Goal: Task Accomplishment & Management: Manage account settings

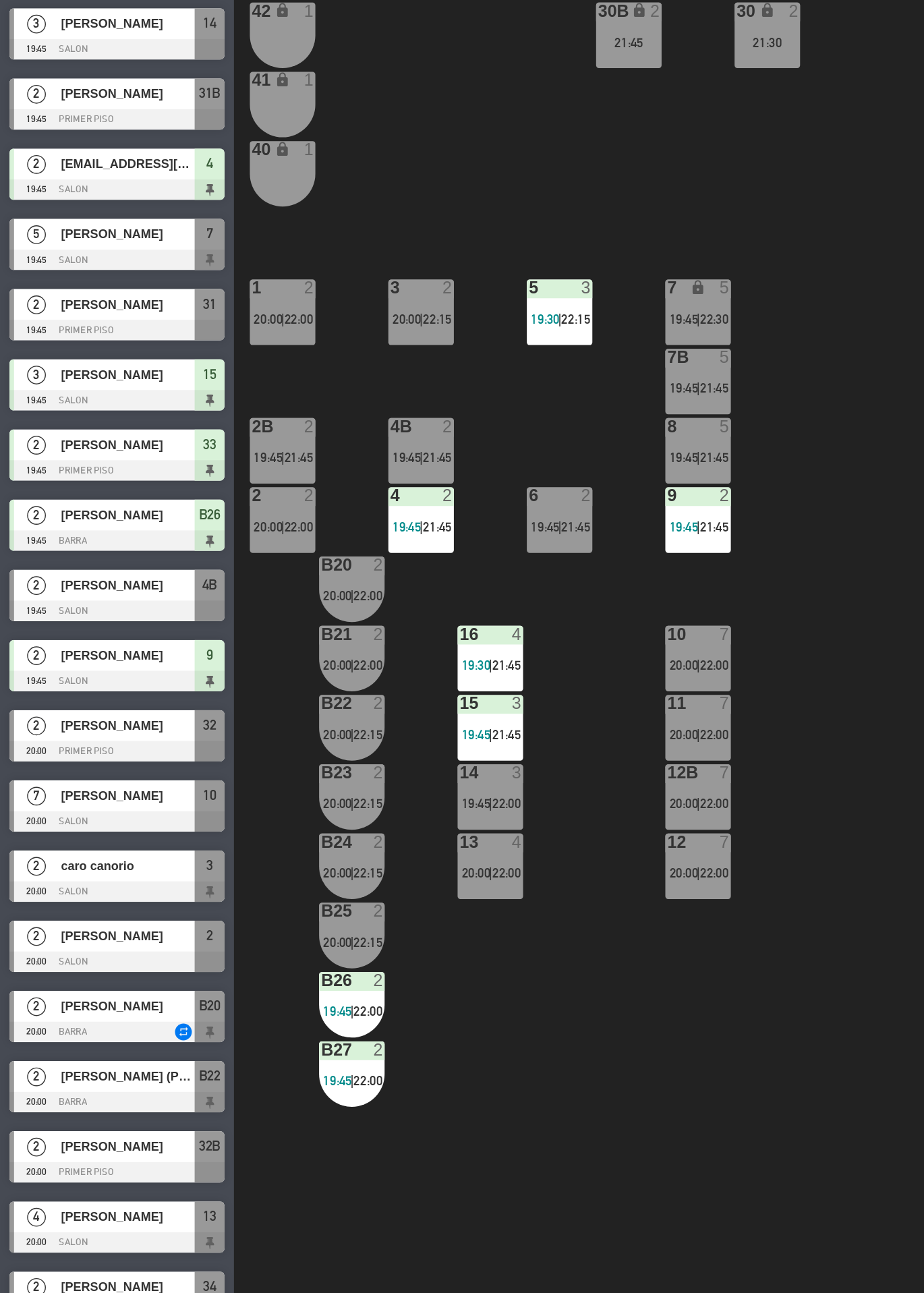
scroll to position [2, 0]
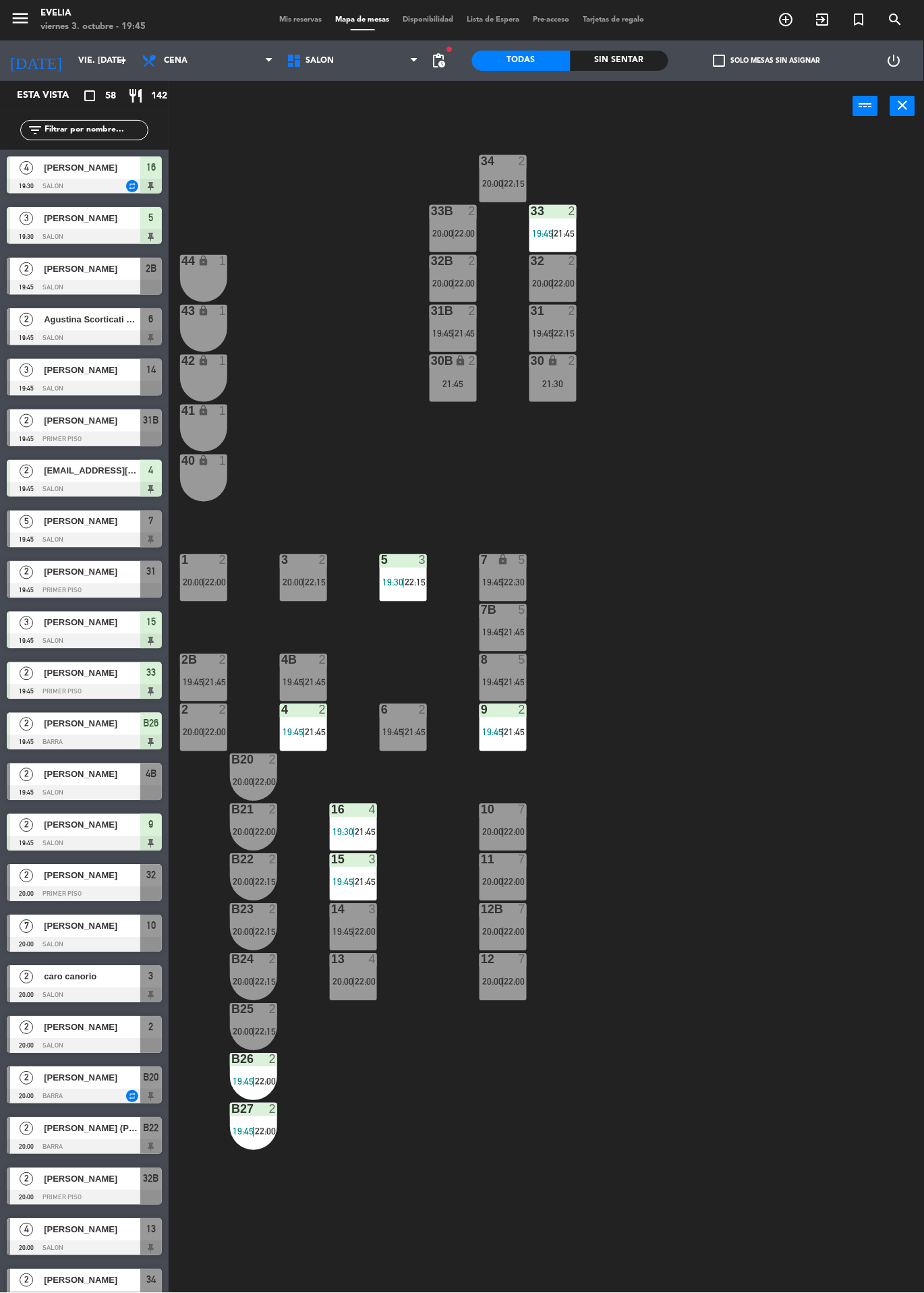
click at [353, 926] on div "14 3 19:45 | 22:00" at bounding box center [353, 928] width 48 height 48
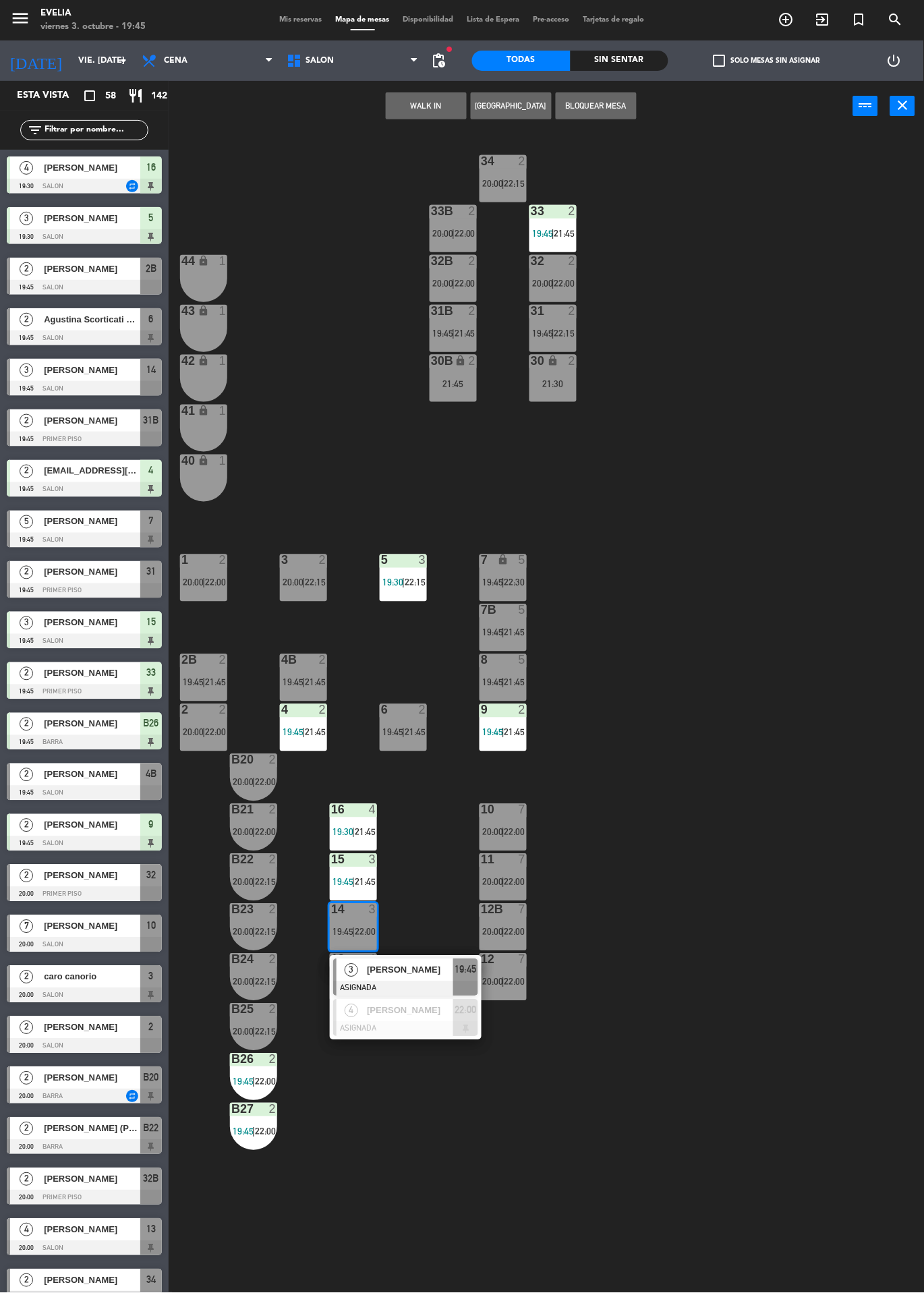
click at [334, 1164] on div "34 2 20:00 | 22:15 33B 2 20:00 | 22:00 33 2 19:45 | 21:45 44 lock 1 32B 2 20:00…" at bounding box center [550, 712] width 746 height 1162
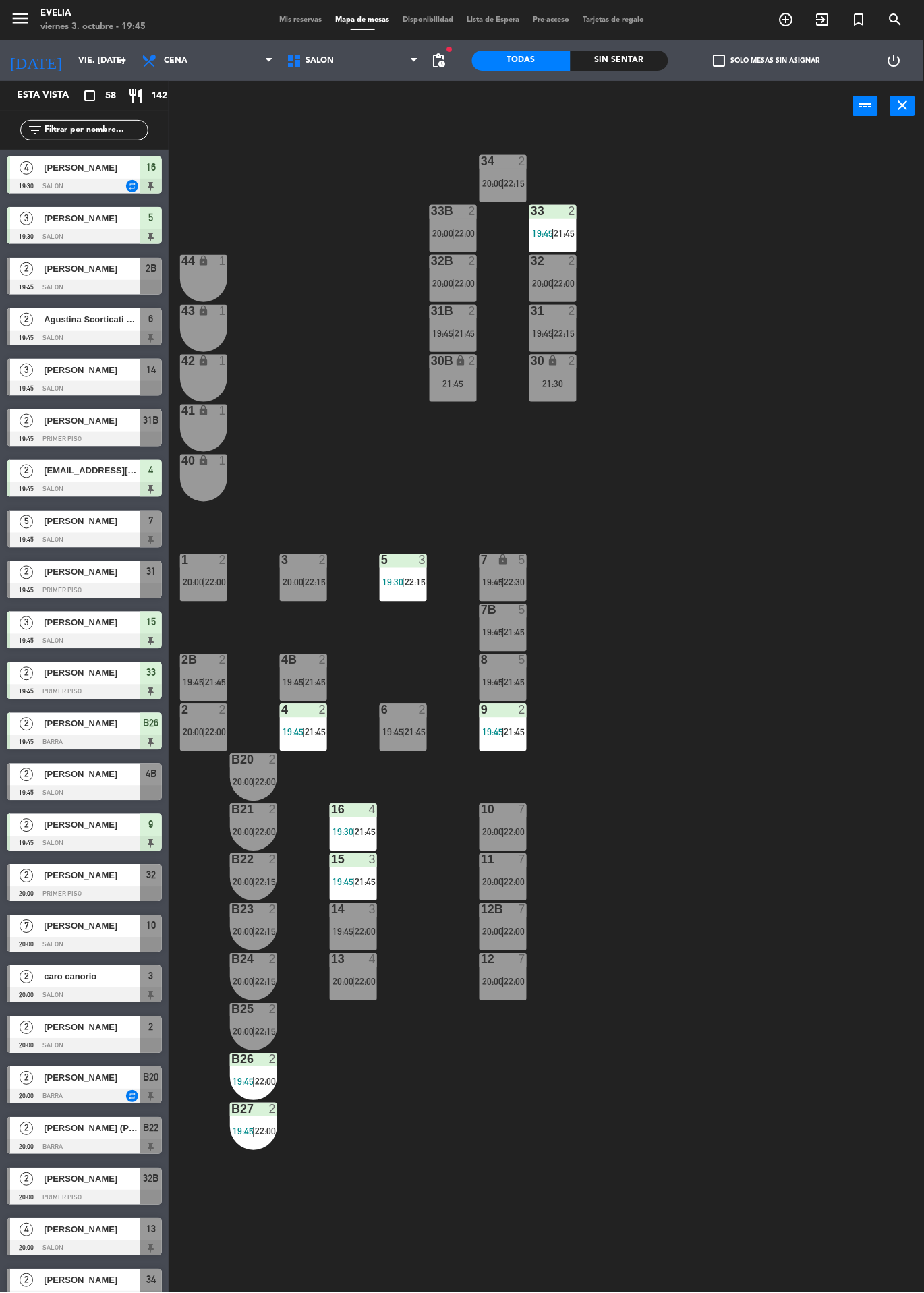
click at [354, 964] on div at bounding box center [353, 960] width 22 height 12
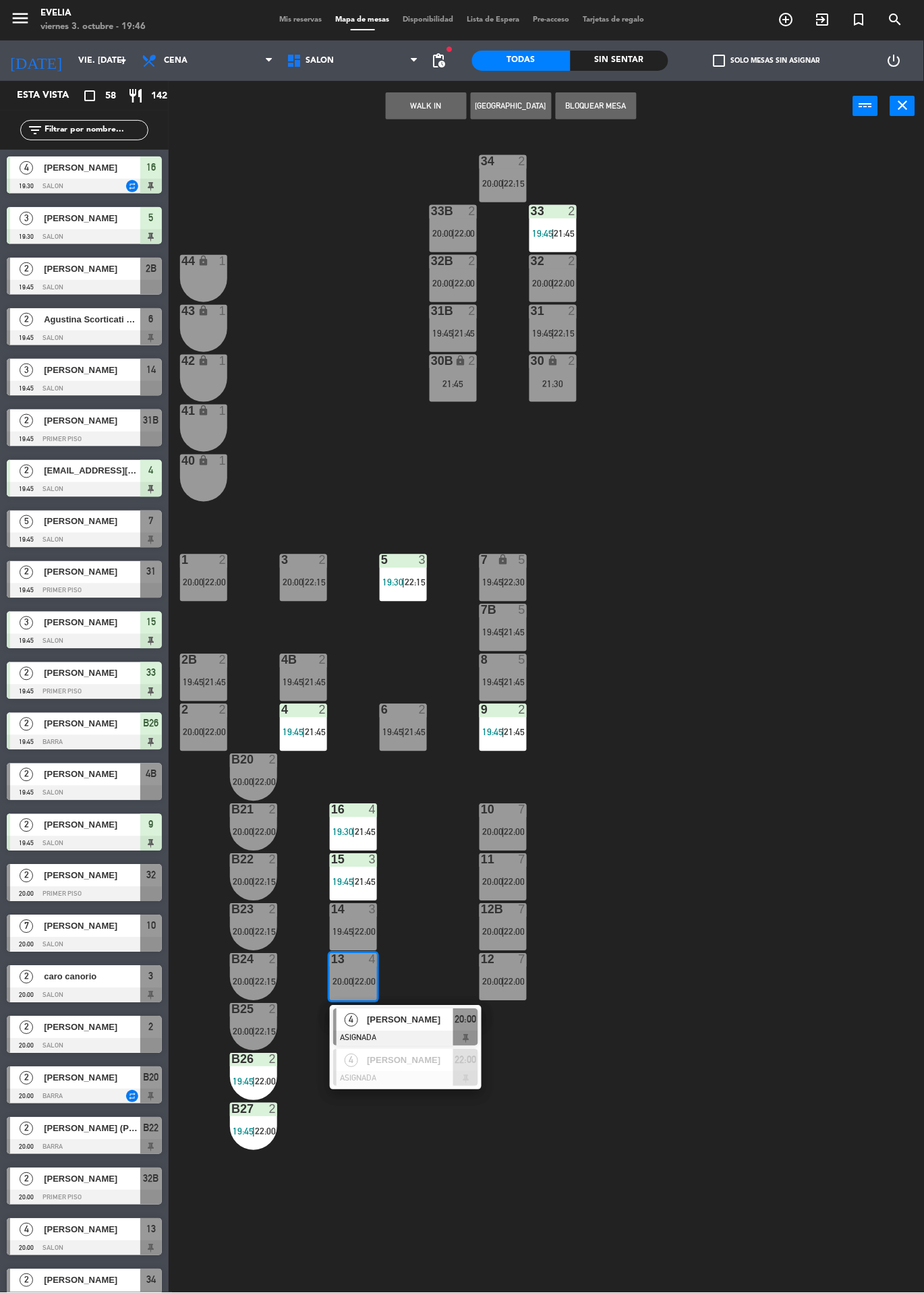
click at [431, 1024] on span "[PERSON_NAME]" at bounding box center [410, 1020] width 86 height 14
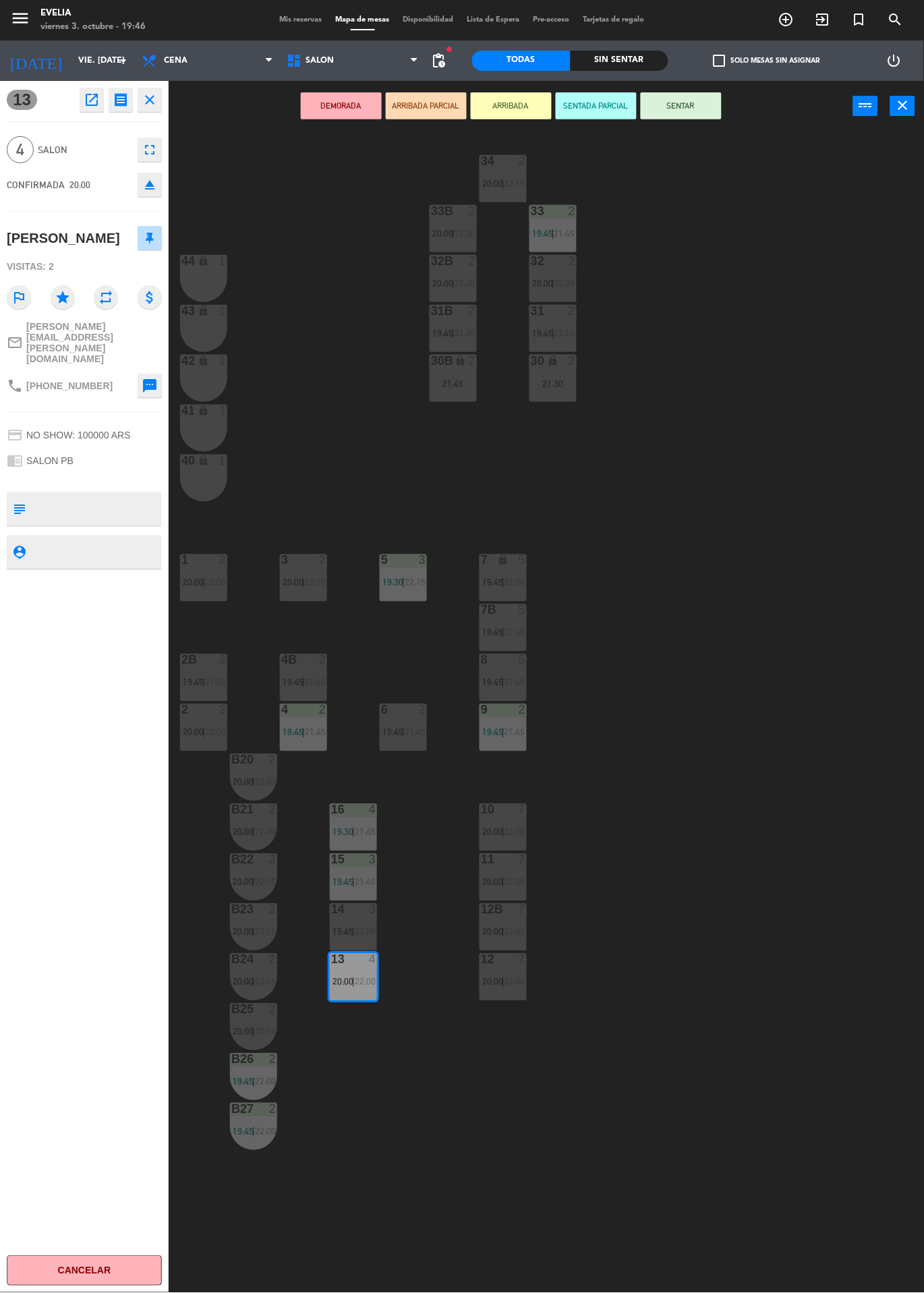
click at [347, 913] on div at bounding box center [353, 909] width 22 height 12
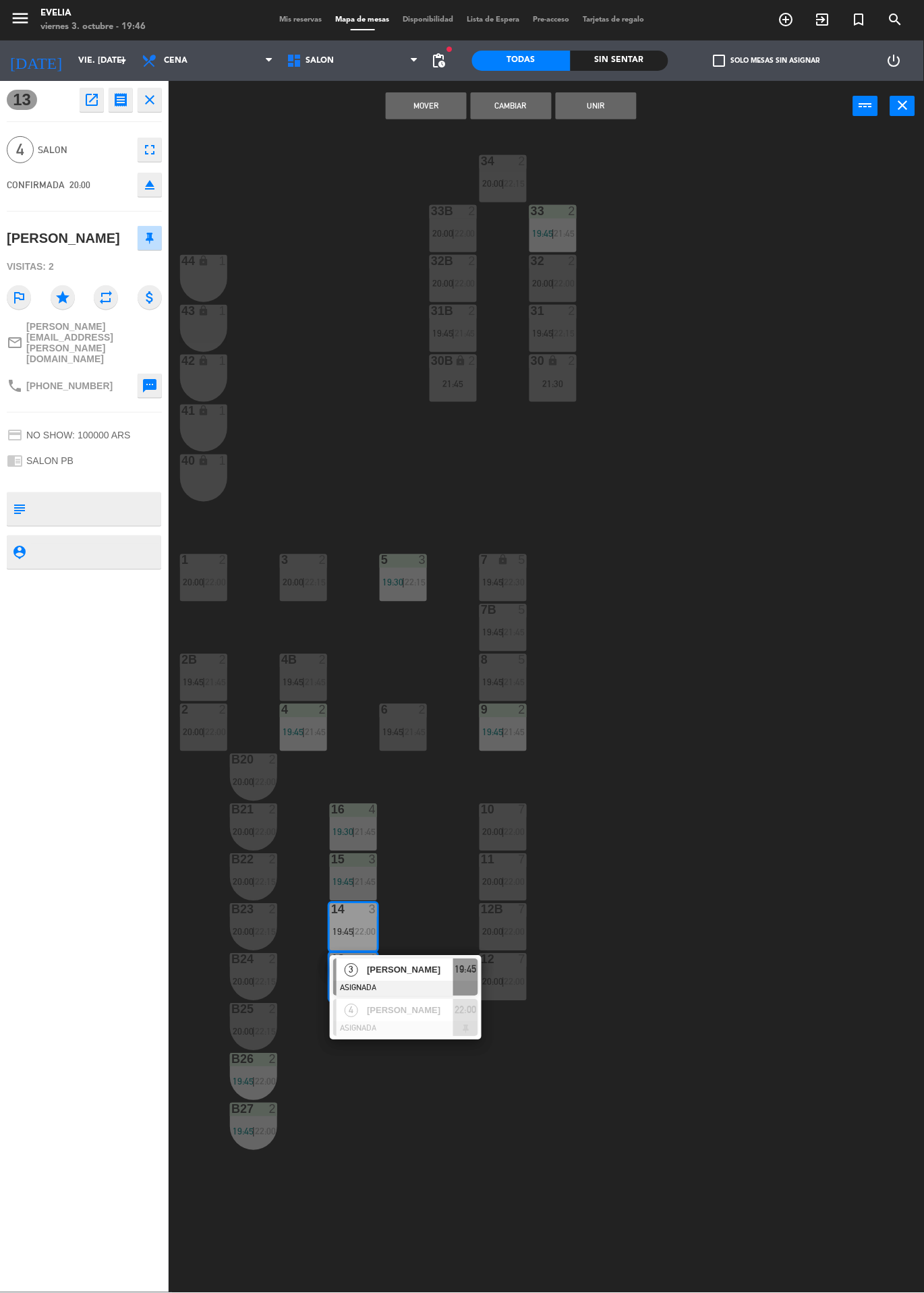
click at [416, 974] on span "[PERSON_NAME]" at bounding box center [410, 970] width 86 height 14
click at [537, 102] on button "Cambiar" at bounding box center [511, 105] width 81 height 27
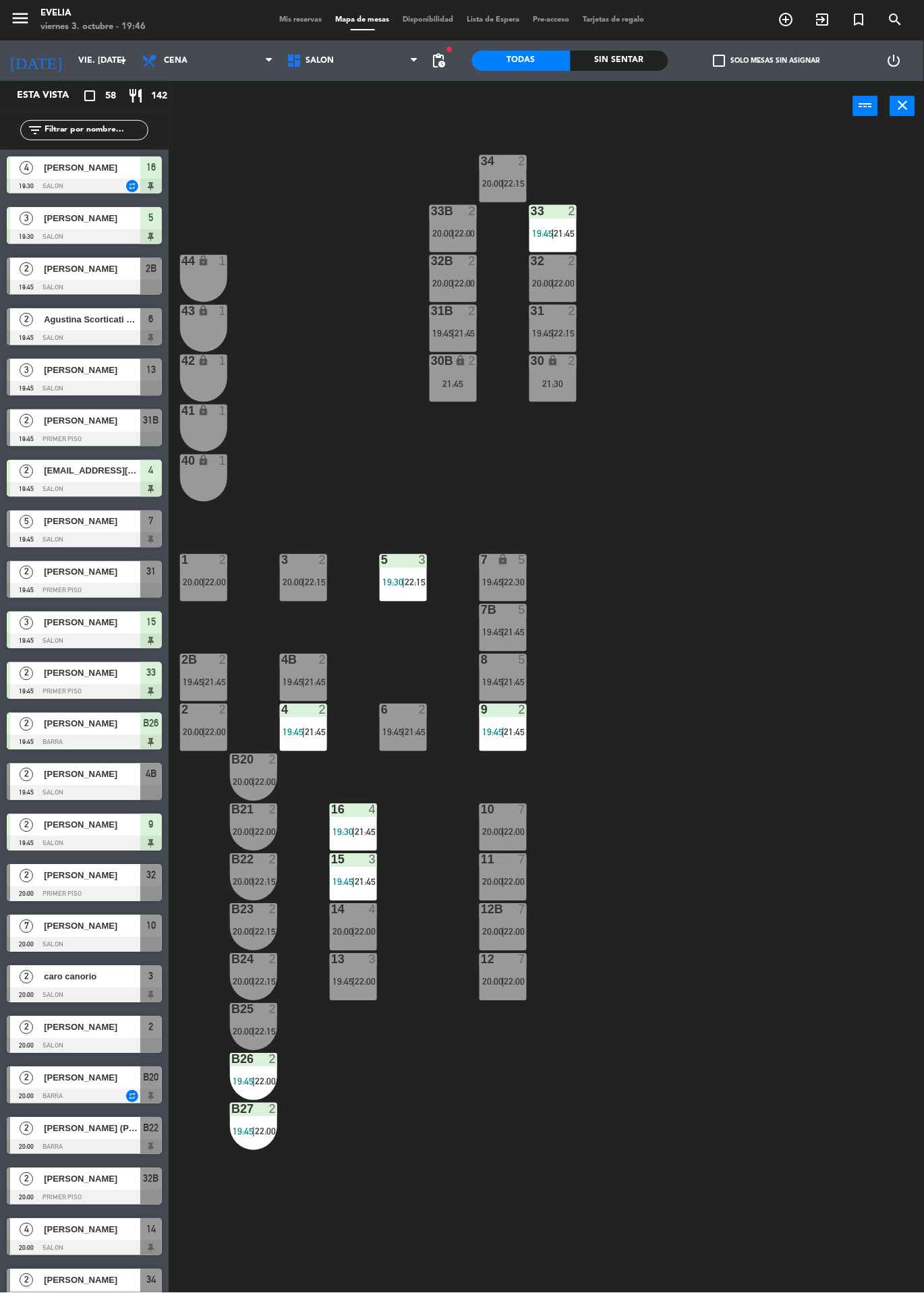
click at [361, 926] on div "14 4 20:00 | 22:00" at bounding box center [353, 928] width 48 height 48
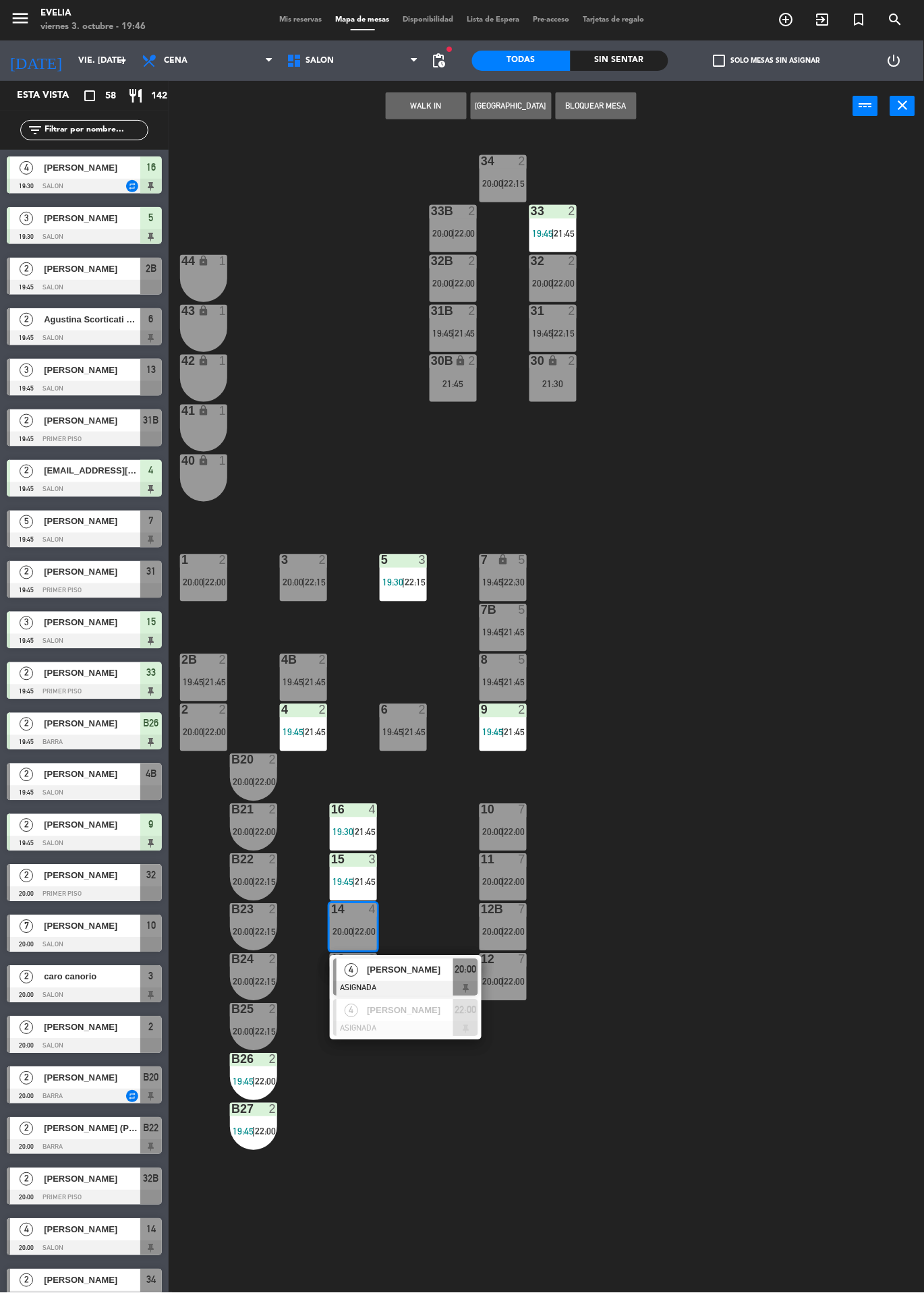
click at [416, 980] on div "[PERSON_NAME]" at bounding box center [409, 971] width 88 height 22
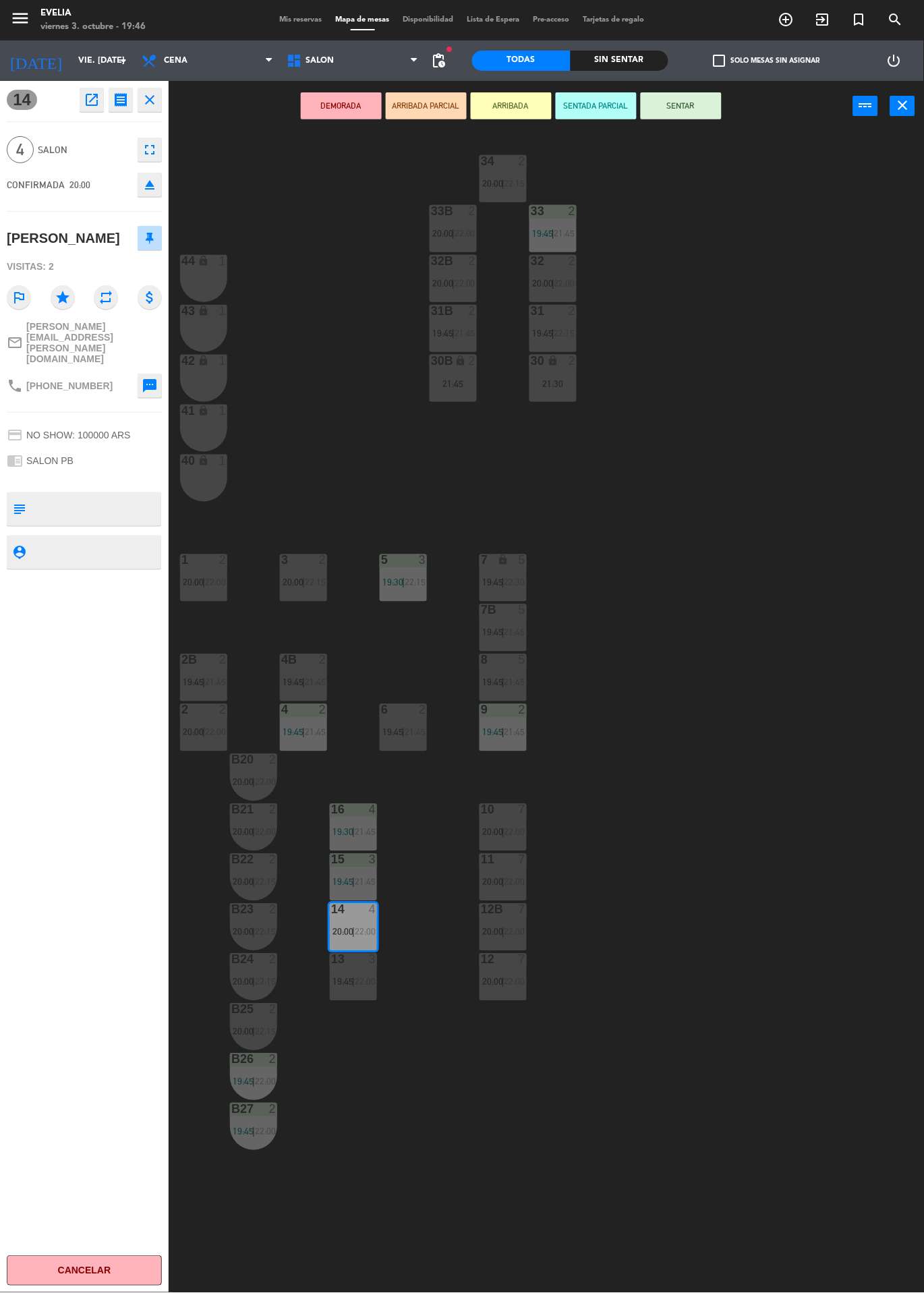
click at [678, 104] on button "SENTAR" at bounding box center [681, 105] width 81 height 27
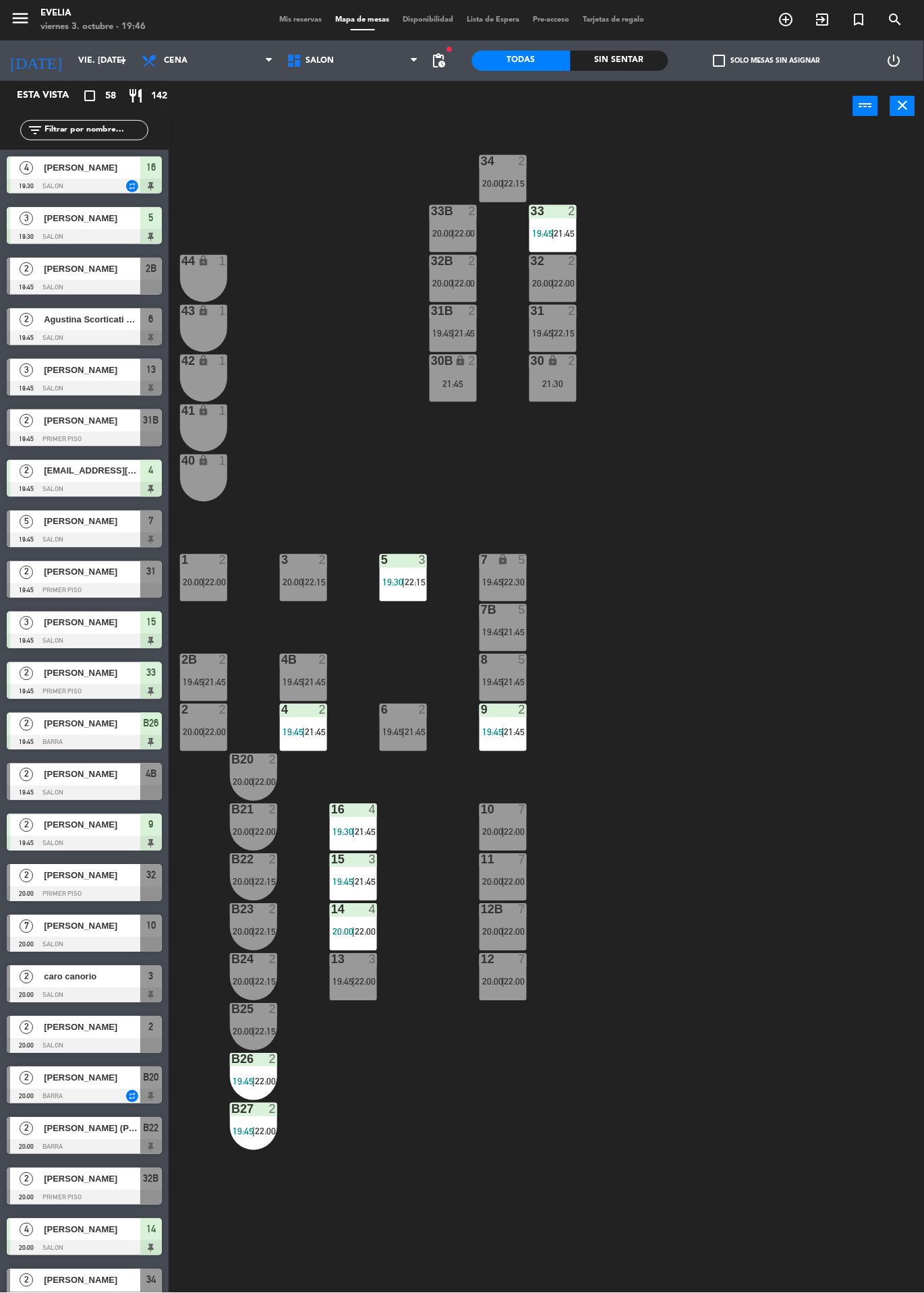
click at [381, 910] on div "4" at bounding box center [376, 909] width 22 height 12
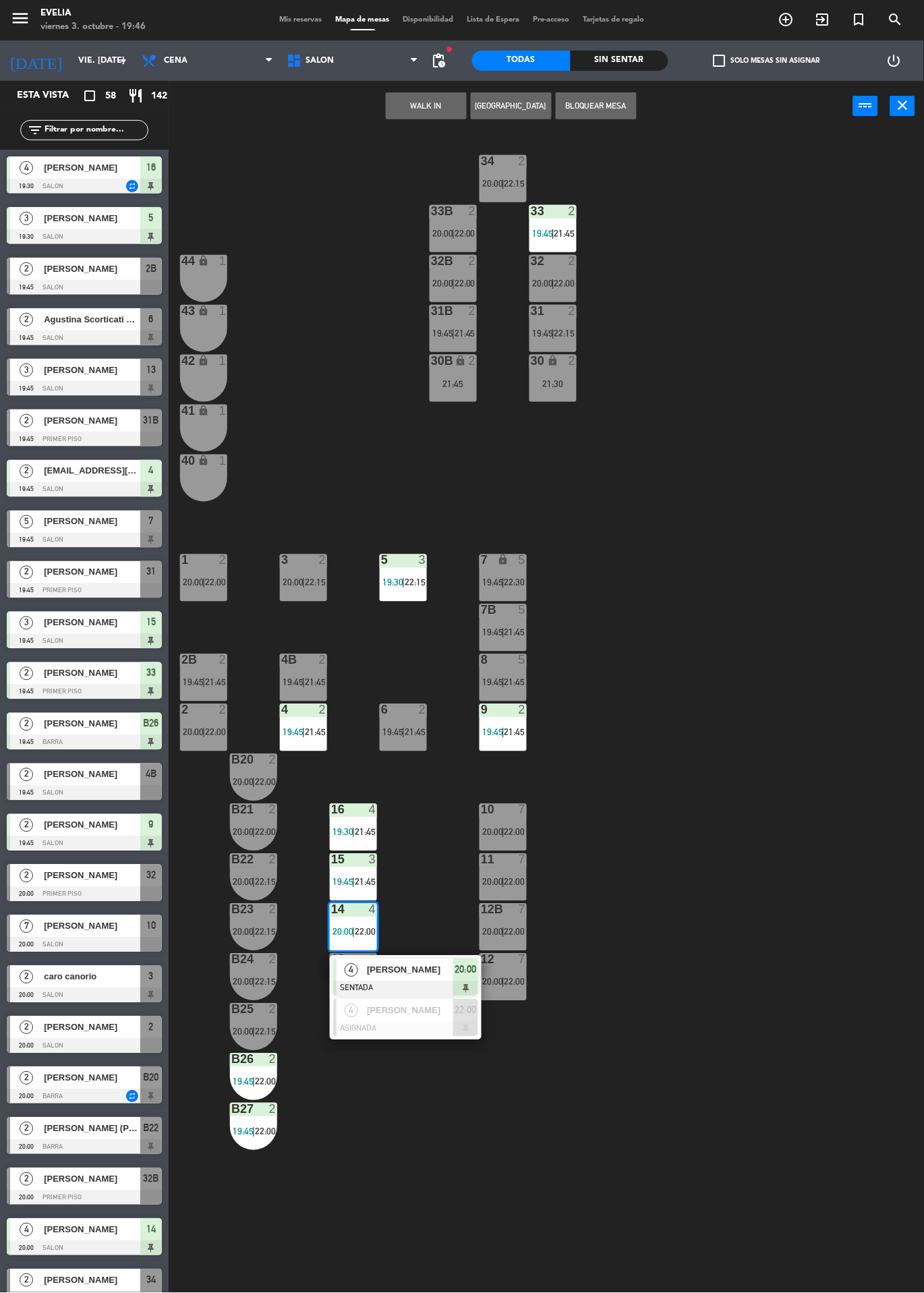
click at [709, 891] on div "34 2 20:00 | 22:15 33B 2 20:00 | 22:00 33 2 19:45 | 21:45 44 lock 1 32B 2 20:00…" at bounding box center [550, 712] width 746 height 1162
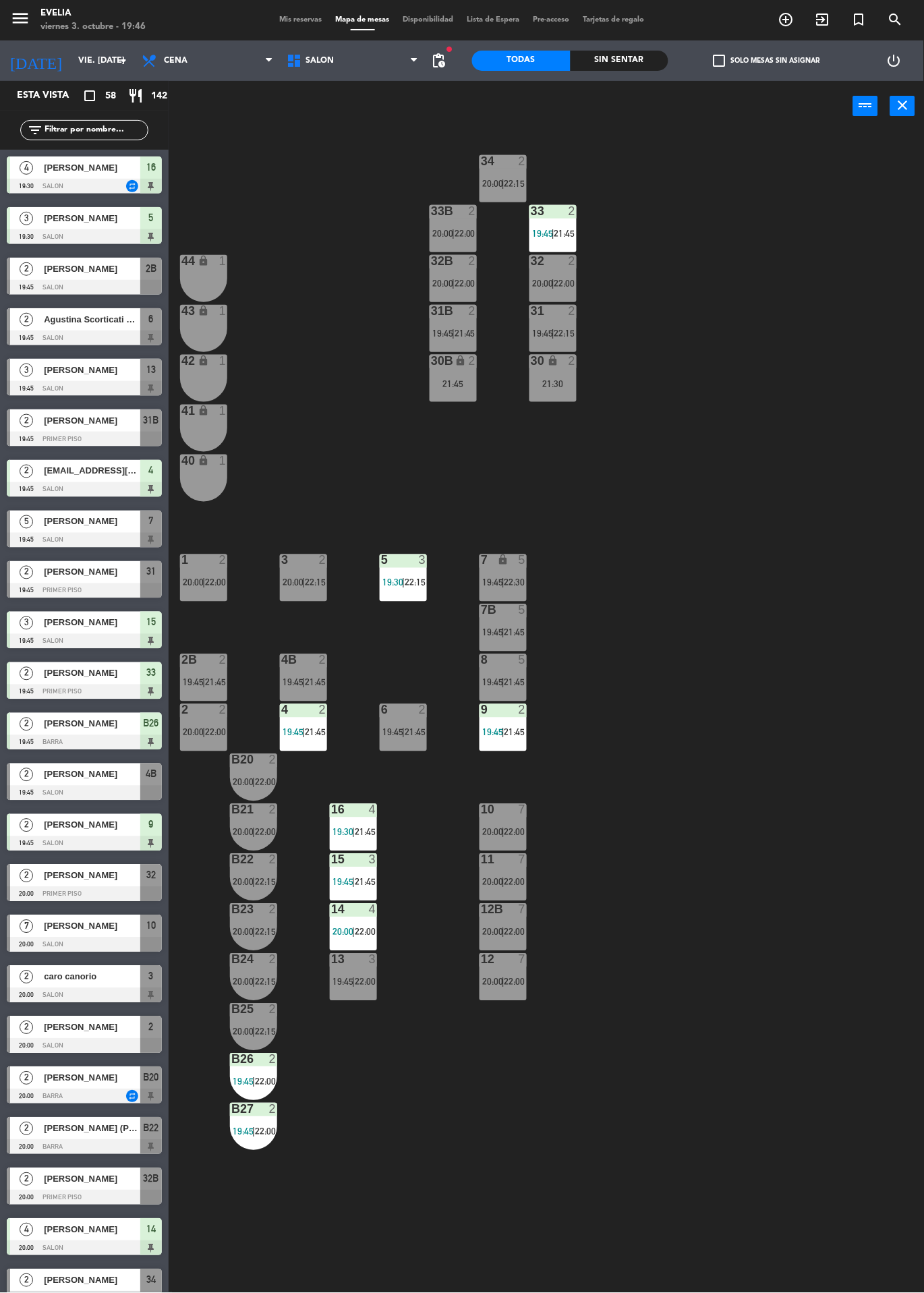
click at [58, 585] on div at bounding box center [83, 591] width 155 height 15
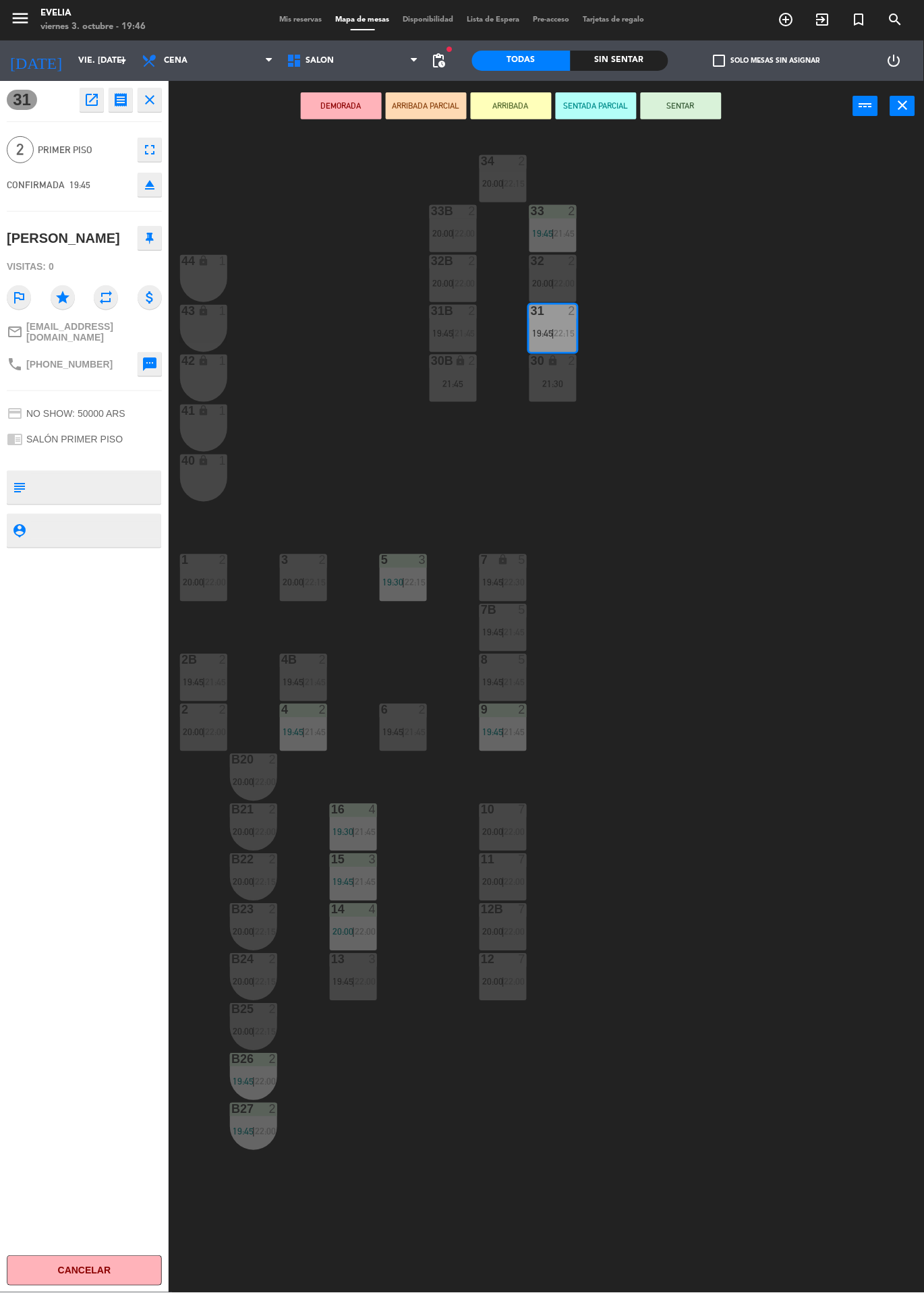
click at [482, 96] on button "ARRIBADA" at bounding box center [511, 105] width 81 height 27
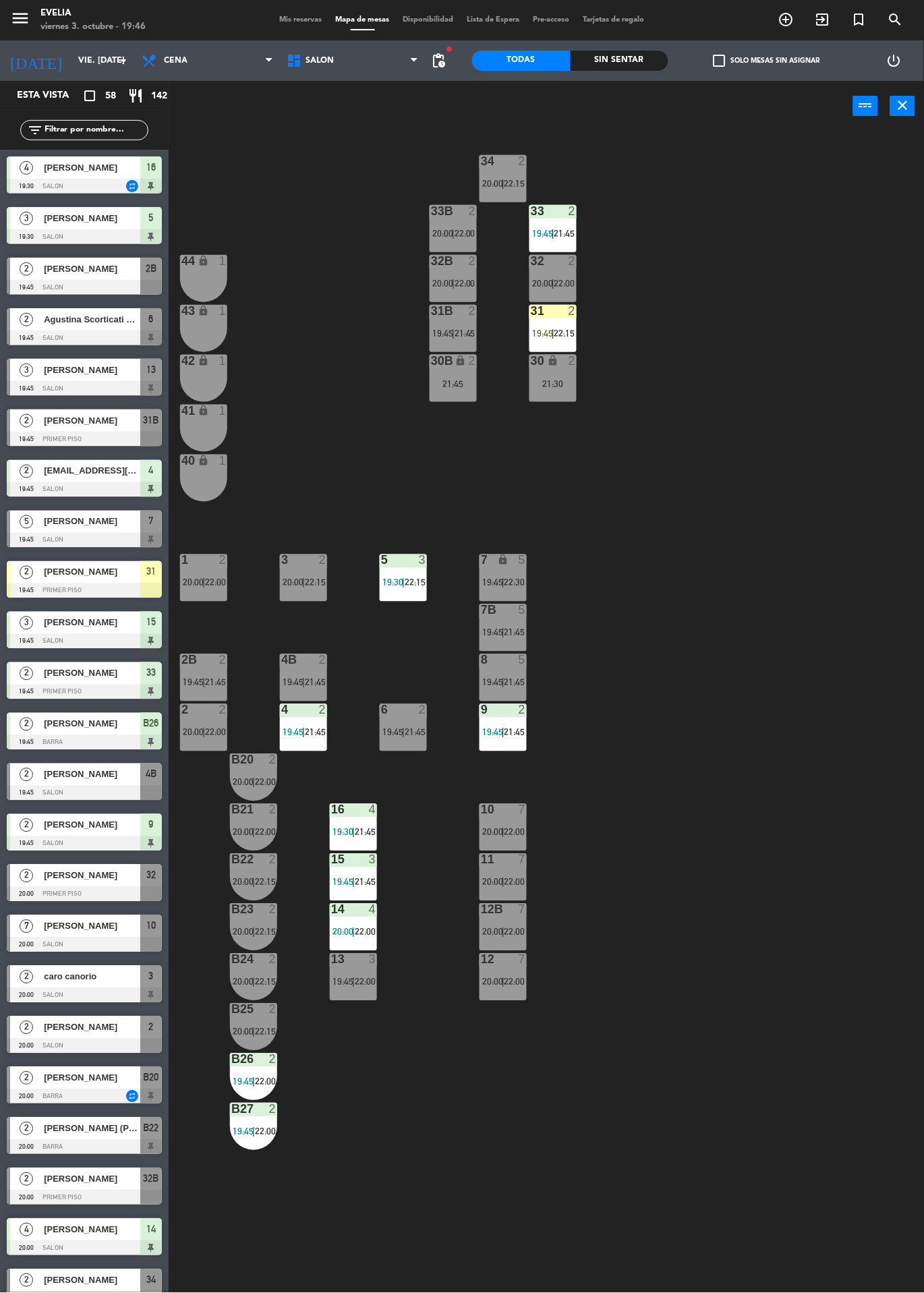
click at [505, 632] on span "|" at bounding box center [503, 633] width 3 height 11
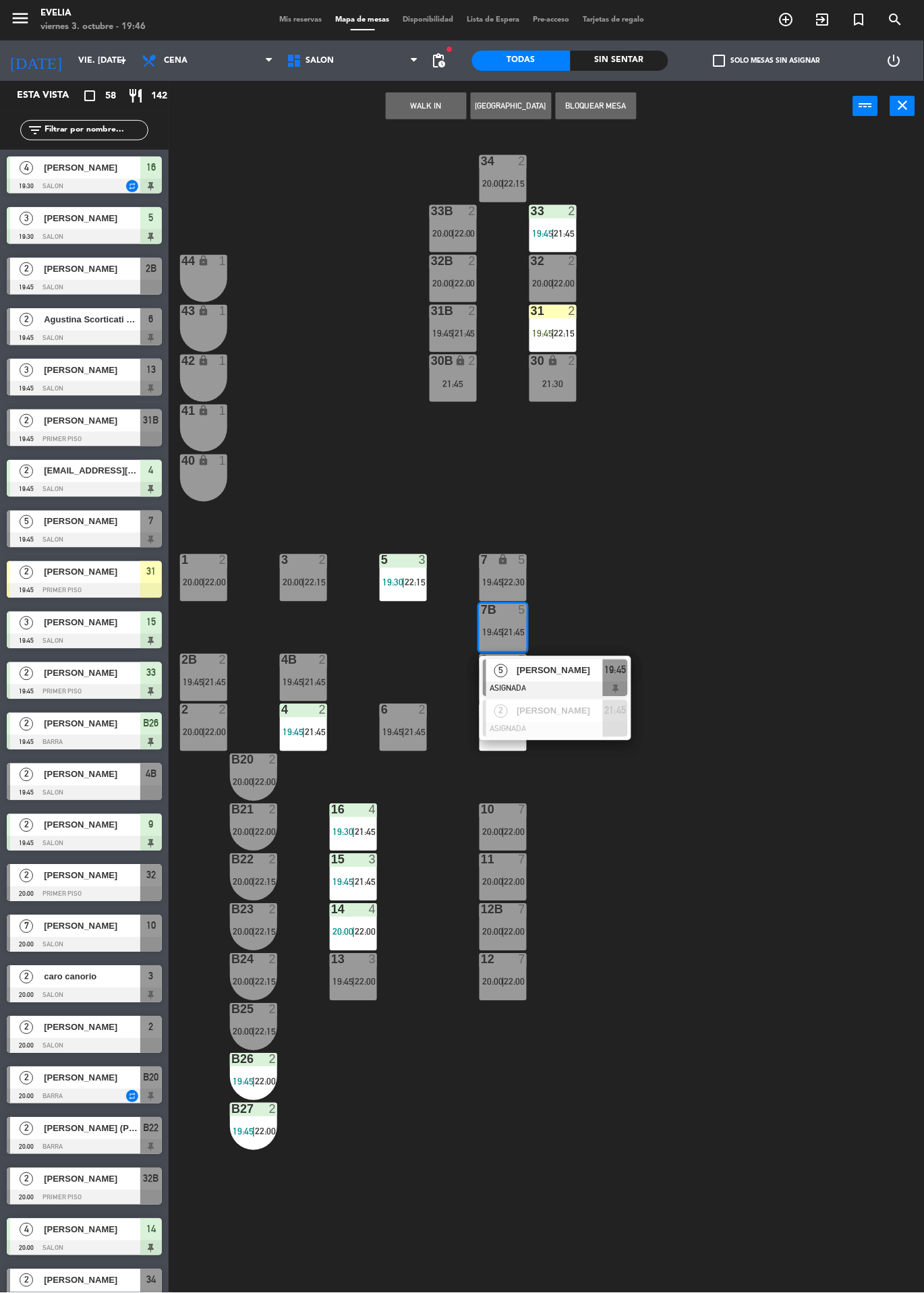
click at [699, 848] on div "34 2 20:00 | 22:15 33B 2 20:00 | 22:00 33 2 19:45 | 21:45 44 lock 1 32B 2 20:00…" at bounding box center [550, 712] width 746 height 1162
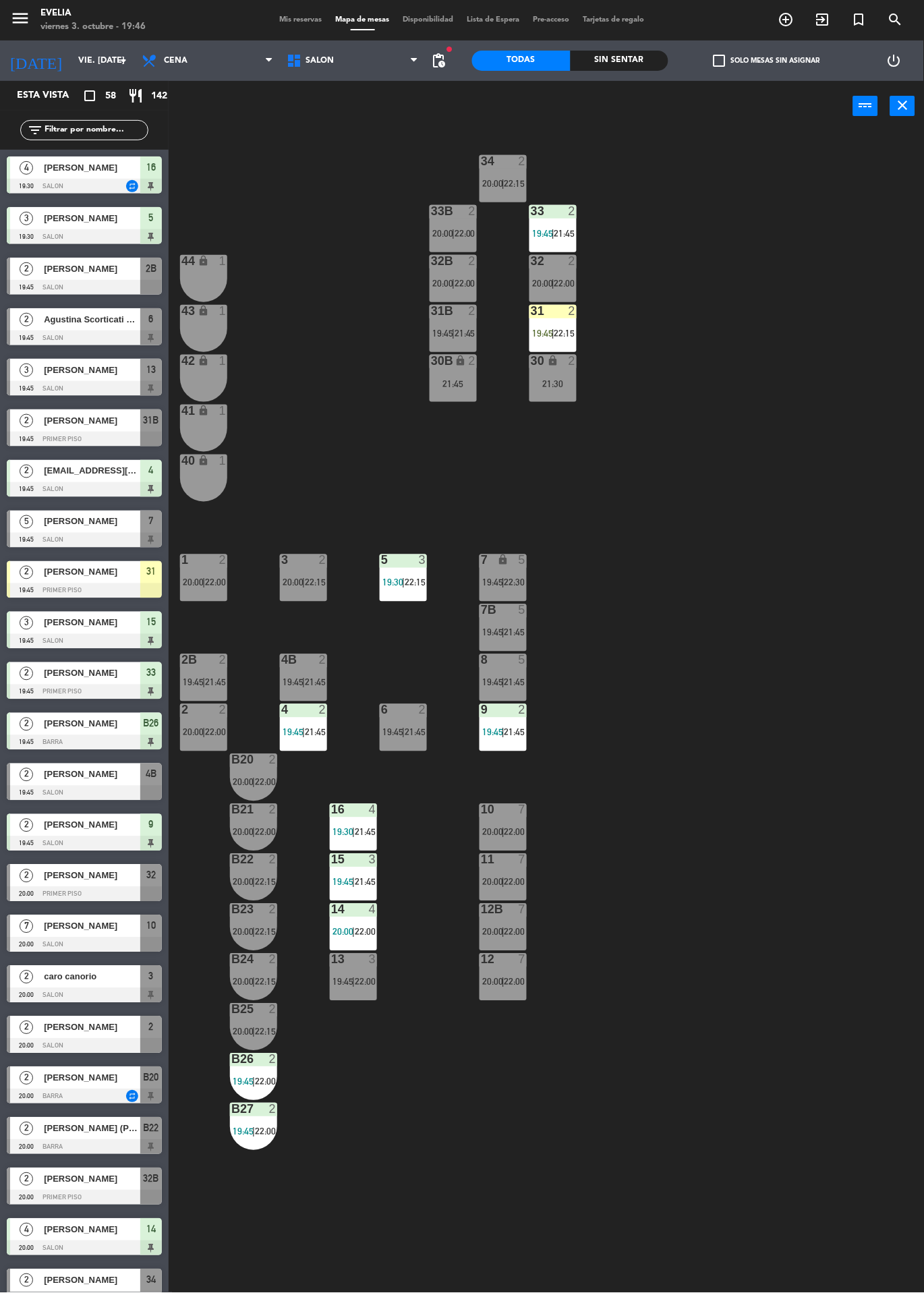
click at [363, 975] on div "13 3 19:45 | 22:00" at bounding box center [353, 978] width 48 height 48
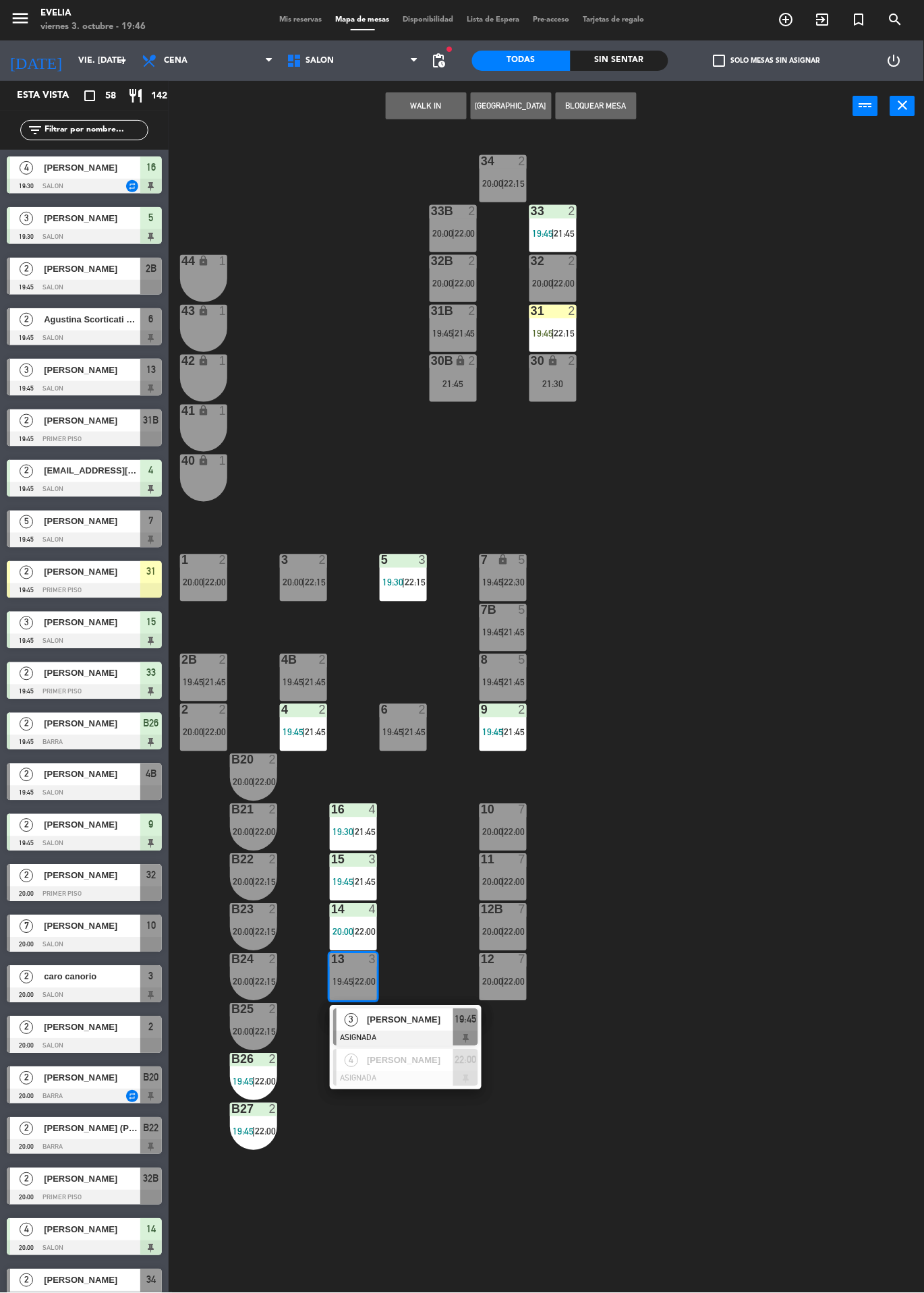
click at [731, 879] on div "34 2 20:00 | 22:15 33B 2 20:00 | 22:00 33 2 19:45 | 21:45 44 lock 1 32B 2 20:00…" at bounding box center [550, 712] width 746 height 1162
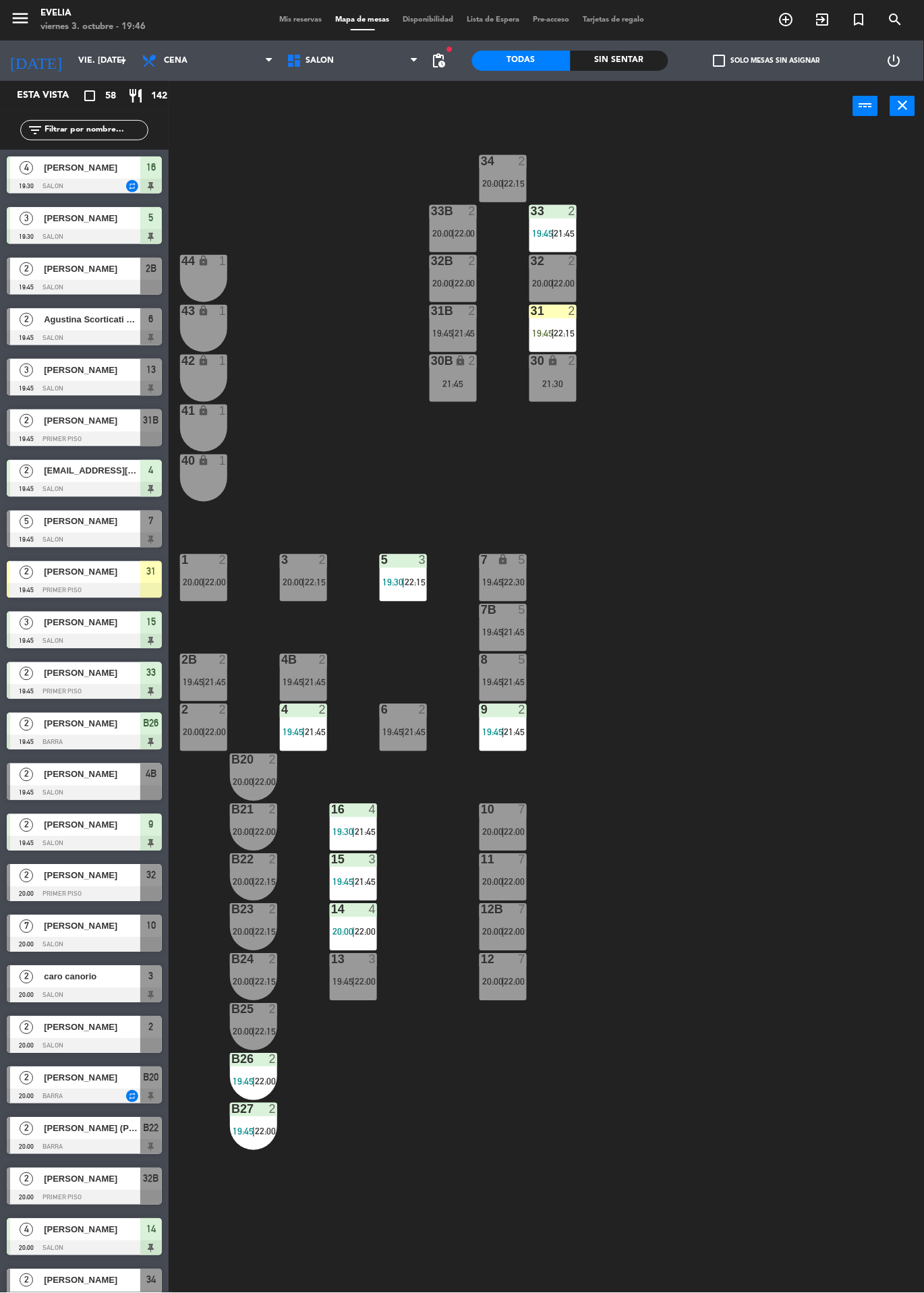
click at [522, 809] on div "7" at bounding box center [523, 809] width 8 height 12
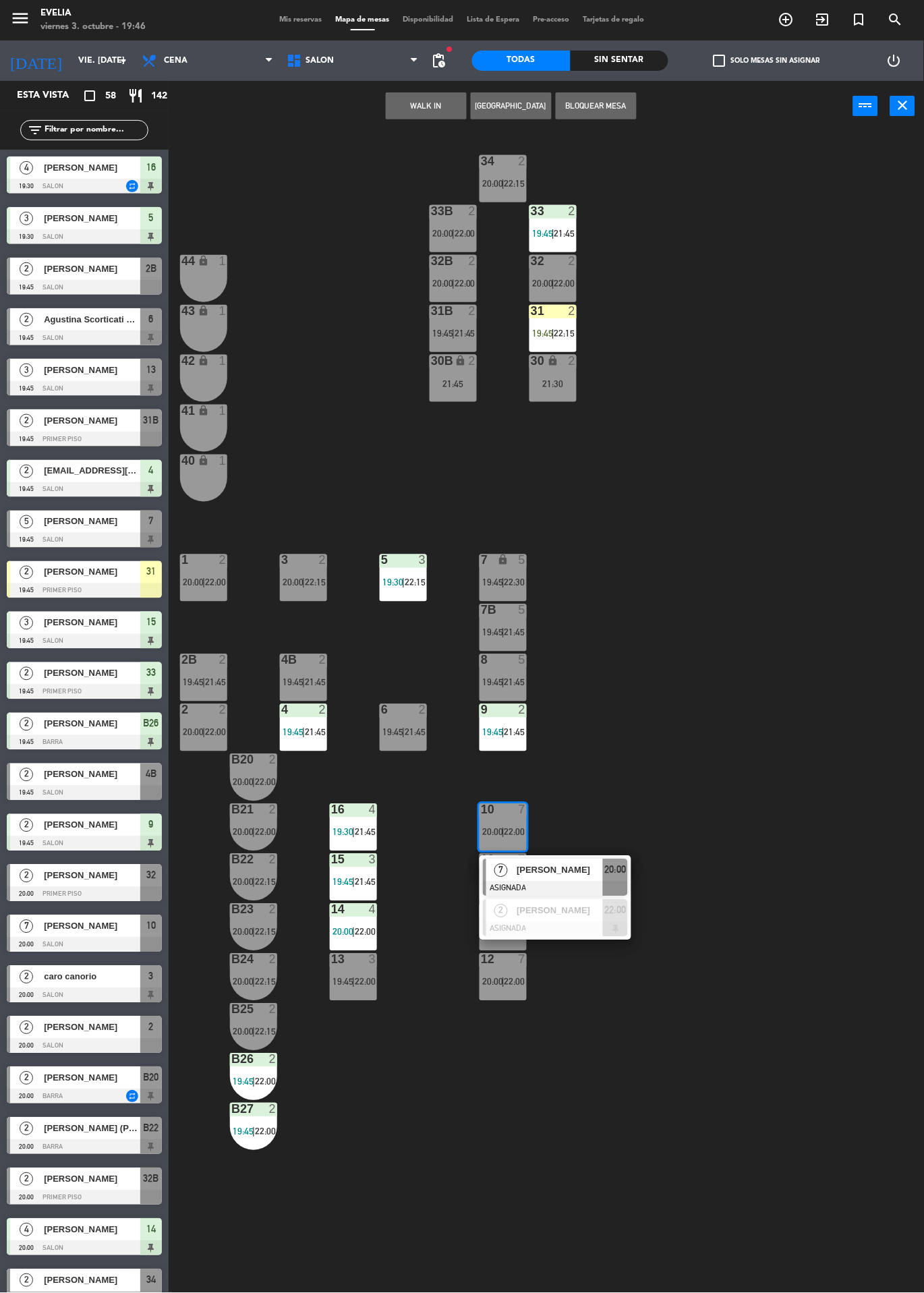
click at [745, 797] on div "34 2 20:00 | 22:15 33B 2 20:00 | 22:00 33 2 19:45 | 21:45 44 lock 1 32B 2 20:00…" at bounding box center [550, 712] width 746 height 1162
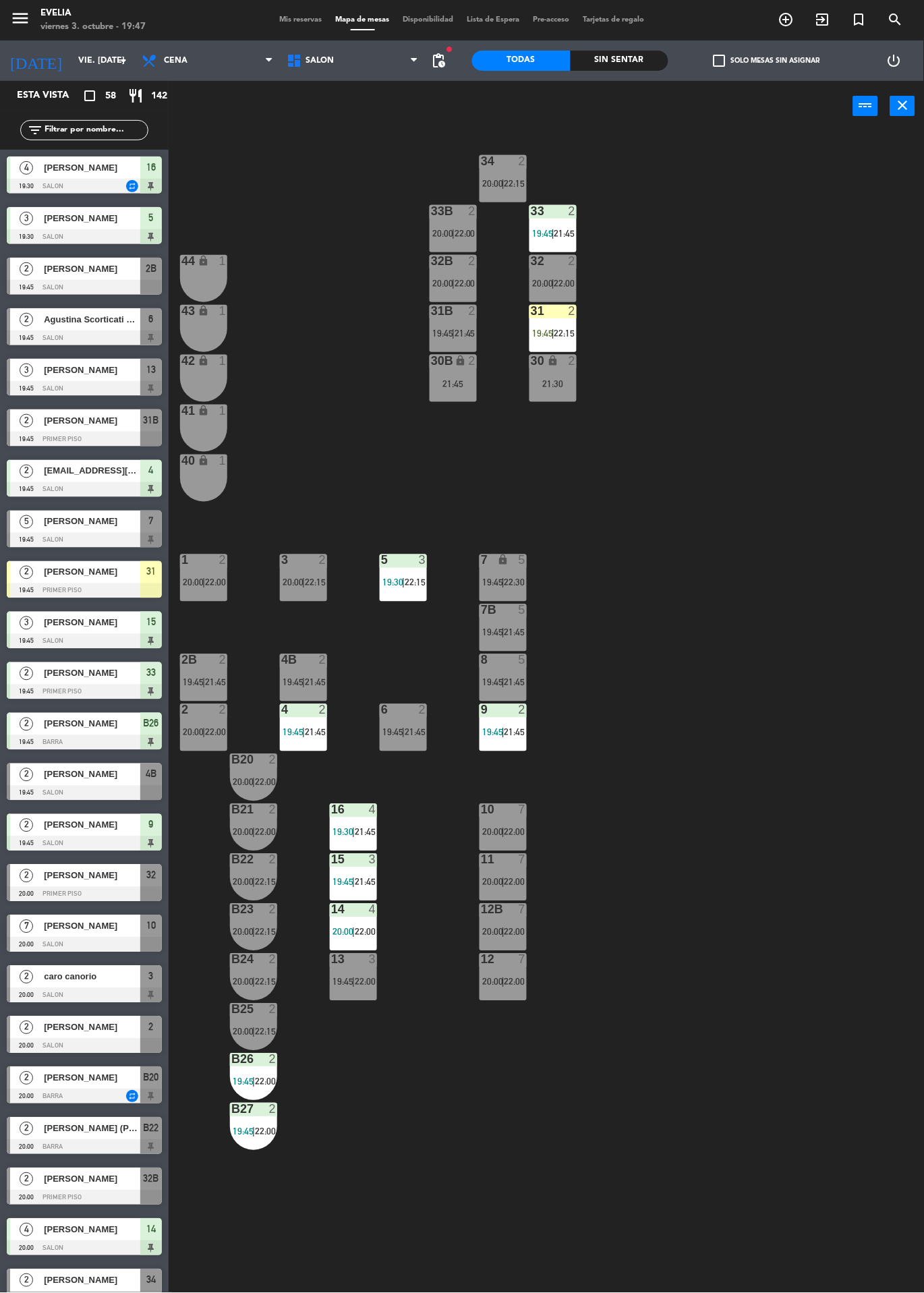
click at [128, 262] on span "[PERSON_NAME]" at bounding box center [92, 268] width 96 height 14
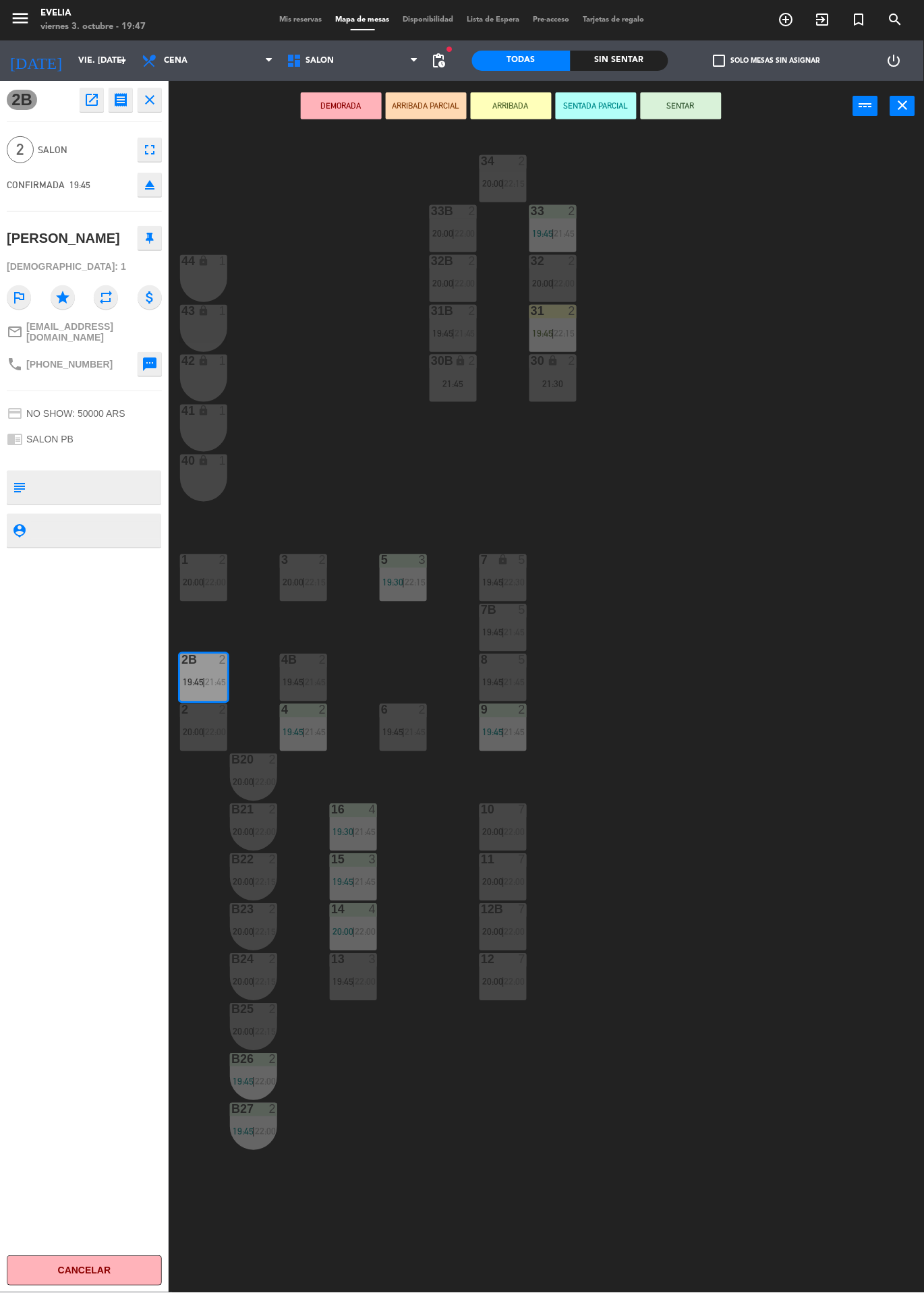
click at [690, 114] on button "SENTAR" at bounding box center [681, 105] width 81 height 27
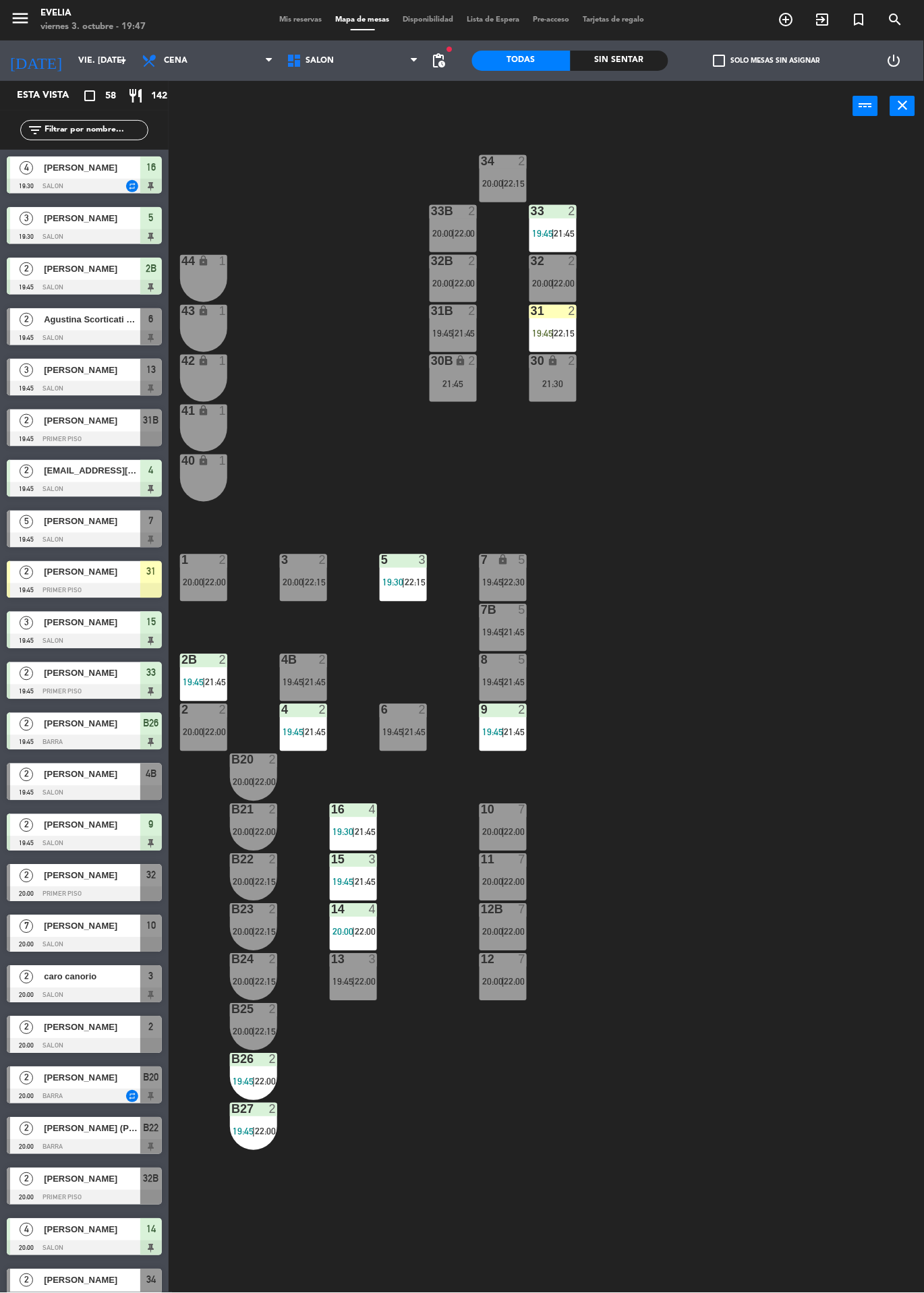
click at [361, 960] on div at bounding box center [353, 960] width 22 height 12
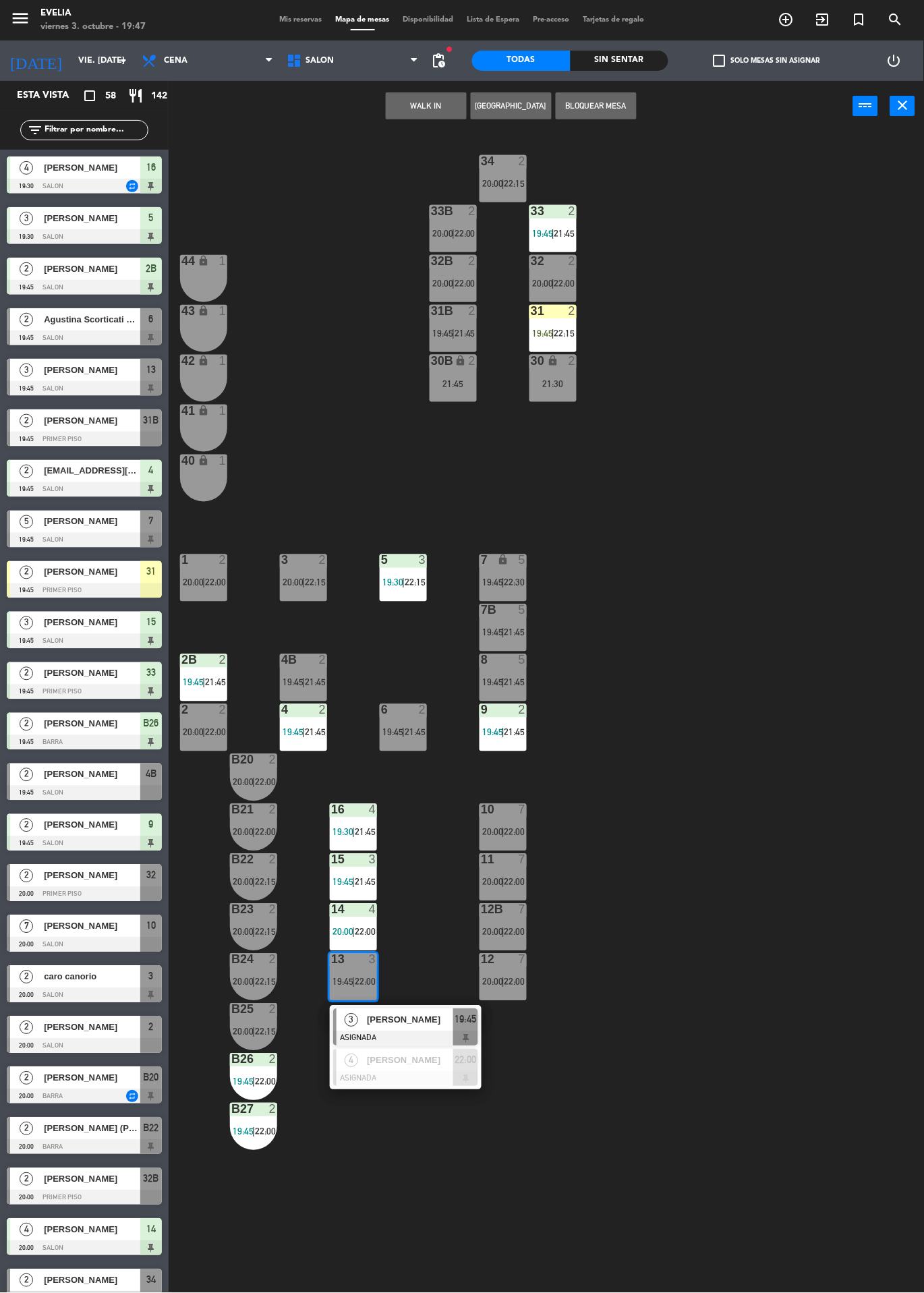
click at [366, 1010] on div "[PERSON_NAME]" at bounding box center [409, 1020] width 88 height 22
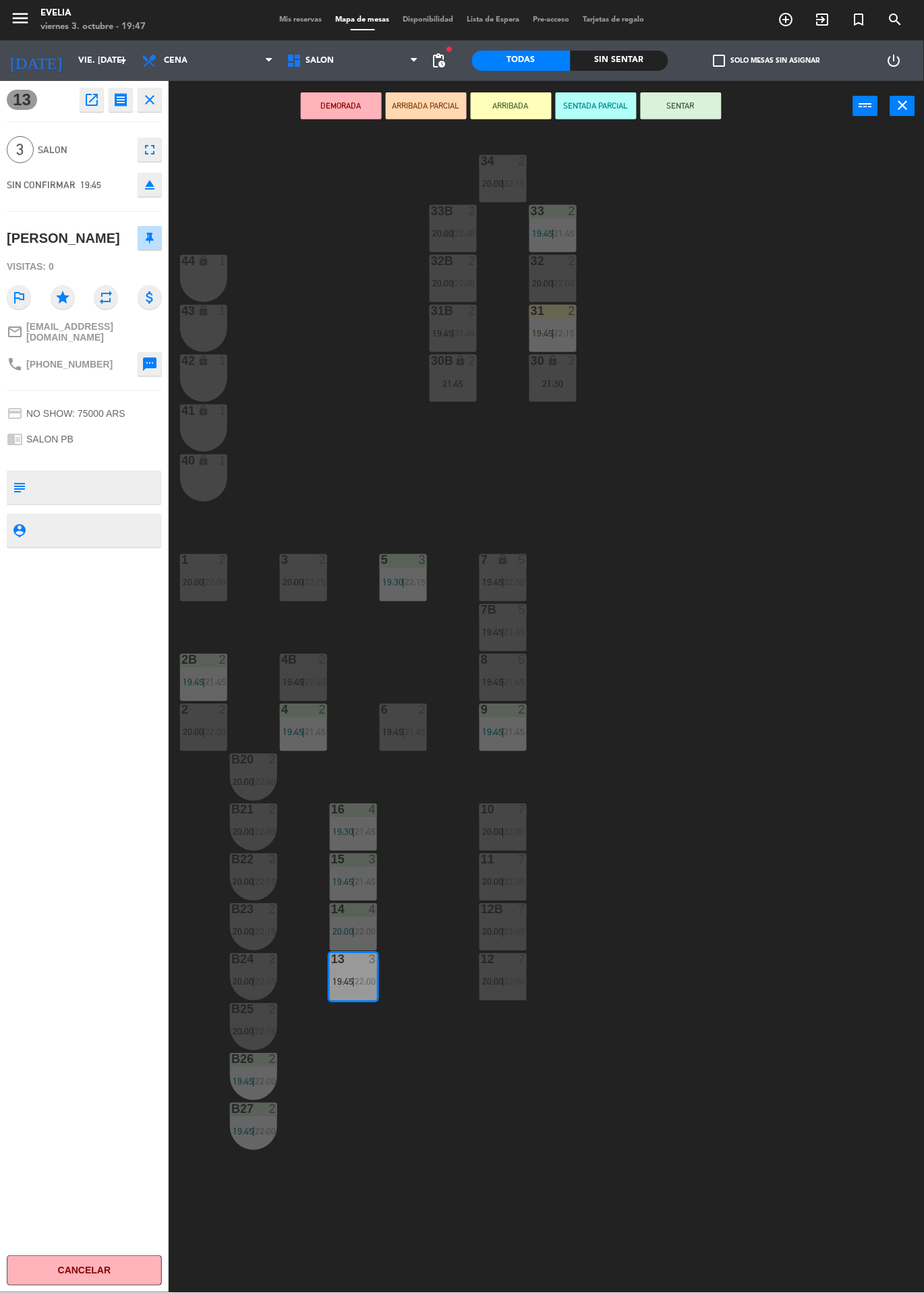
click at [700, 107] on button "SENTAR" at bounding box center [681, 105] width 81 height 27
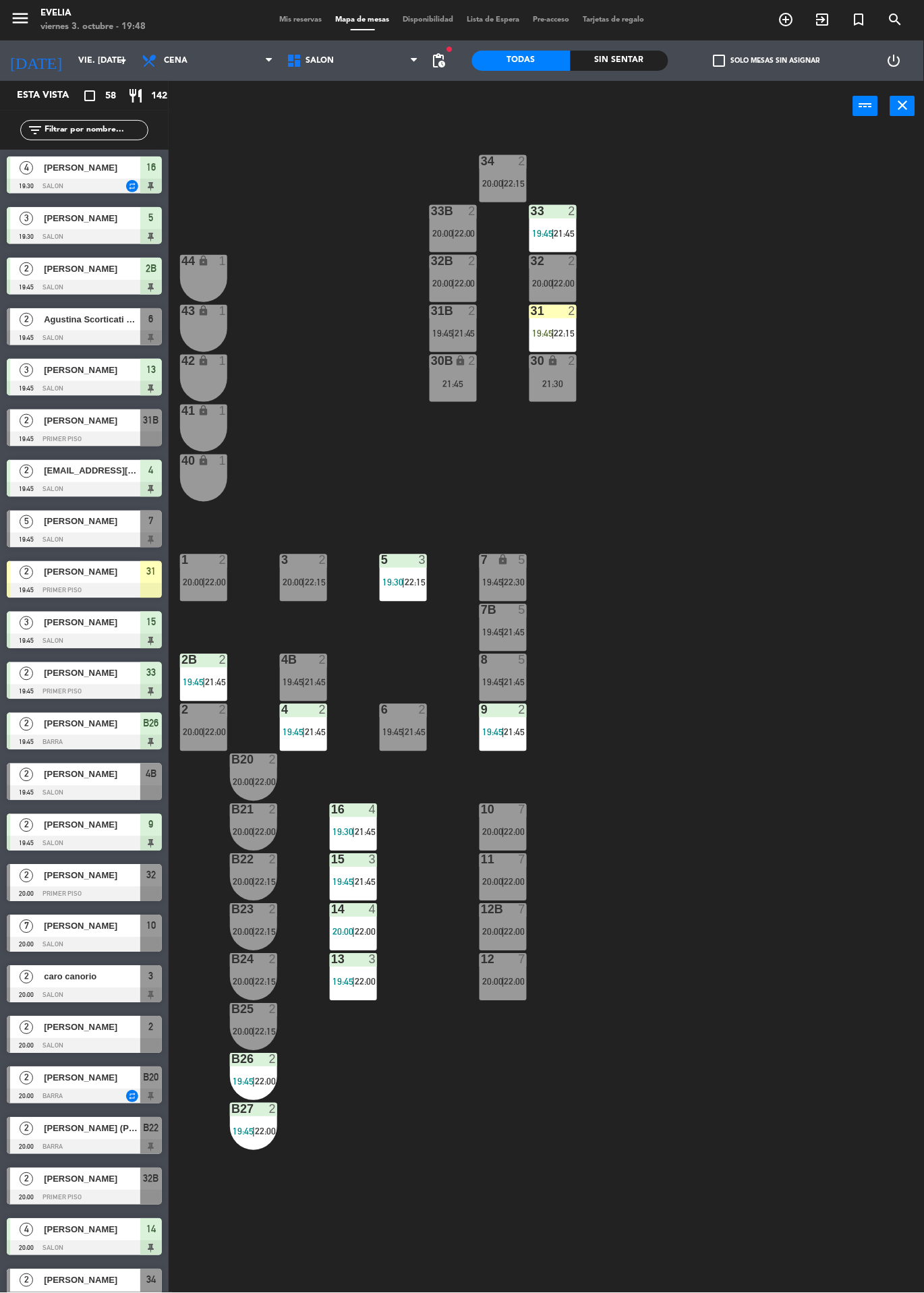
click at [483, 593] on div "7 lock 5 19:45 | 22:30" at bounding box center [504, 579] width 48 height 48
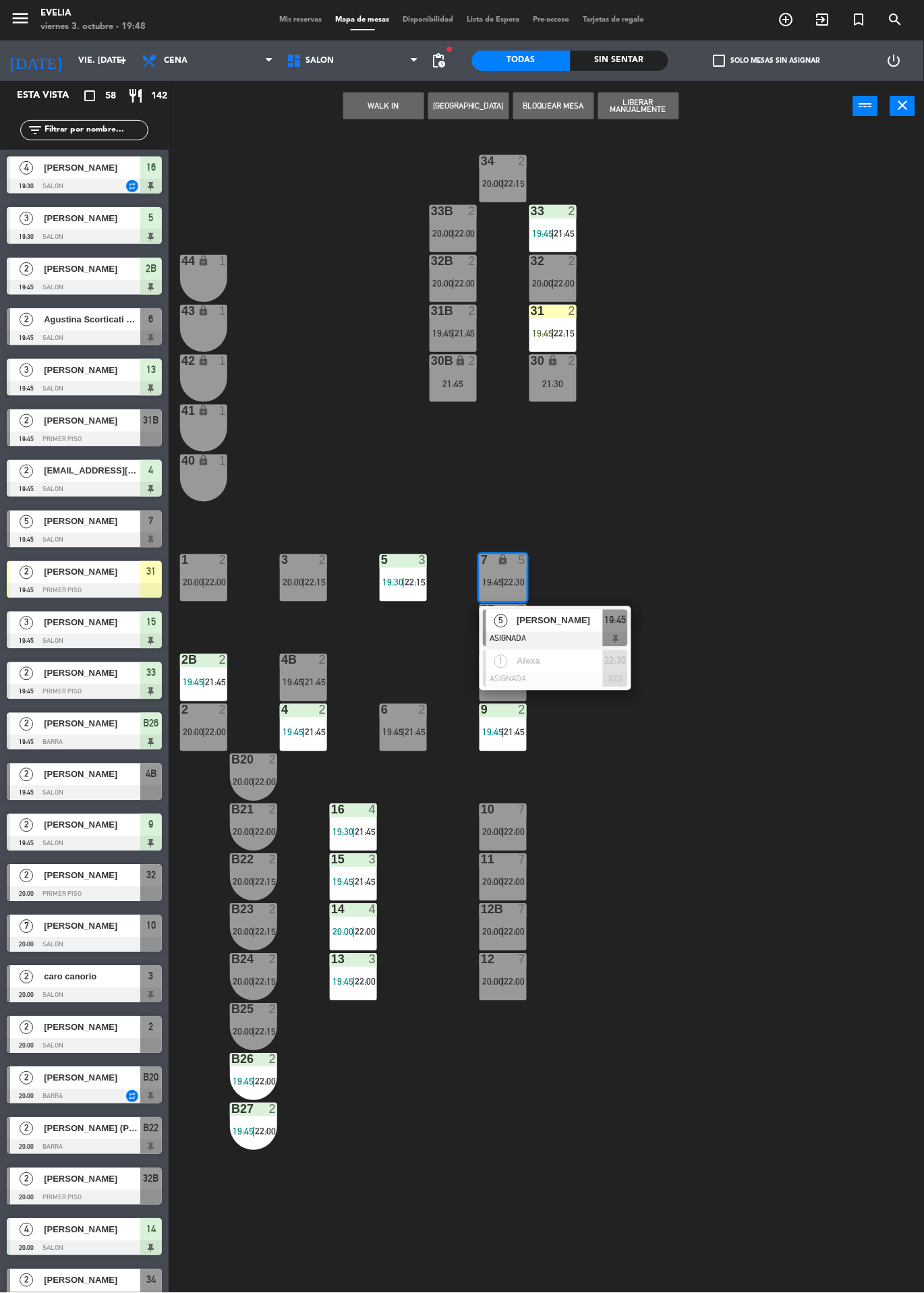
click at [550, 665] on span "Alexa" at bounding box center [560, 661] width 86 height 14
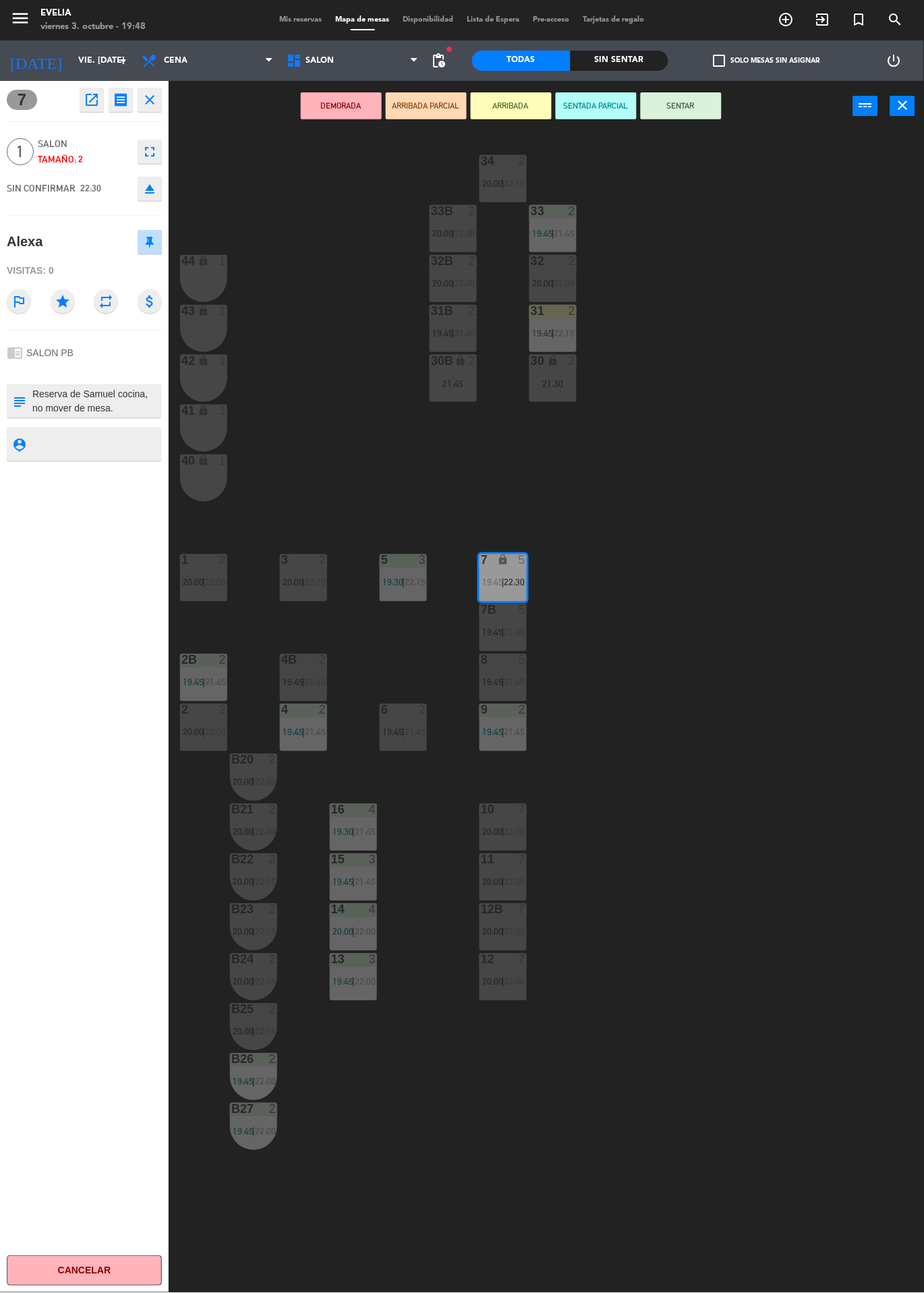
click at [91, 103] on icon "open_in_new" at bounding box center [92, 100] width 16 height 16
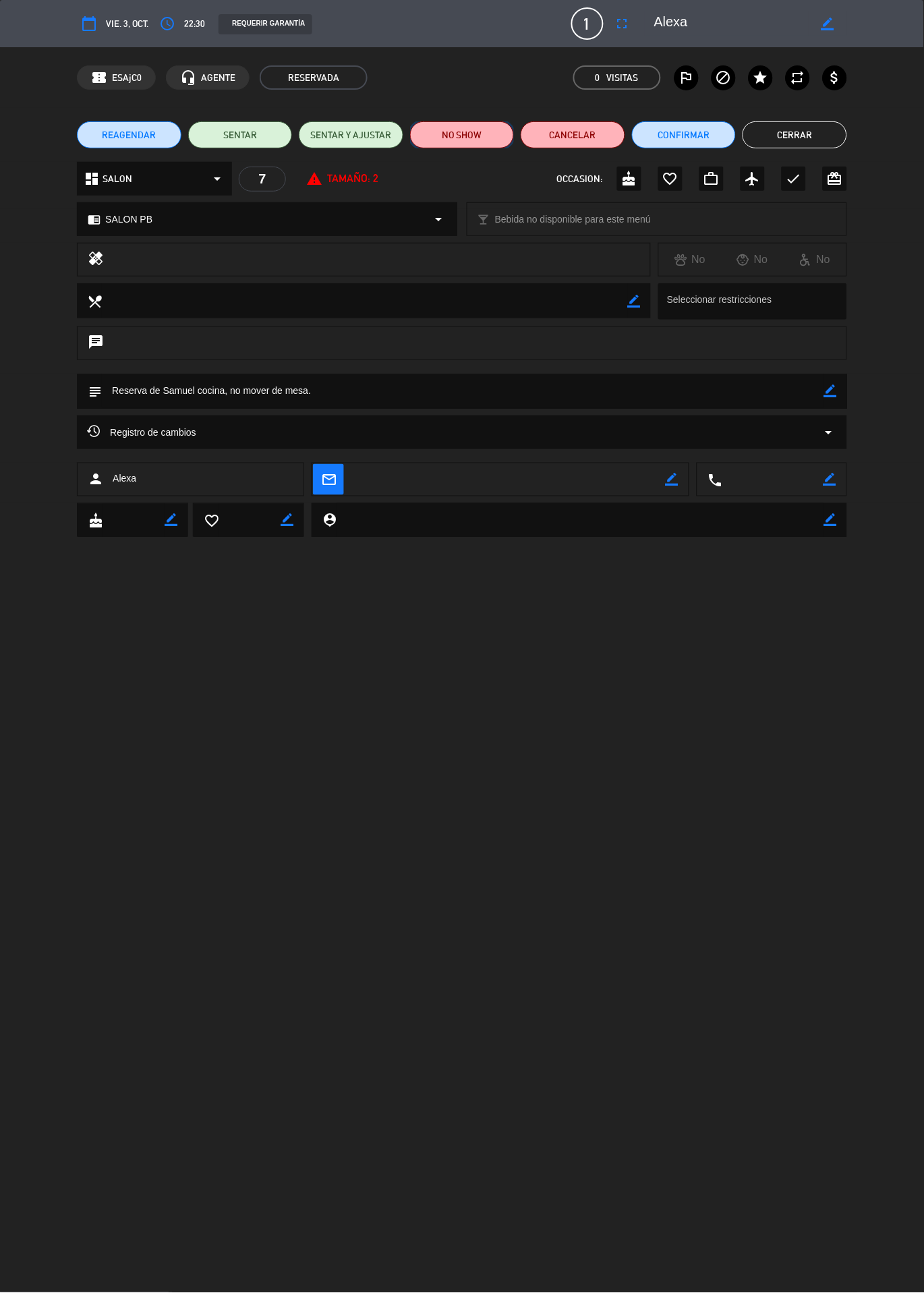
click at [457, 136] on button "NO SHOW" at bounding box center [462, 135] width 104 height 27
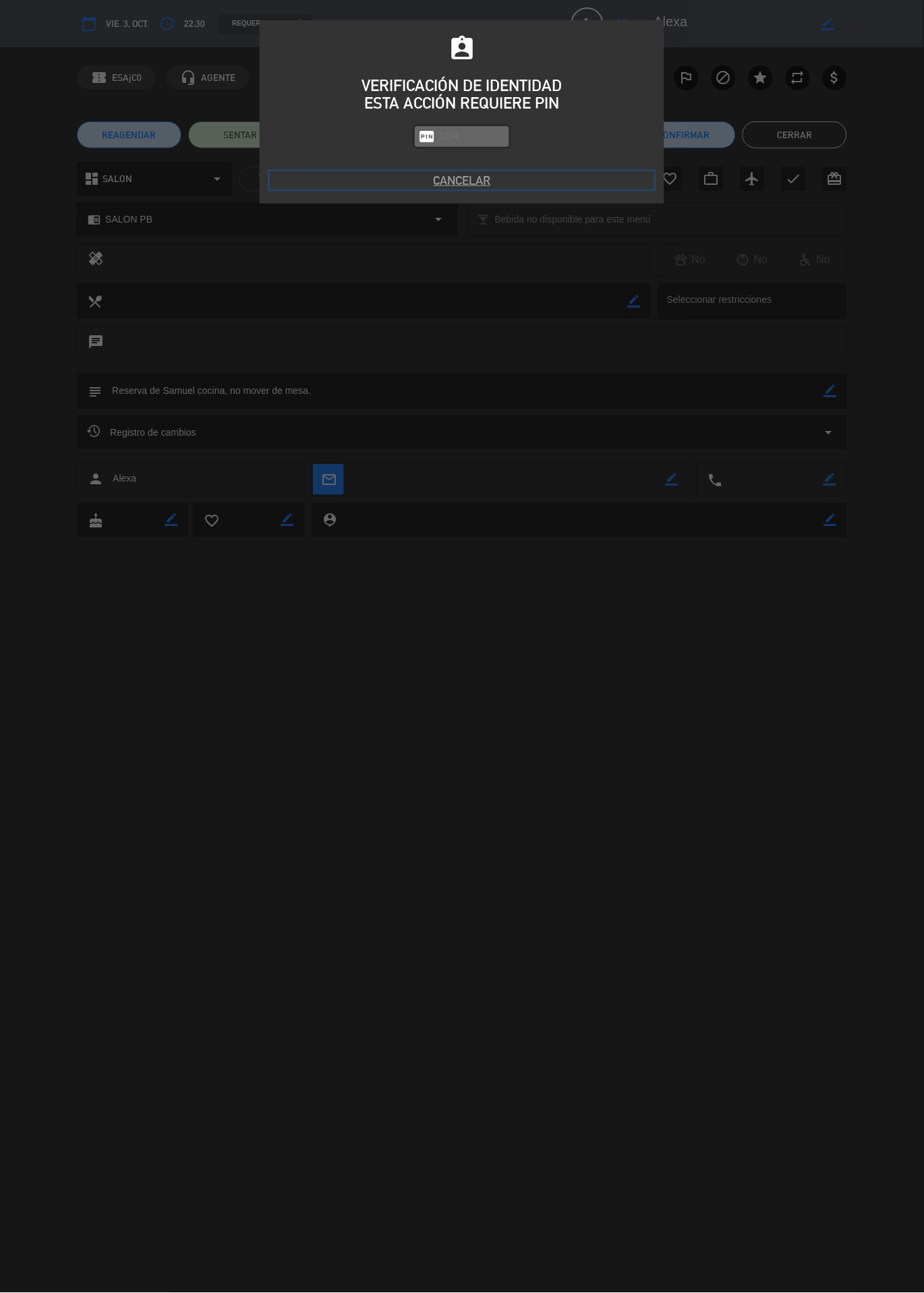
click at [452, 188] on button "Cancelar" at bounding box center [462, 180] width 385 height 18
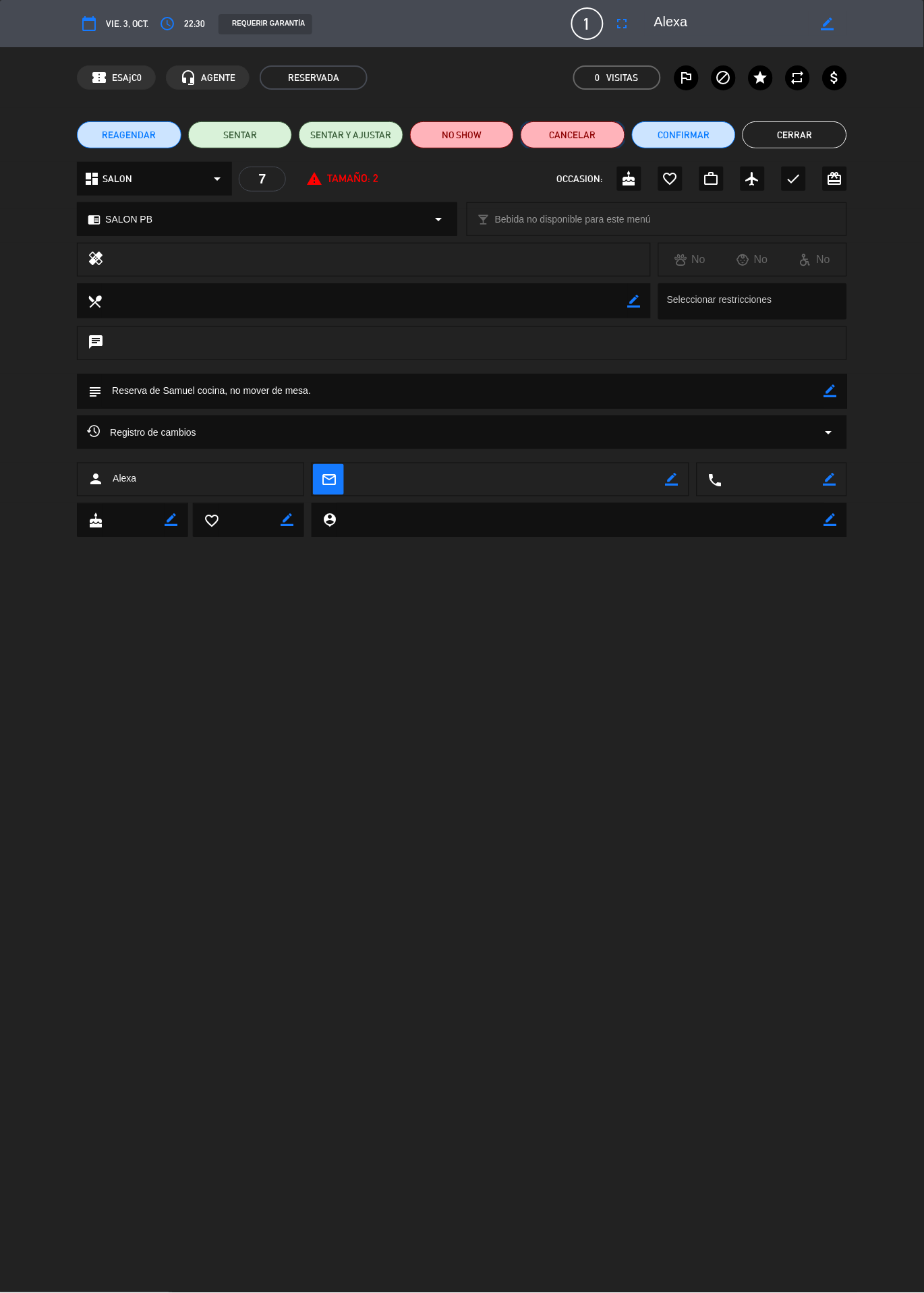
click at [562, 145] on button "Cancelar" at bounding box center [573, 135] width 104 height 27
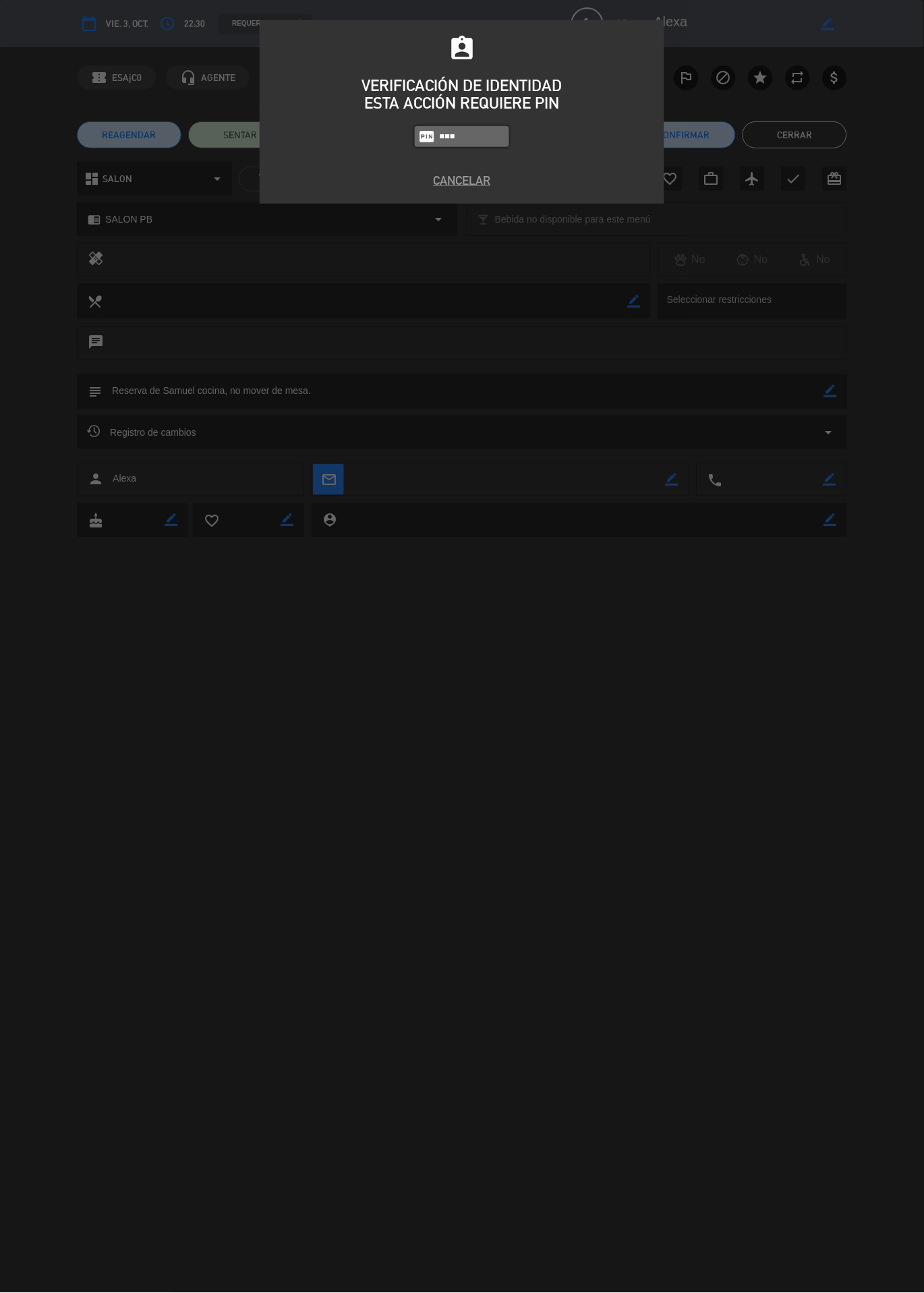
type input "6389"
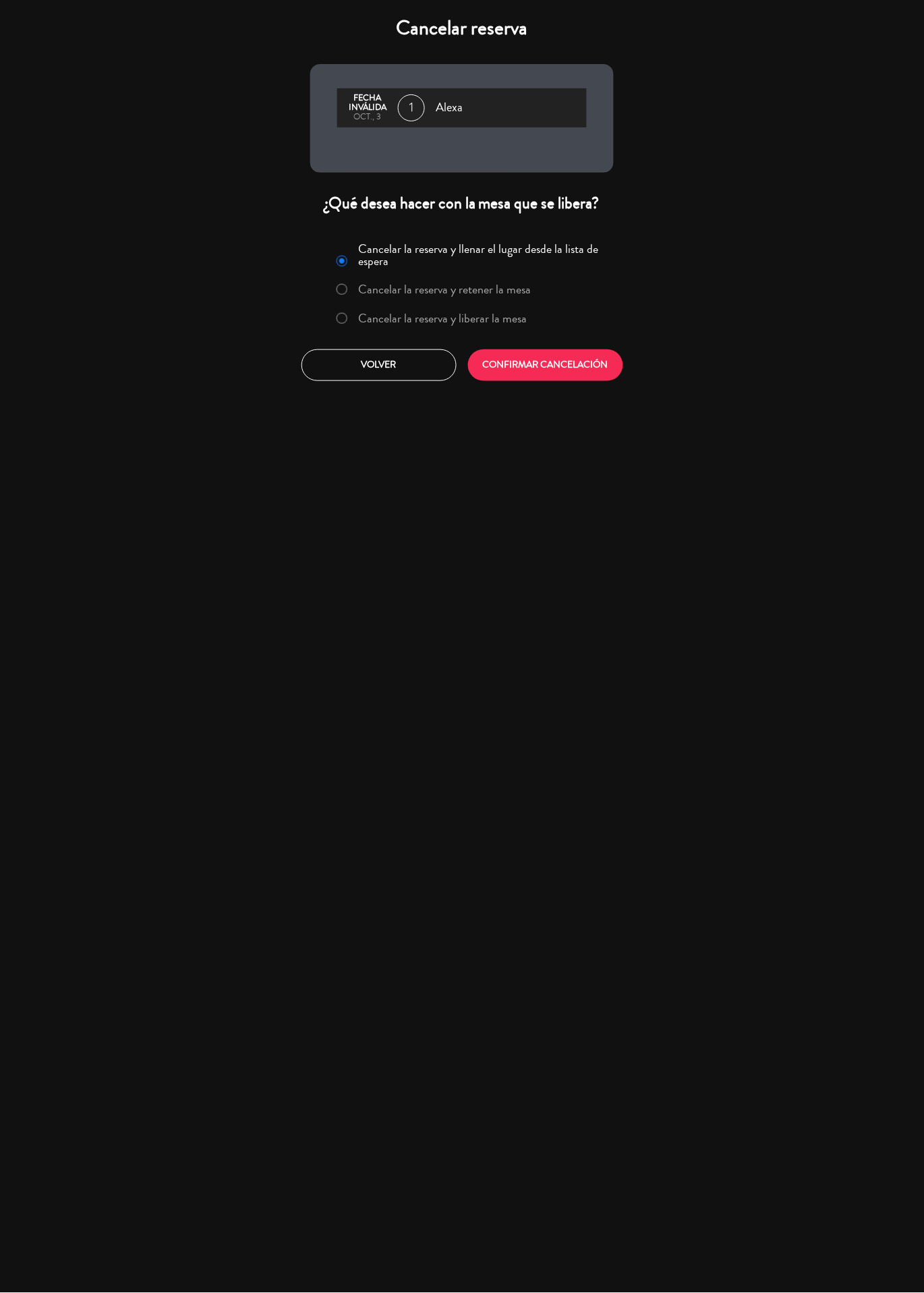
click at [473, 353] on div "Volver CONFIRMAR CANCELACIÓN" at bounding box center [462, 365] width 333 height 32
click at [506, 328] on label "Cancelar la reserva y liberar la mesa" at bounding box center [432, 319] width 205 height 25
click at [588, 372] on button "CONFIRMAR CANCELACIÓN" at bounding box center [545, 365] width 155 height 32
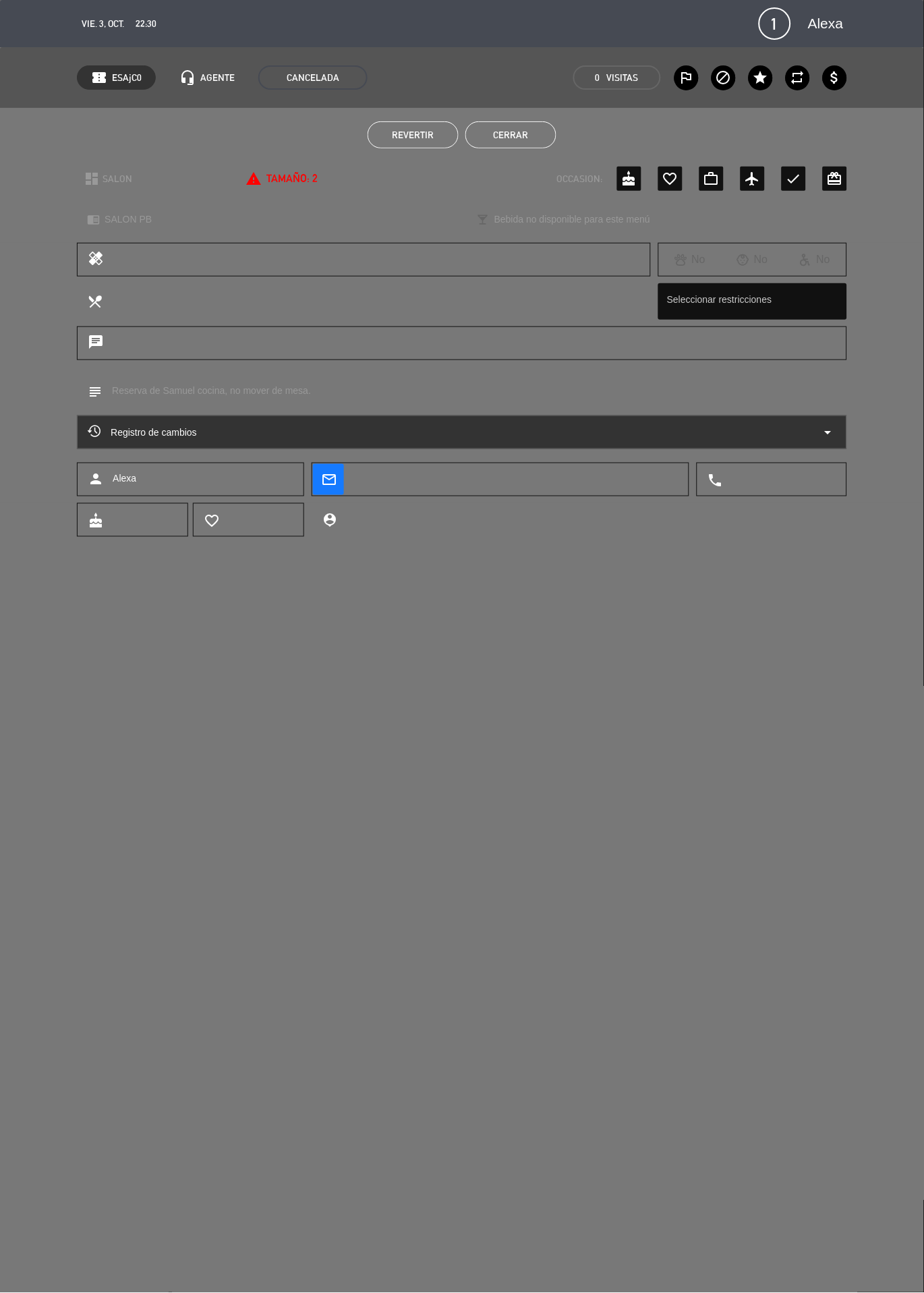
click at [575, 137] on ul "Revertir Cerrar" at bounding box center [462, 135] width 770 height 27
click at [545, 131] on button "Cerrar" at bounding box center [510, 135] width 91 height 27
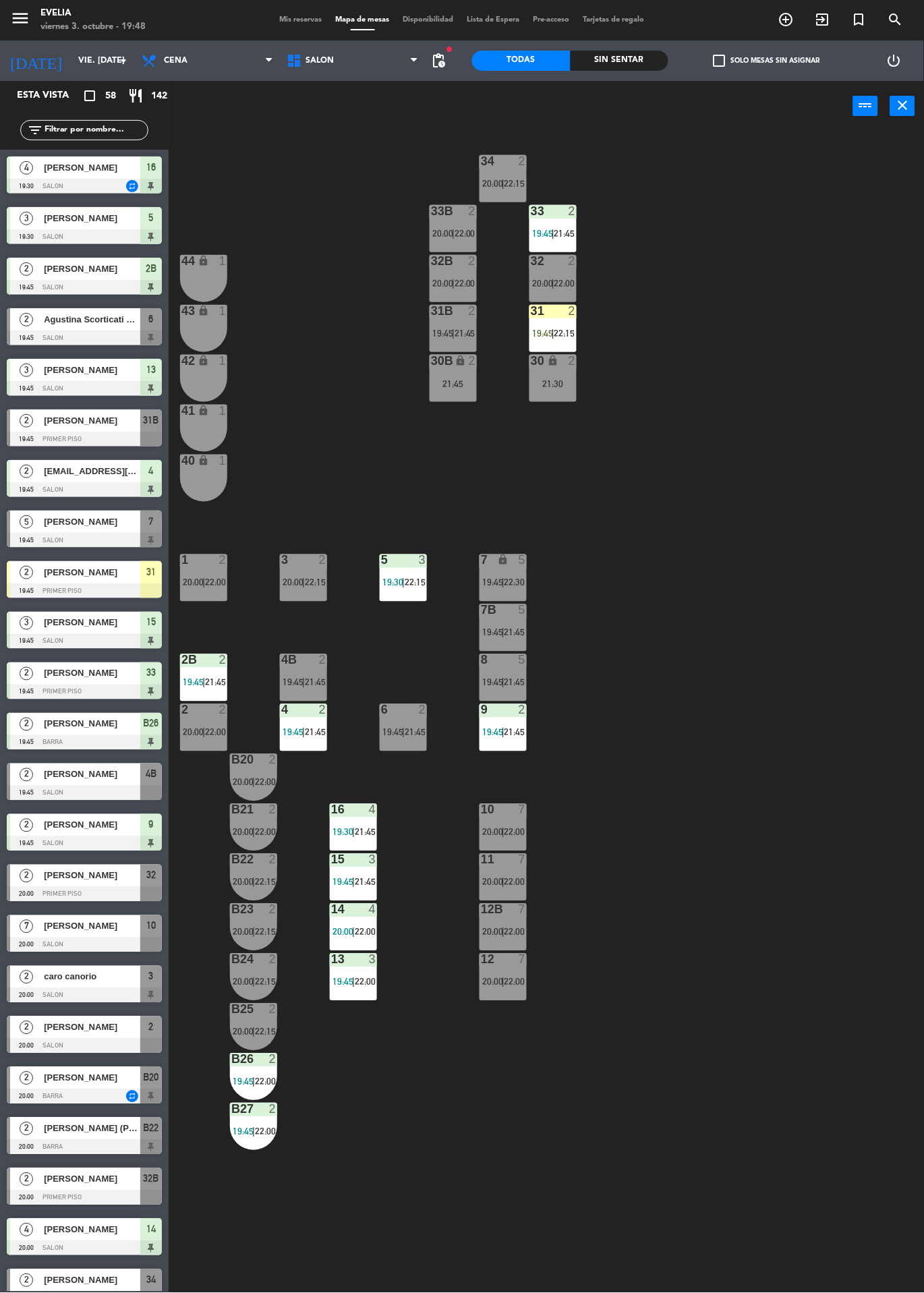
scroll to position [982, 0]
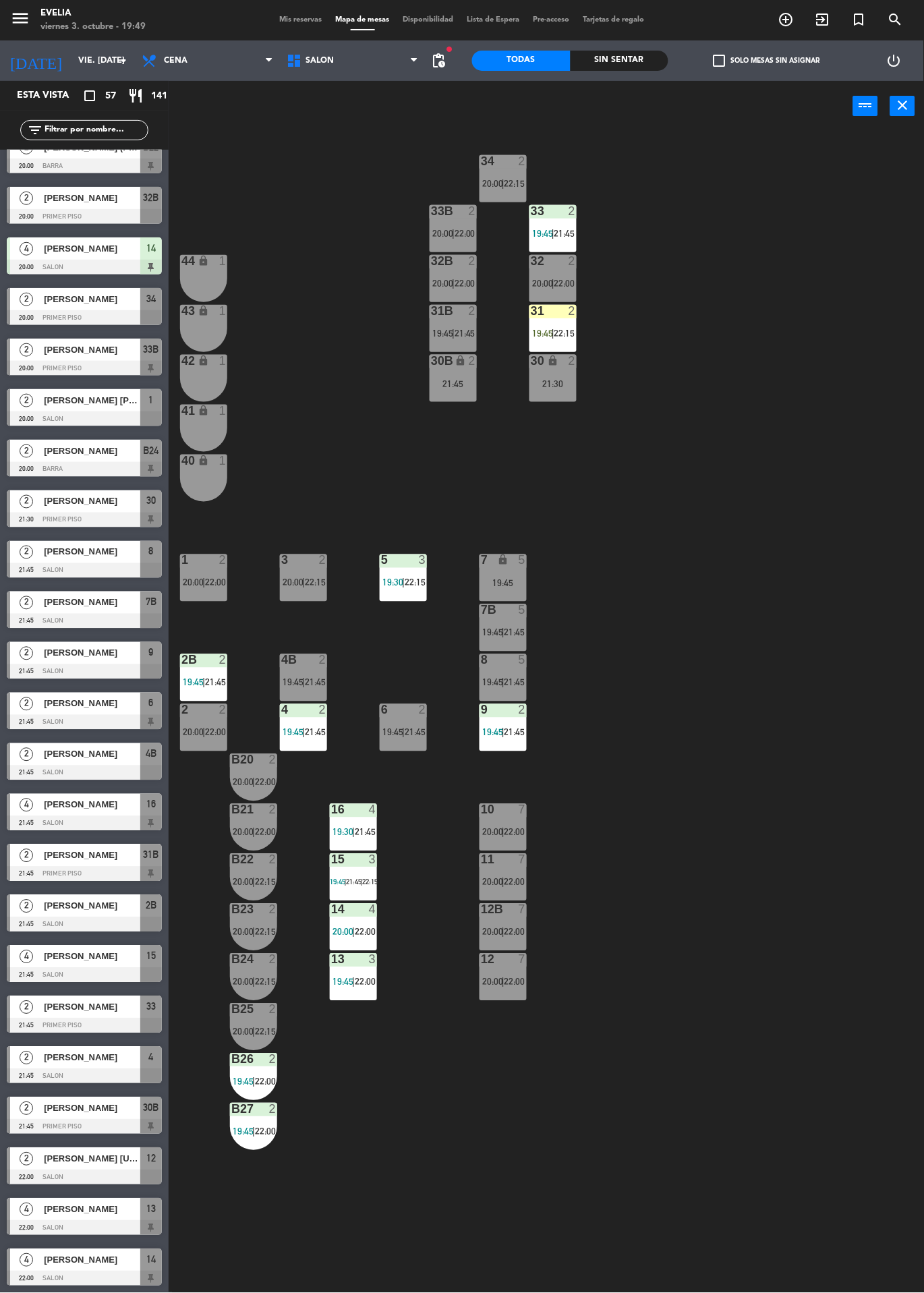
click at [504, 911] on div at bounding box center [504, 909] width 22 height 12
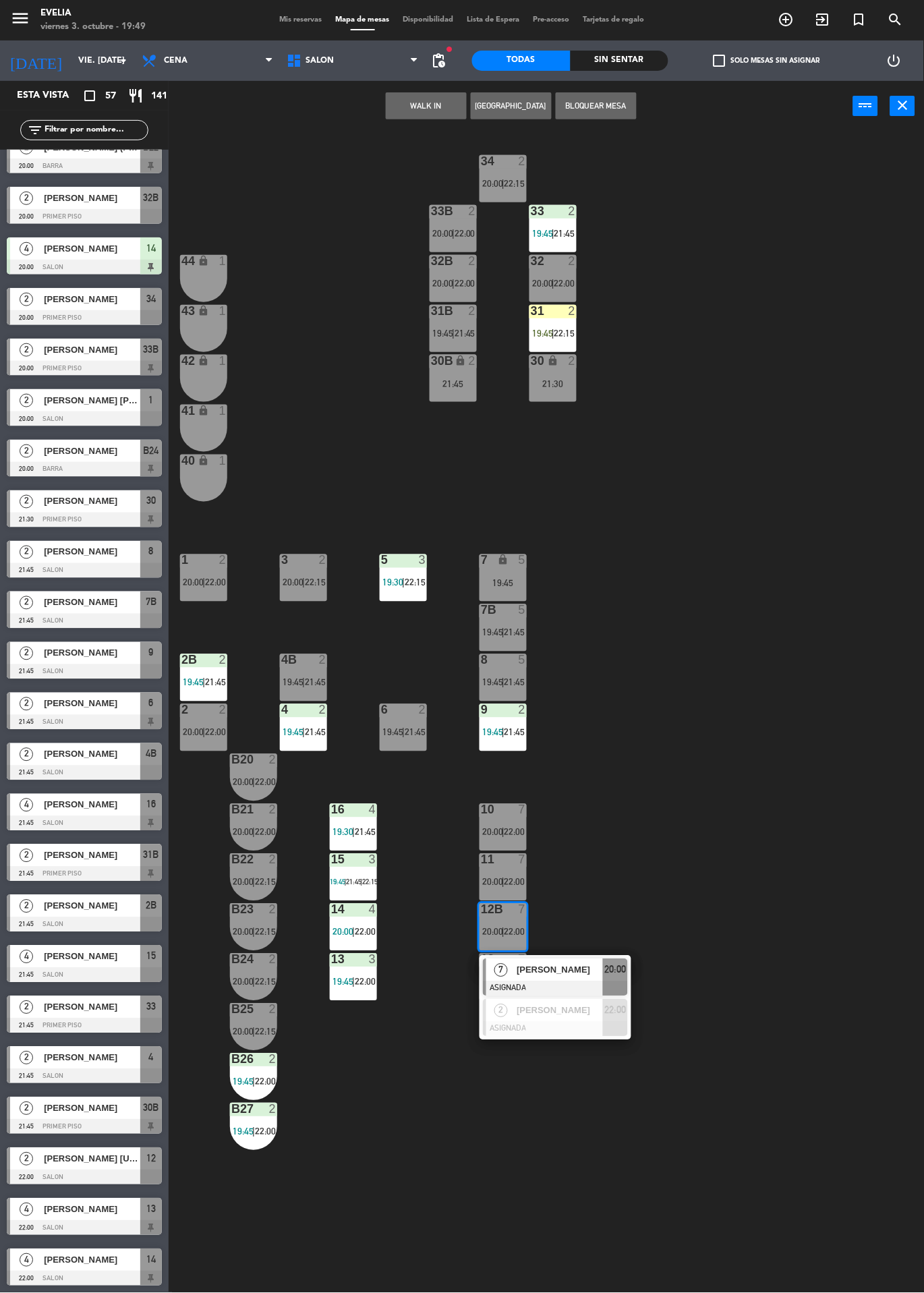
click at [548, 976] on span "[PERSON_NAME]" at bounding box center [560, 970] width 86 height 14
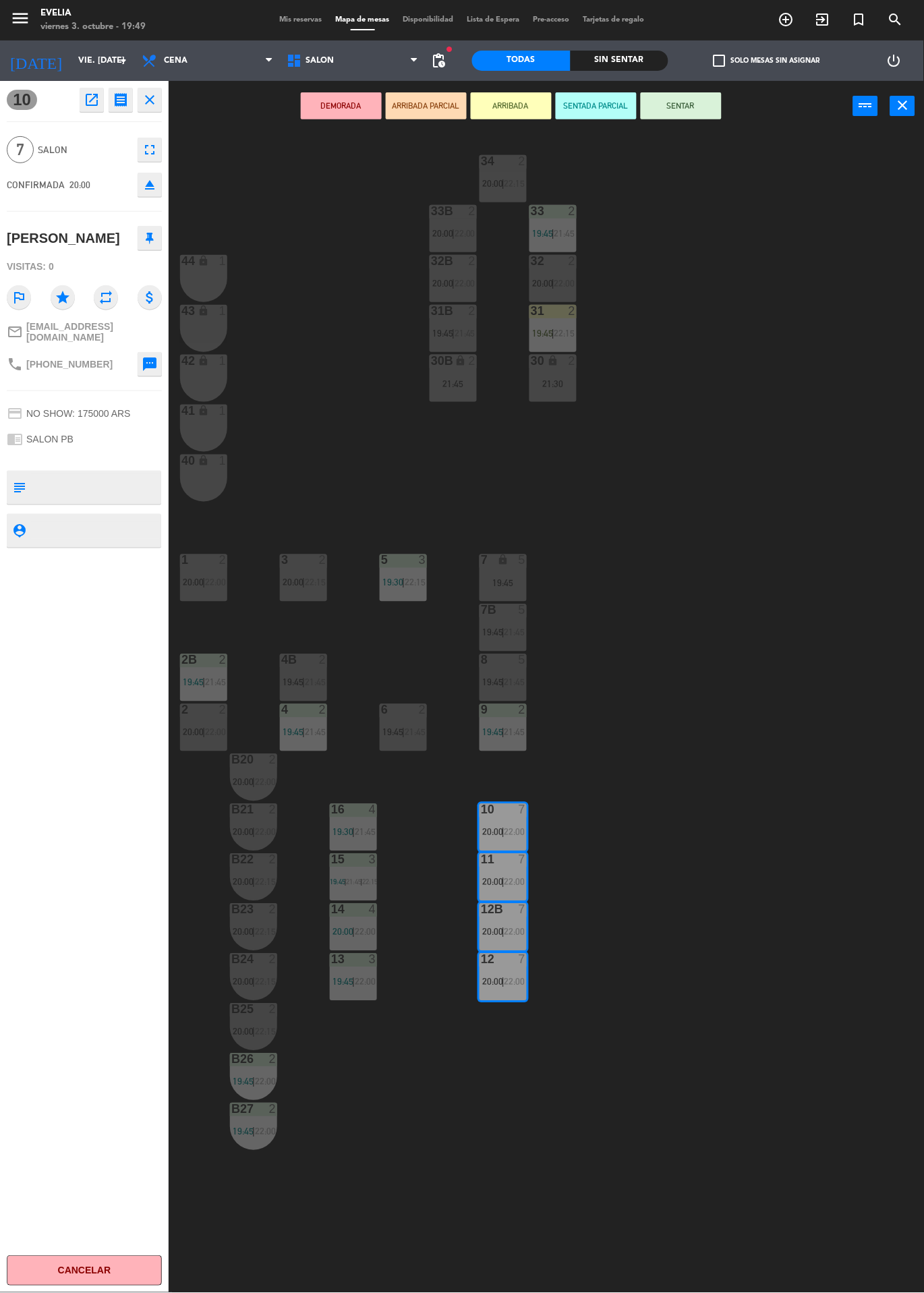
click at [322, 402] on div "34 2 20:00 | 22:15 33B 2 20:00 | 22:00 33 2 19:45 | 21:45 44 lock 1 32B 2 20:00…" at bounding box center [550, 712] width 746 height 1162
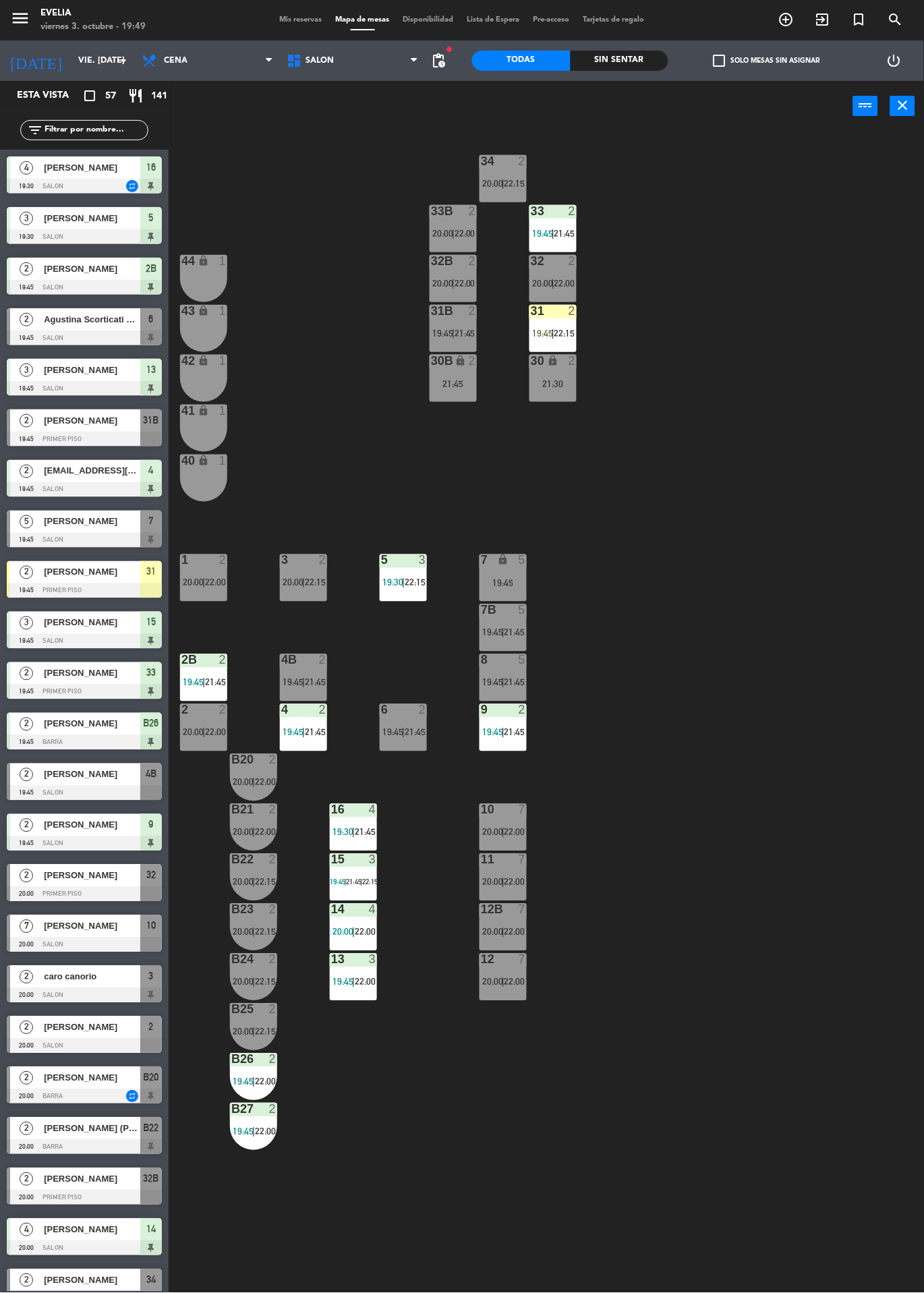
click at [21, 431] on div at bounding box center [83, 439] width 155 height 15
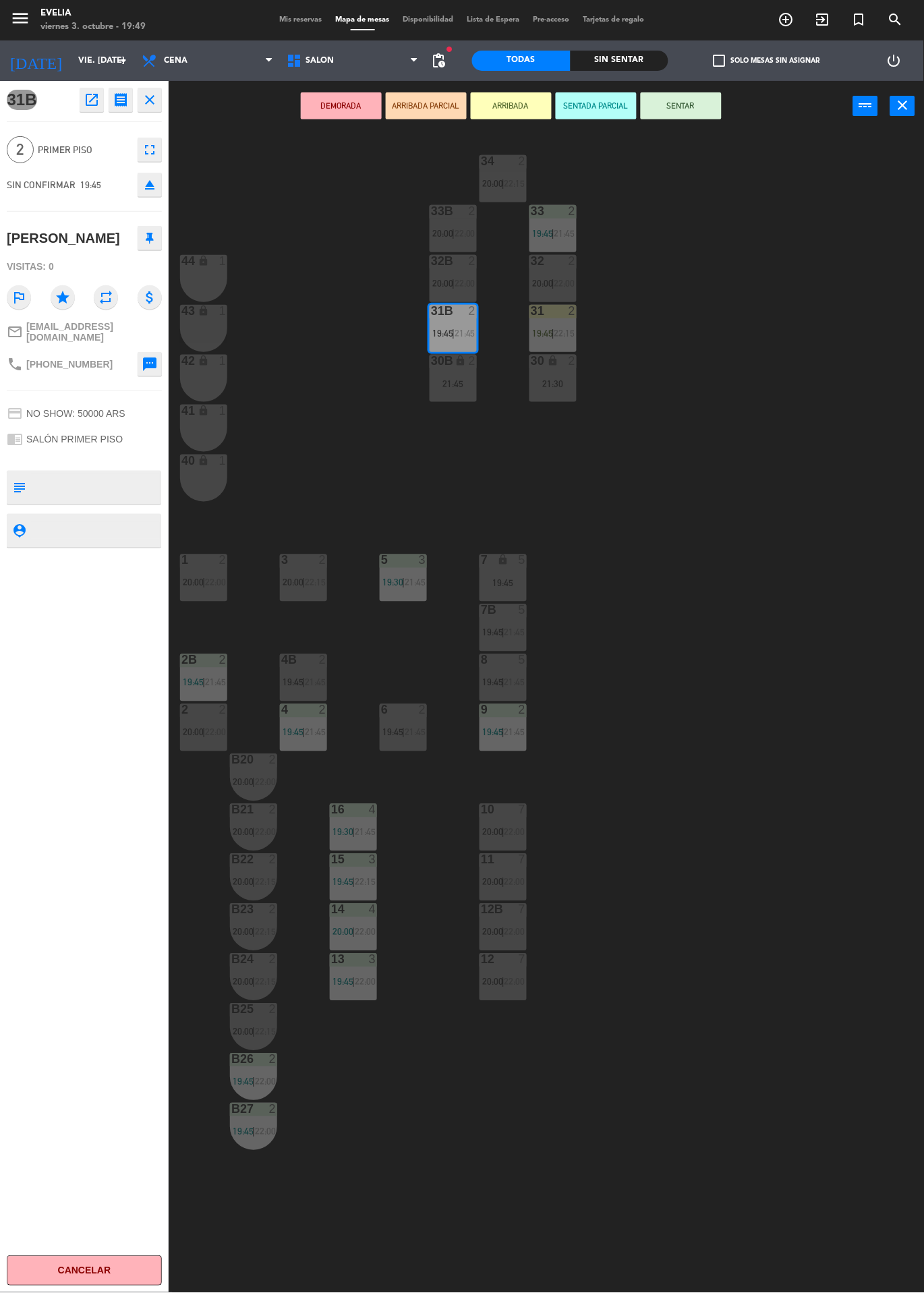
click at [683, 112] on button "SENTAR" at bounding box center [681, 105] width 81 height 27
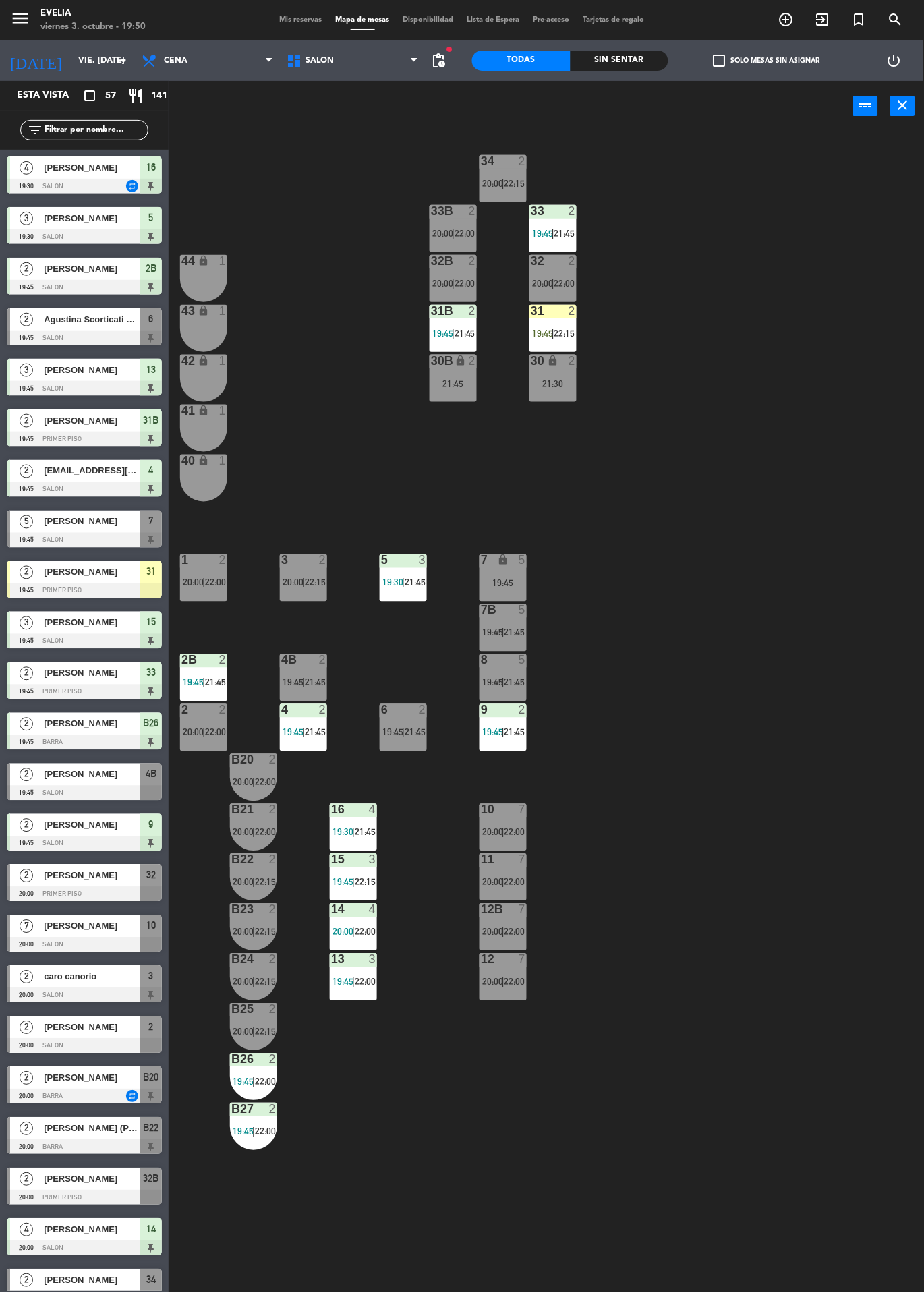
click at [450, 360] on div "lock" at bounding box center [453, 362] width 22 height 13
click at [270, 224] on div "34 2 20:00 | 22:15 33B 2 20:00 | 22:00 33 2 19:45 | 21:45 44 lock 1 32B 2 20:00…" at bounding box center [550, 712] width 746 height 1162
click at [458, 318] on div "31B 2" at bounding box center [453, 311] width 48 height 14
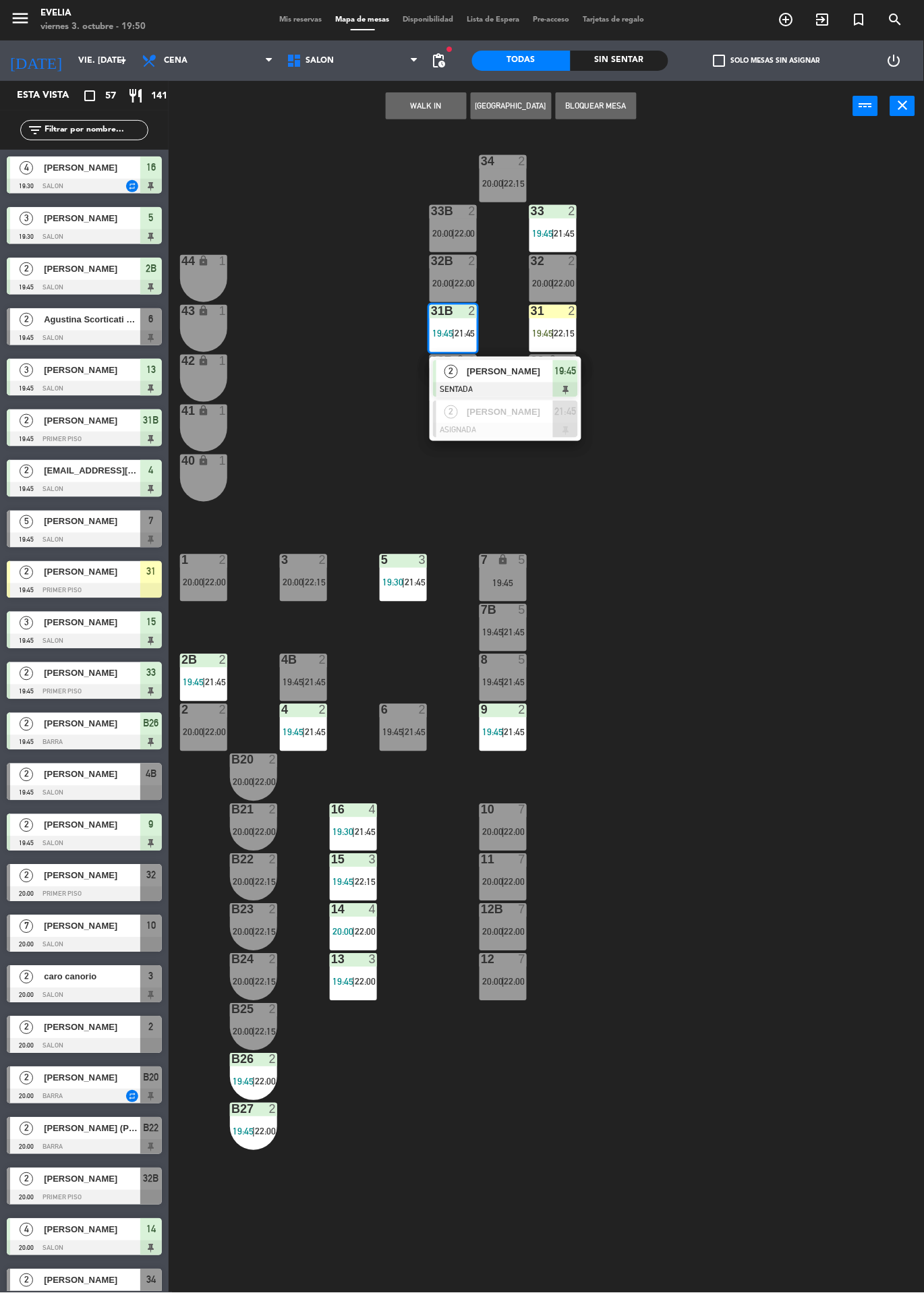
click at [262, 234] on div "34 2 20:00 | 22:15 33B 2 20:00 | 22:00 33 2 19:45 | 21:45 44 lock 1 32B 2 20:00…" at bounding box center [550, 712] width 746 height 1162
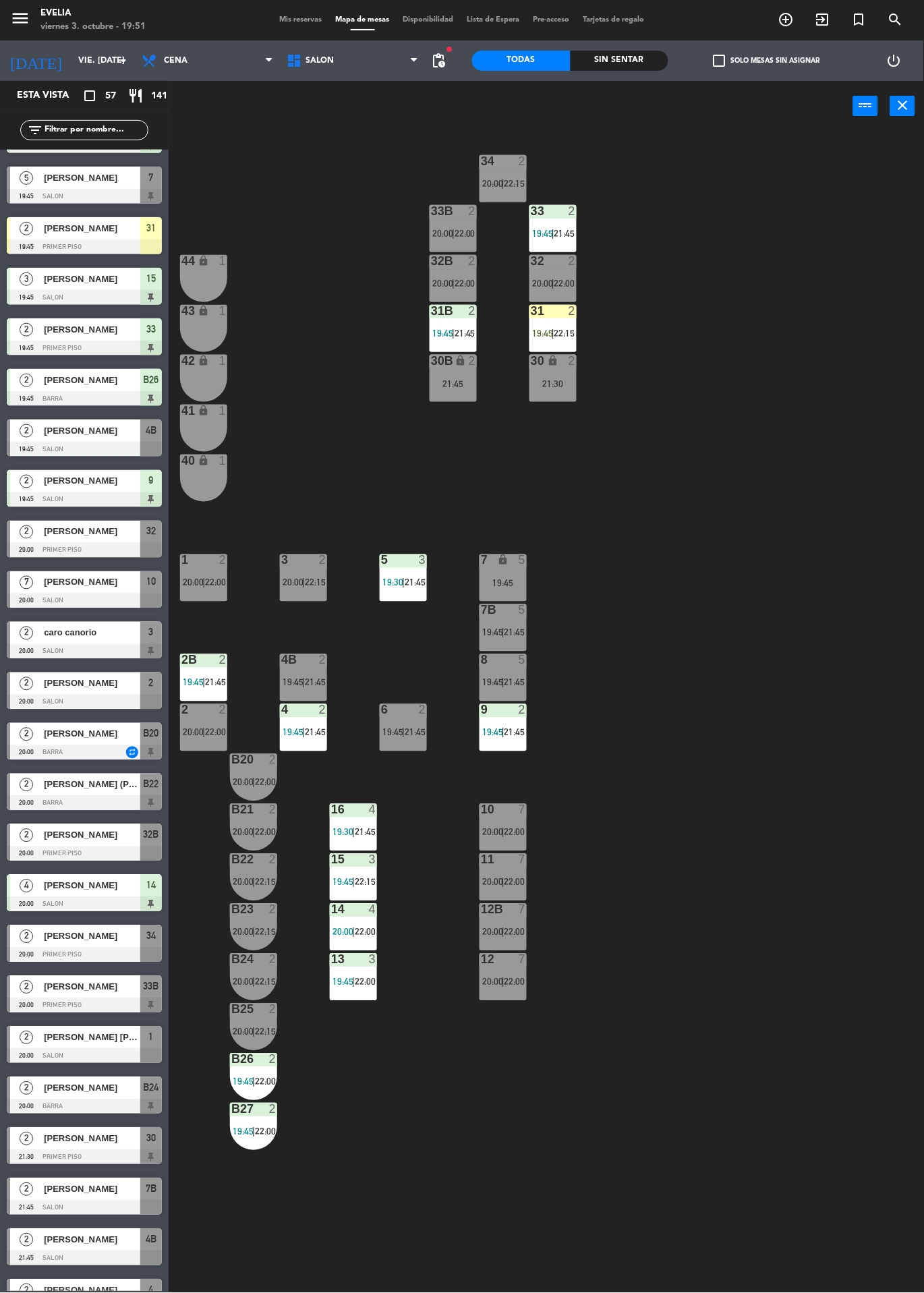
scroll to position [299, 0]
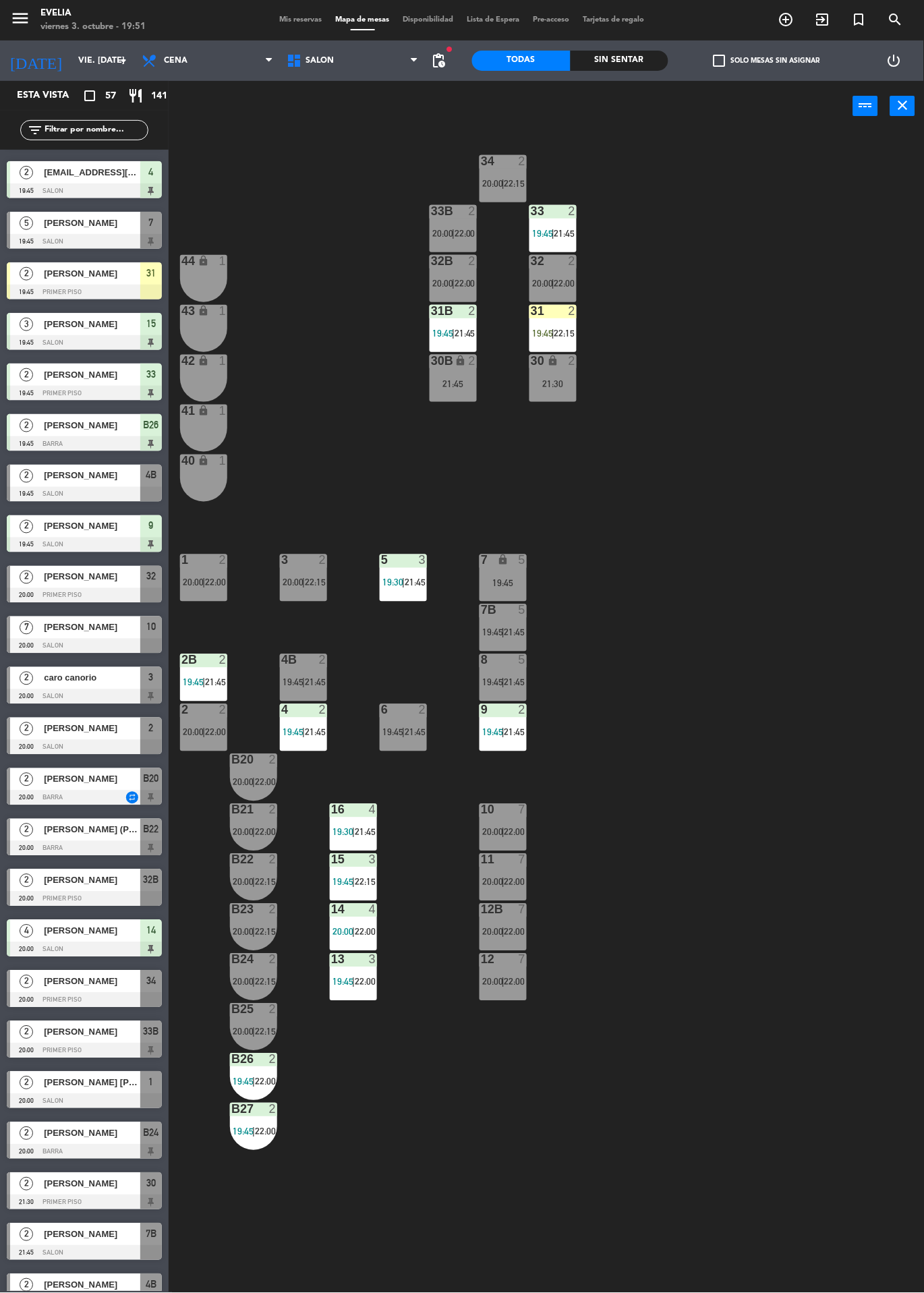
click at [40, 836] on div "2" at bounding box center [26, 830] width 32 height 22
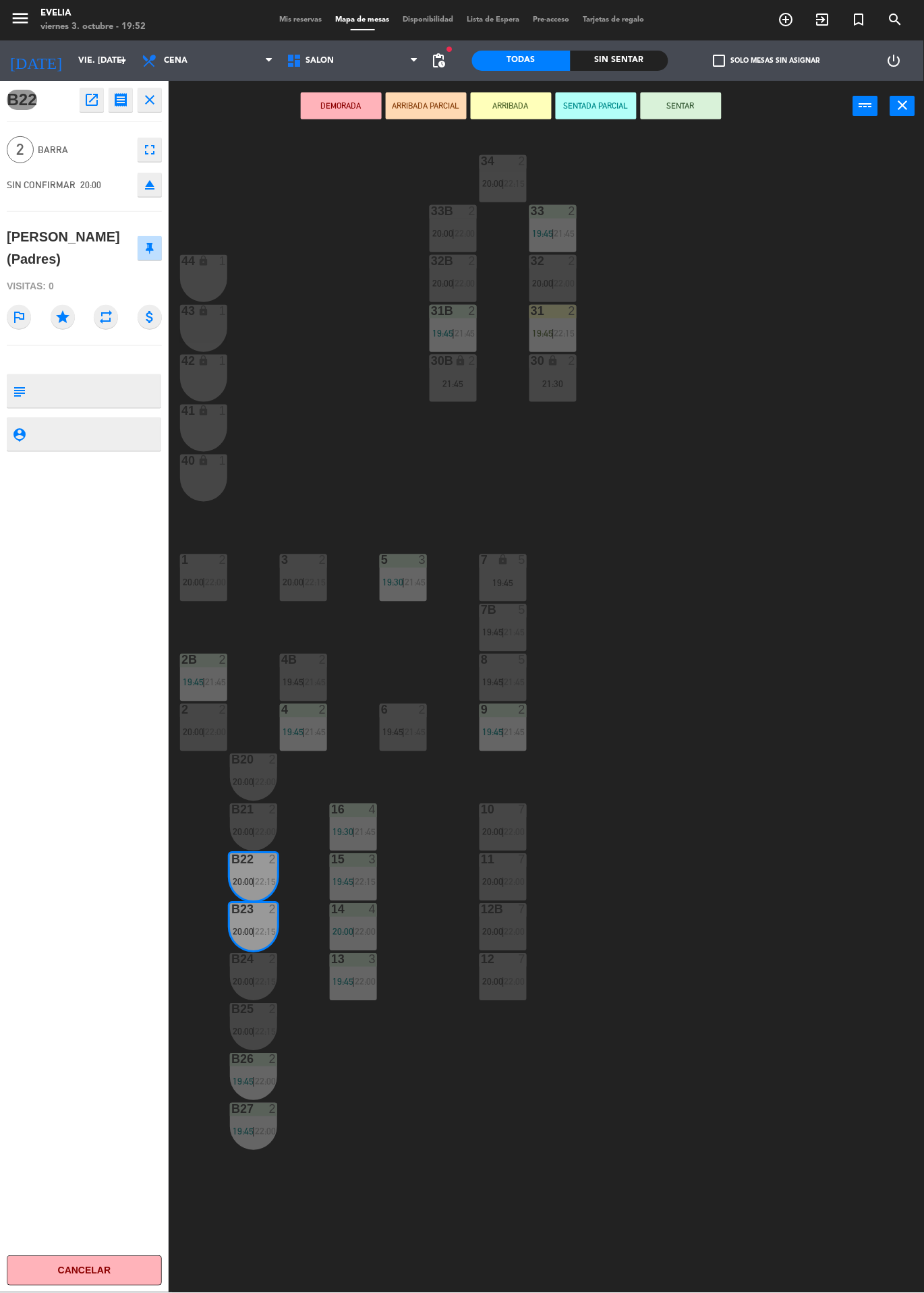
click at [691, 99] on button "SENTAR" at bounding box center [681, 105] width 81 height 27
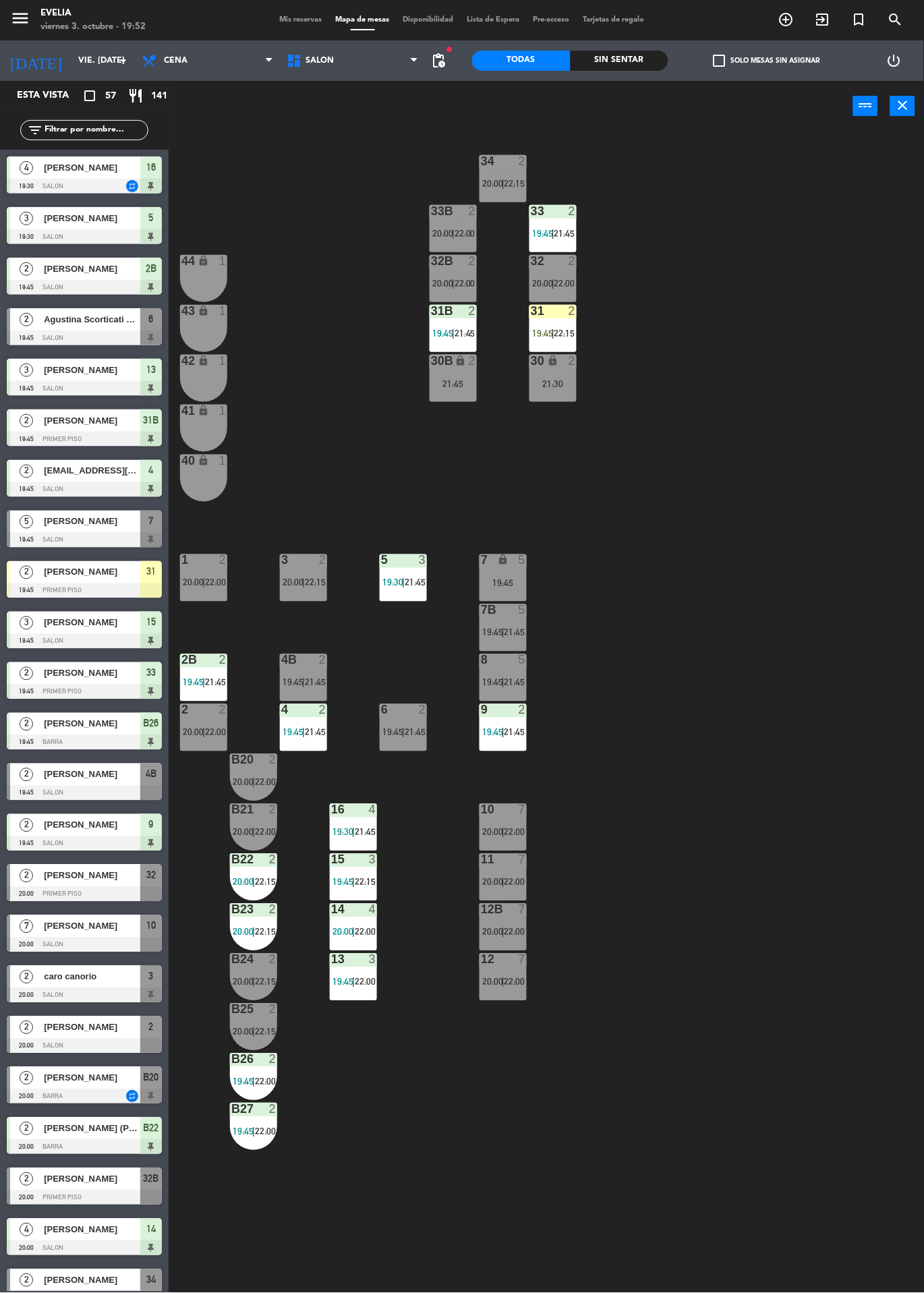
click at [572, 311] on div "2" at bounding box center [572, 310] width 8 height 12
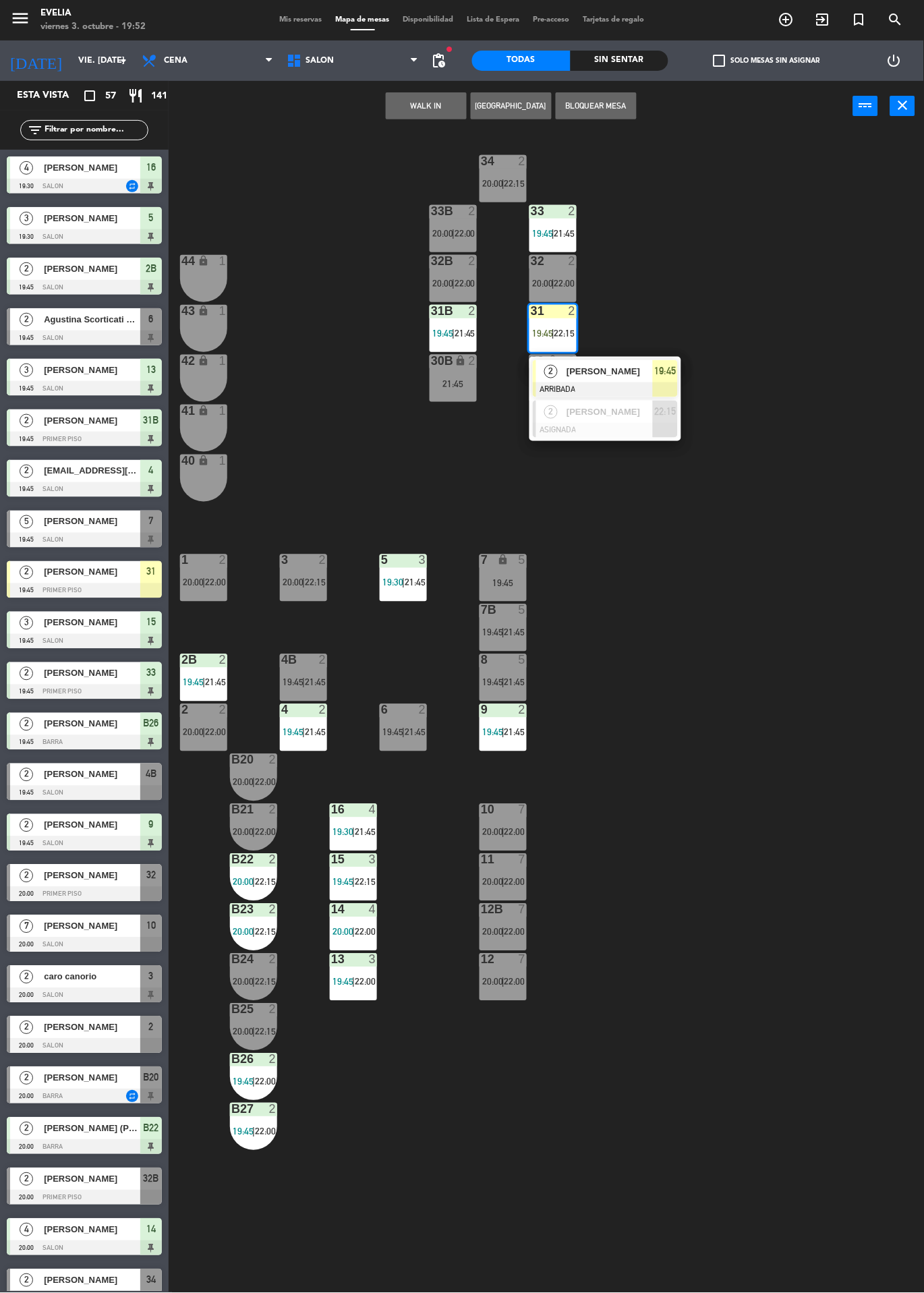
click at [679, 372] on div "2 [PERSON_NAME] ARRIBADA 19:45" at bounding box center [605, 379] width 152 height 44
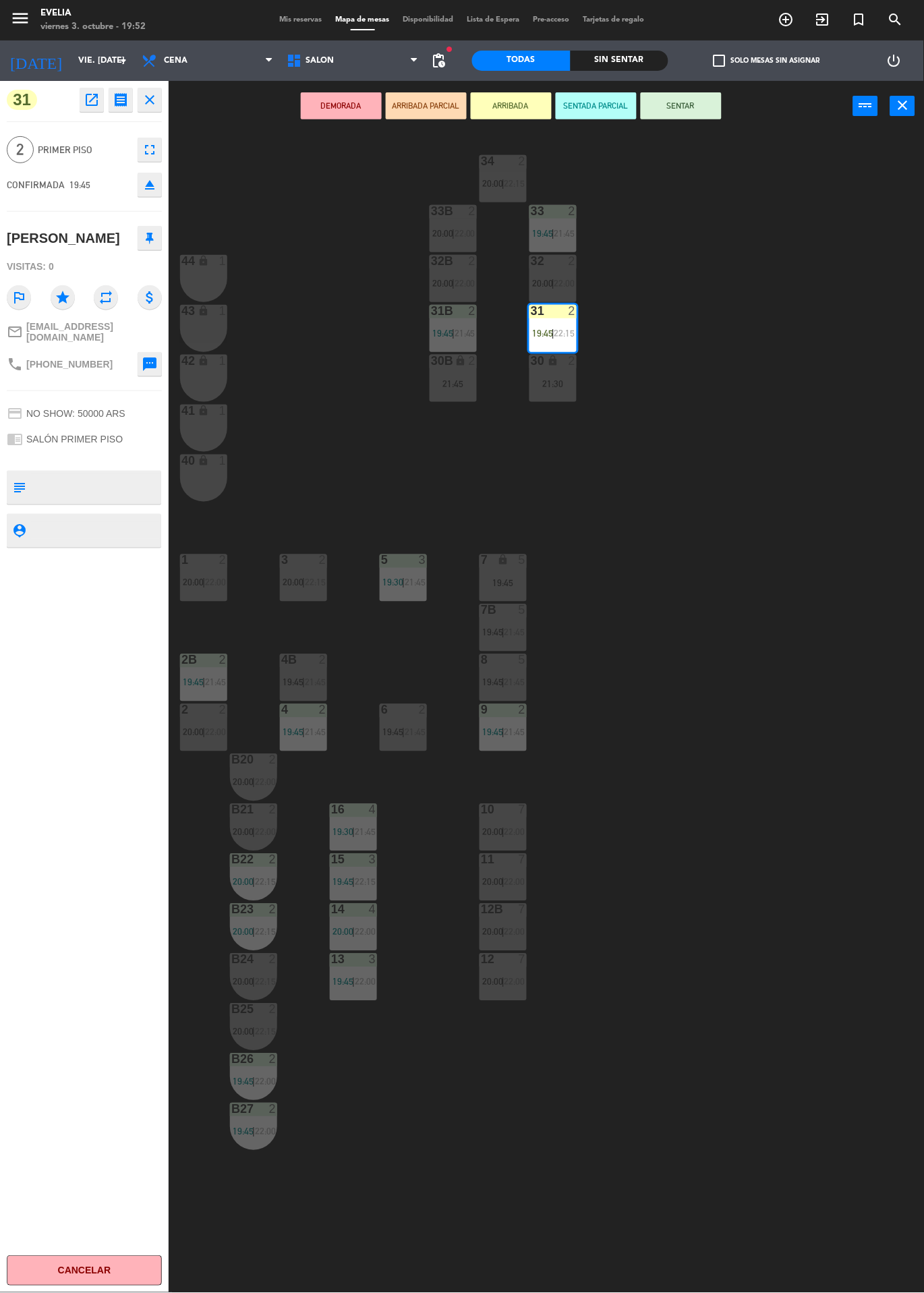
click at [709, 104] on button "SENTAR" at bounding box center [681, 105] width 81 height 27
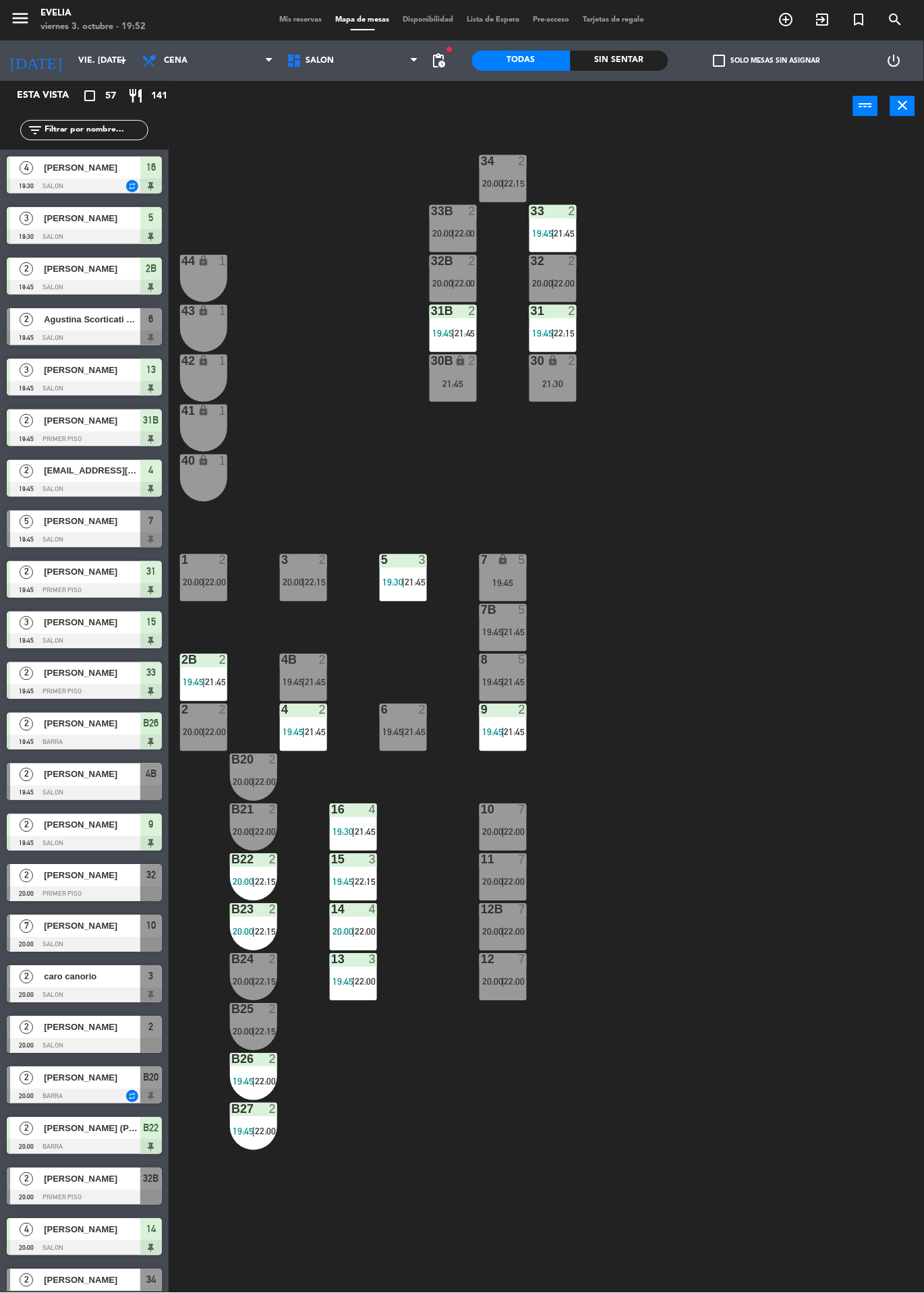
click at [26, 774] on span "2" at bounding box center [26, 775] width 14 height 14
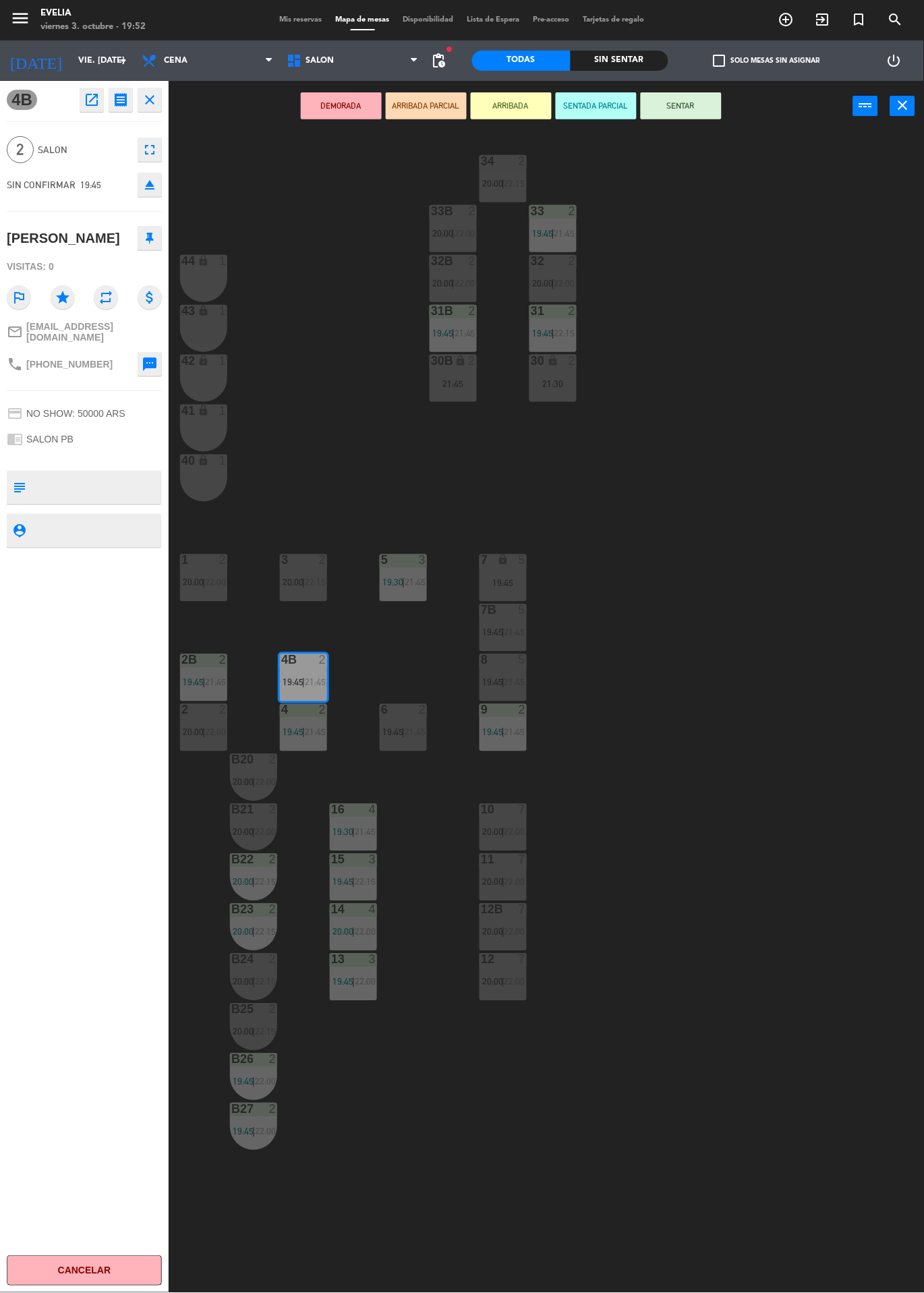
click at [701, 106] on button "SENTAR" at bounding box center [681, 105] width 81 height 27
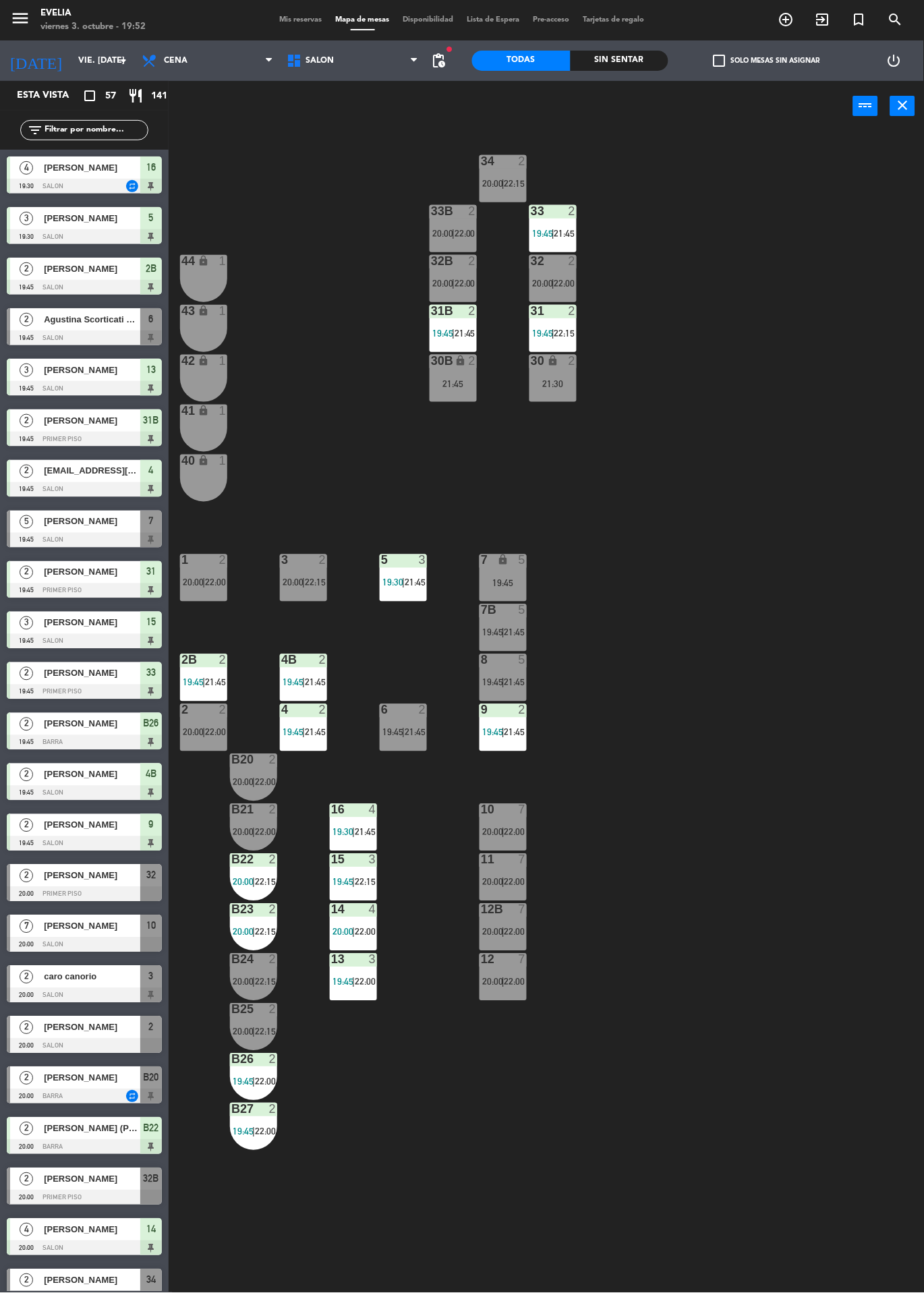
click at [136, 331] on div at bounding box center [83, 338] width 155 height 15
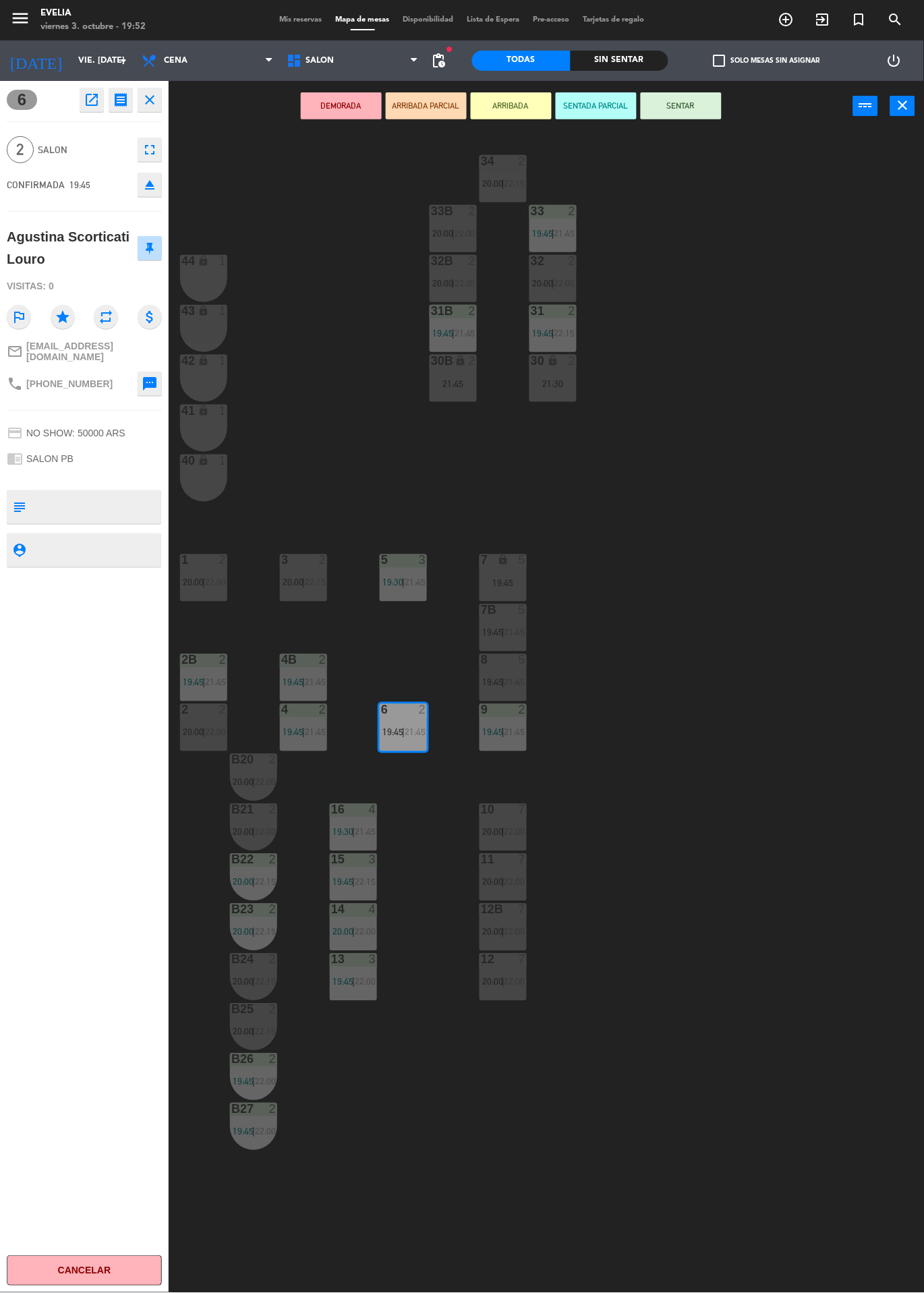
click at [760, 672] on div "34 2 20:00 | 22:15 33B 2 20:00 | 22:00 33 2 19:45 | 21:45 44 lock 1 32B 2 20:00…" at bounding box center [550, 712] width 746 height 1162
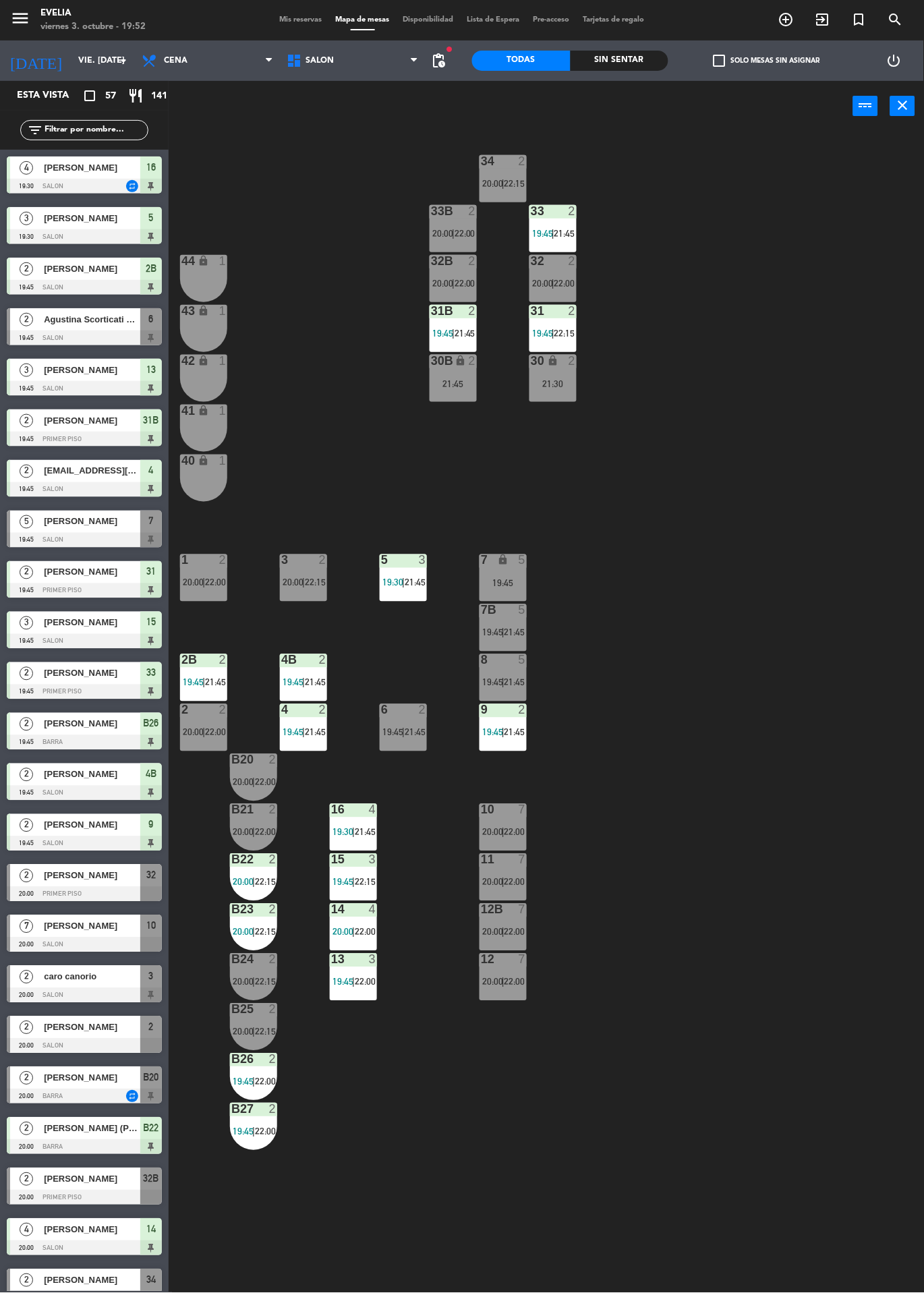
click at [419, 732] on span "21:45" at bounding box center [415, 733] width 21 height 11
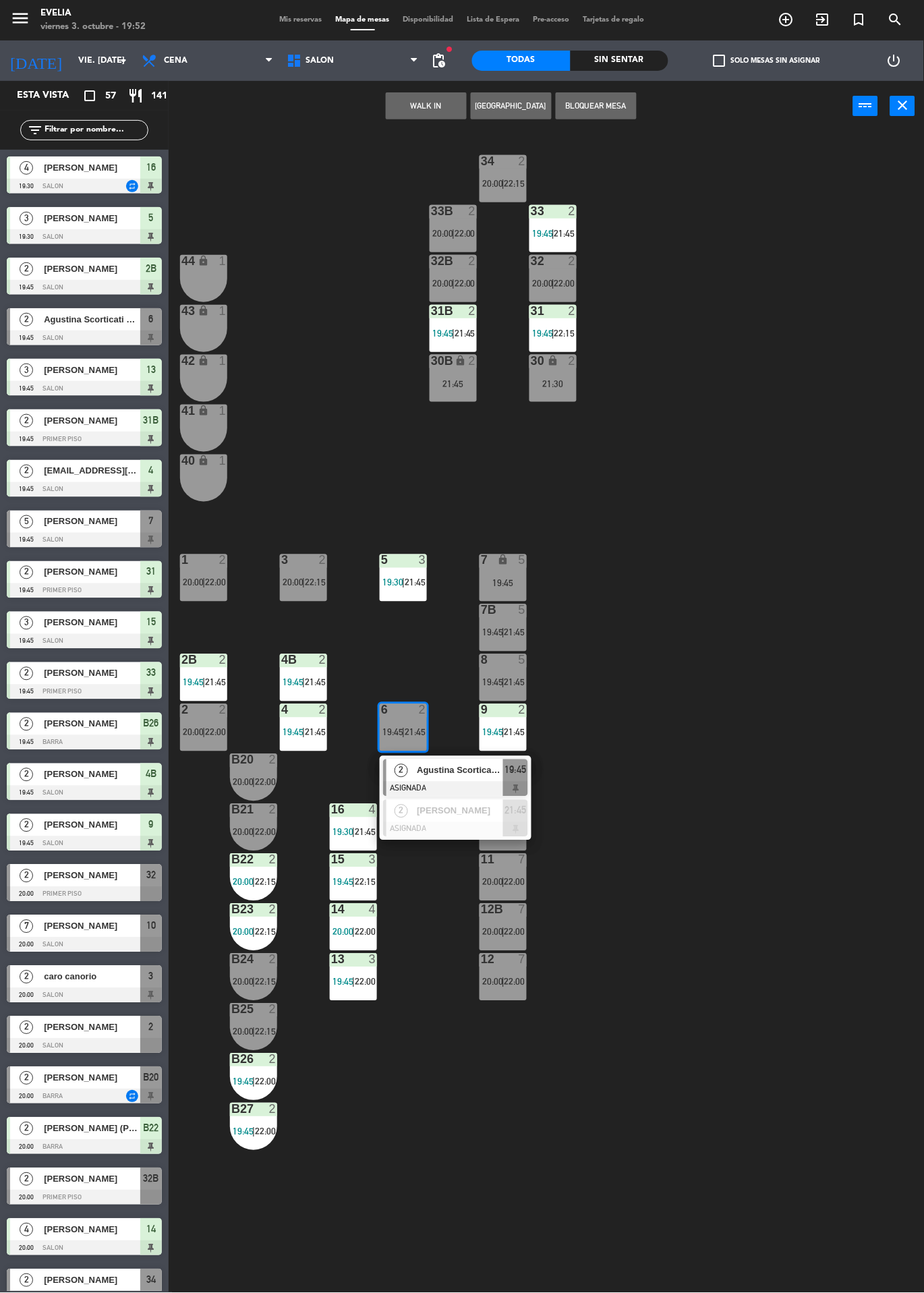
click at [461, 770] on span "Agustina Scorticati Louro" at bounding box center [460, 770] width 86 height 14
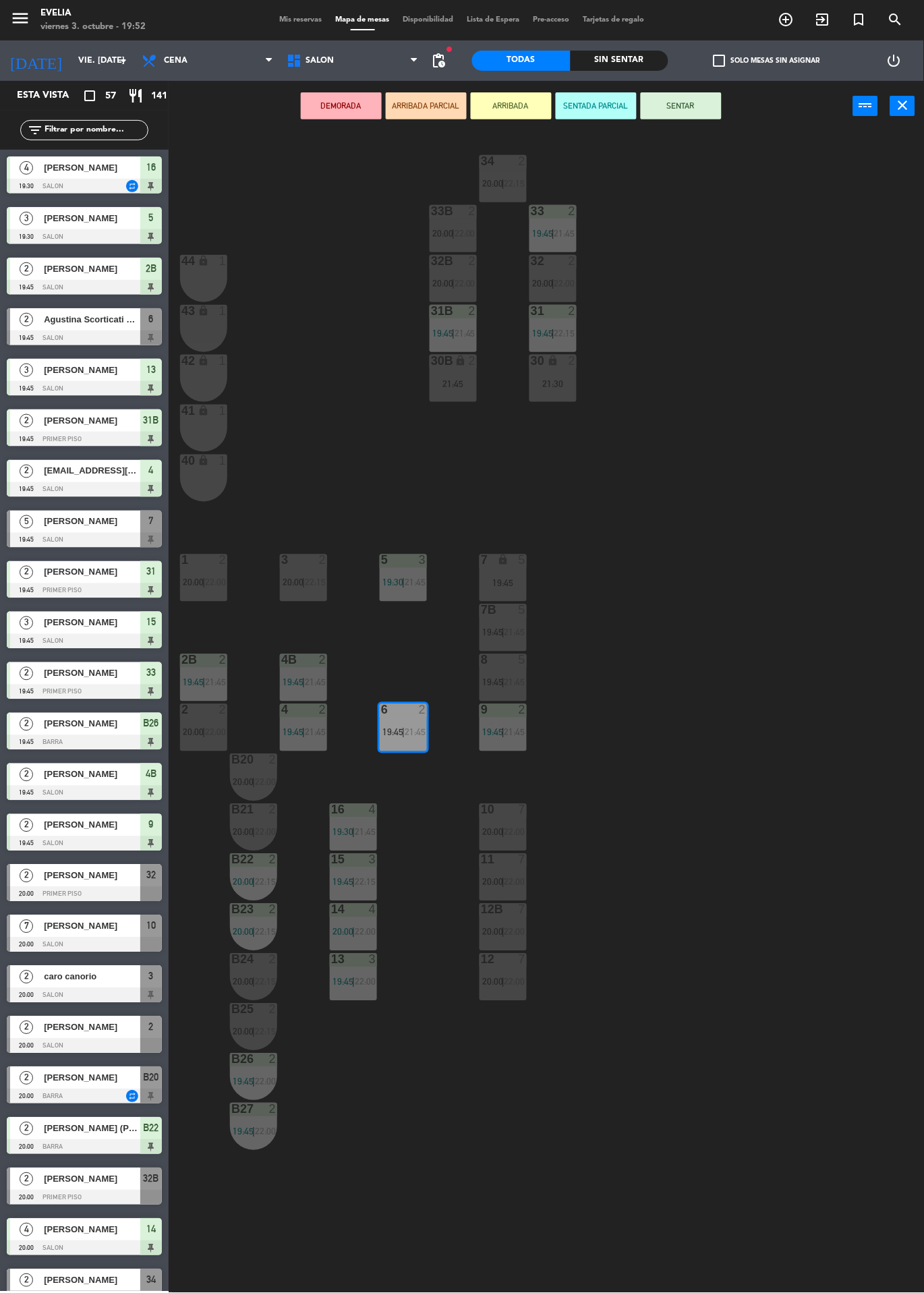
click at [736, 661] on div "34 2 20:00 | 22:15 33B 2 20:00 | 22:00 33 2 19:45 | 21:45 44 lock 1 32B 2 20:00…" at bounding box center [550, 712] width 746 height 1162
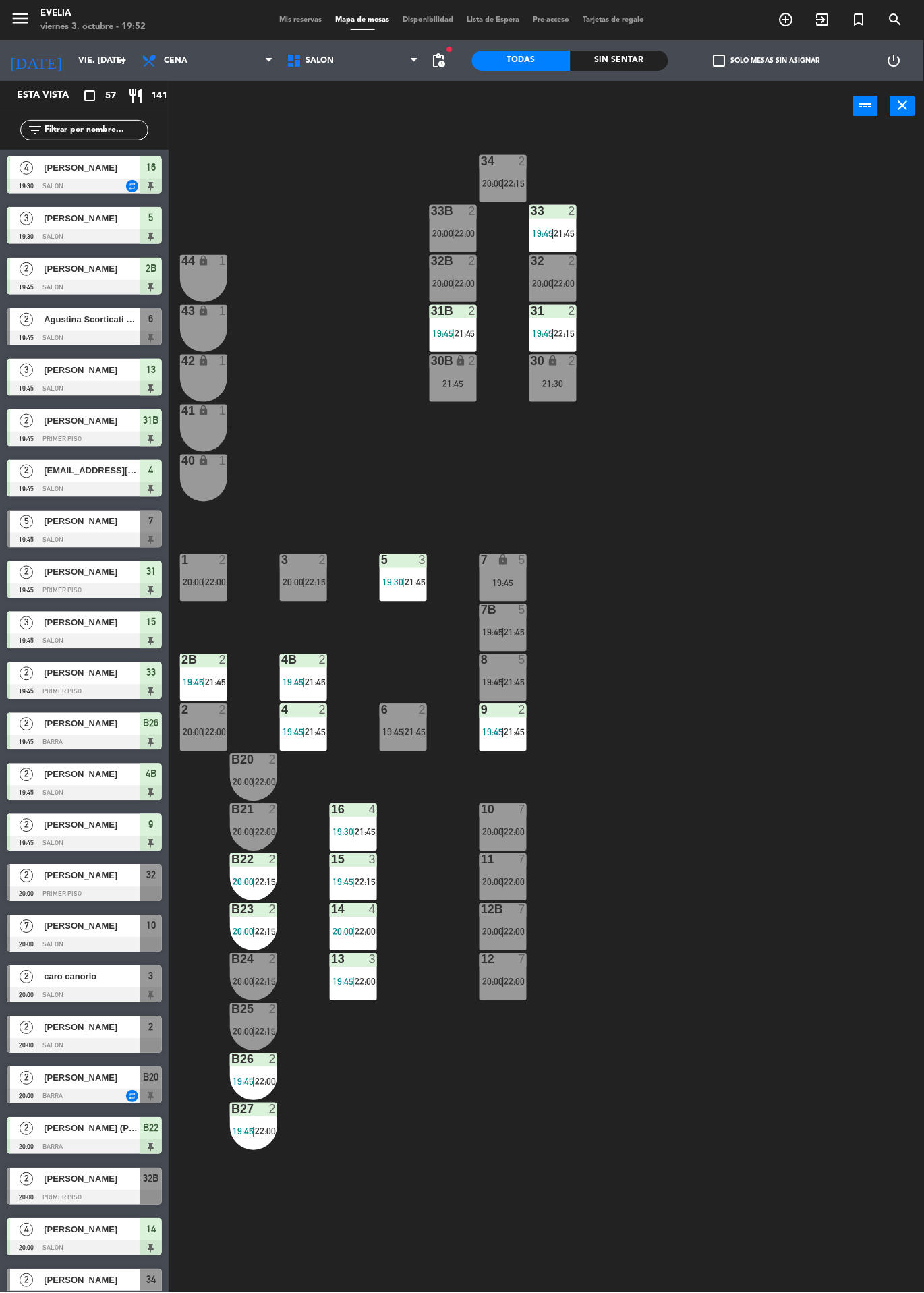
click at [209, 747] on div "2 2 20:00 | 22:00" at bounding box center [204, 728] width 48 height 48
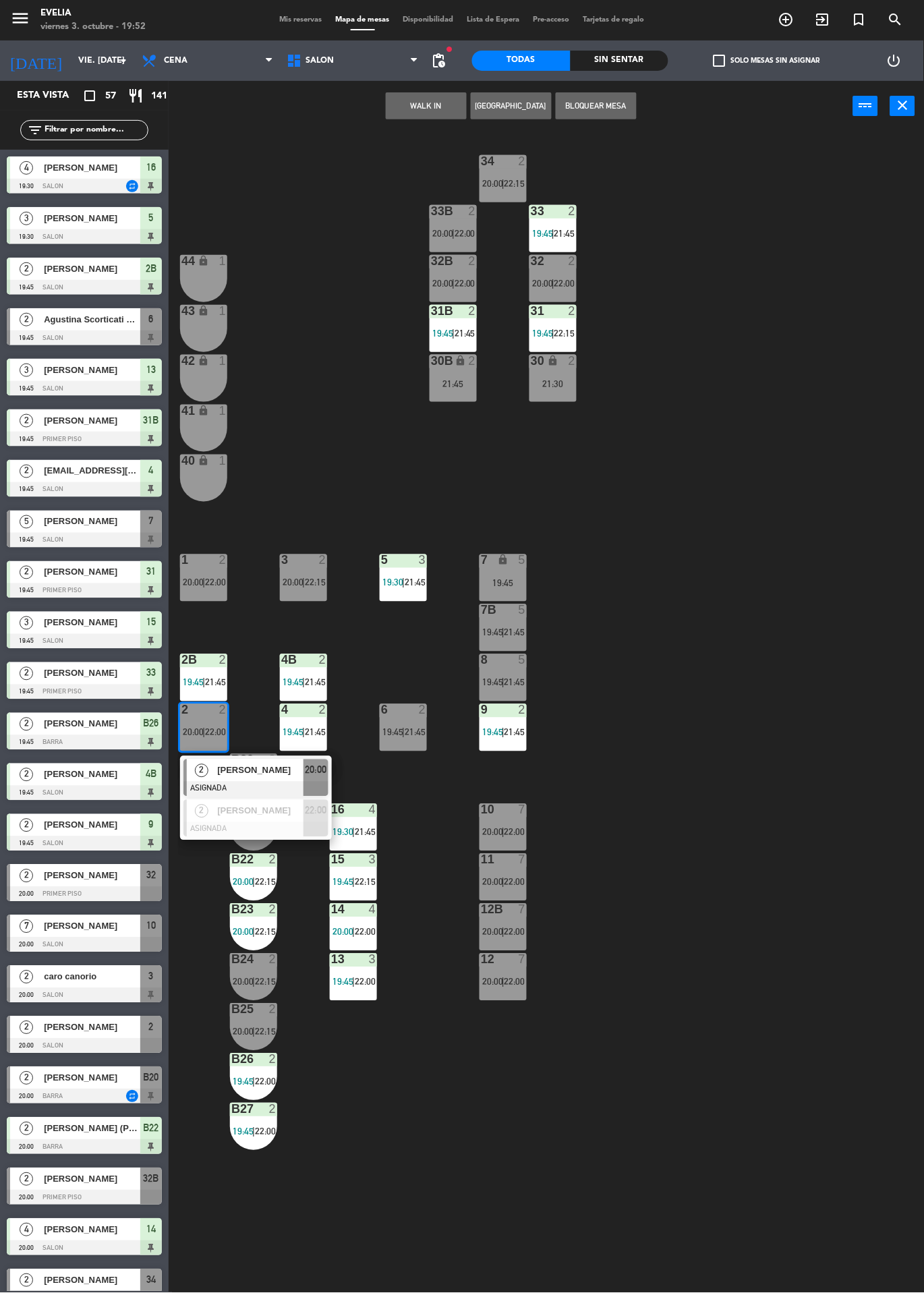
click at [671, 740] on div "34 2 20:00 | 22:15 33B 2 20:00 | 22:00 33 2 19:45 | 21:45 44 lock 1 32B 2 20:00…" at bounding box center [550, 712] width 746 height 1162
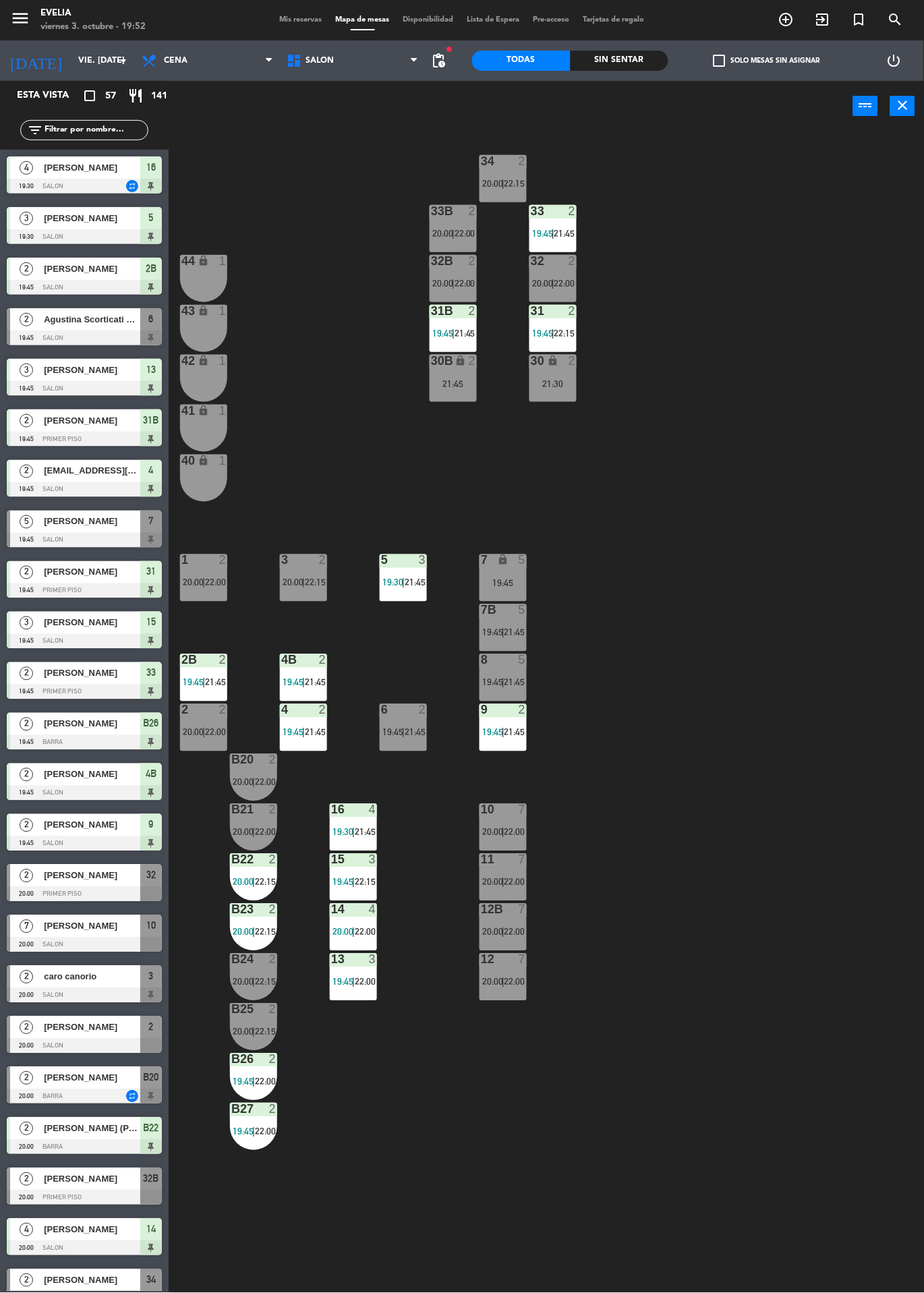
click at [424, 733] on span "21:45" at bounding box center [415, 733] width 21 height 11
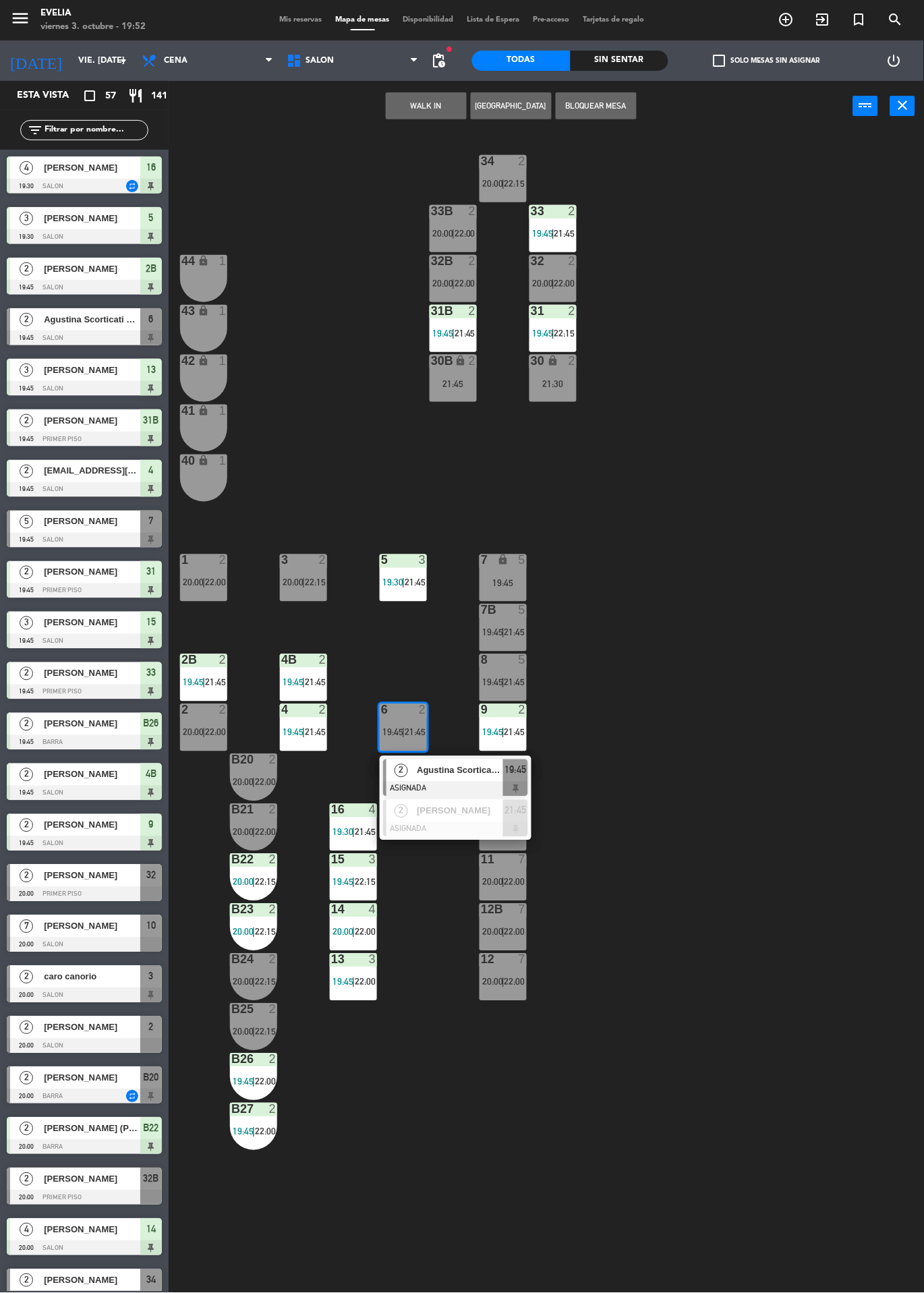
click at [436, 833] on div at bounding box center [455, 830] width 145 height 15
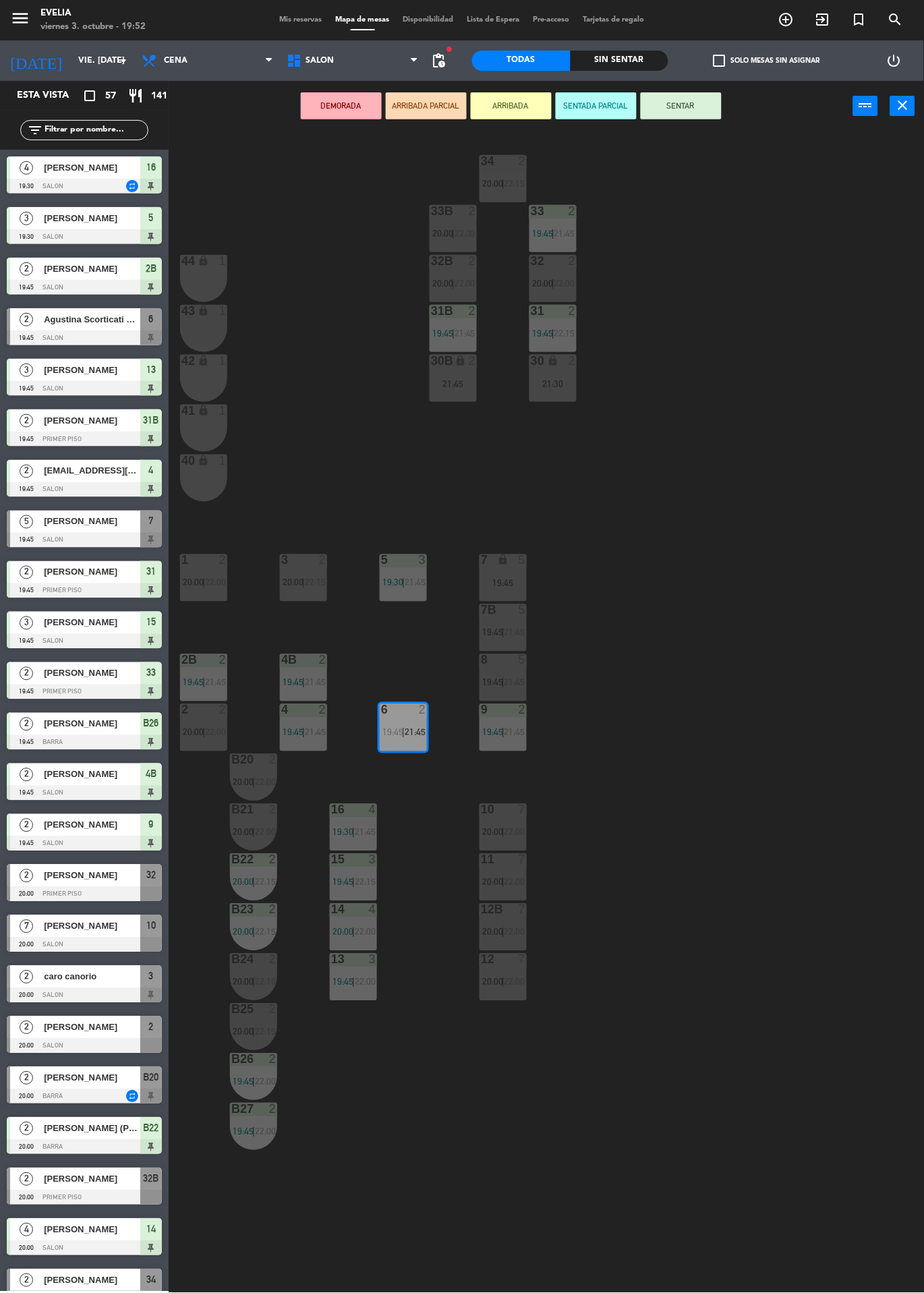
click at [222, 732] on span "22:00" at bounding box center [215, 733] width 21 height 11
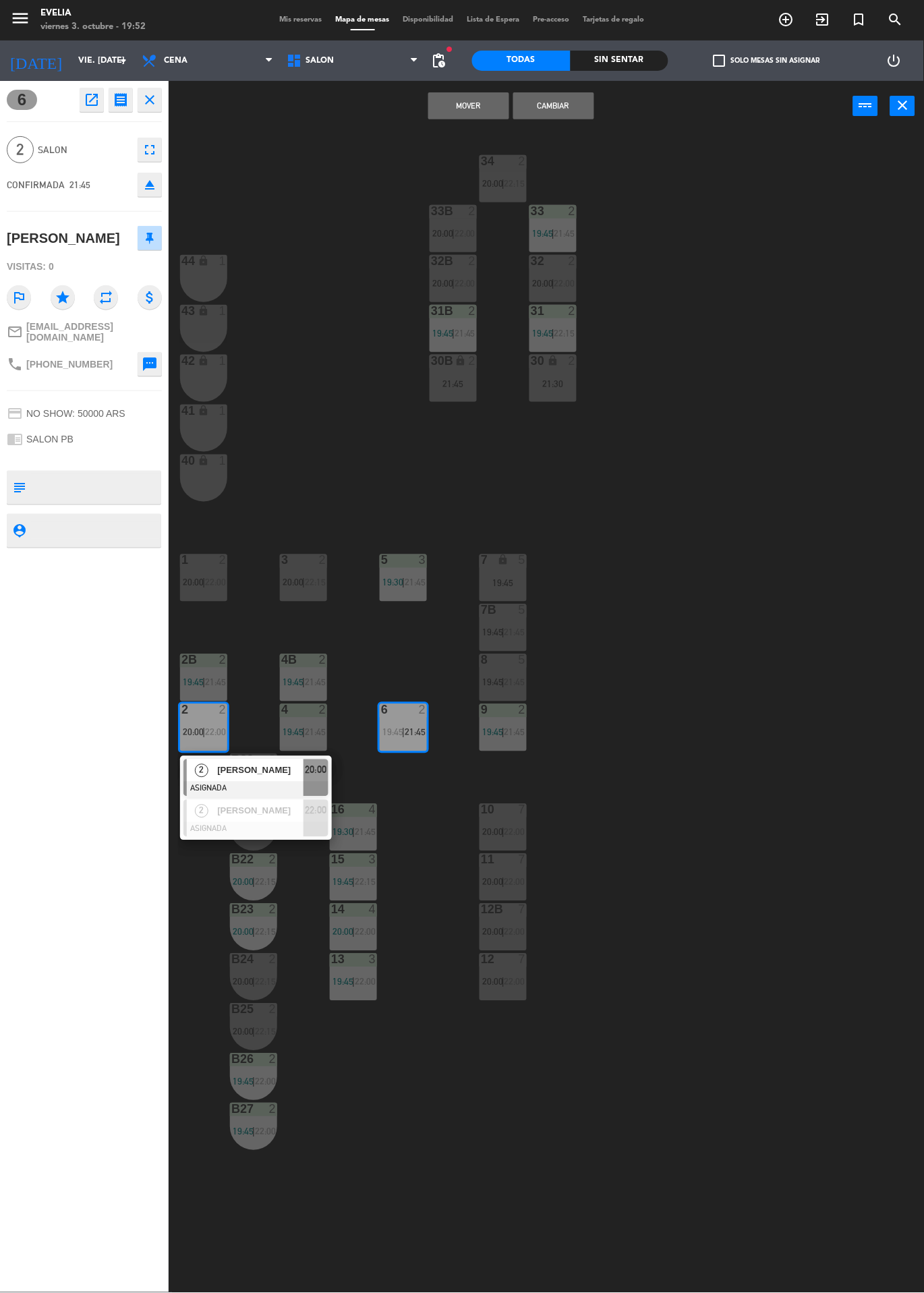
click at [273, 829] on div at bounding box center [255, 830] width 145 height 15
click at [577, 103] on button "Cambiar" at bounding box center [554, 105] width 81 height 27
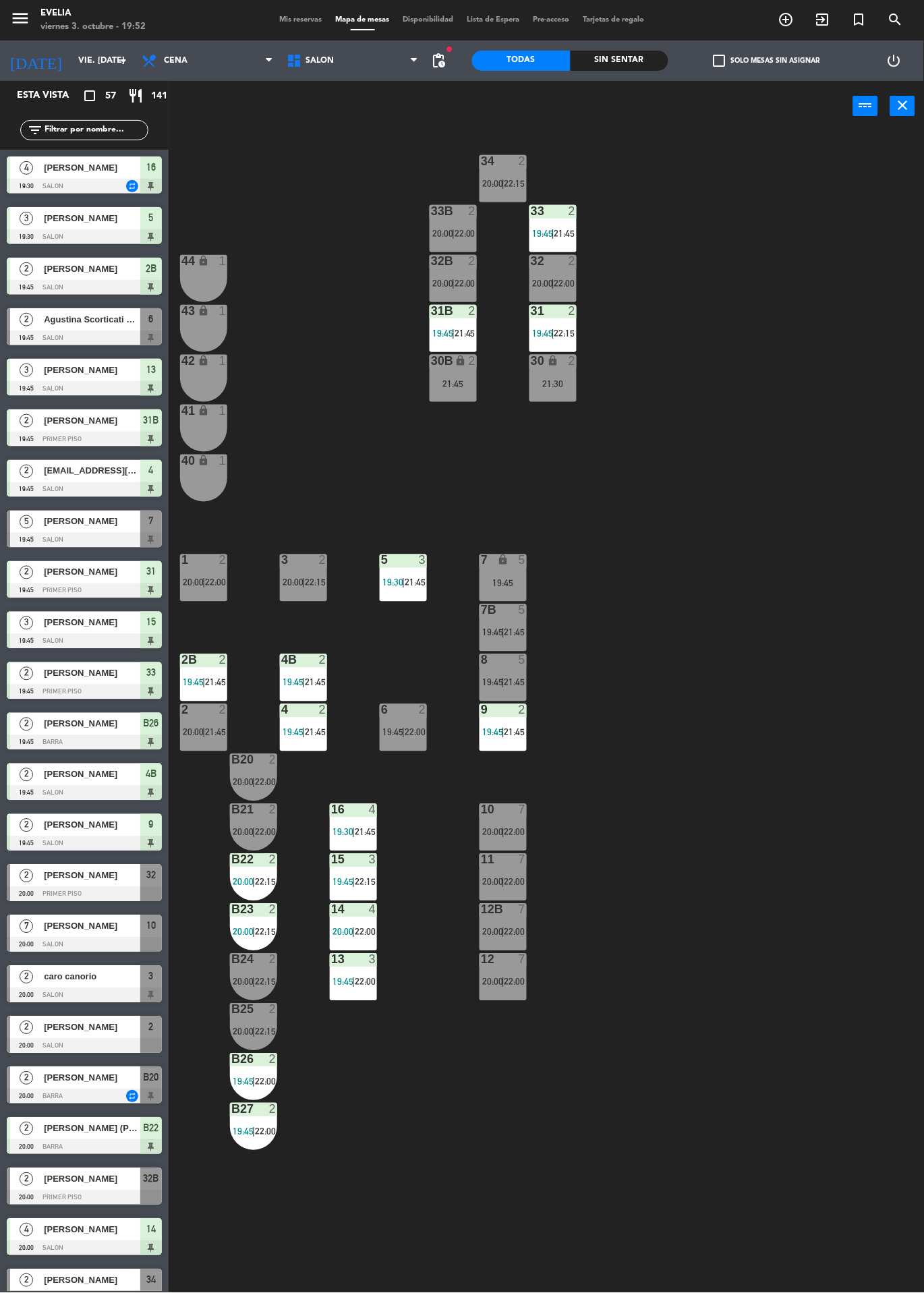
scroll to position [0, 0]
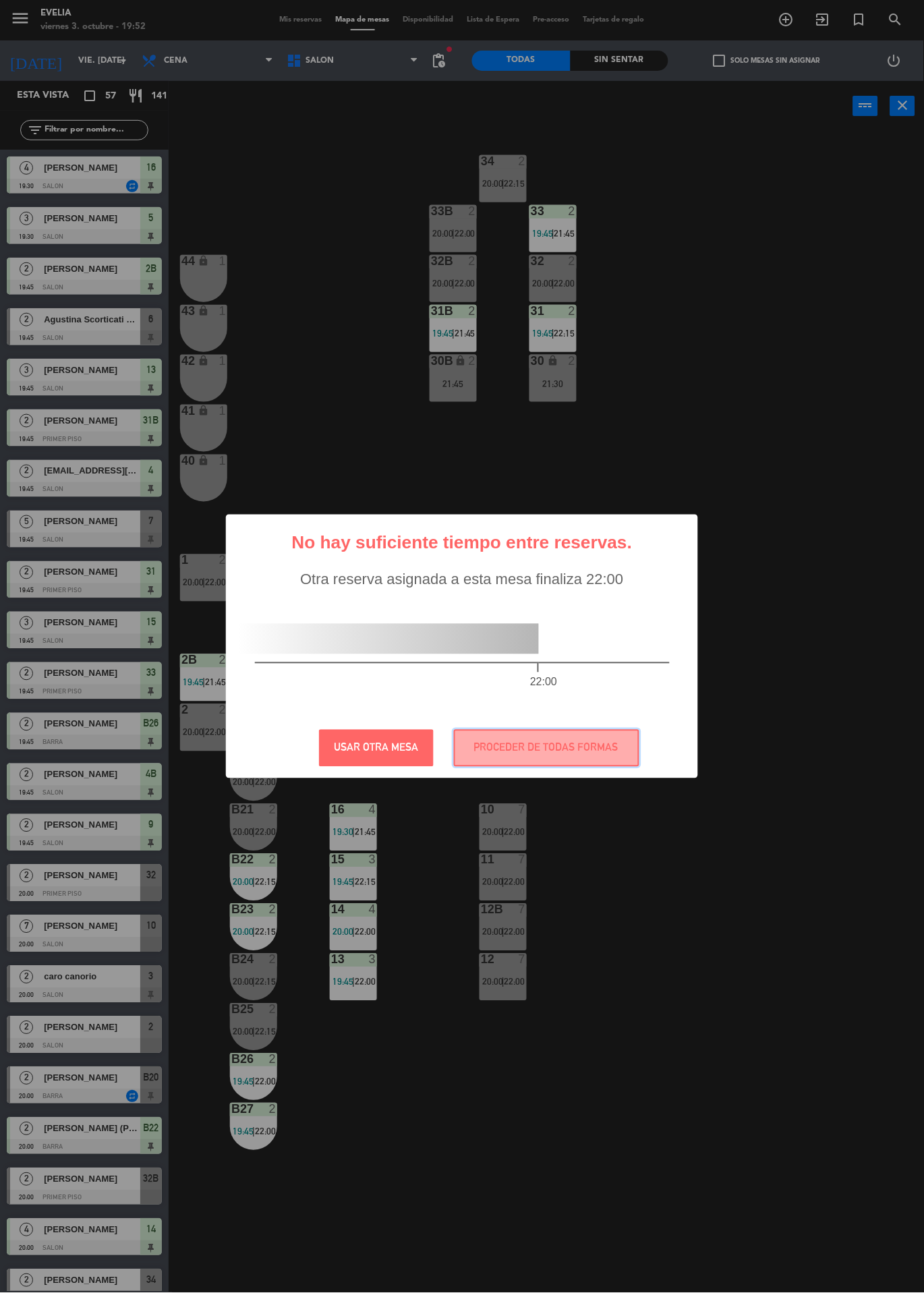
click at [598, 747] on button "PROCEDER DE TODAS FORMAS" at bounding box center [547, 748] width 186 height 38
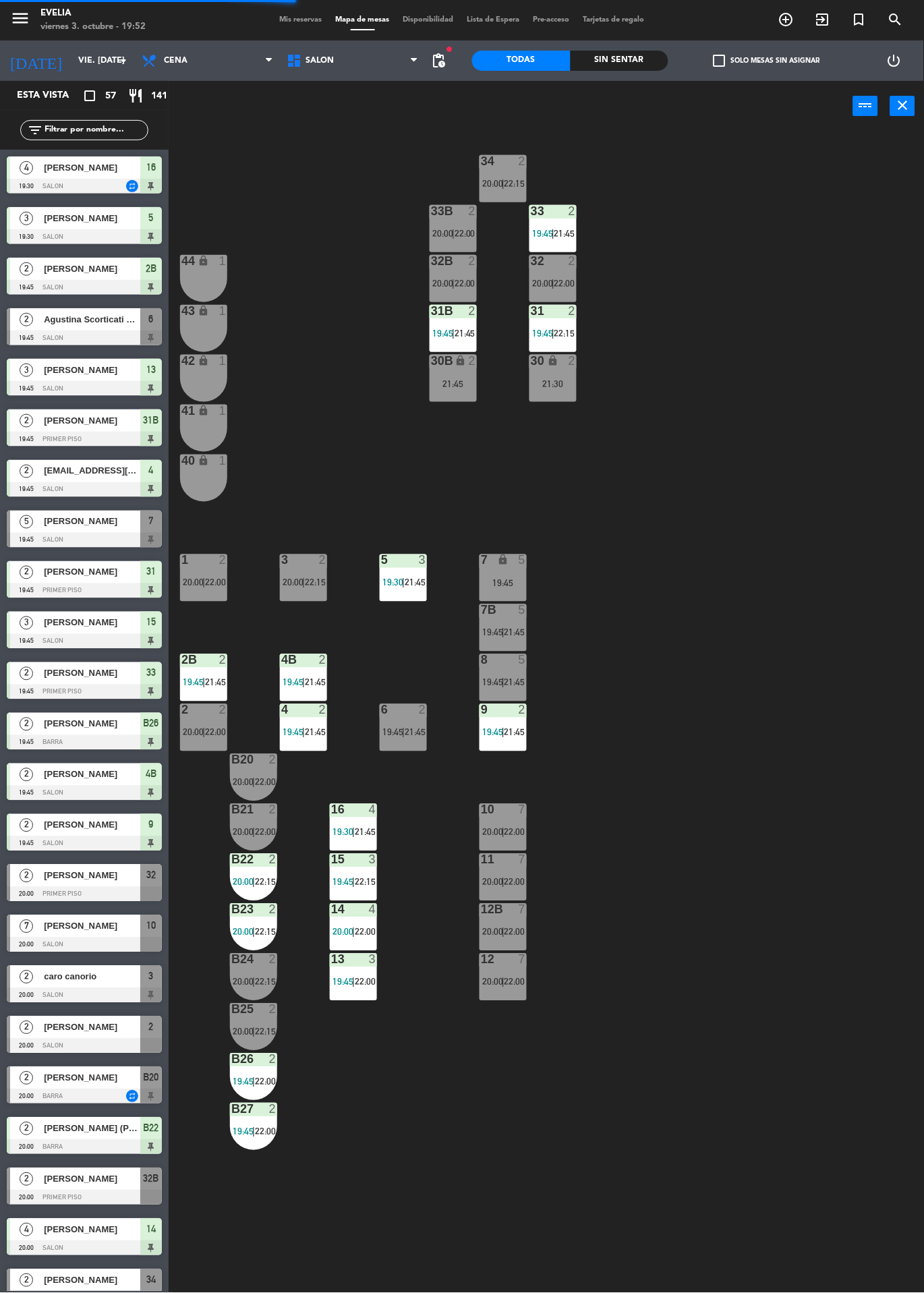
click at [419, 736] on span "21:45" at bounding box center [415, 733] width 21 height 11
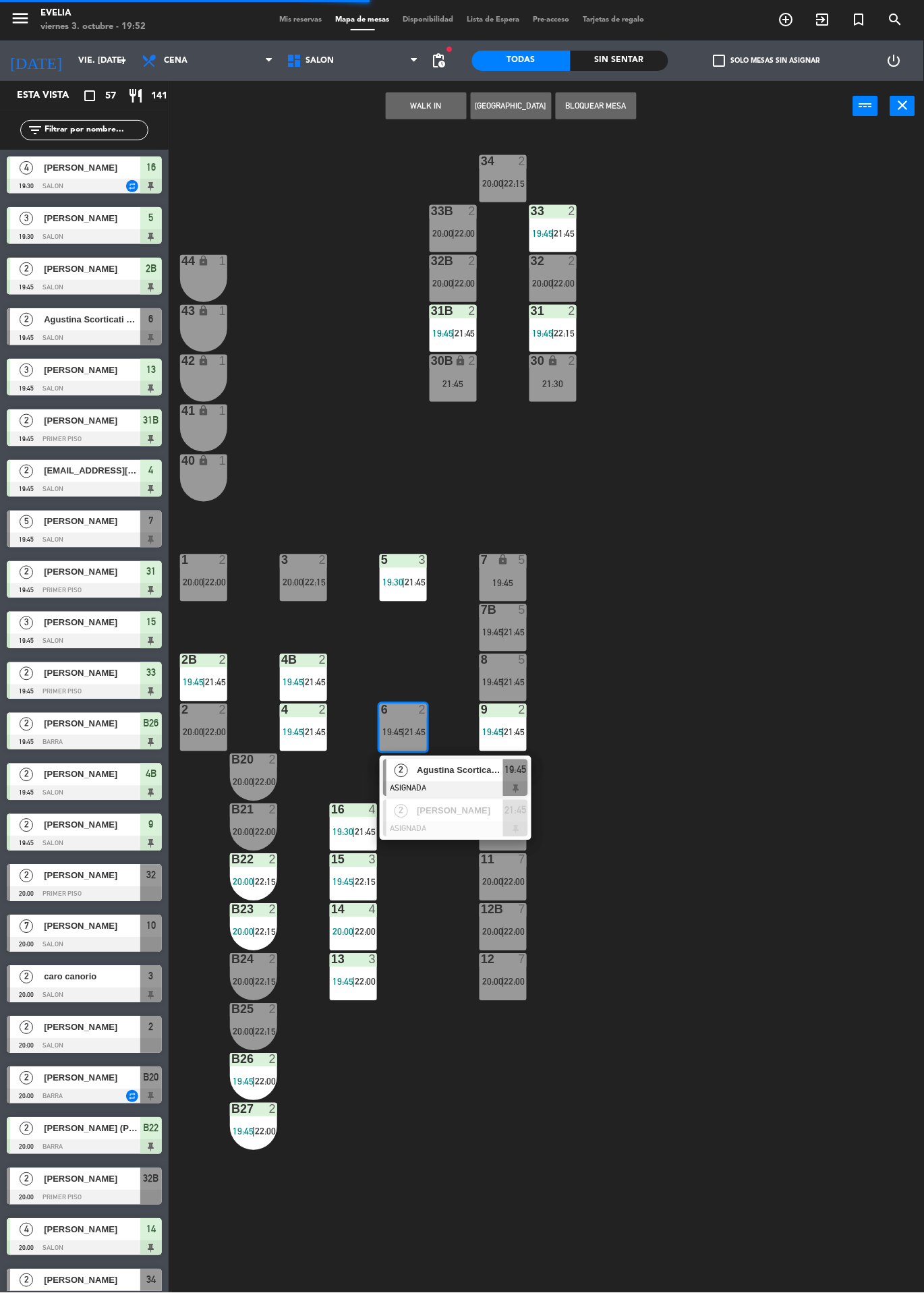
click at [468, 777] on span "Agustina Scorticati Louro" at bounding box center [460, 770] width 86 height 14
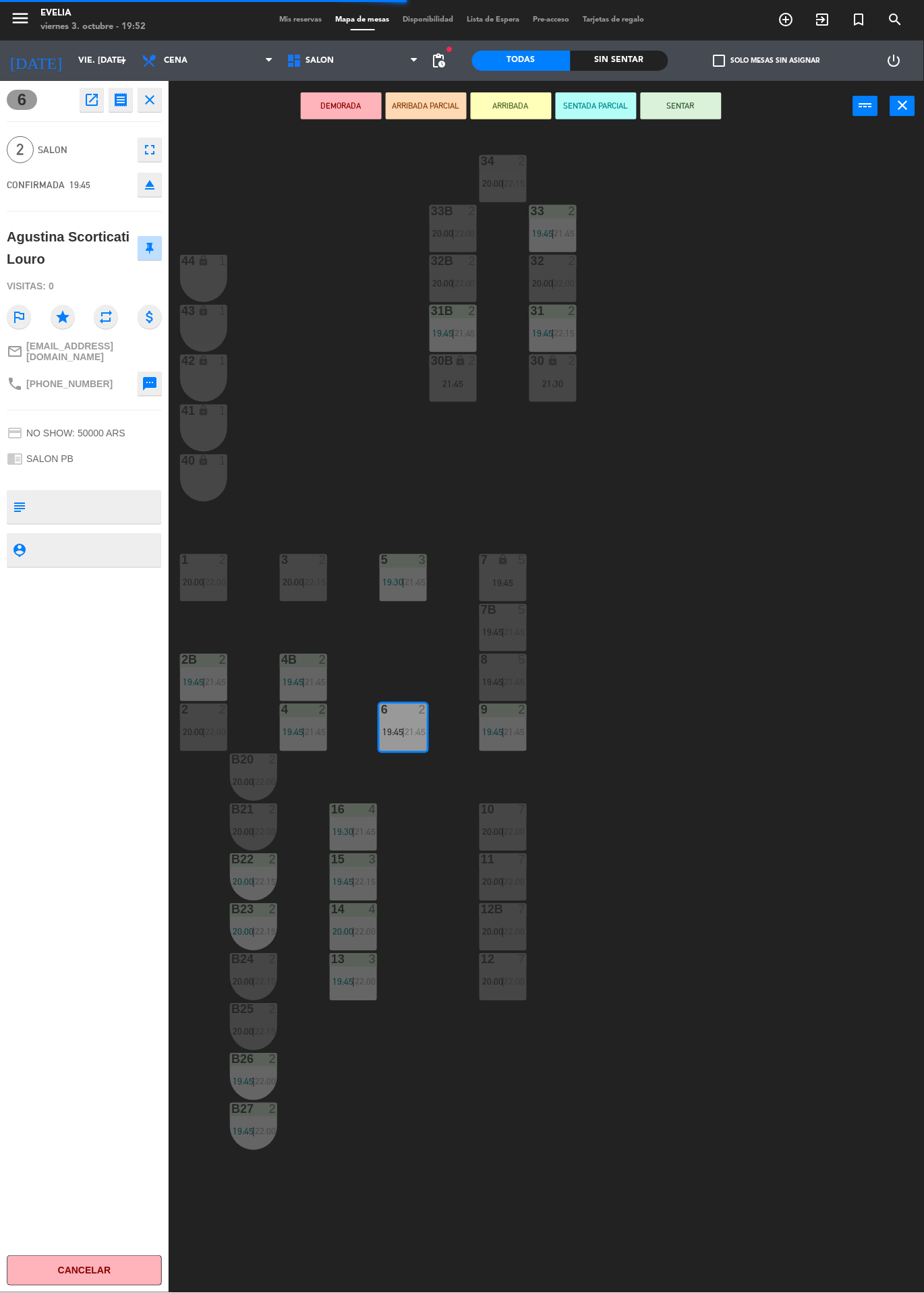
click at [181, 710] on div "2" at bounding box center [181, 710] width 1 height 12
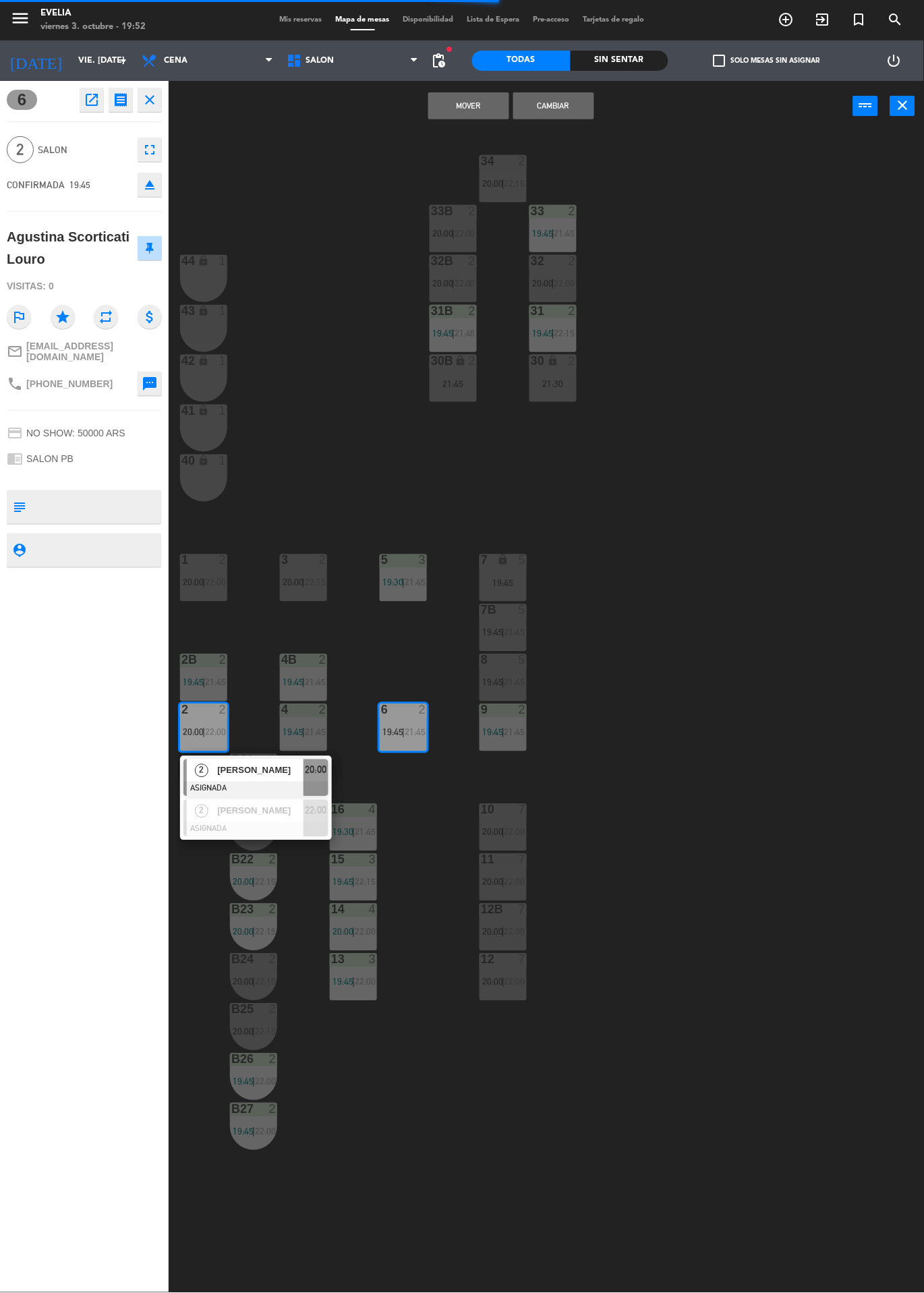
click at [267, 770] on span "[PERSON_NAME]" at bounding box center [260, 770] width 86 height 14
click at [573, 111] on button "Cambiar" at bounding box center [554, 105] width 81 height 27
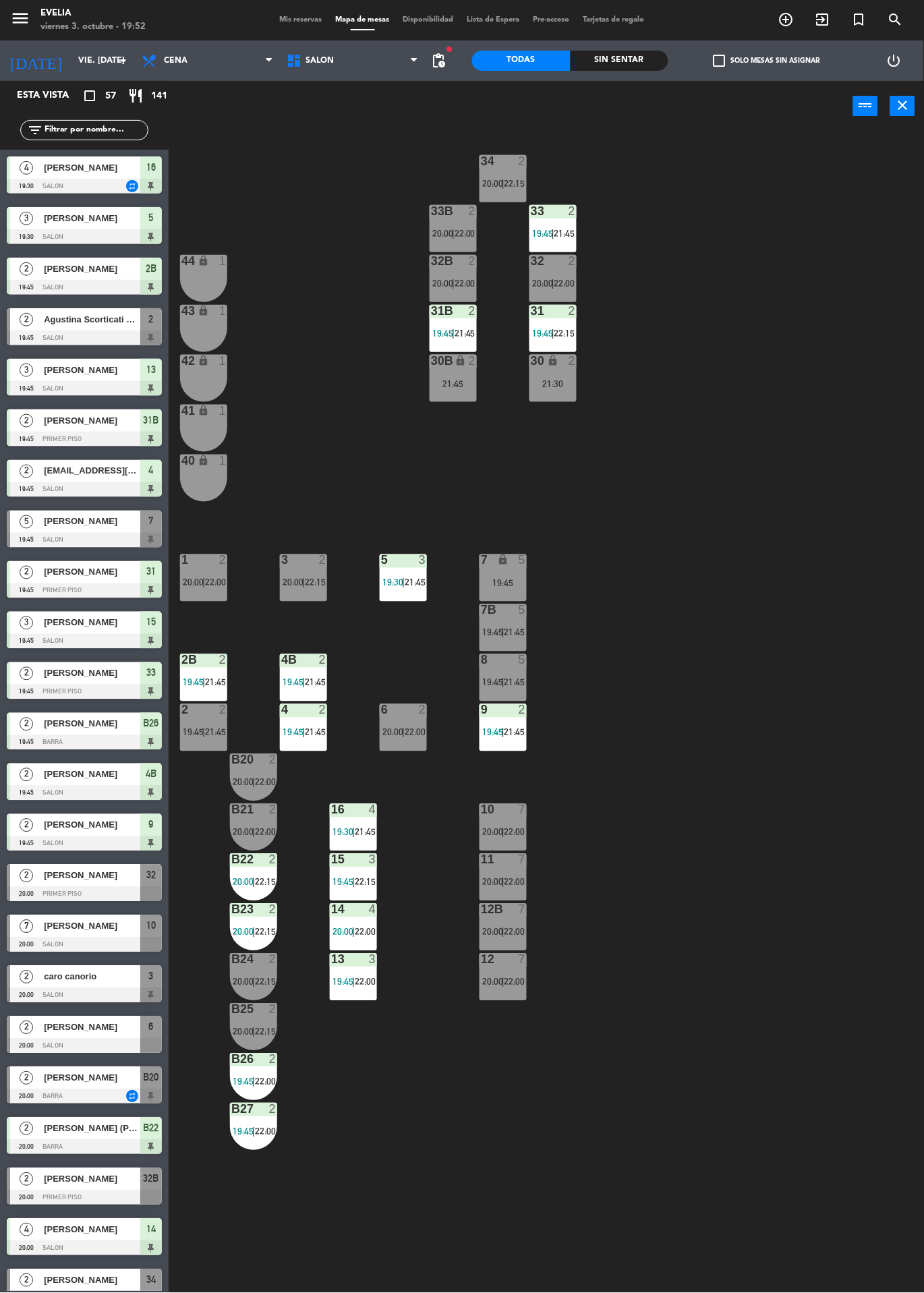
click at [397, 721] on div "6 2 20:00 | 22:00" at bounding box center [404, 728] width 48 height 48
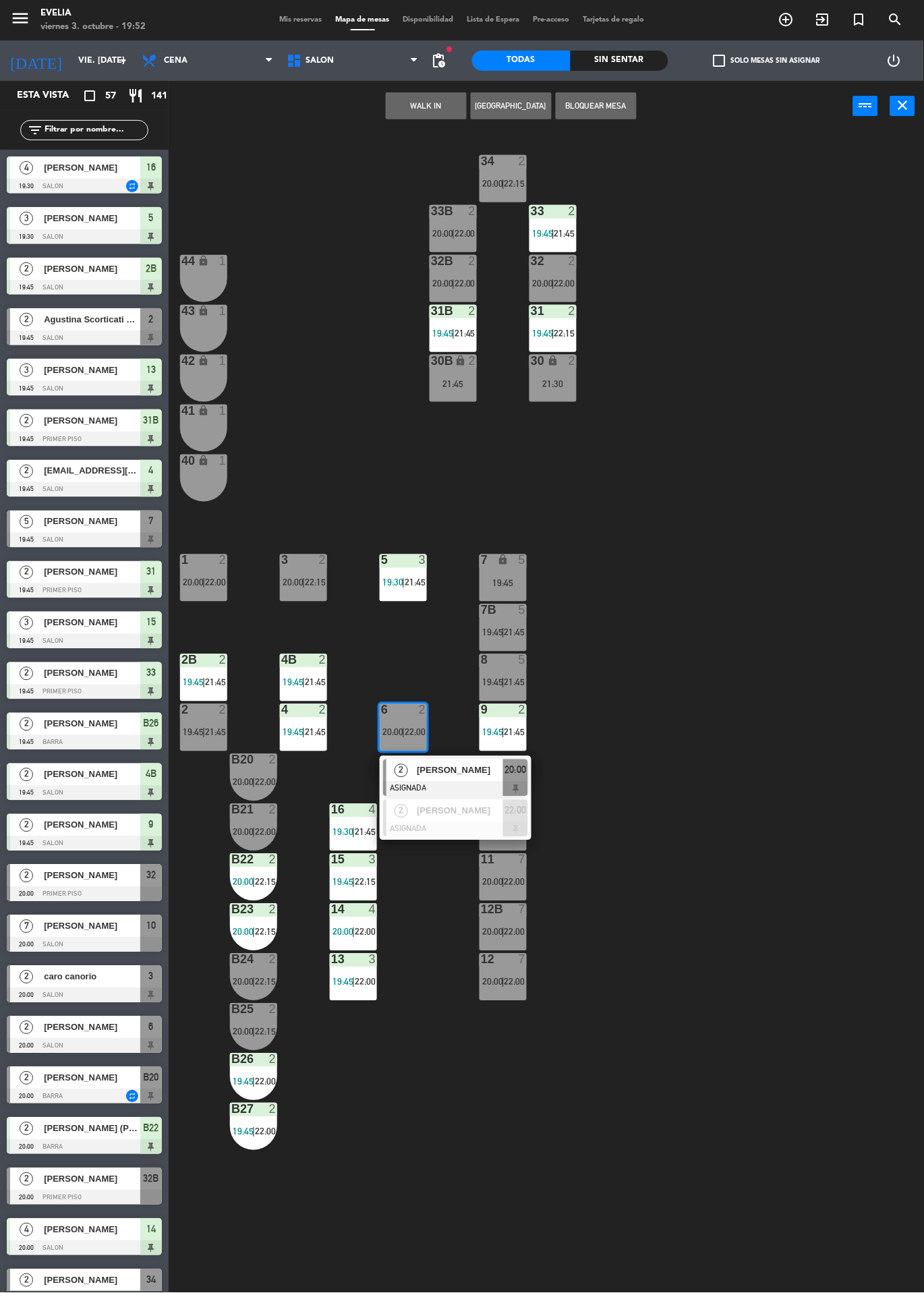
click at [767, 561] on div "34 2 20:00 | 22:15 33B 2 20:00 | 22:00 33 2 19:45 | 21:45 44 lock 1 32B 2 20:00…" at bounding box center [550, 712] width 746 height 1162
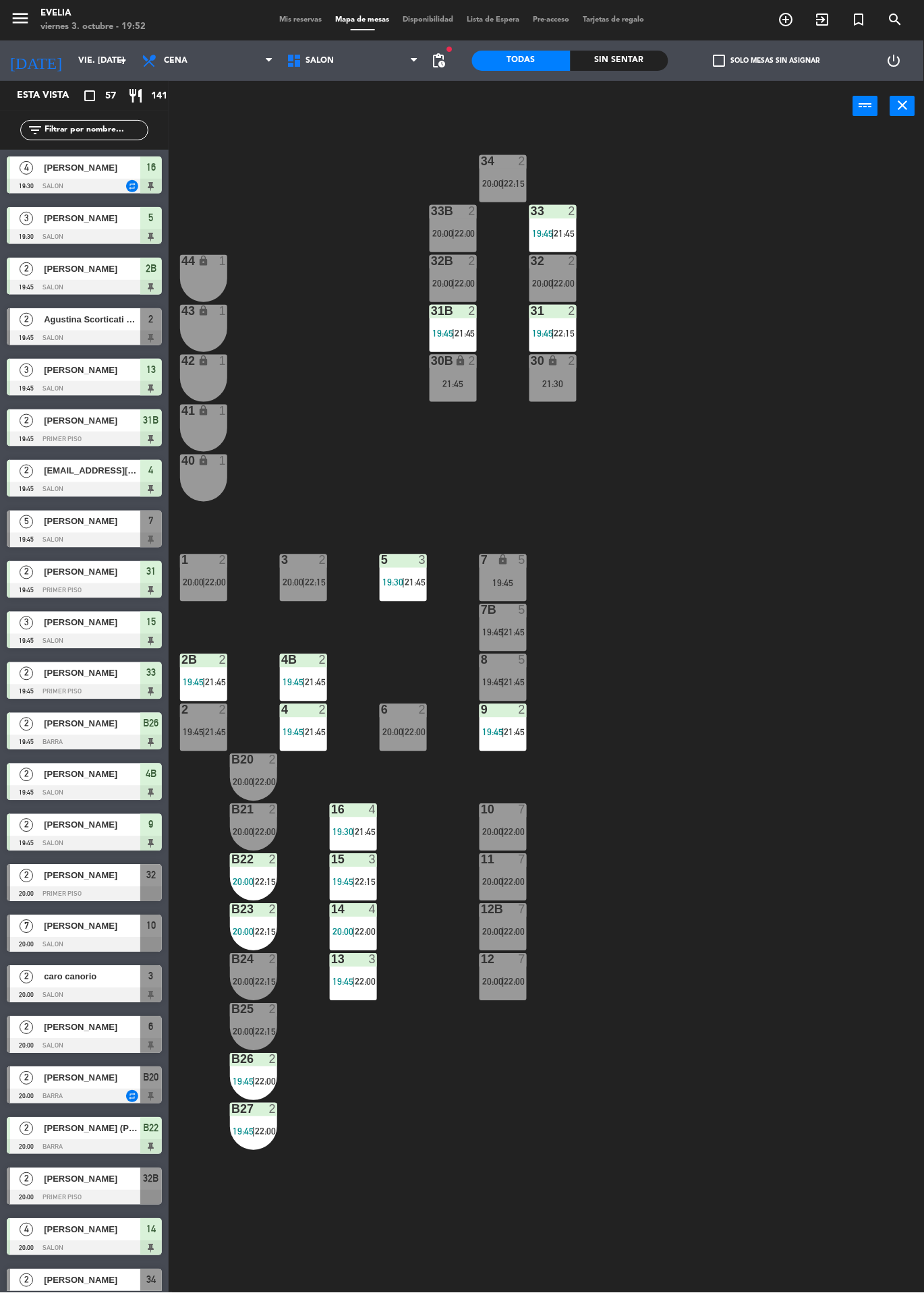
click at [316, 580] on span "22:15" at bounding box center [315, 583] width 21 height 11
click at [777, 565] on div "34 2 20:00 | 22:15 33B 2 20:00 | 22:00 33 2 19:45 | 21:45 44 lock 1 32B 2 20:00…" at bounding box center [550, 712] width 746 height 1162
click at [217, 733] on span "21:45" at bounding box center [215, 733] width 21 height 11
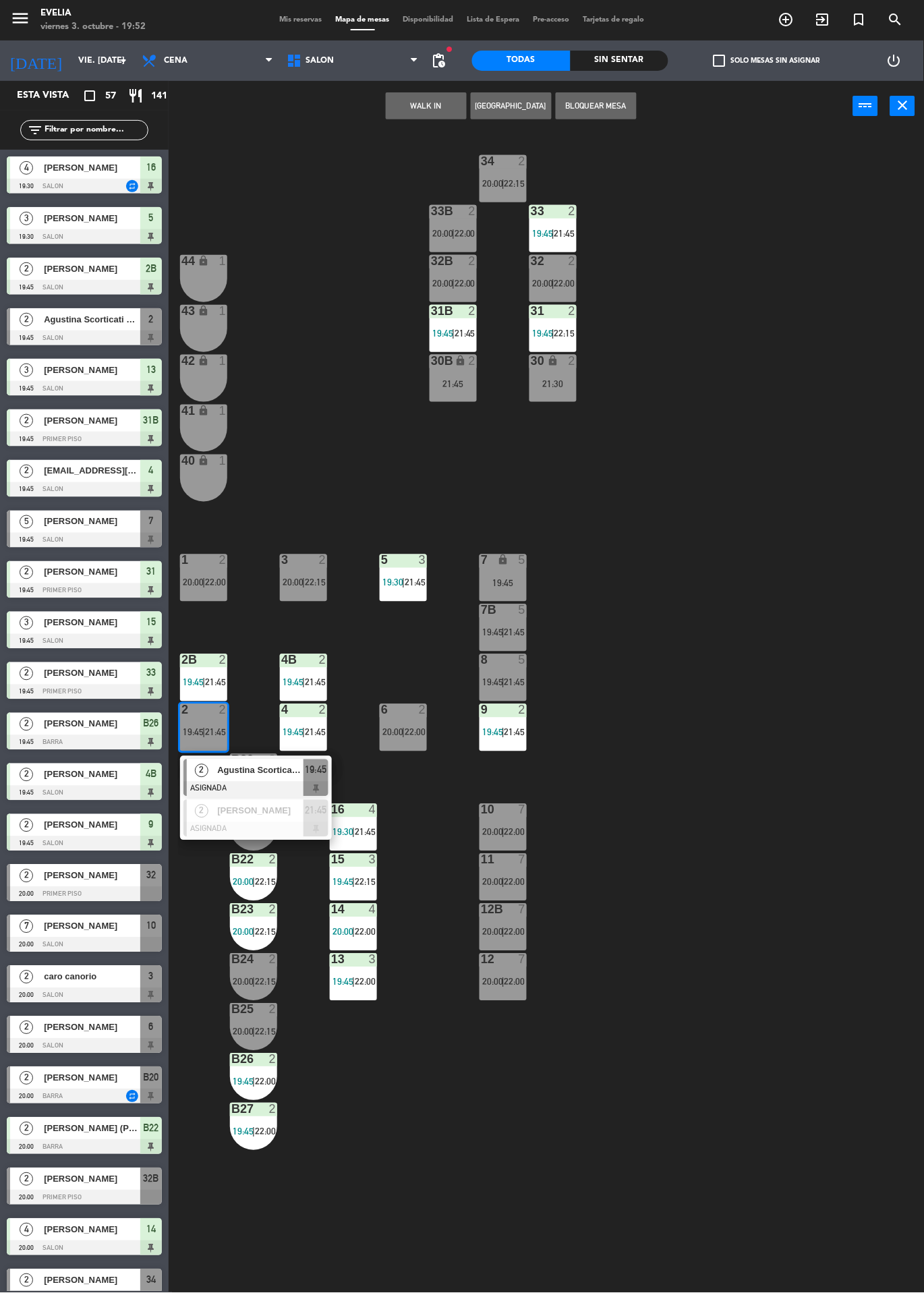
click at [830, 593] on div "34 2 20:00 | 22:15 33B 2 20:00 | 22:00 33 2 19:45 | 21:45 44 lock 1 32B 2 20:00…" at bounding box center [550, 712] width 746 height 1162
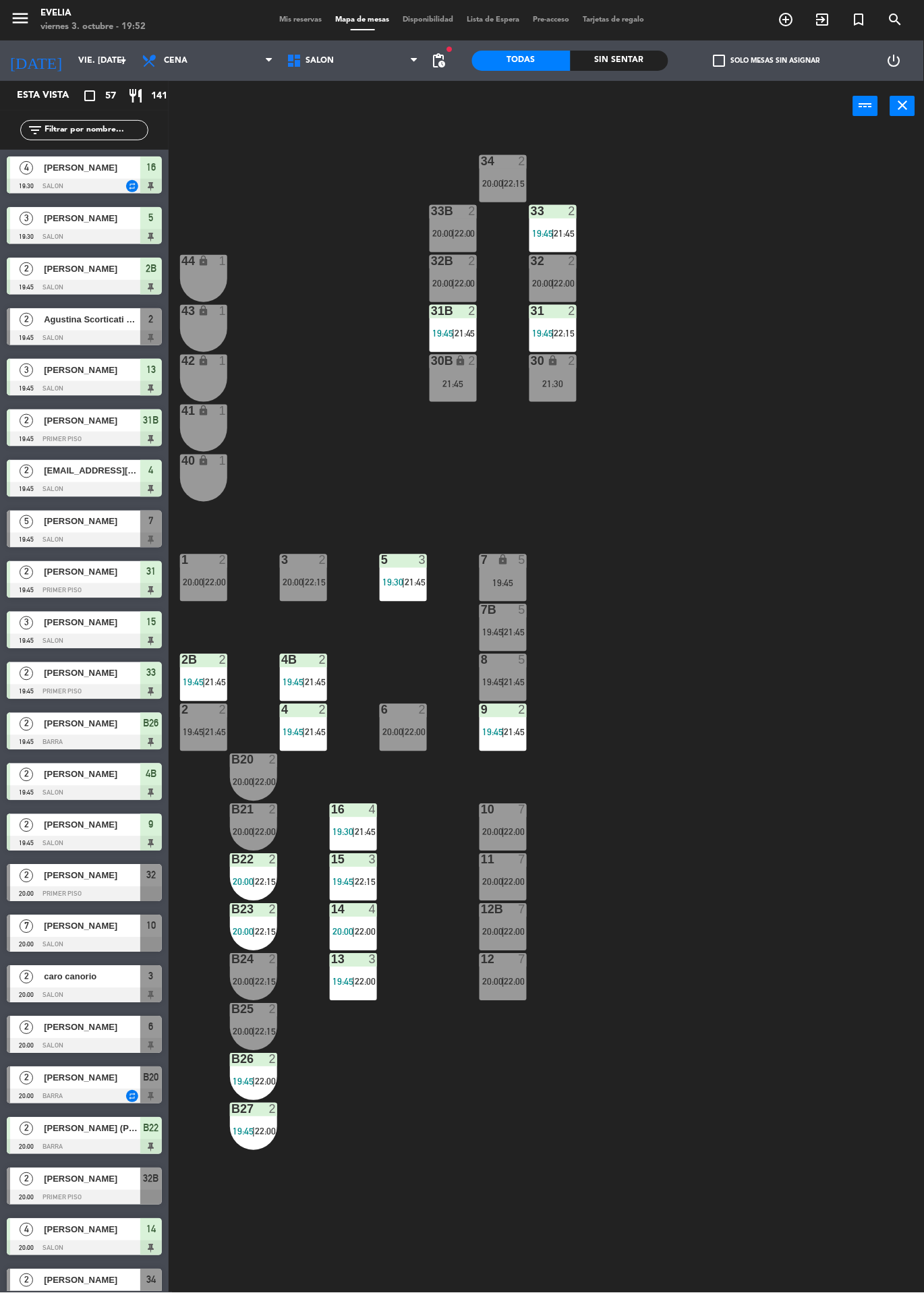
click at [322, 659] on div "2" at bounding box center [322, 660] width 8 height 12
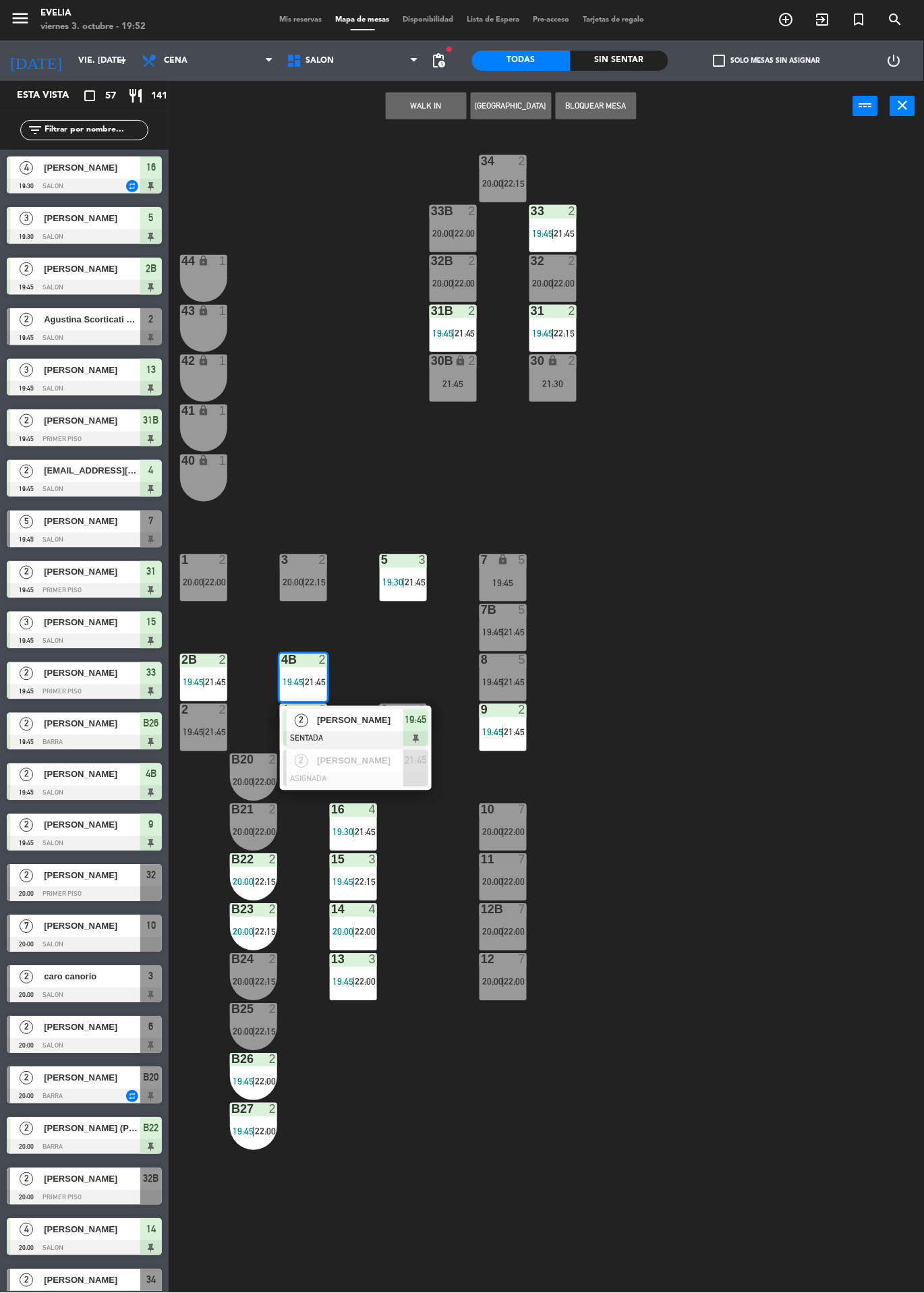
click at [372, 785] on div at bounding box center [355, 780] width 145 height 15
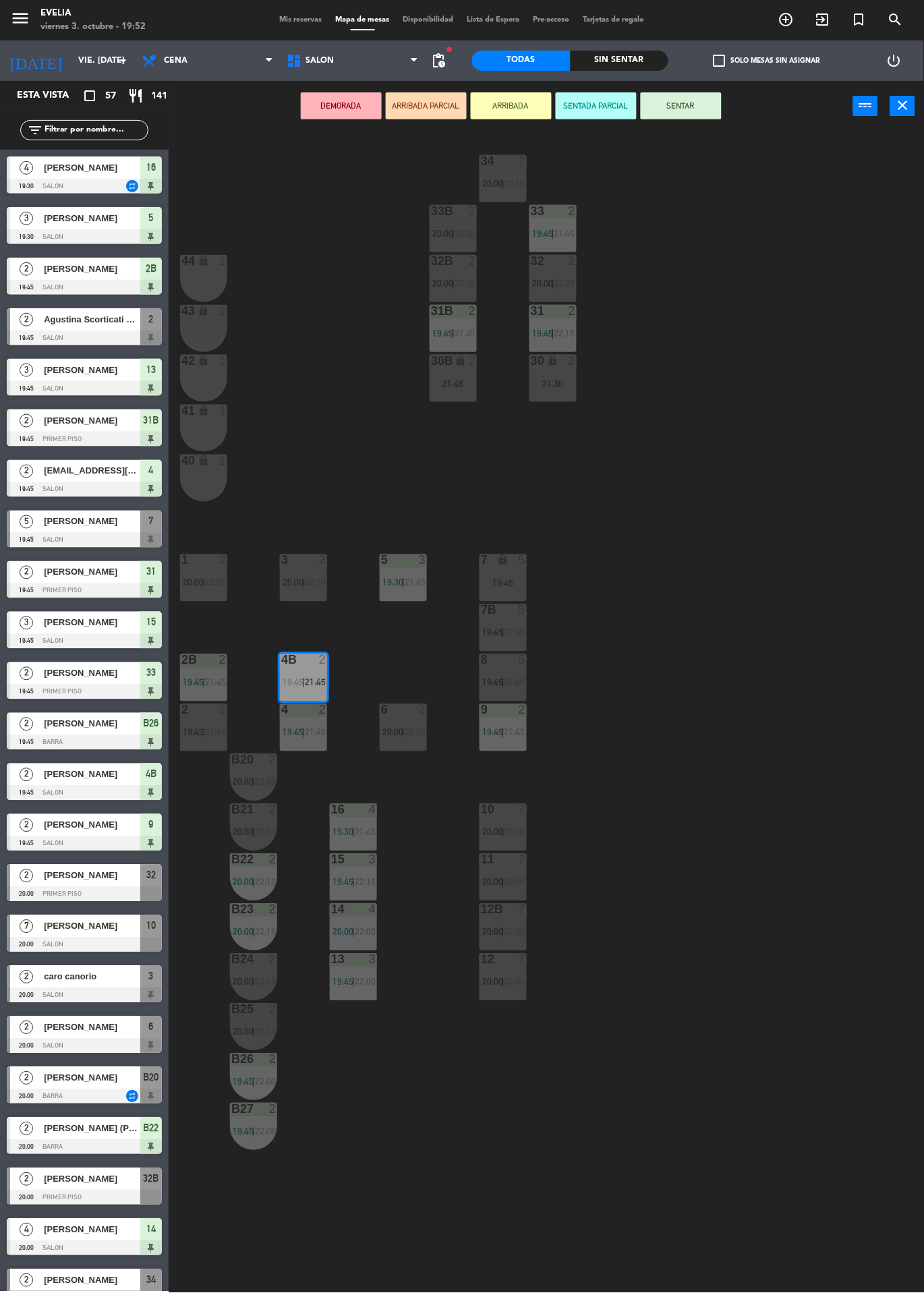
click at [304, 571] on div "3 2 20:00 | 22:15" at bounding box center [304, 579] width 48 height 48
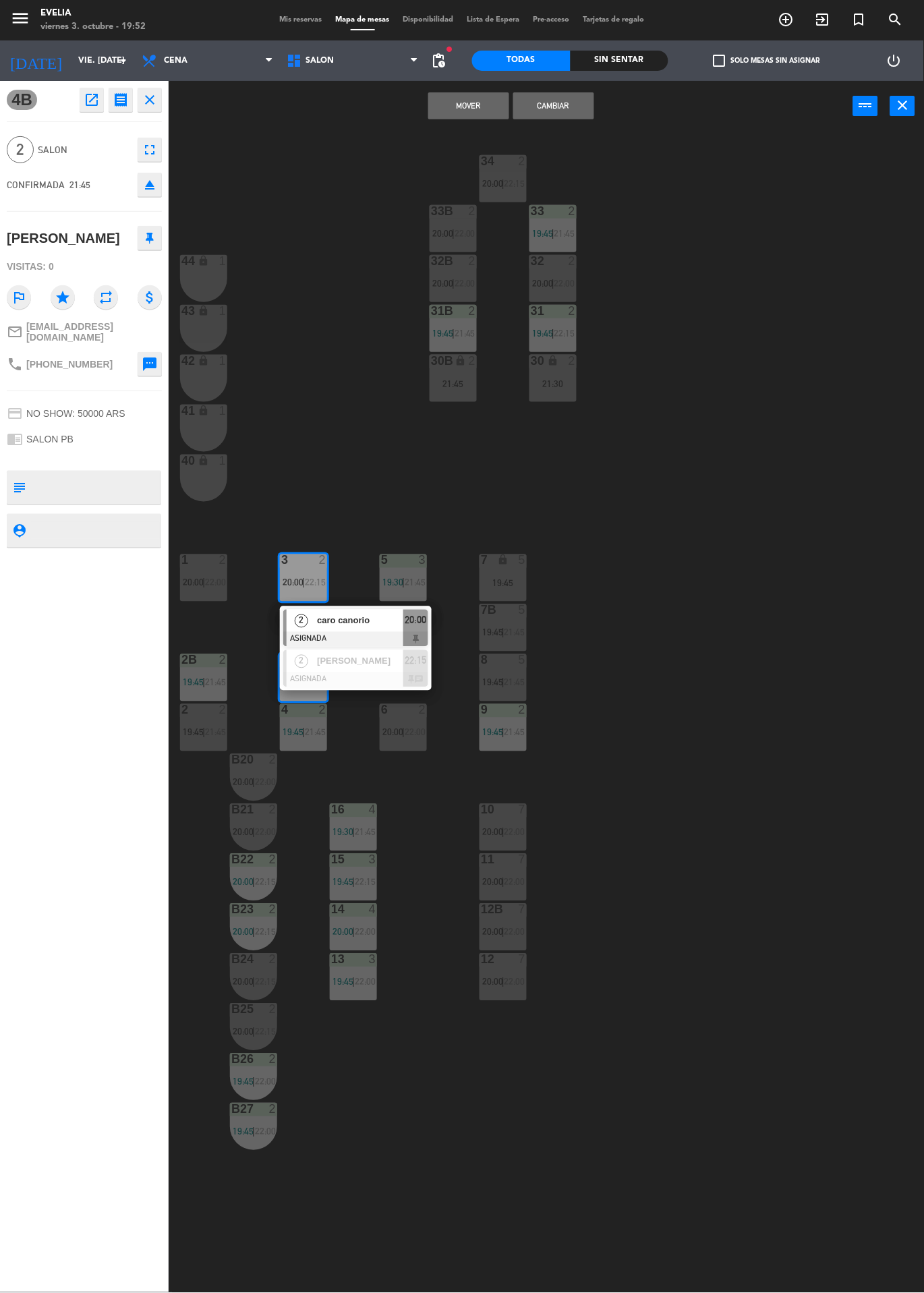
click at [390, 678] on div at bounding box center [355, 679] width 145 height 15
click at [578, 110] on button "Cambiar" at bounding box center [554, 105] width 81 height 27
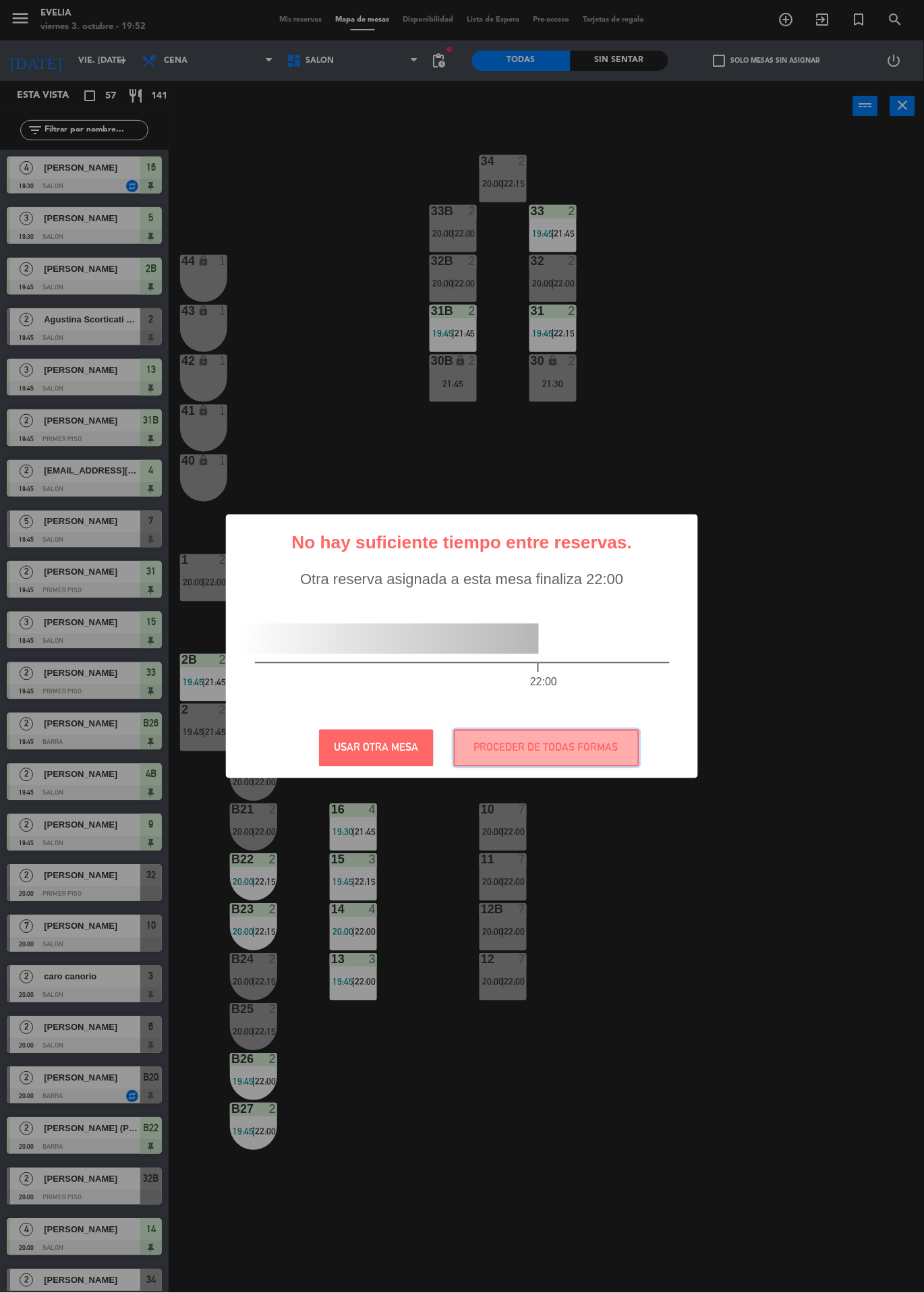
click at [544, 750] on button "PROCEDER DE TODAS FORMAS" at bounding box center [547, 748] width 186 height 38
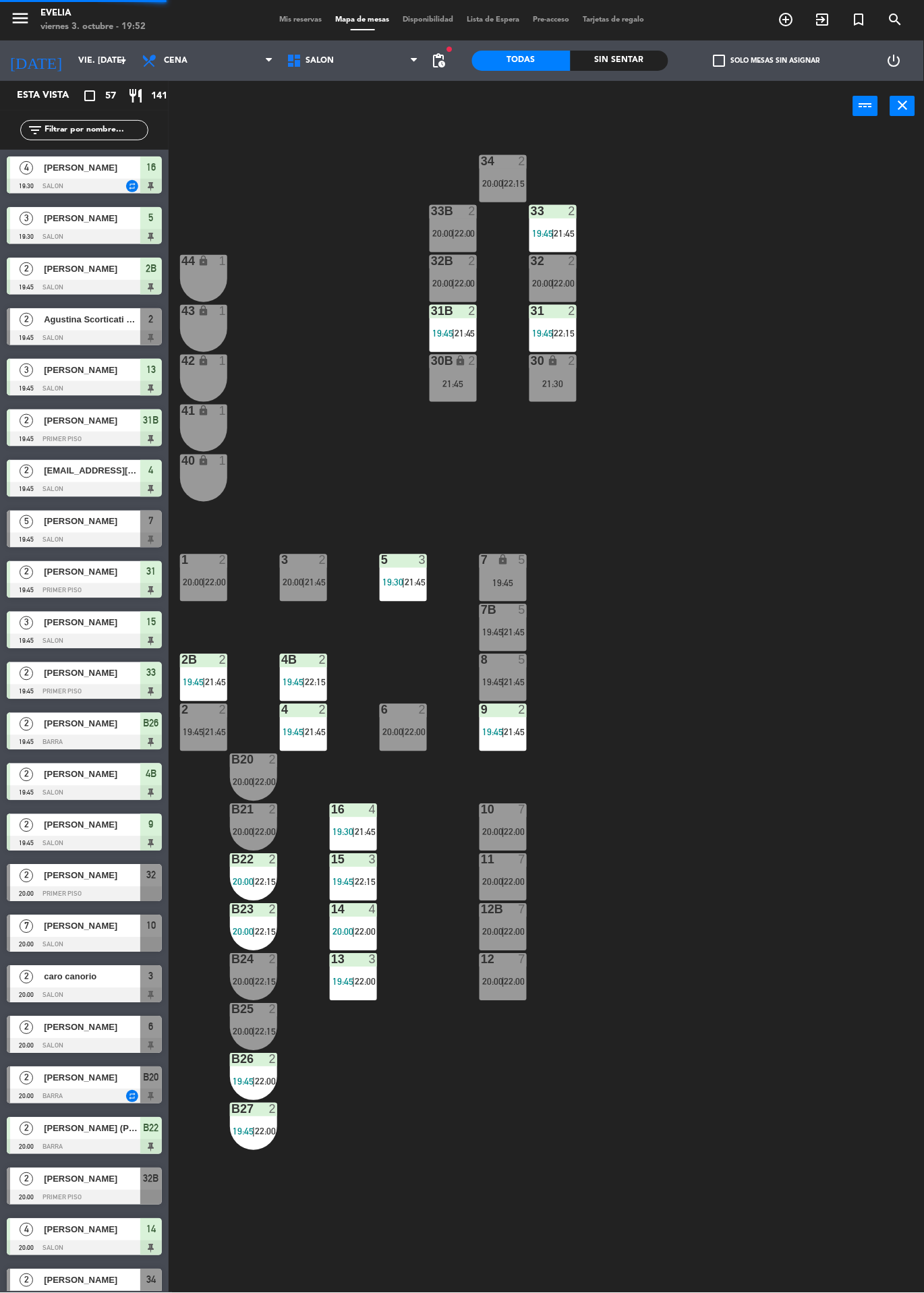
click at [293, 657] on div at bounding box center [304, 660] width 22 height 12
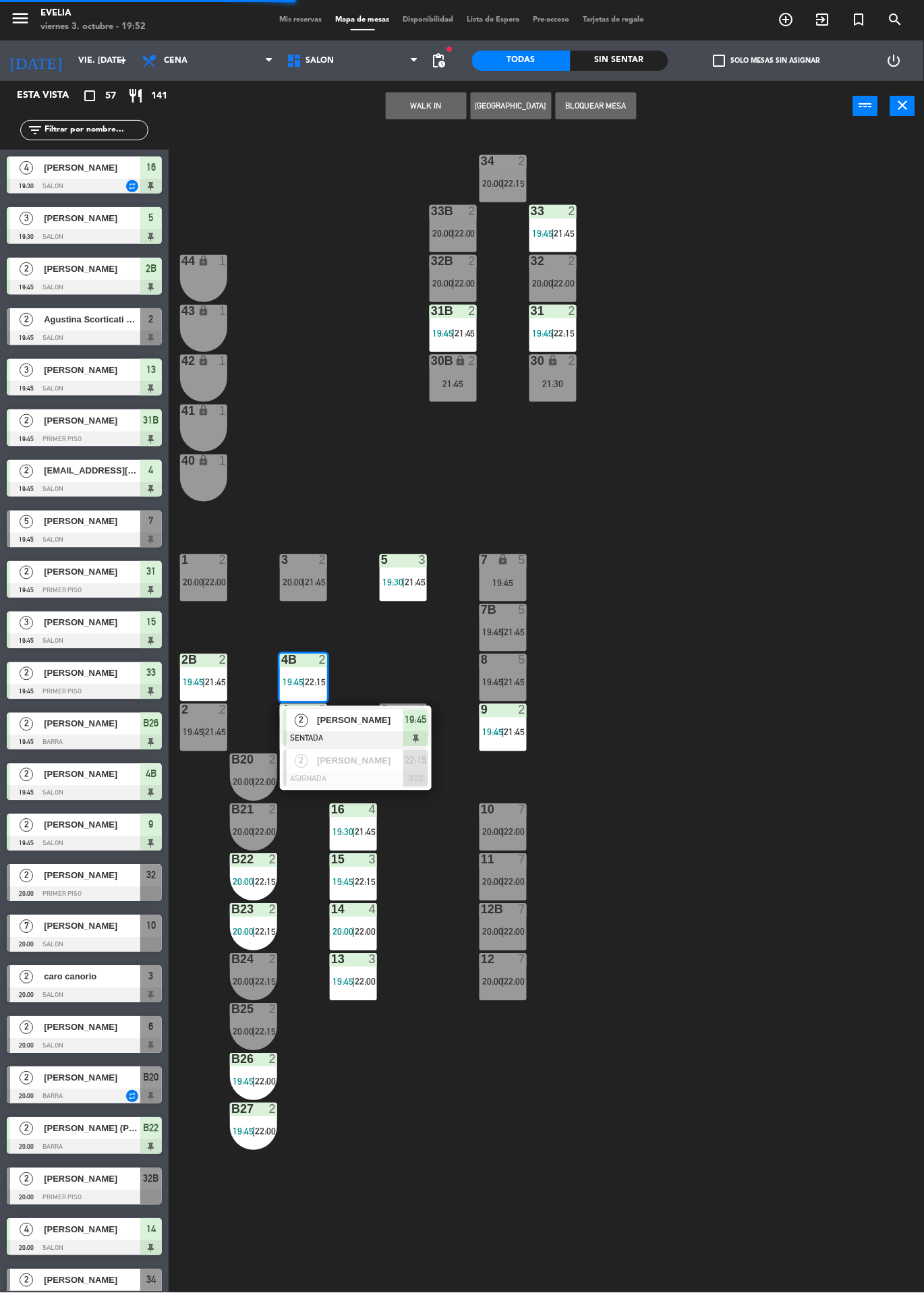
click at [379, 729] on div "[PERSON_NAME]" at bounding box center [360, 721] width 88 height 22
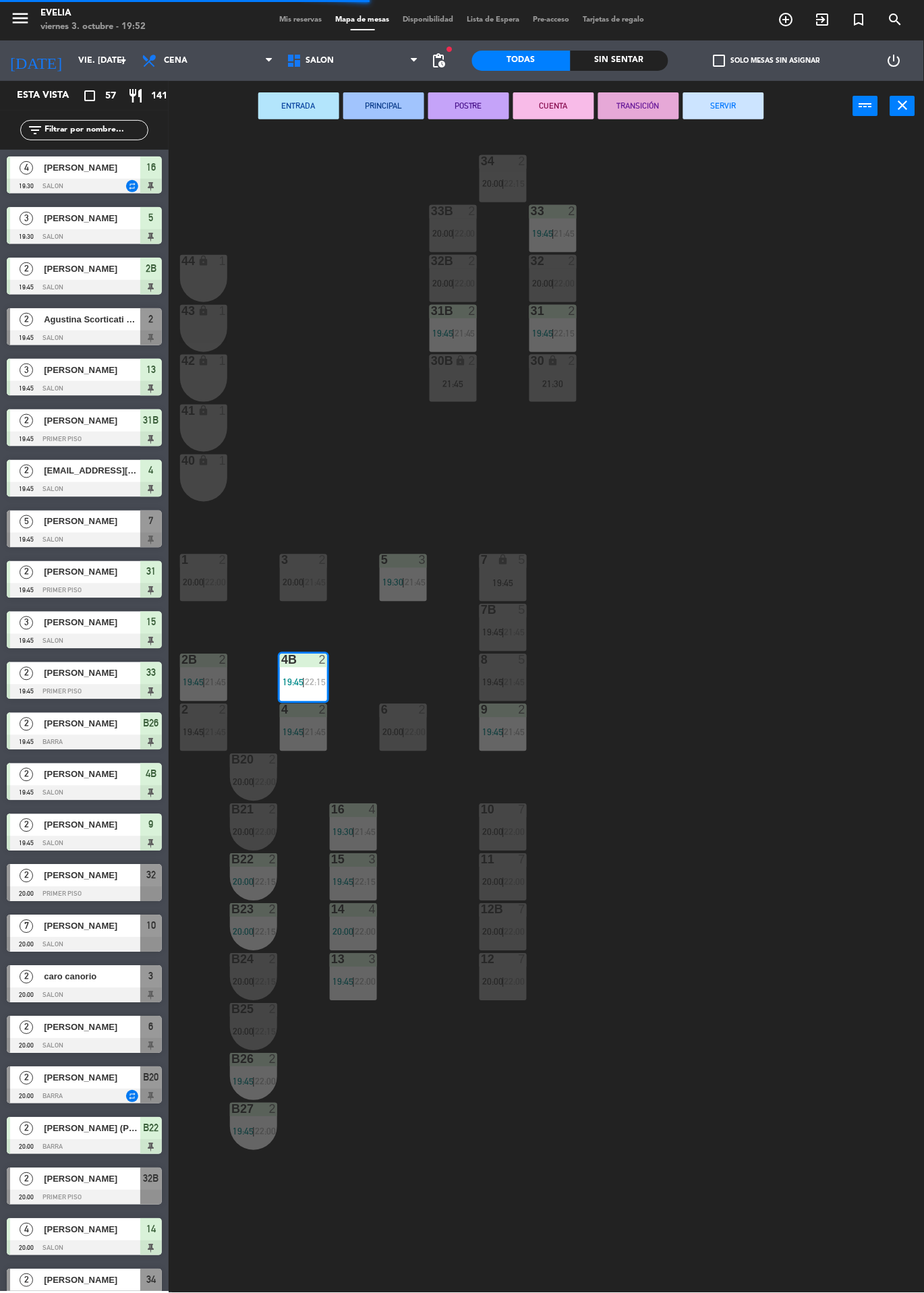
click at [300, 556] on div at bounding box center [304, 560] width 22 height 12
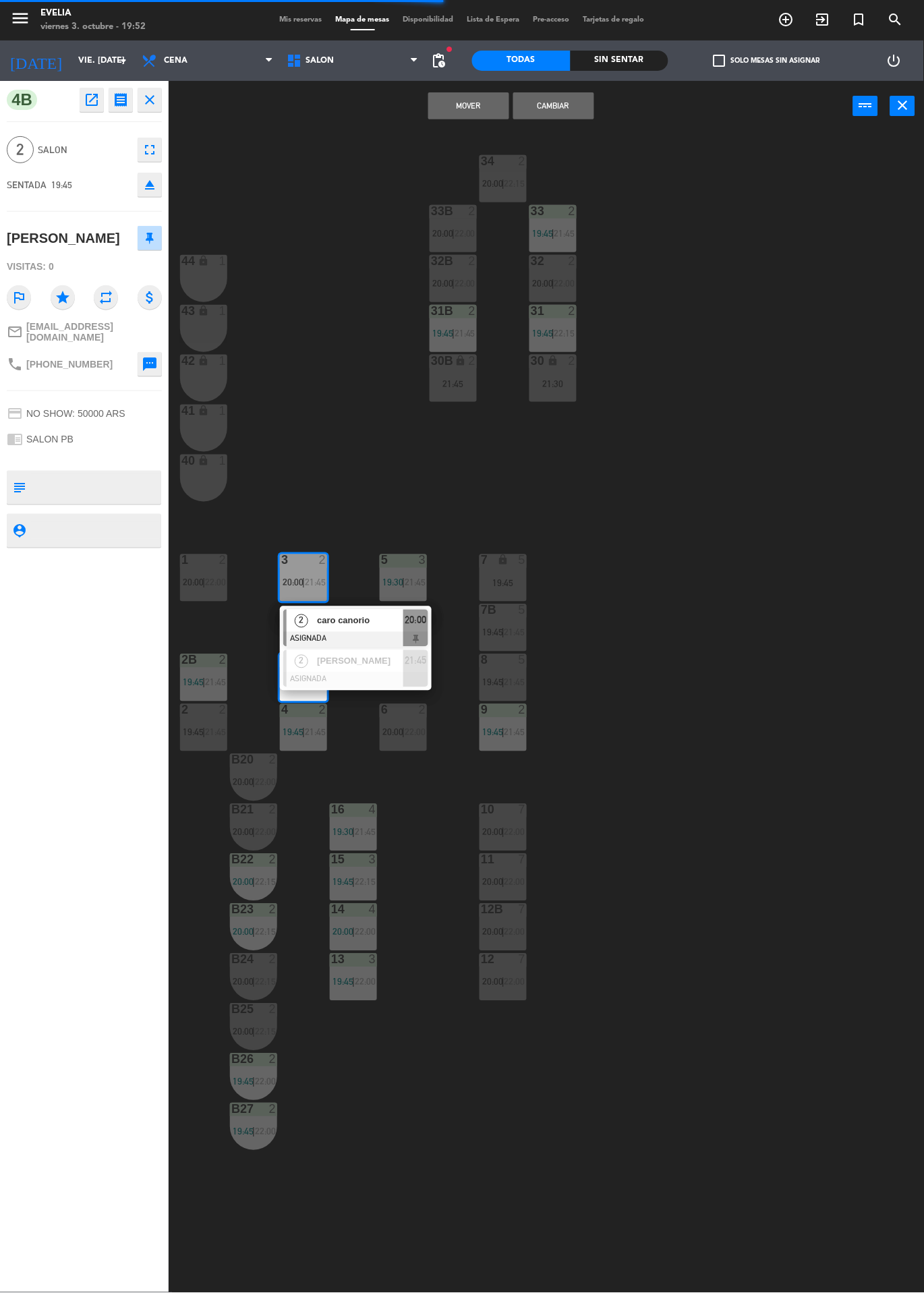
click at [565, 99] on button "Cambiar" at bounding box center [554, 105] width 81 height 27
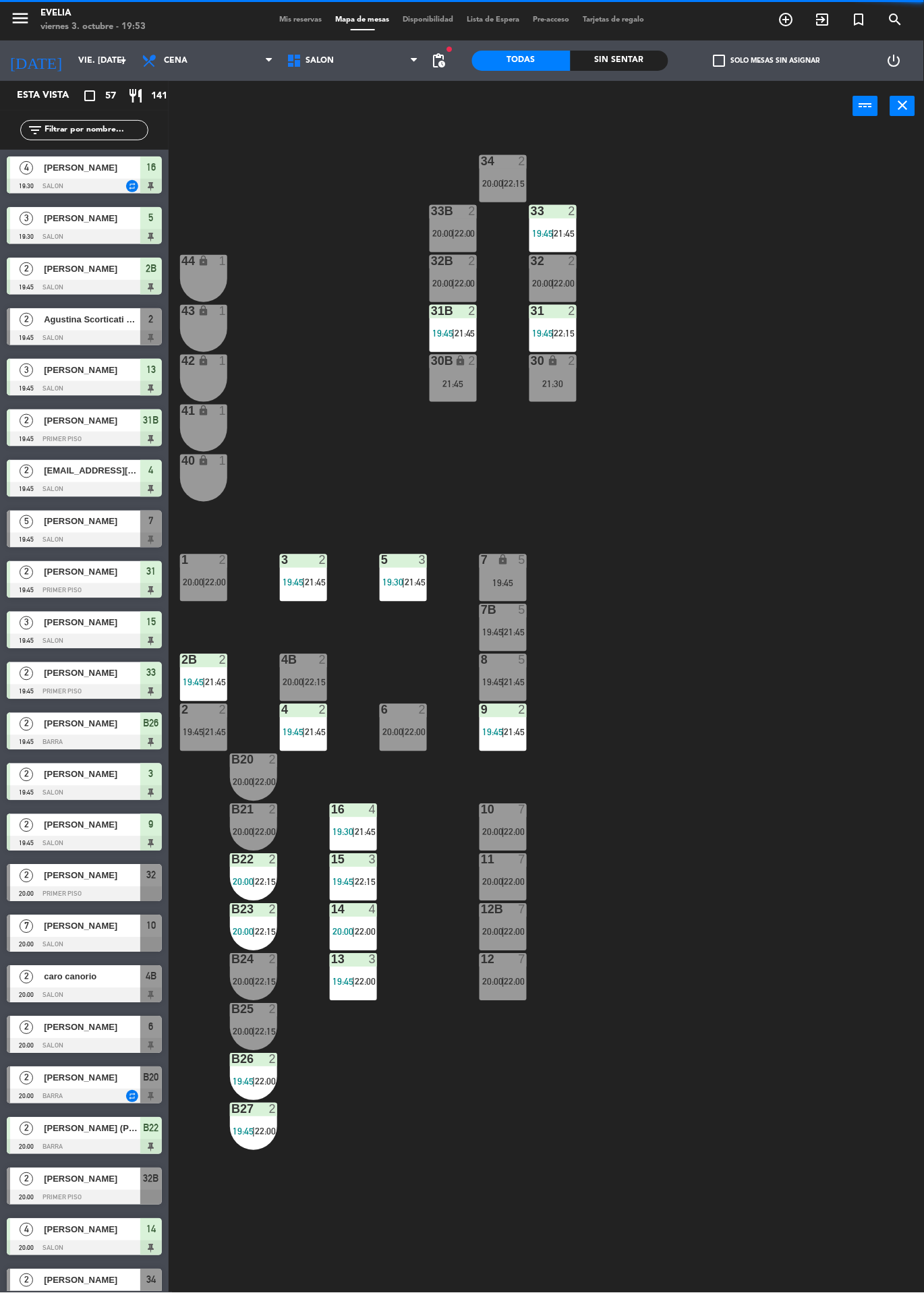
click at [304, 575] on div "3 2 19:45 | 21:45" at bounding box center [304, 579] width 48 height 48
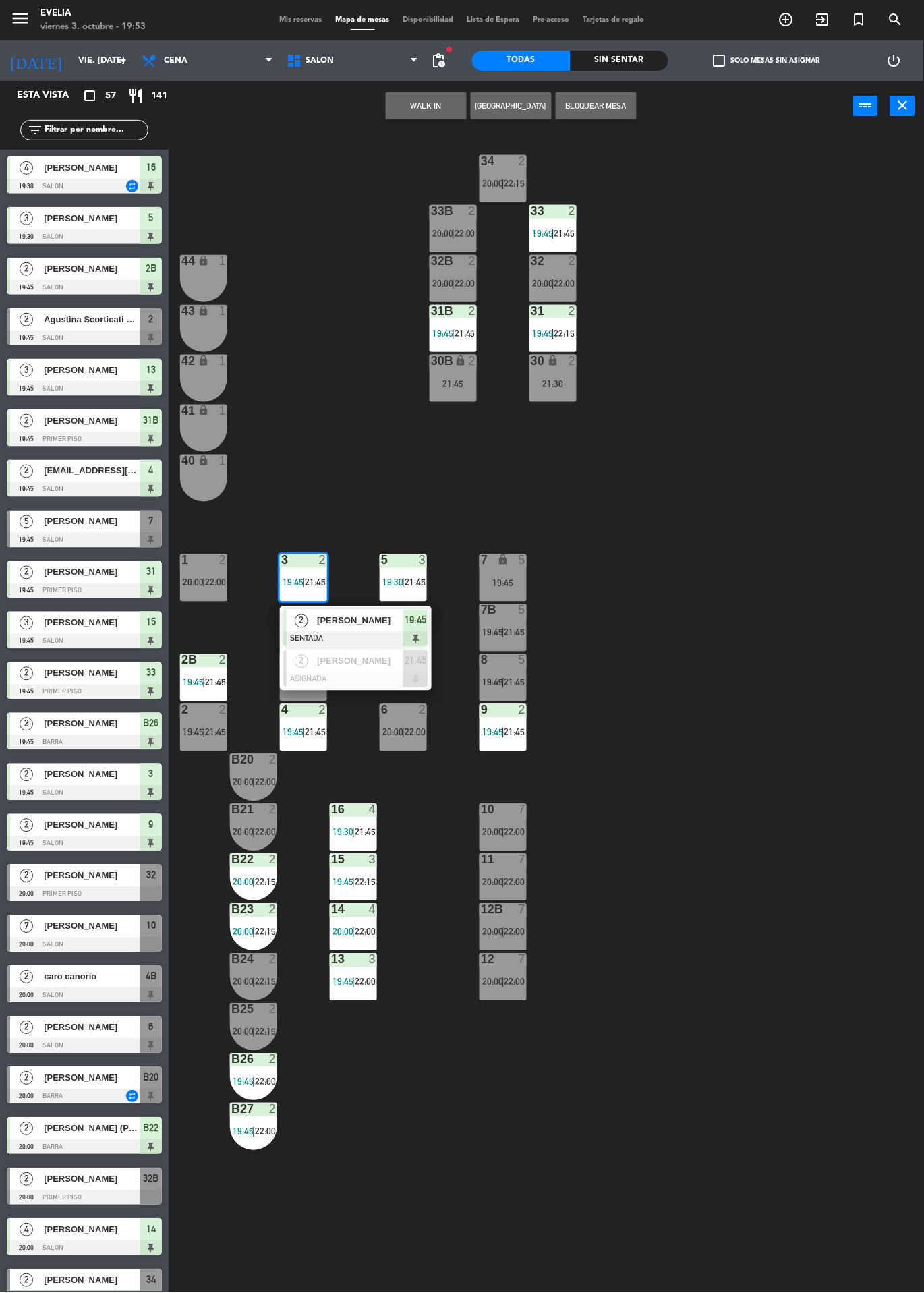
click at [798, 508] on div "34 2 20:00 | 22:15 33B 2 20:00 | 22:00 33 2 19:45 | 21:45 44 lock 1 32B 2 20:00…" at bounding box center [550, 712] width 746 height 1162
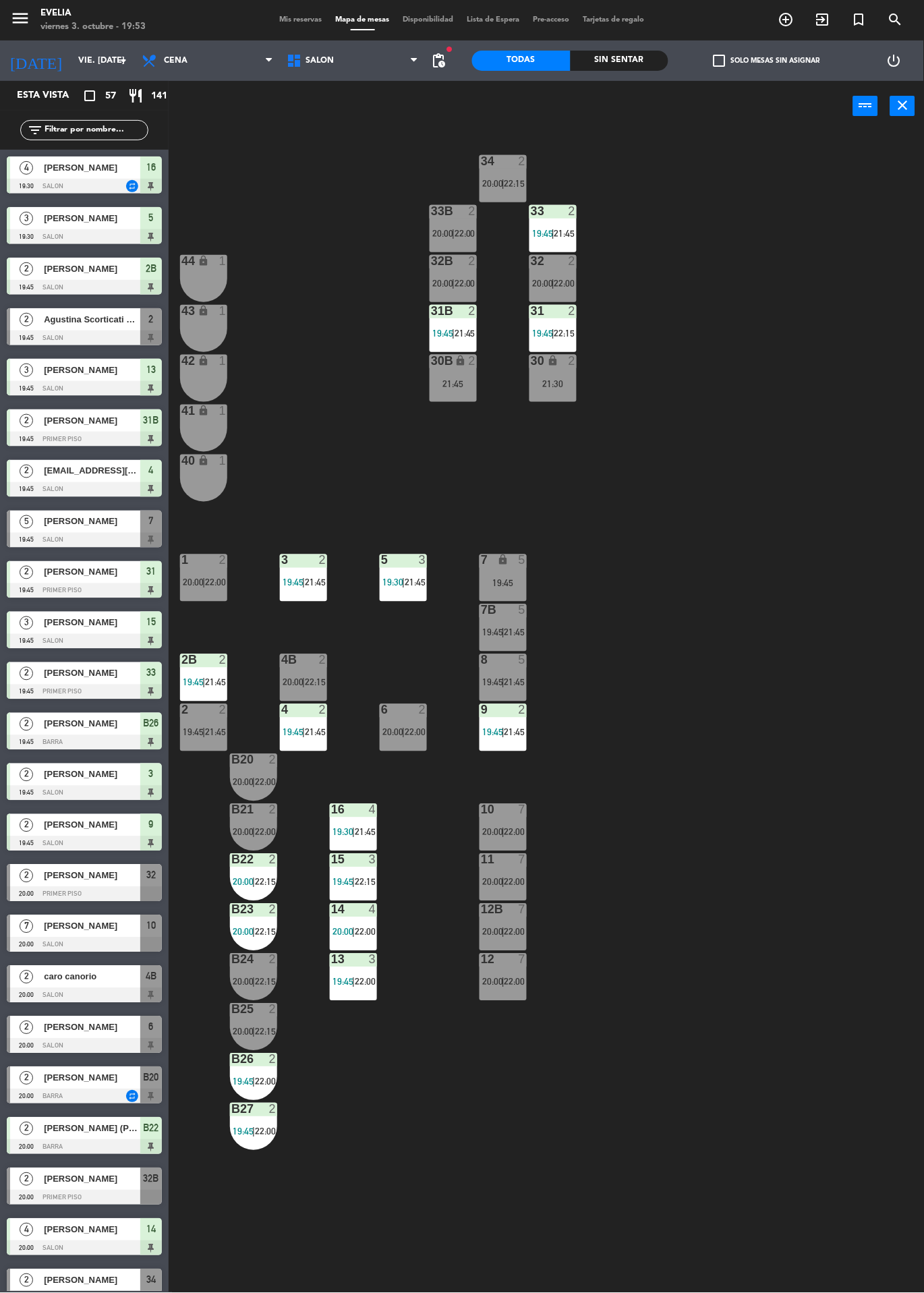
click at [299, 672] on div "4B 2 20:00 | 22:15" at bounding box center [304, 679] width 48 height 48
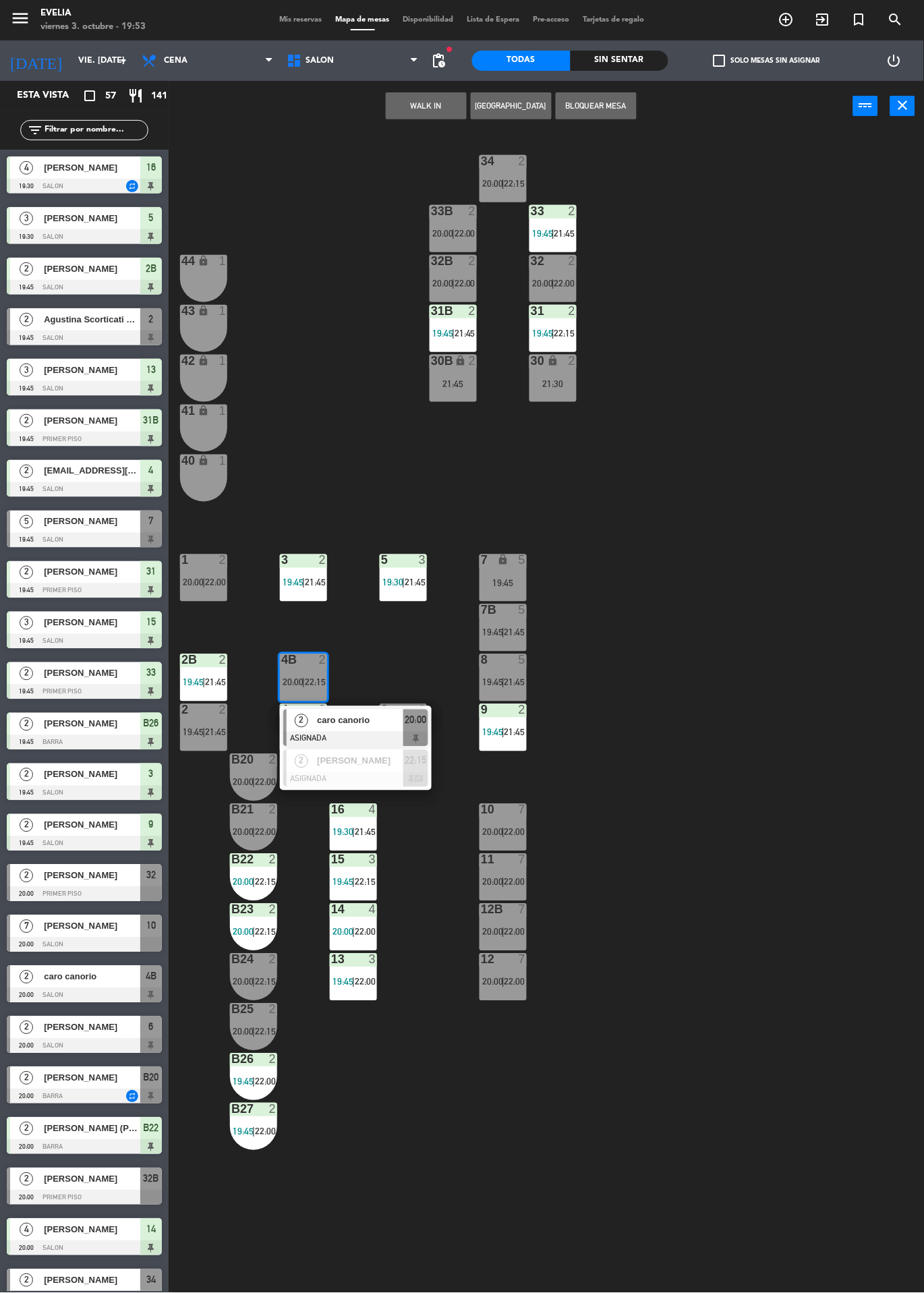
click at [698, 494] on div "34 2 20:00 | 22:15 33B 2 20:00 | 22:00 33 2 19:45 | 21:45 44 lock 1 32B 2 20:00…" at bounding box center [550, 712] width 746 height 1162
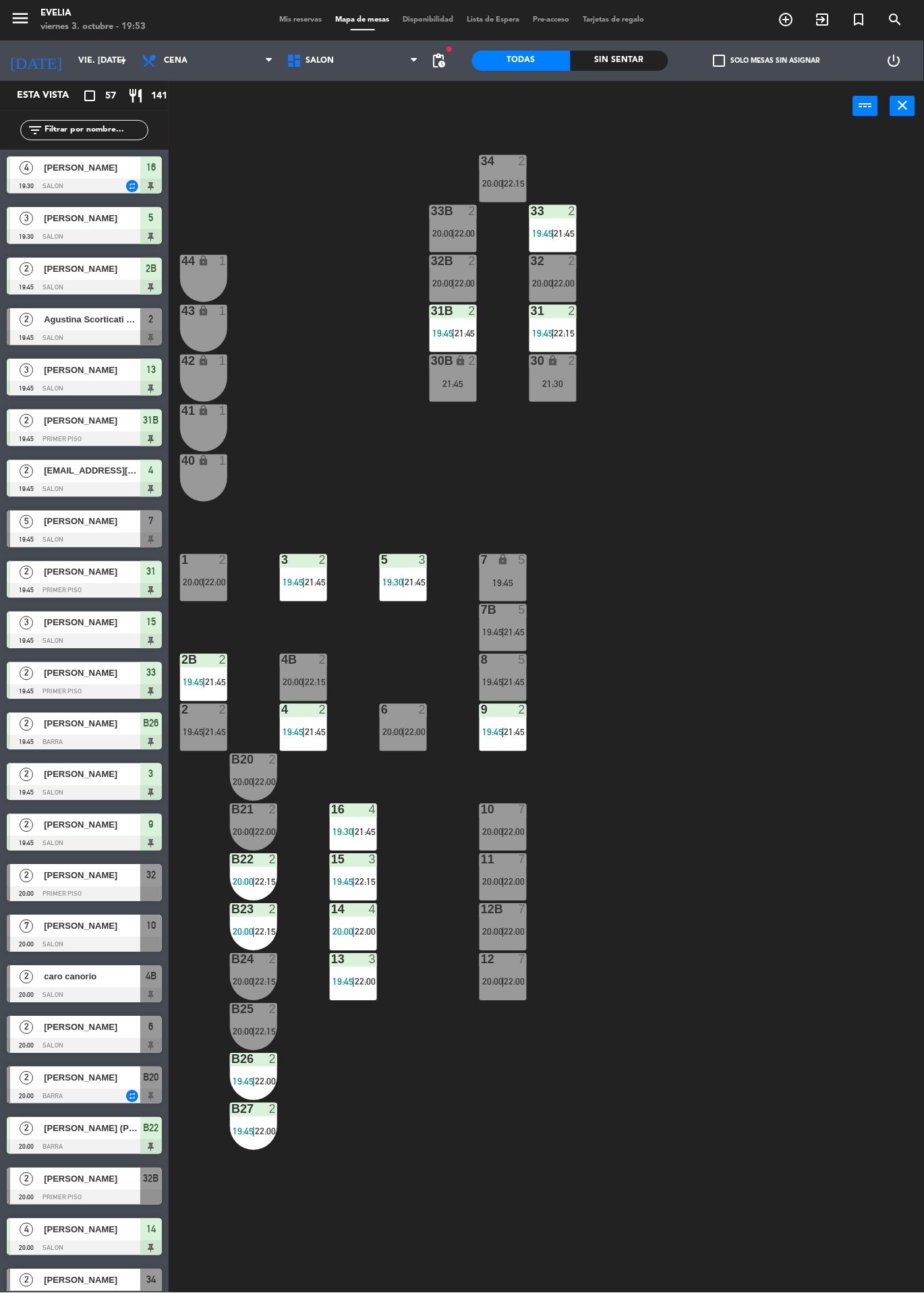
click at [209, 725] on div "2 2 19:45 | 21:45" at bounding box center [204, 728] width 48 height 48
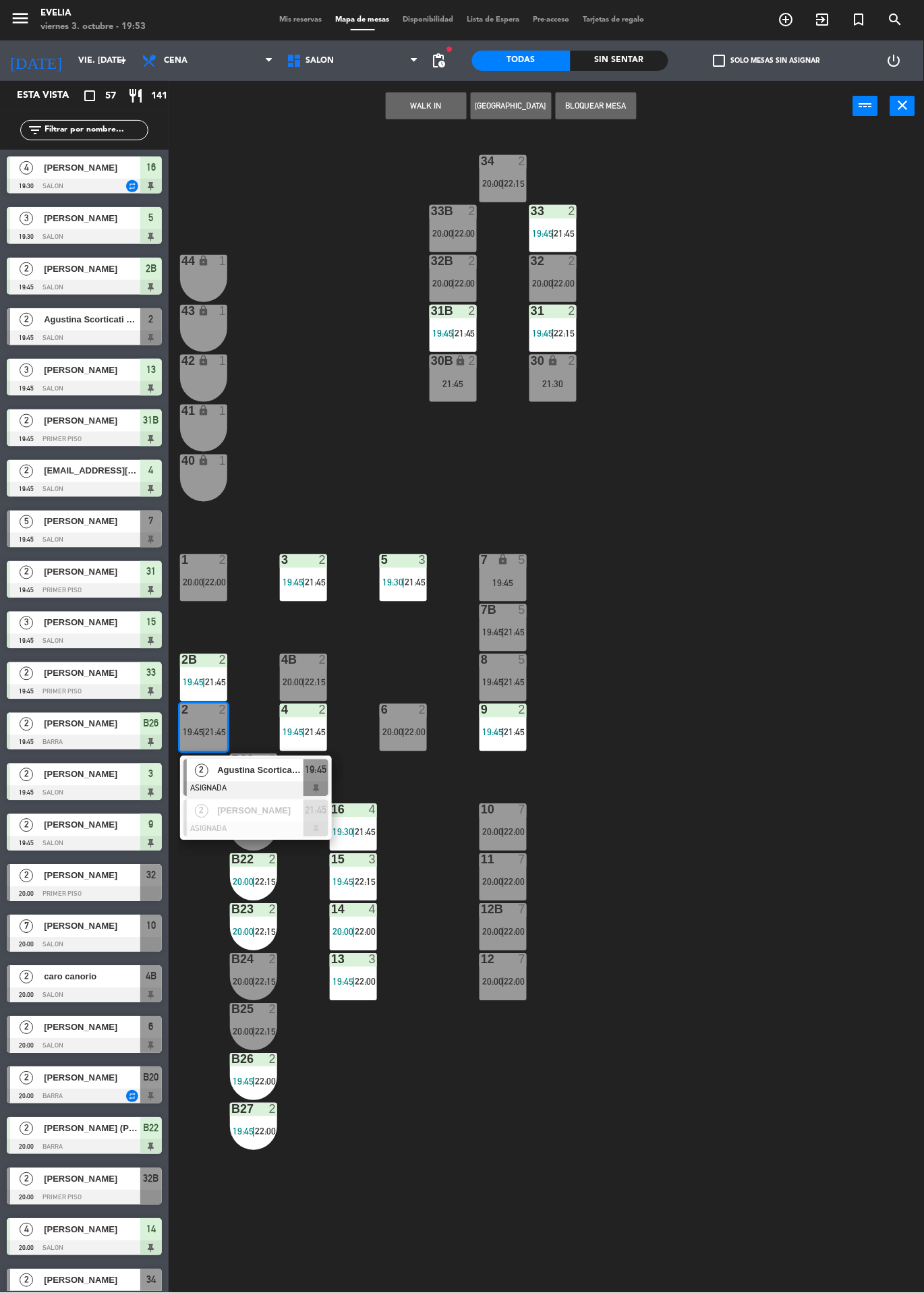
click at [268, 779] on div "Agustina Scorticati Louro" at bounding box center [260, 771] width 88 height 22
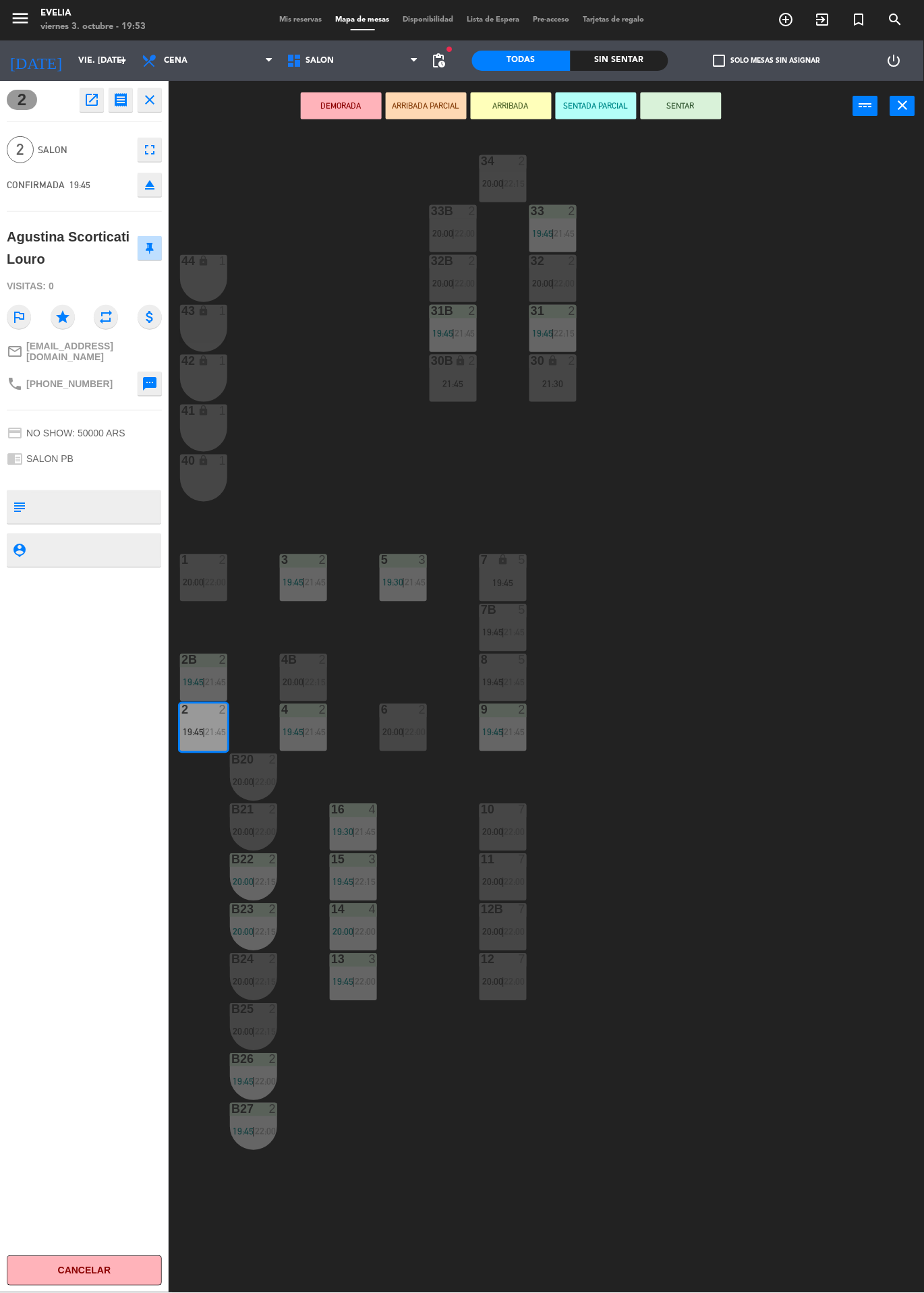
click at [712, 98] on button "SENTAR" at bounding box center [681, 105] width 81 height 27
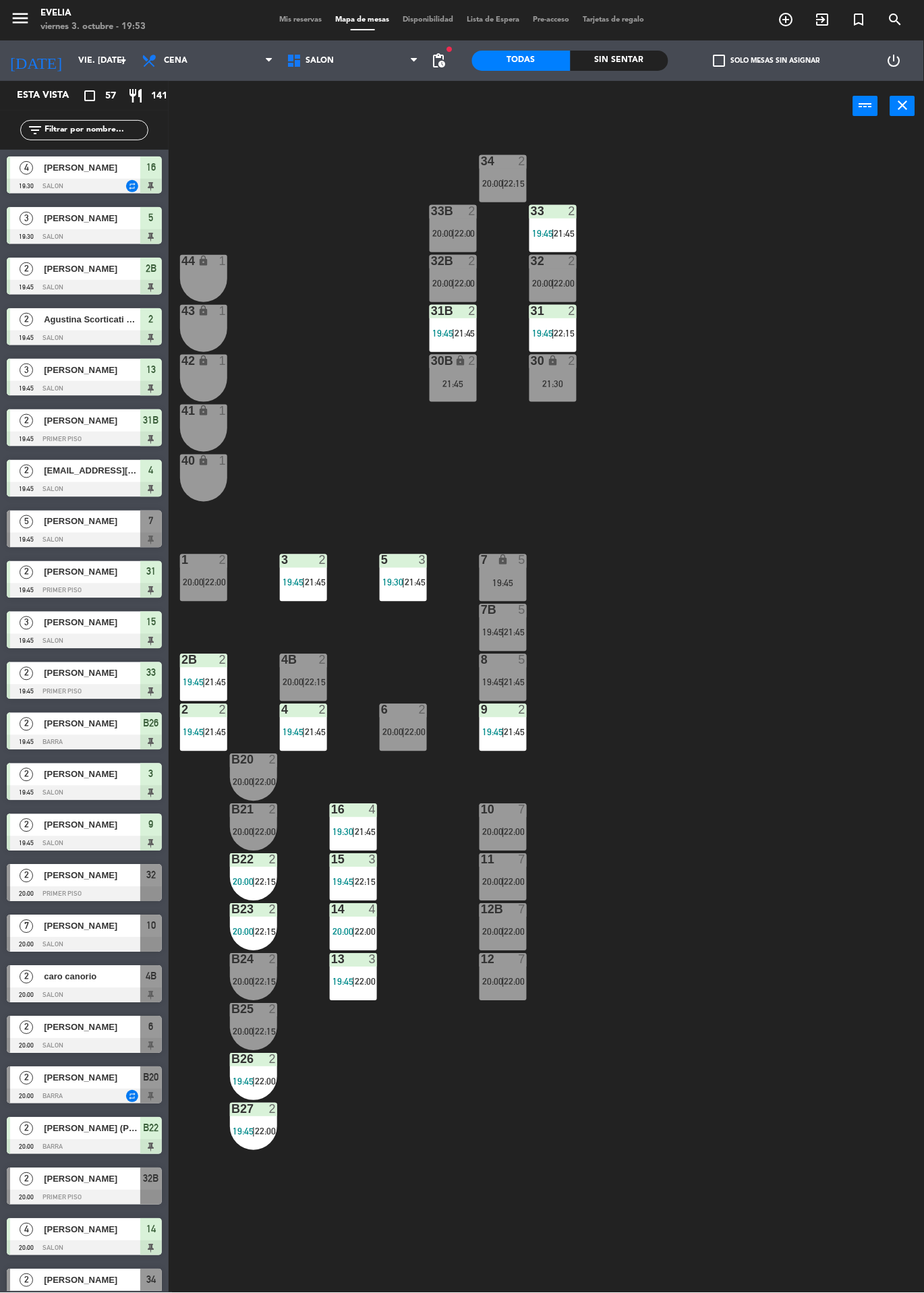
click at [434, 1175] on div "34 2 20:00 | 22:15 33B 2 20:00 | 22:00 33 2 19:45 | 21:45 44 lock 1 32B 2 20:00…" at bounding box center [550, 712] width 746 height 1162
click at [919, 431] on div "34 2 20:00 | 22:15 33B 2 20:00 | 22:00 33 2 19:45 | 21:45 44 lock 1 32B 2 20:00…" at bounding box center [550, 712] width 746 height 1162
click at [397, 1004] on div "34 2 20:00 | 22:15 33B 2 20:00 | 22:00 33 2 19:45 | 21:45 44 lock 1 32B 2 20:00…" at bounding box center [550, 712] width 746 height 1162
click at [64, 524] on span "[PERSON_NAME]" at bounding box center [92, 521] width 96 height 14
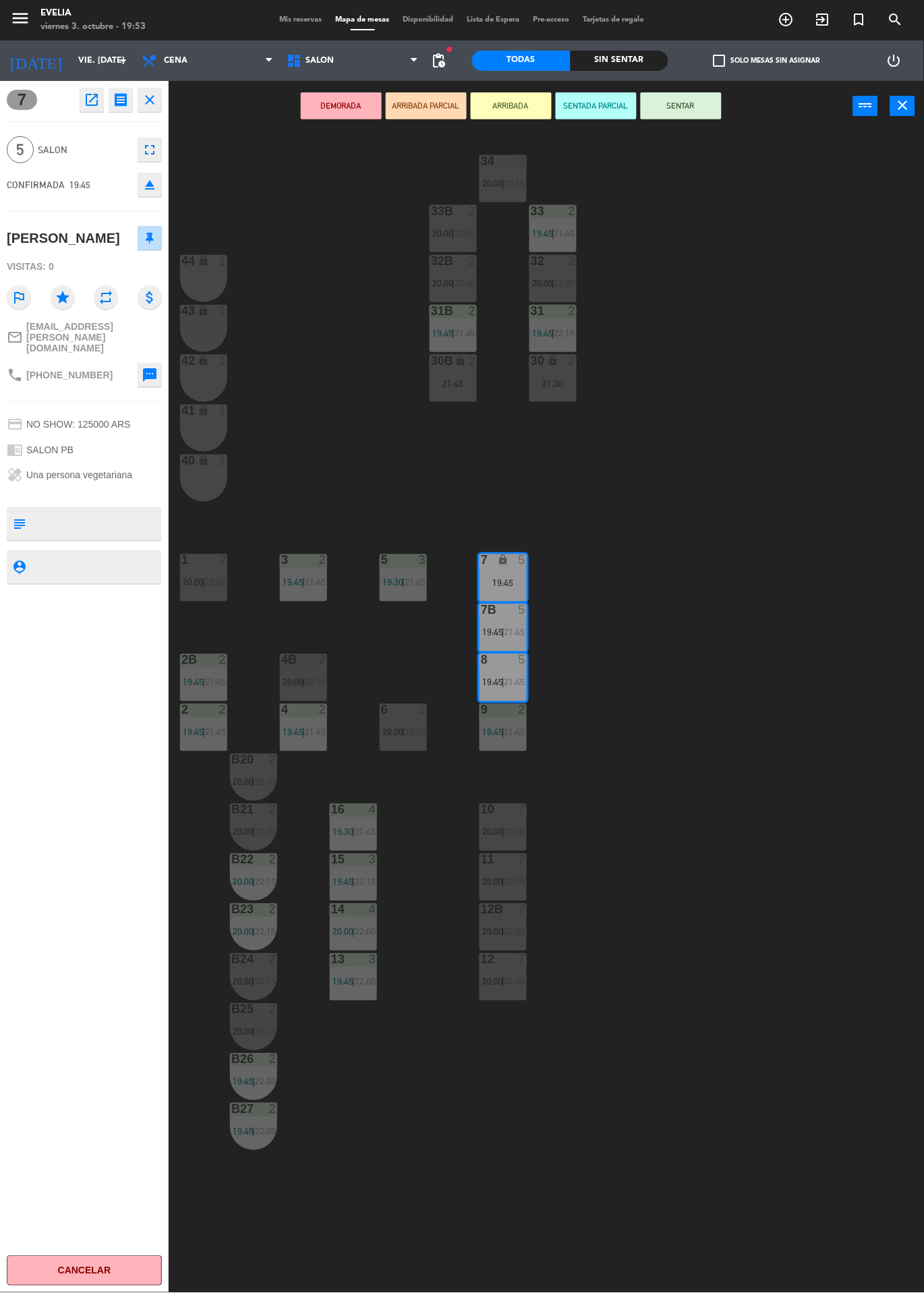
click at [234, 262] on div "1" at bounding box center [226, 261] width 22 height 13
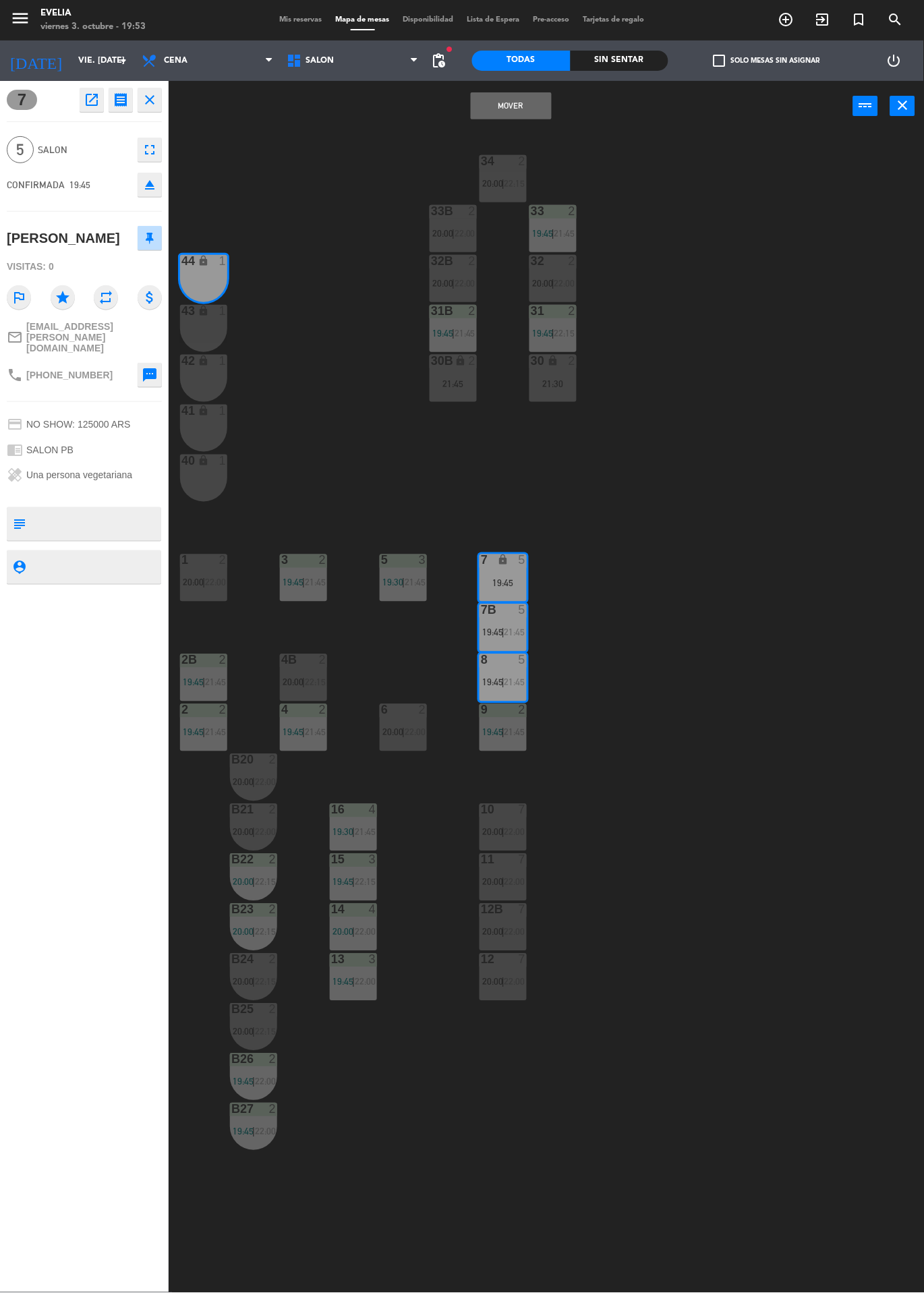
click at [490, 565] on div "7" at bounding box center [481, 561] width 22 height 13
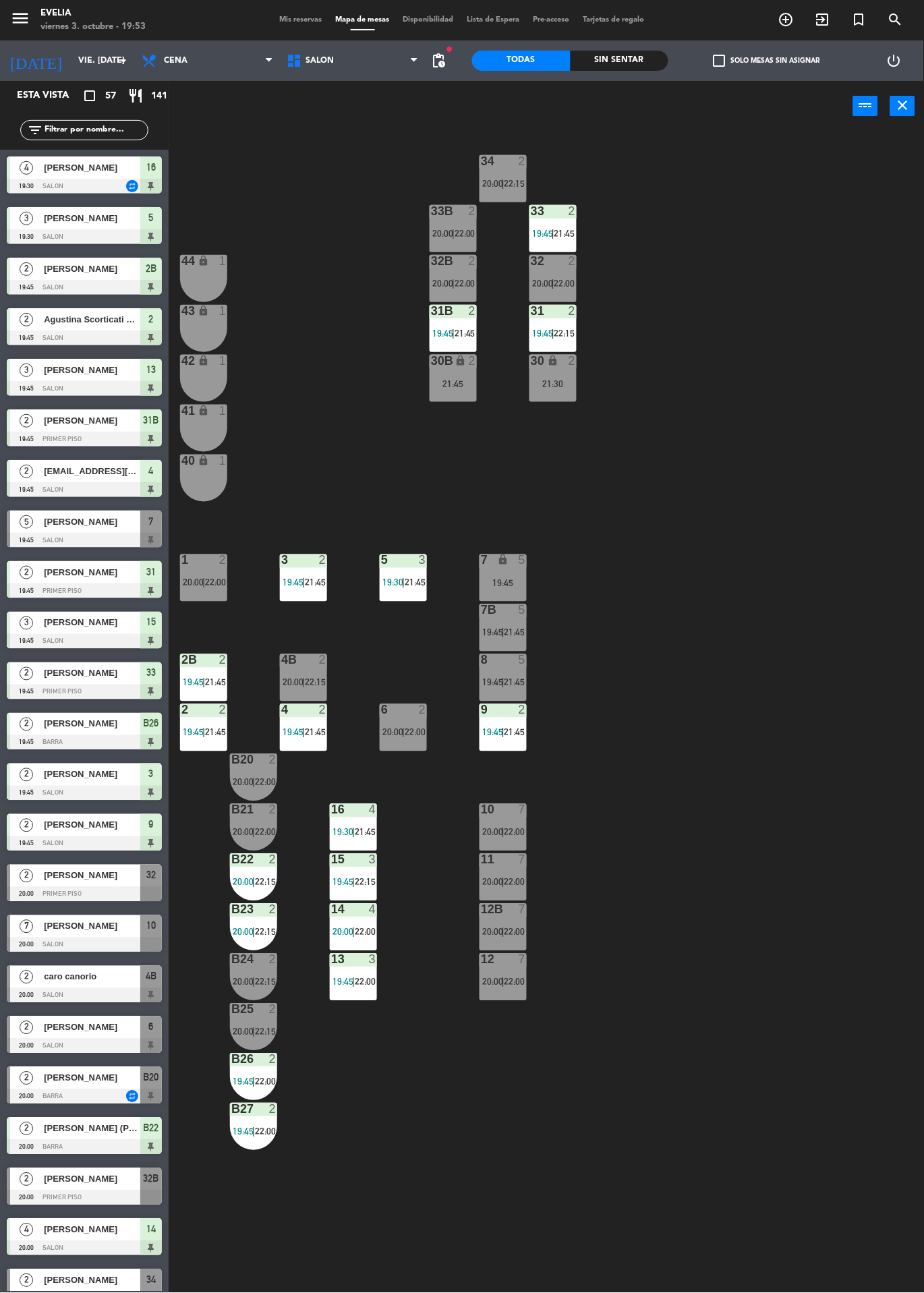
click at [266, 316] on div "34 2 20:00 | 22:15 33B 2 20:00 | 22:00 33 2 19:45 | 21:45 44 lock 1 32B 2 20:00…" at bounding box center [550, 712] width 746 height 1162
click at [516, 582] on div "19:45" at bounding box center [504, 583] width 48 height 9
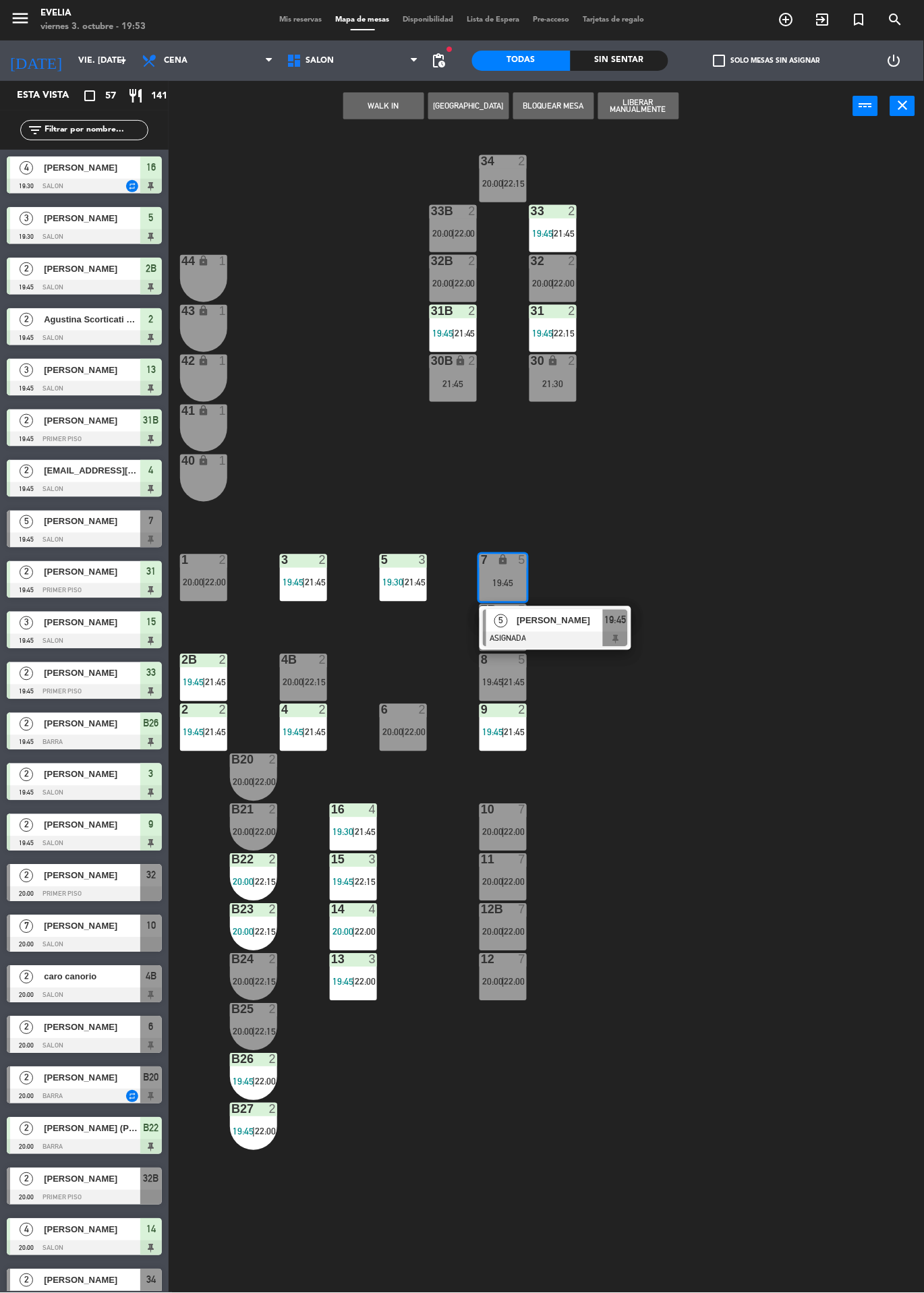
click at [502, 625] on span "5" at bounding box center [501, 621] width 14 height 14
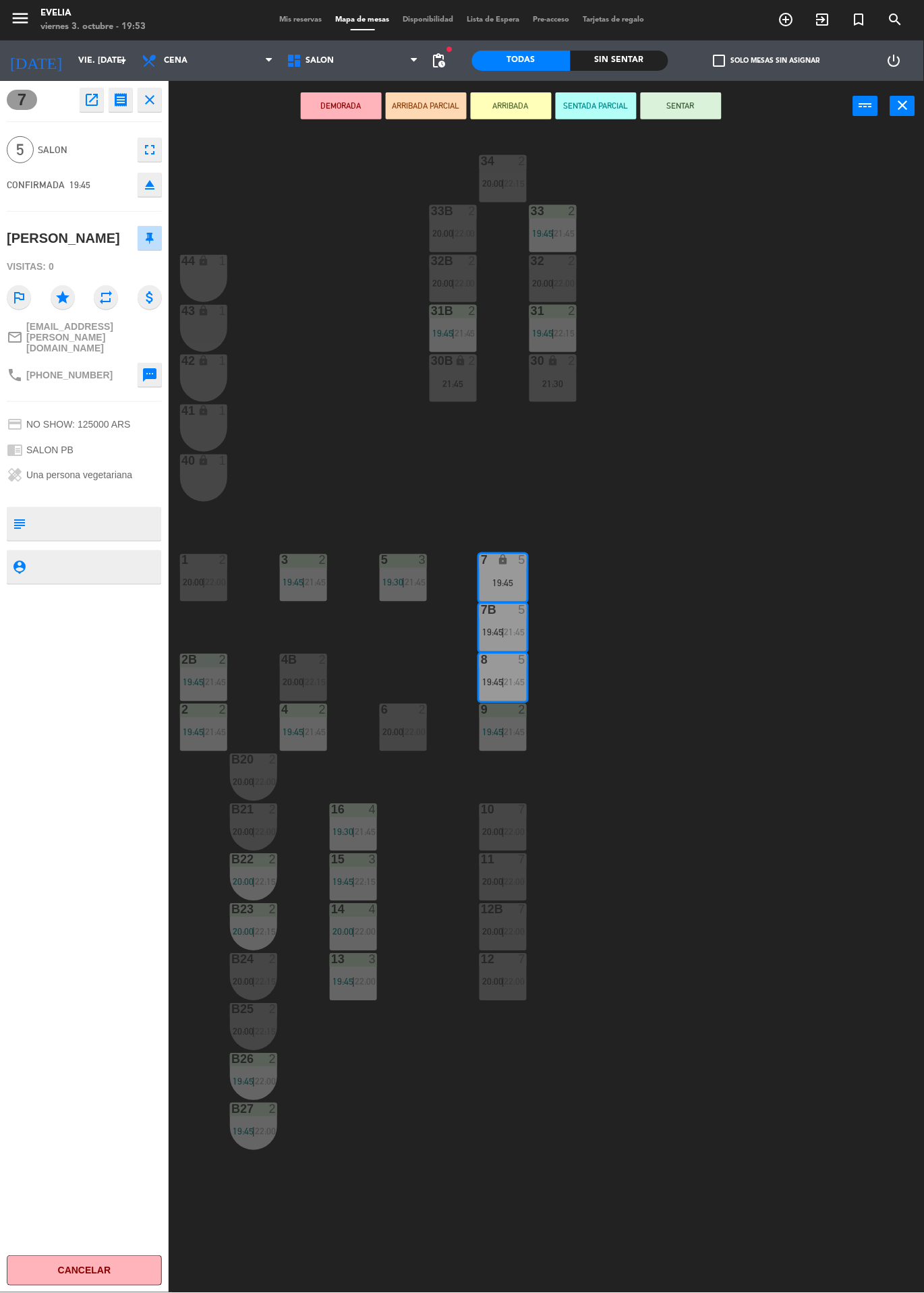
click at [142, 152] on icon "fullscreen" at bounding box center [150, 150] width 16 height 16
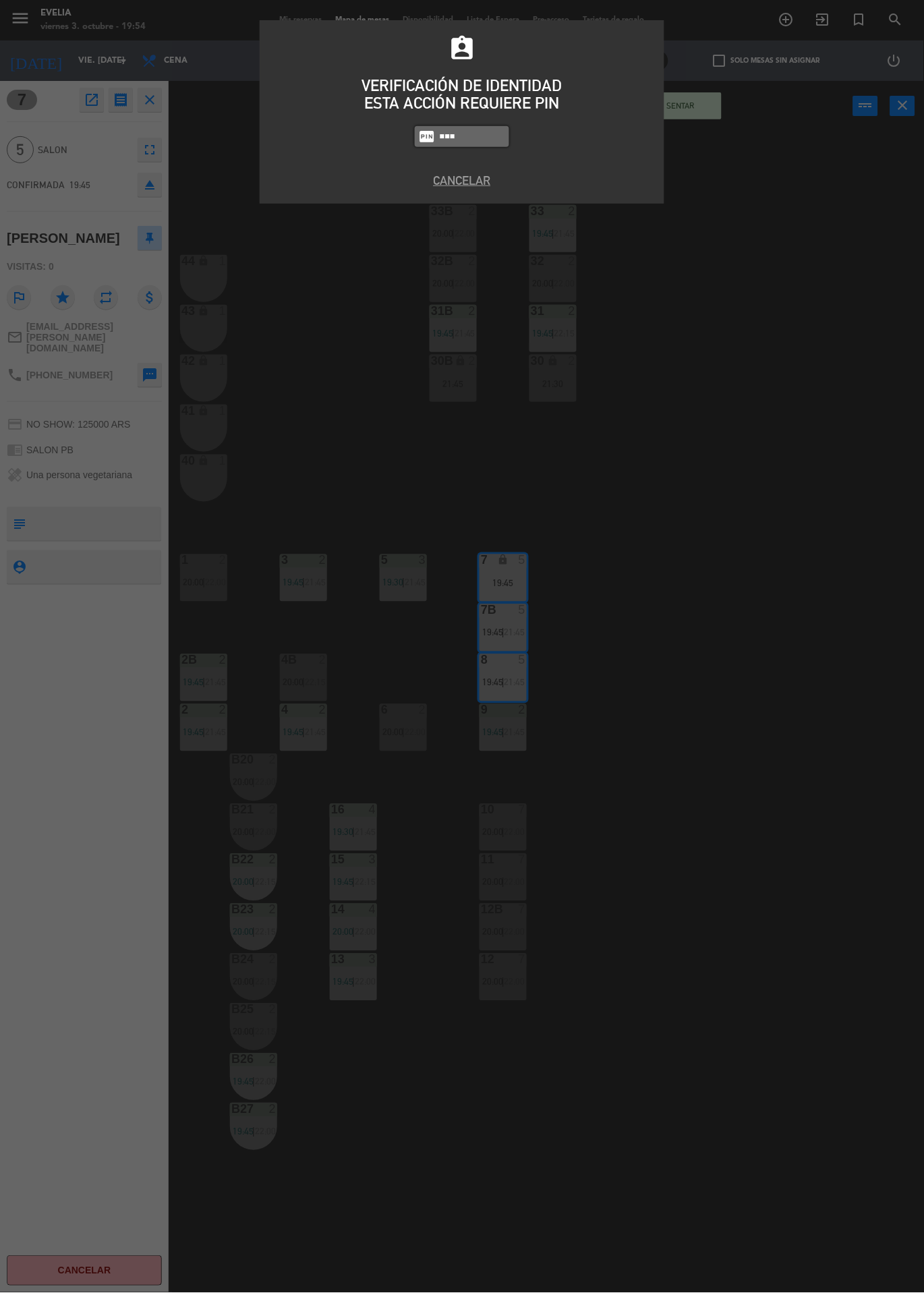
type input "6389"
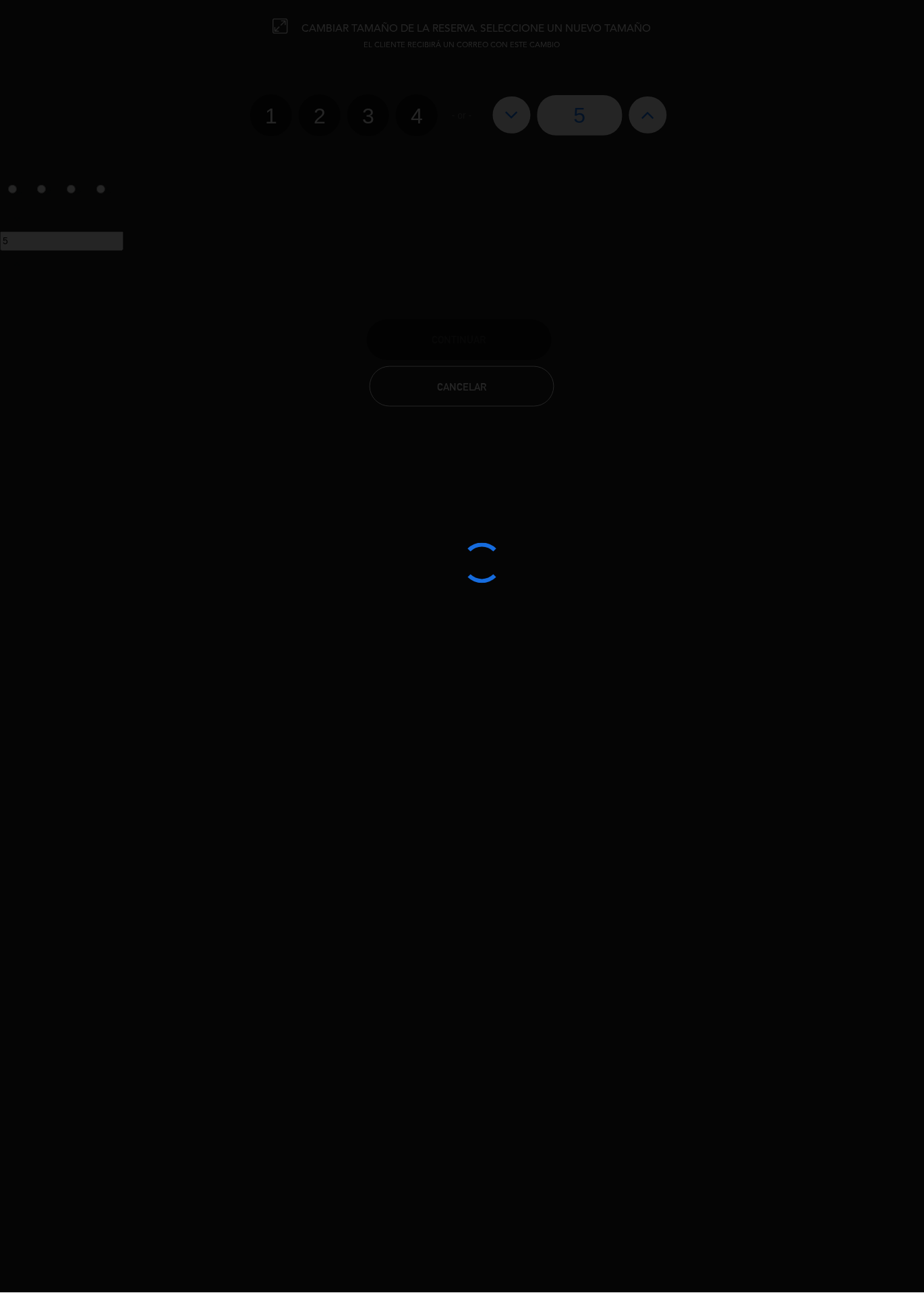
click at [388, 91] on div at bounding box center [462, 646] width 924 height 1293
click at [378, 117] on div at bounding box center [462, 646] width 924 height 1293
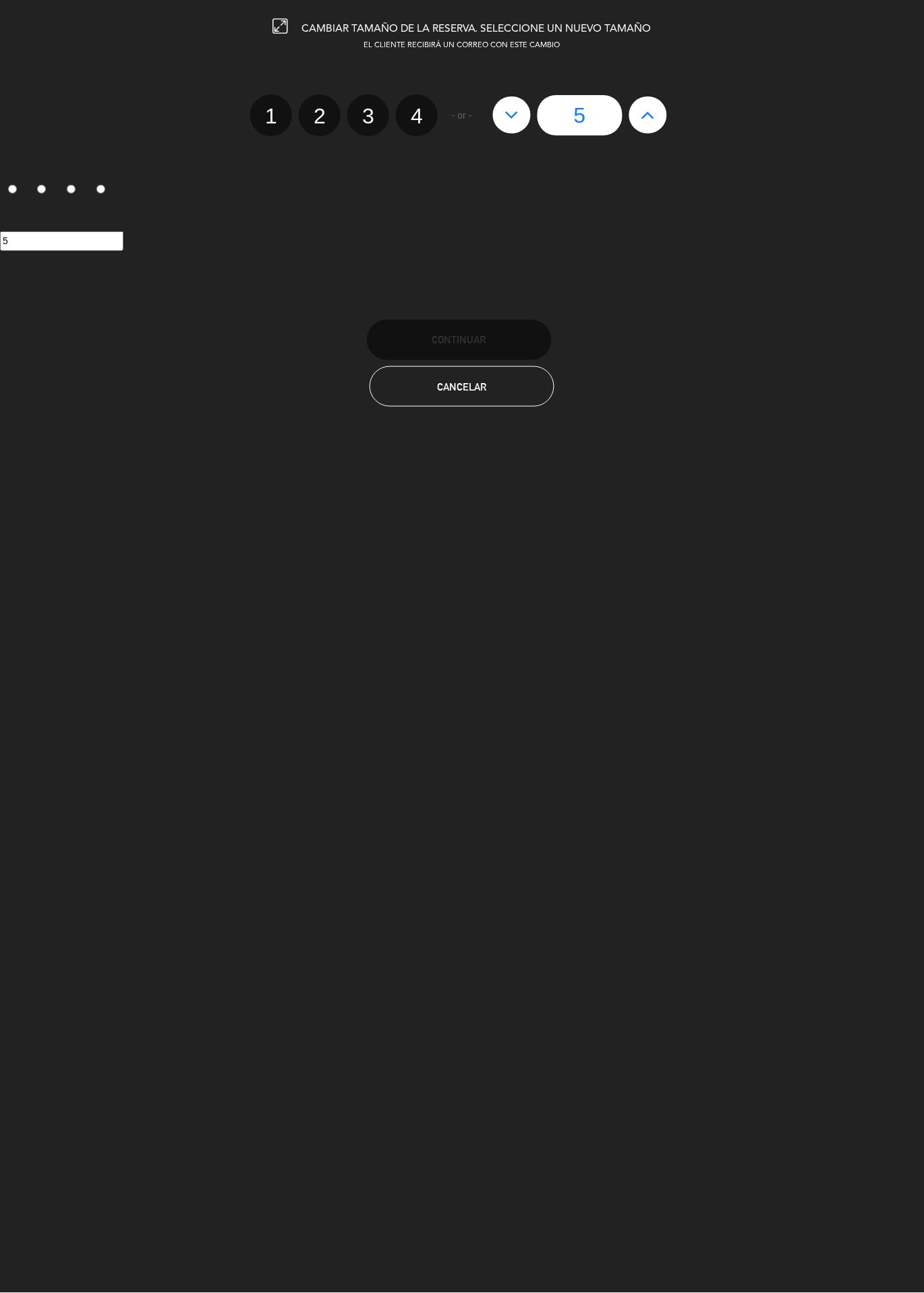
click at [360, 113] on label "3" at bounding box center [368, 115] width 42 height 42
click at [363, 109] on input "3" at bounding box center [367, 104] width 9 height 9
radio input "true"
radio input "false"
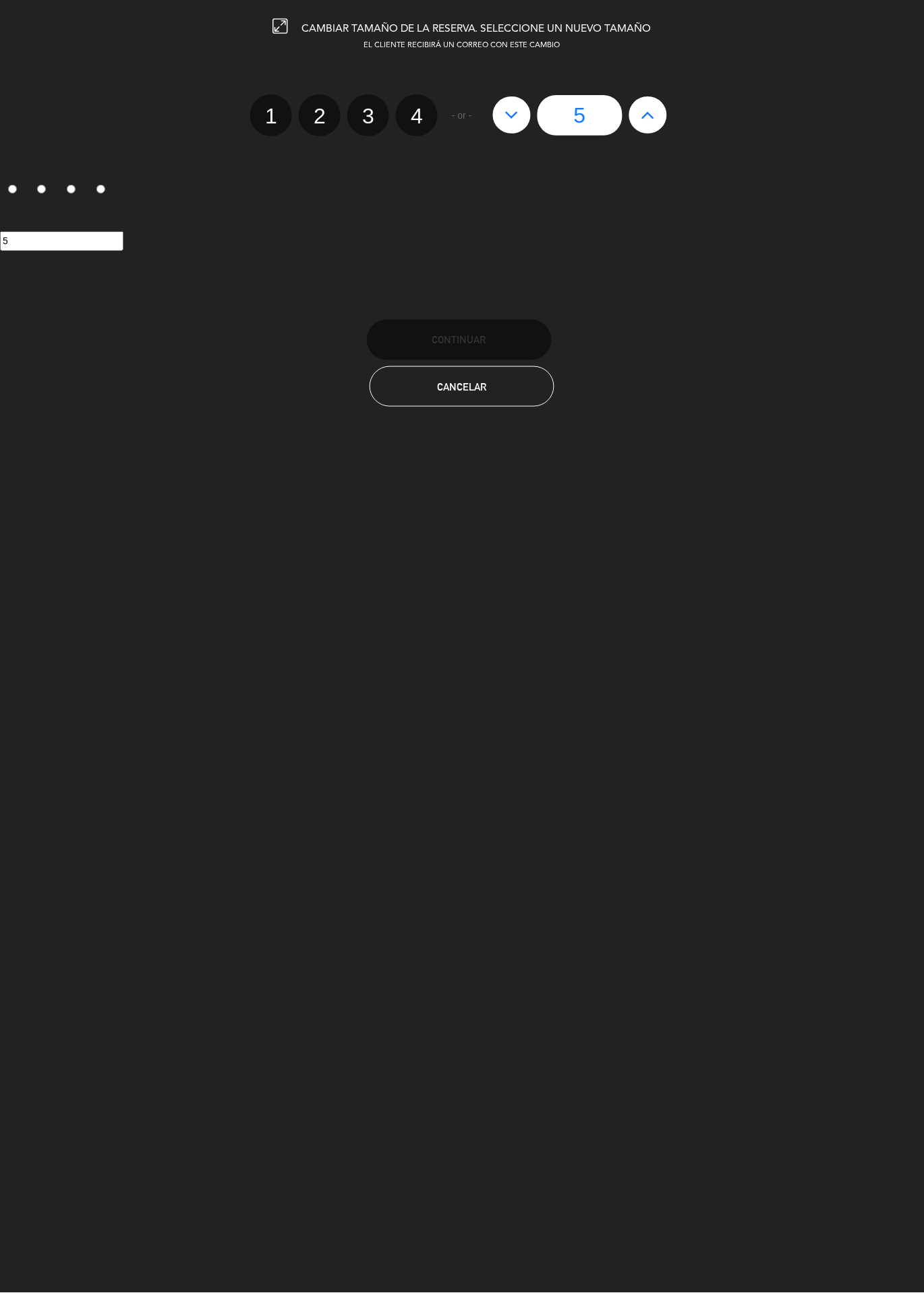
radio input "false"
radio input "true"
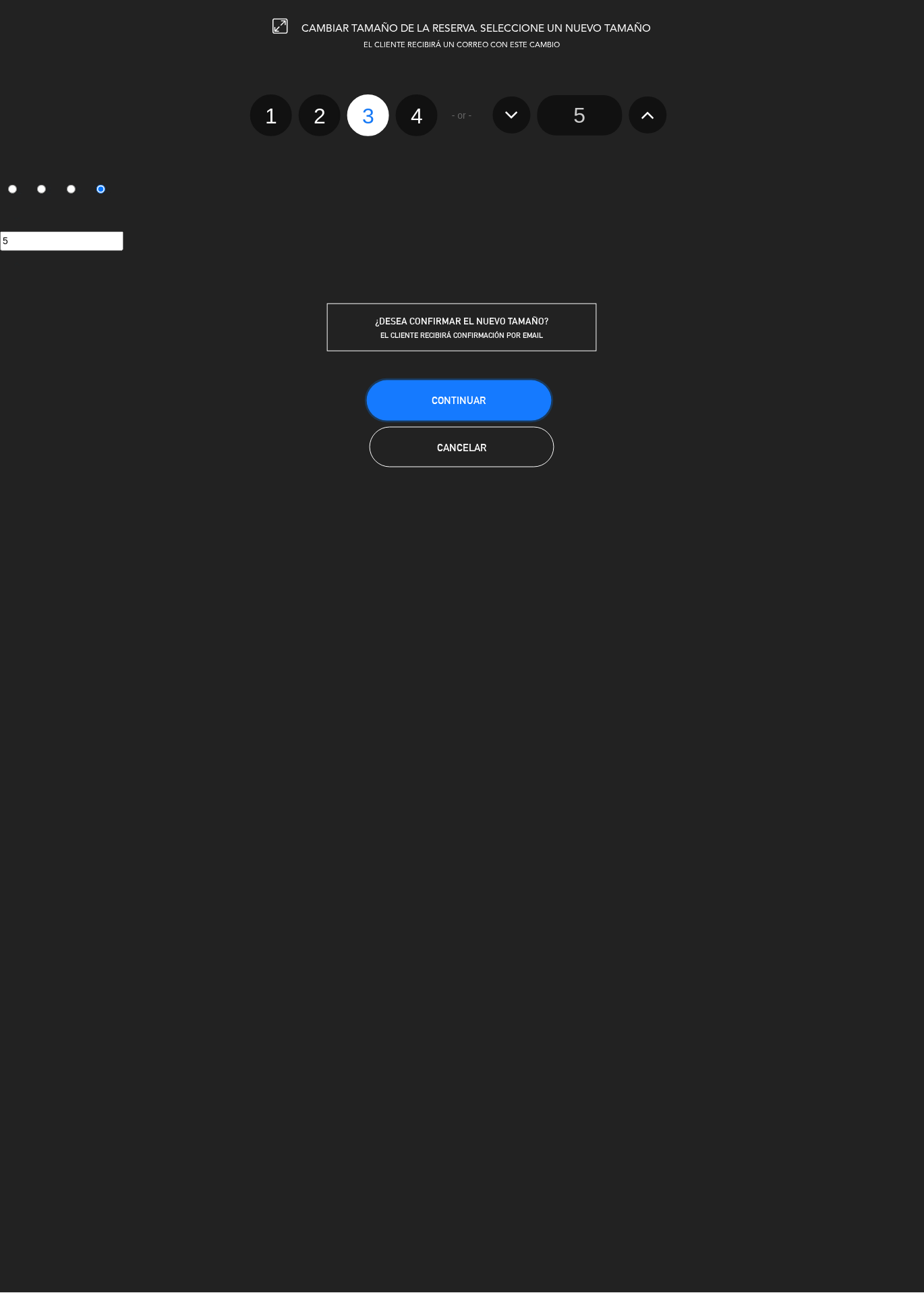
click at [502, 421] on button "Continuar" at bounding box center [460, 400] width 185 height 40
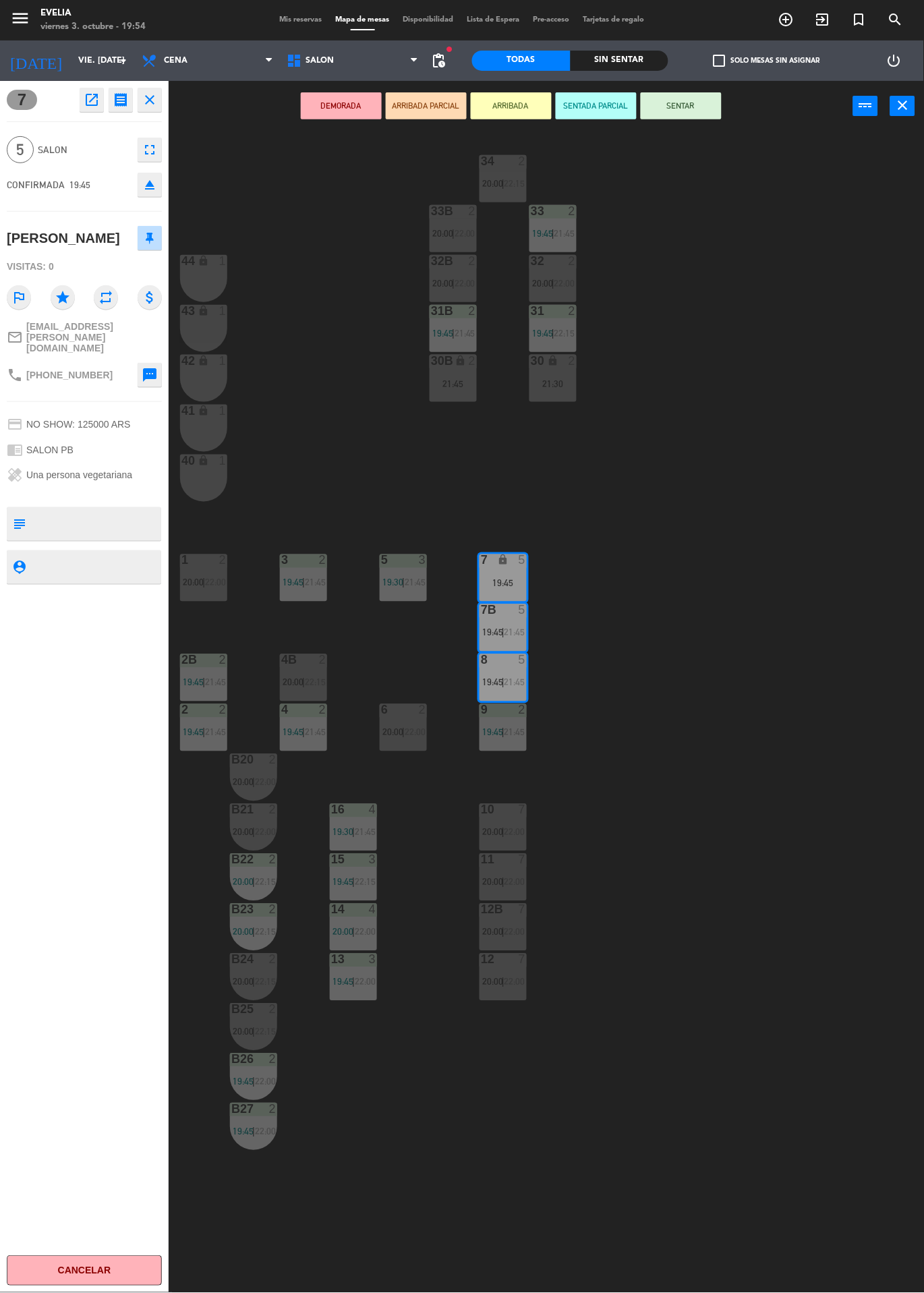
click at [729, 425] on div "34 2 20:00 | 22:15 33B 2 20:00 | 22:00 33 2 19:45 | 21:45 44 lock 1 32B 2 20:00…" at bounding box center [550, 712] width 746 height 1162
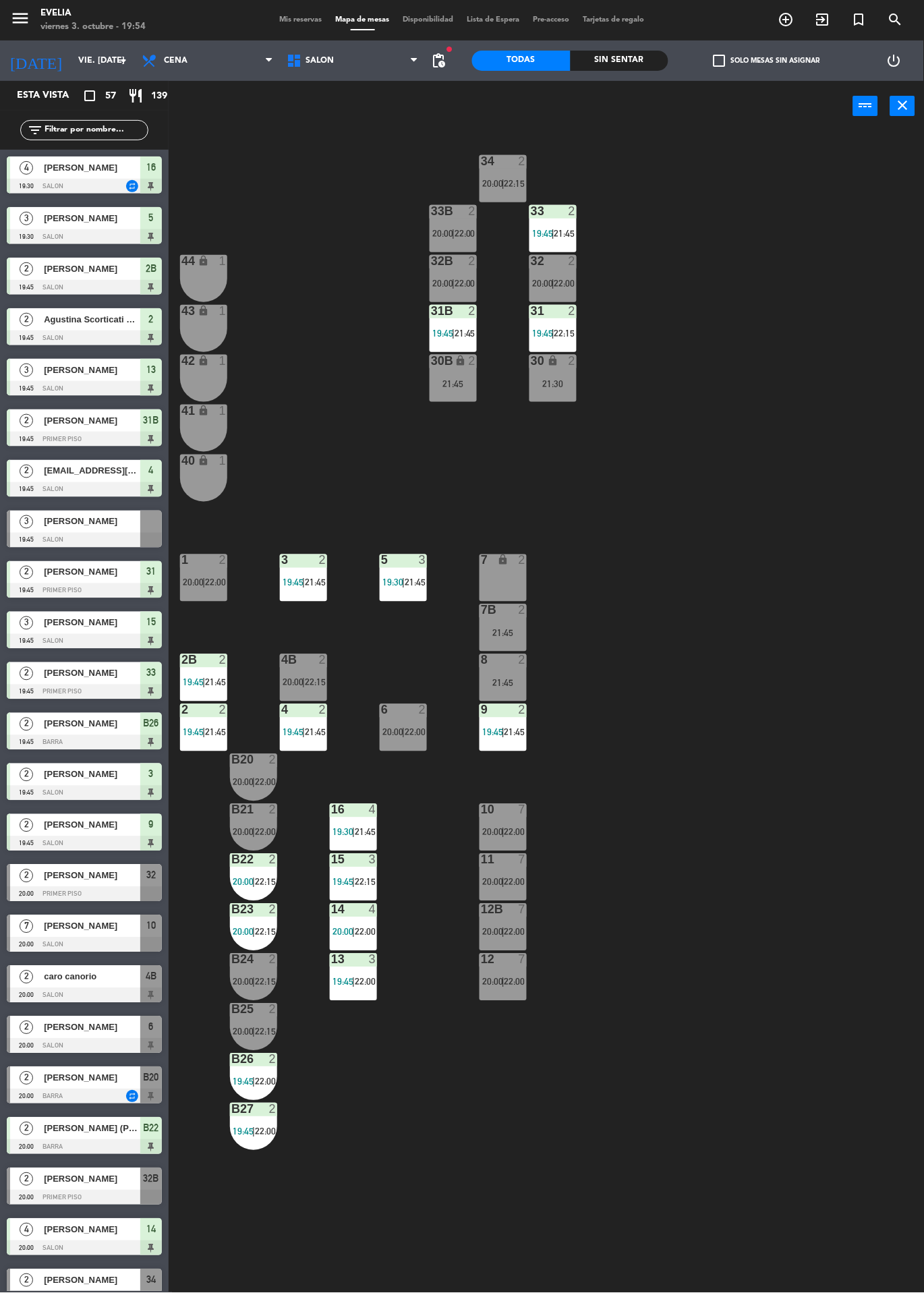
click at [767, 60] on label "check_box_outline_blank Solo mesas sin asignar" at bounding box center [766, 60] width 106 height 12
click at [767, 60] on input "check_box_outline_blank Solo mesas sin asignar" at bounding box center [767, 60] width 0 height 0
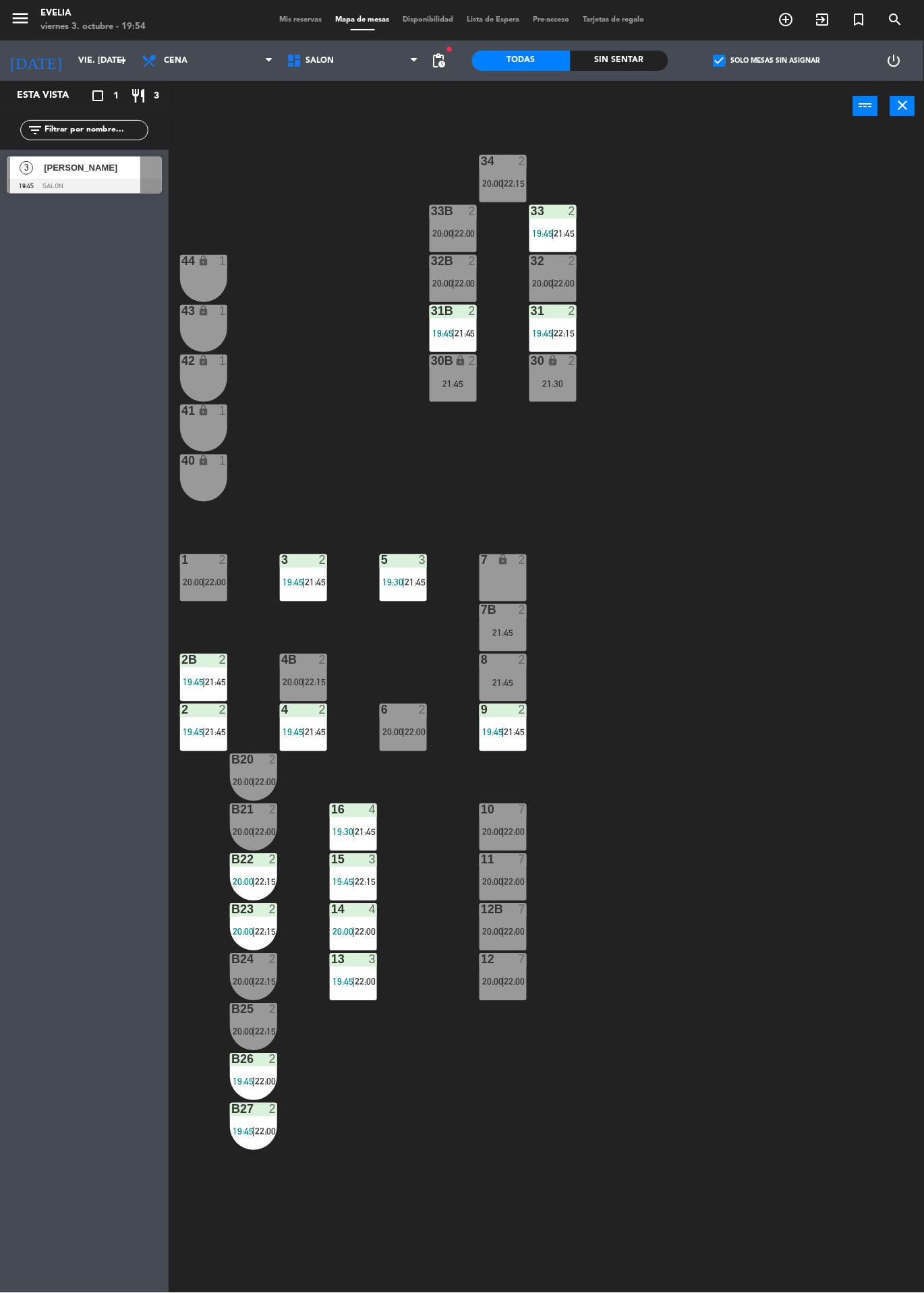
click at [112, 180] on div at bounding box center [83, 186] width 155 height 15
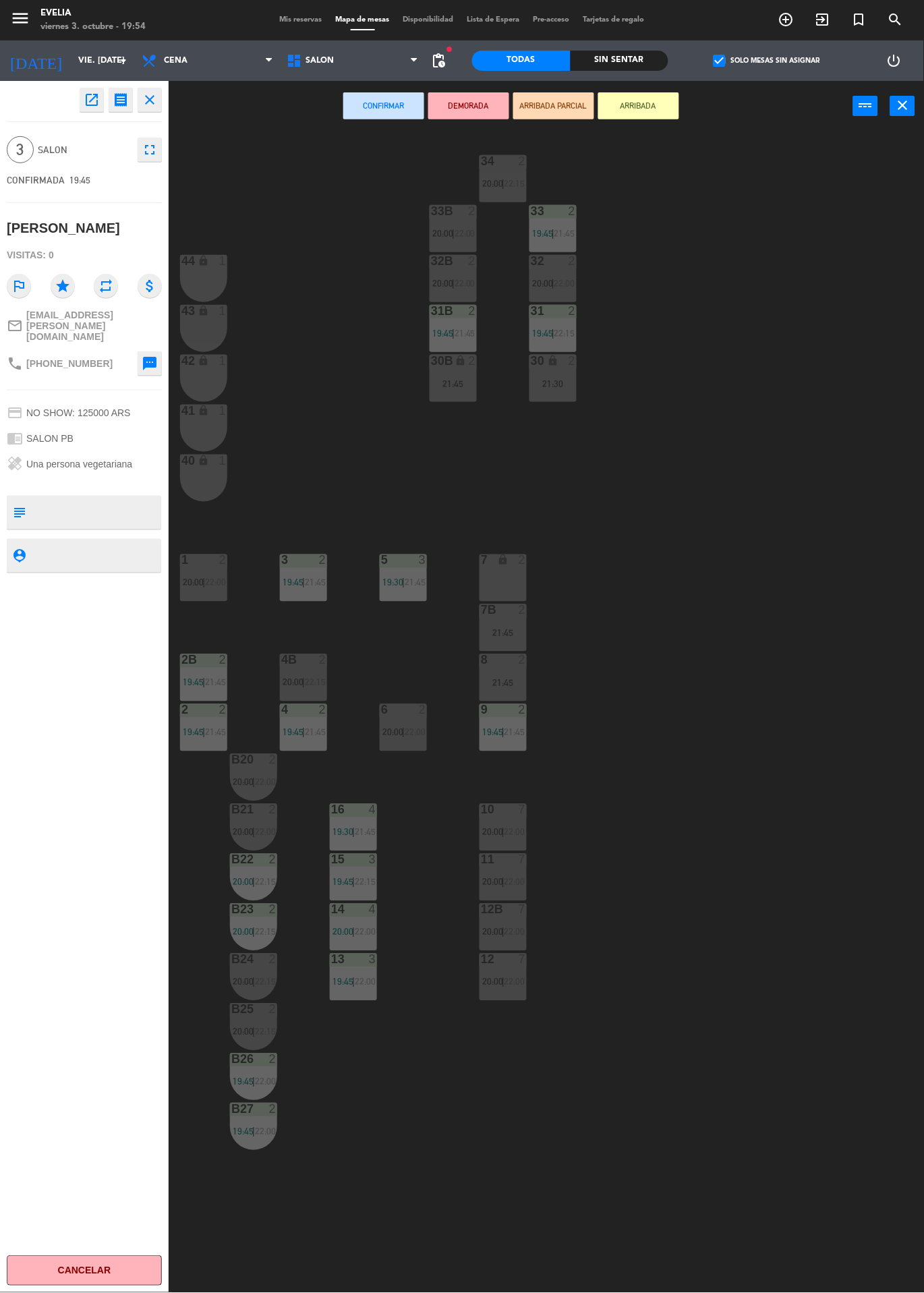
click at [504, 663] on div at bounding box center [504, 660] width 22 height 12
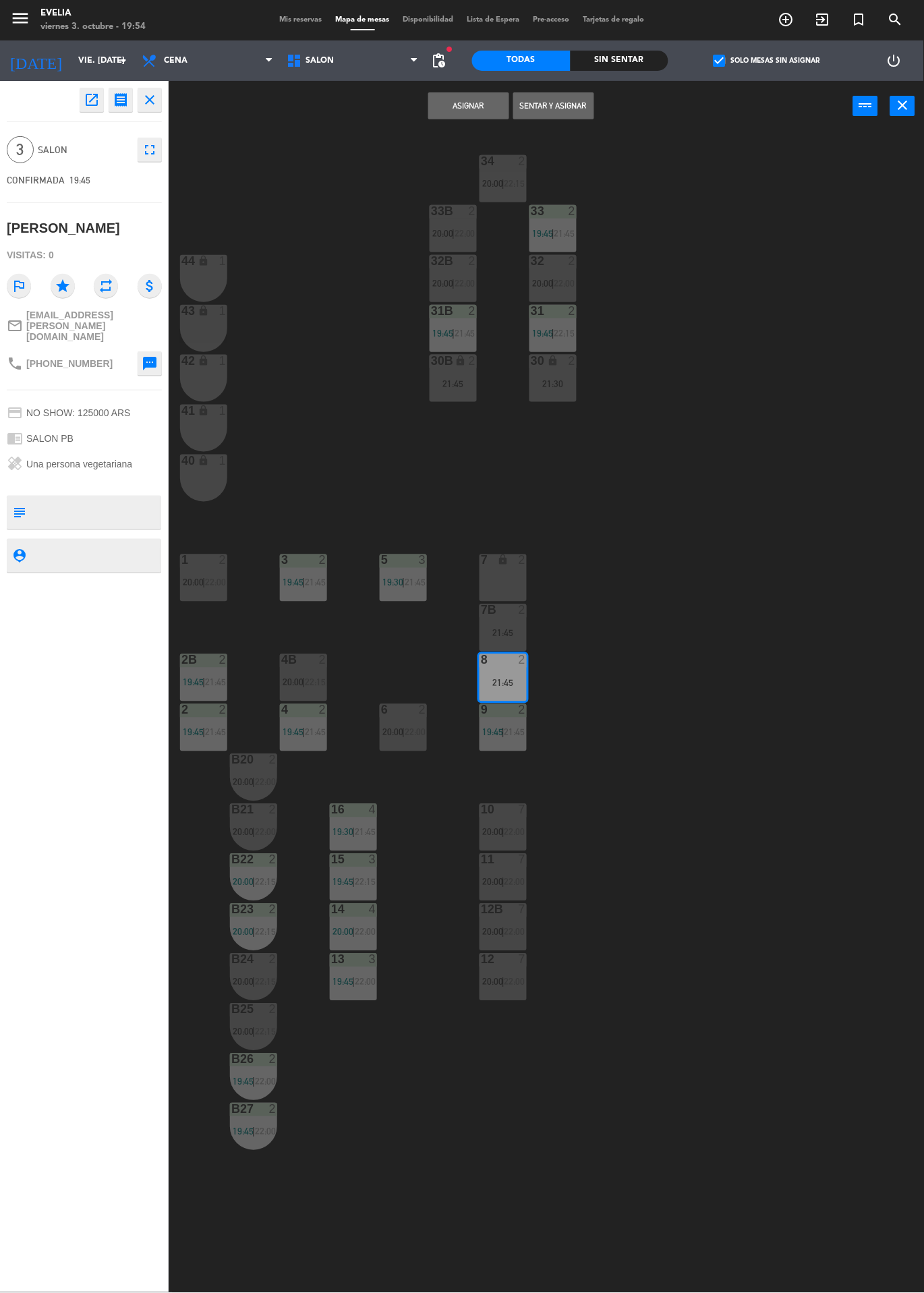
click at [499, 621] on div "7B 2 21:45" at bounding box center [504, 628] width 48 height 48
click at [571, 104] on button "Unir y asignar" at bounding box center [554, 105] width 81 height 27
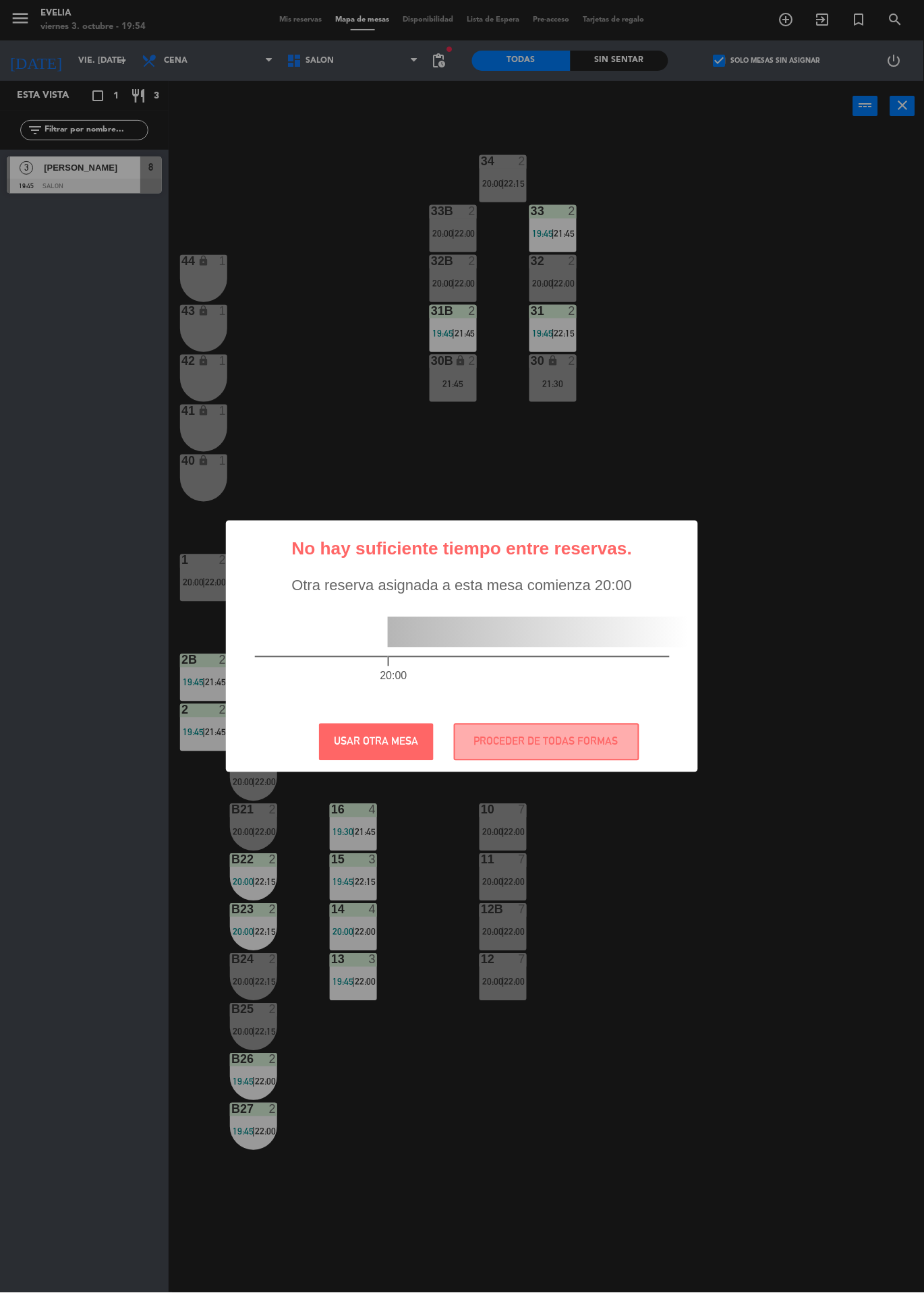
click at [776, 55] on div "? ! i No hay suficiente tiempo entre reservas. × Otra reserva asignada a esta m…" at bounding box center [462, 646] width 924 height 1293
click at [579, 755] on button "PROCEDER DE TODAS FORMAS" at bounding box center [547, 742] width 186 height 38
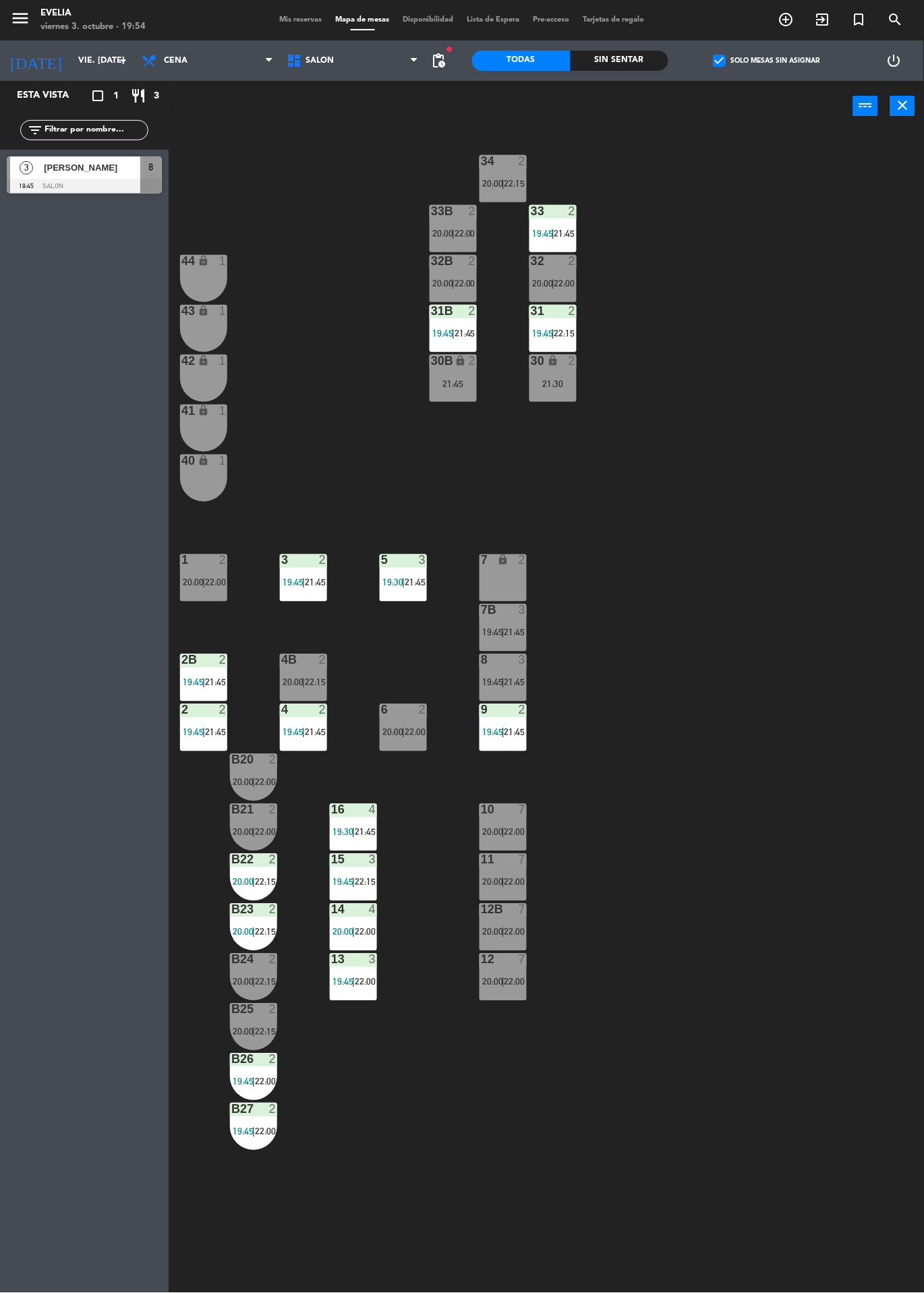
click at [806, 61] on label "check_box Solo mesas sin asignar" at bounding box center [766, 60] width 106 height 12
click at [767, 60] on input "check_box Solo mesas sin asignar" at bounding box center [767, 60] width 0 height 0
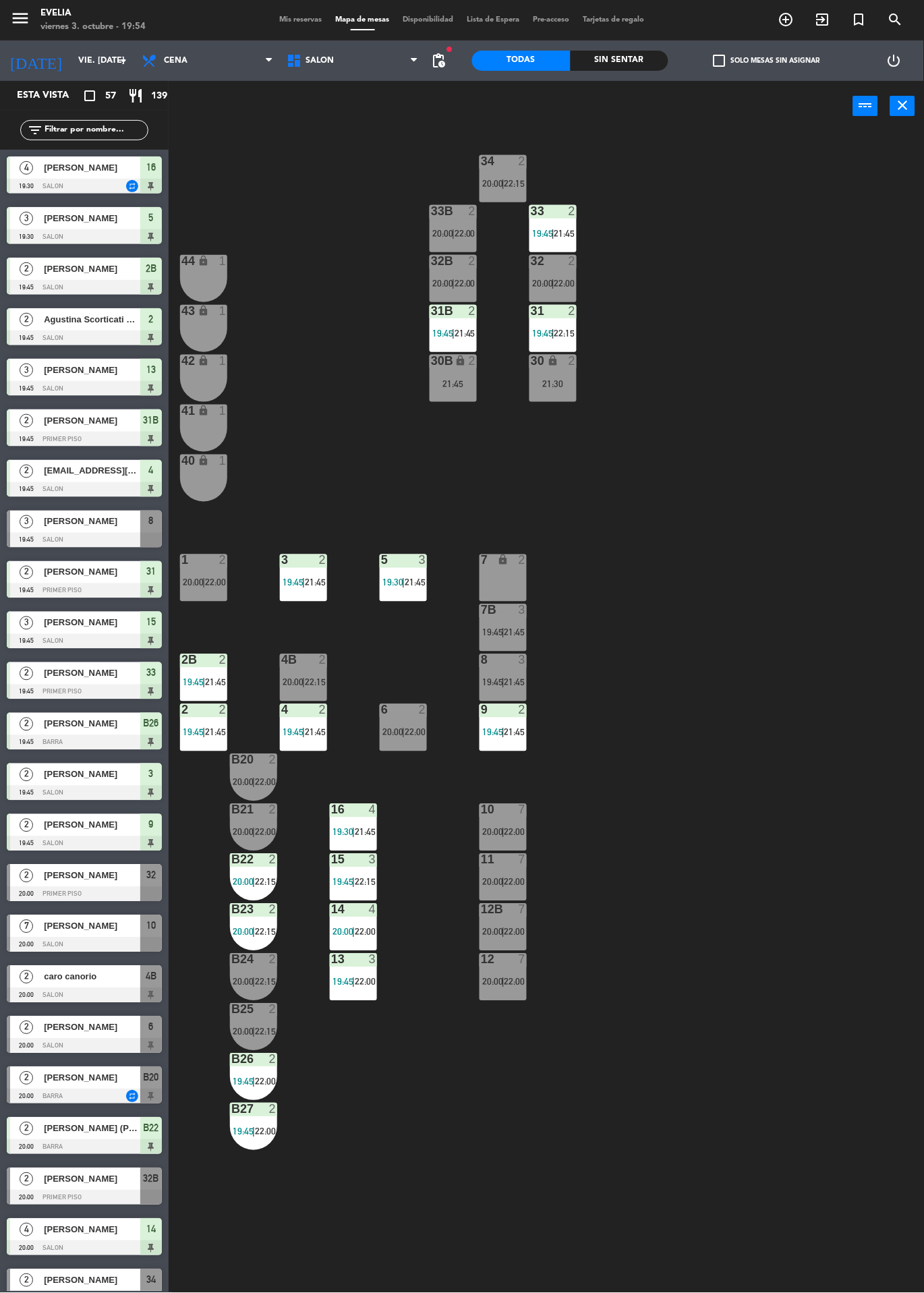
click at [505, 632] on span "|" at bounding box center [503, 633] width 3 height 11
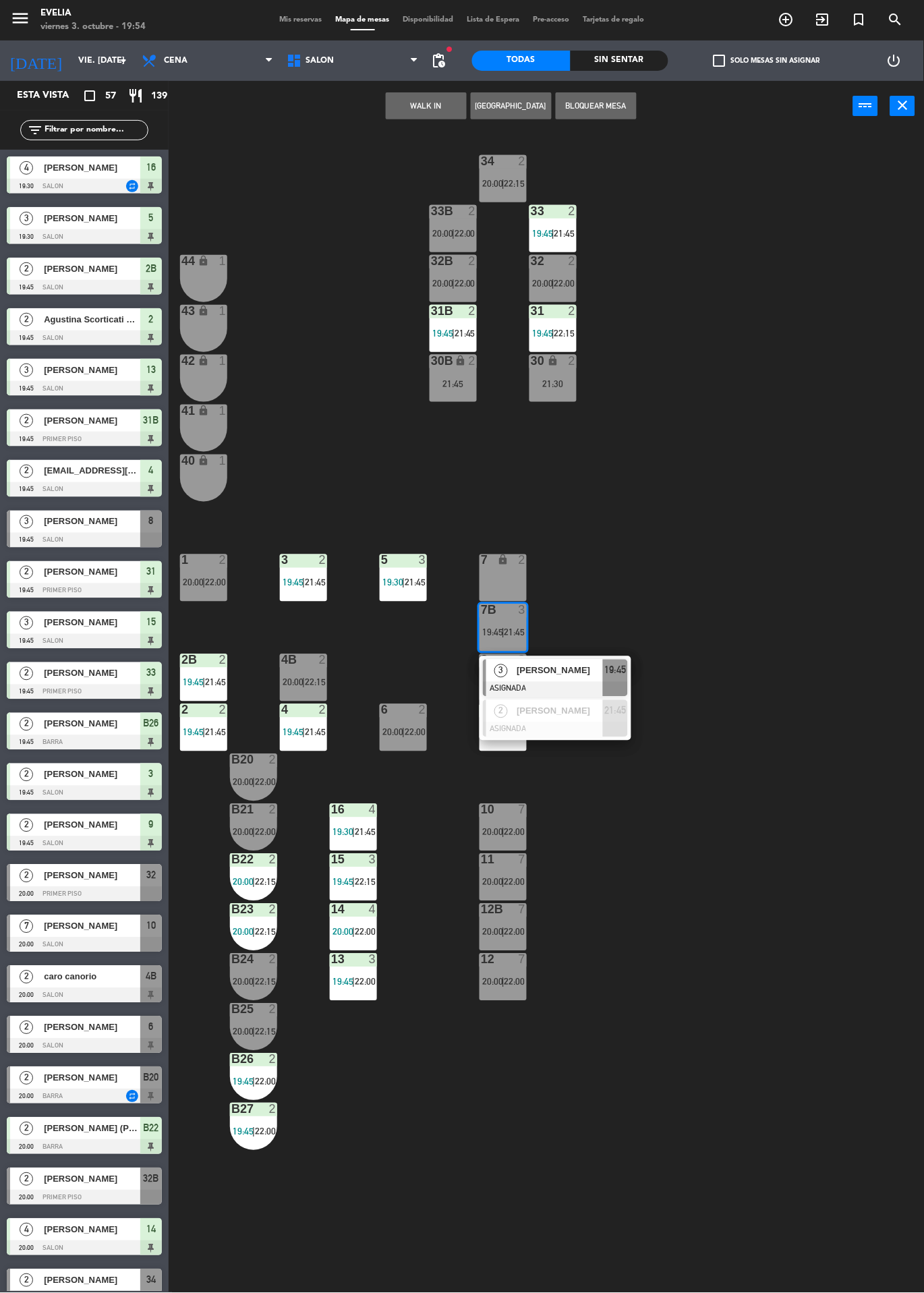
click at [616, 672] on span "19:45" at bounding box center [616, 670] width 22 height 16
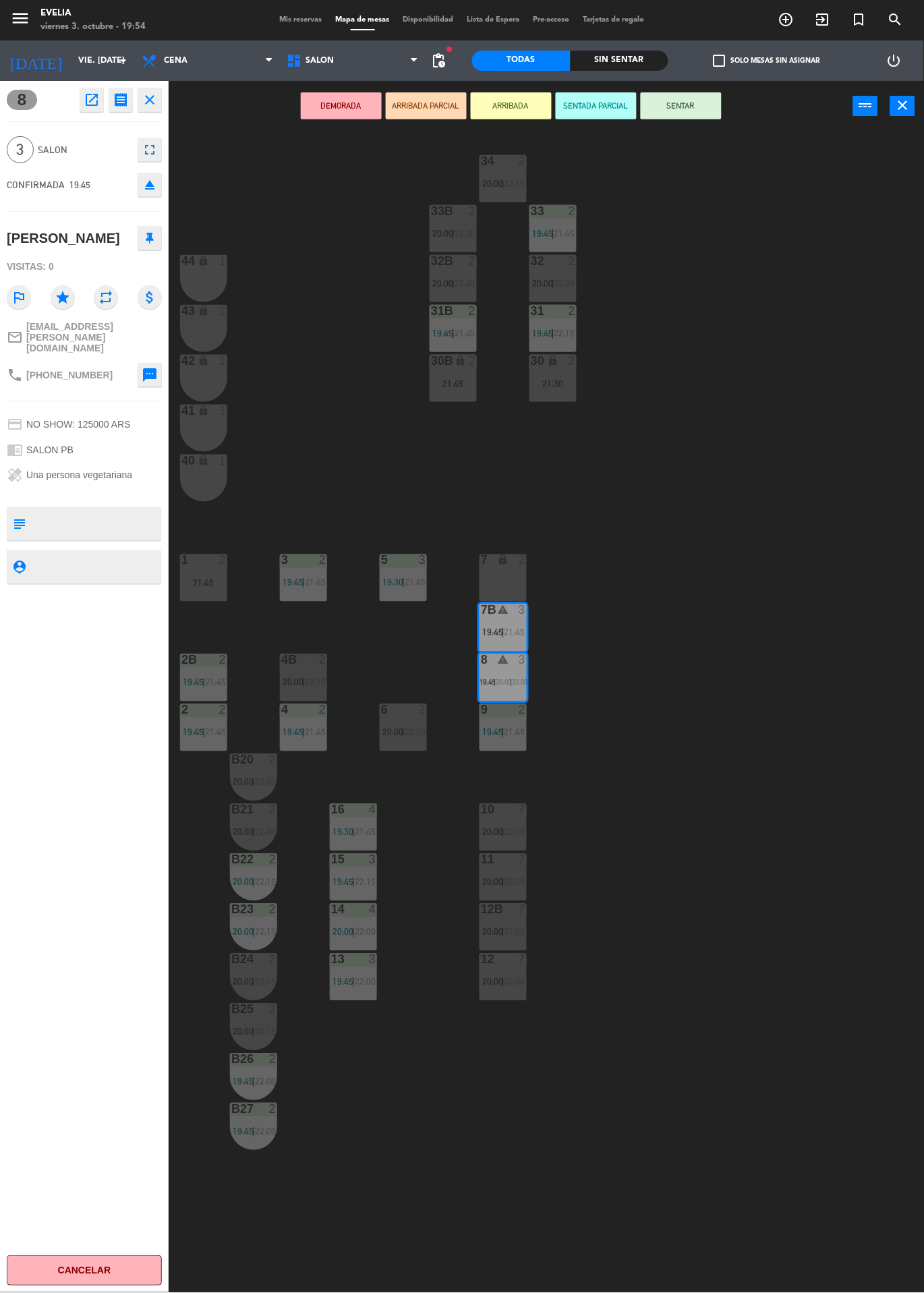
click at [693, 115] on button "SENTAR" at bounding box center [681, 105] width 81 height 27
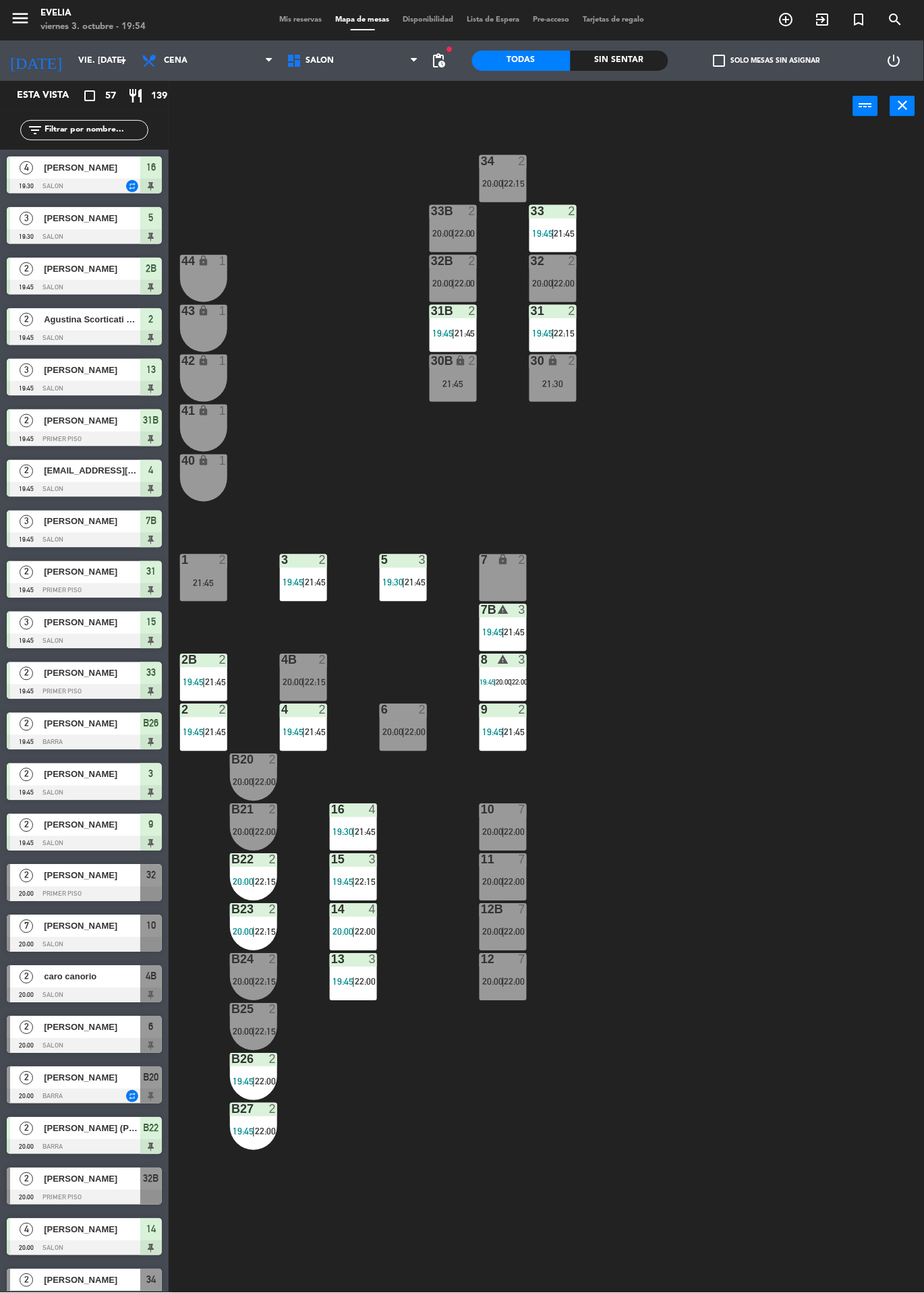
click at [502, 624] on div "7B warning 3 19:45 | 21:45" at bounding box center [504, 628] width 48 height 48
click at [523, 683] on span "22:00" at bounding box center [520, 682] width 16 height 8
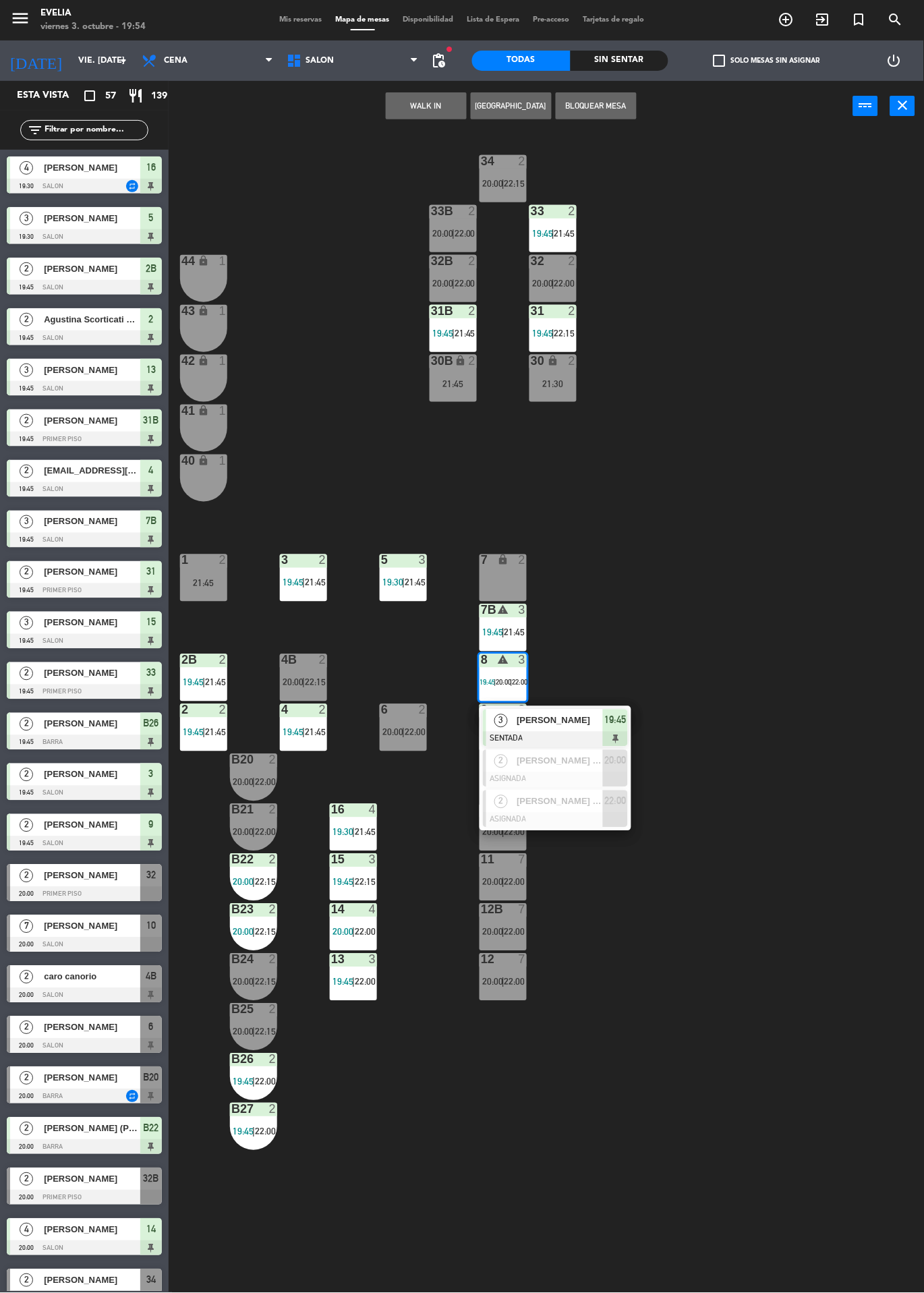
click at [582, 814] on div at bounding box center [555, 820] width 145 height 15
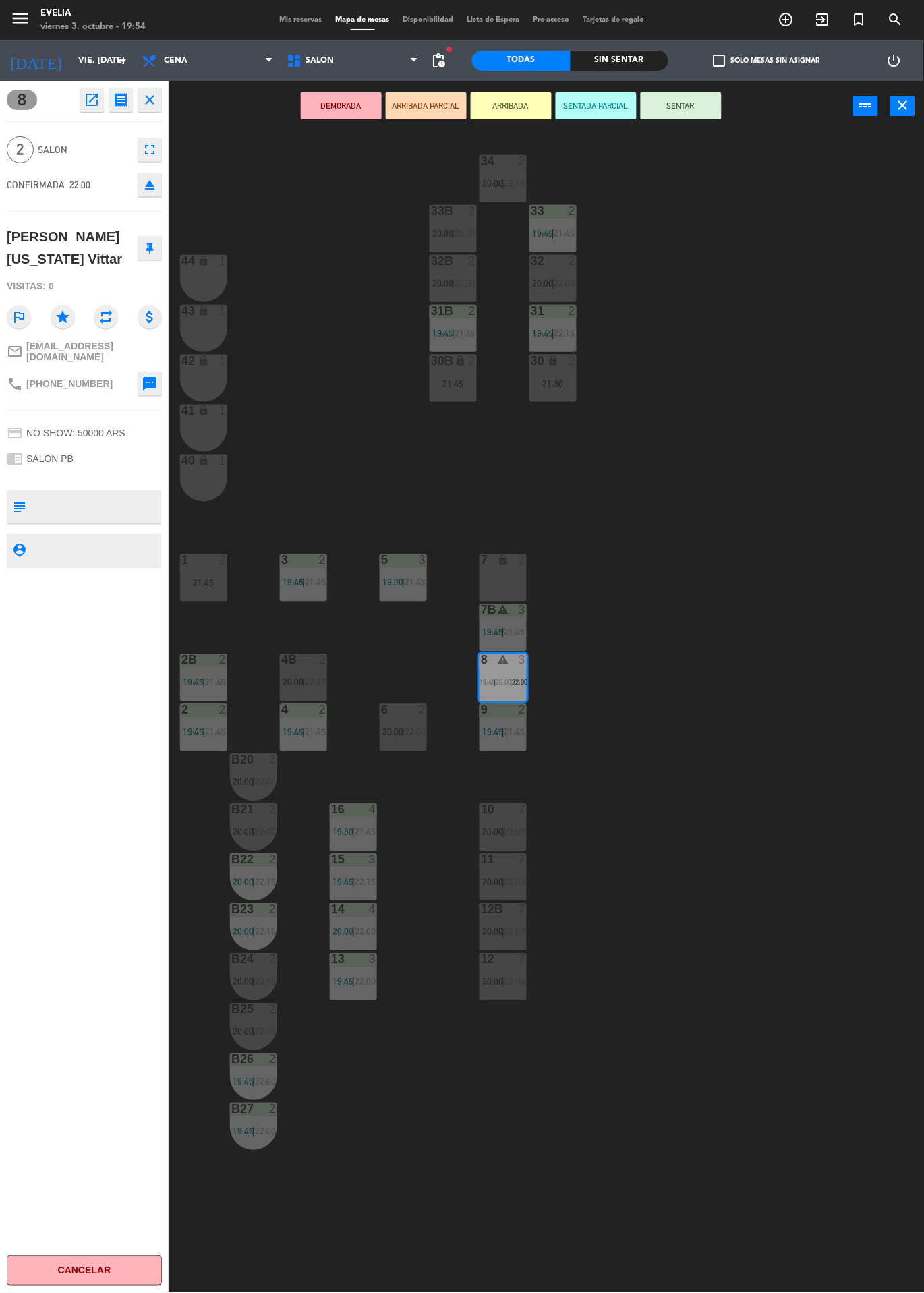
click at [150, 185] on icon "eject" at bounding box center [150, 185] width 16 height 16
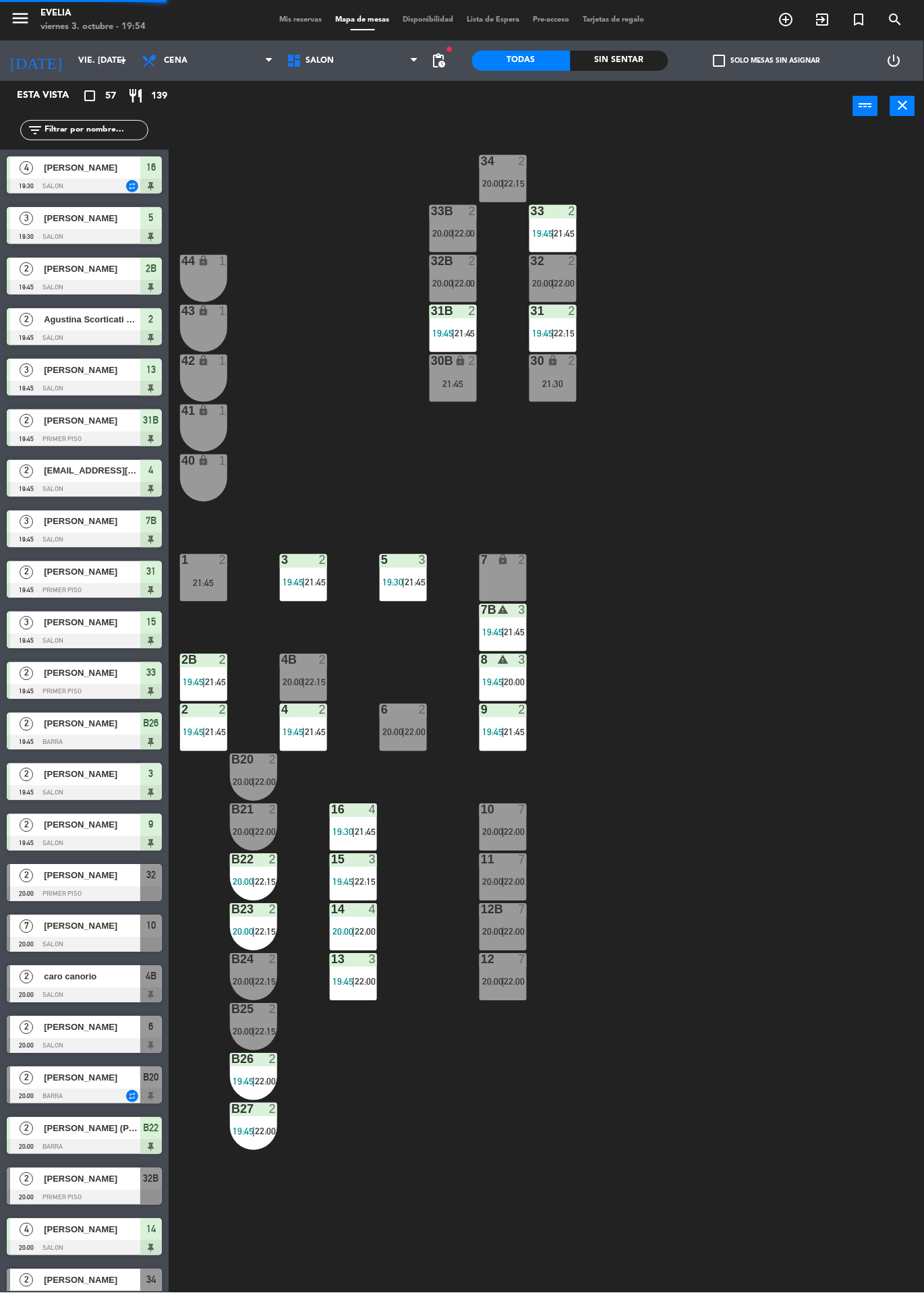
scroll to position [104, 0]
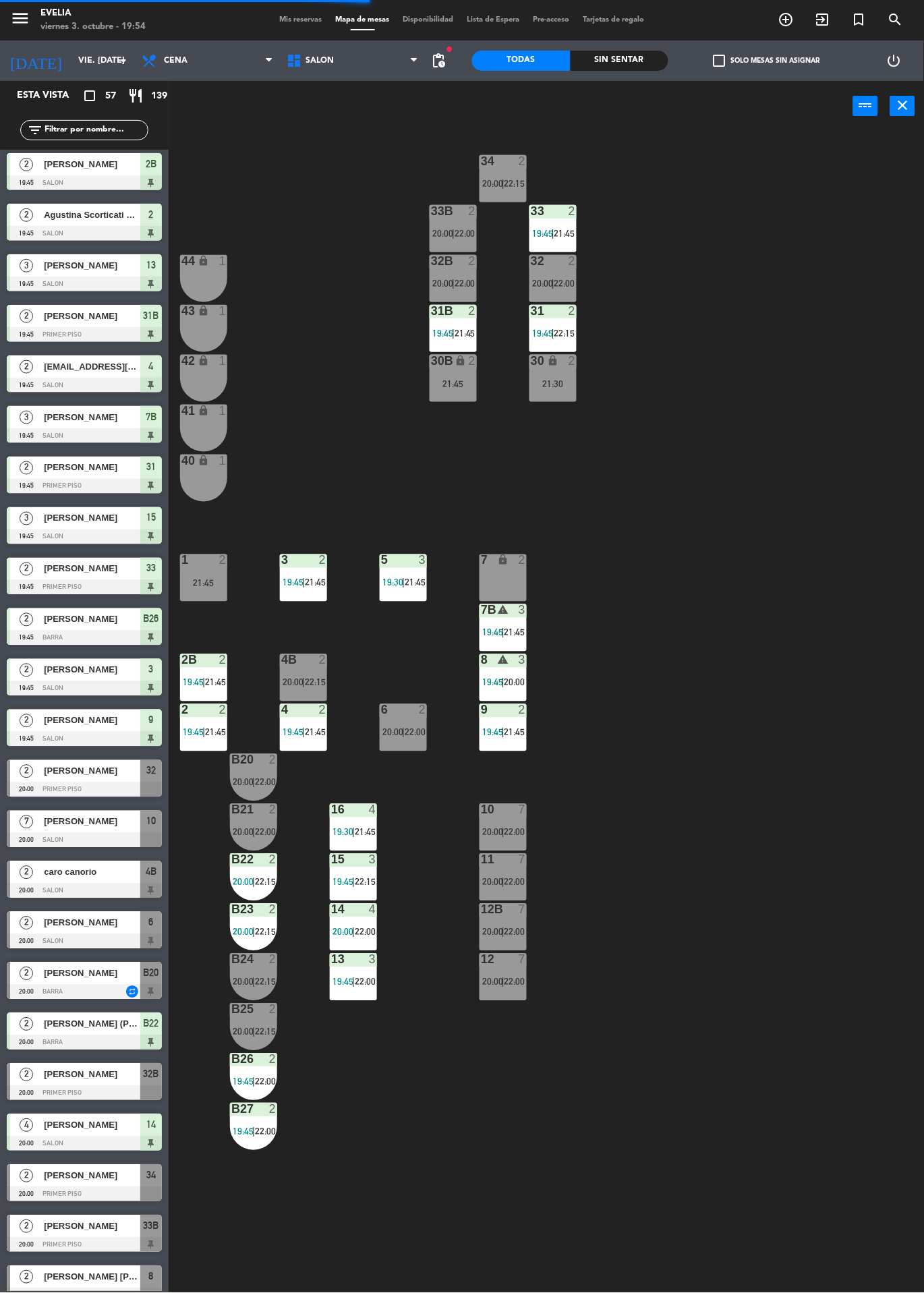
click at [756, 65] on label "check_box_outline_blank Solo mesas sin asignar" at bounding box center [766, 60] width 106 height 12
click at [767, 60] on input "check_box_outline_blank Solo mesas sin asignar" at bounding box center [767, 60] width 0 height 0
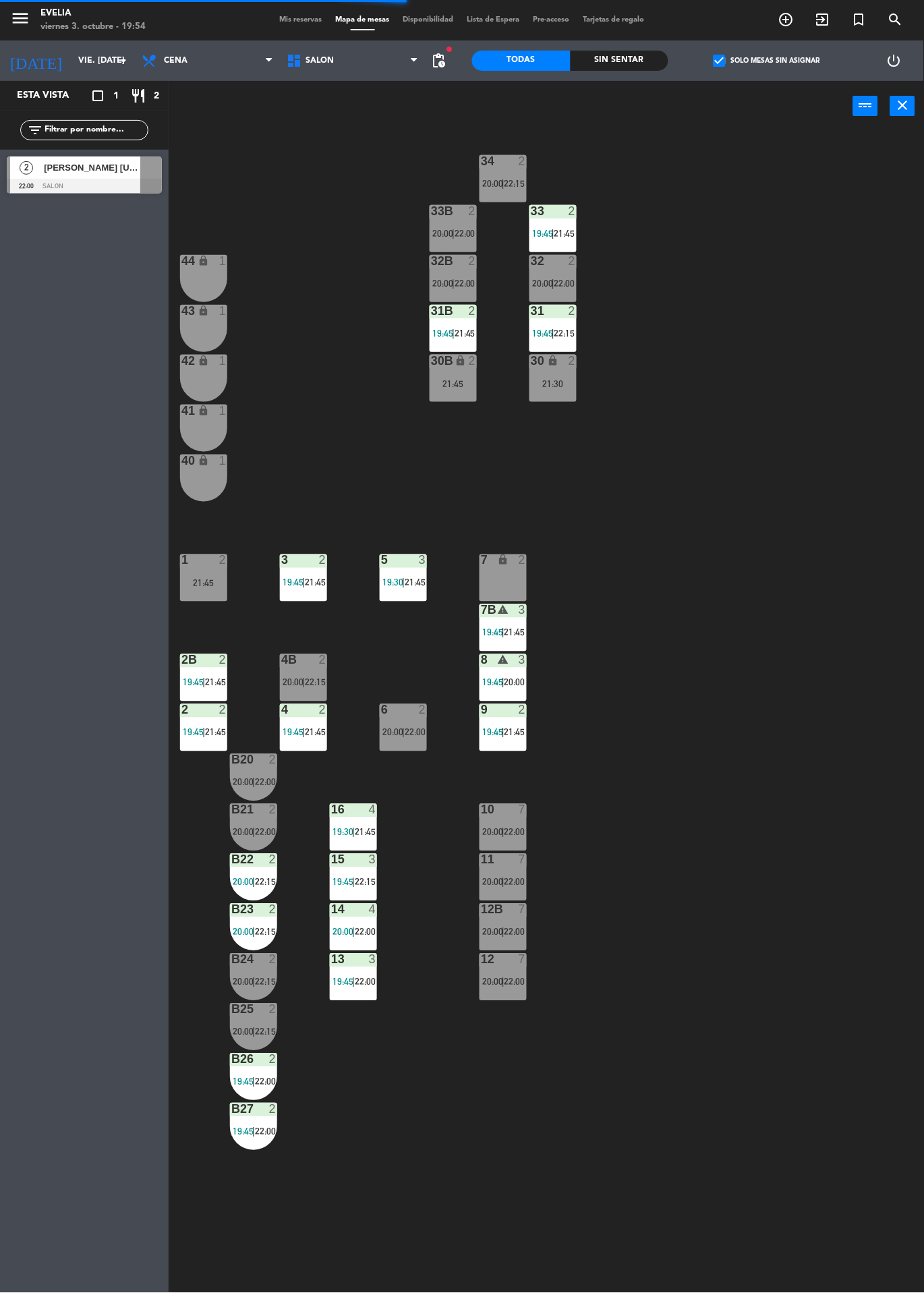
scroll to position [0, 0]
click at [522, 610] on div "3" at bounding box center [523, 610] width 8 height 12
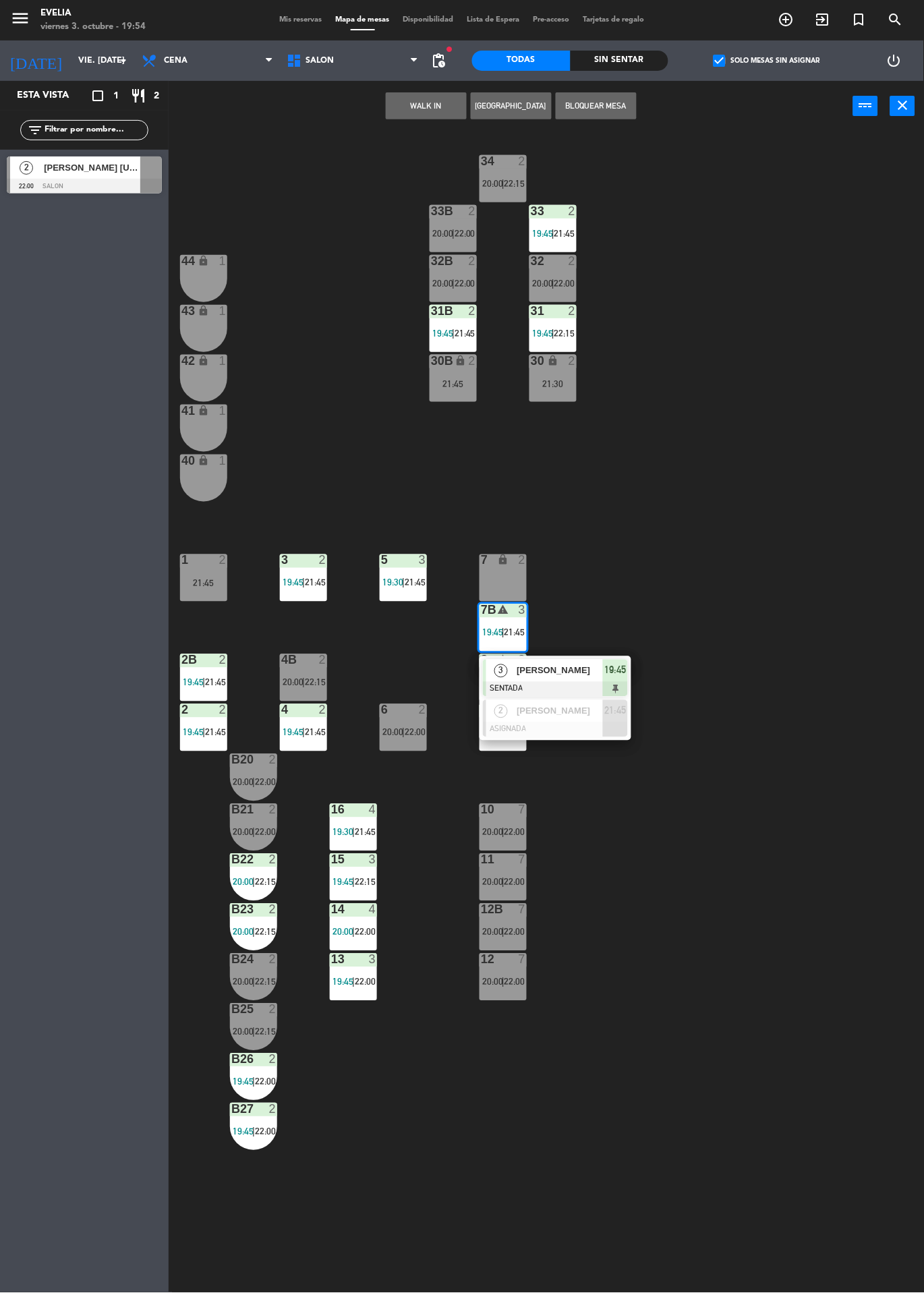
click at [706, 531] on div "34 2 20:00 | 22:15 33B 2 20:00 | 22:00 33 2 19:45 | 21:45 44 lock 1 32B 2 20:00…" at bounding box center [550, 712] width 746 height 1162
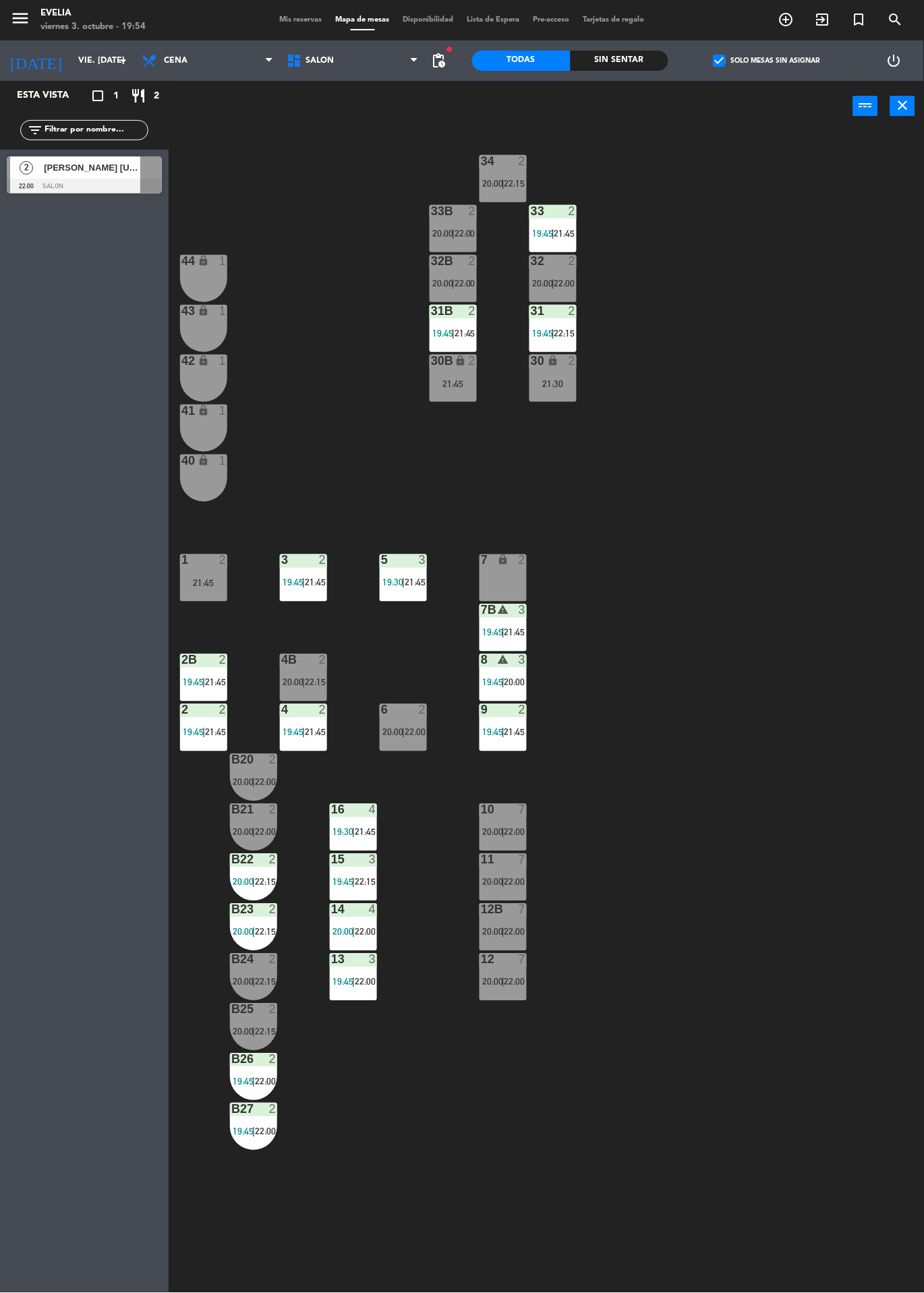
click at [522, 811] on div "7" at bounding box center [523, 809] width 8 height 12
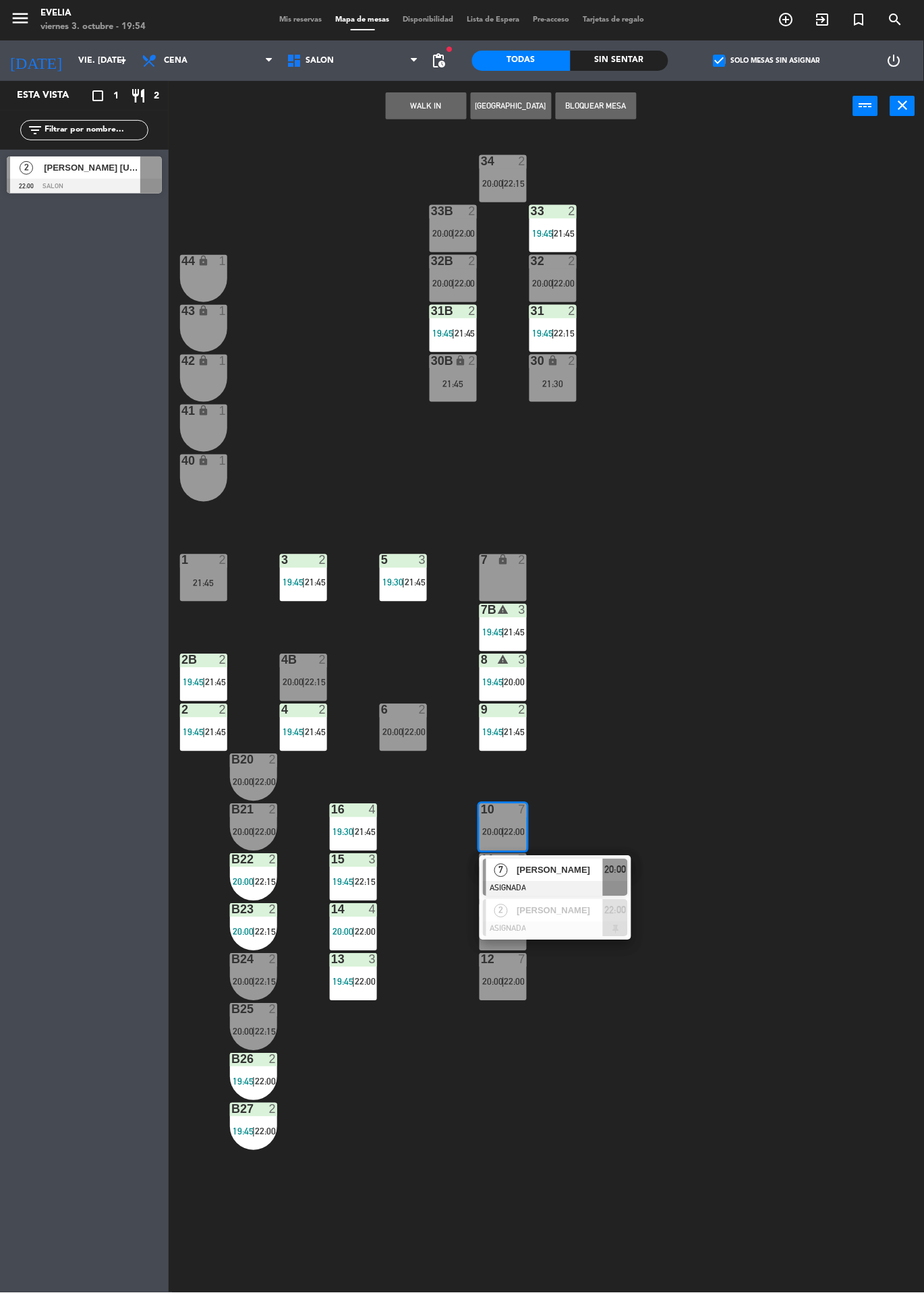
click at [729, 562] on div "34 2 20:00 | 22:15 33B 2 20:00 | 22:00 33 2 19:45 | 21:45 44 lock 1 32B 2 20:00…" at bounding box center [550, 712] width 746 height 1162
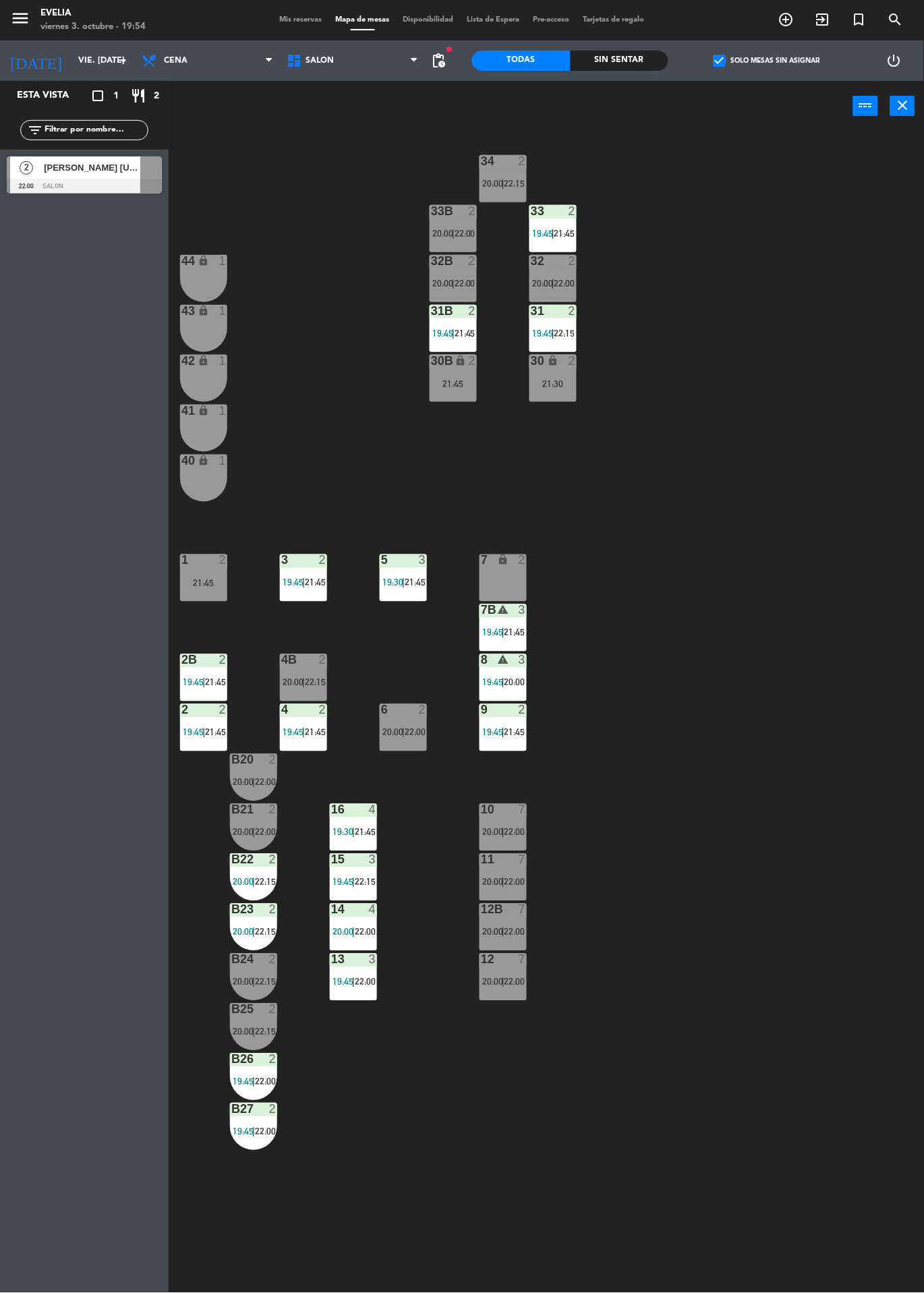
click at [112, 190] on div at bounding box center [83, 186] width 155 height 15
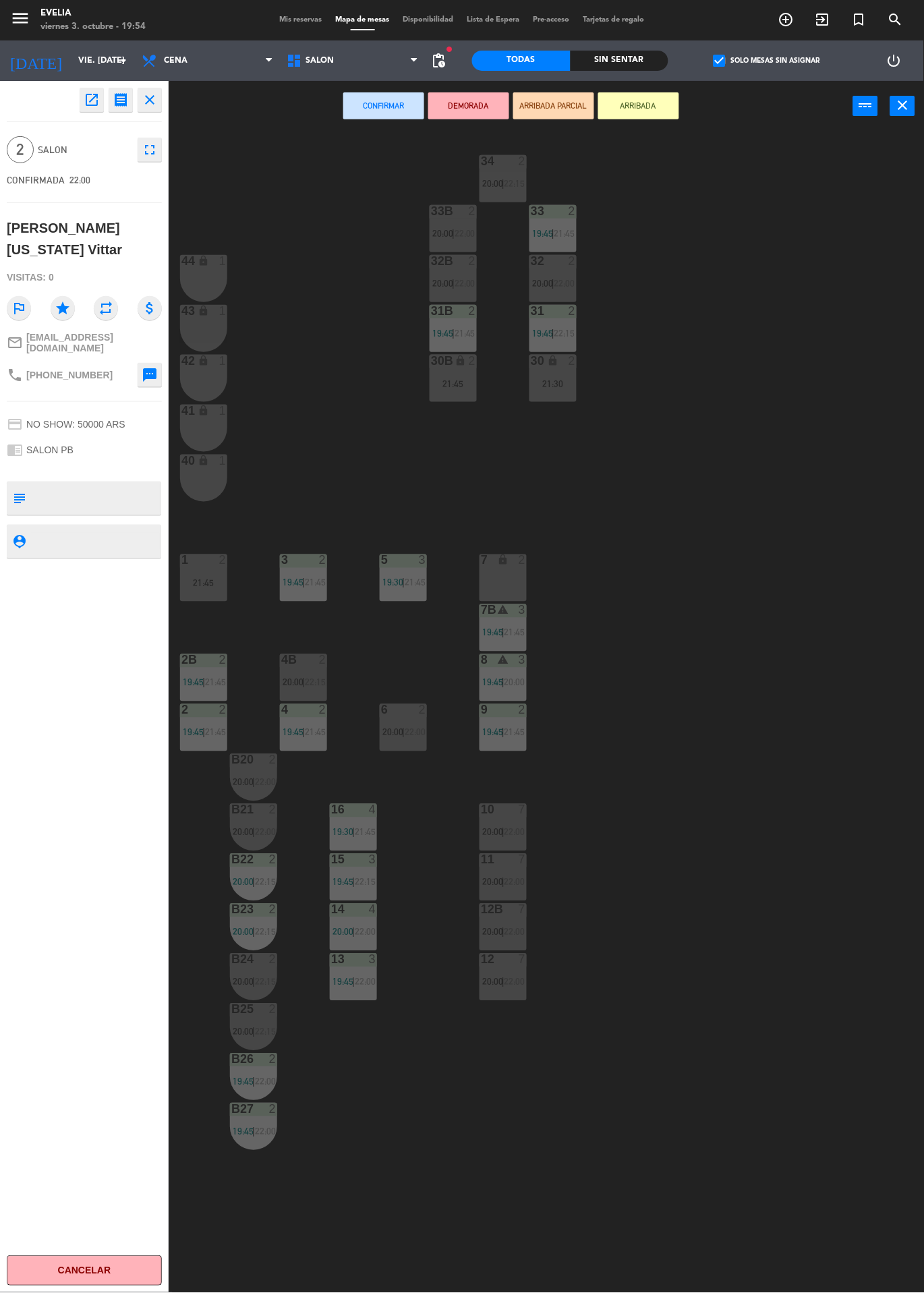
click at [673, 509] on div "34 2 20:00 | 22:15 33B 2 20:00 | 22:00 33 2 19:45 | 21:45 44 lock 1 32B 2 20:00…" at bounding box center [550, 712] width 746 height 1162
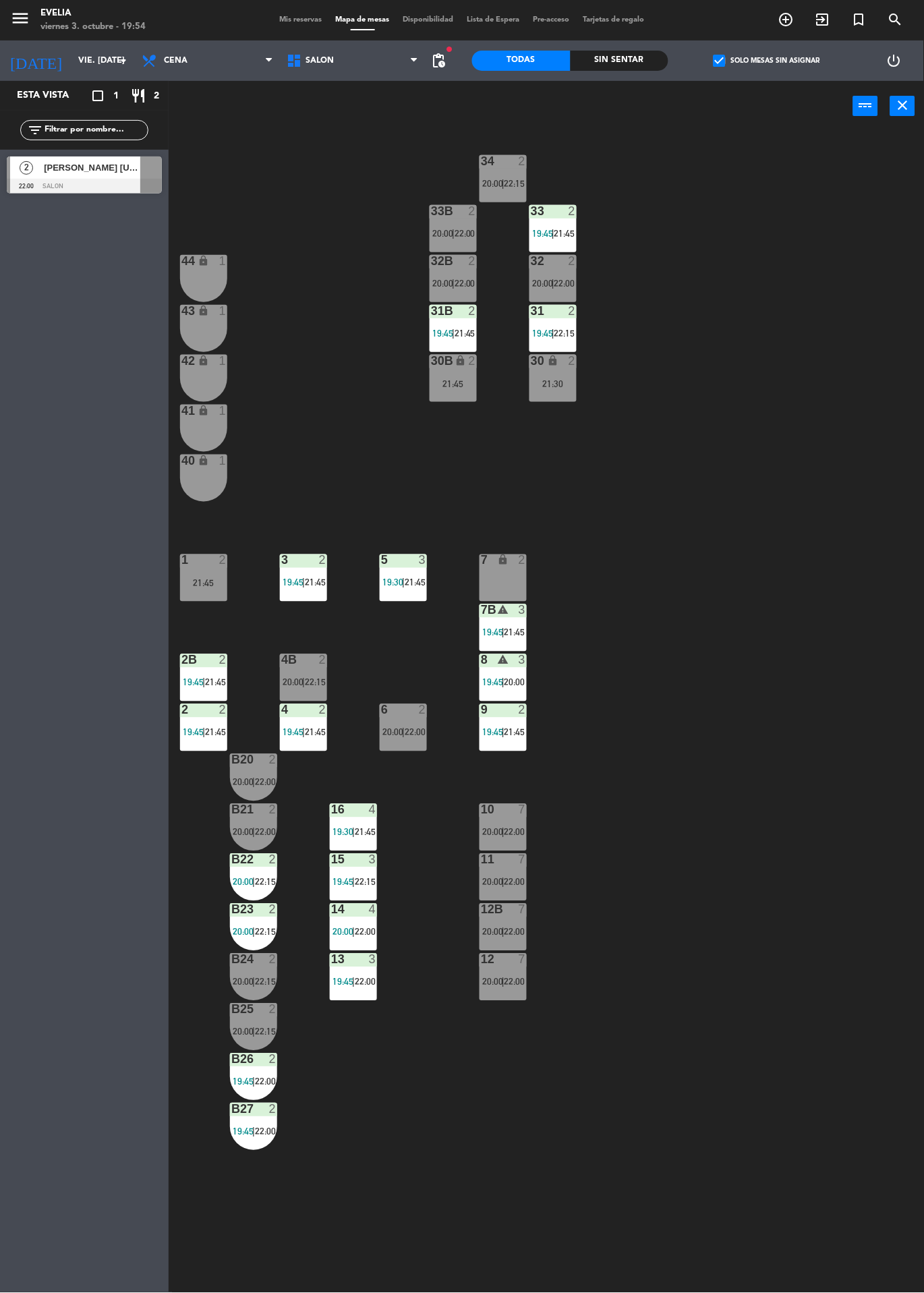
click at [534, 610] on div "3" at bounding box center [526, 611] width 22 height 13
click at [729, 552] on div "34 2 20:00 | 22:15 33B 2 20:00 | 22:00 33 2 19:45 | 21:45 44 lock 1 32B 2 20:00…" at bounding box center [550, 712] width 746 height 1162
click at [512, 679] on span "20:00" at bounding box center [515, 683] width 21 height 11
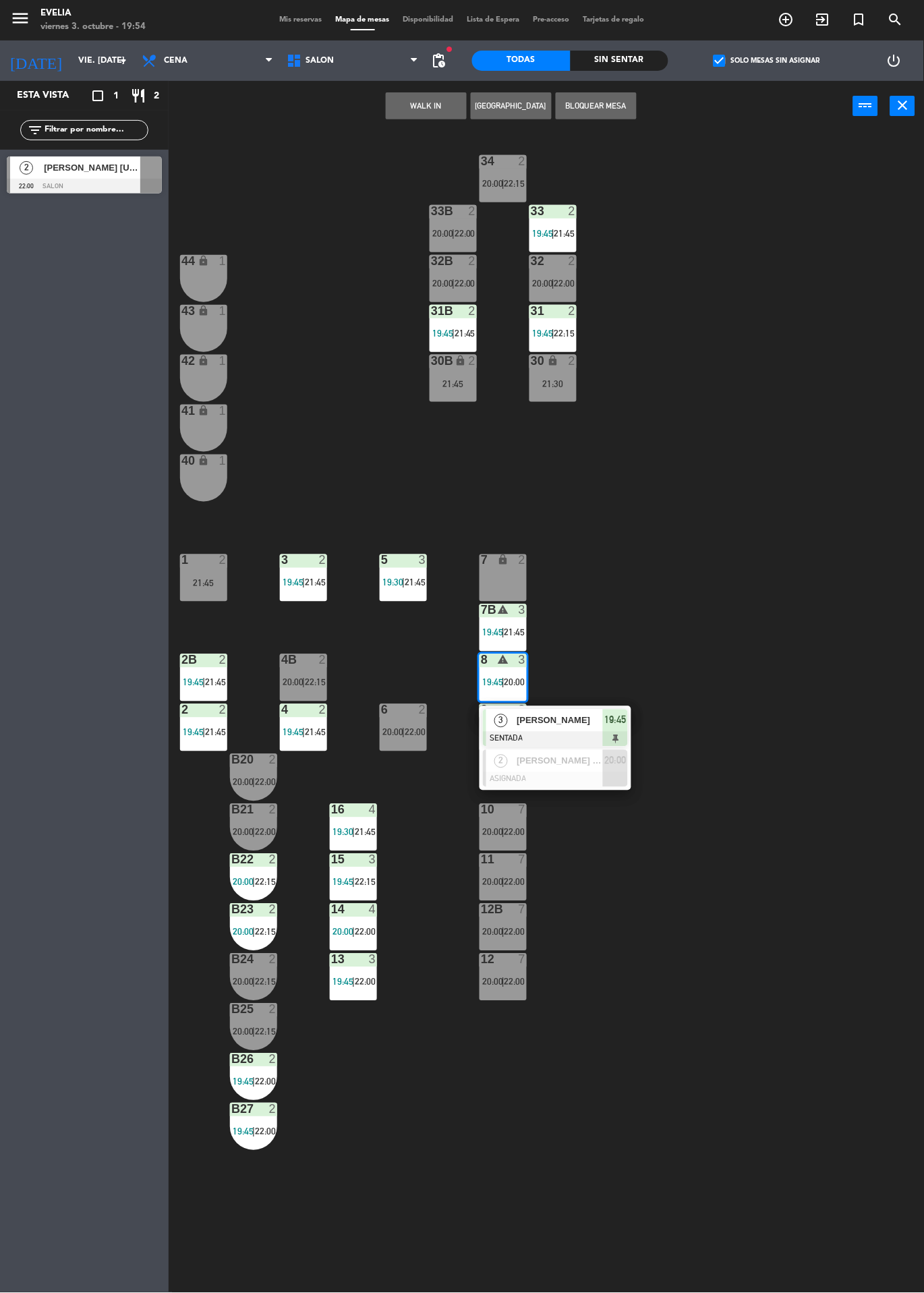
click at [756, 585] on div "34 2 20:00 | 22:15 33B 2 20:00 | 22:00 33 2 19:45 | 21:45 44 lock 1 32B 2 20:00…" at bounding box center [550, 712] width 746 height 1162
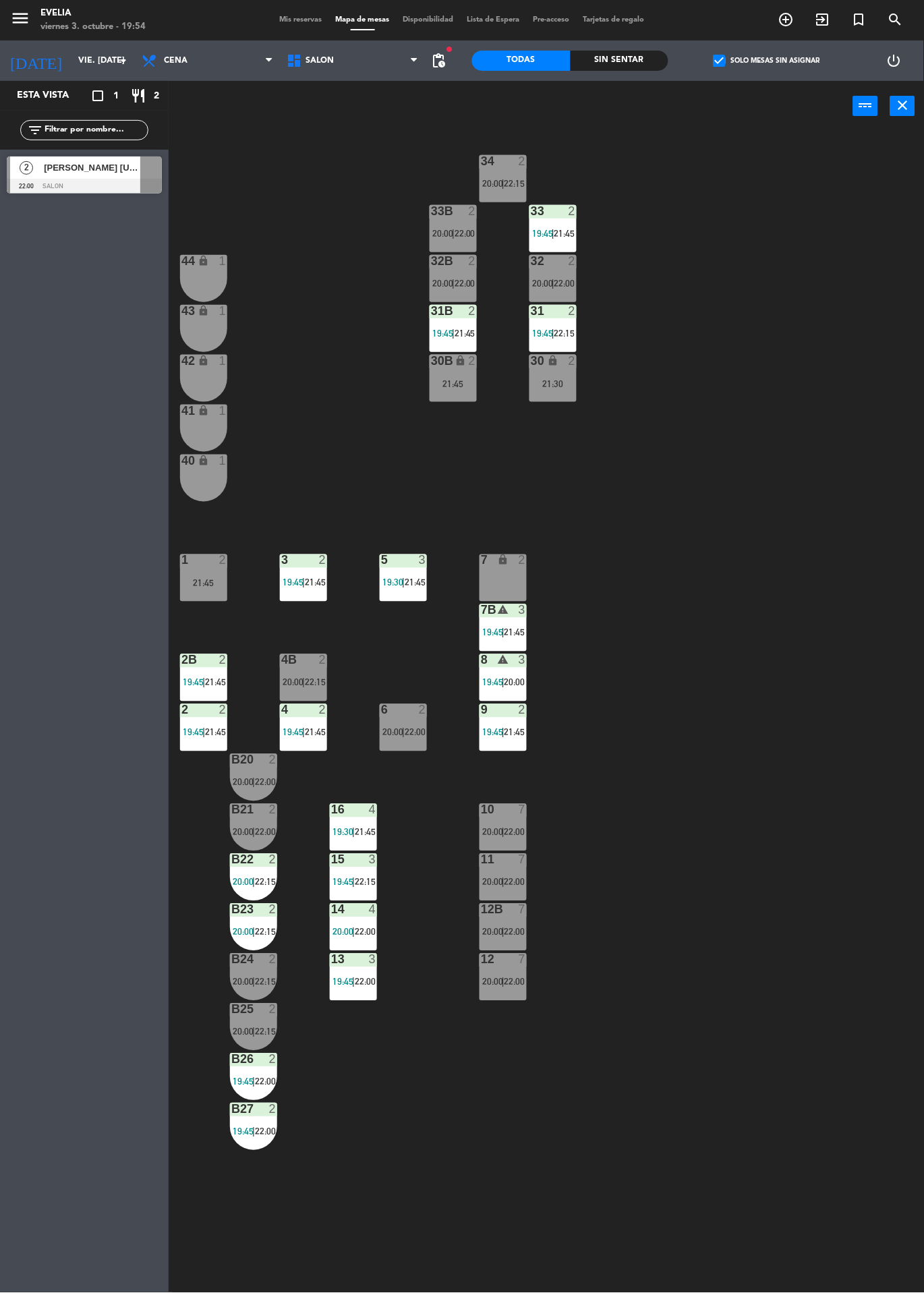
click at [516, 732] on span "21:45" at bounding box center [515, 733] width 21 height 11
click at [747, 672] on div "34 2 20:00 | 22:15 33B 2 20:00 | 22:00 33 2 19:45 | 21:45 44 lock 1 32B 2 20:00…" at bounding box center [550, 712] width 746 height 1162
click at [112, 158] on div "[PERSON_NAME] [US_STATE] Vittar" at bounding box center [91, 168] width 98 height 22
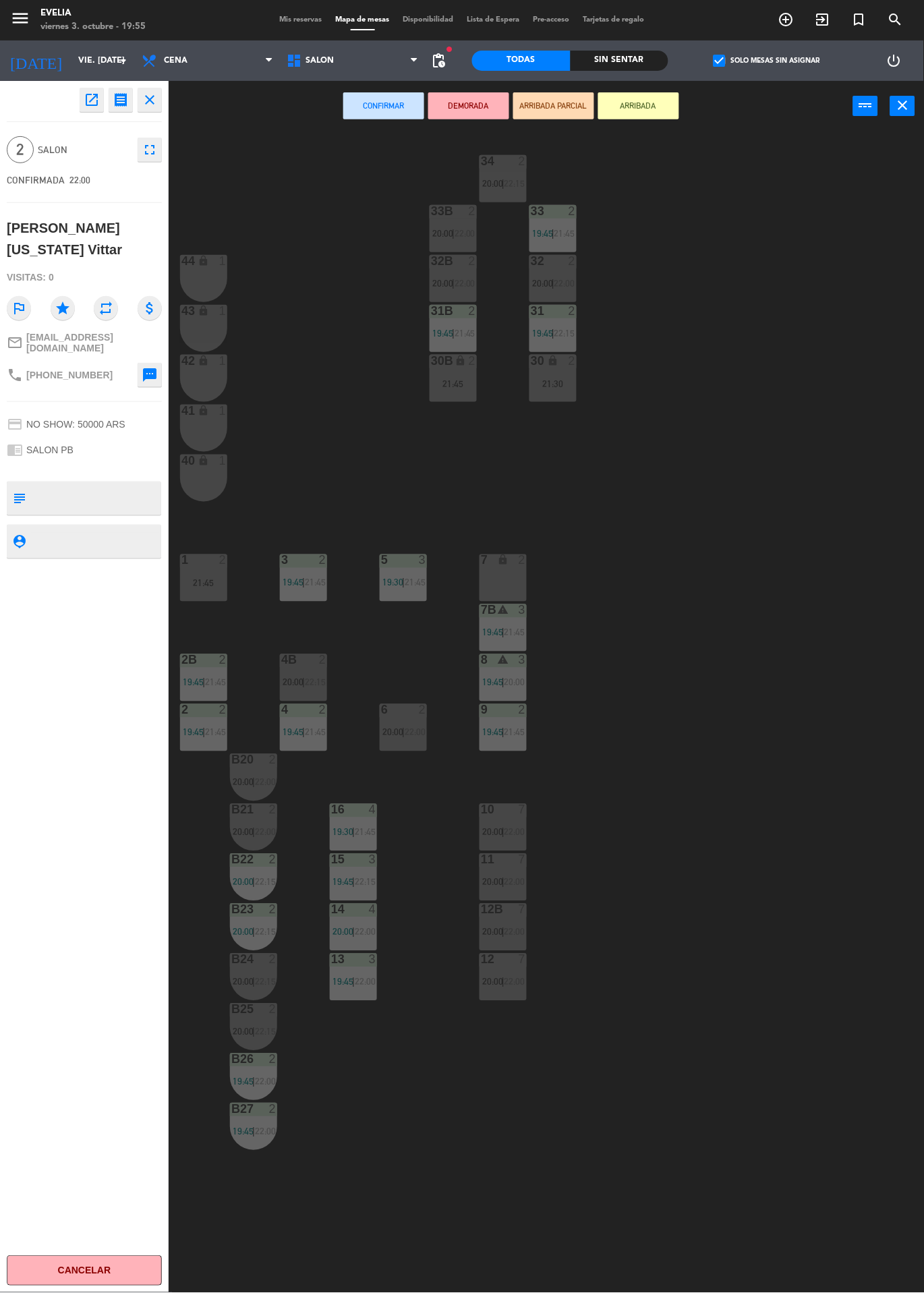
click at [516, 592] on div "7 lock 2" at bounding box center [504, 579] width 48 height 48
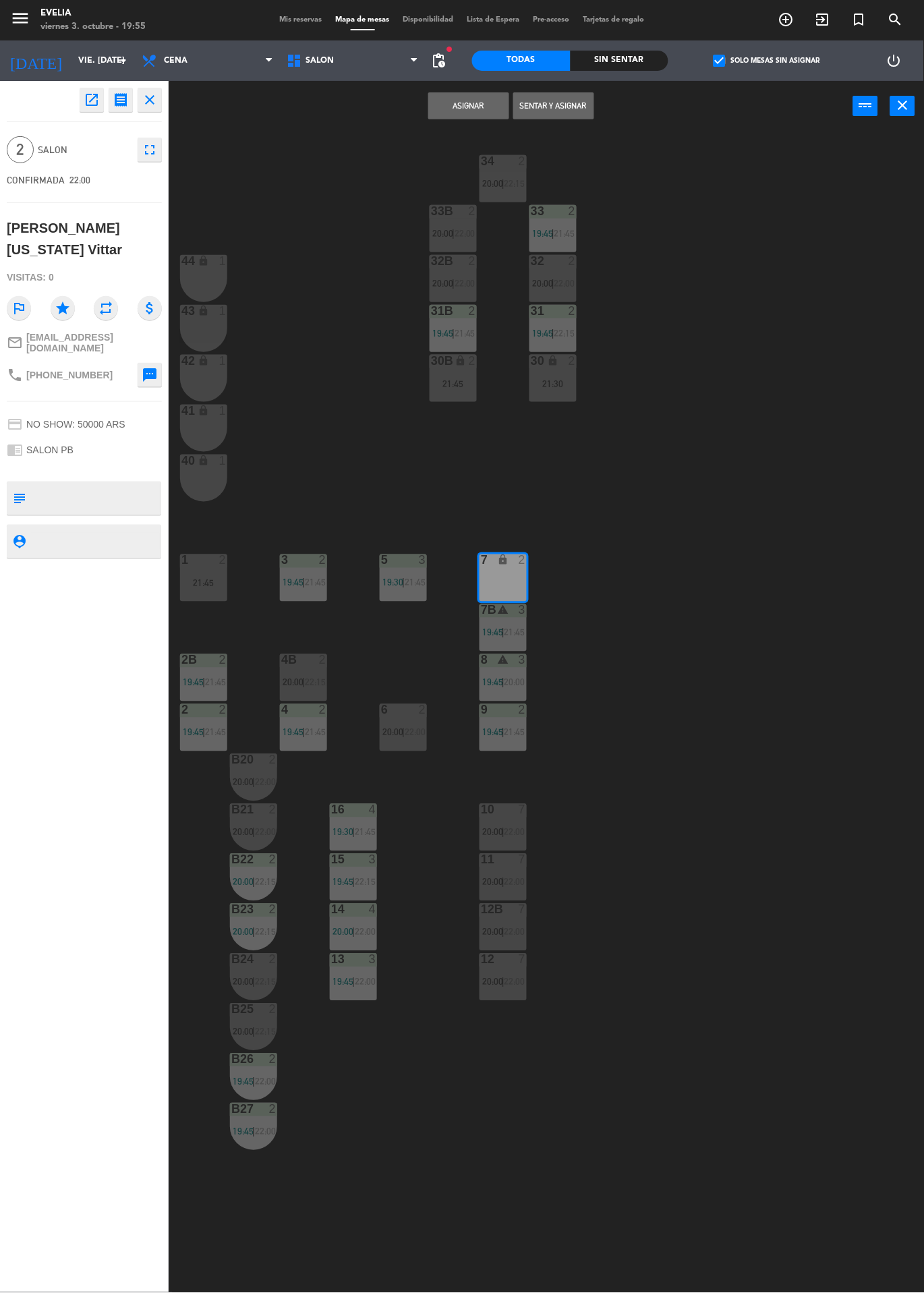
click at [451, 101] on button "Asignar" at bounding box center [469, 105] width 81 height 27
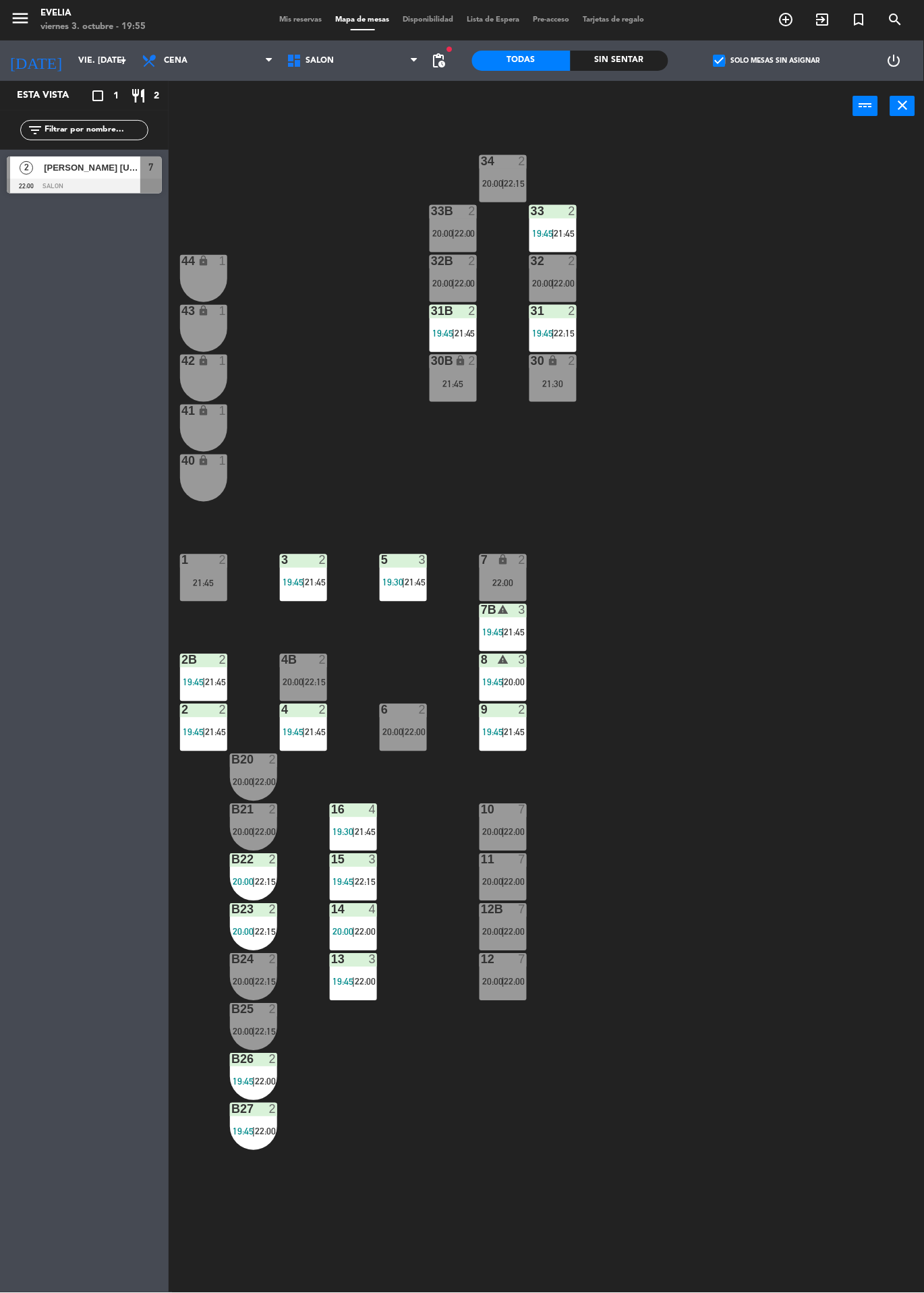
click at [521, 562] on div "2" at bounding box center [523, 560] width 8 height 12
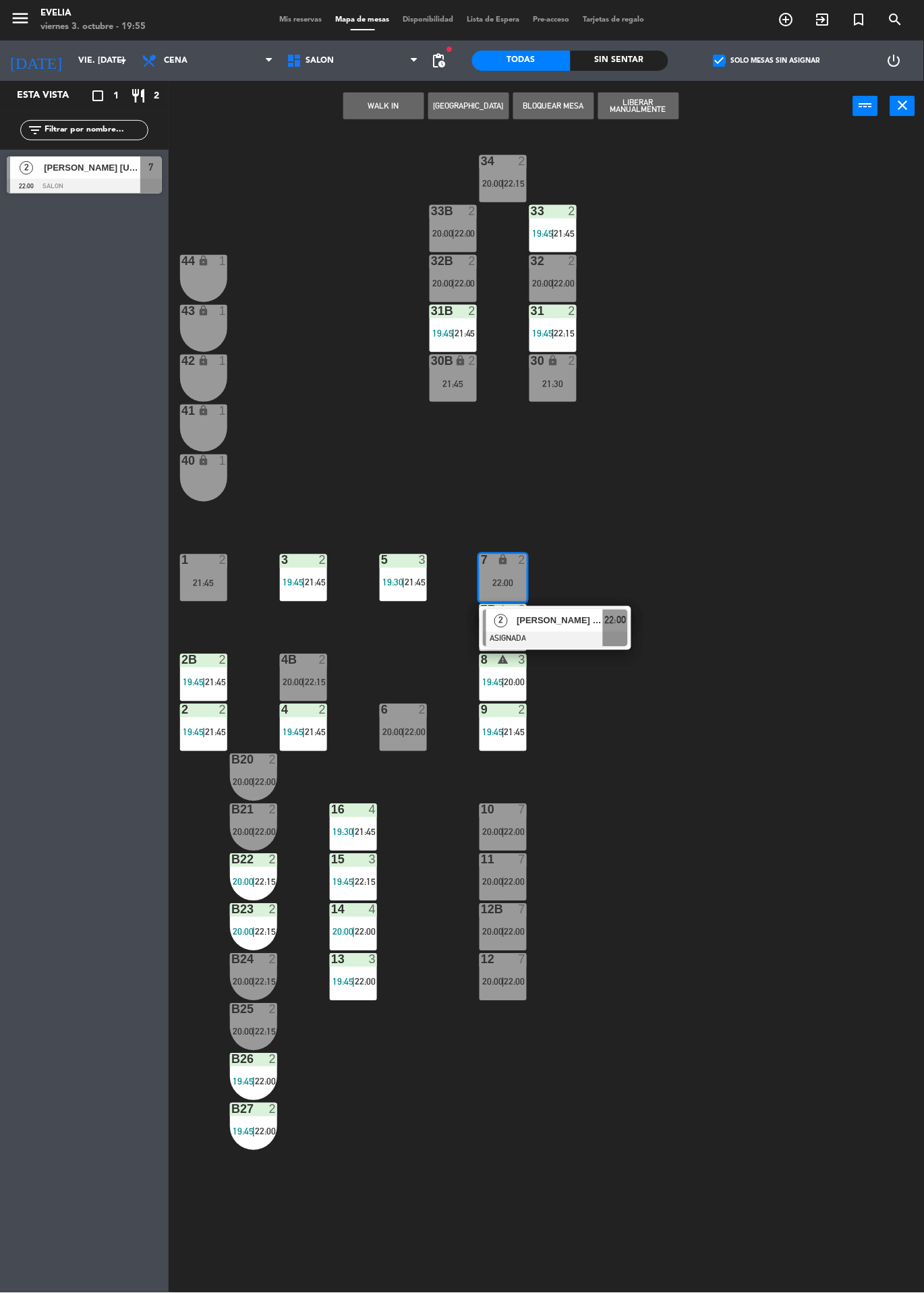
click at [776, 65] on label "check_box Solo mesas sin asignar" at bounding box center [766, 60] width 106 height 12
click at [767, 60] on input "check_box Solo mesas sin asignar" at bounding box center [767, 60] width 0 height 0
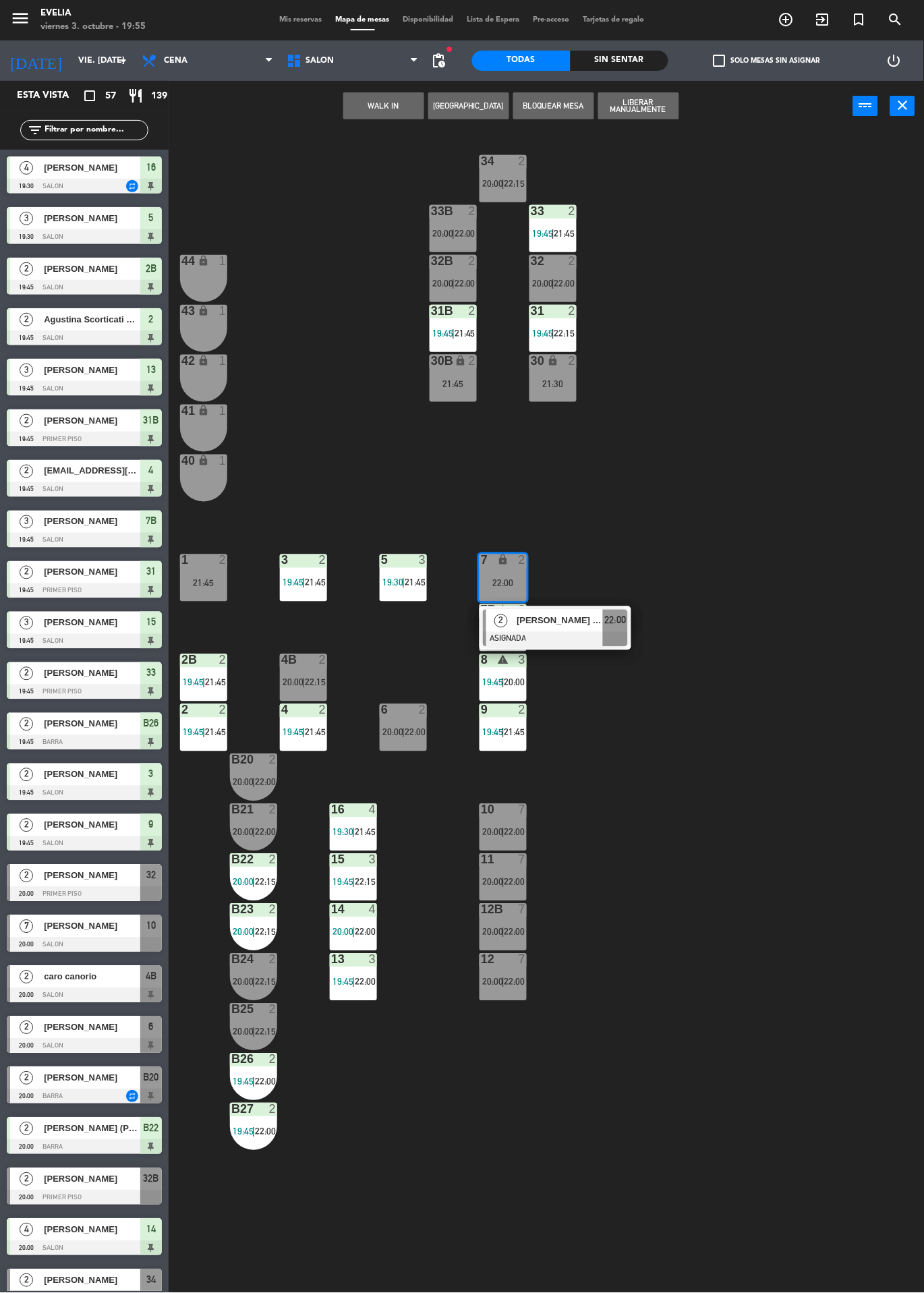
click at [563, 619] on span "[PERSON_NAME] [US_STATE] Vittar" at bounding box center [560, 620] width 86 height 14
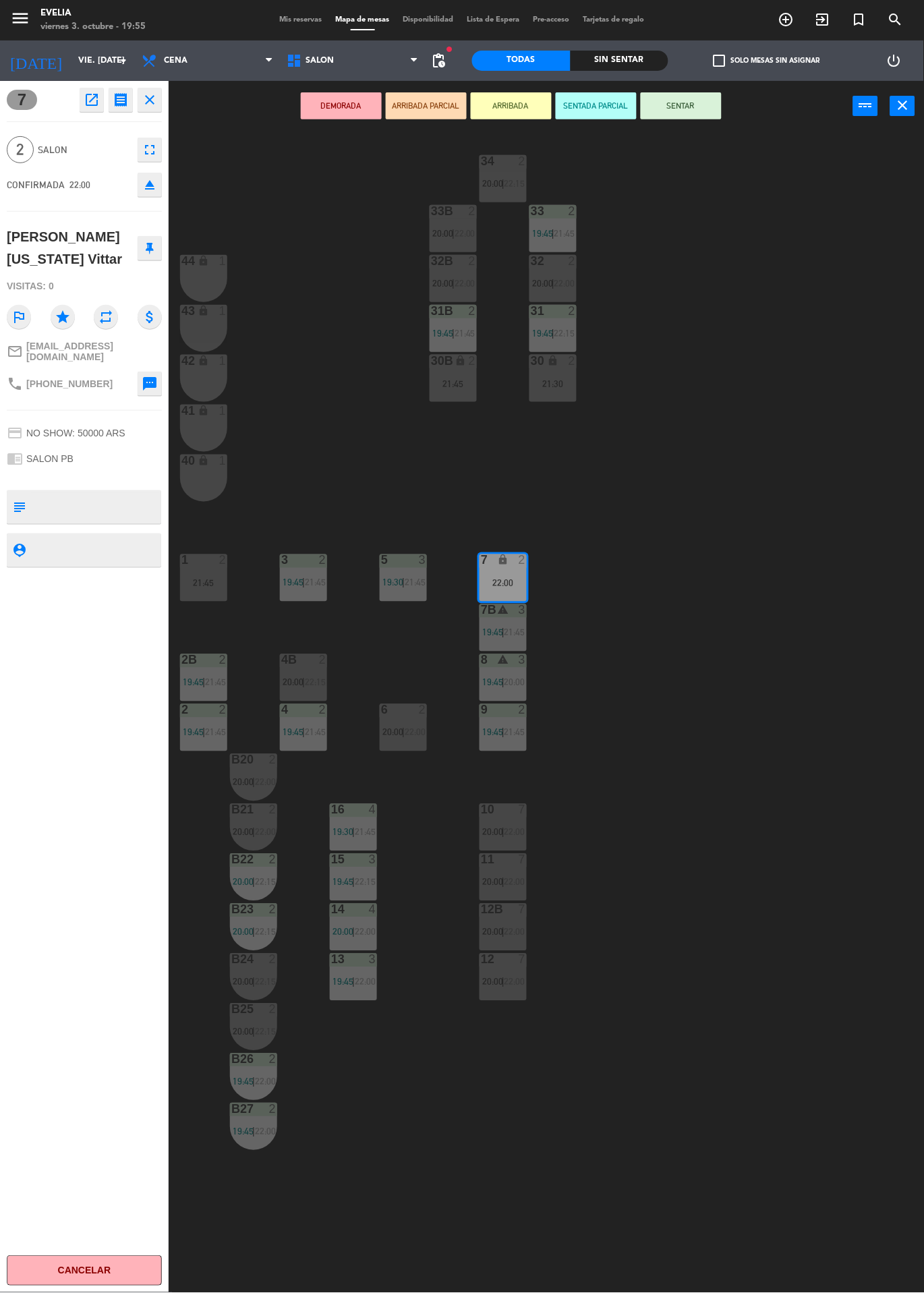
click at [705, 596] on div "34 2 20:00 | 22:15 33B 2 20:00 | 22:00 33 2 19:45 | 21:45 44 lock 1 32B 2 20:00…" at bounding box center [550, 712] width 746 height 1162
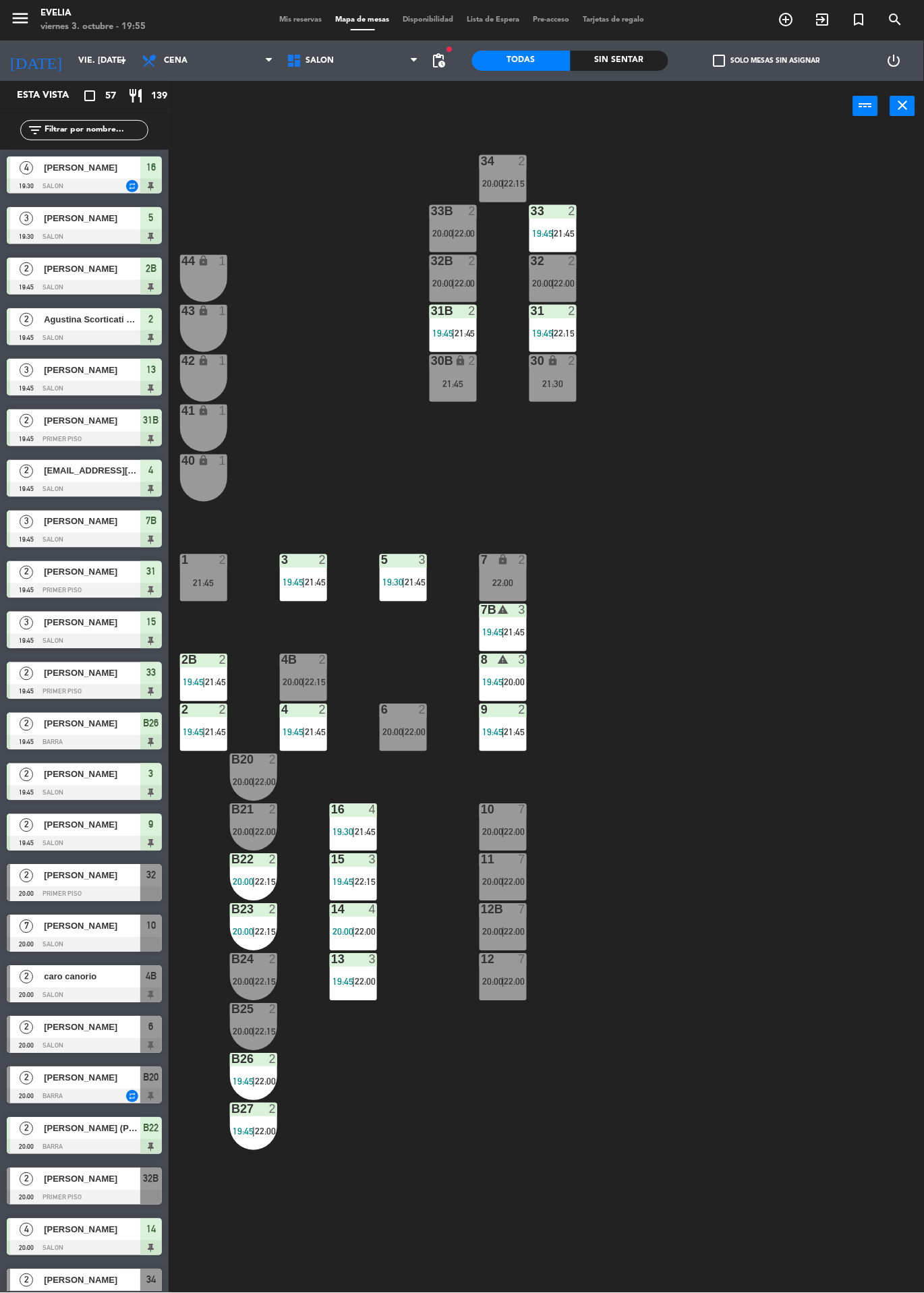
scroll to position [104, 0]
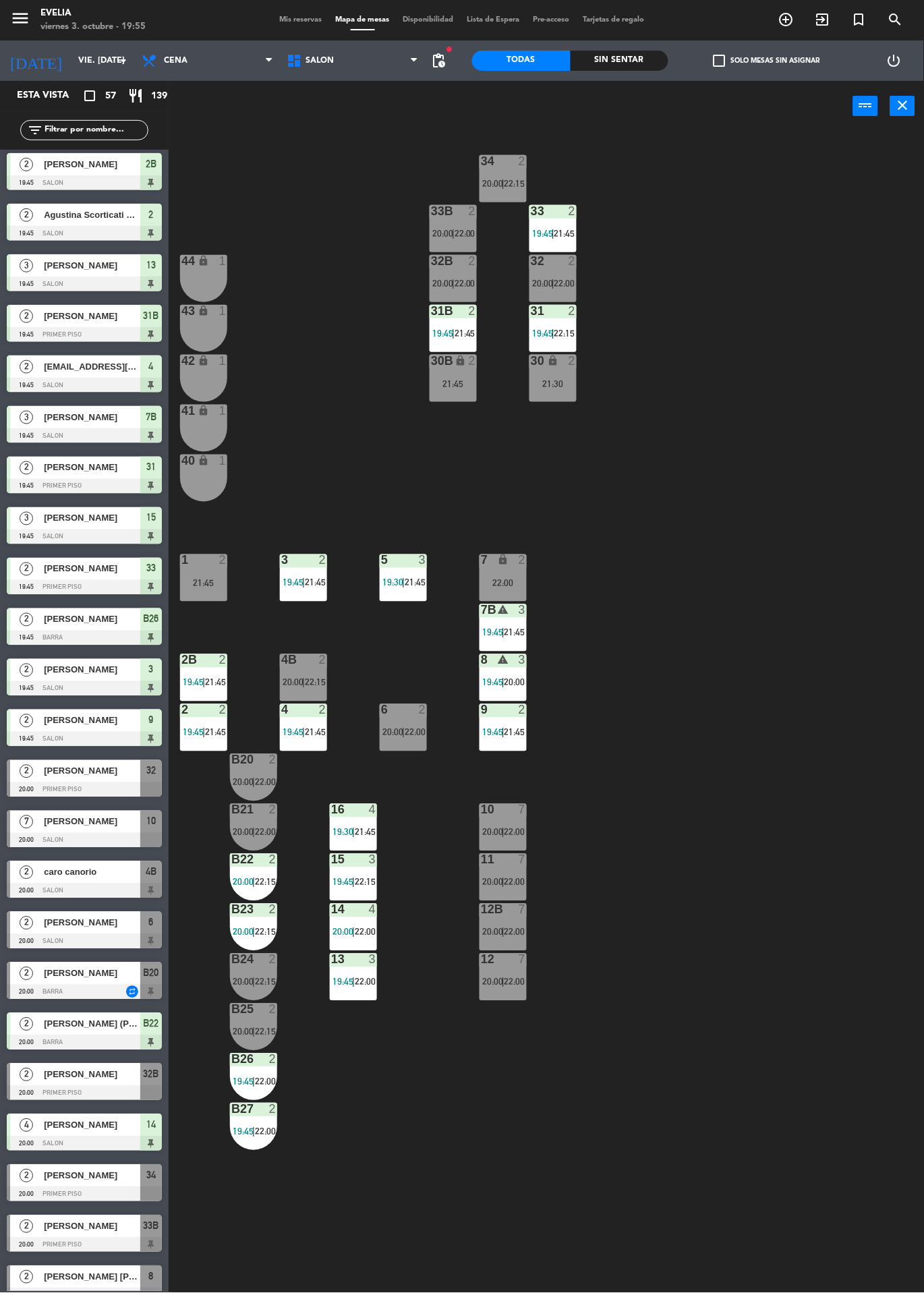
click at [542, 1027] on div "34 2 20:00 | 22:15 33B 2 20:00 | 22:00 33 2 19:45 | 21:45 44 lock 1 32B 2 20:00…" at bounding box center [550, 712] width 746 height 1162
click at [521, 664] on div "3" at bounding box center [523, 660] width 8 height 12
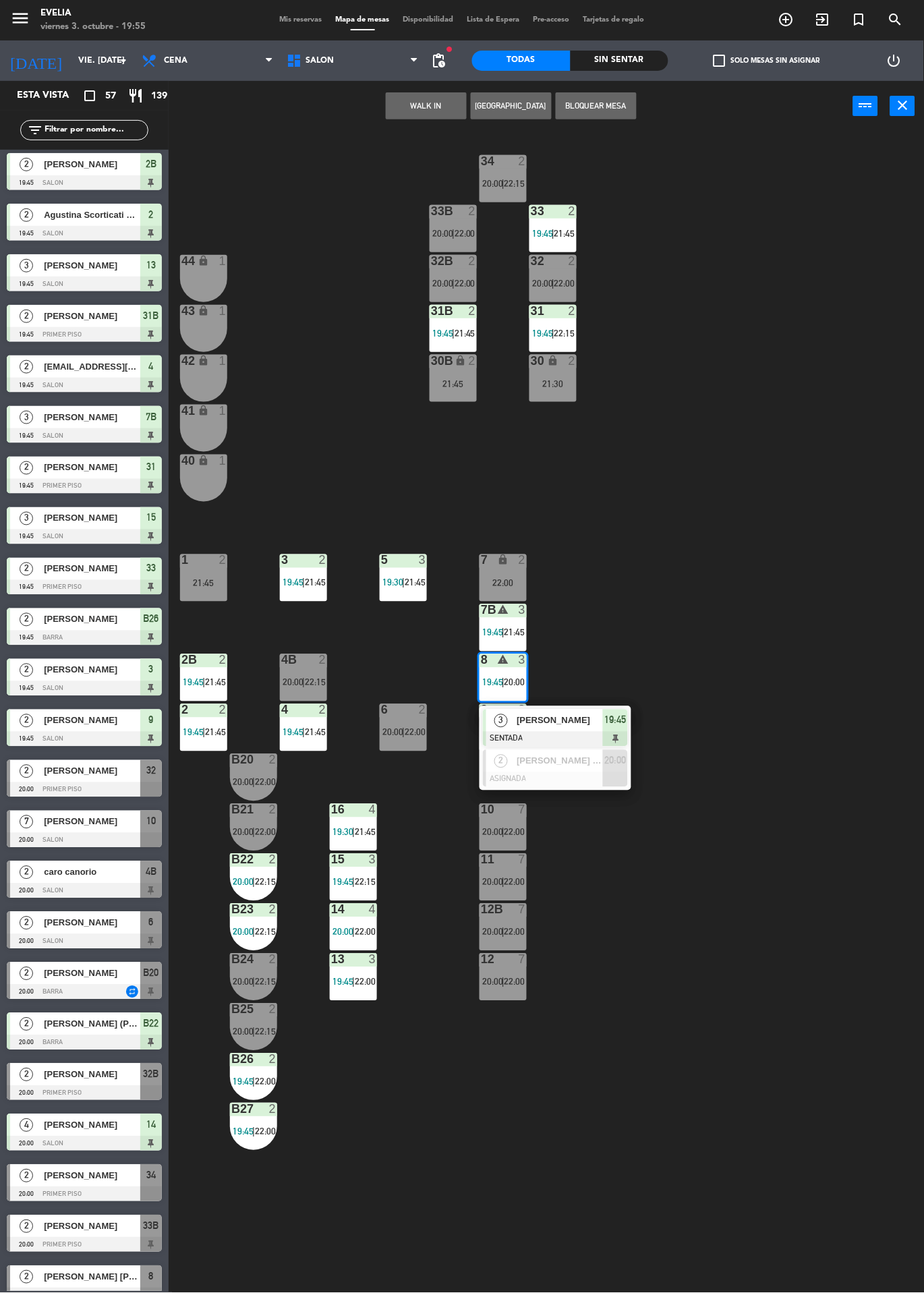
click at [591, 775] on div at bounding box center [555, 780] width 145 height 15
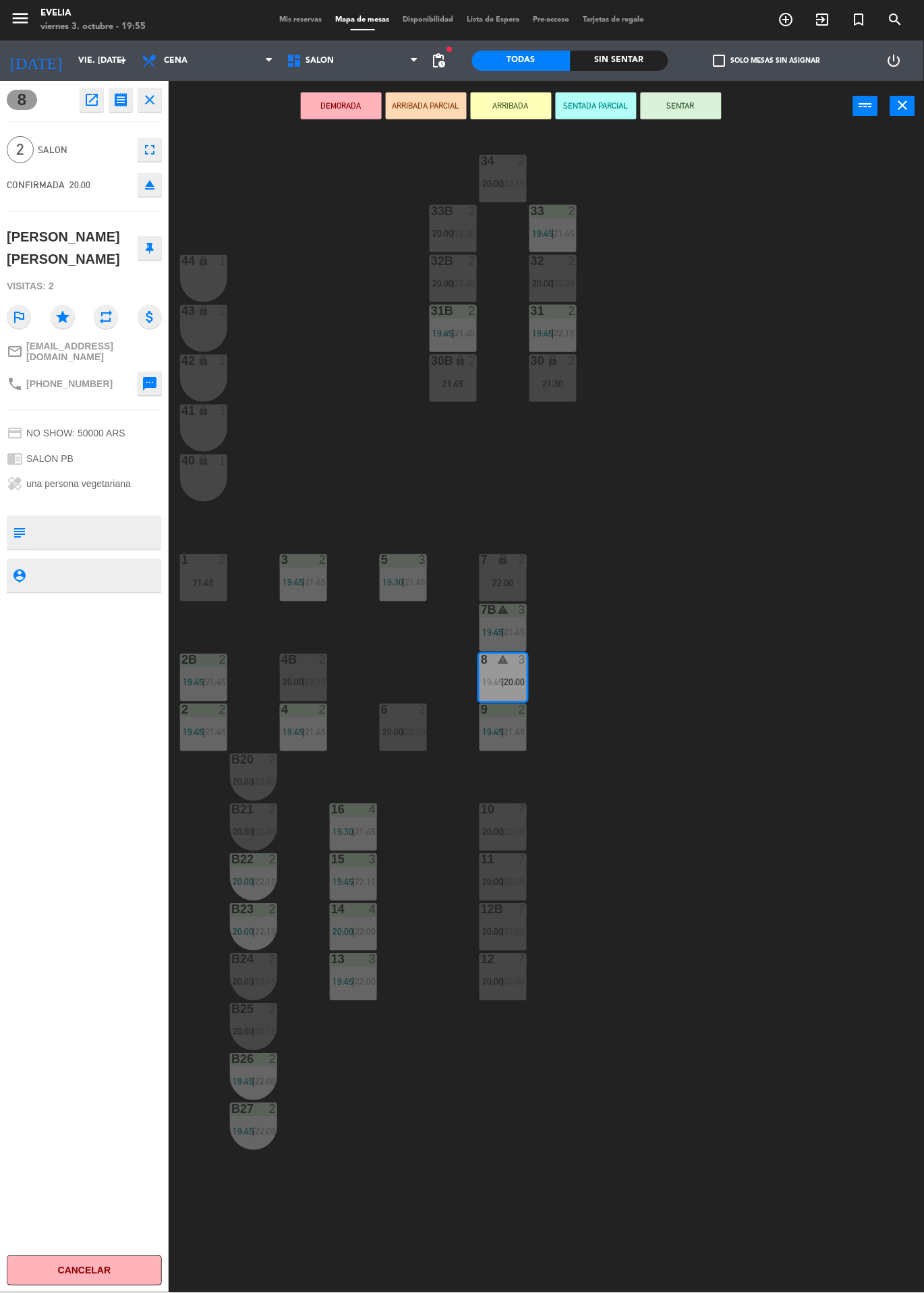
click at [667, 621] on div "34 2 20:00 | 22:15 33B 2 20:00 | 22:00 33 2 19:45 | 21:45 44 lock 1 32B 2 20:00…" at bounding box center [550, 712] width 746 height 1162
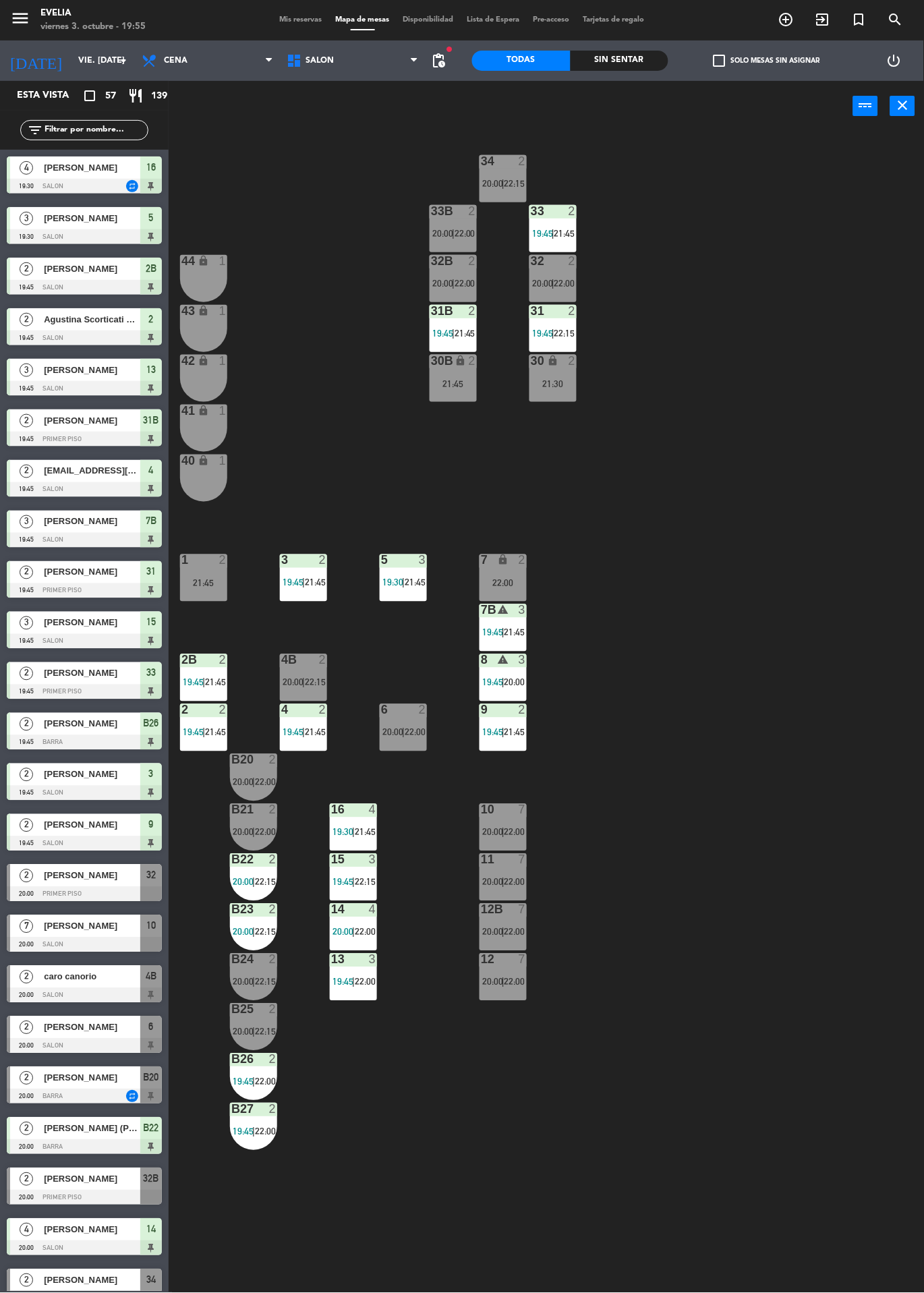
click at [499, 626] on div "7B warning 3 19:45 | 21:45" at bounding box center [504, 628] width 48 height 48
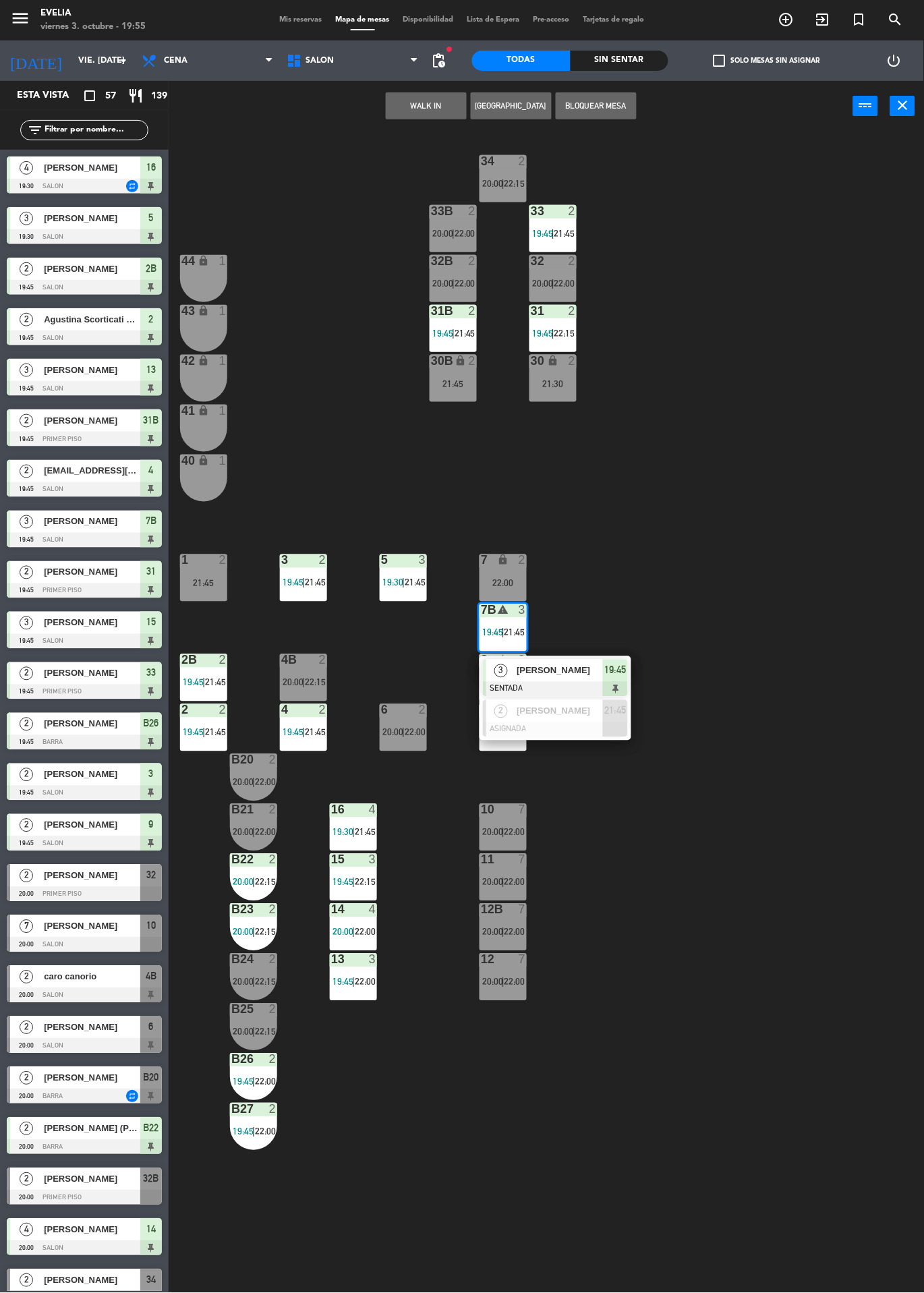
scroll to position [0, 0]
click at [578, 668] on span "[PERSON_NAME]" at bounding box center [560, 670] width 86 height 14
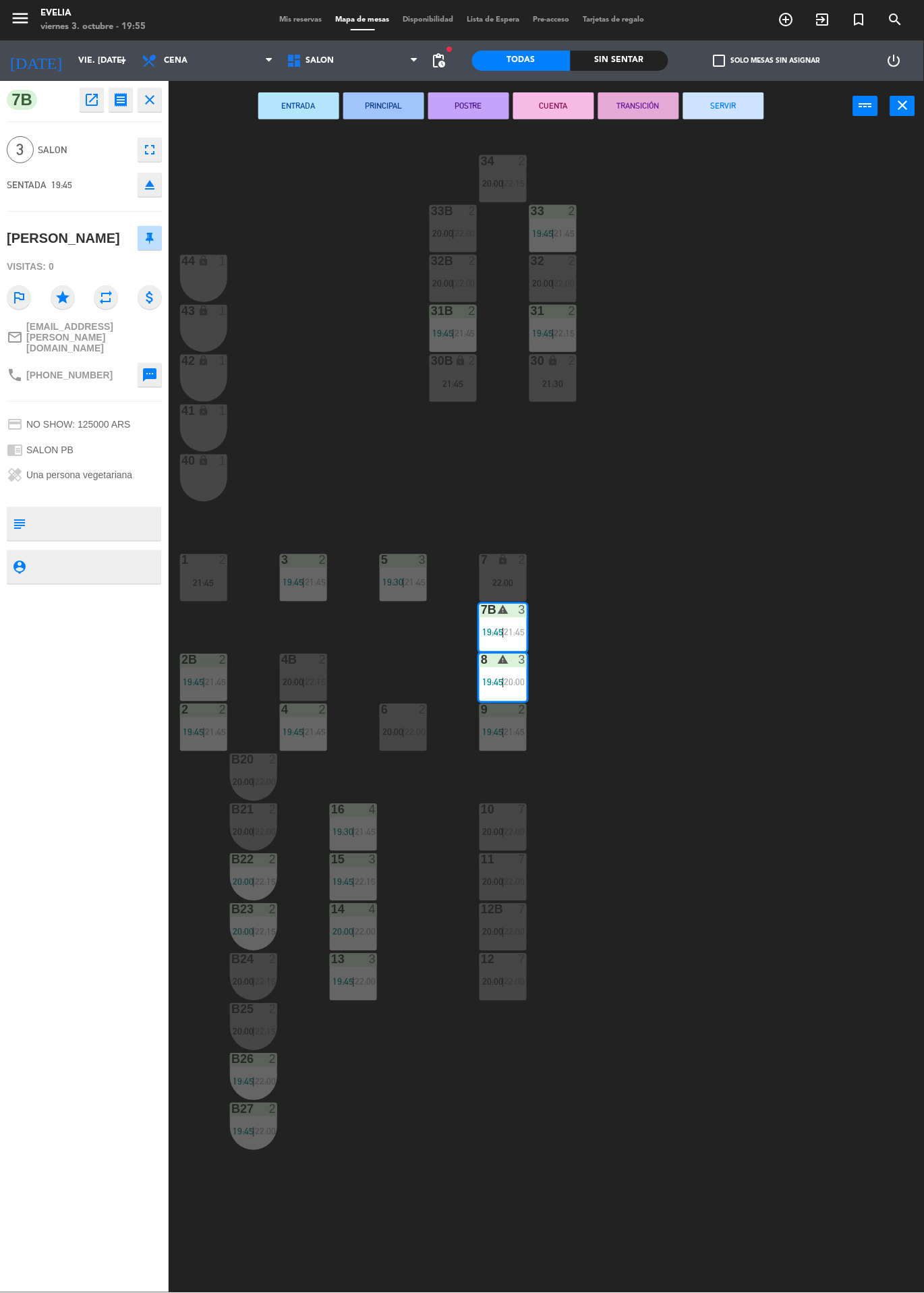
click at [682, 620] on div "34 2 20:00 | 22:15 33B 2 20:00 | 22:00 33 2 19:45 | 21:45 44 lock 1 32B 2 20:00…" at bounding box center [550, 712] width 746 height 1162
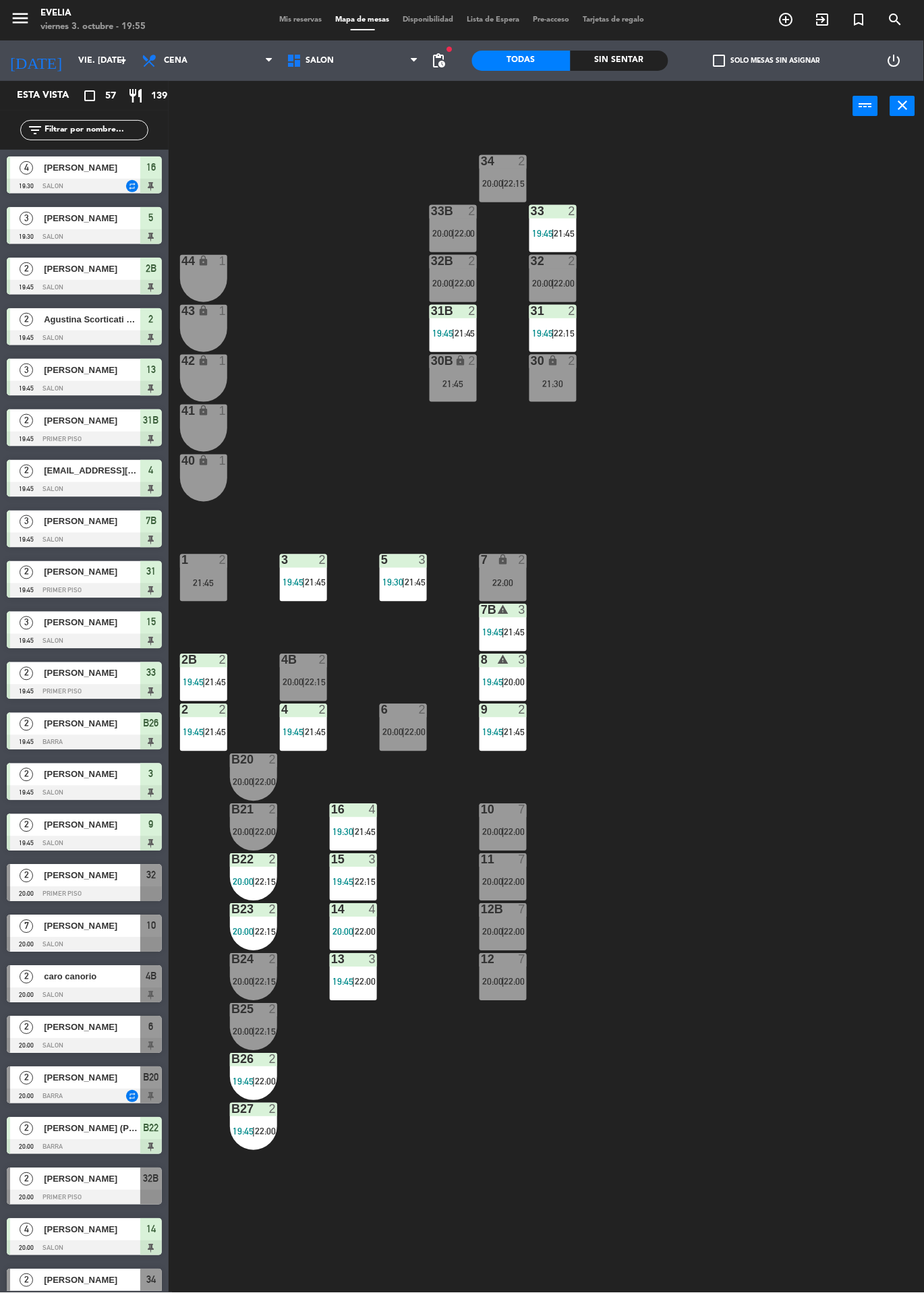
click at [506, 671] on div "8 warning 3 19:45 | 20:00" at bounding box center [504, 679] width 48 height 48
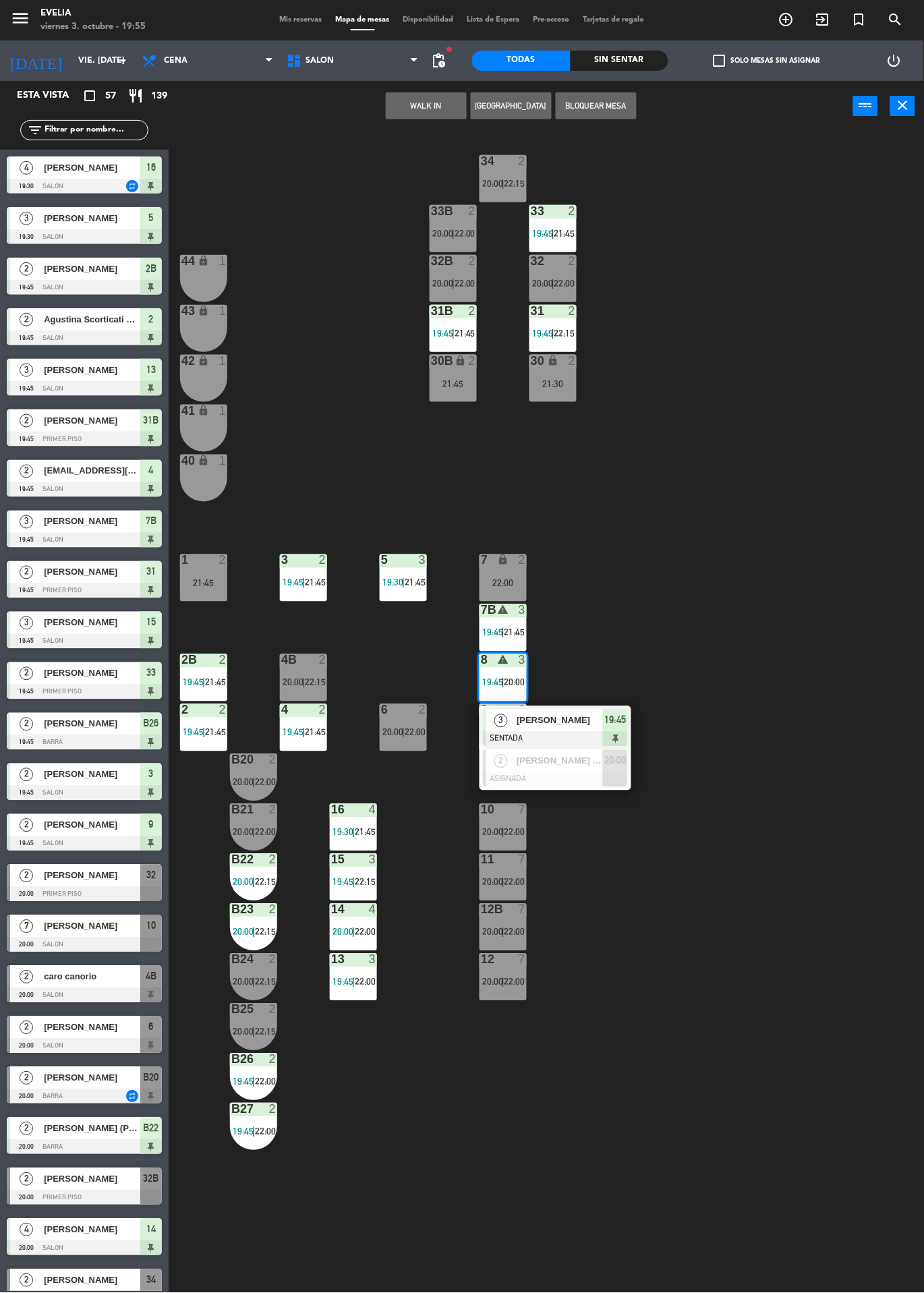
click at [587, 777] on div at bounding box center [555, 780] width 145 height 15
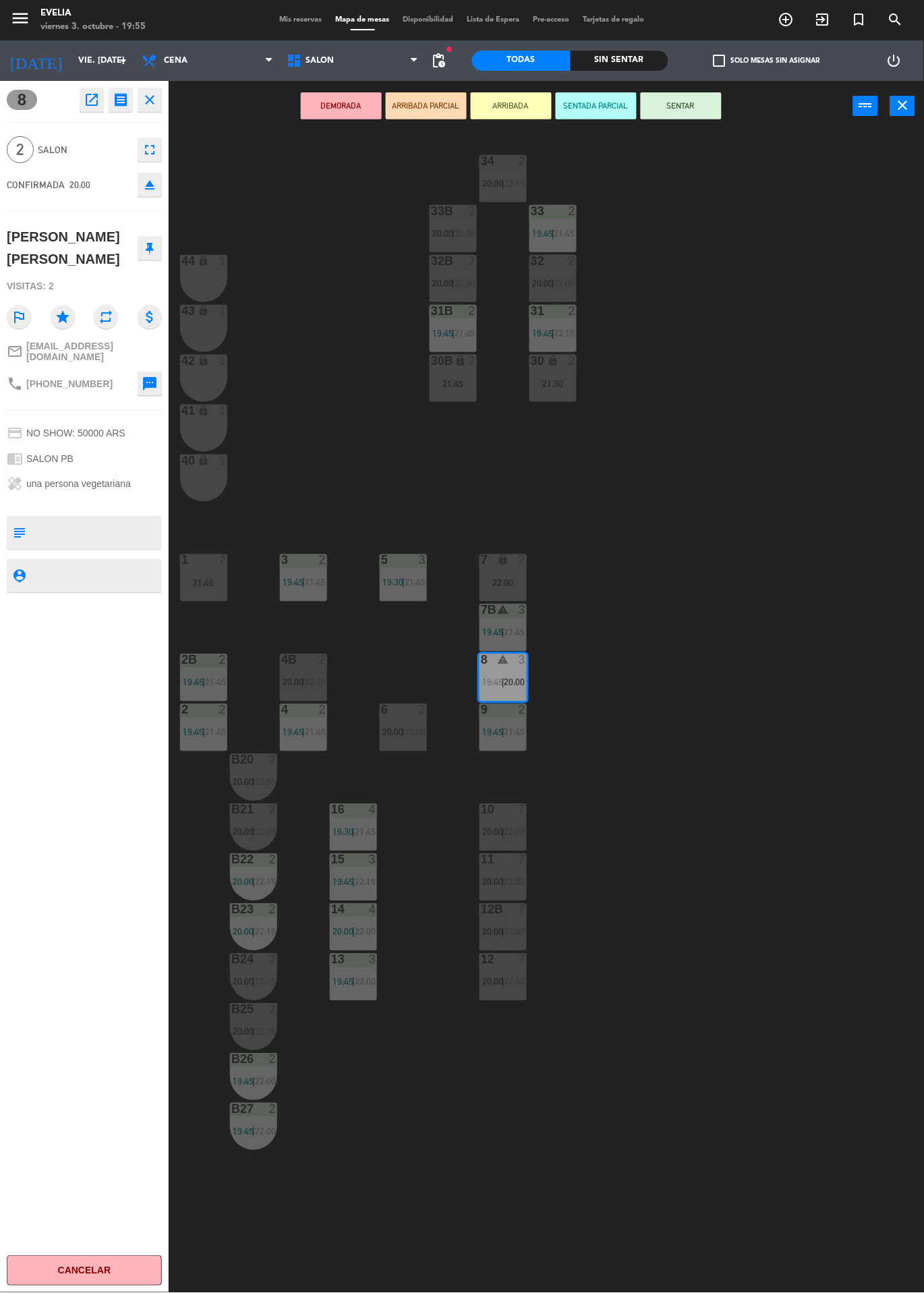
click at [672, 558] on div "34 2 20:00 | 22:15 33B 2 20:00 | 22:00 33 2 19:45 | 21:45 44 lock 1 32B 2 20:00…" at bounding box center [550, 712] width 746 height 1162
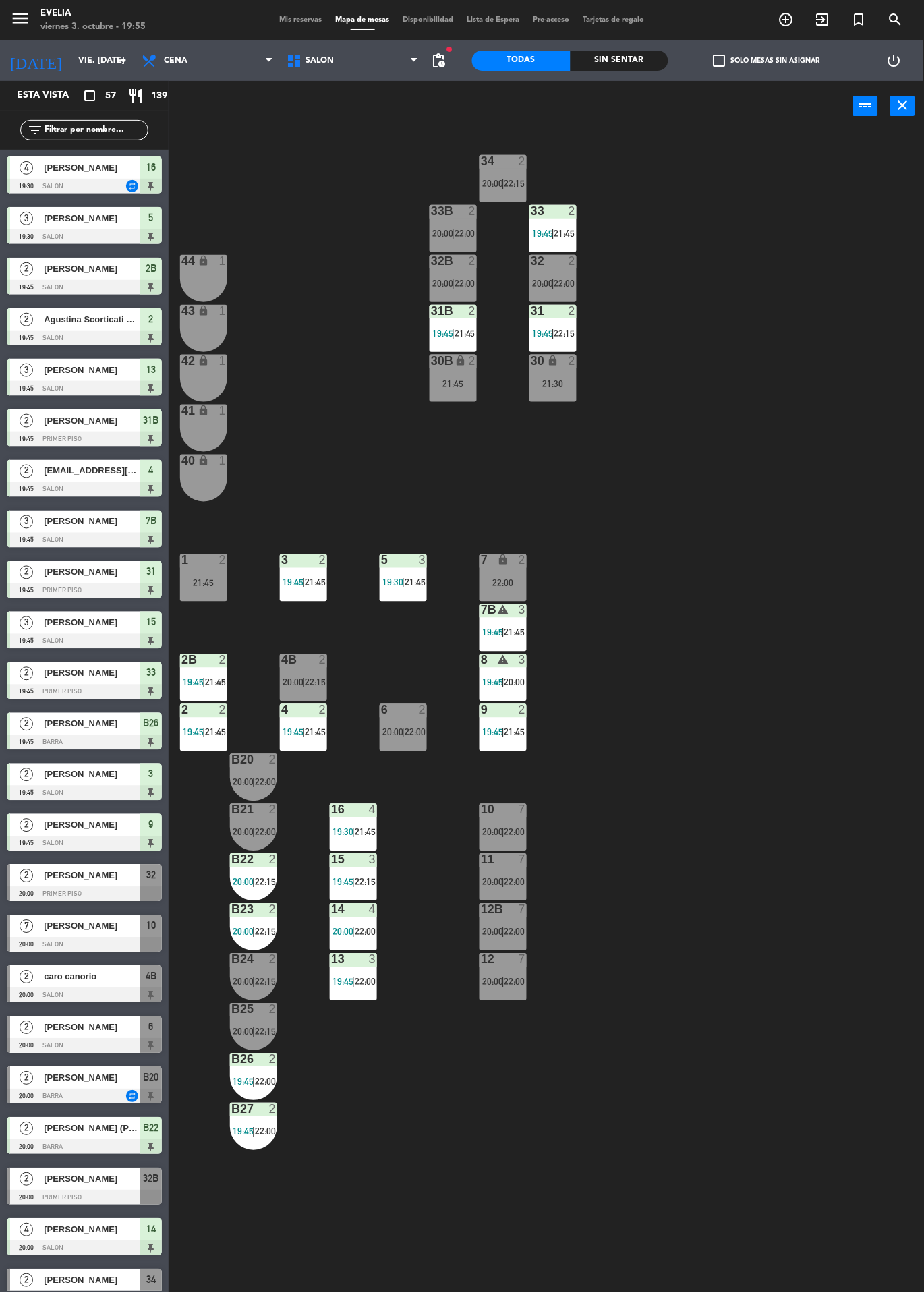
click at [523, 680] on span "20:00" at bounding box center [515, 683] width 21 height 11
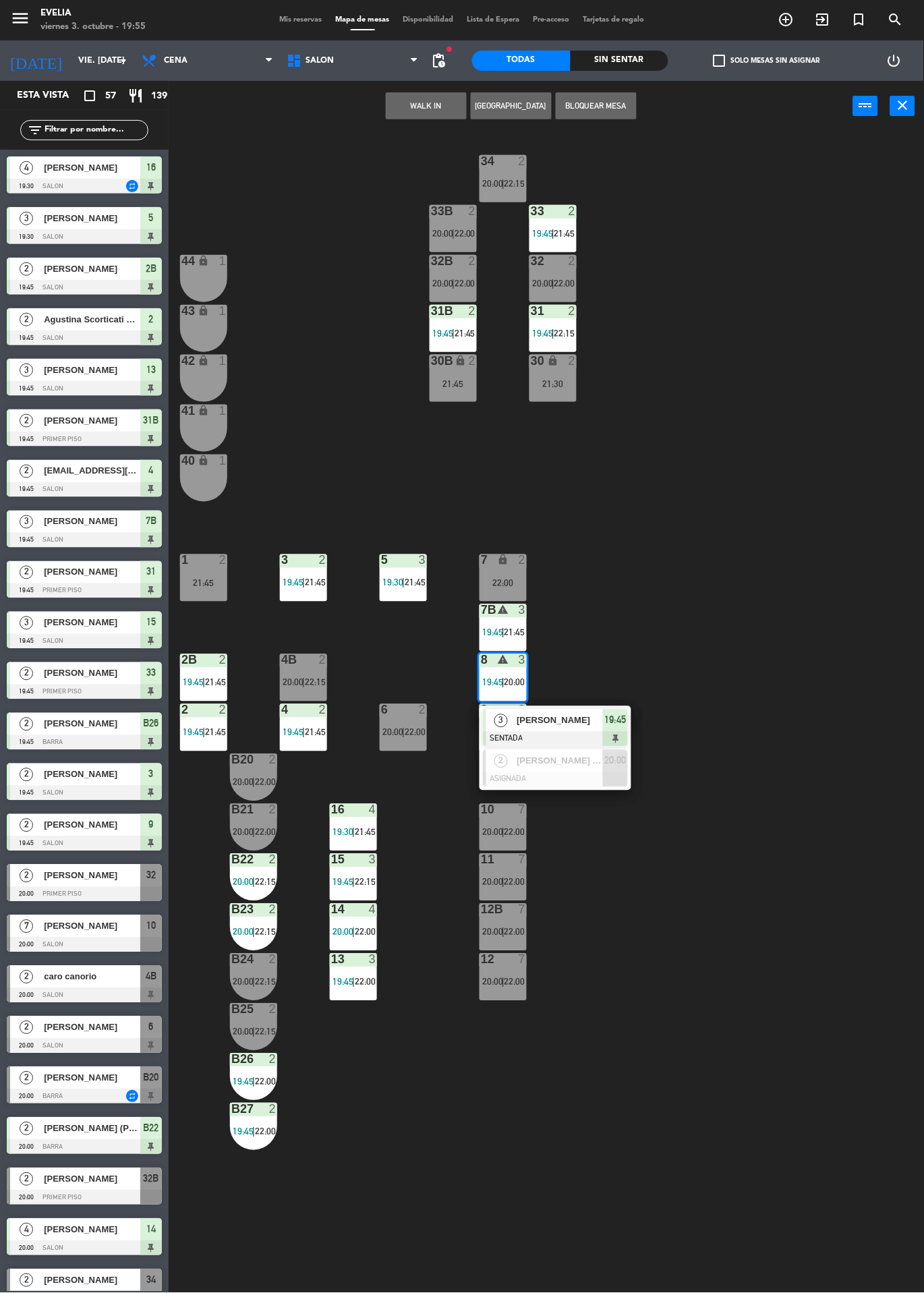
click at [599, 787] on div at bounding box center [555, 780] width 145 height 15
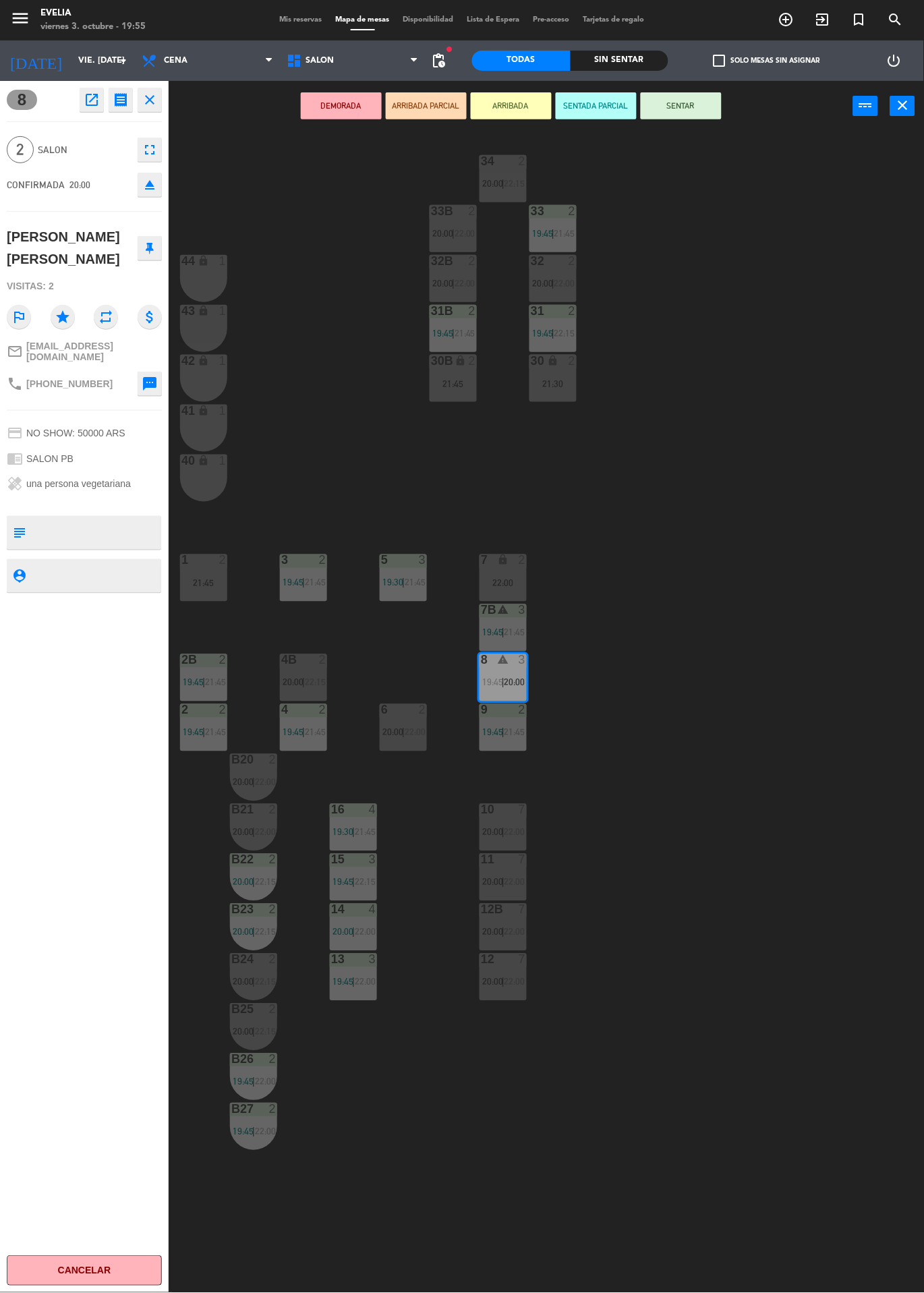
click at [216, 575] on div "1 2 21:45" at bounding box center [204, 579] width 48 height 48
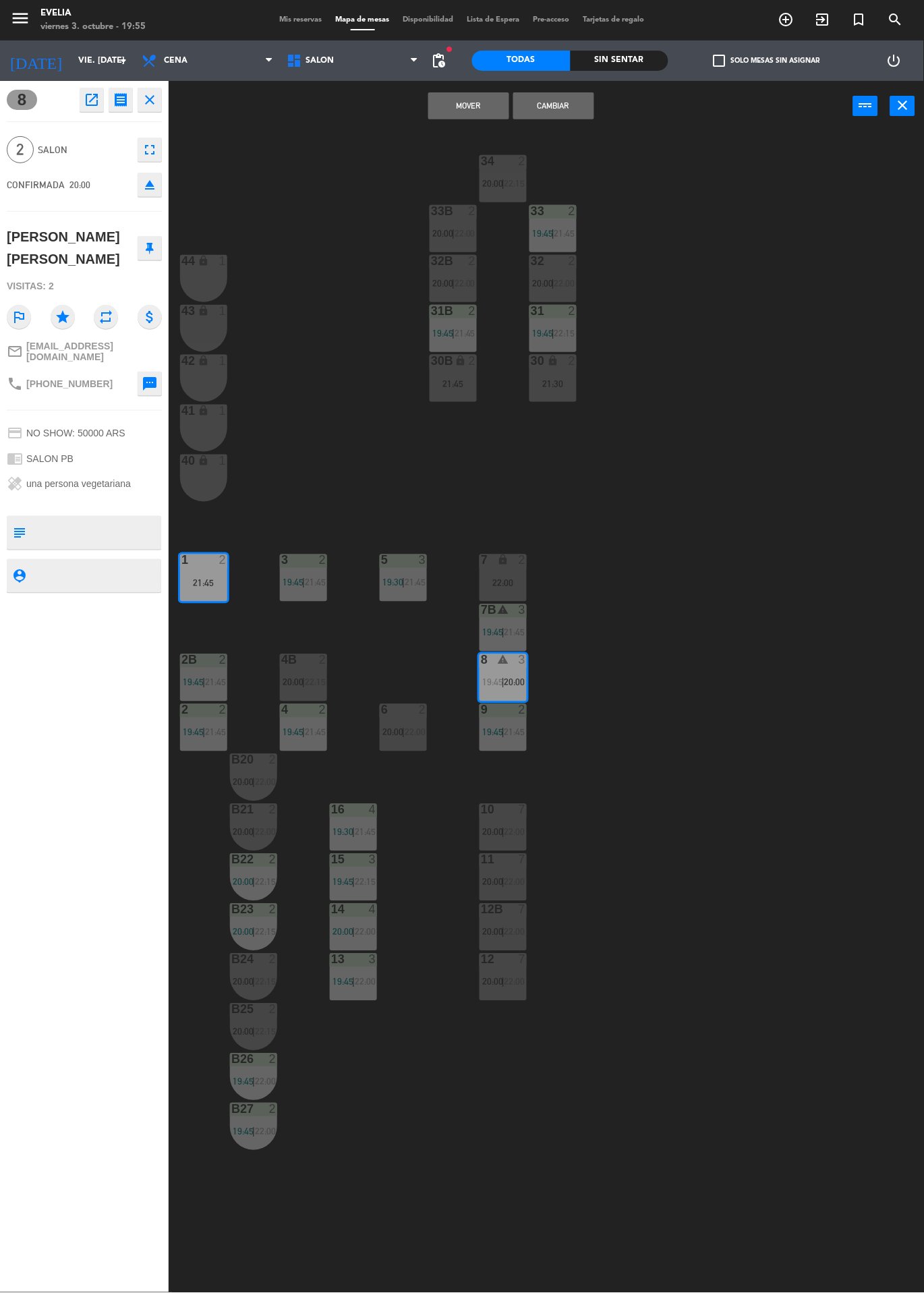
click at [558, 104] on button "Cambiar" at bounding box center [554, 105] width 81 height 27
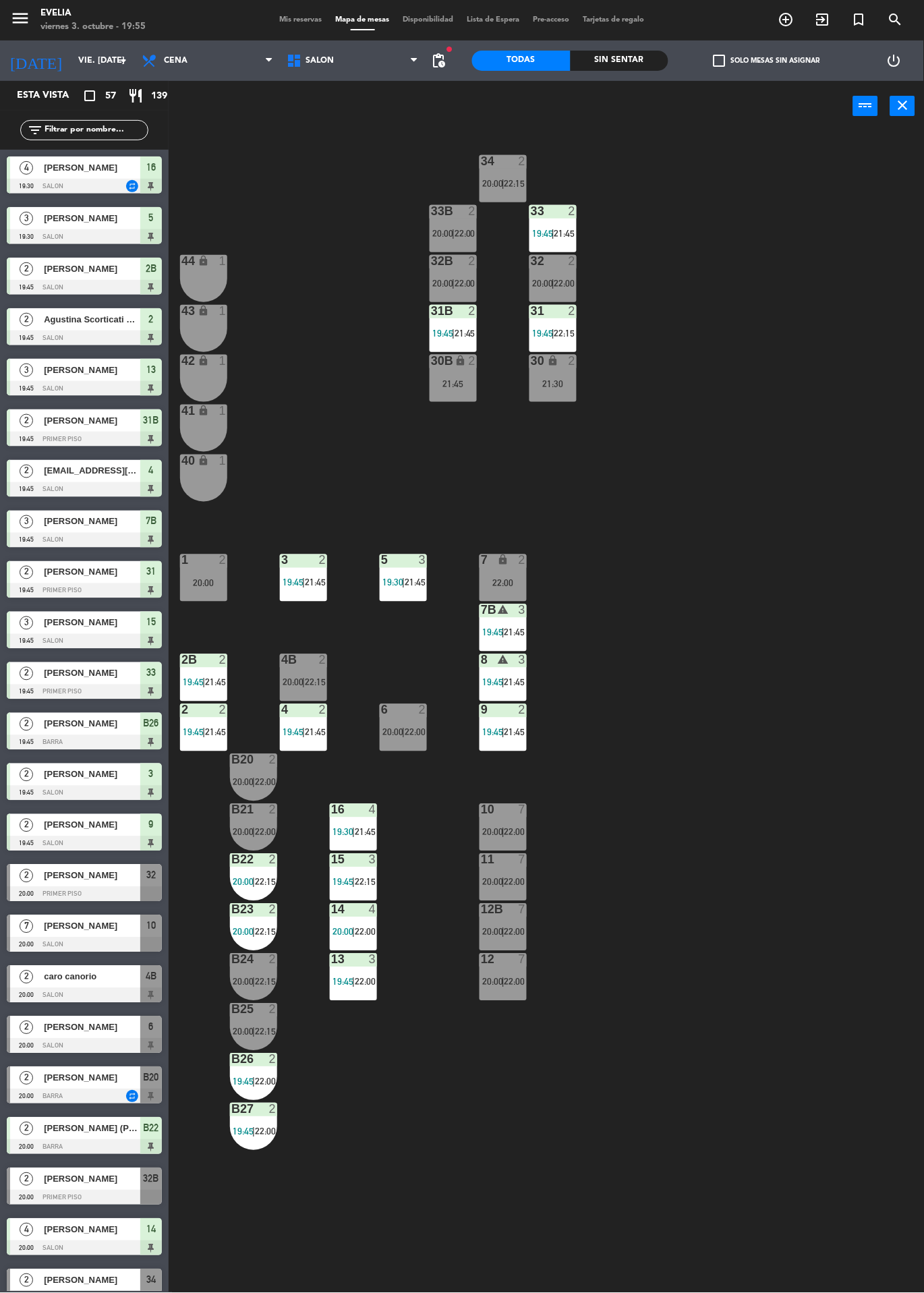
click at [524, 562] on div "2" at bounding box center [523, 560] width 8 height 12
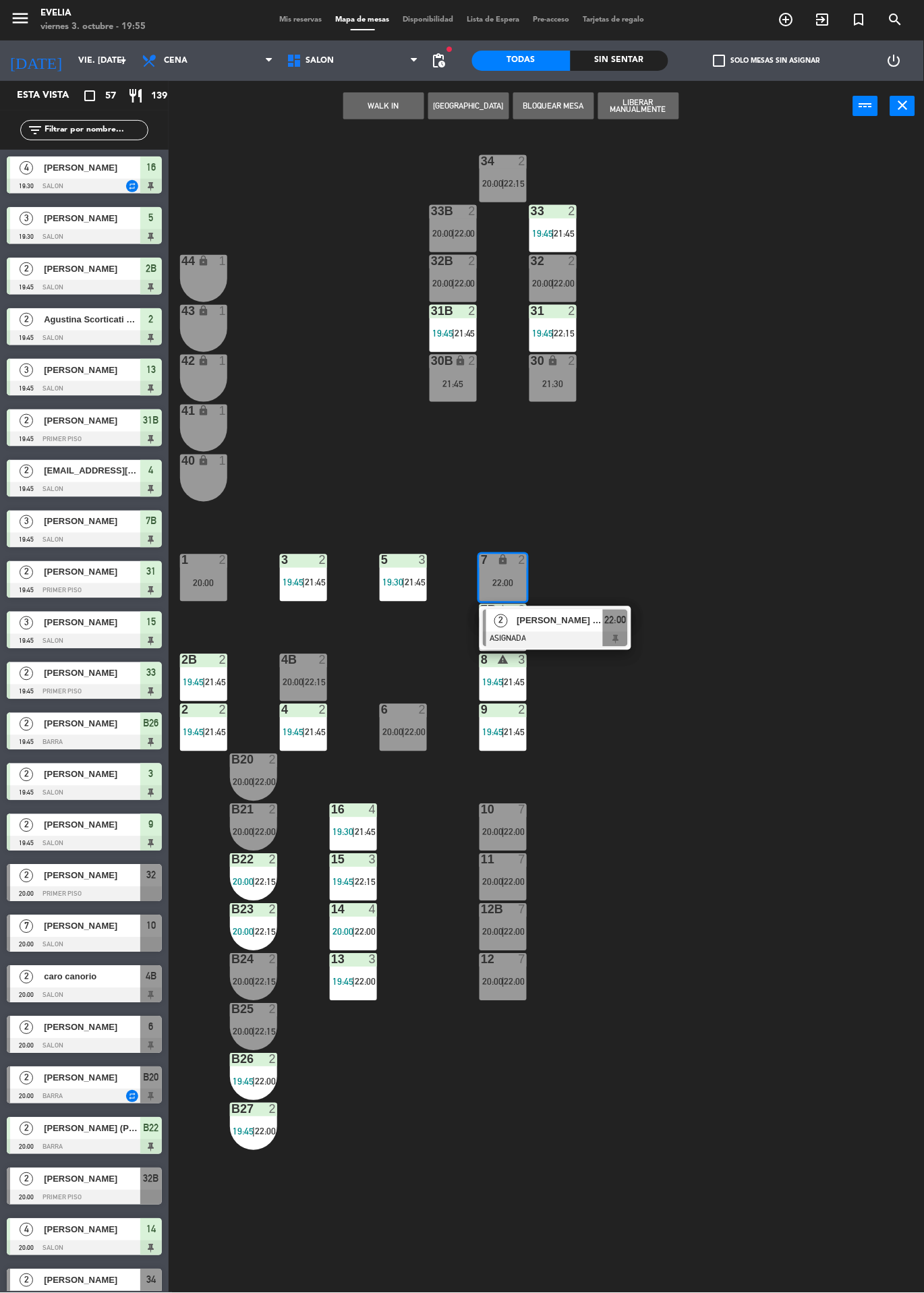
click at [592, 608] on div "2 [PERSON_NAME] [US_STATE] Vittar ASIGNADA 22:00" at bounding box center [556, 628] width 152 height 44
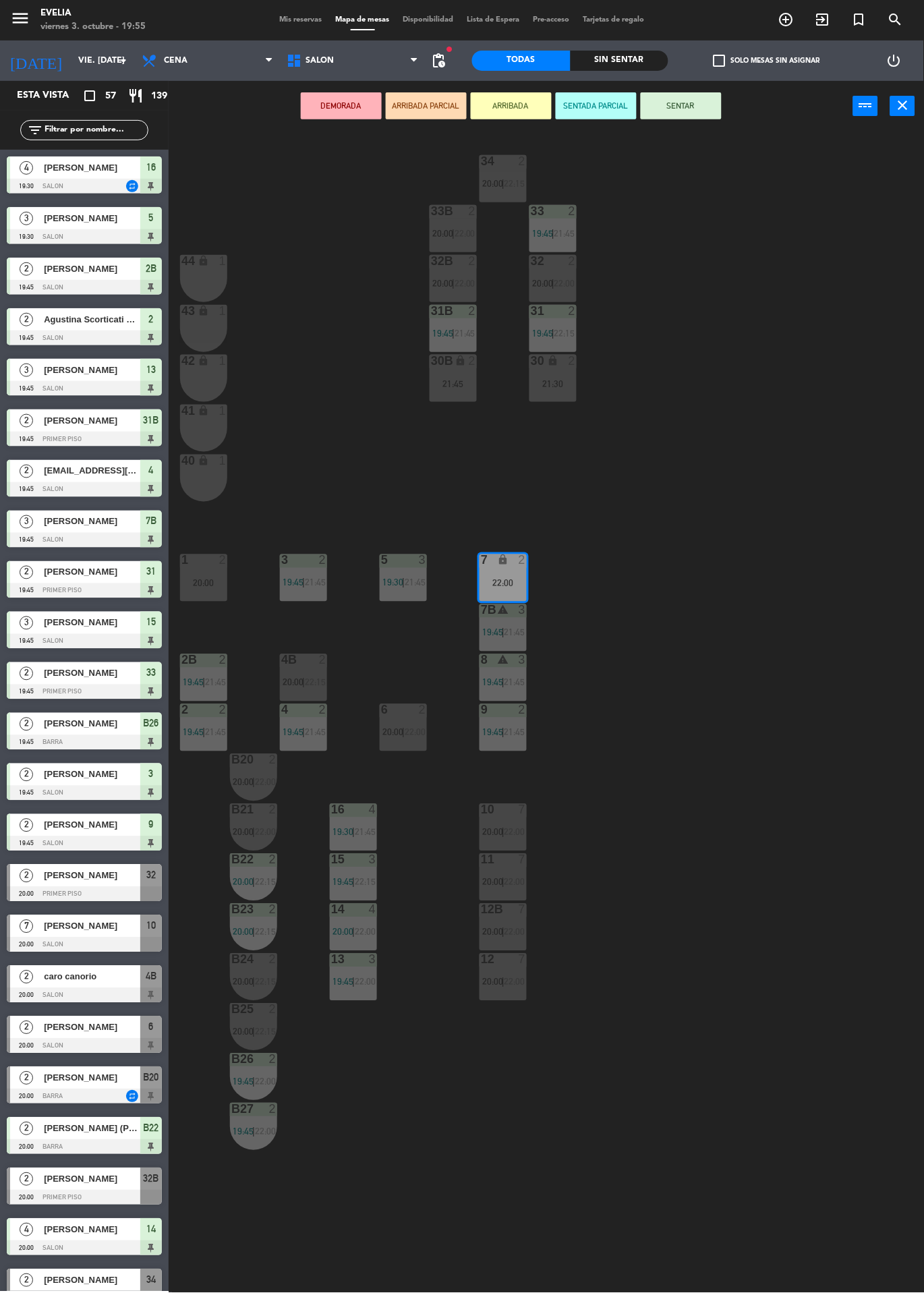
click at [197, 578] on div "20:00" at bounding box center [204, 582] width 48 height 10
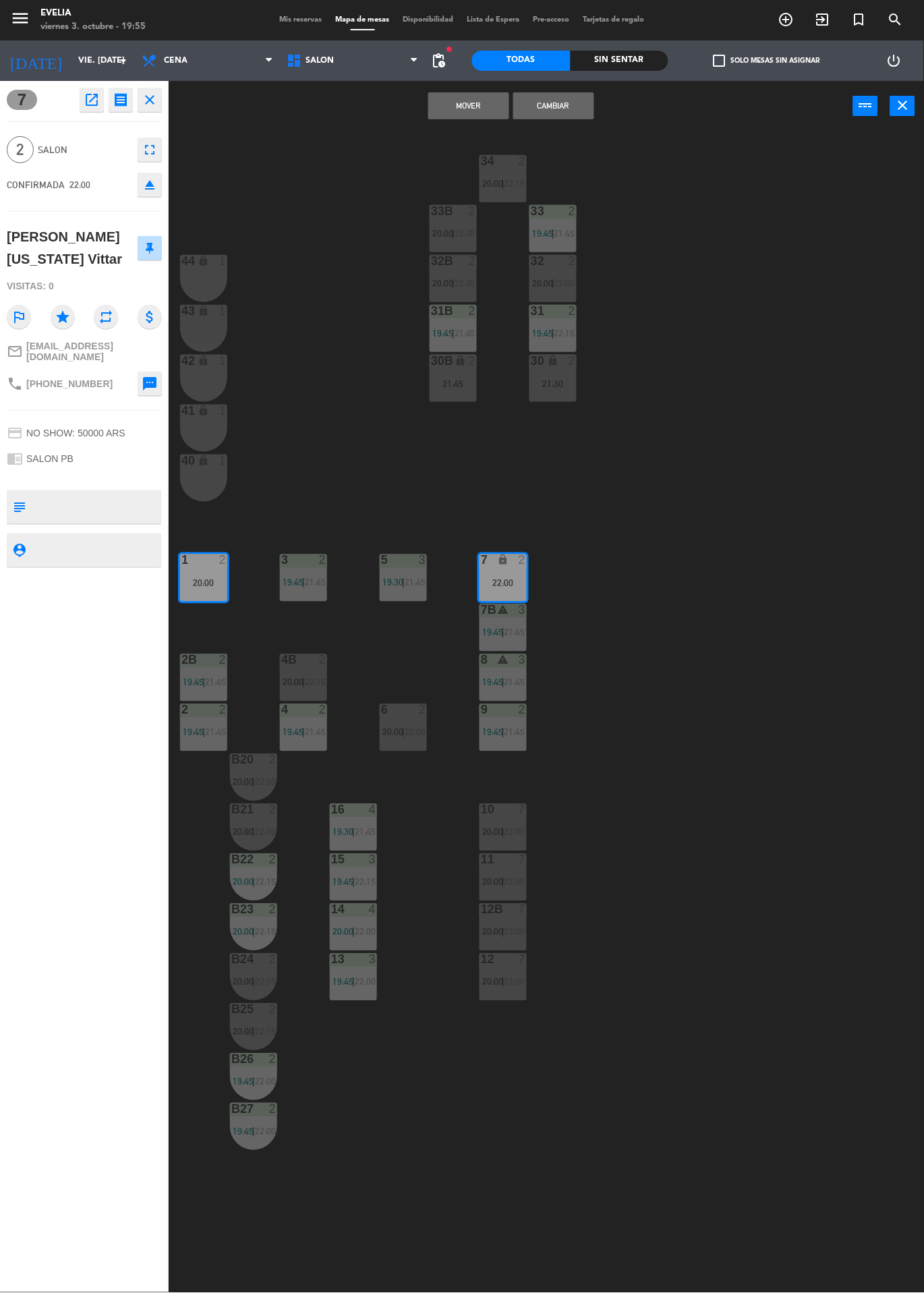
click at [483, 96] on button "Mover" at bounding box center [469, 105] width 81 height 27
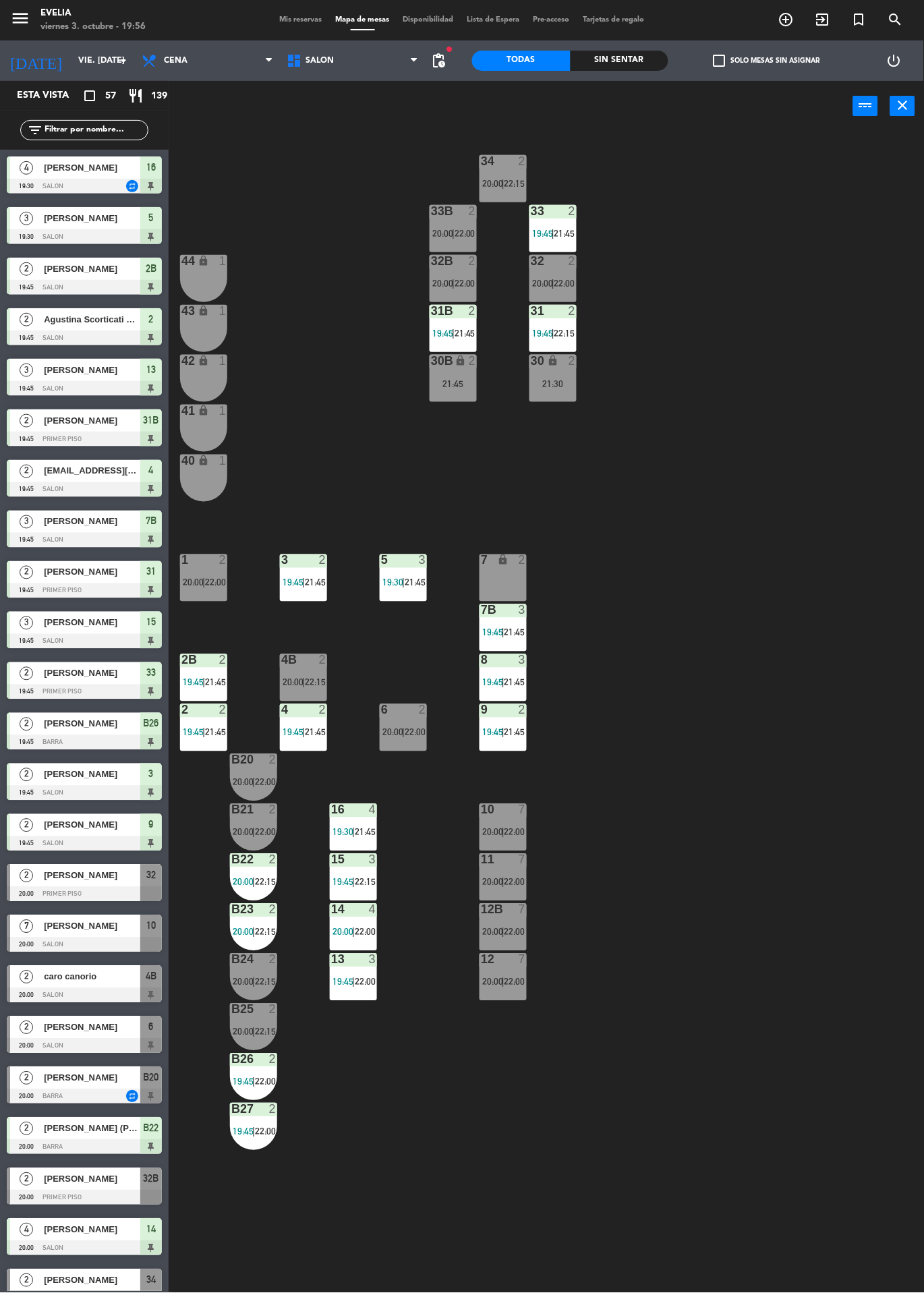
click at [107, 1280] on span "[PERSON_NAME]" at bounding box center [92, 1280] width 96 height 14
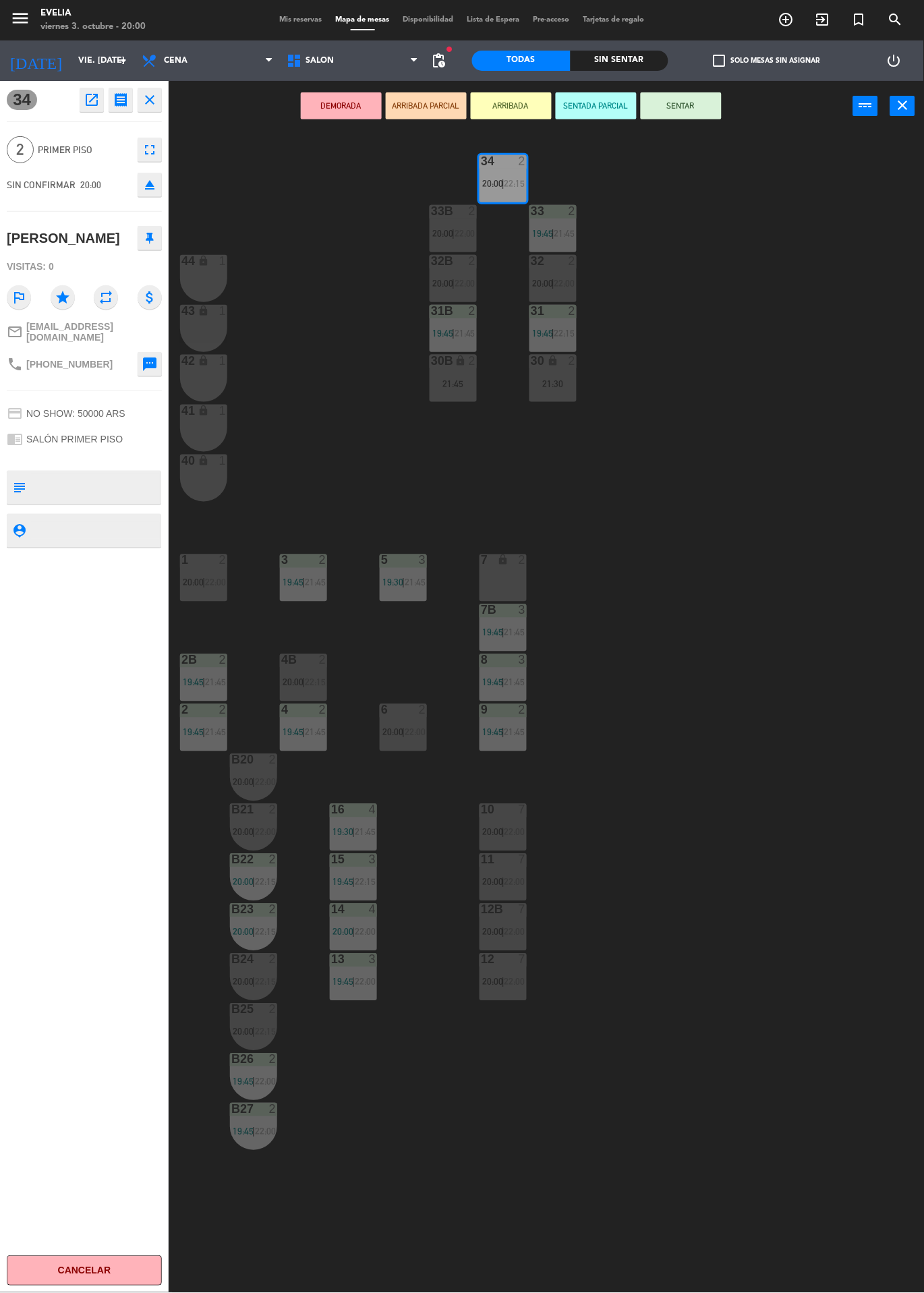
click at [9, 1262] on button "Cancelar" at bounding box center [83, 1271] width 155 height 30
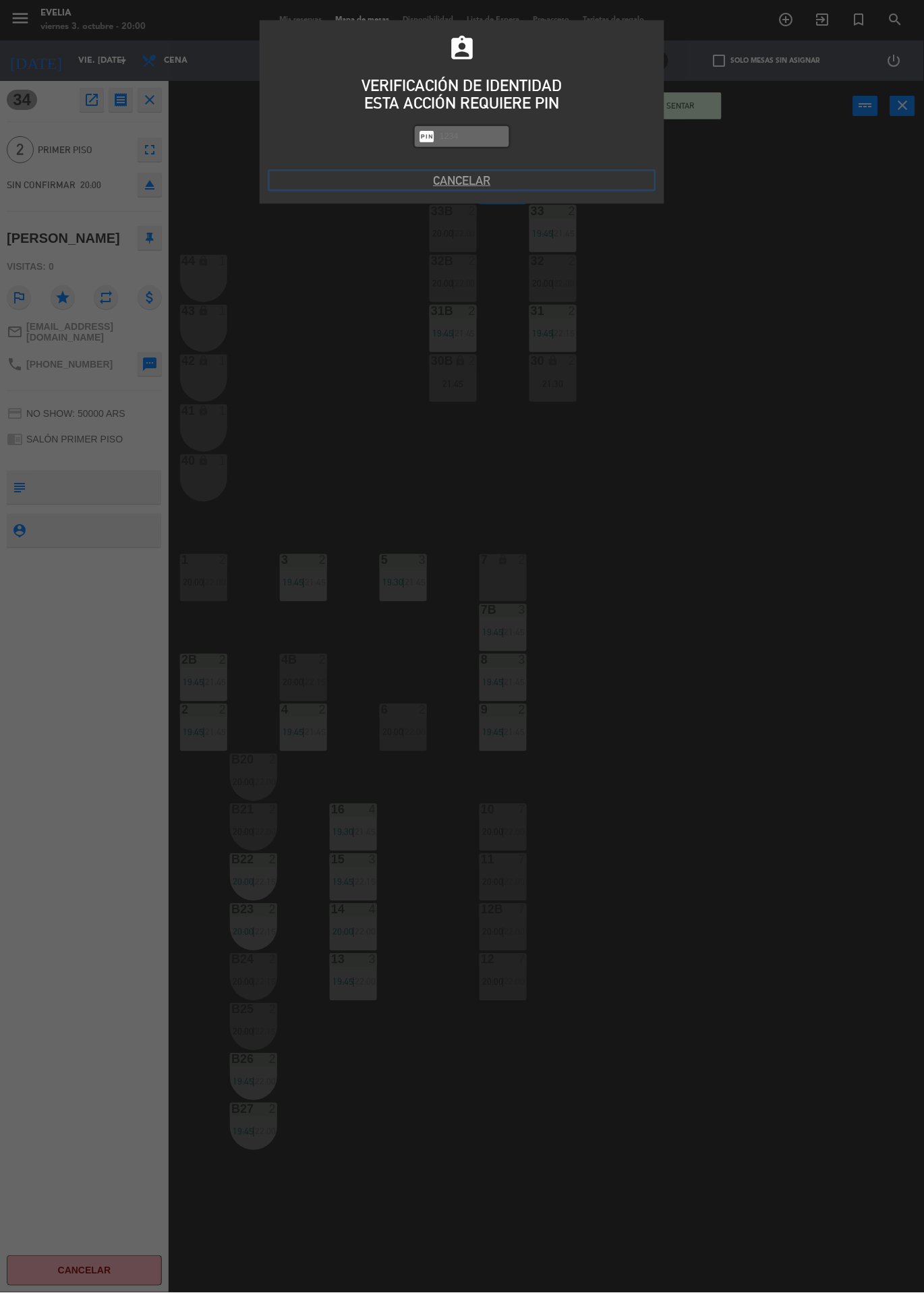
click at [480, 176] on button "Cancelar" at bounding box center [462, 180] width 385 height 18
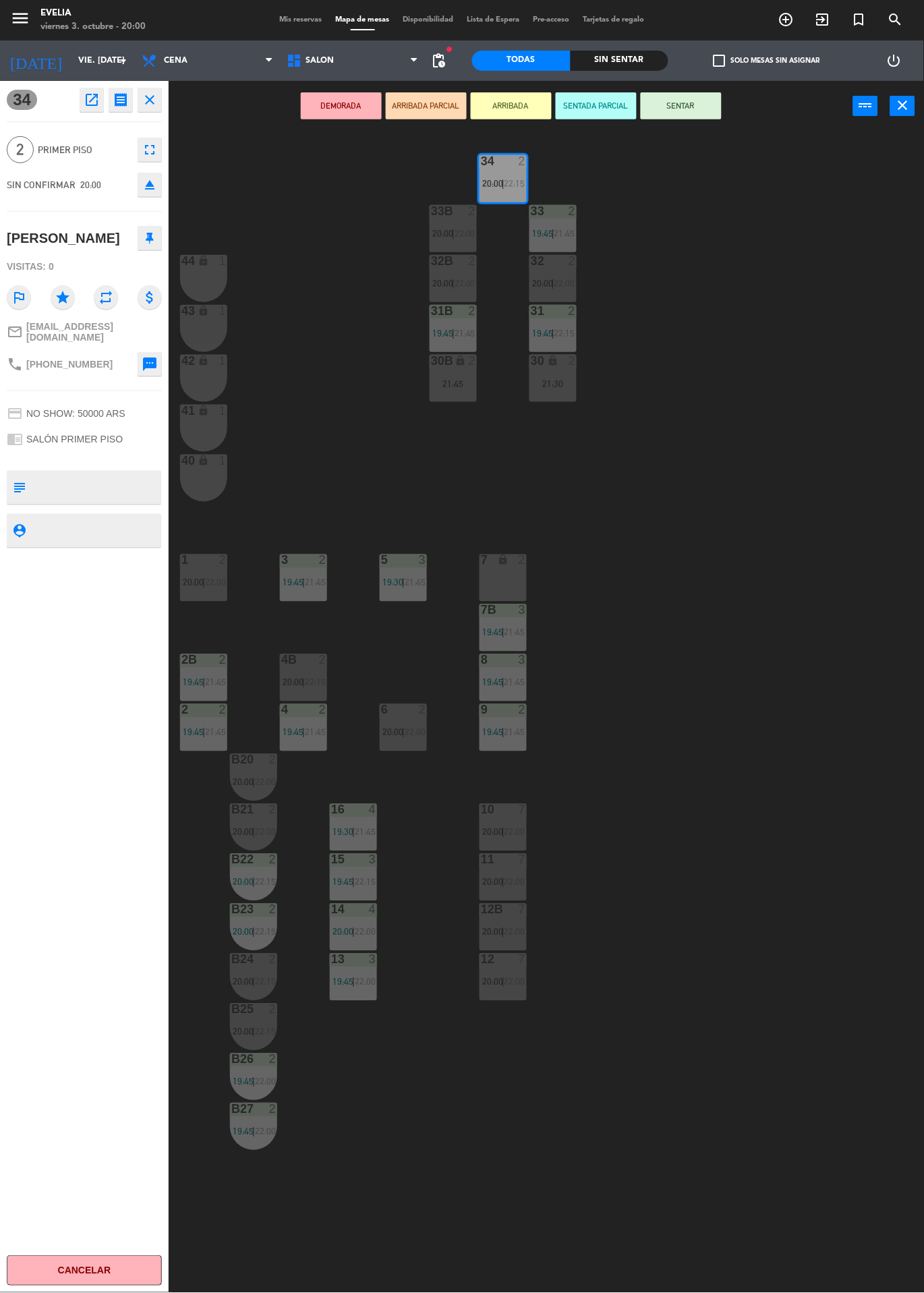
click at [263, 319] on div "34 2 20:00 | 22:15 33B 2 20:00 | 22:00 33 2 19:45 | 21:45 44 lock 1 32B 2 20:00…" at bounding box center [550, 712] width 746 height 1162
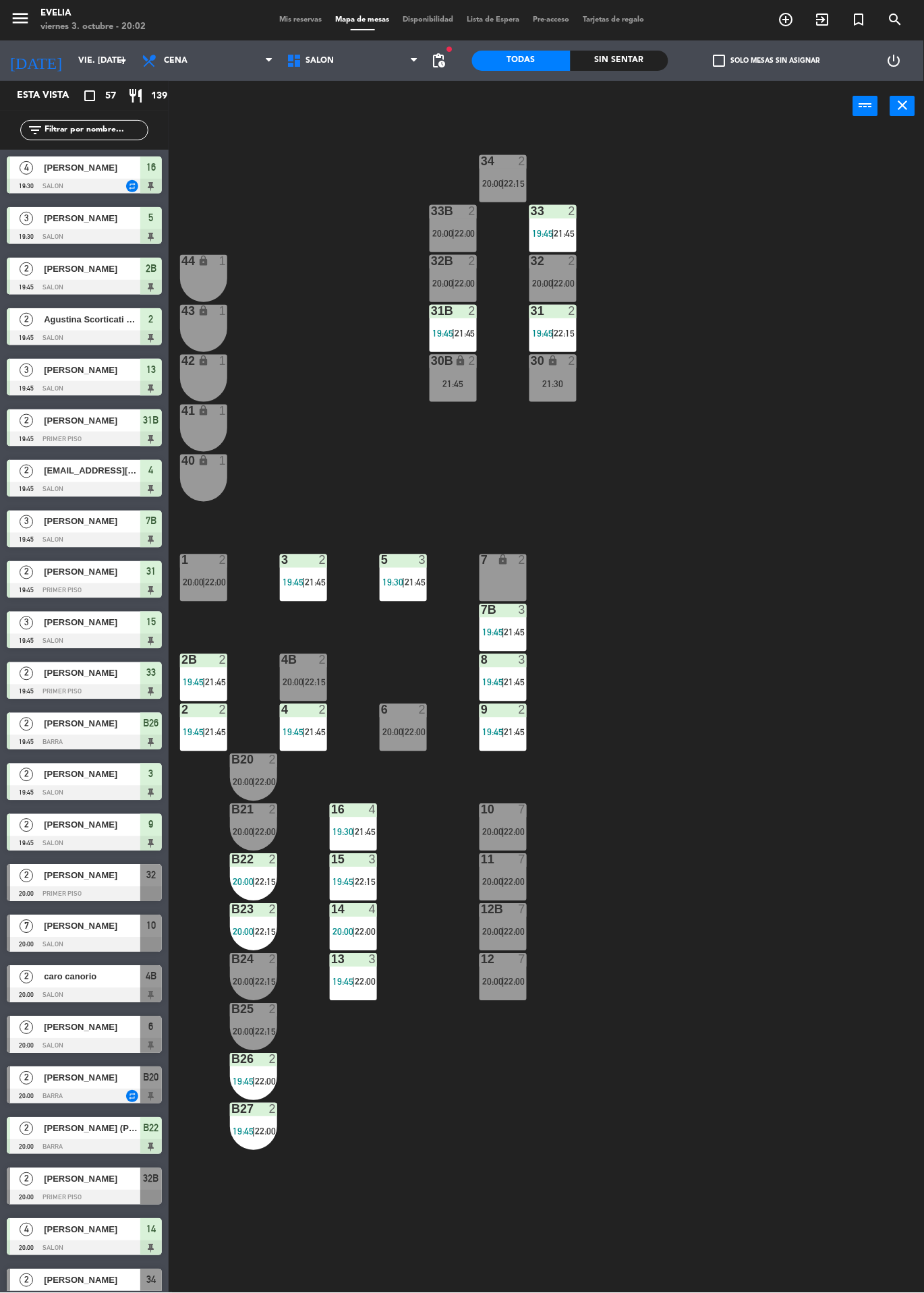
scroll to position [167, 0]
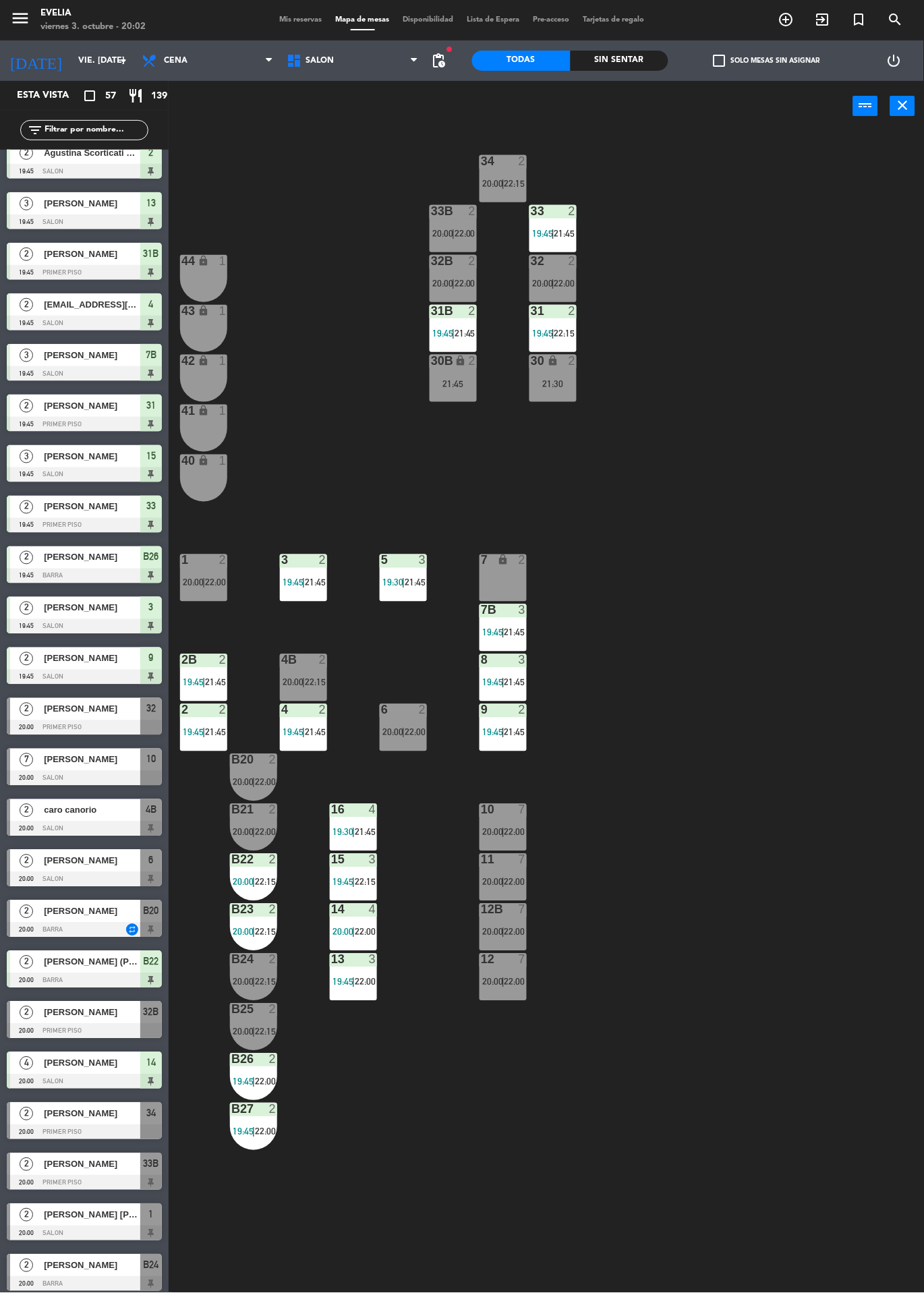
click at [55, 1231] on div at bounding box center [83, 1233] width 155 height 15
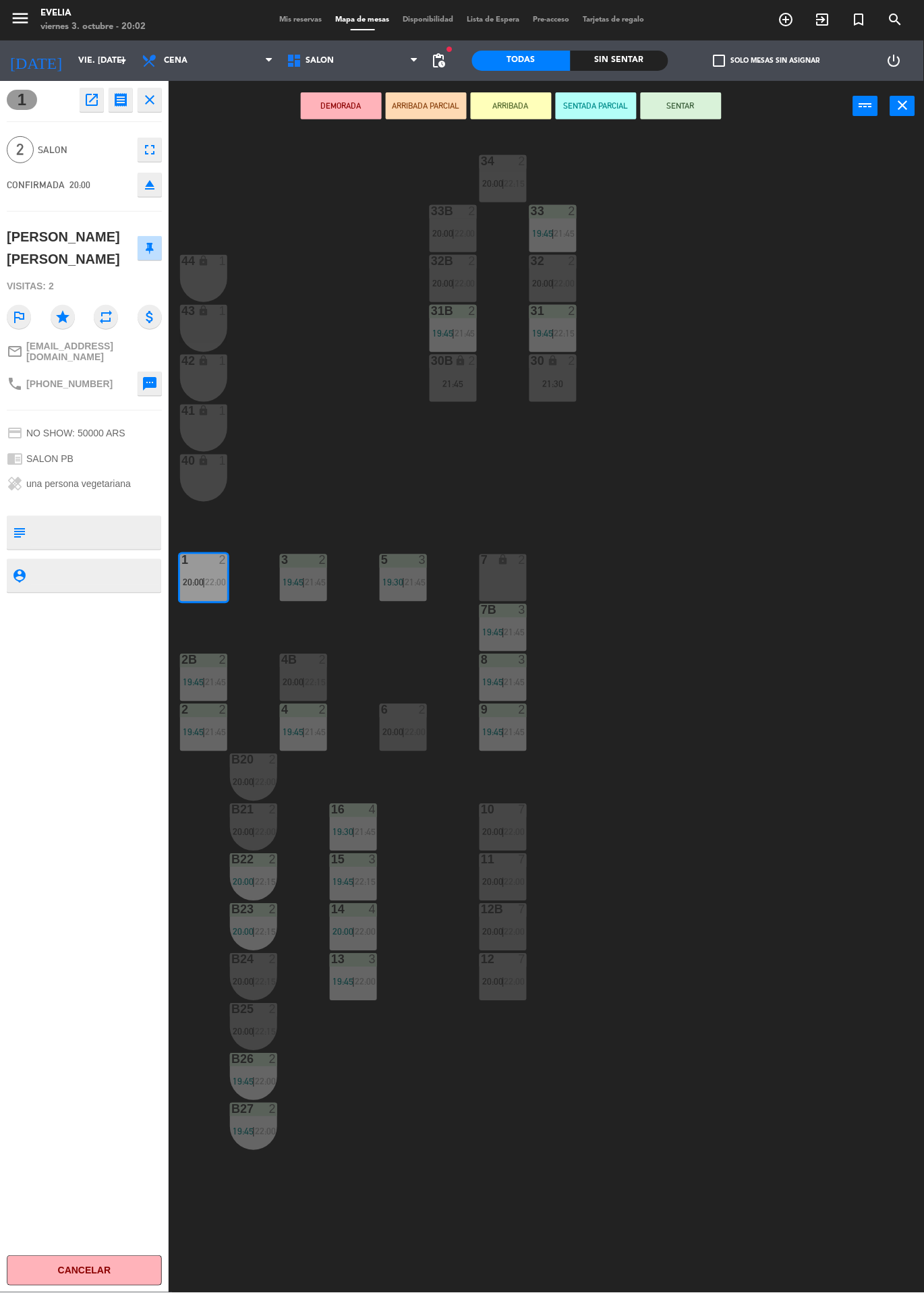
click at [703, 113] on button "SENTAR" at bounding box center [681, 105] width 81 height 27
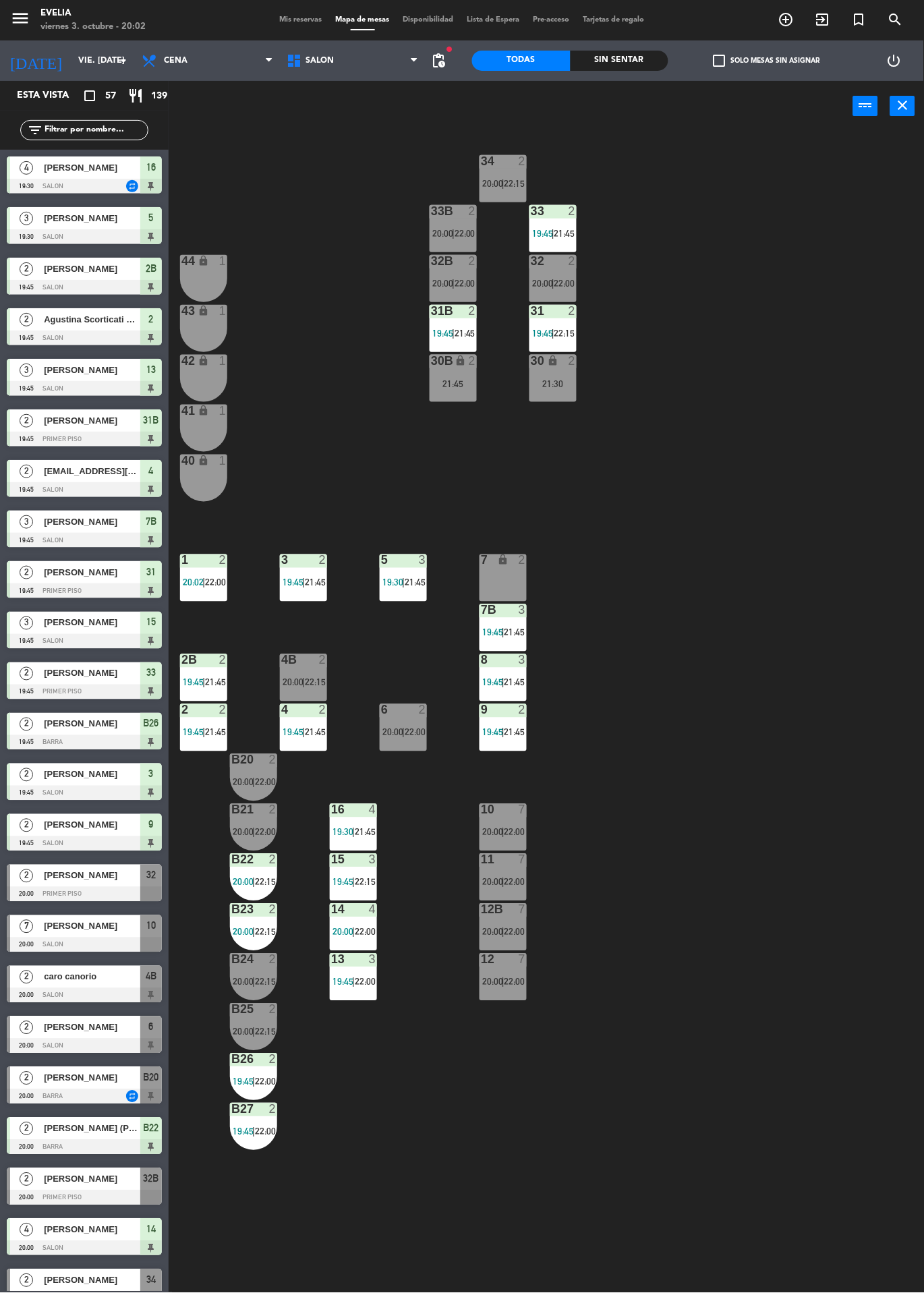
scroll to position [0, 0]
click at [83, 883] on span "[PERSON_NAME]" at bounding box center [92, 875] width 96 height 14
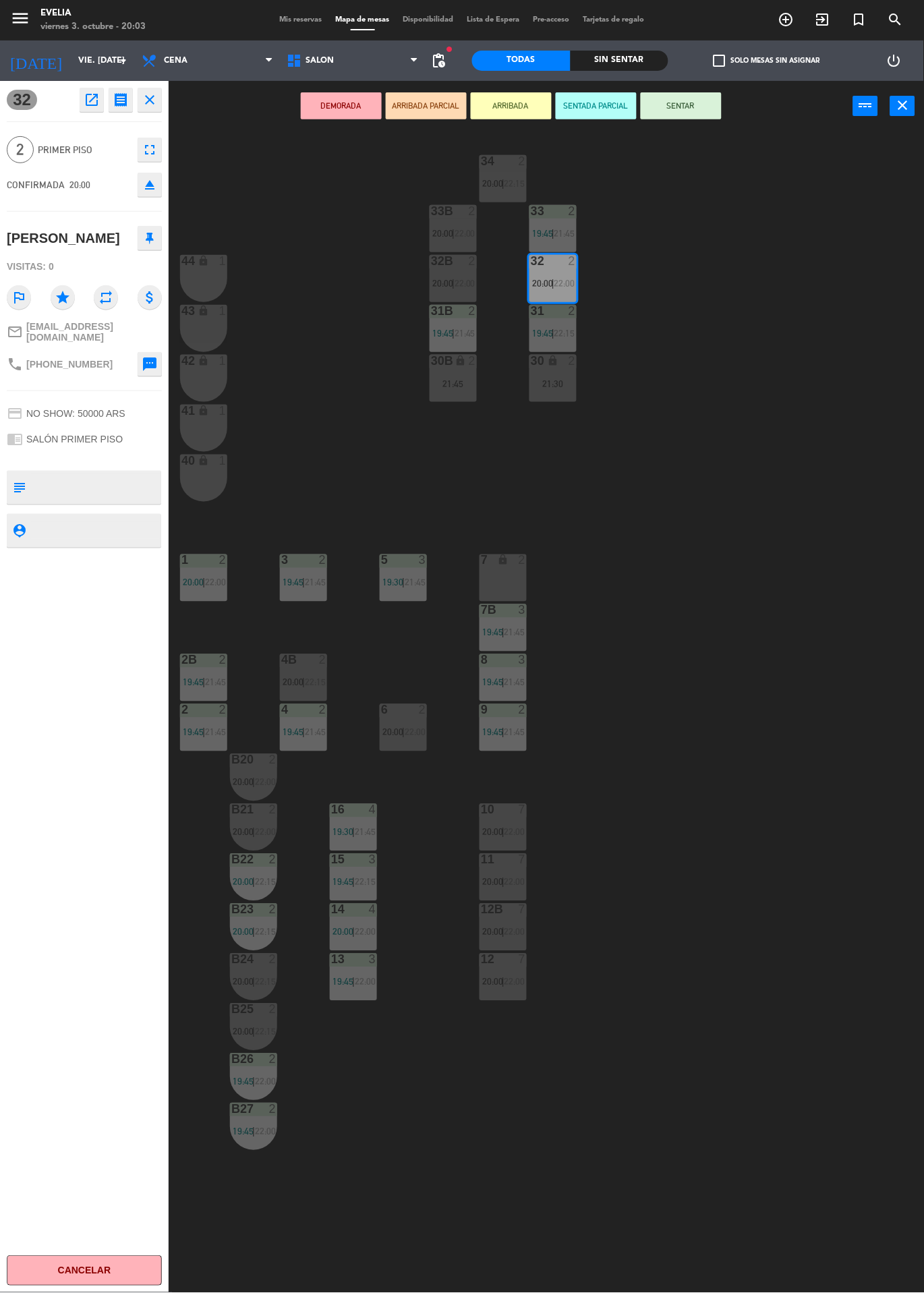
click at [670, 98] on button "SENTAR" at bounding box center [681, 105] width 81 height 27
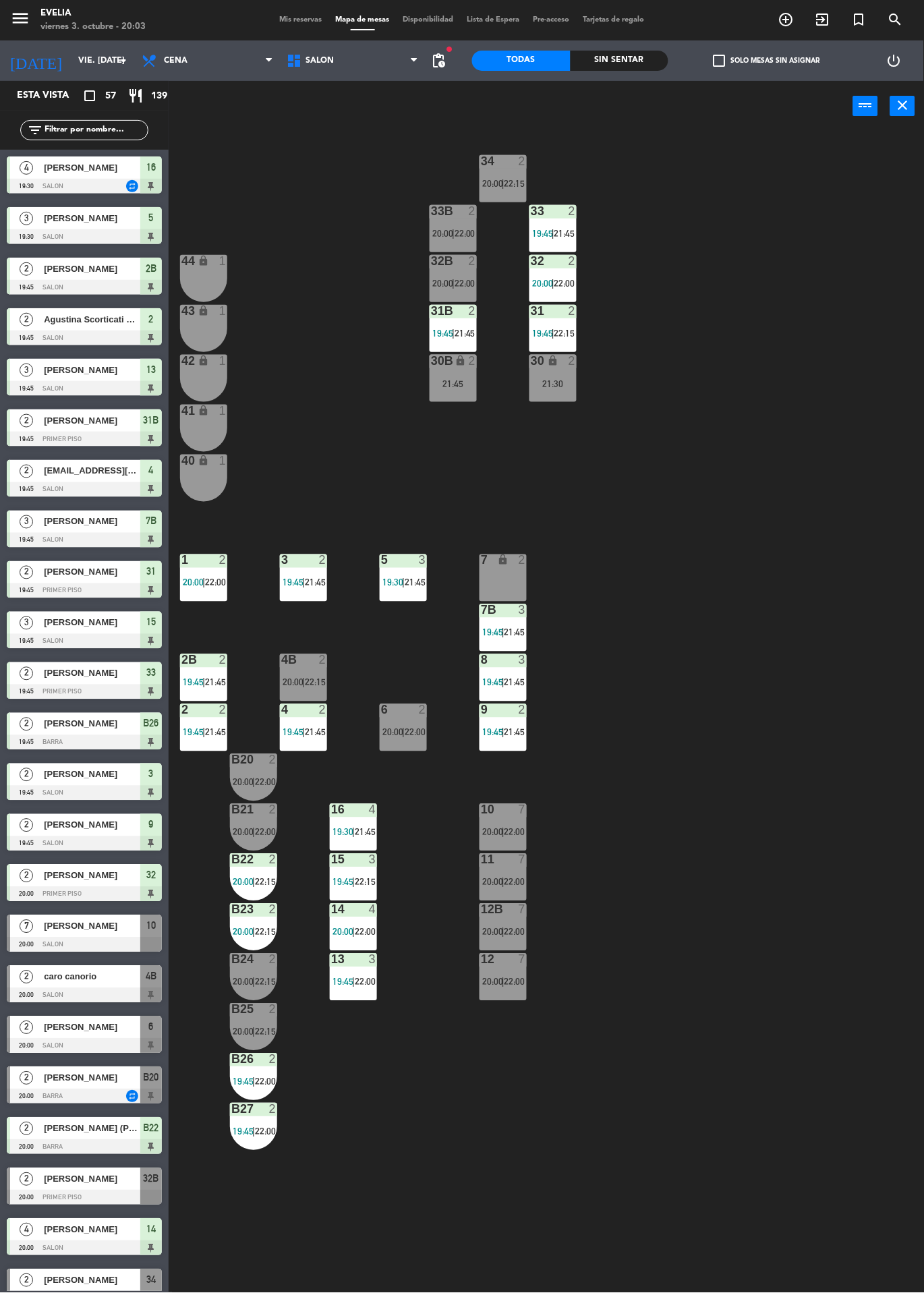
click at [64, 1292] on div at bounding box center [83, 1299] width 155 height 15
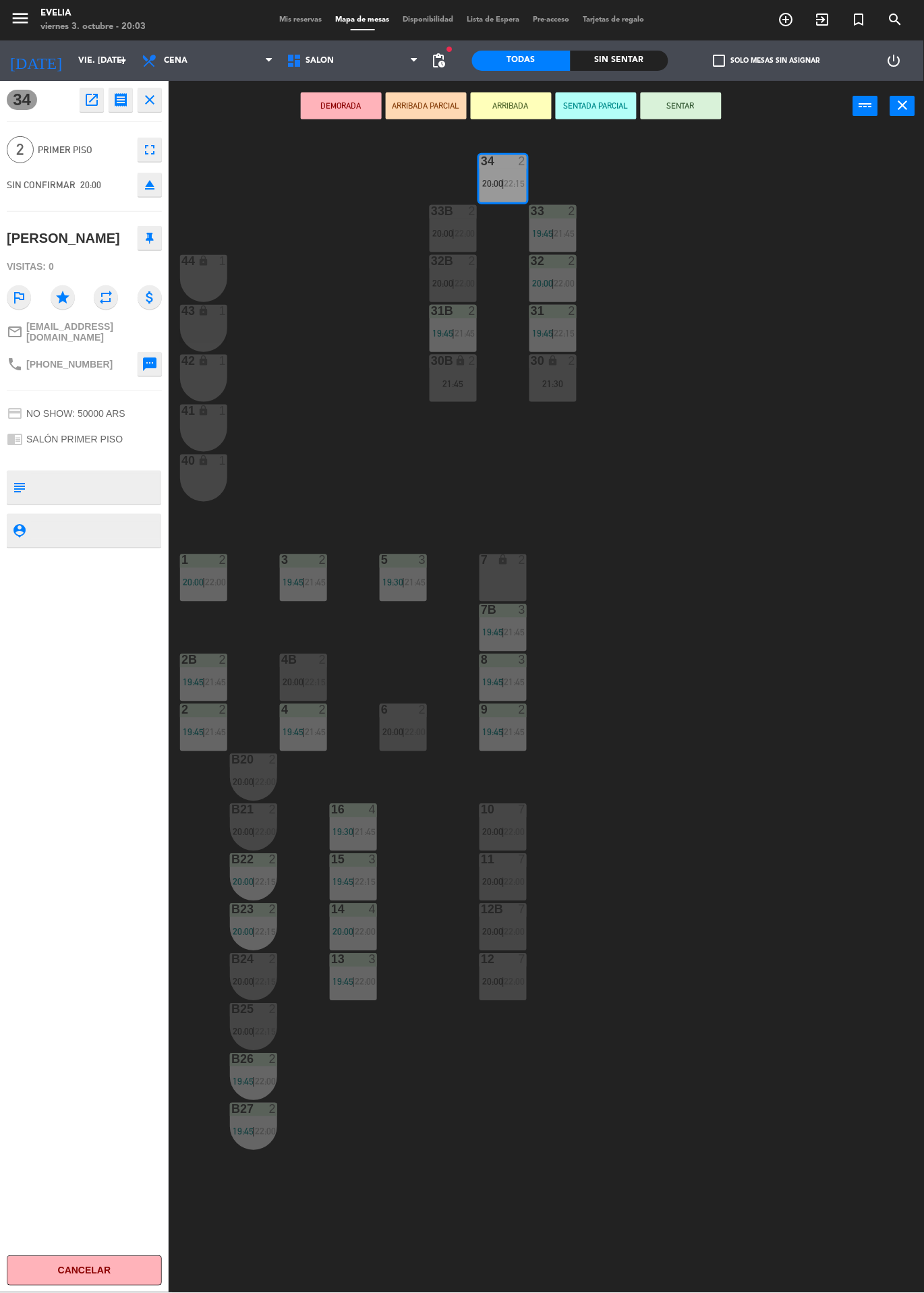
click at [647, 106] on button "SENTAR" at bounding box center [681, 105] width 81 height 27
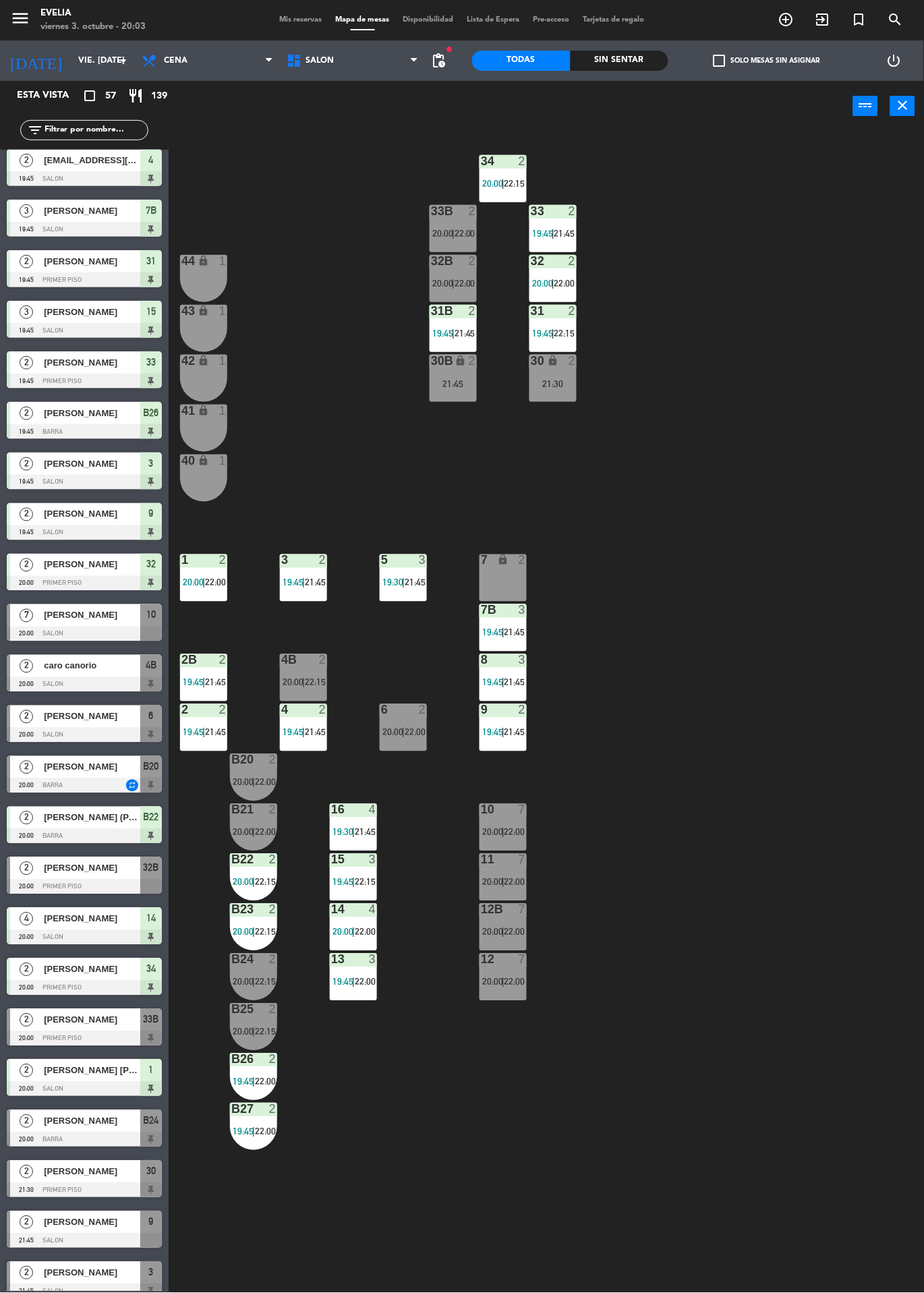
scroll to position [332, 0]
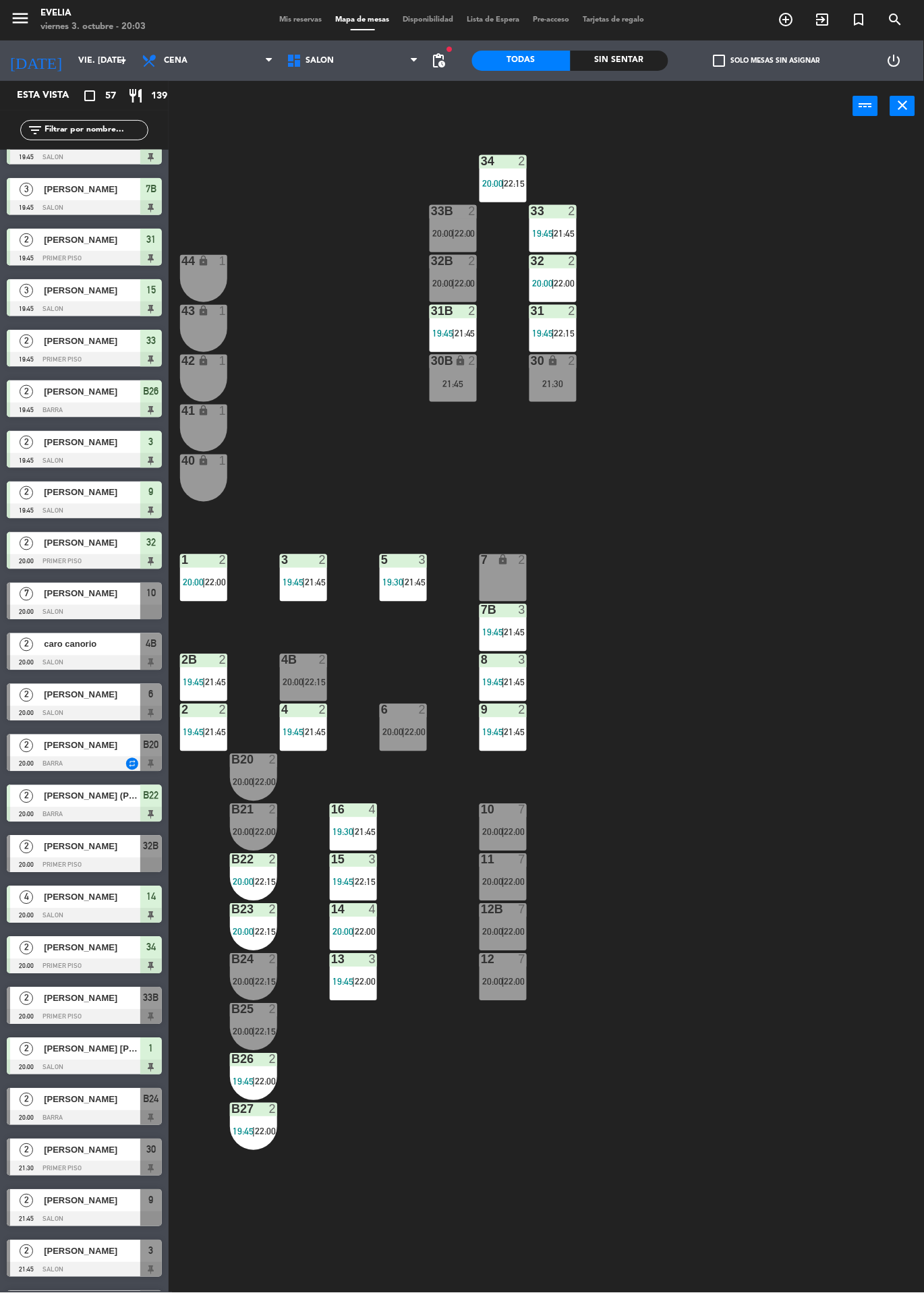
click at [51, 1017] on div at bounding box center [83, 1017] width 155 height 15
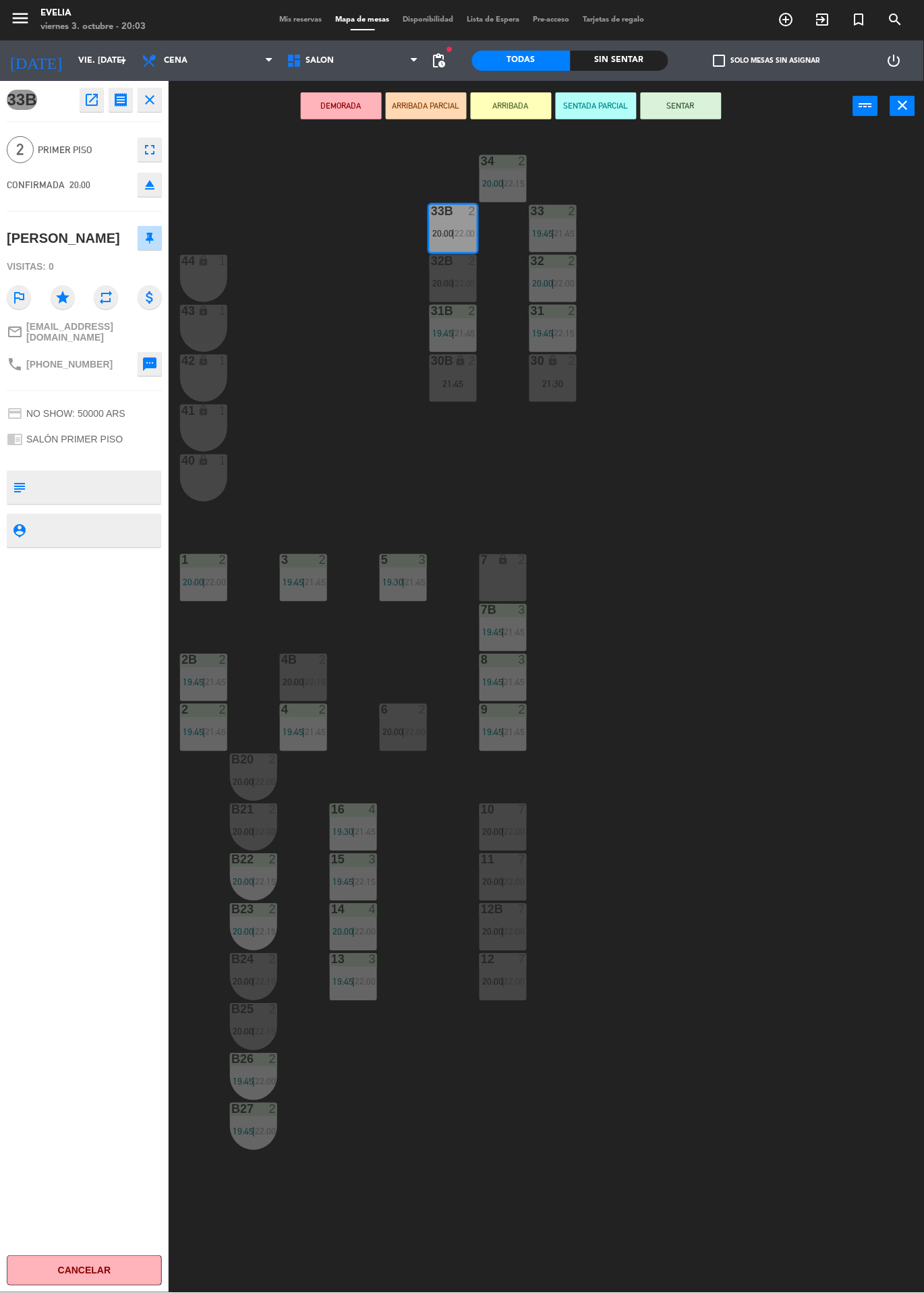
click at [678, 93] on button "SENTAR" at bounding box center [681, 105] width 81 height 27
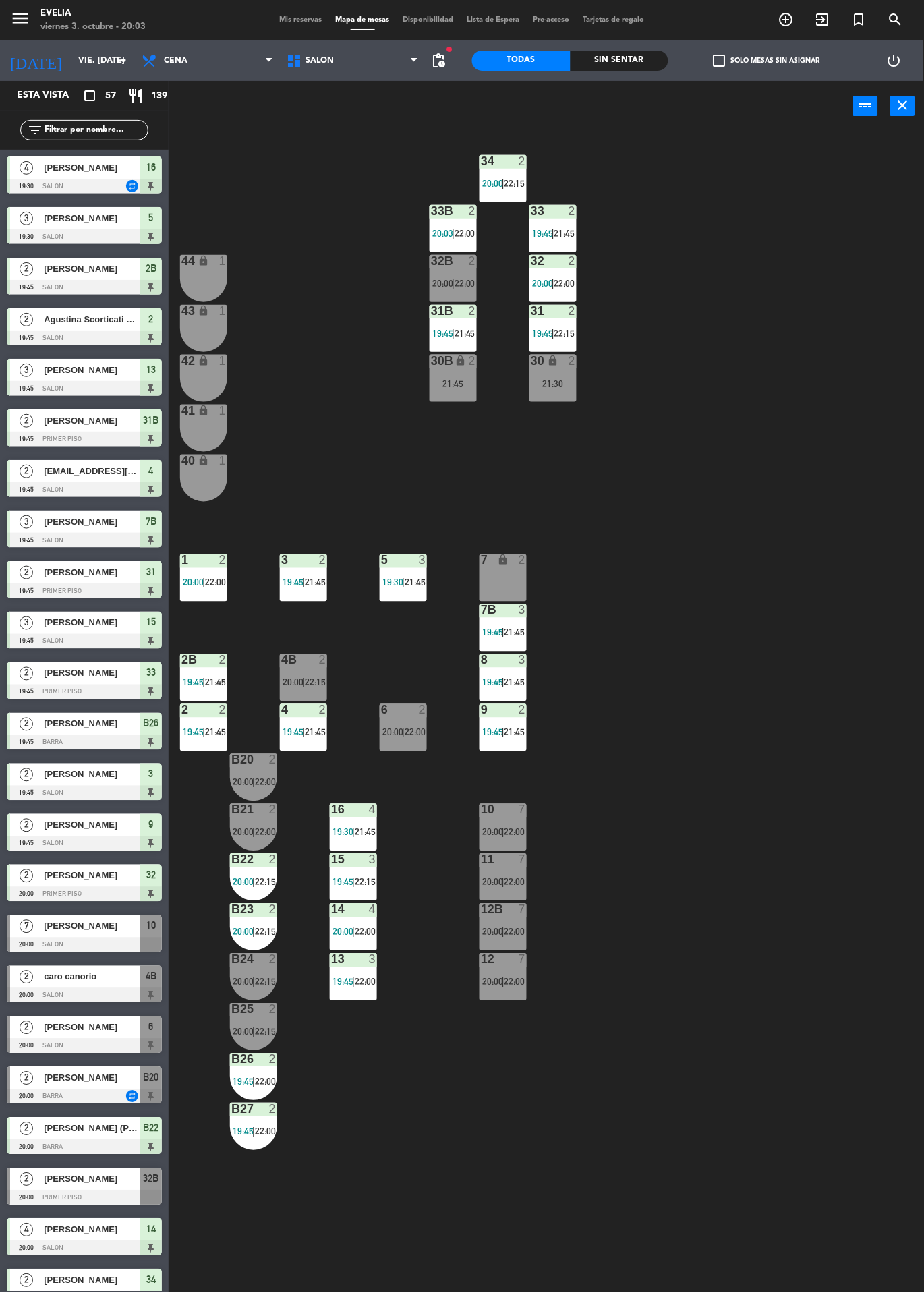
scroll to position [0, 0]
click at [99, 1078] on span "[PERSON_NAME]" at bounding box center [92, 1078] width 96 height 14
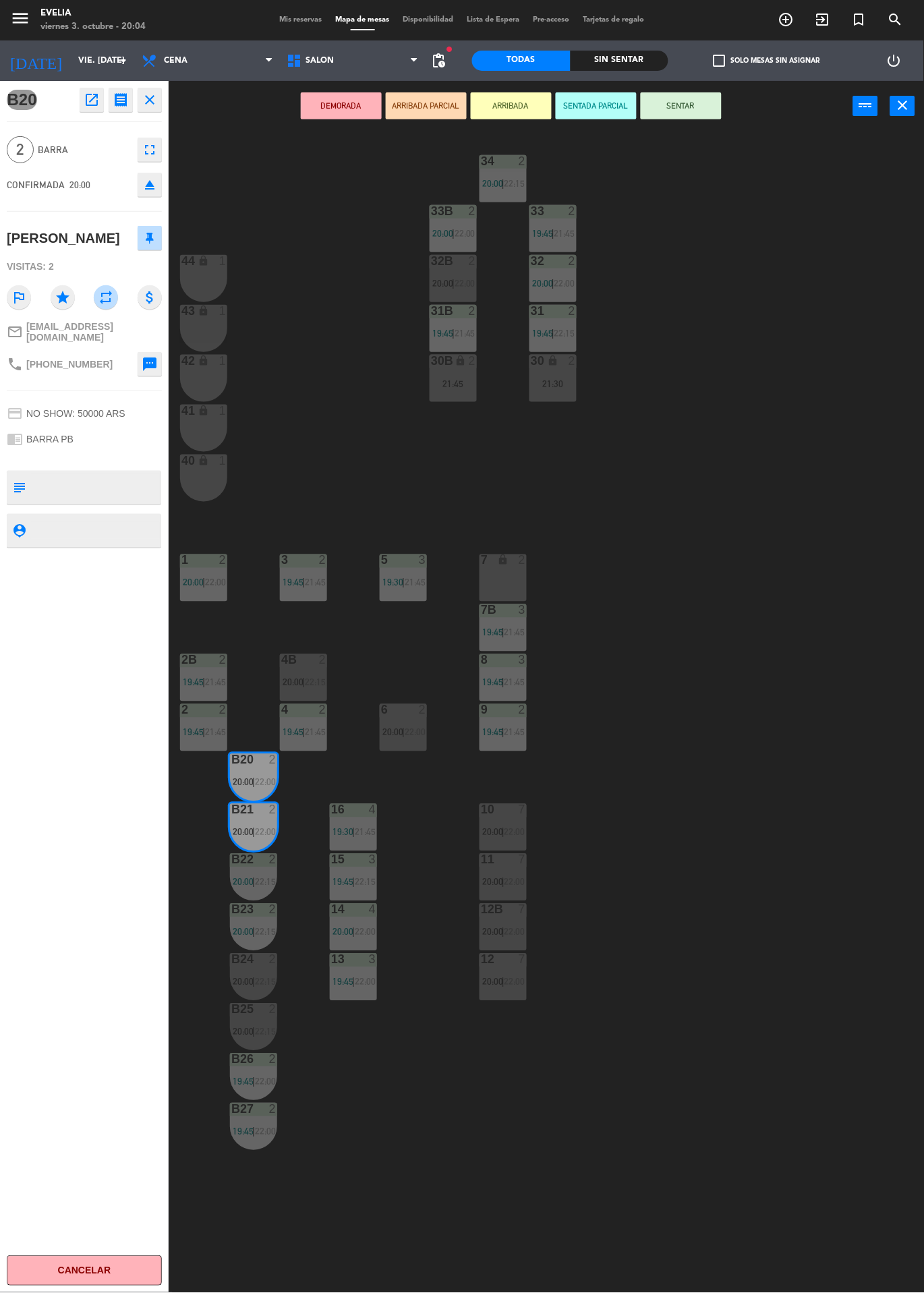
click at [718, 104] on button "SENTAR" at bounding box center [681, 105] width 81 height 27
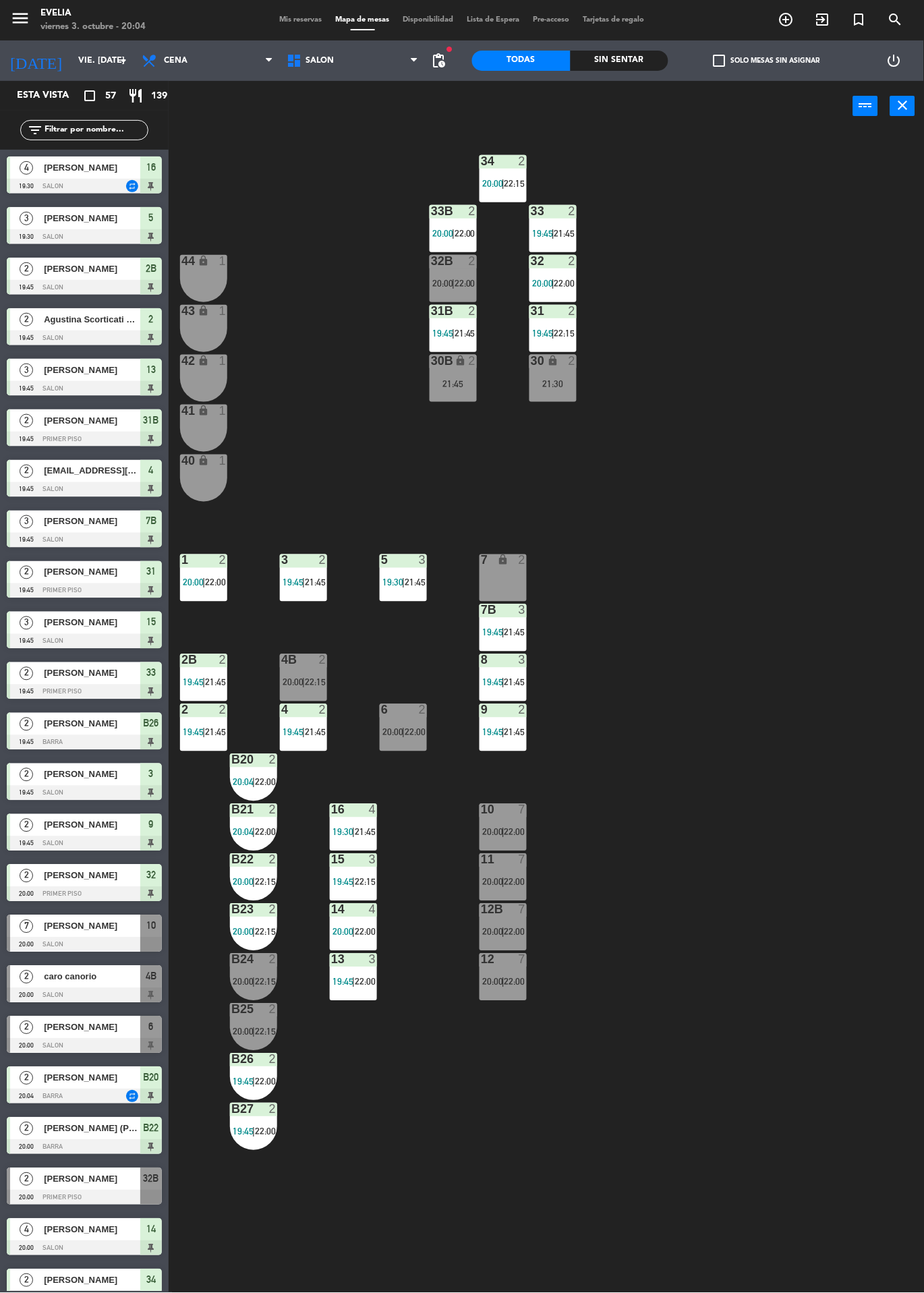
click at [451, 208] on div at bounding box center [453, 211] width 22 height 12
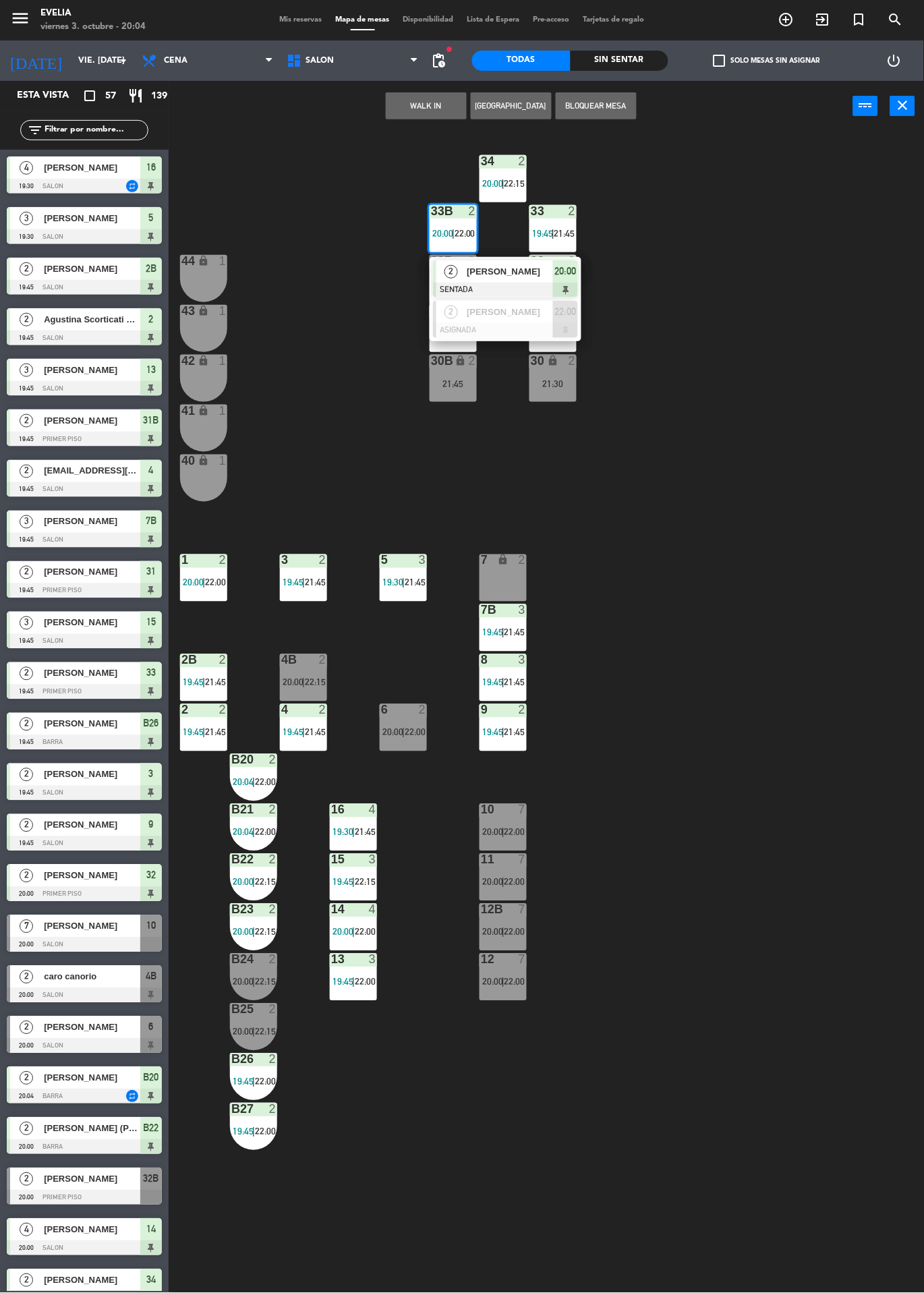
click at [691, 159] on div "34 2 20:00 | 22:15 33B 2 20:00 | 22:00 2 [PERSON_NAME] SENTADA 20:00 2 [PERSON_…" at bounding box center [550, 712] width 746 height 1162
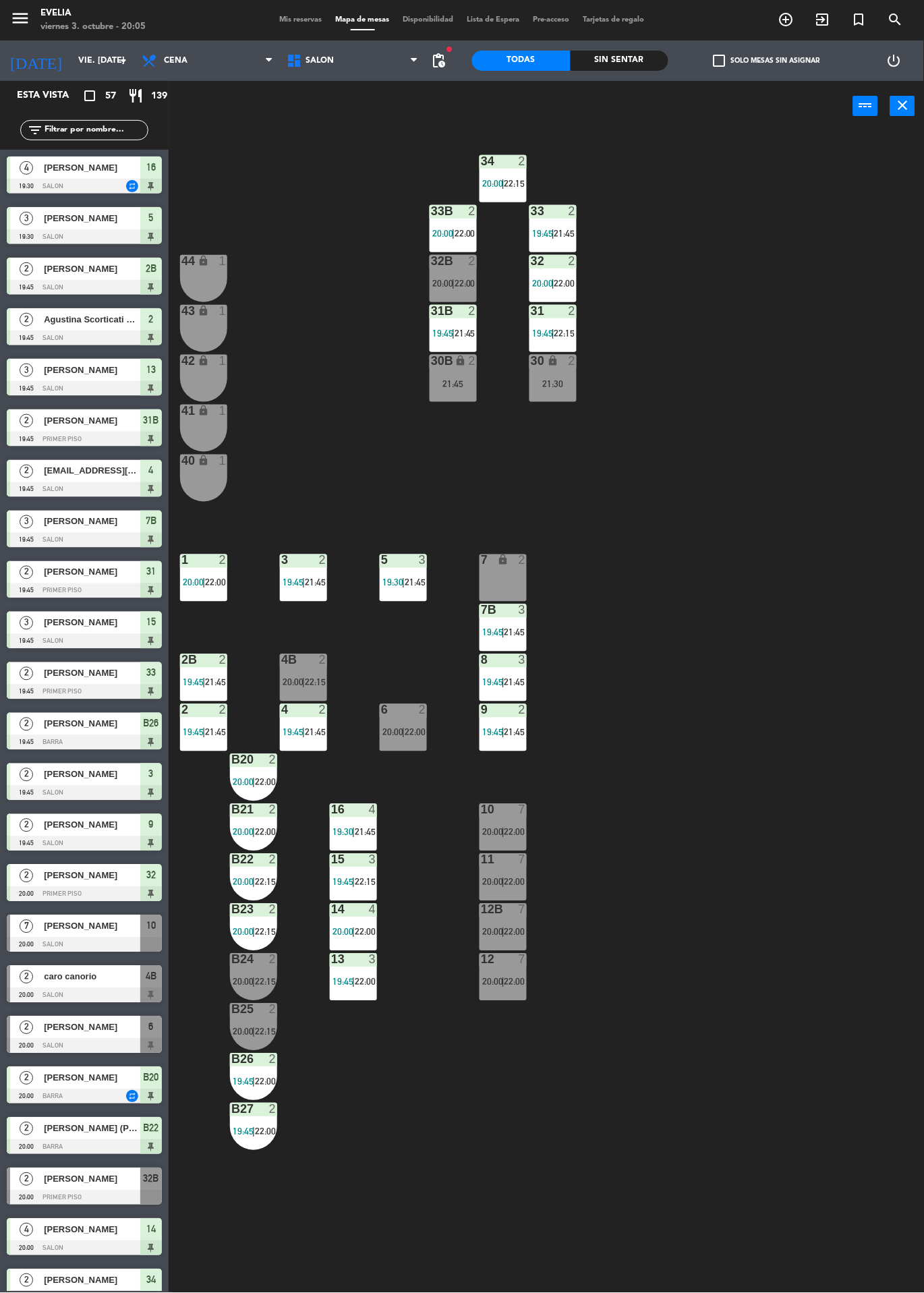
click at [58, 1199] on div at bounding box center [83, 1198] width 155 height 15
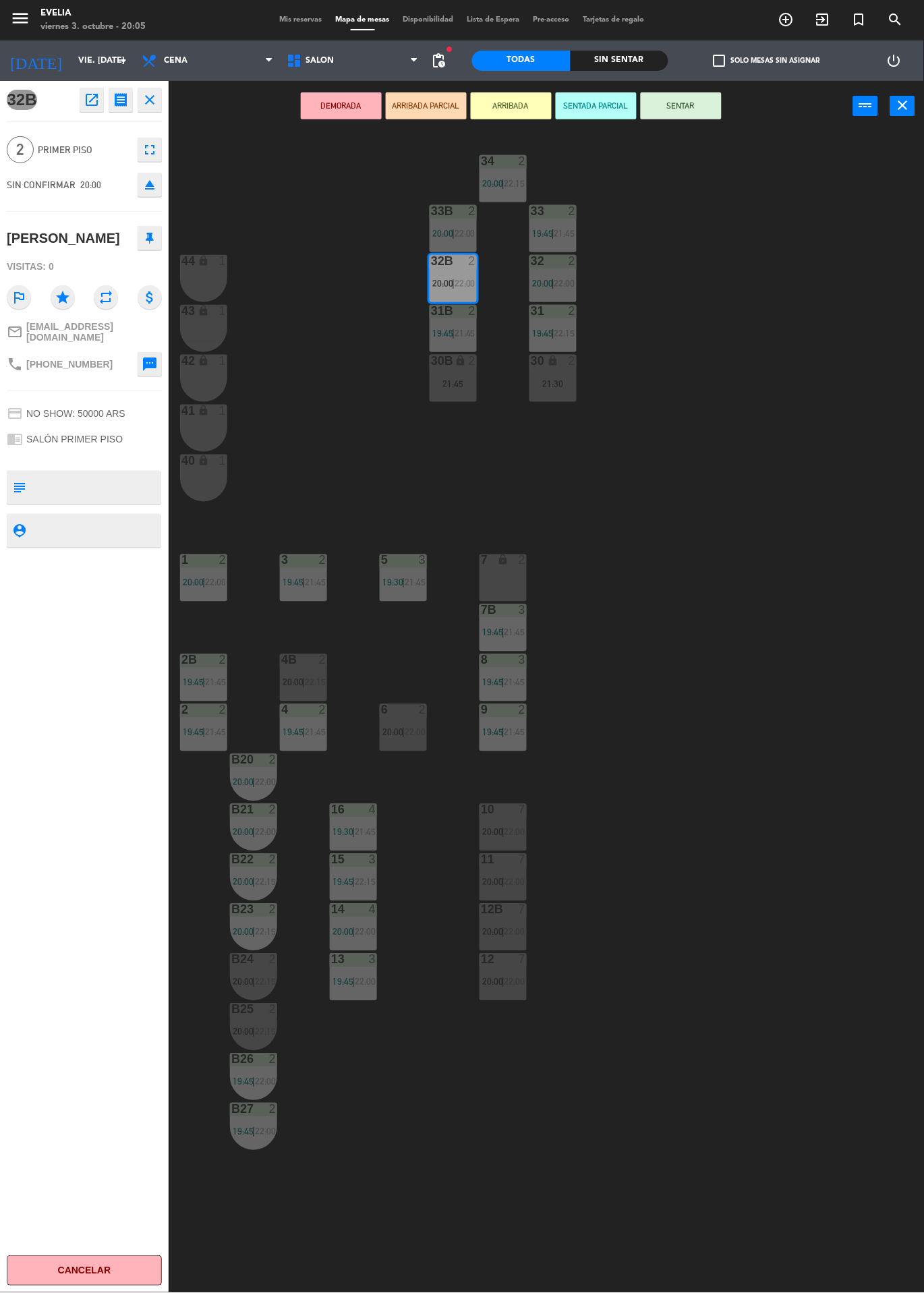
click at [710, 117] on button "SENTAR" at bounding box center [681, 105] width 81 height 27
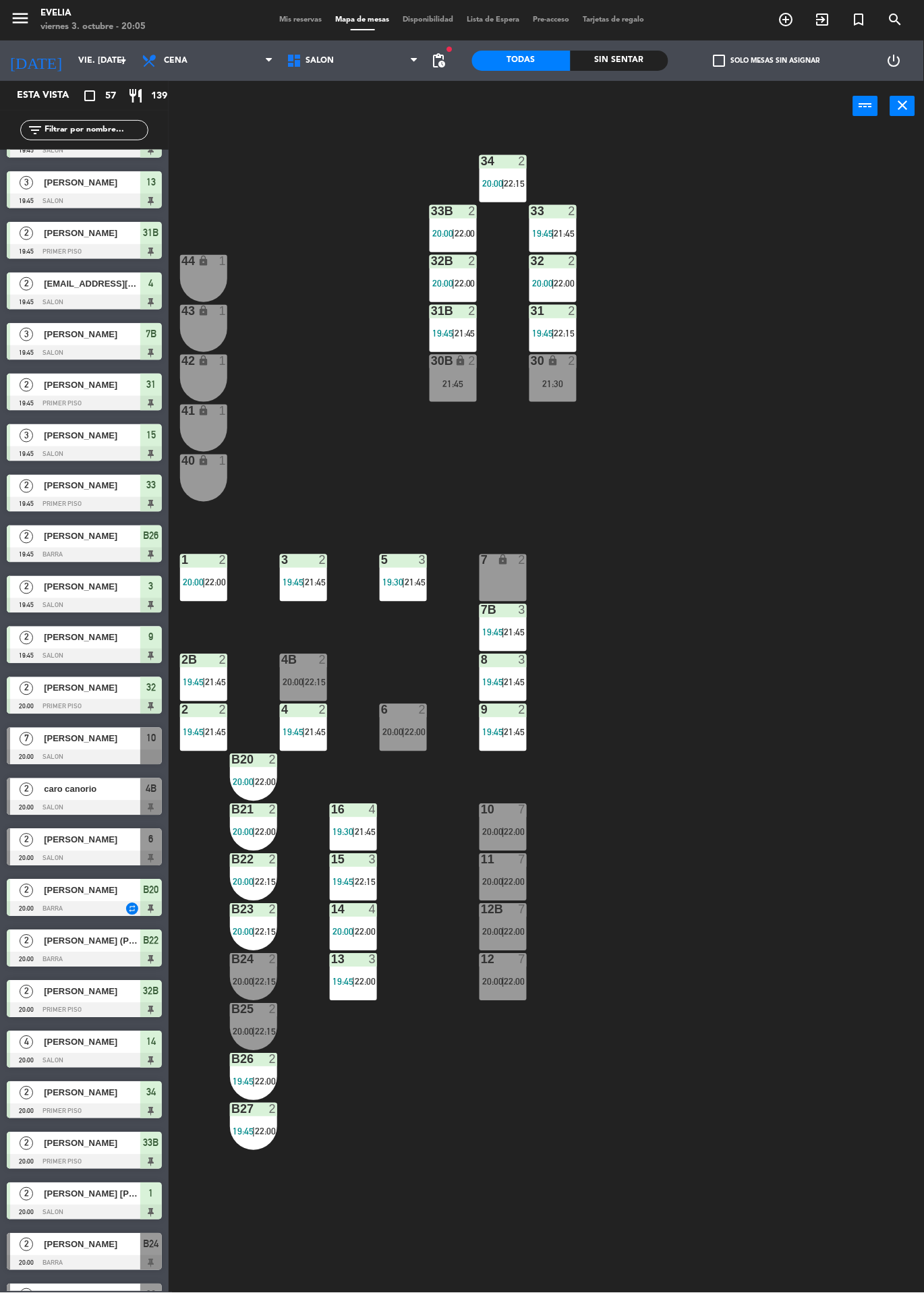
scroll to position [234, 0]
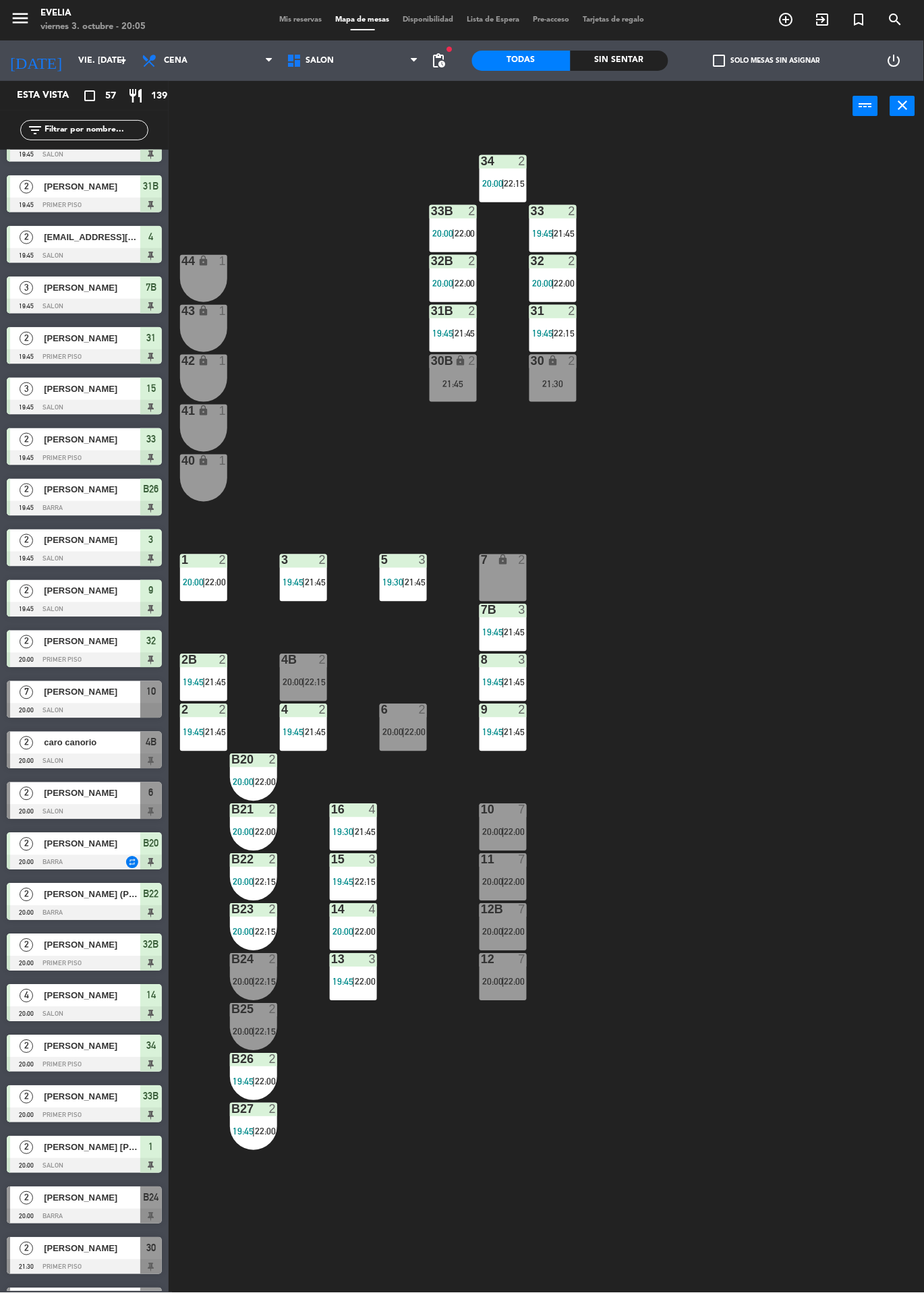
click at [37, 1215] on div at bounding box center [83, 1217] width 155 height 15
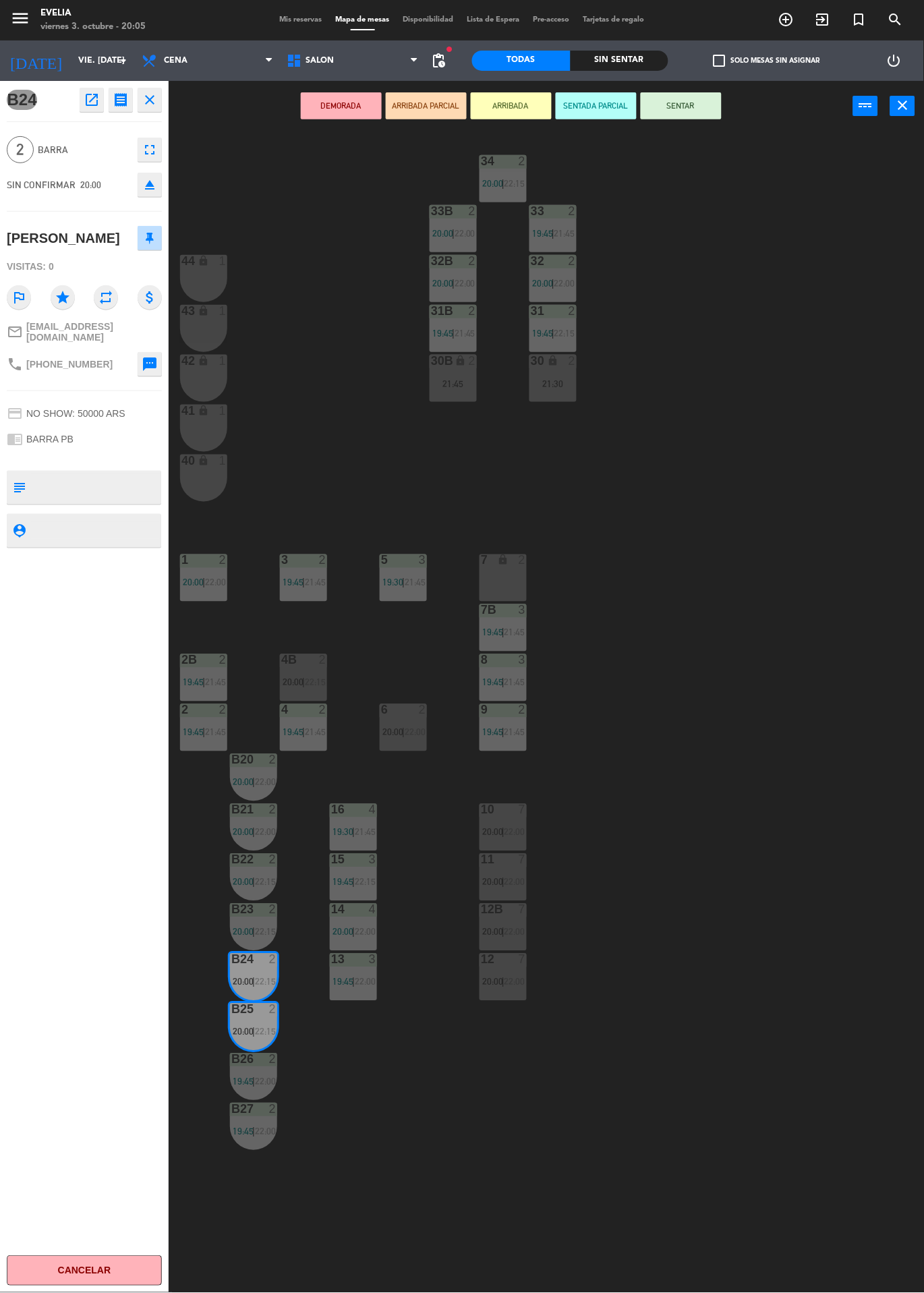
click at [679, 105] on button "SENTAR" at bounding box center [681, 105] width 81 height 27
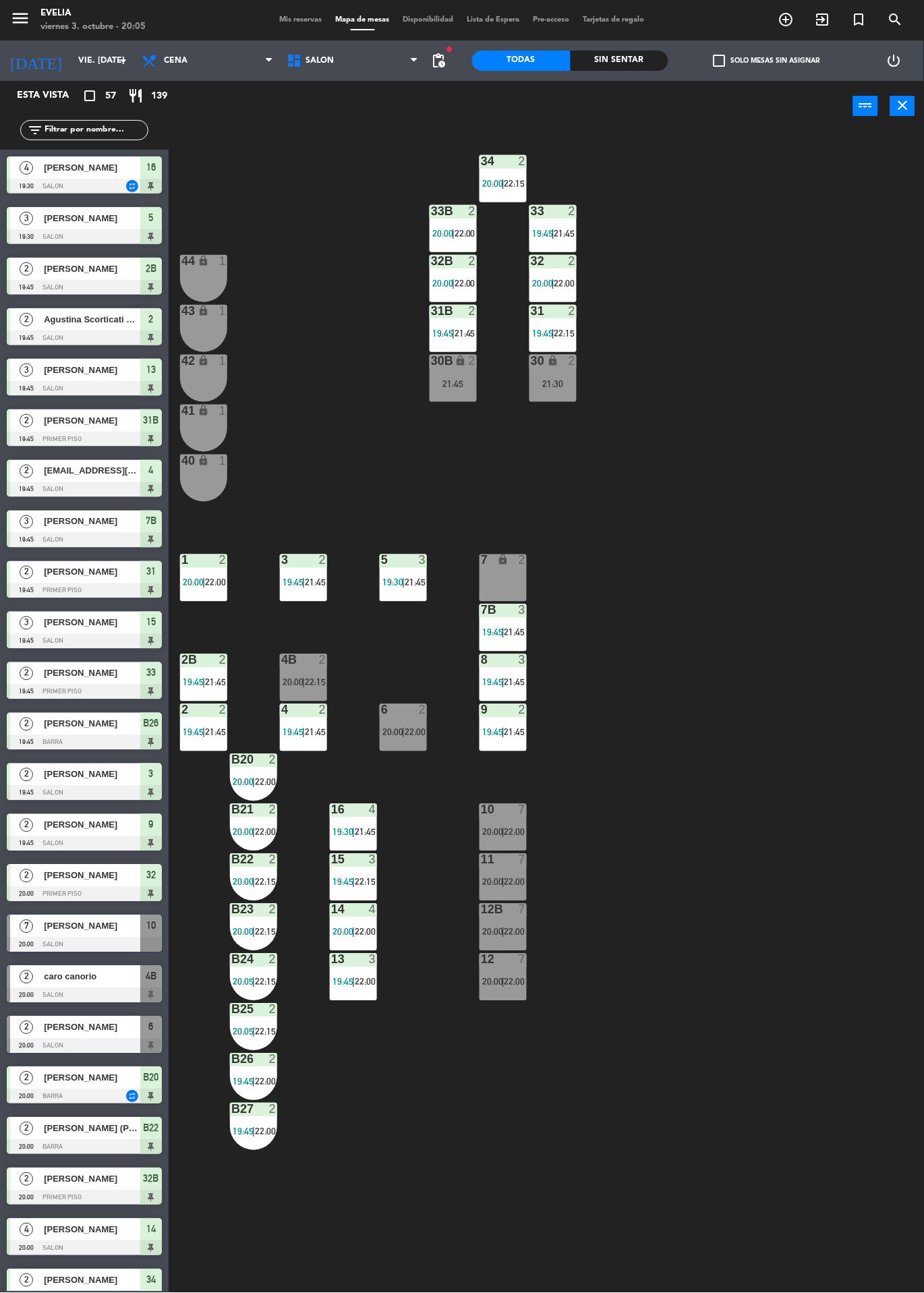
scroll to position [0, 0]
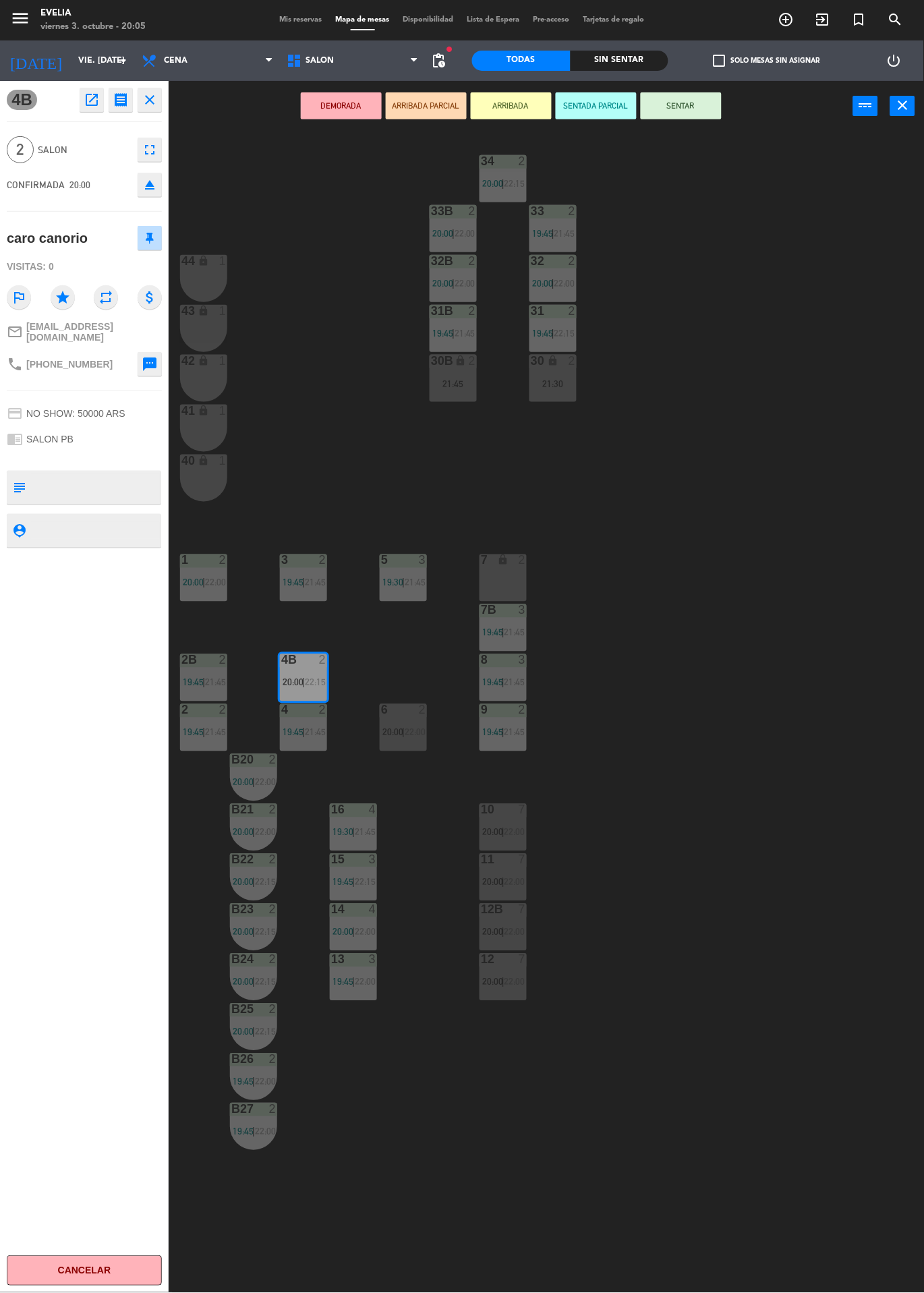
click at [706, 114] on button "SENTAR" at bounding box center [681, 105] width 81 height 27
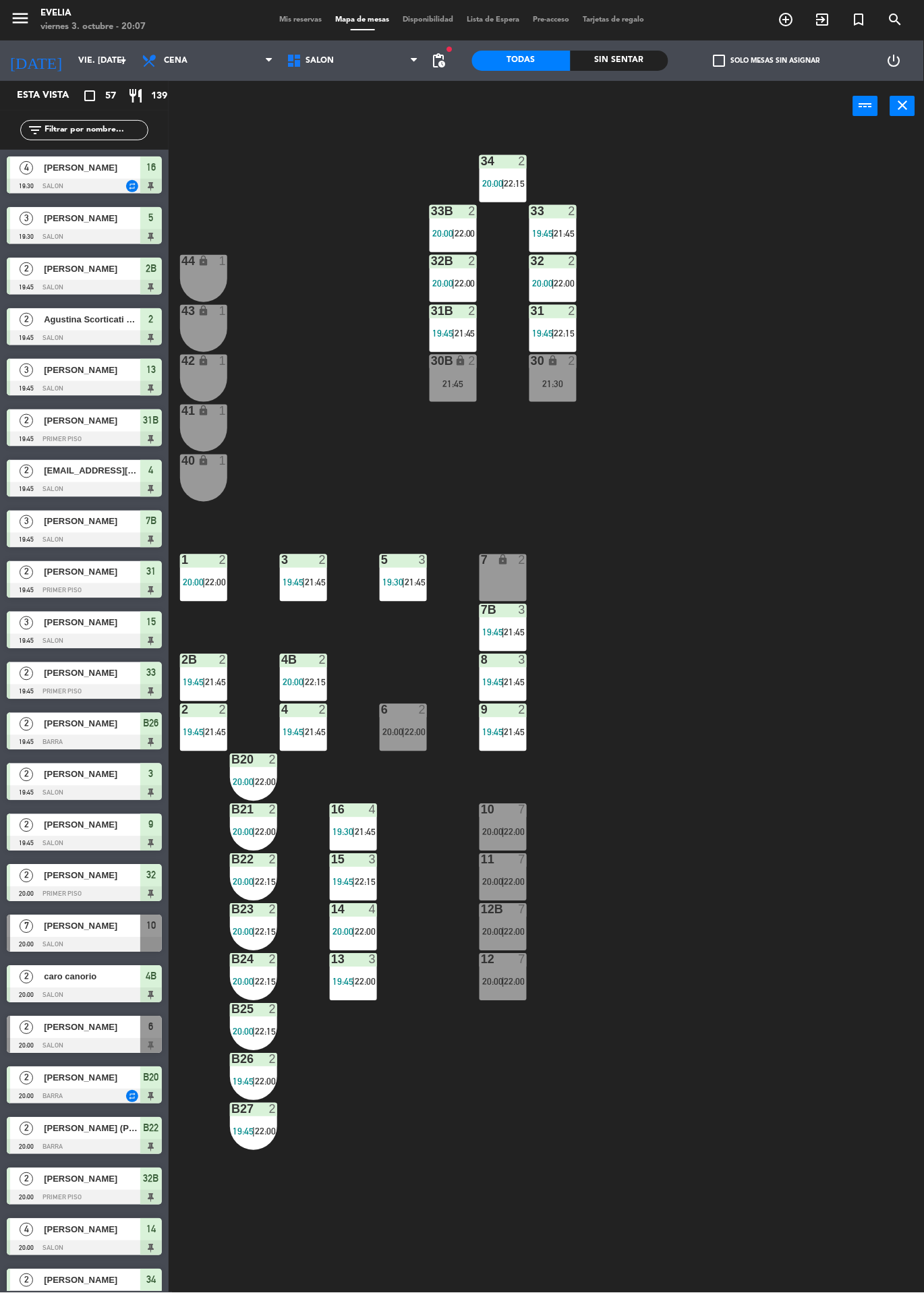
click at [624, 60] on div "Sin sentar" at bounding box center [620, 60] width 99 height 20
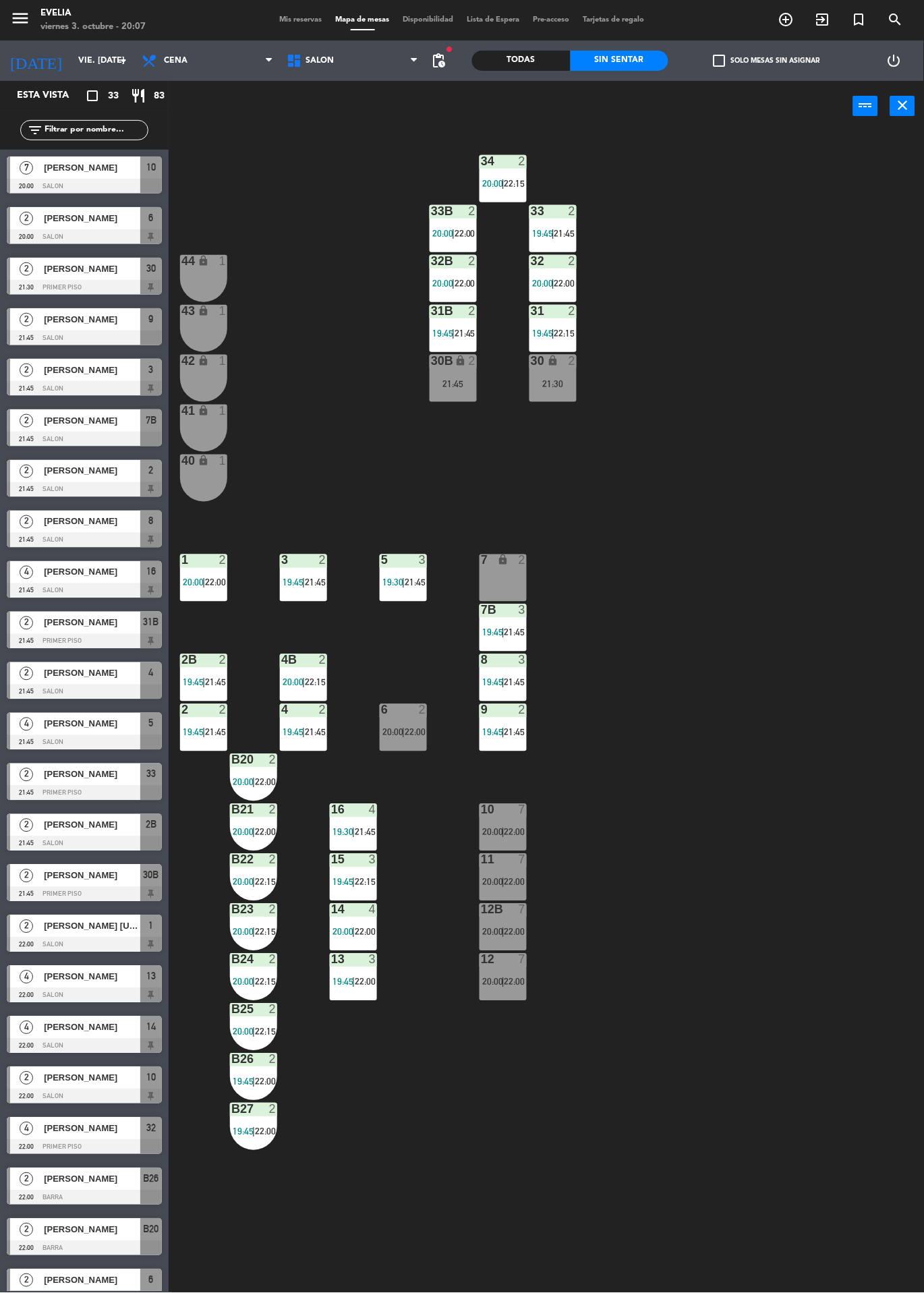
click at [8, 234] on div at bounding box center [83, 236] width 155 height 15
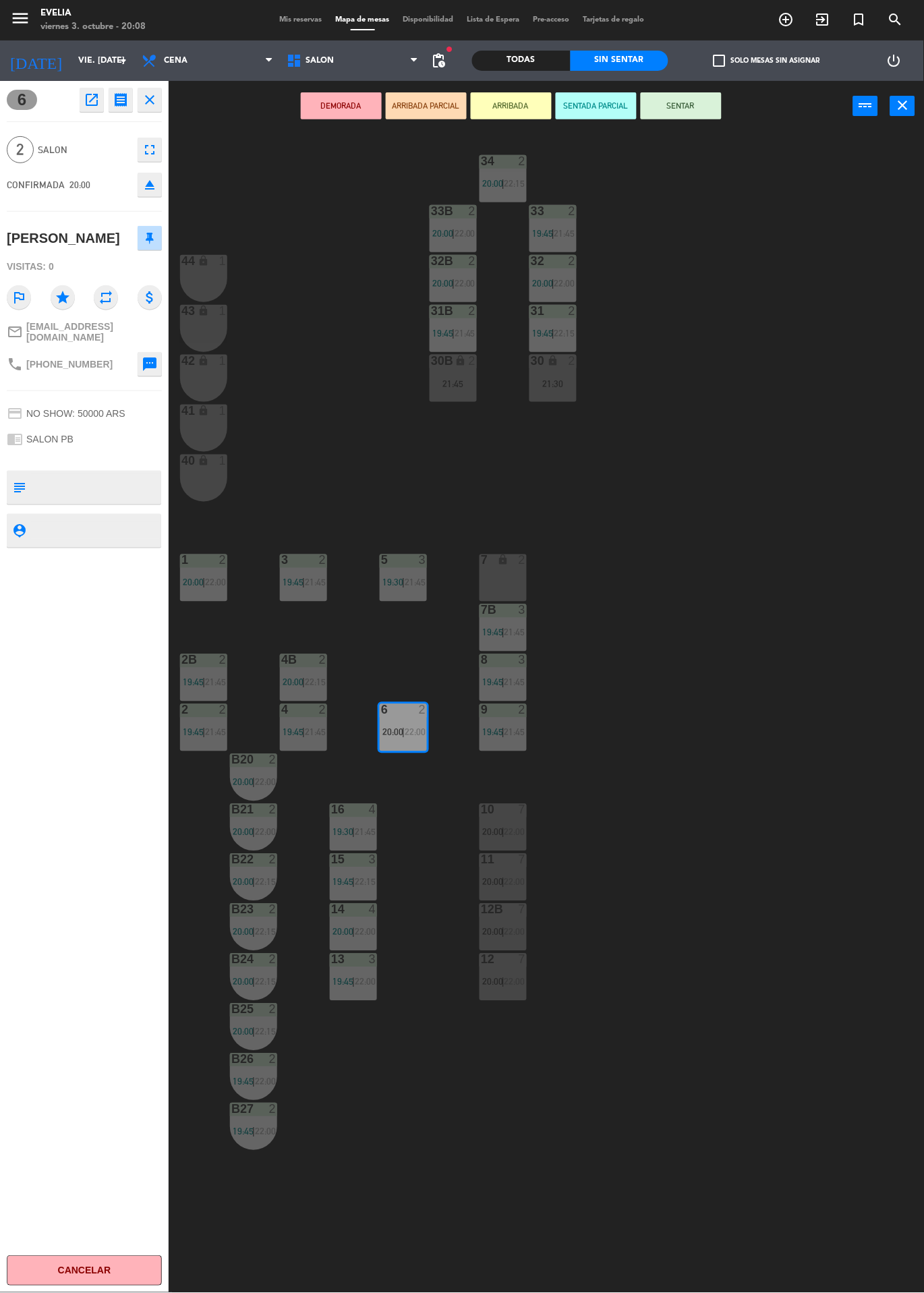
click at [708, 99] on button "SENTAR" at bounding box center [681, 105] width 81 height 27
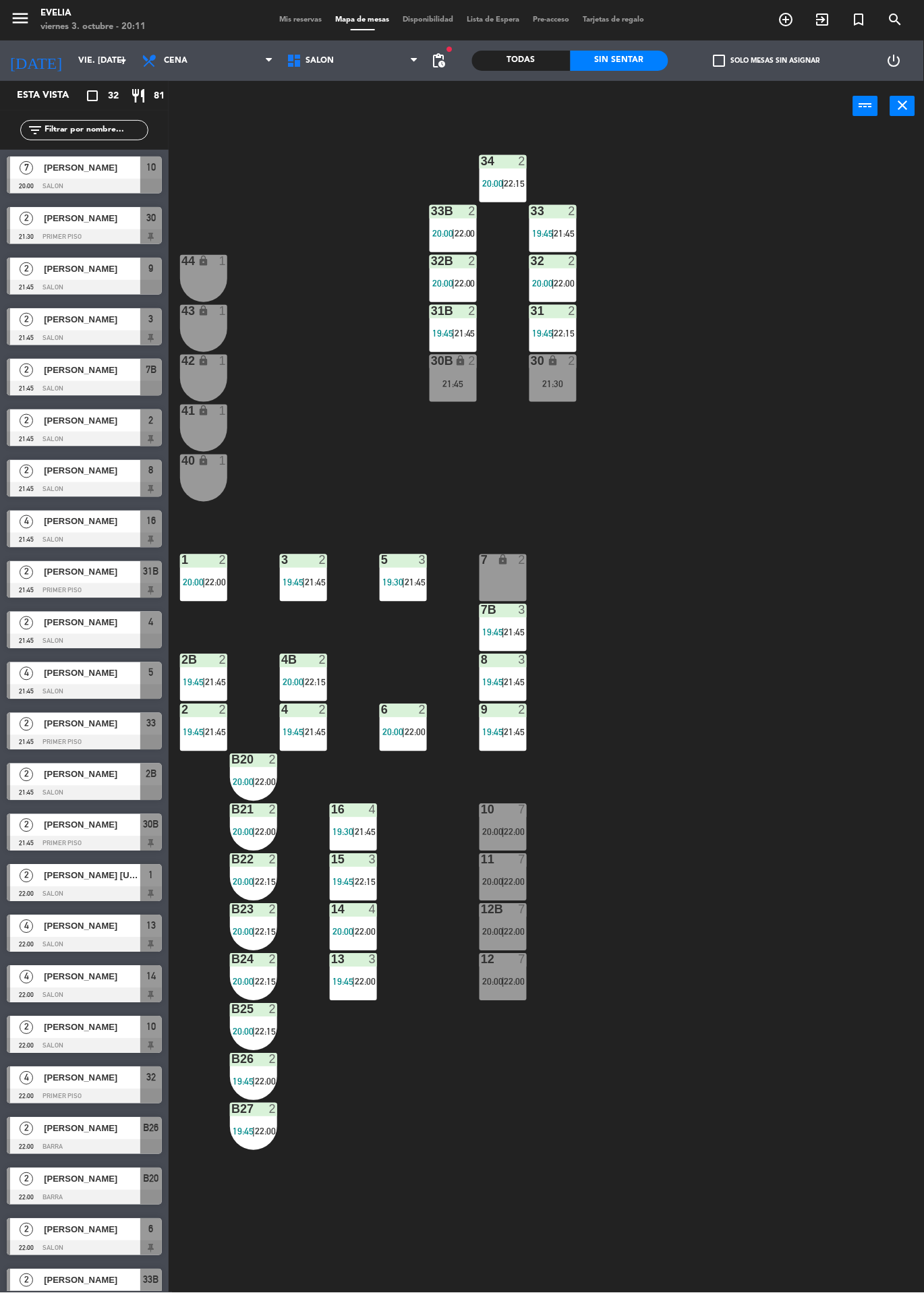
click at [440, 1290] on div "34 2 20:00 | 22:15 33B 2 20:00 | 22:00 33 2 19:45 | 21:45 44 lock 1 32B 2 20:00…" at bounding box center [550, 712] width 746 height 1162
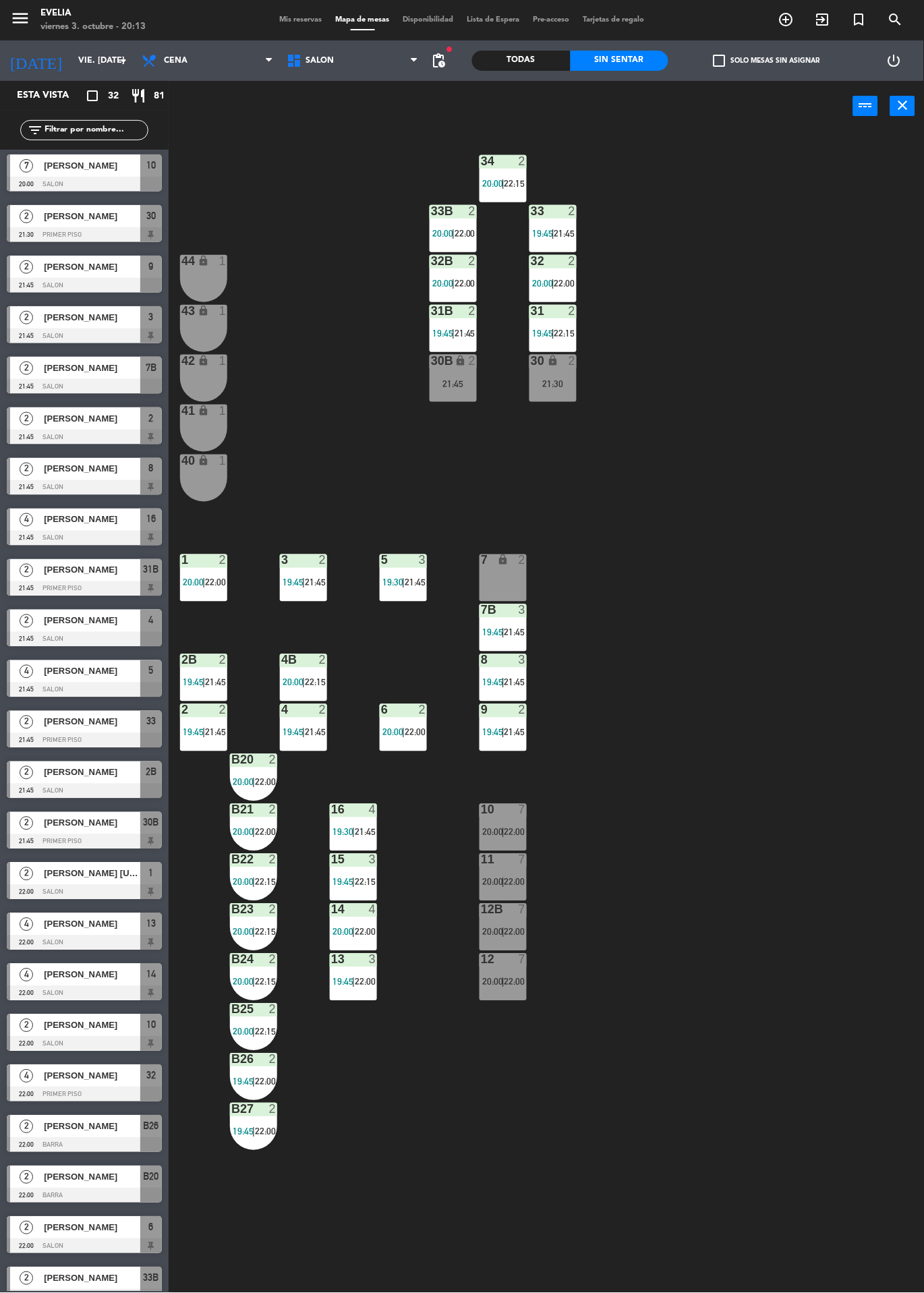
click at [37, 1286] on div "2" at bounding box center [26, 1278] width 32 height 22
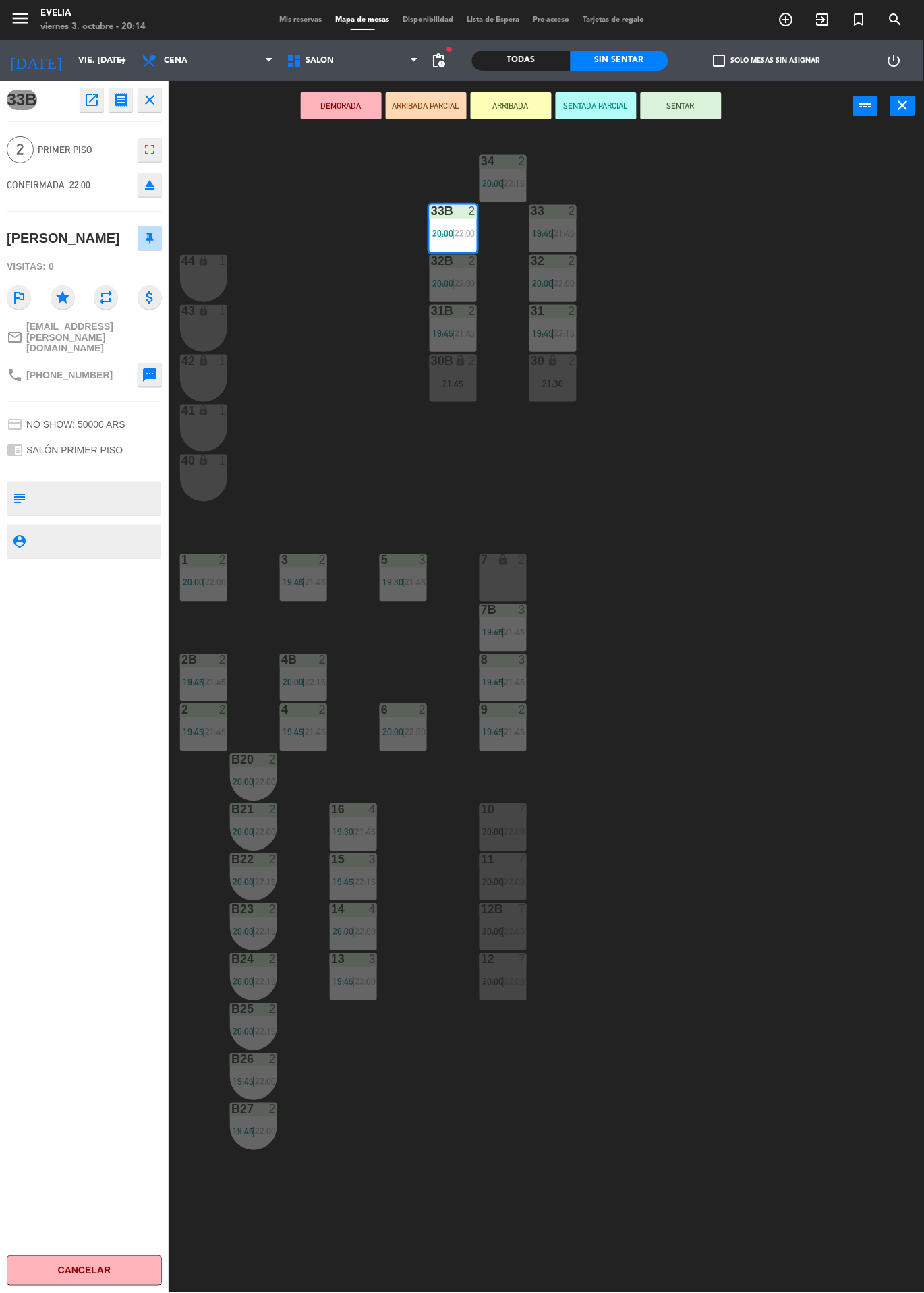
click at [283, 353] on div "34 2 20:00 | 22:15 33B 2 20:00 | 22:00 33 2 19:45 | 21:45 44 lock 1 32B 2 20:00…" at bounding box center [550, 712] width 746 height 1162
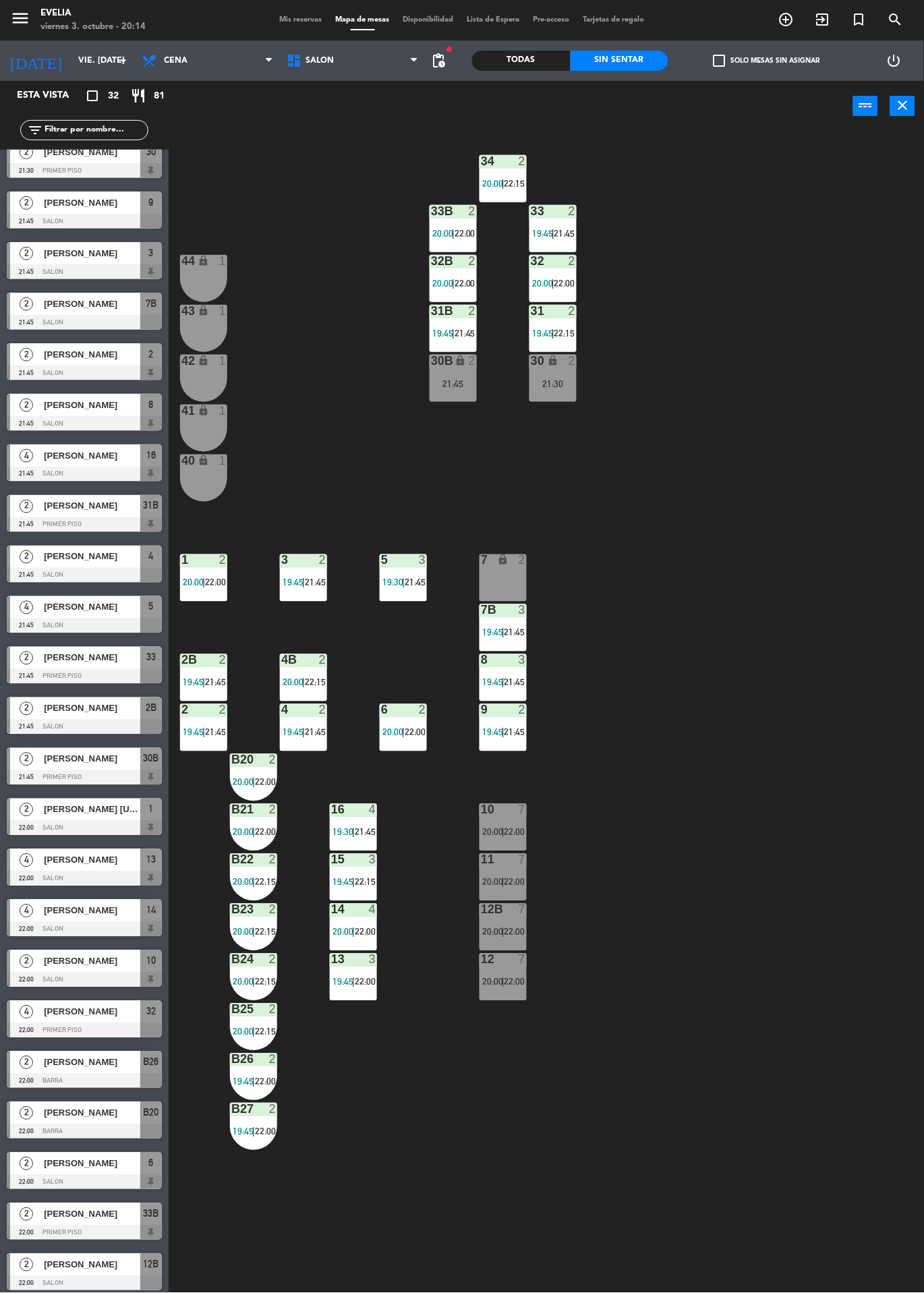
scroll to position [0, 0]
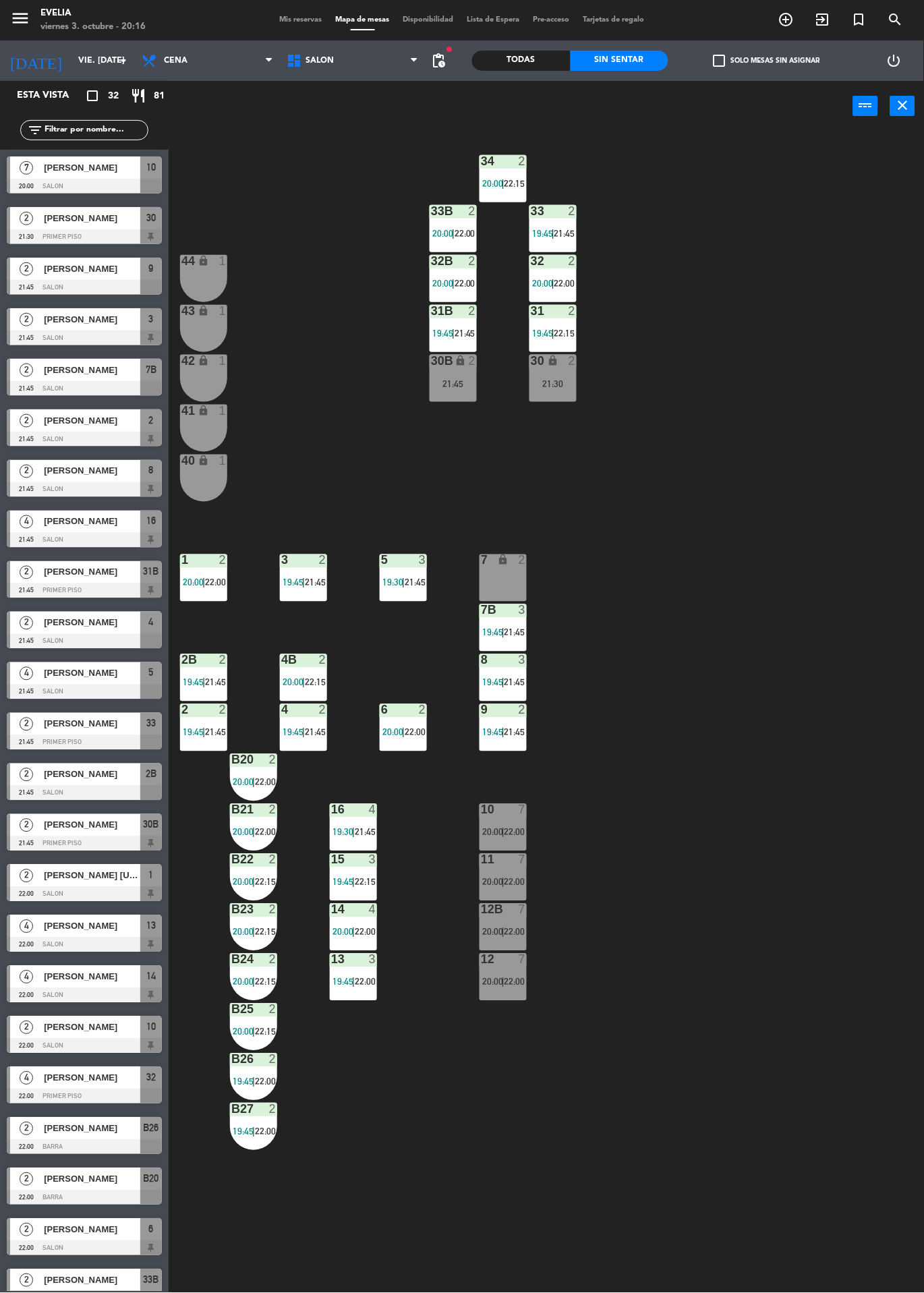
click at [502, 844] on div "10 7 20:00 | 22:00" at bounding box center [504, 828] width 48 height 48
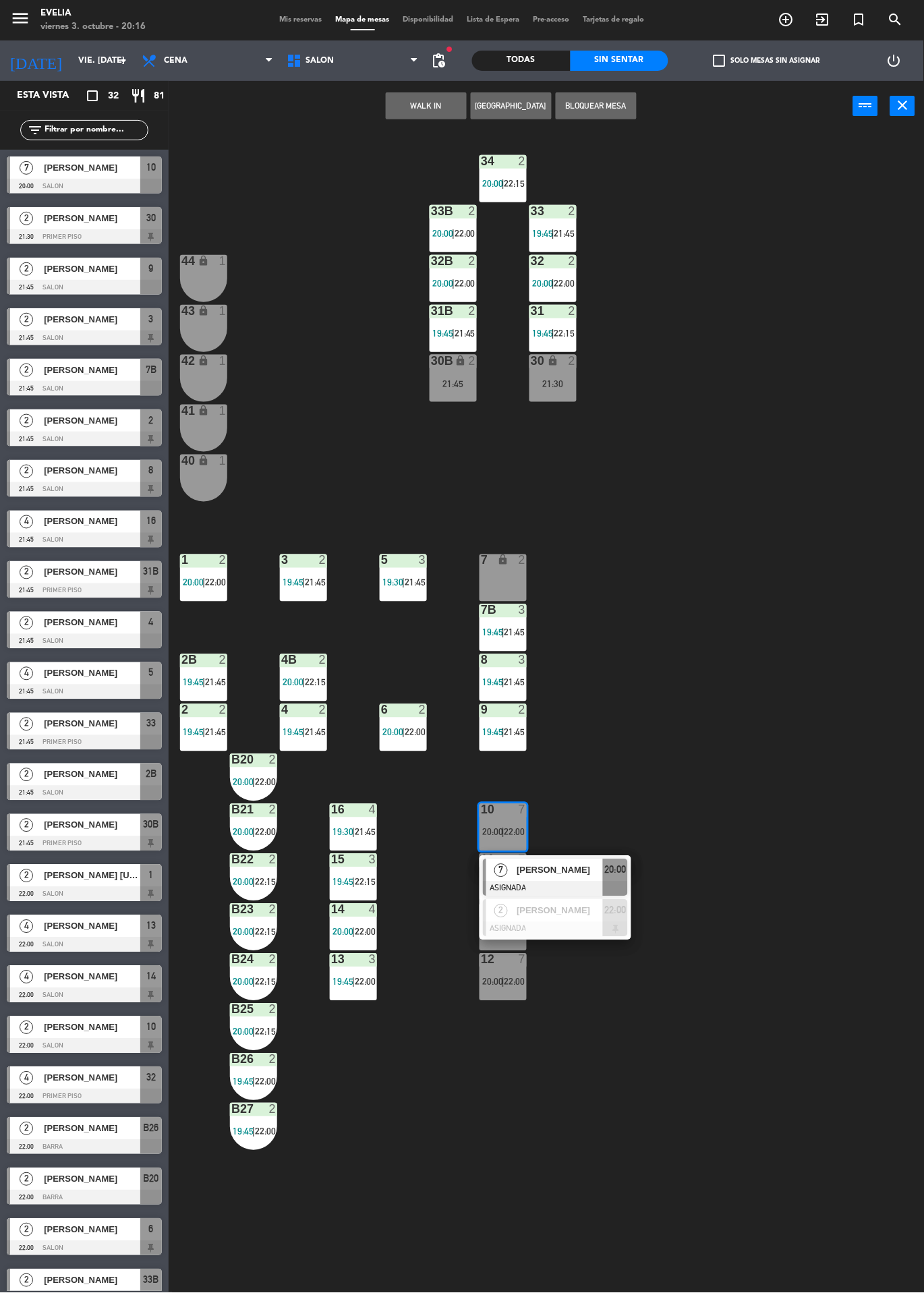
click at [521, 883] on div at bounding box center [555, 889] width 145 height 15
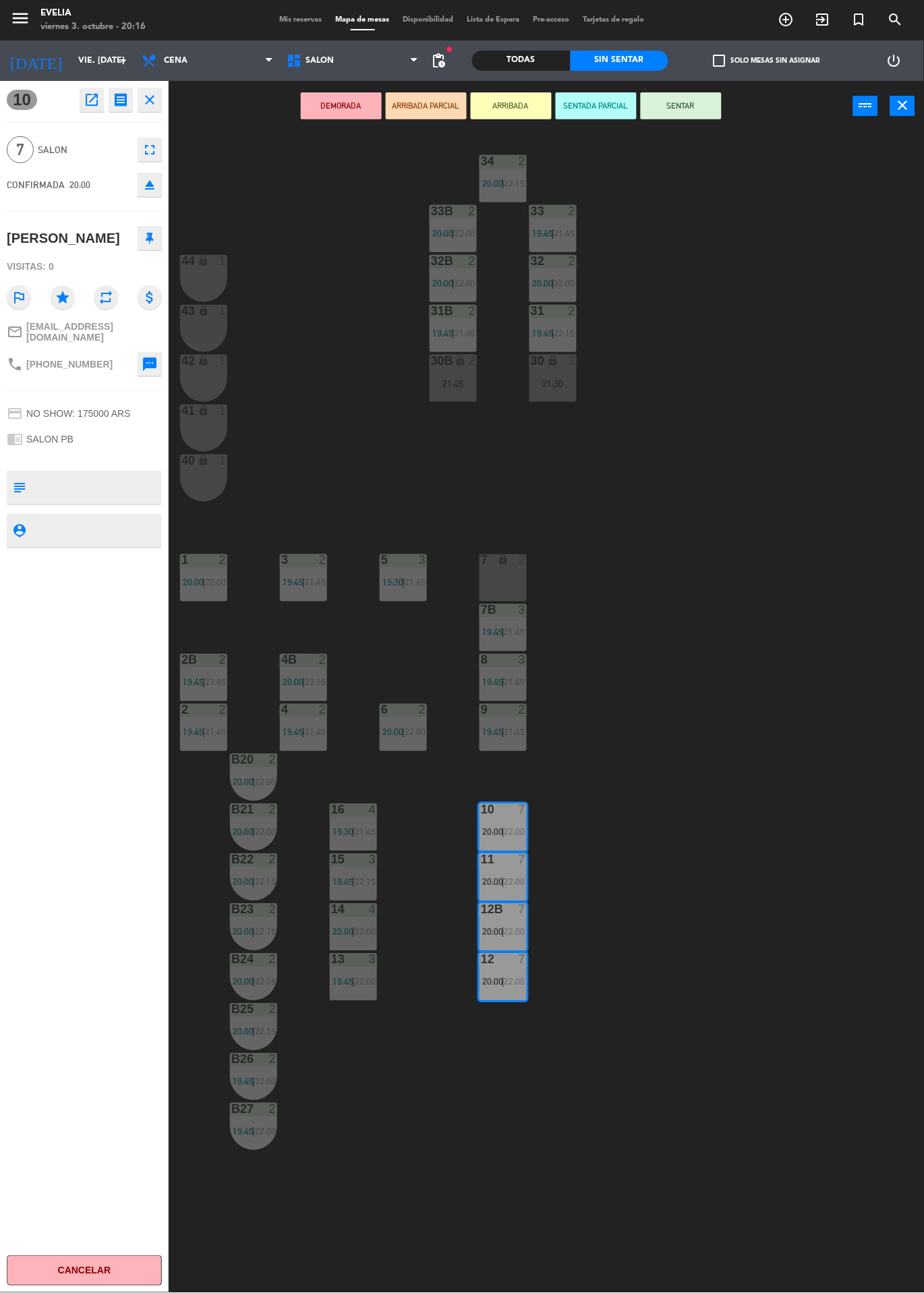
click at [708, 112] on button "SENTAR" at bounding box center [681, 105] width 81 height 27
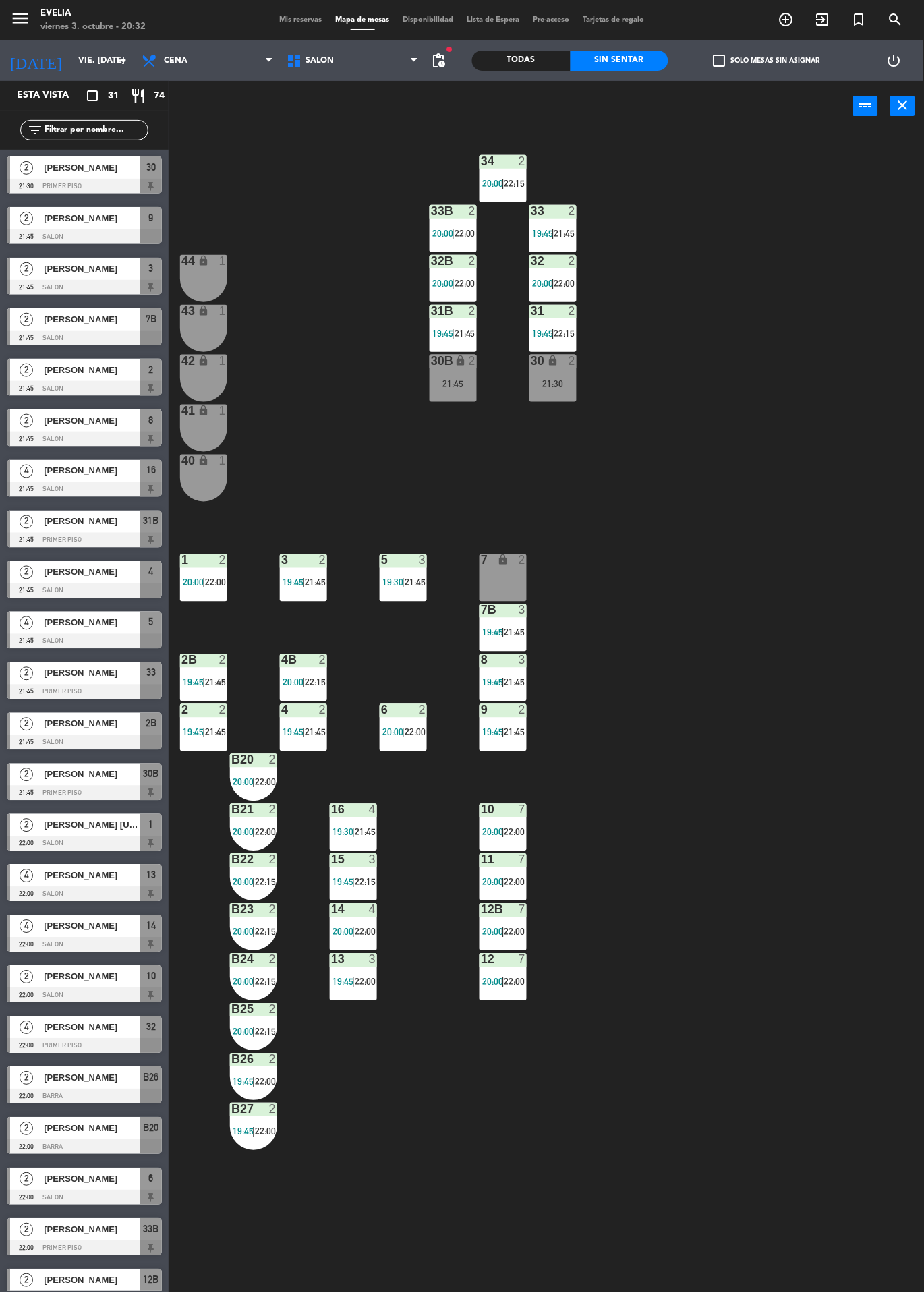
click at [317, 737] on span "21:45" at bounding box center [315, 733] width 21 height 11
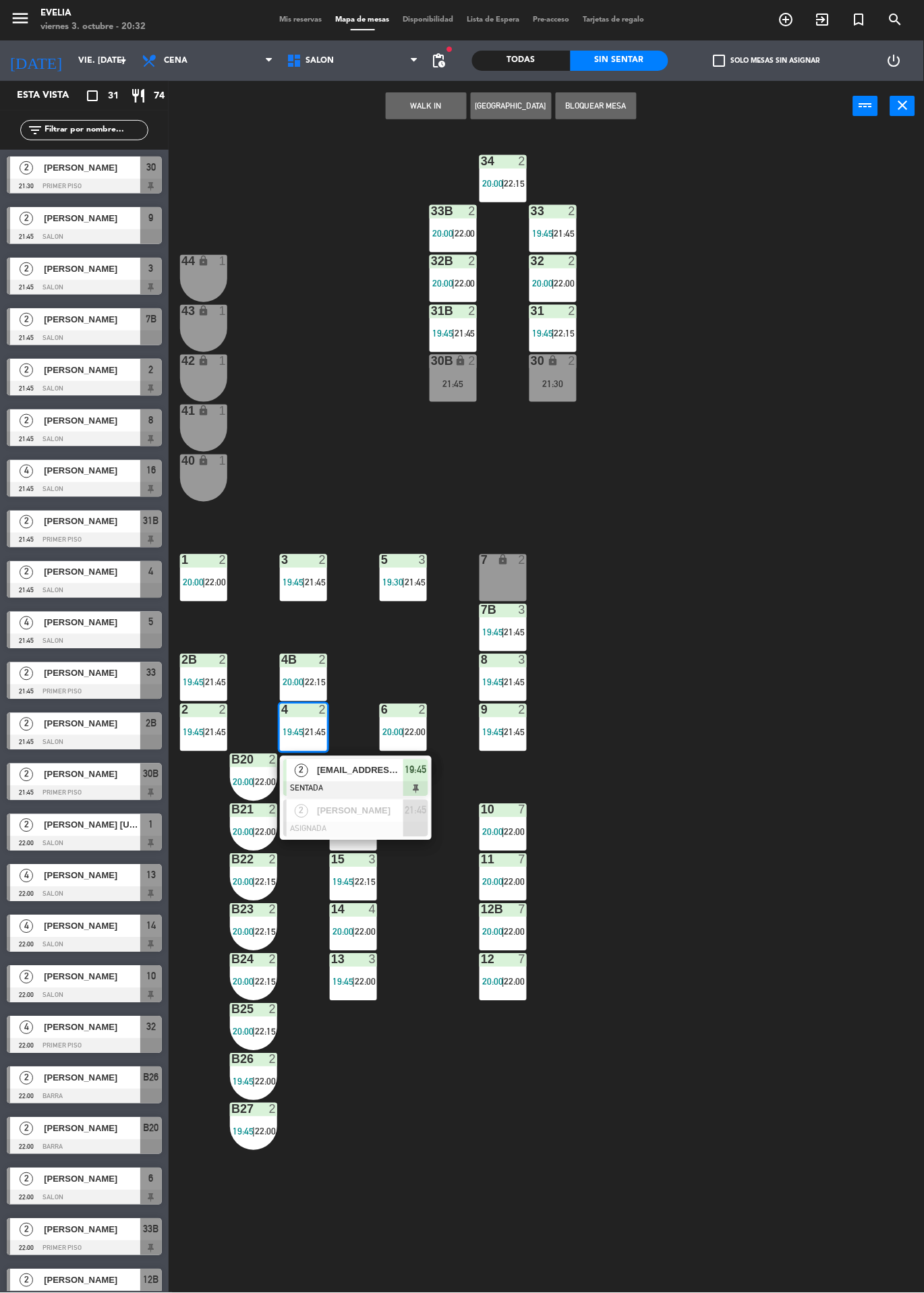
click at [293, 771] on div "2" at bounding box center [301, 771] width 29 height 22
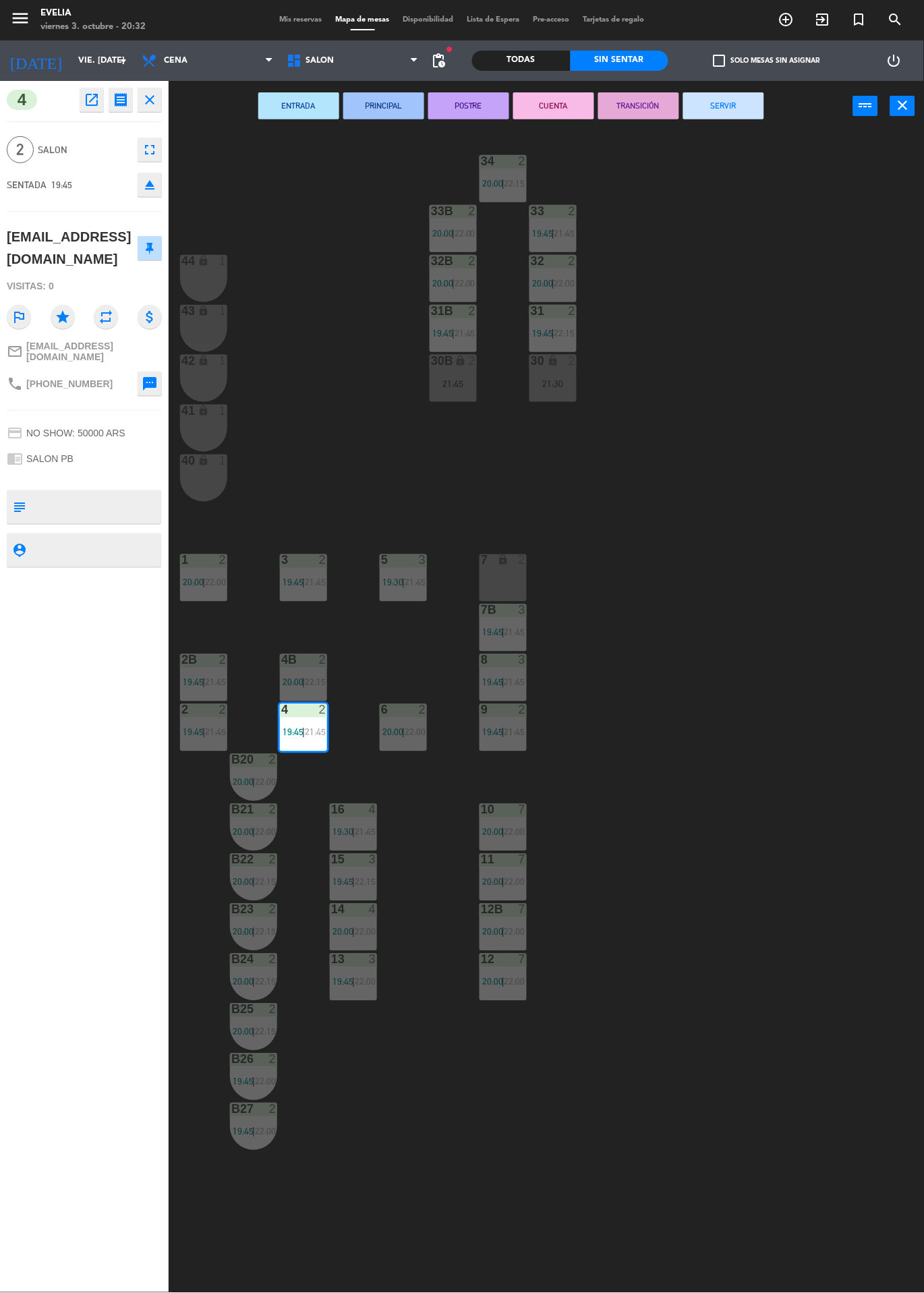
click at [743, 98] on button "SERVIR" at bounding box center [723, 105] width 81 height 27
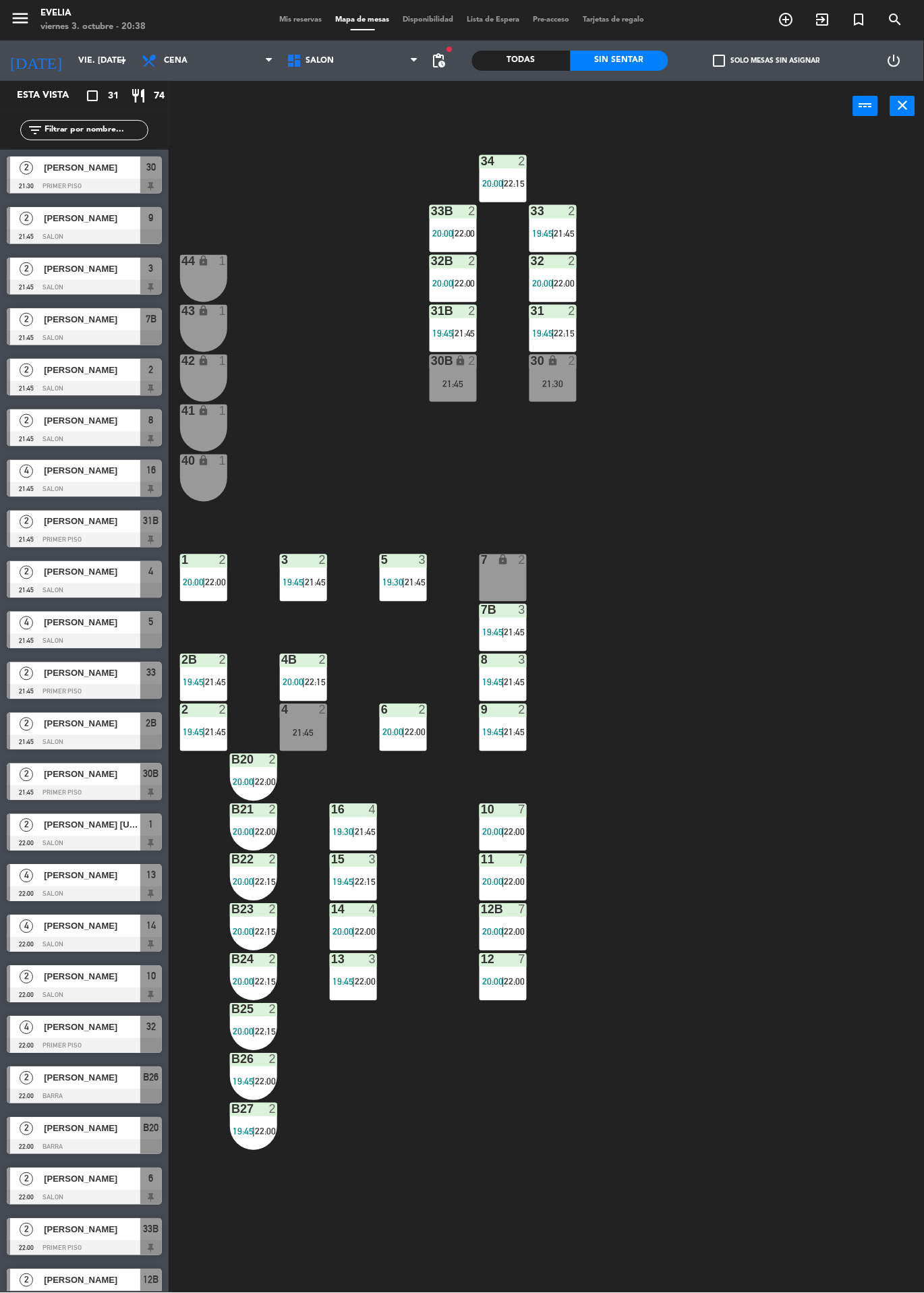
click at [217, 277] on div "44 lock 1" at bounding box center [204, 278] width 48 height 48
click at [197, 338] on div "43 lock 1" at bounding box center [204, 329] width 48 height 48
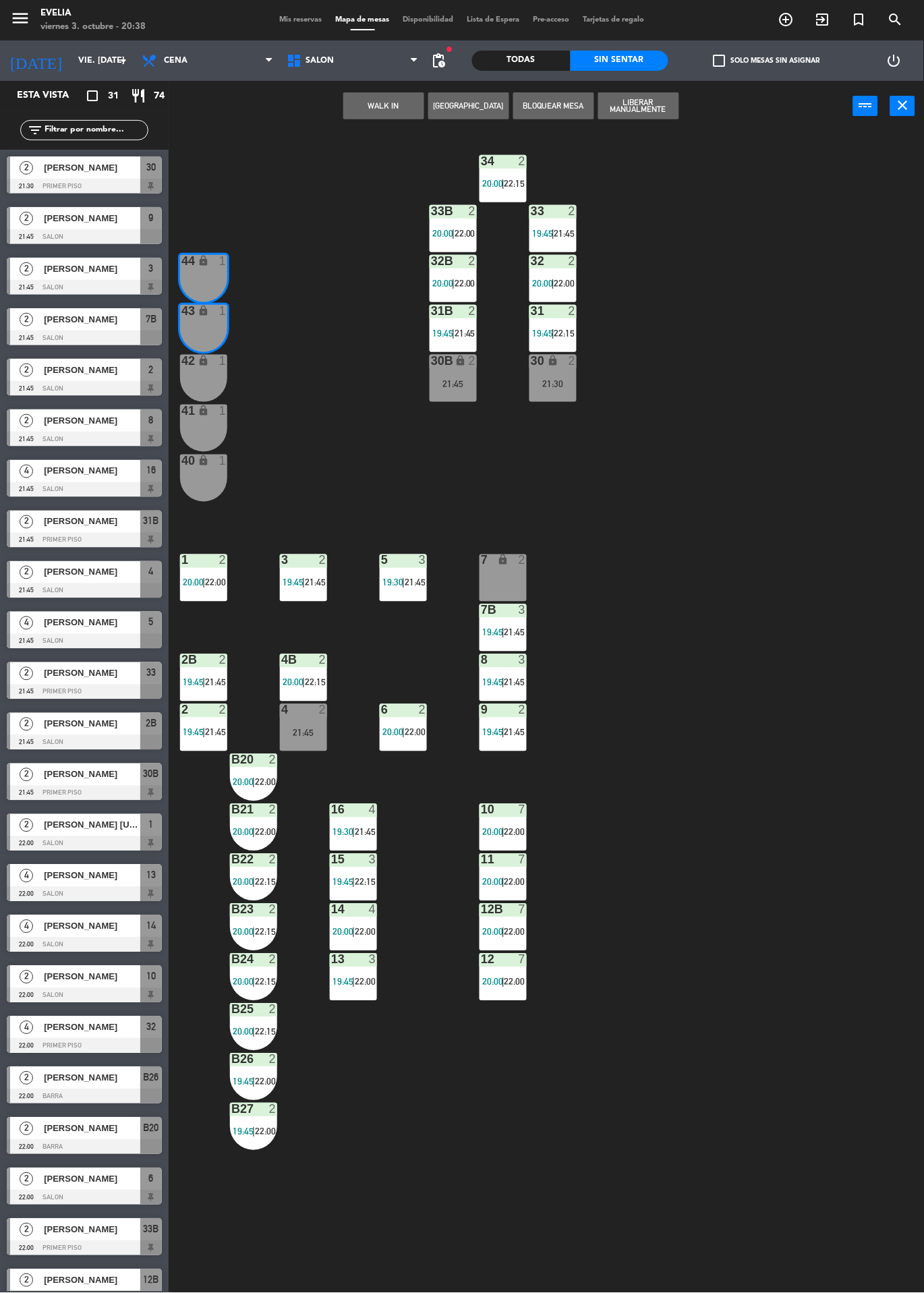
click at [380, 104] on button "WALK IN" at bounding box center [384, 105] width 81 height 27
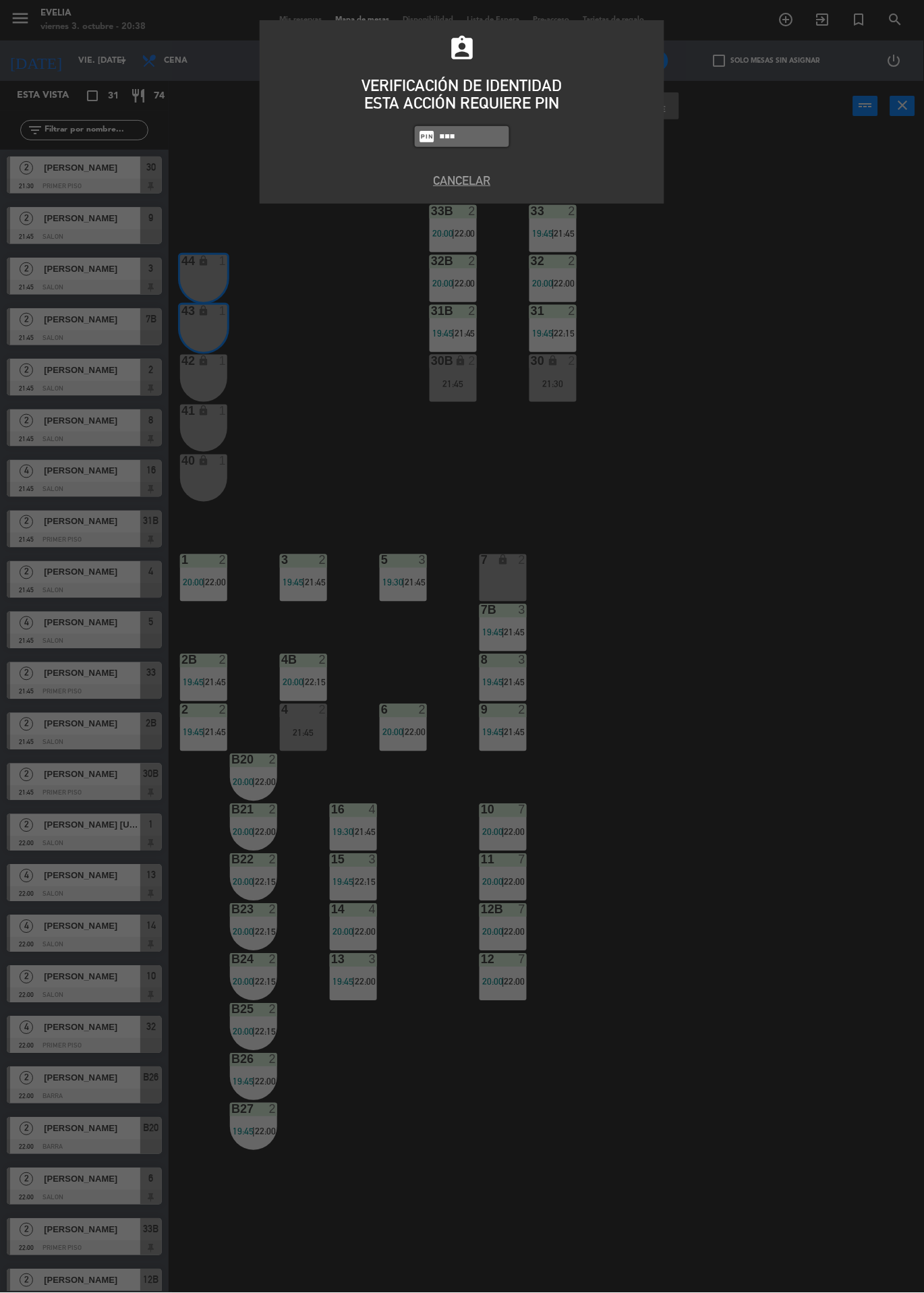
type input "6389"
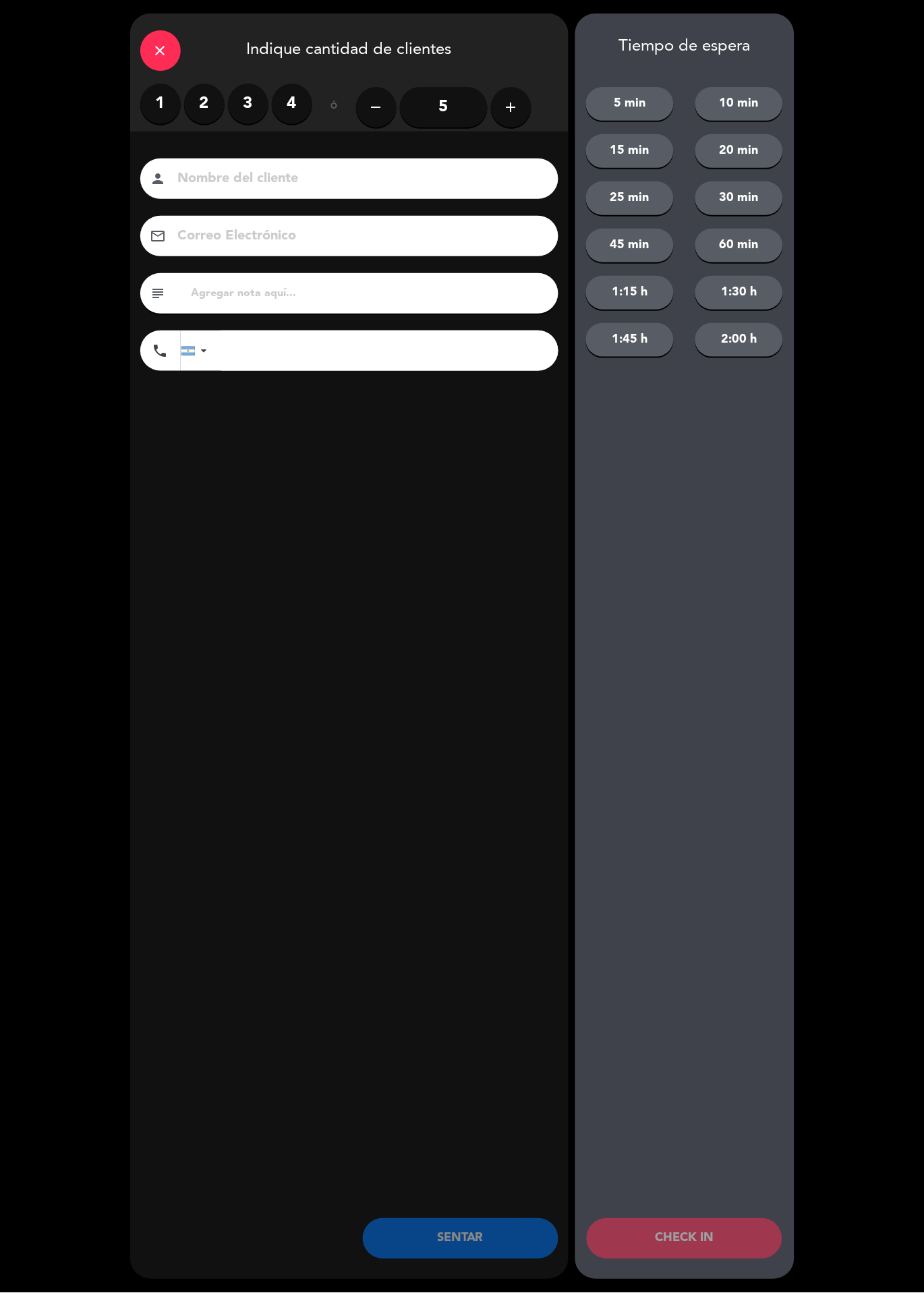
click at [233, 95] on label "3" at bounding box center [248, 103] width 40 height 40
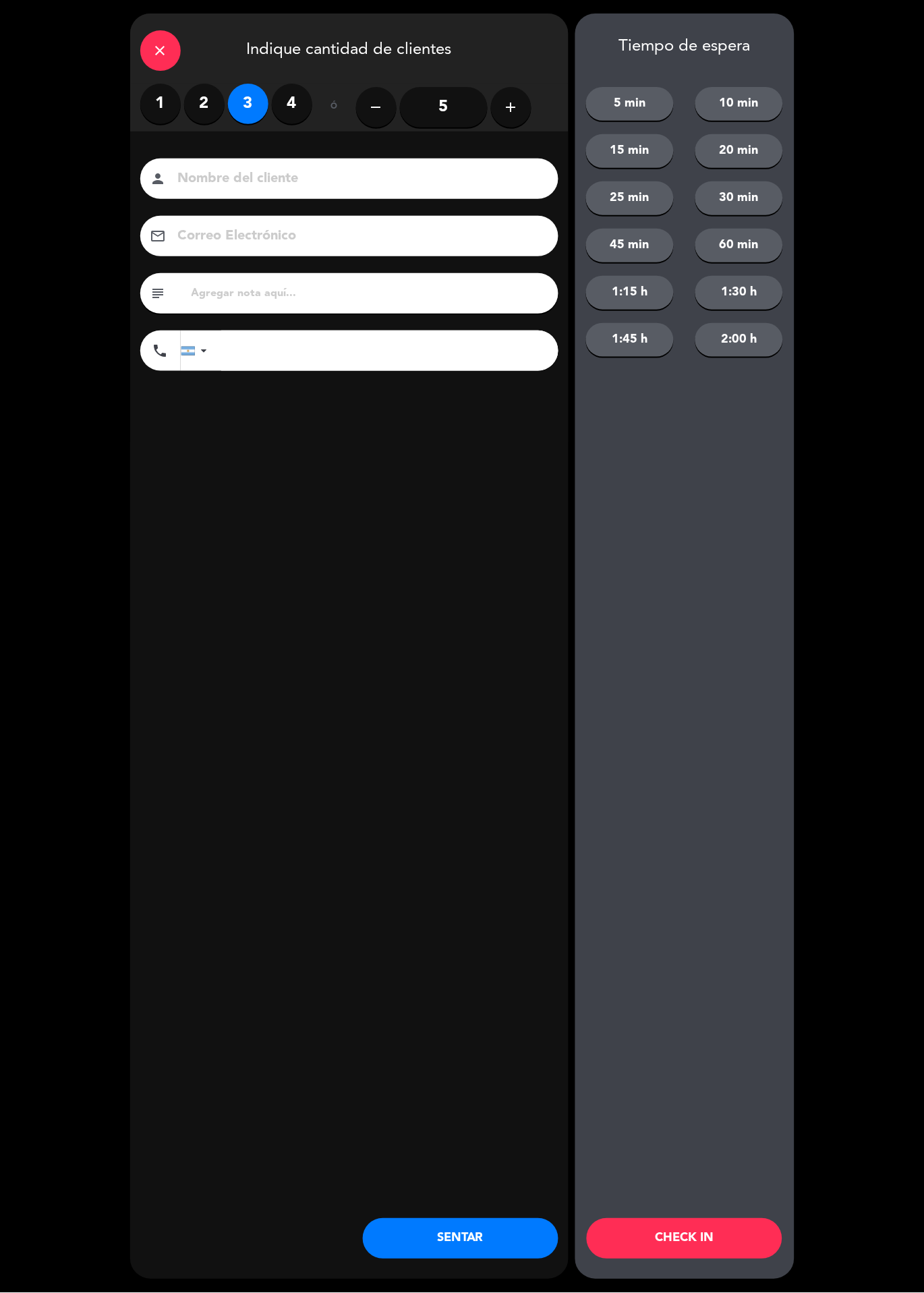
click at [219, 98] on label "2" at bounding box center [204, 103] width 40 height 40
click at [710, 1243] on button "CHECK IN" at bounding box center [685, 1239] width 196 height 40
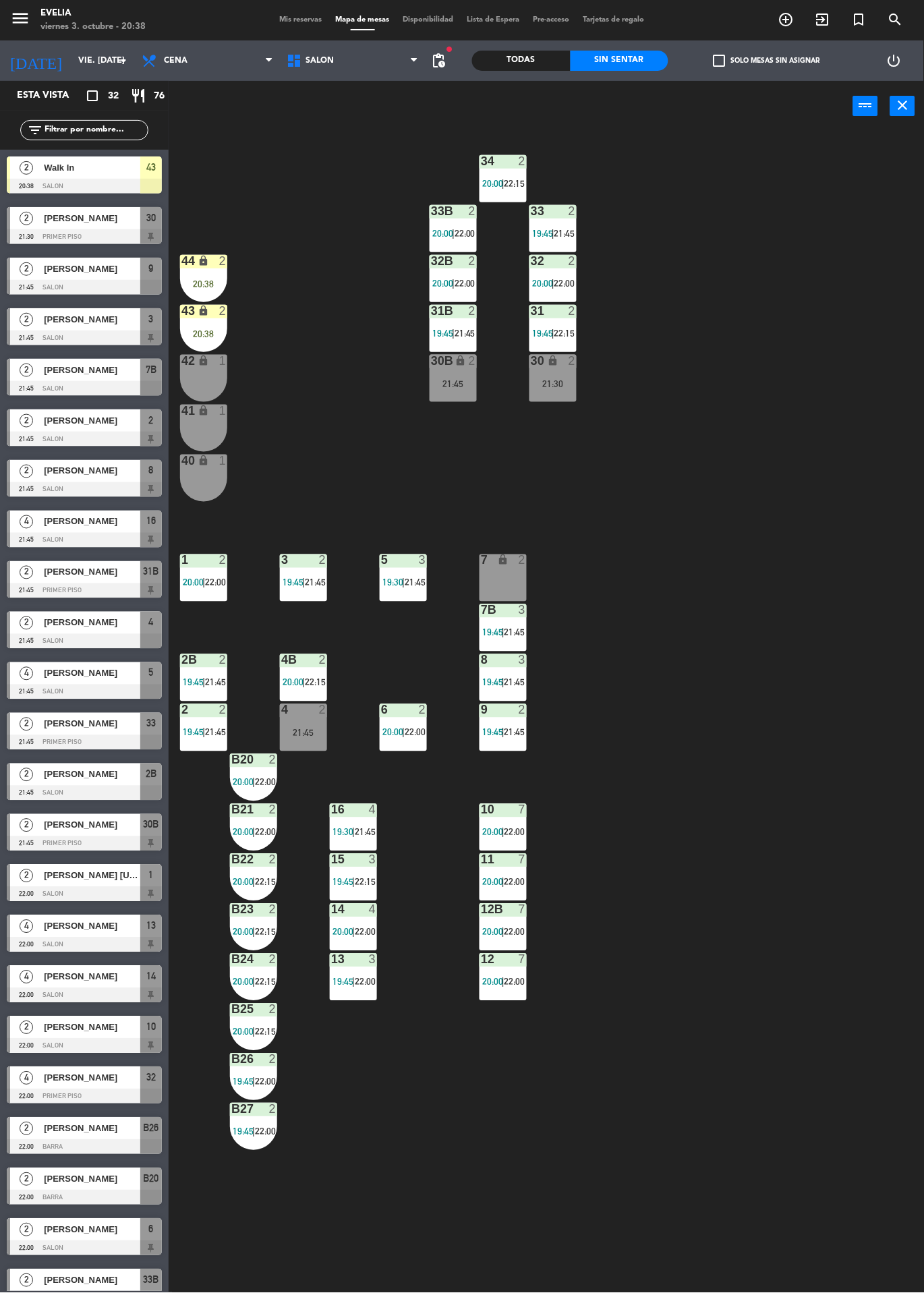
click at [182, 309] on div "43" at bounding box center [181, 310] width 1 height 12
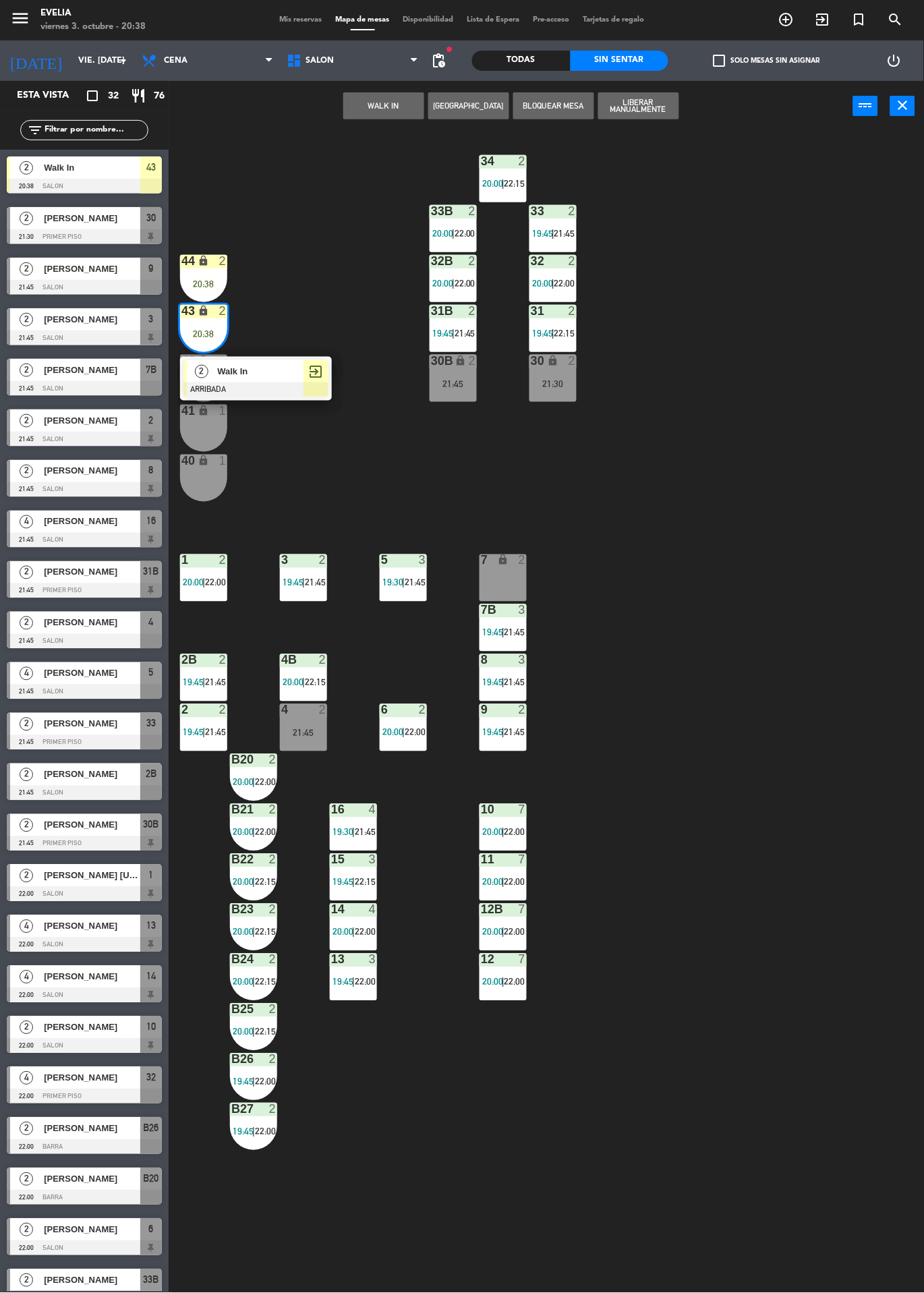
click at [235, 386] on div at bounding box center [255, 390] width 145 height 15
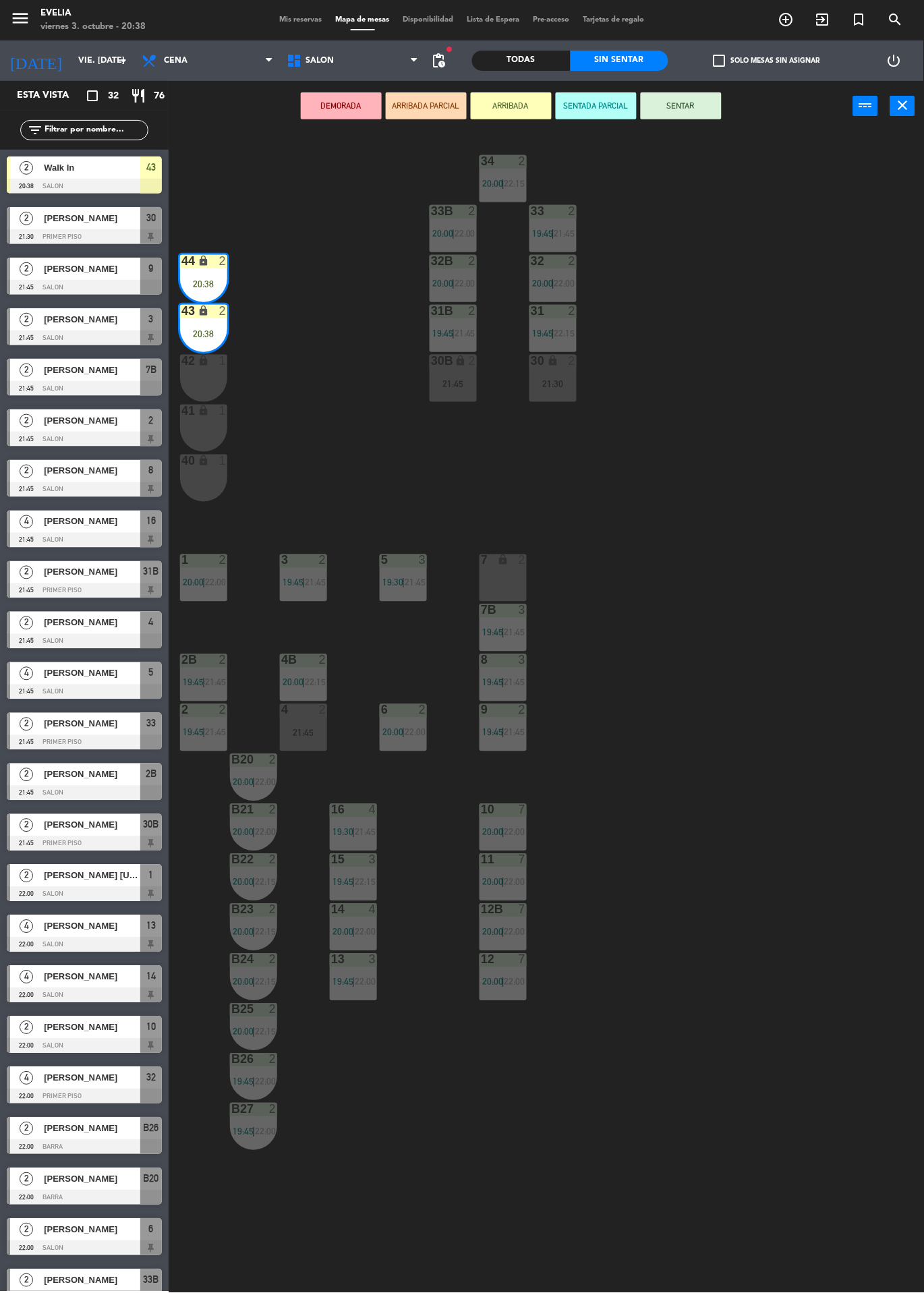
click at [716, 110] on button "SENTAR" at bounding box center [681, 105] width 81 height 27
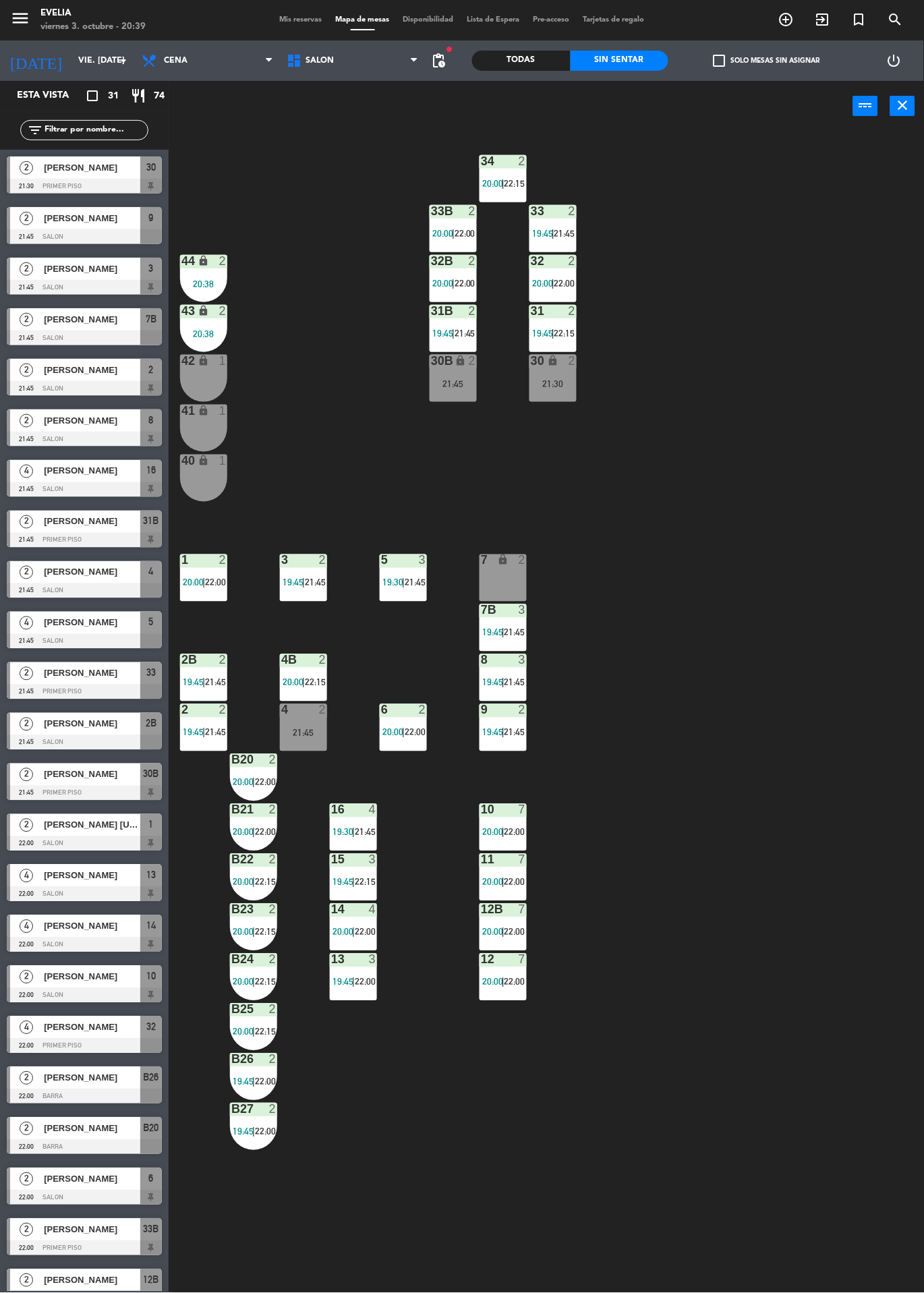
click at [8, 515] on div at bounding box center [8, 529] width 4 height 38
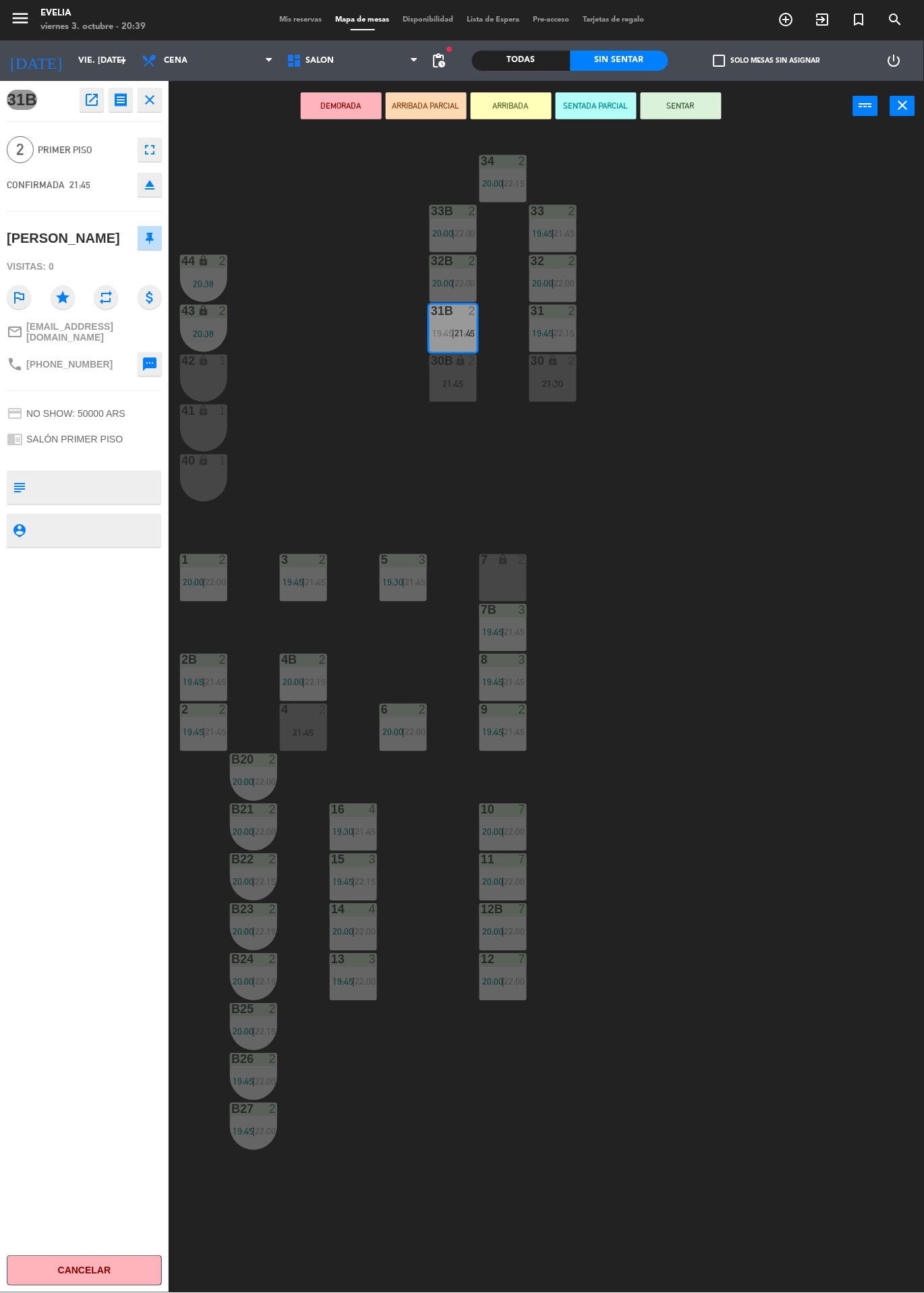
click at [707, 592] on div "34 2 20:00 | 22:15 33B 2 20:00 | 22:00 33 2 19:45 | 21:45 44 lock 2 20:38 32B 2…" at bounding box center [550, 712] width 746 height 1162
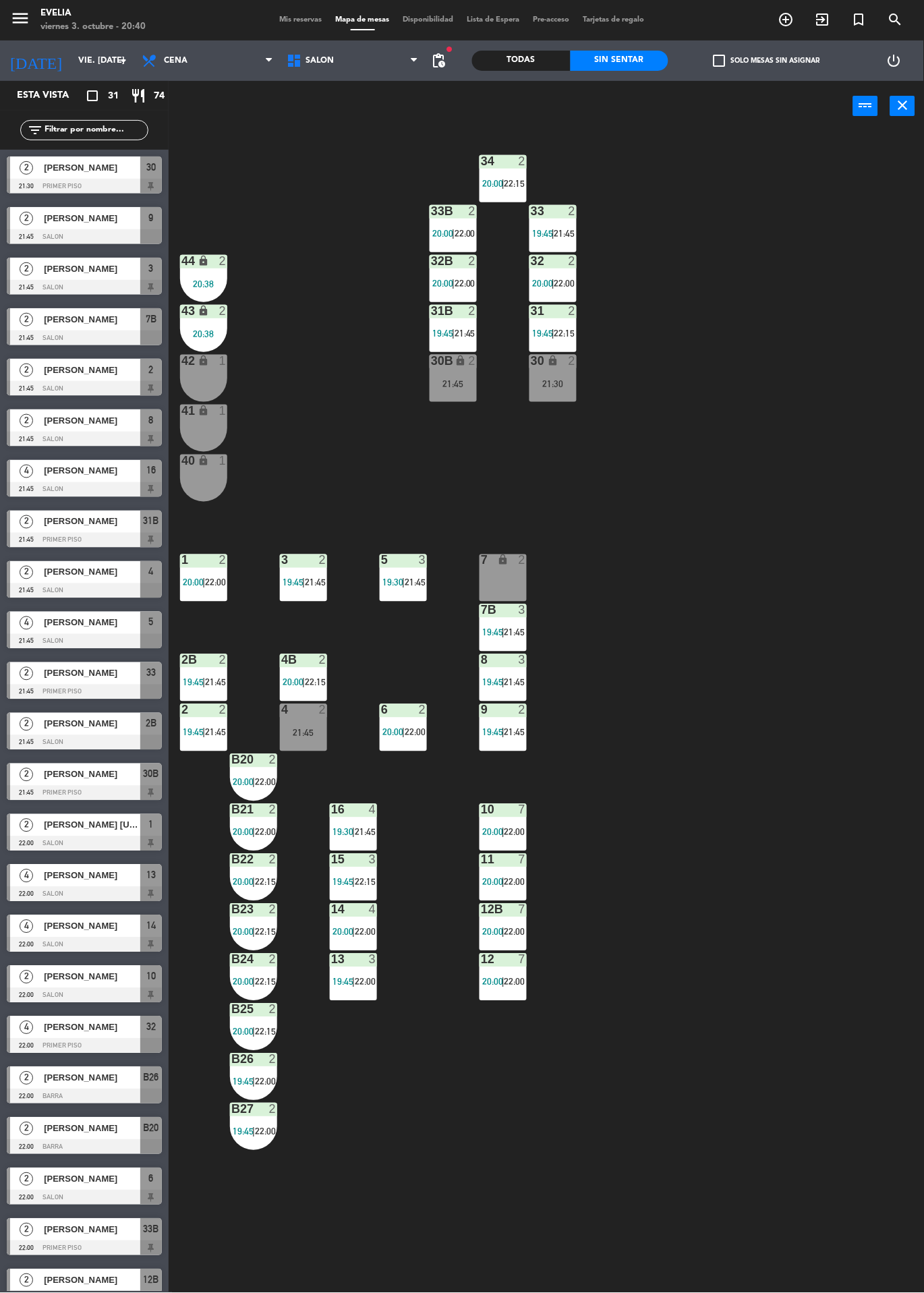
click at [93, 62] on input "vie. [DATE]" at bounding box center [128, 60] width 114 height 23
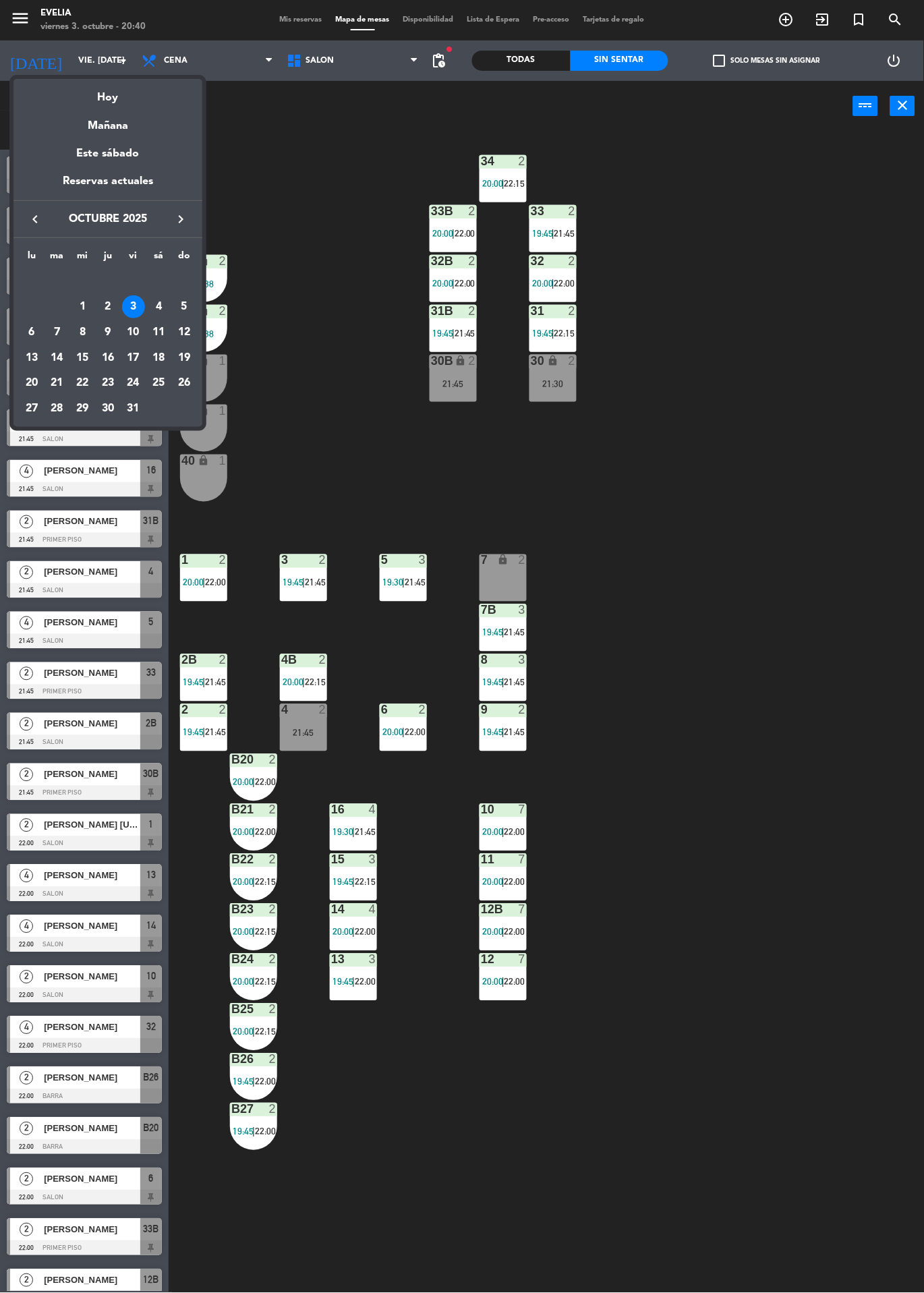
click at [158, 306] on div "4" at bounding box center [158, 307] width 23 height 23
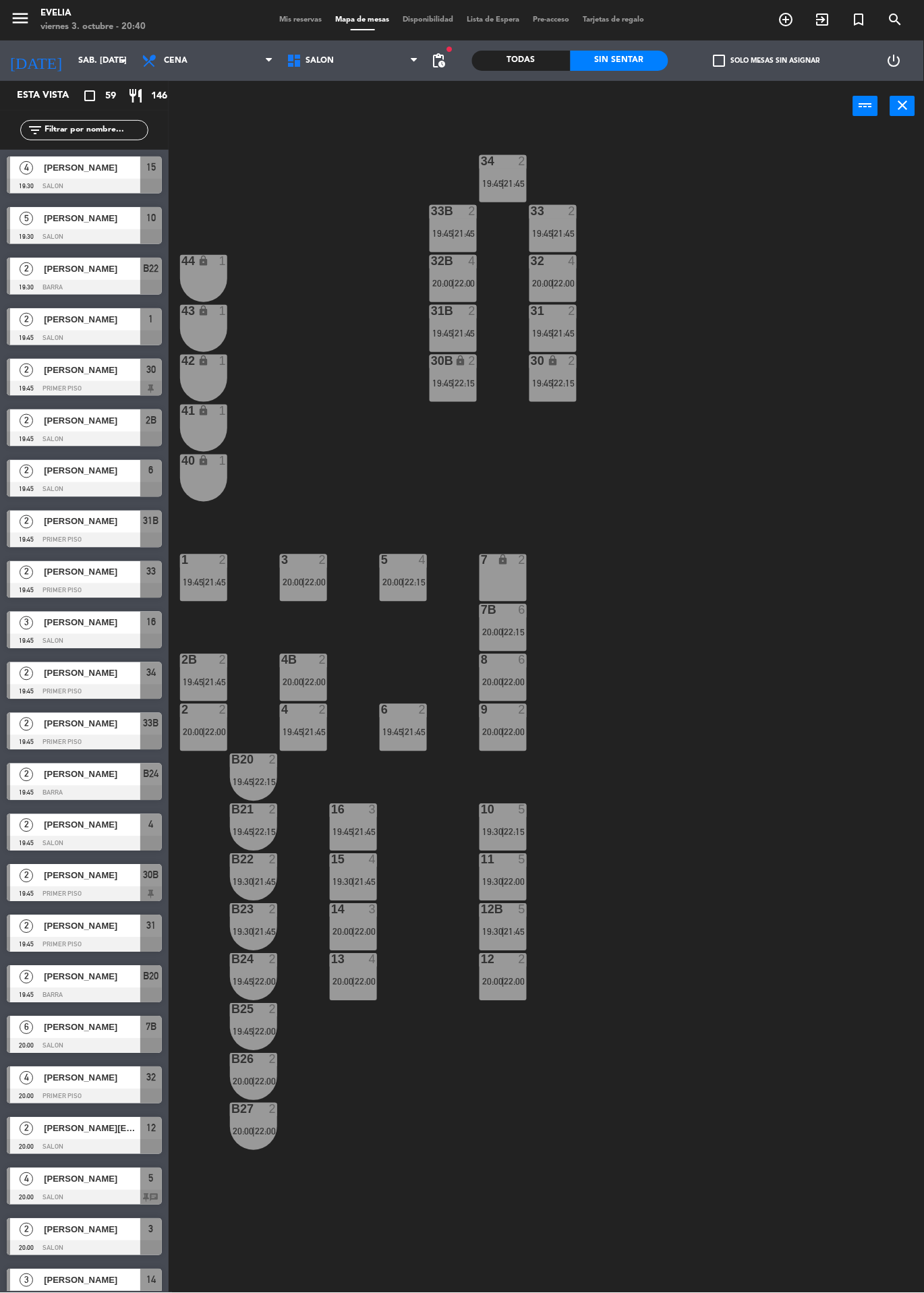
click at [402, 582] on span "20:00" at bounding box center [393, 583] width 21 height 11
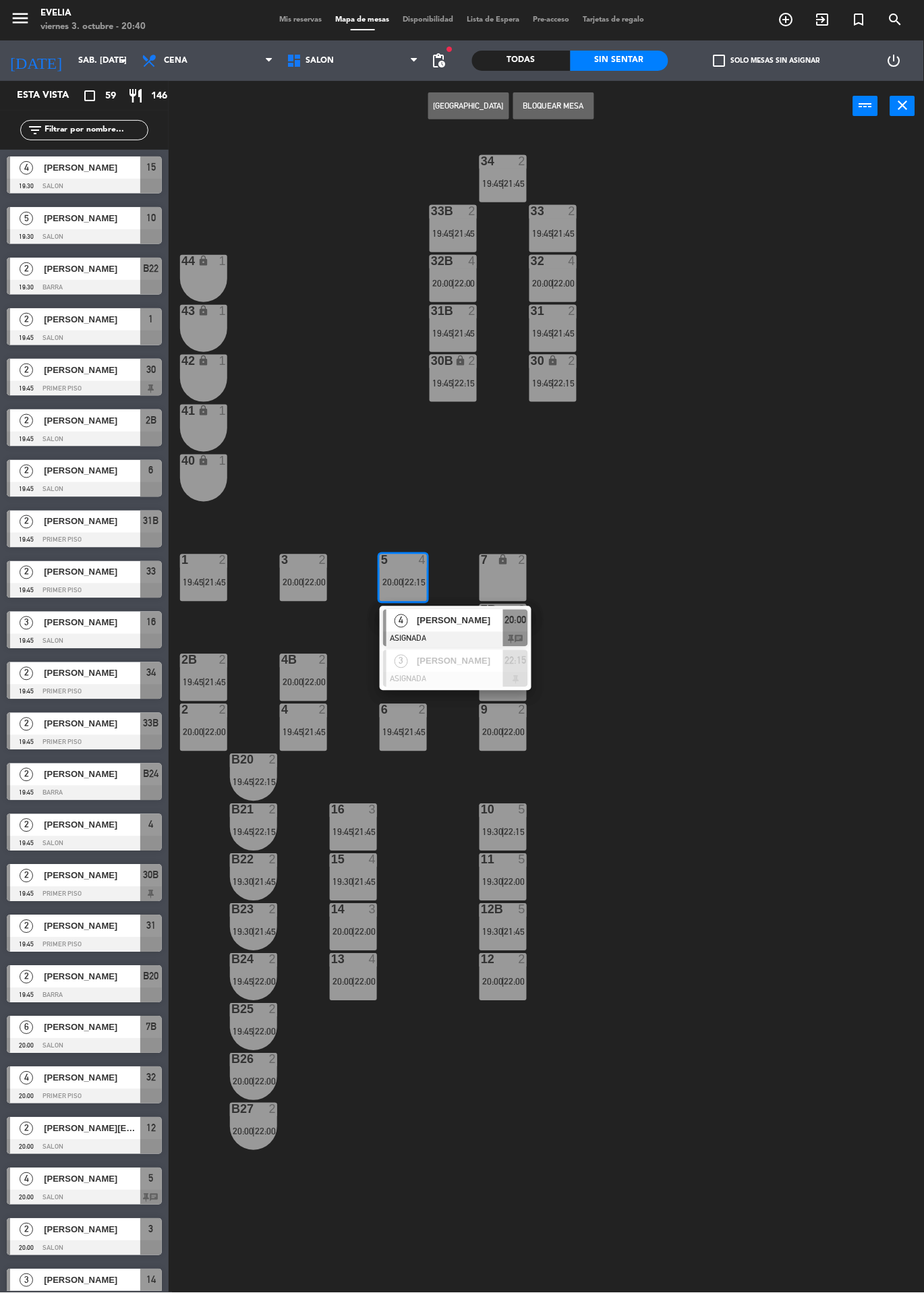
click at [473, 626] on span "[PERSON_NAME]" at bounding box center [460, 620] width 86 height 14
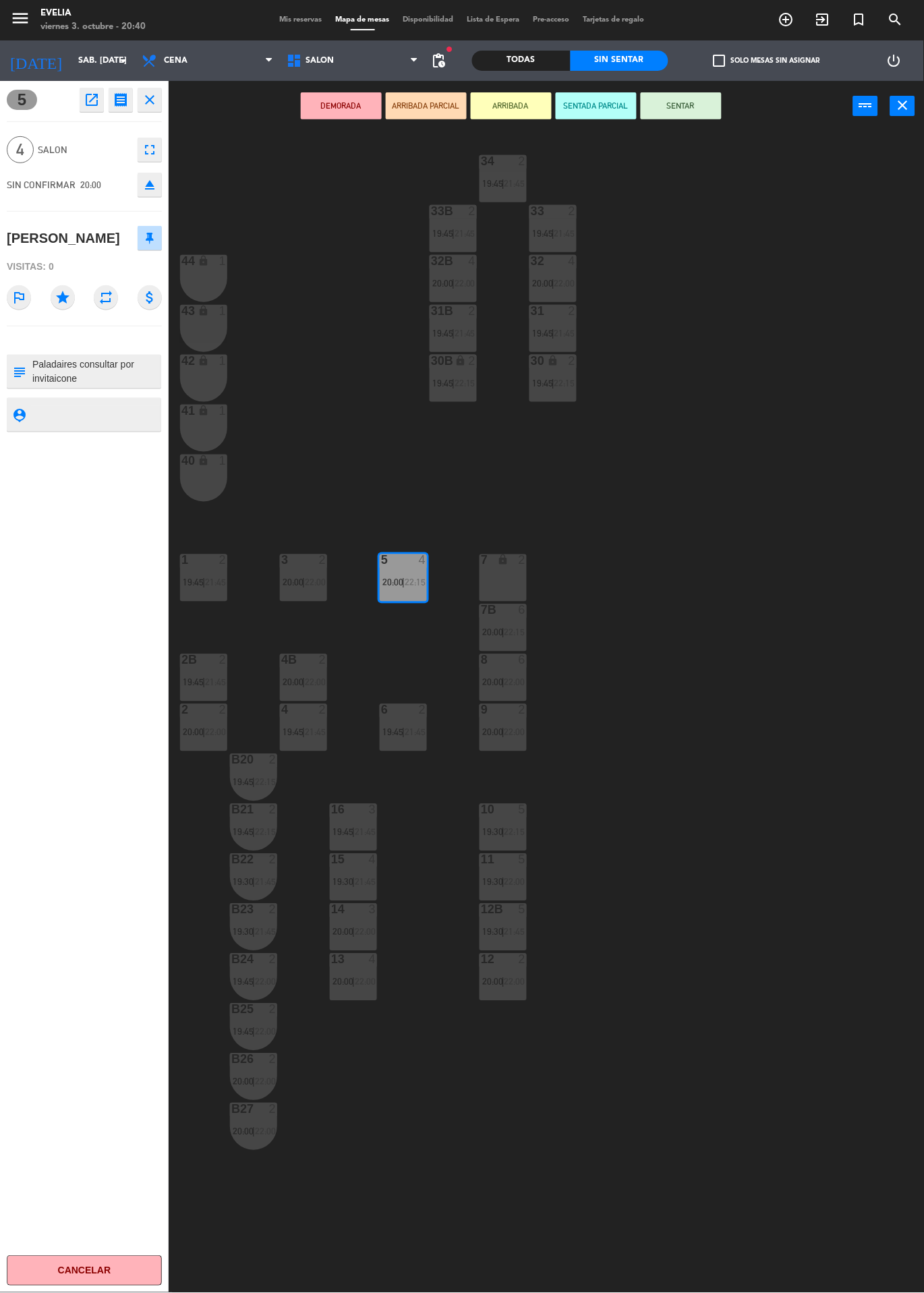
click at [105, 59] on input "sáb. [DATE]" at bounding box center [128, 60] width 114 height 23
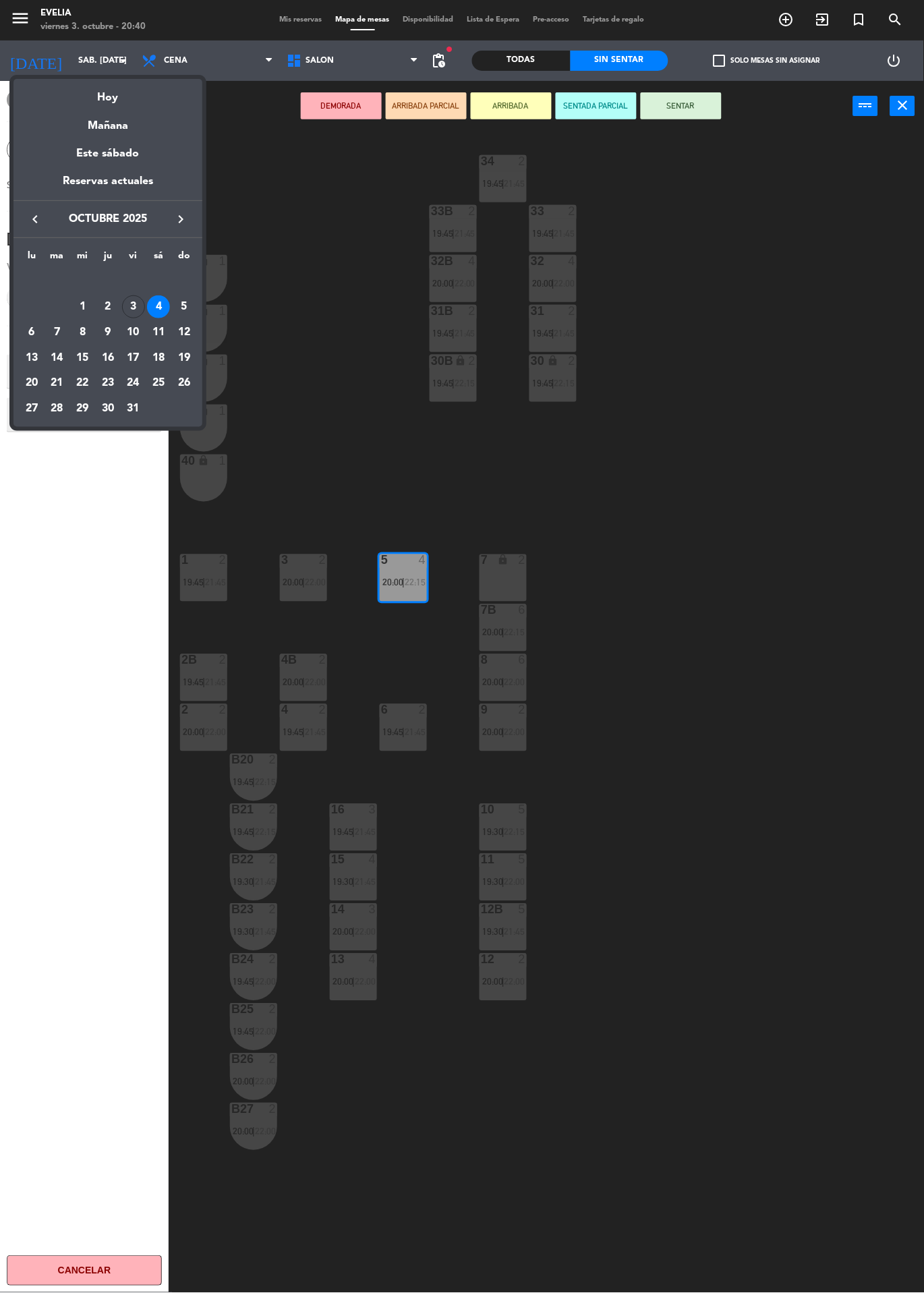
click at [133, 306] on div "3" at bounding box center [133, 307] width 23 height 23
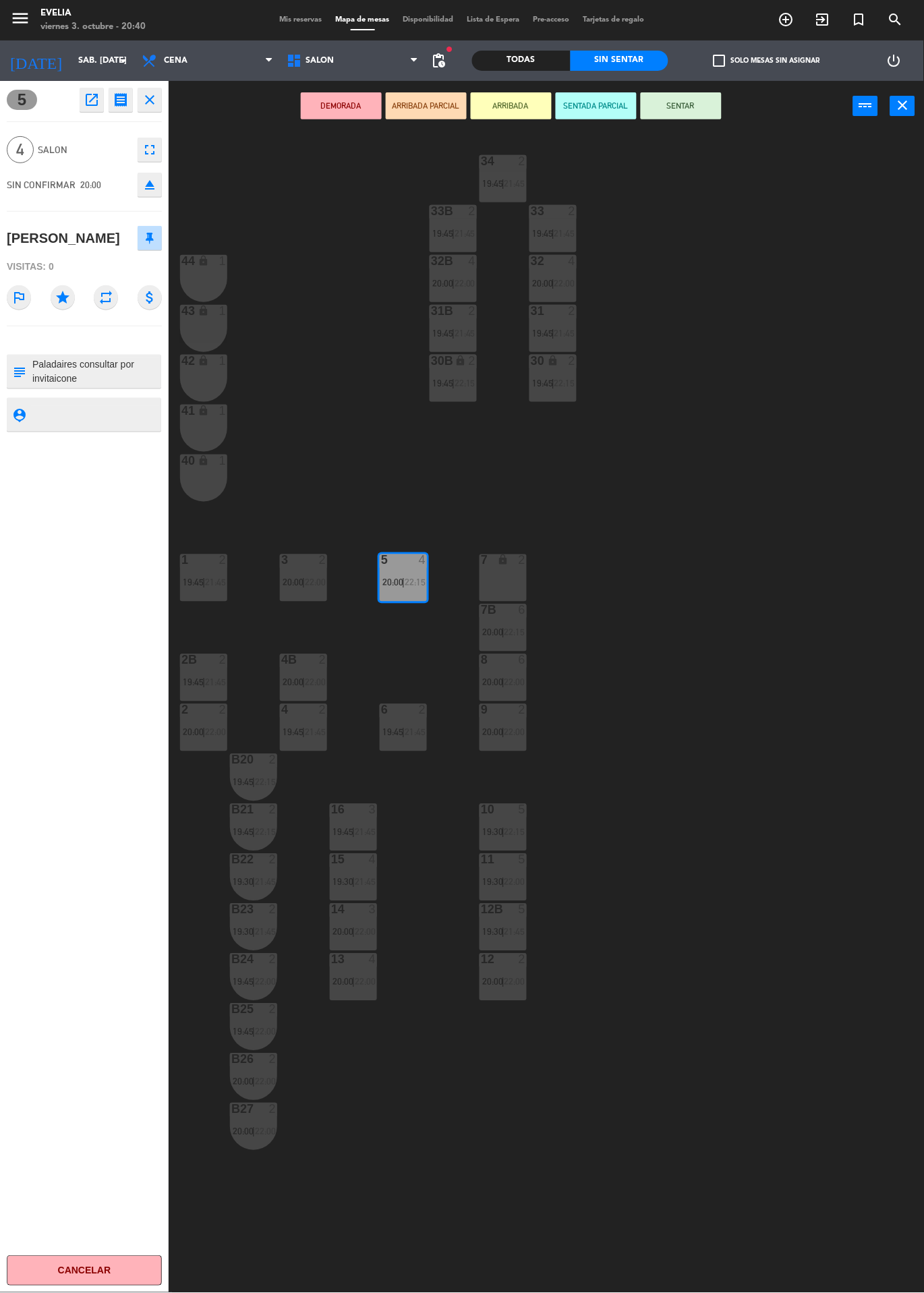
type input "vie. [DATE]"
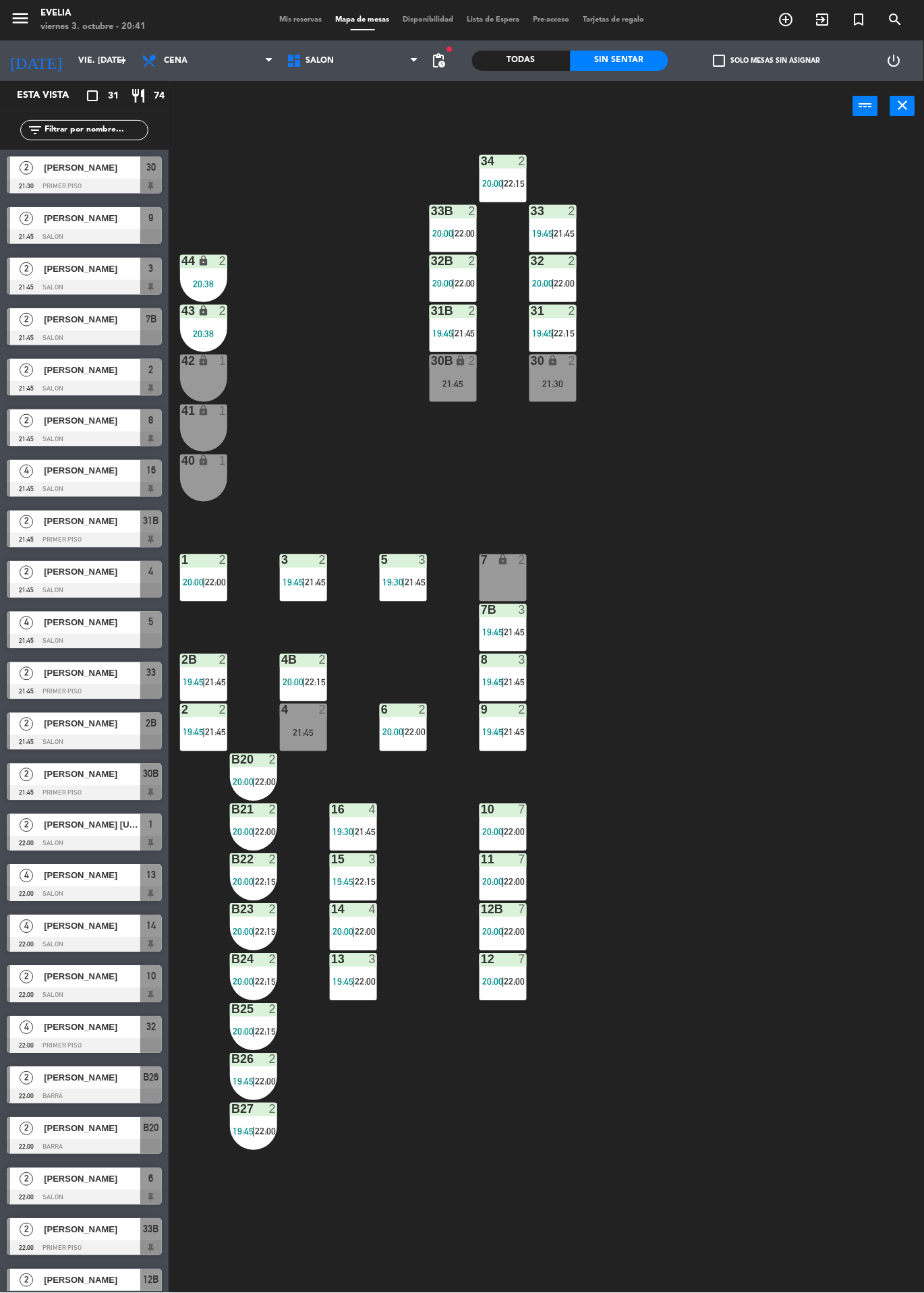
click at [509, 619] on div "7B 3 19:45 | 21:45" at bounding box center [504, 628] width 48 height 48
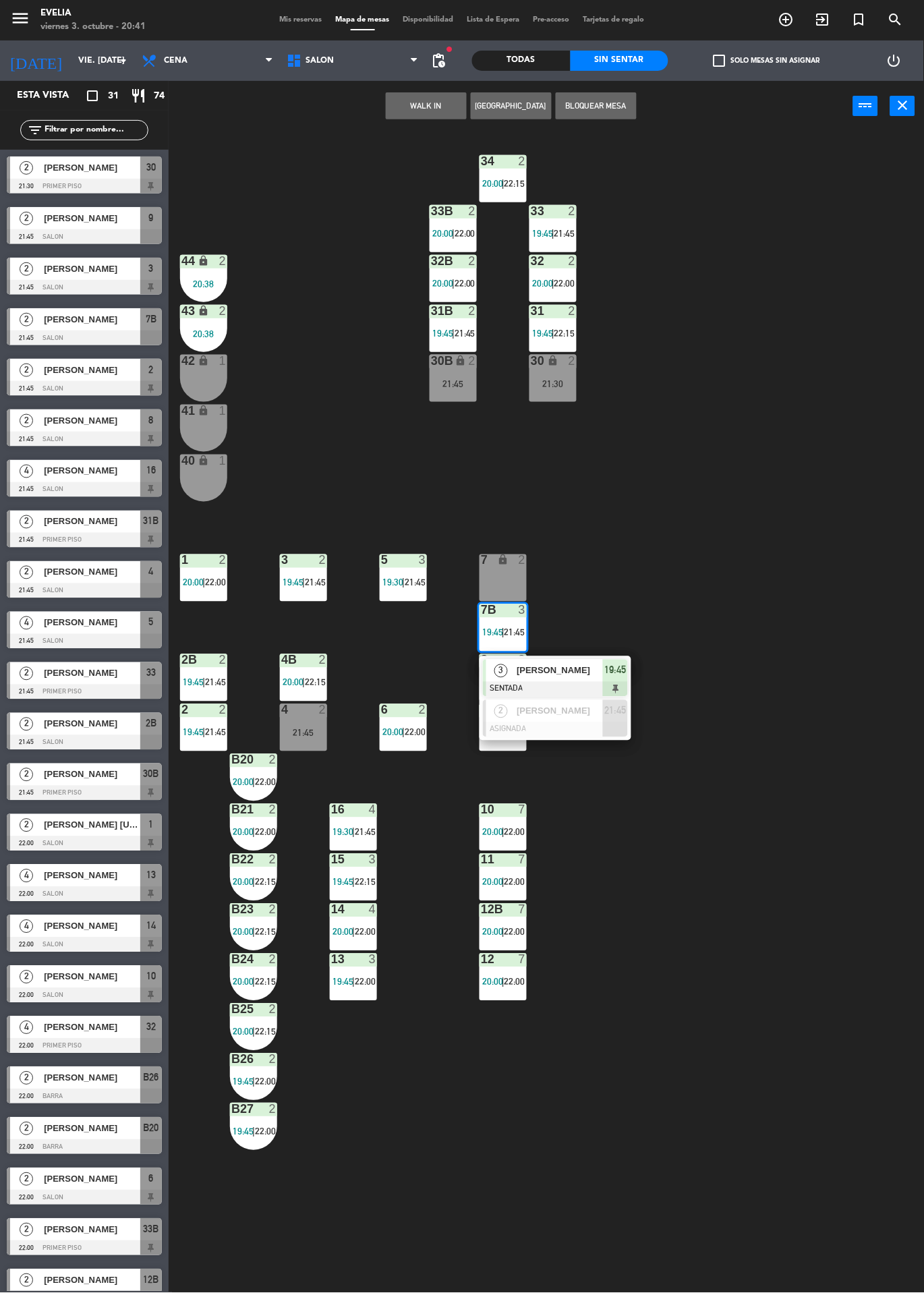
click at [801, 665] on div "34 2 20:00 | 22:15 33B 2 20:00 | 22:00 33 2 19:45 | 21:45 44 lock 2 20:38 32B 2…" at bounding box center [550, 712] width 746 height 1162
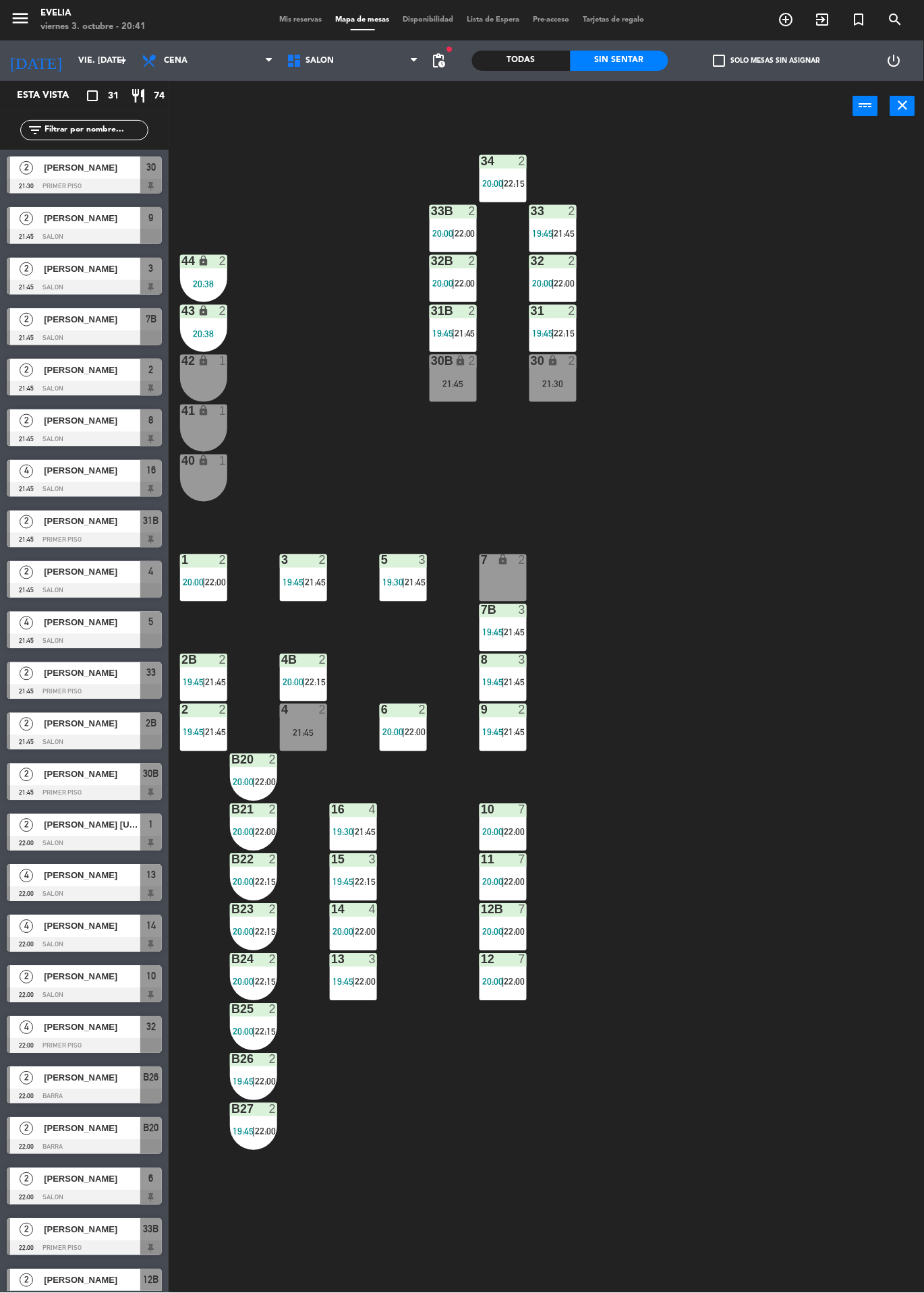
click at [524, 591] on div "7 lock 2" at bounding box center [504, 579] width 48 height 48
click at [765, 665] on div "34 2 20:00 | 22:15 33B 2 20:00 | 22:00 33 2 19:45 | 21:45 44 lock 2 20:38 32B 2…" at bounding box center [550, 712] width 746 height 1162
click at [516, 632] on span "21:45" at bounding box center [515, 633] width 21 height 11
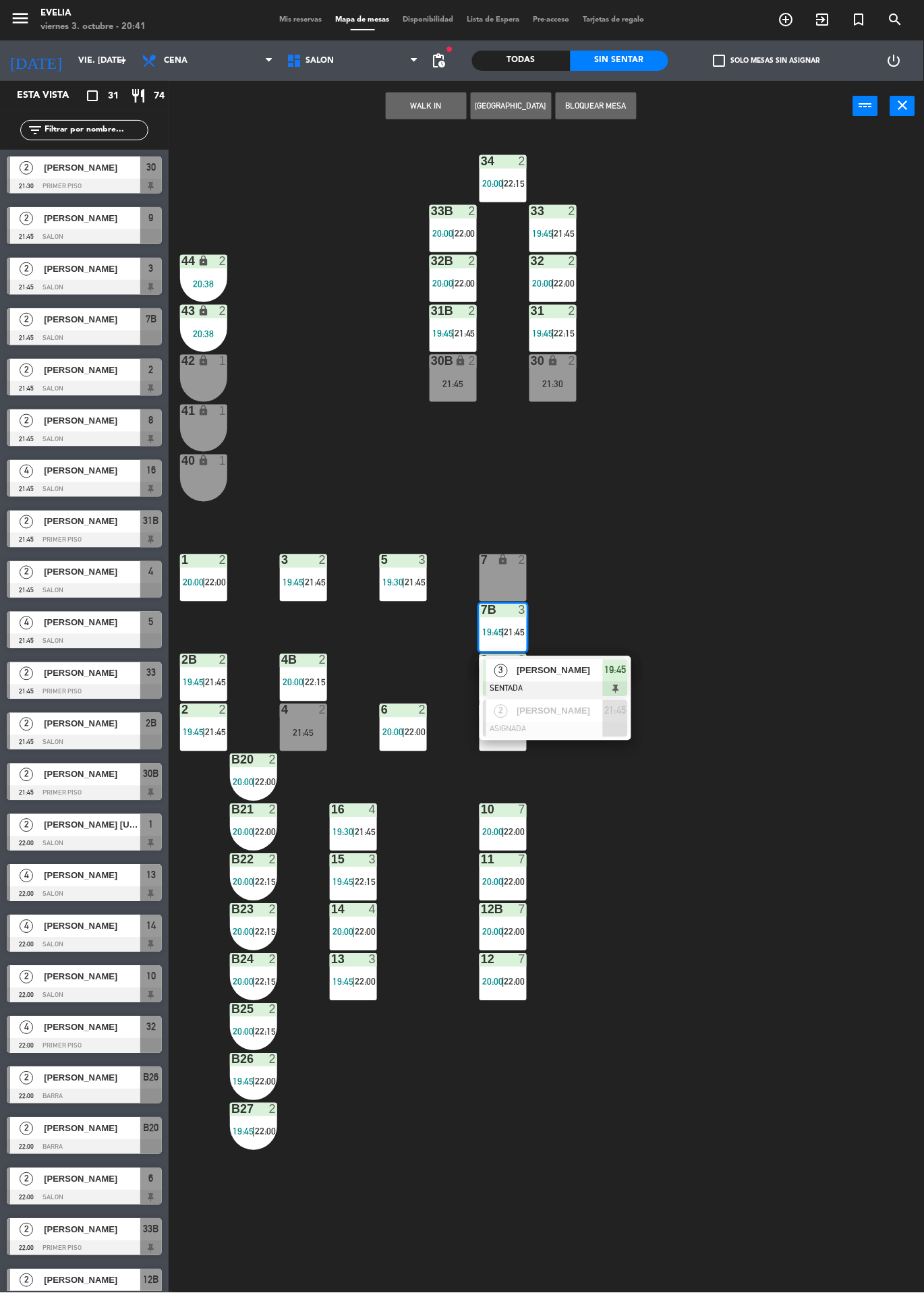
click at [709, 657] on div "34 2 20:00 | 22:15 33B 2 20:00 | 22:00 33 2 19:45 | 21:45 44 lock 2 20:38 32B 2…" at bounding box center [550, 712] width 746 height 1162
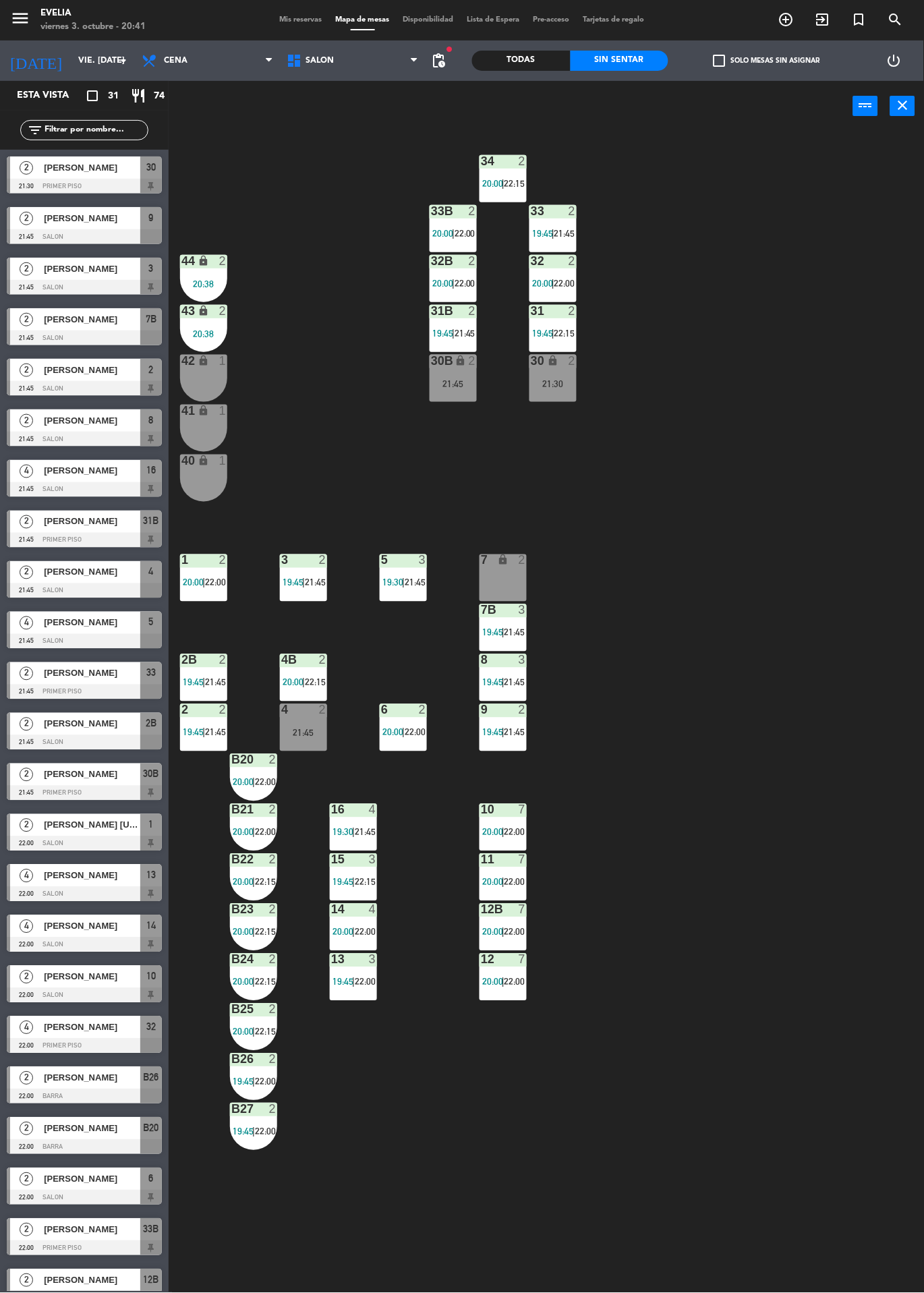
click at [505, 673] on div "8 3 19:45 | 21:45" at bounding box center [504, 679] width 48 height 48
click at [747, 678] on div "34 2 20:00 | 22:15 33B 2 20:00 | 22:00 33 2 19:45 | 21:45 44 lock 2 20:38 32B 2…" at bounding box center [550, 712] width 746 height 1162
click at [515, 729] on span "21:45" at bounding box center [515, 733] width 21 height 11
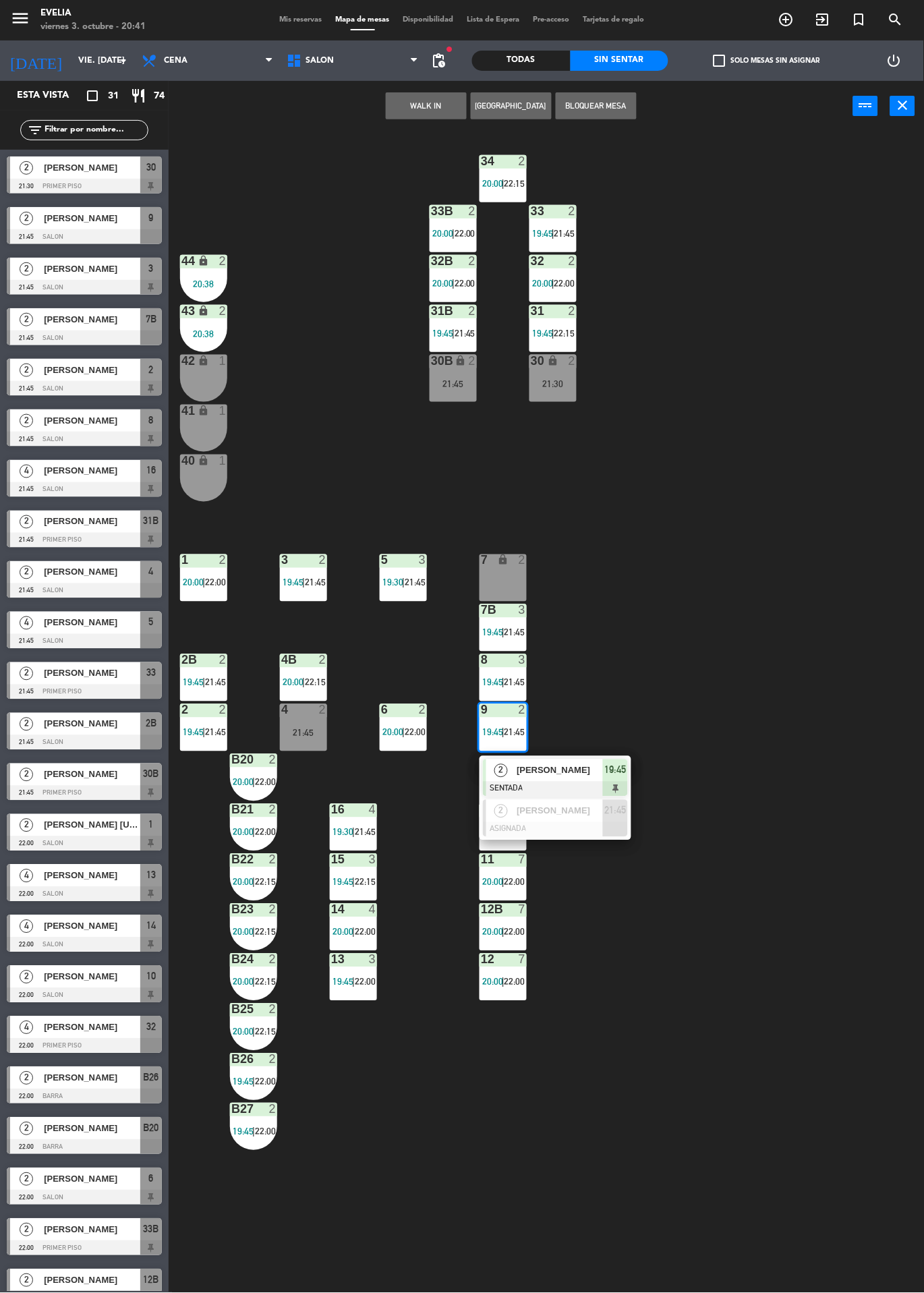
click at [493, 560] on div "lock" at bounding box center [504, 561] width 22 height 13
click at [672, 555] on div "34 2 20:00 | 22:15 33B 2 20:00 | 22:00 33 2 19:45 | 21:45 44 lock 2 20:38 32B 2…" at bounding box center [550, 712] width 746 height 1162
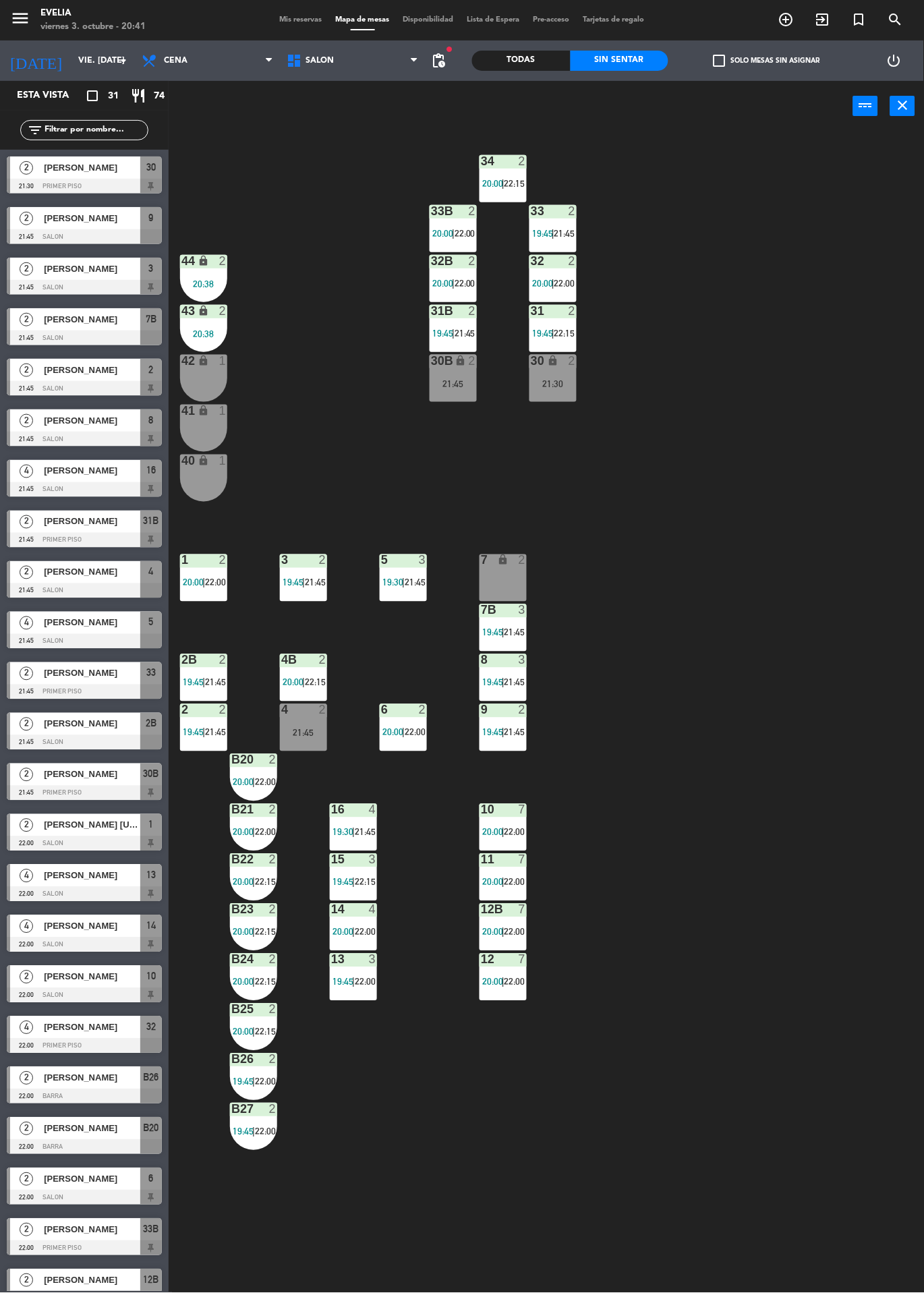
click at [501, 573] on div "7 lock 2" at bounding box center [504, 579] width 48 height 48
click at [405, 116] on button "WALK IN" at bounding box center [384, 105] width 81 height 27
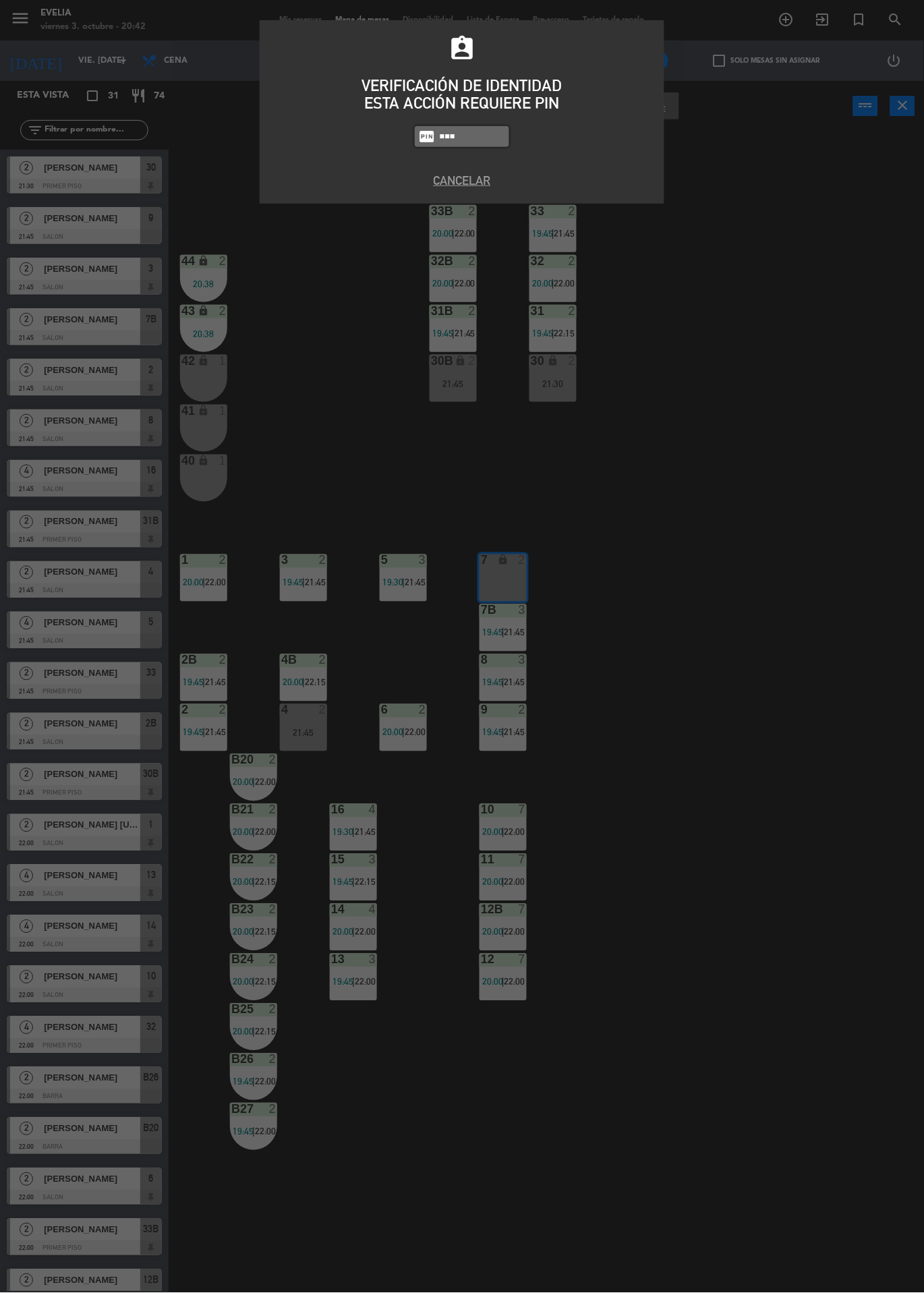
type input "7980"
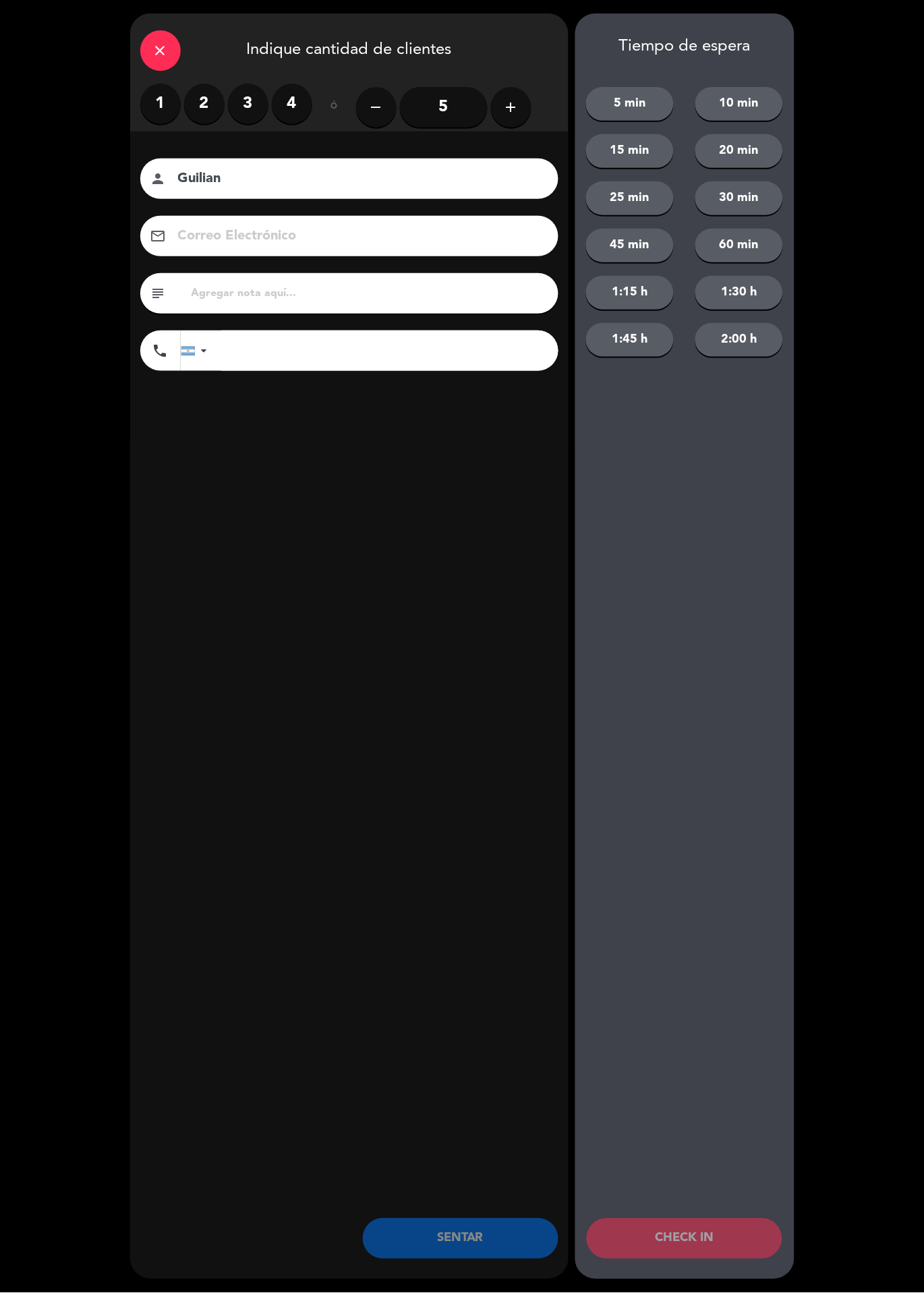
type input "Guilian"
click at [203, 109] on label "2" at bounding box center [204, 103] width 40 height 40
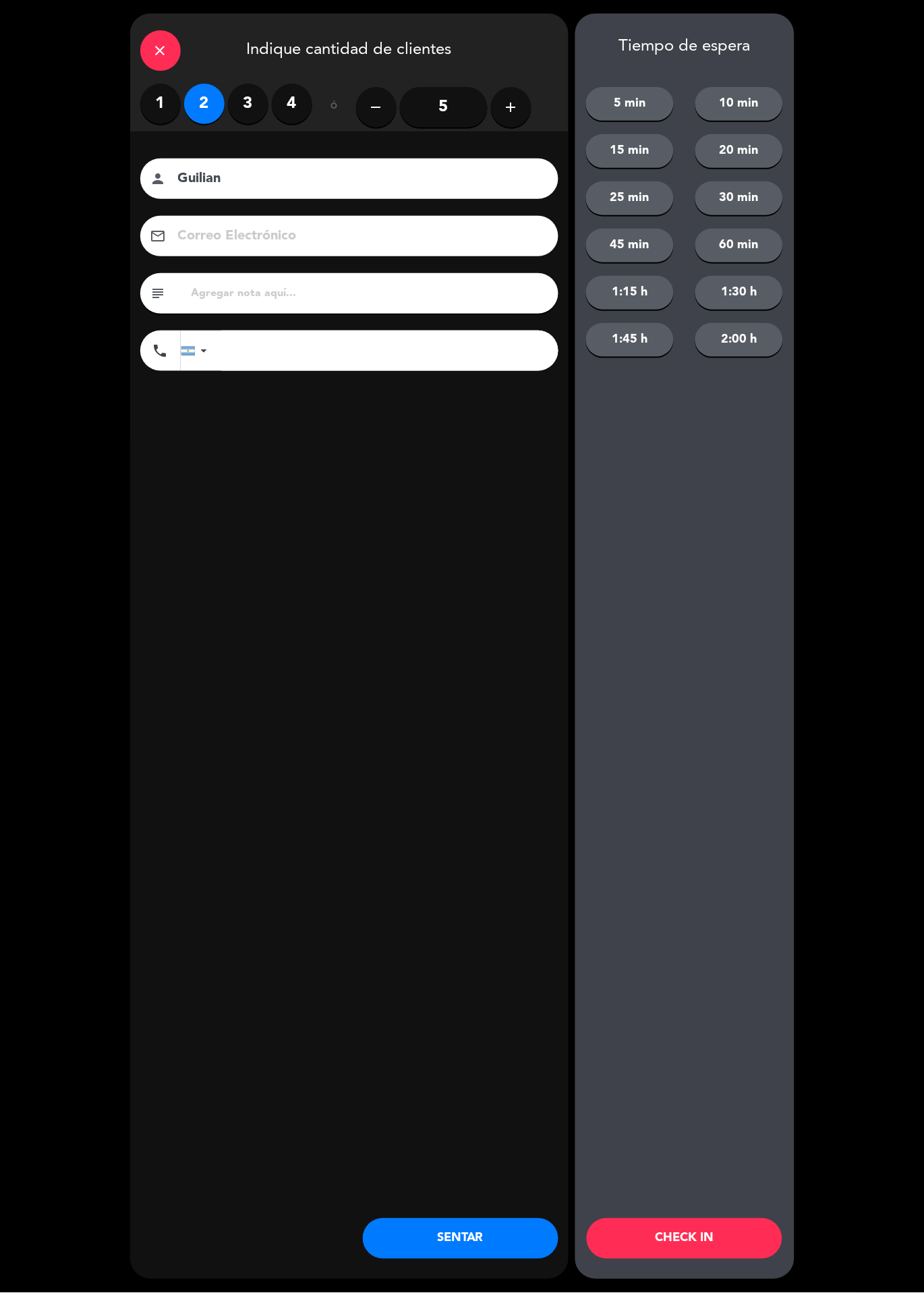
click at [493, 1243] on button "SENTAR" at bounding box center [461, 1239] width 196 height 40
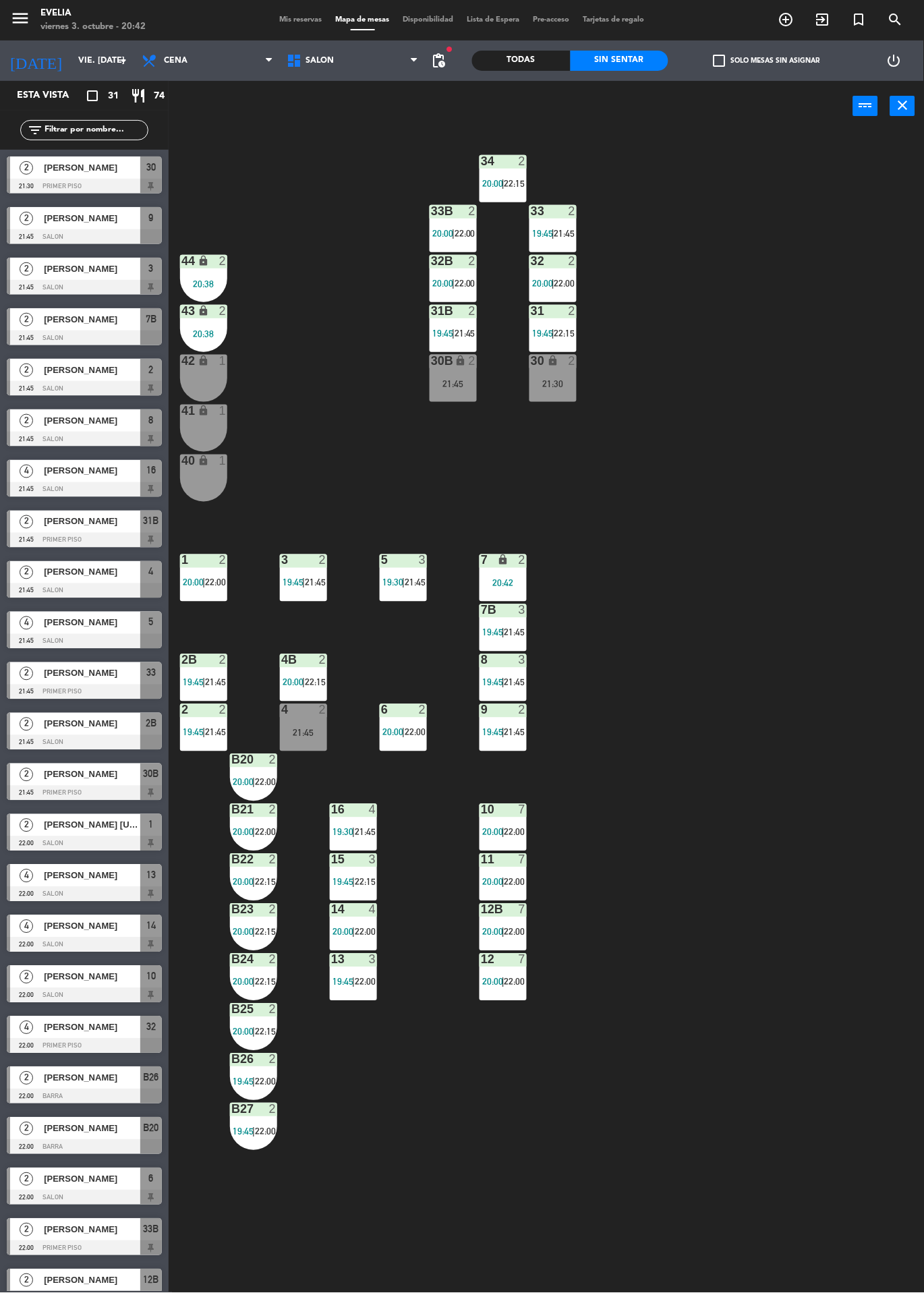
click at [516, 632] on span "21:45" at bounding box center [515, 633] width 21 height 11
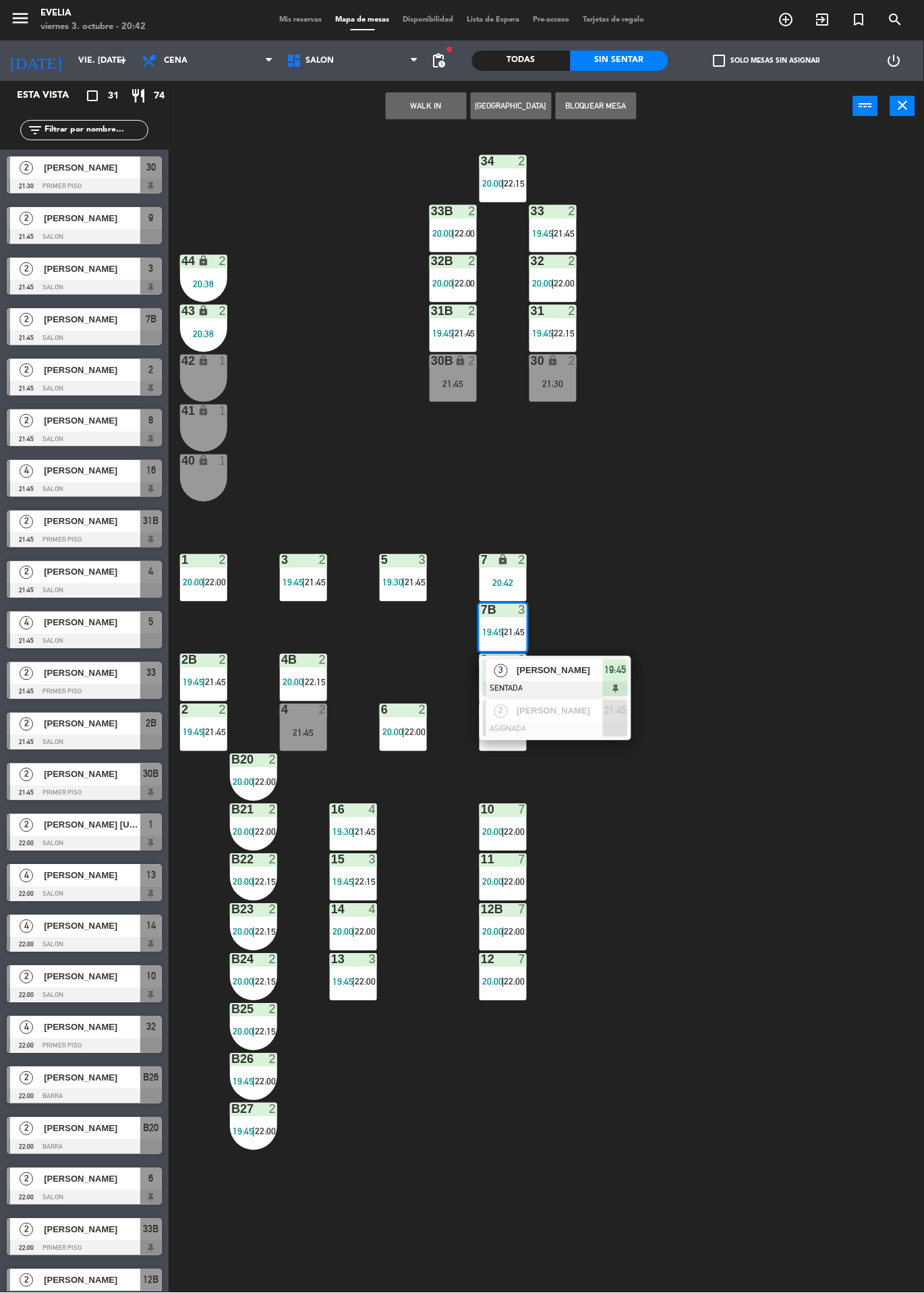
click at [747, 653] on div "34 2 20:00 | 22:15 33B 2 20:00 | 22:00 33 2 19:45 | 21:45 44 lock 2 20:38 32B 2…" at bounding box center [550, 712] width 746 height 1162
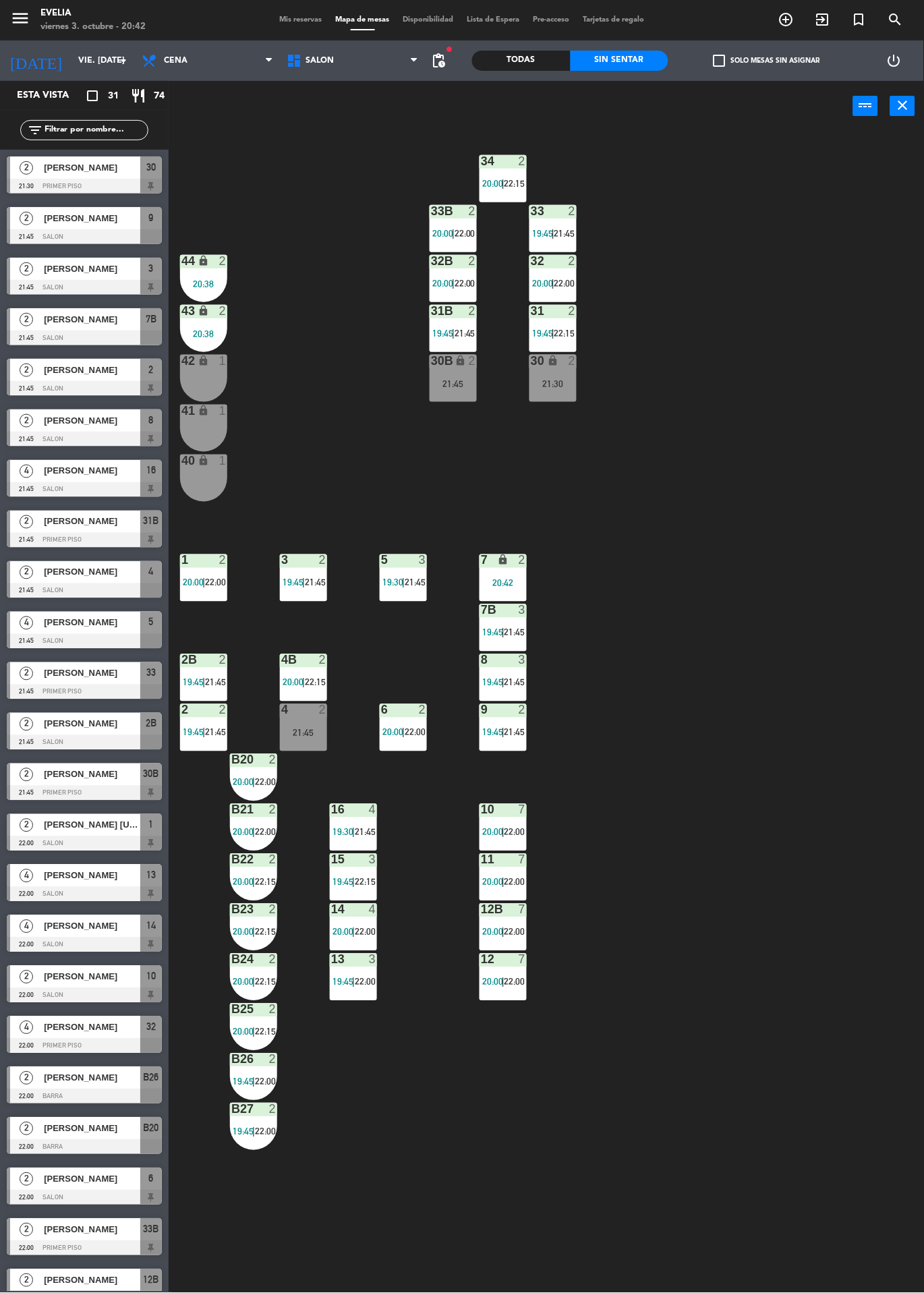
click at [501, 678] on span "19:45" at bounding box center [493, 683] width 21 height 11
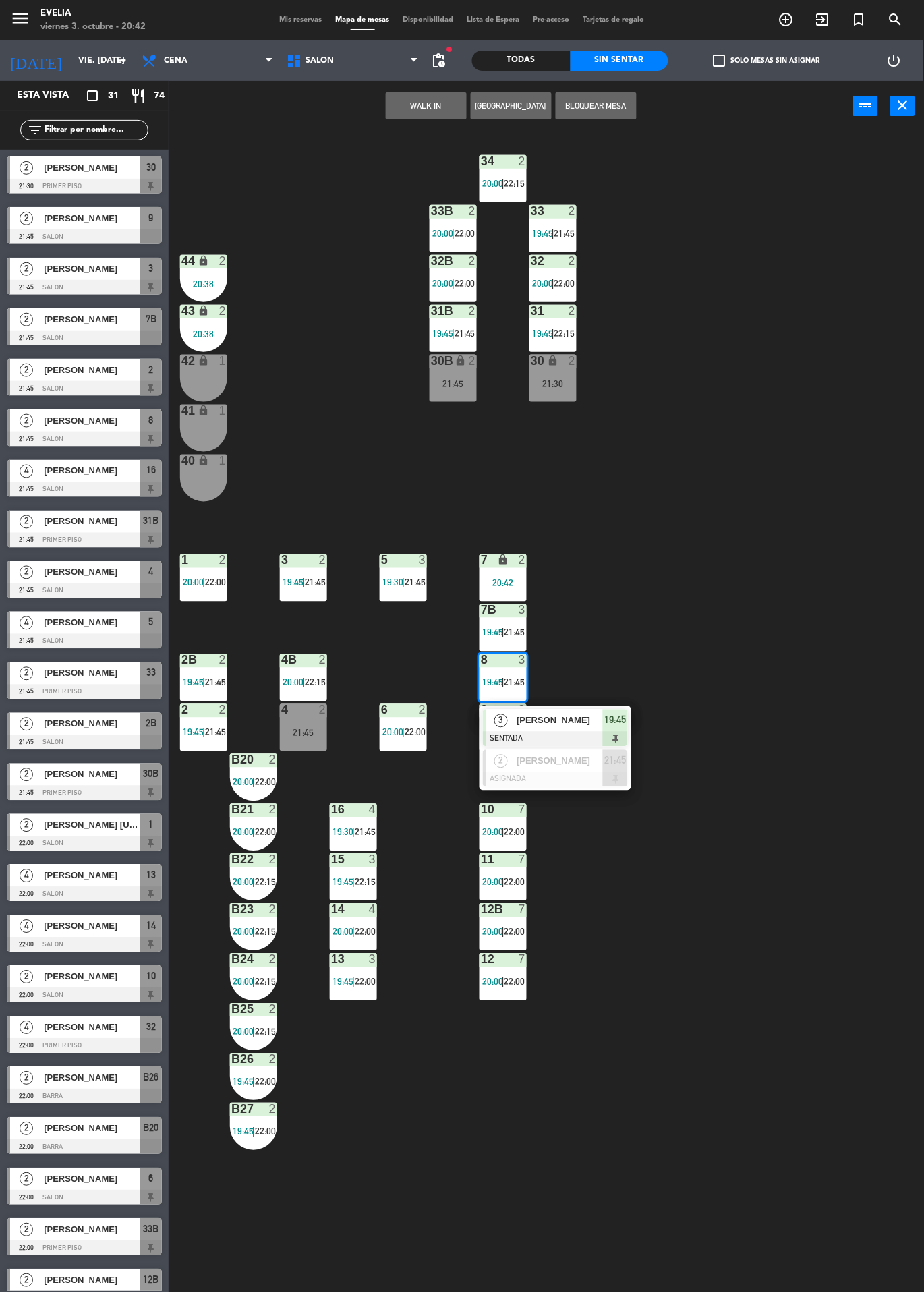
click at [766, 662] on div "34 2 20:00 | 22:15 33B 2 20:00 | 22:00 33 2 19:45 | 21:45 44 lock 2 20:38 32B 2…" at bounding box center [550, 712] width 746 height 1162
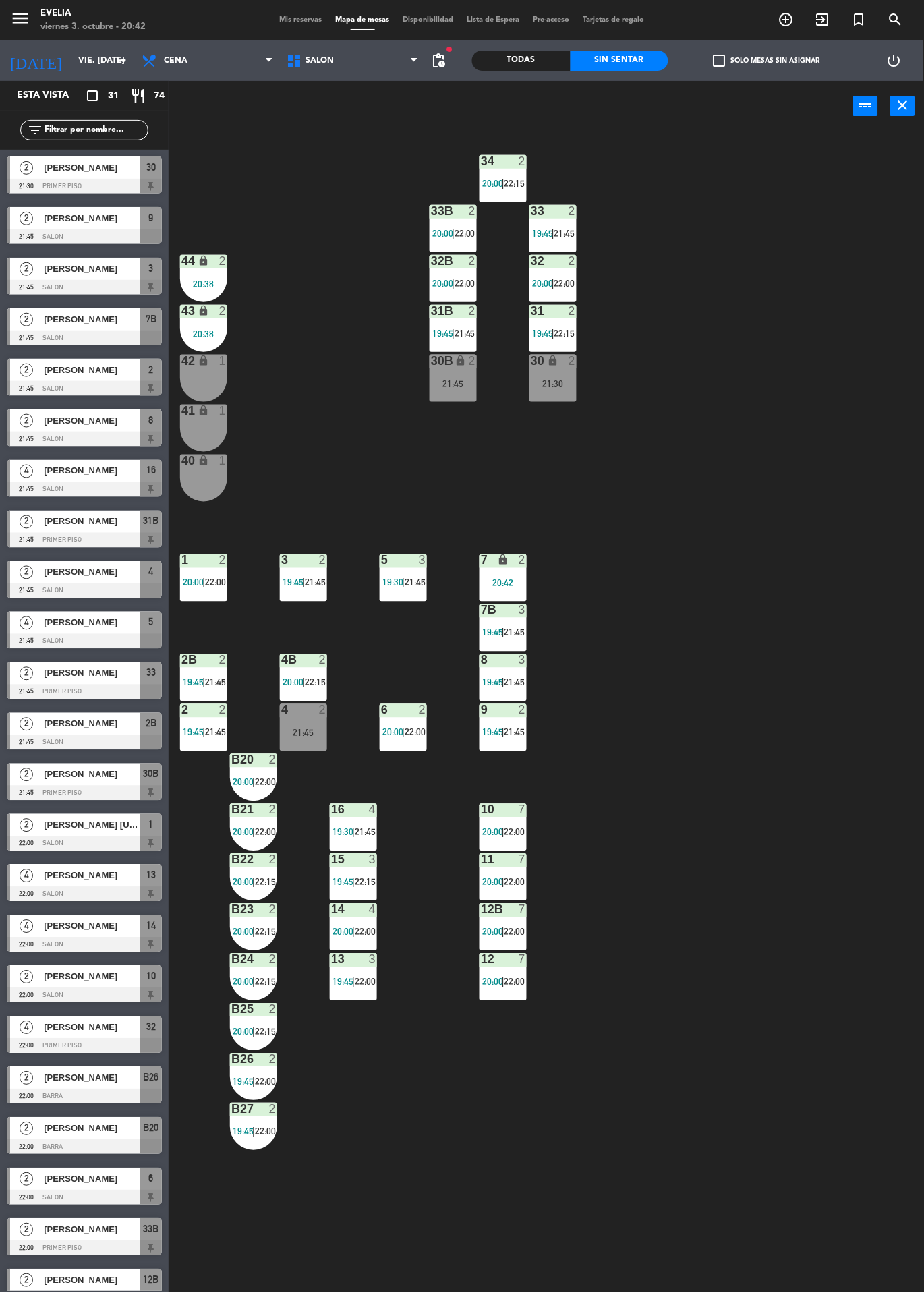
click at [511, 749] on div "9 2 19:45 | 21:45" at bounding box center [504, 728] width 48 height 48
click at [848, 571] on div "34 2 20:00 | 22:15 33B 2 20:00 | 22:00 33 2 19:45 | 21:45 44 lock 2 20:38 32B 2…" at bounding box center [550, 712] width 746 height 1162
click at [287, 734] on div "21:45" at bounding box center [304, 733] width 48 height 9
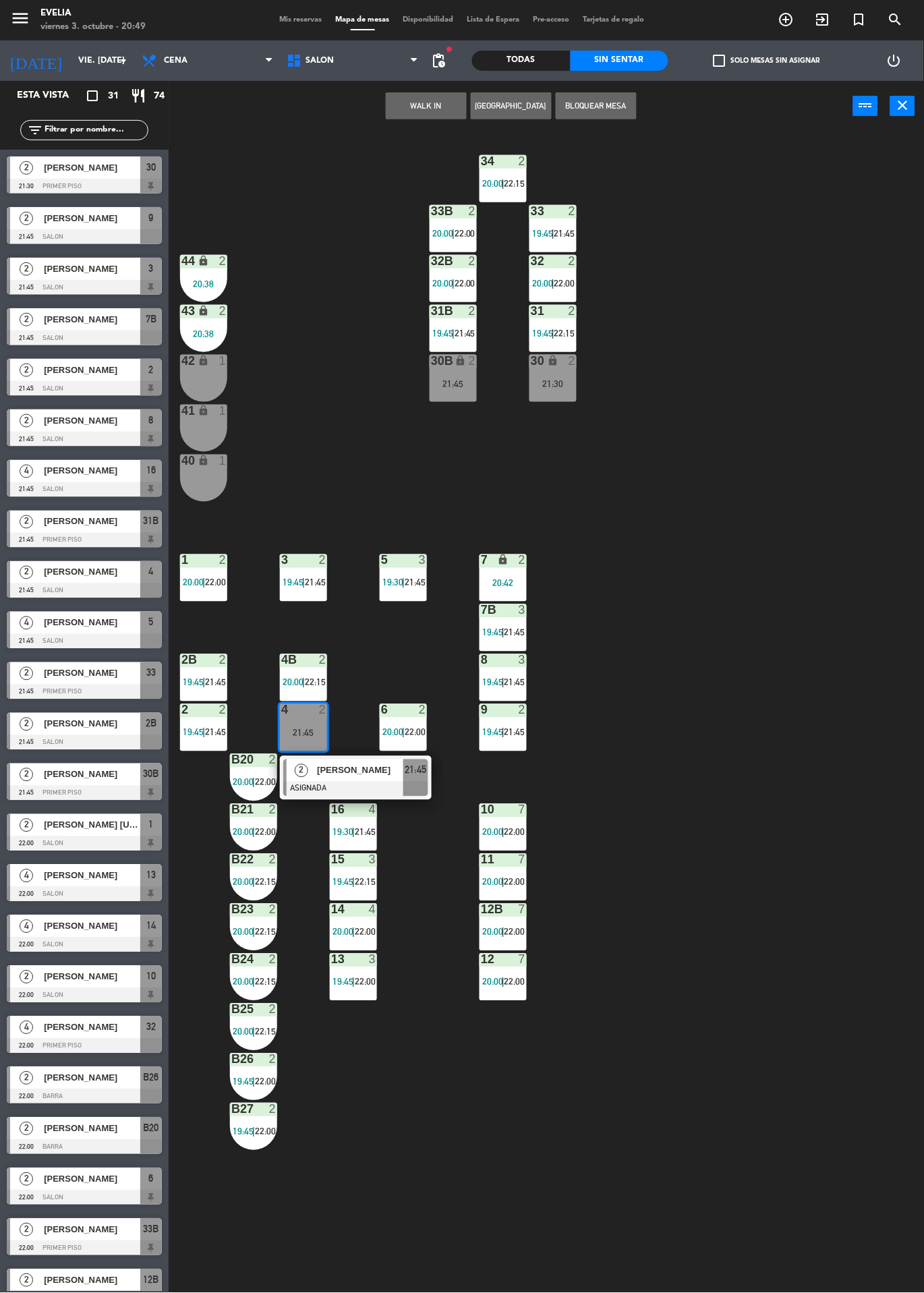
click at [390, 115] on button "WALK IN" at bounding box center [426, 105] width 81 height 27
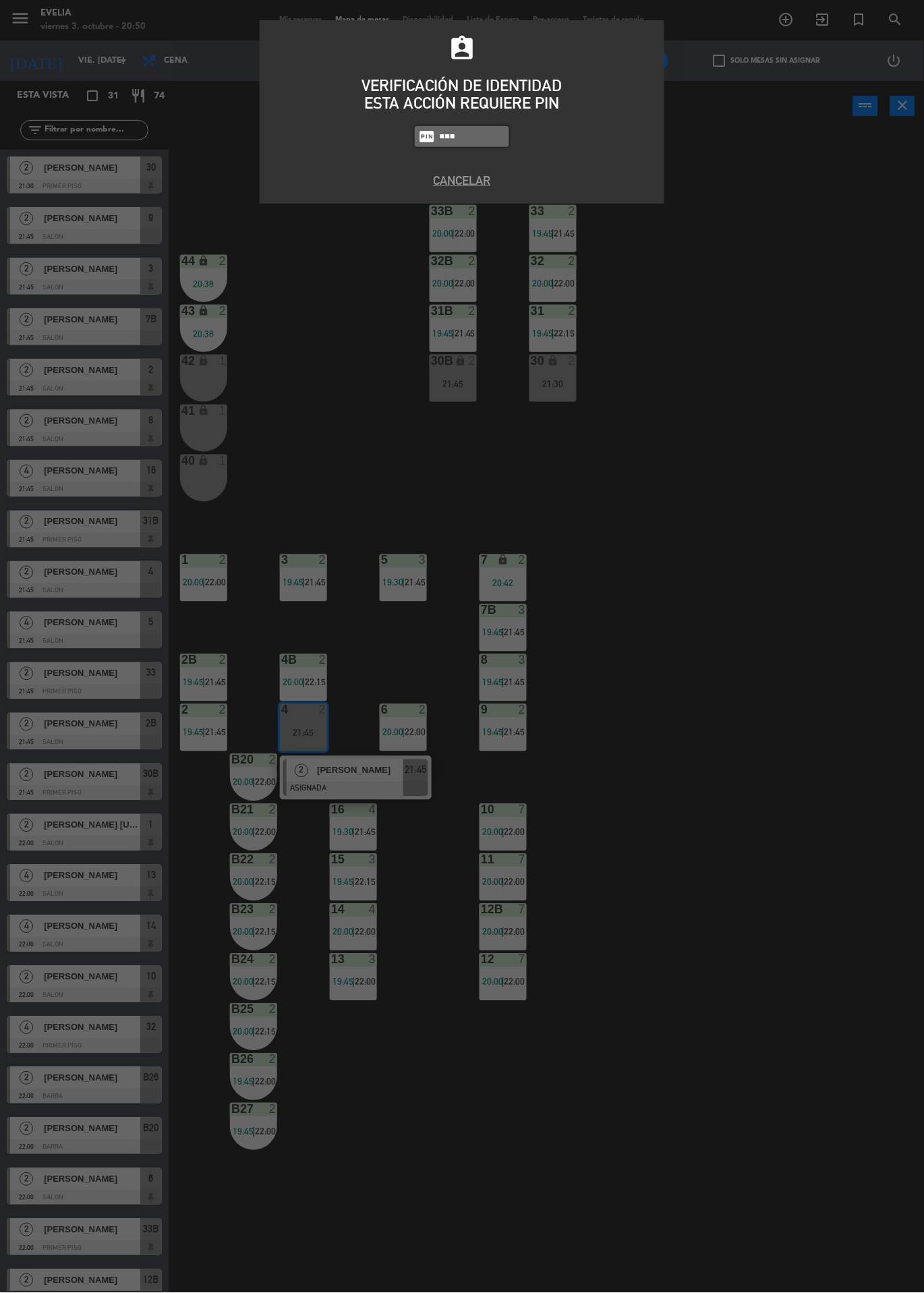
type input "6389"
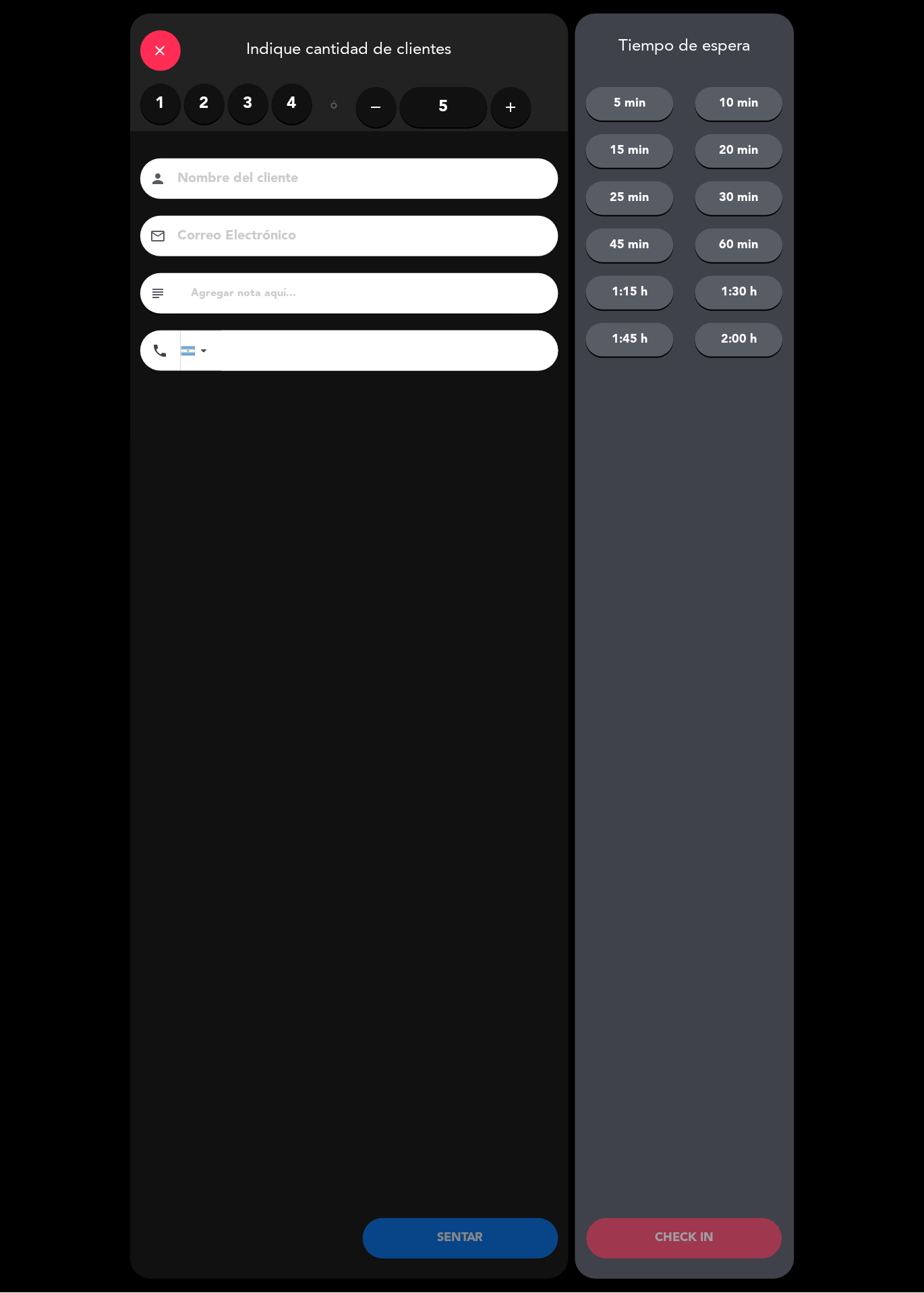
click at [208, 83] on label "2" at bounding box center [204, 103] width 40 height 40
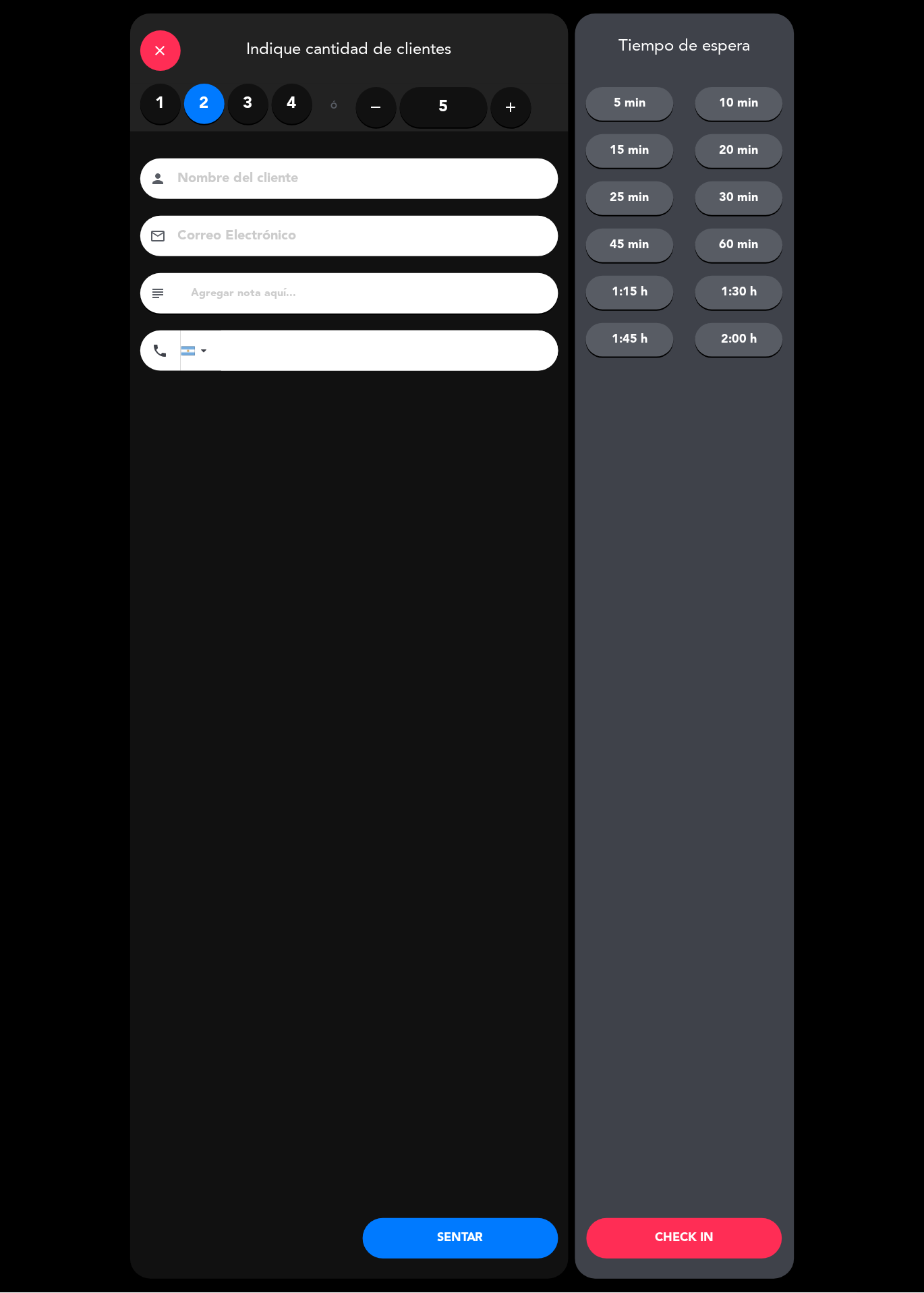
click at [711, 1244] on button "CHECK IN" at bounding box center [685, 1239] width 196 height 40
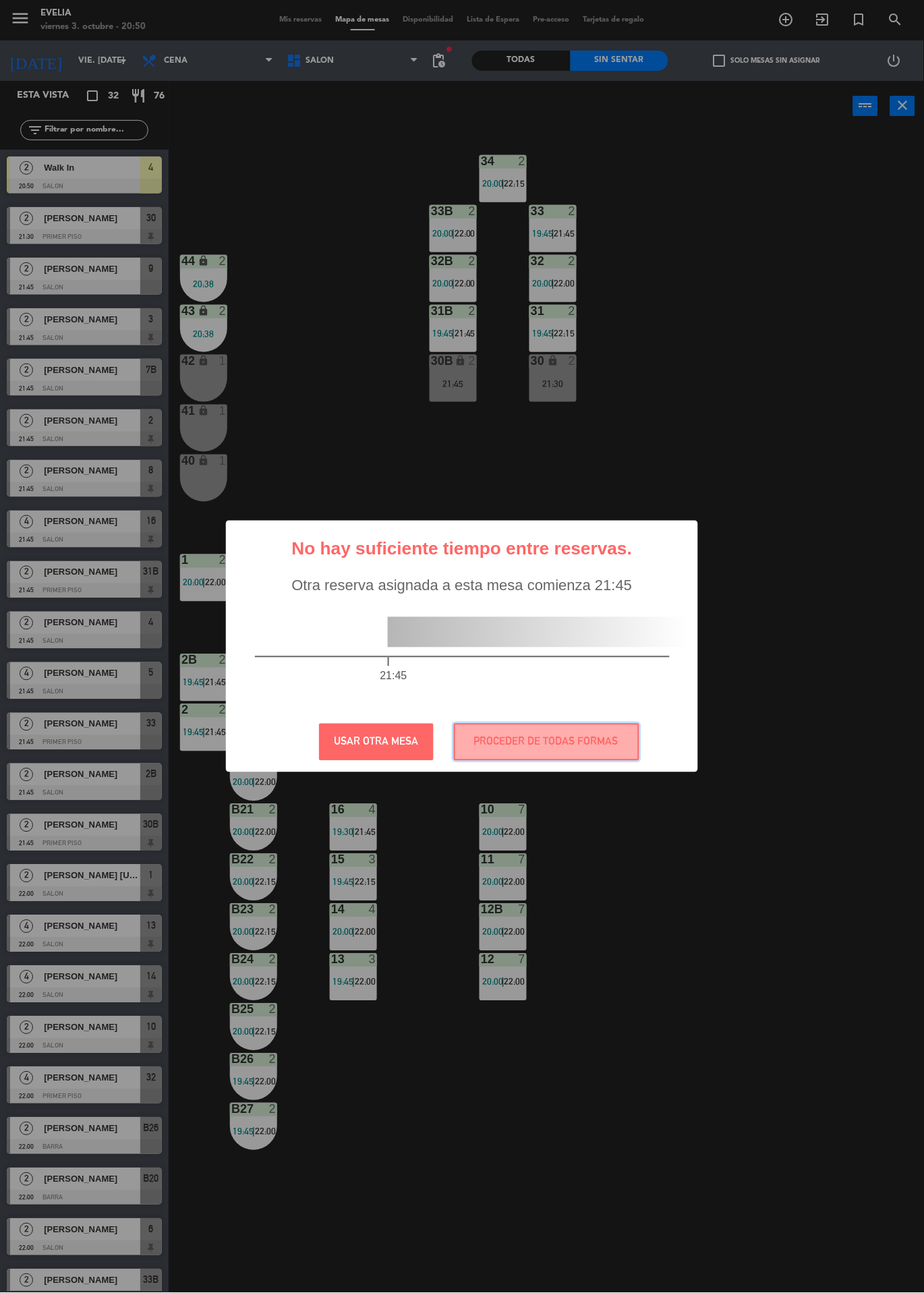
click at [614, 749] on button "PROCEDER DE TODAS FORMAS" at bounding box center [547, 742] width 186 height 38
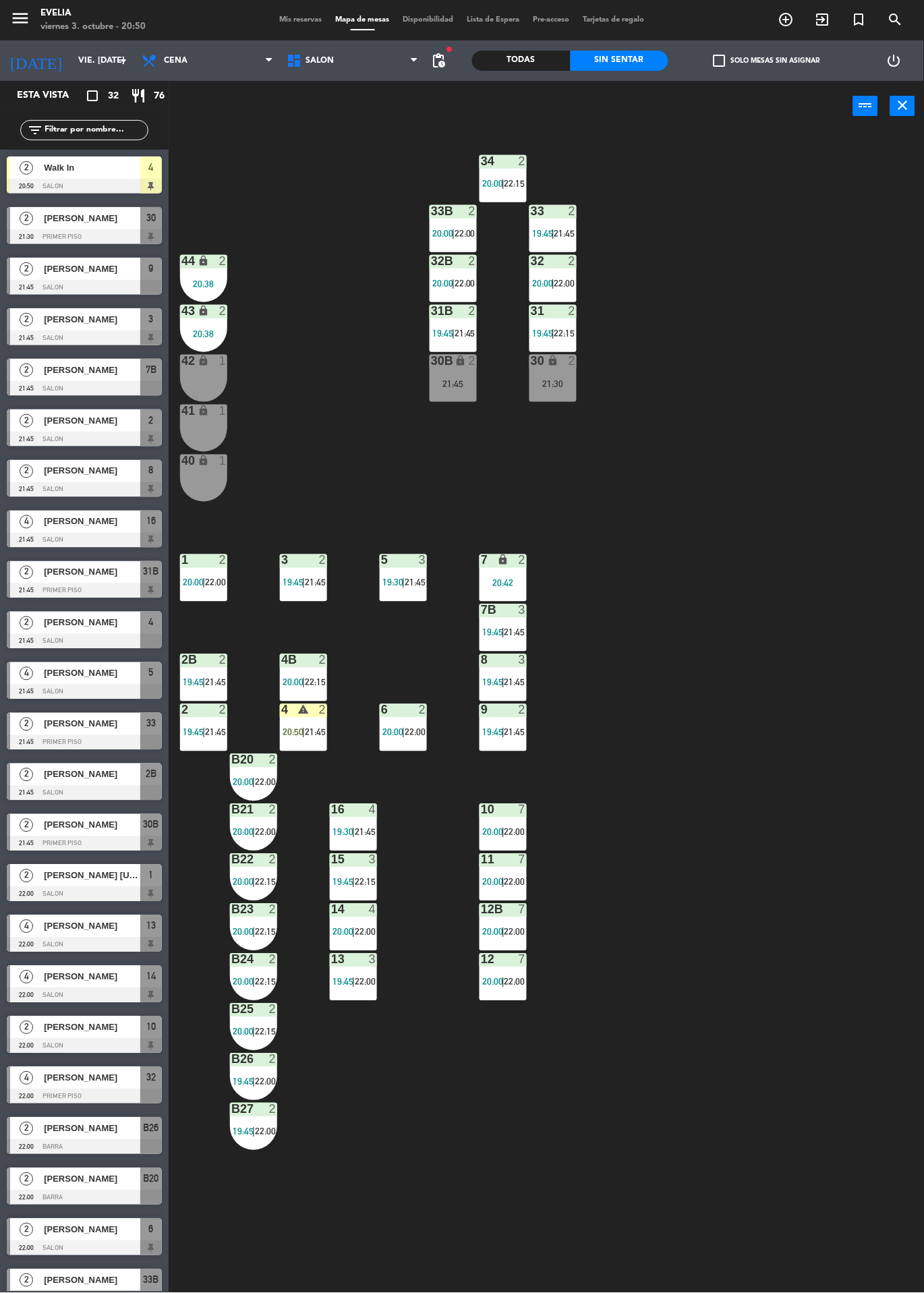
click at [334, 716] on div "2" at bounding box center [326, 711] width 22 height 13
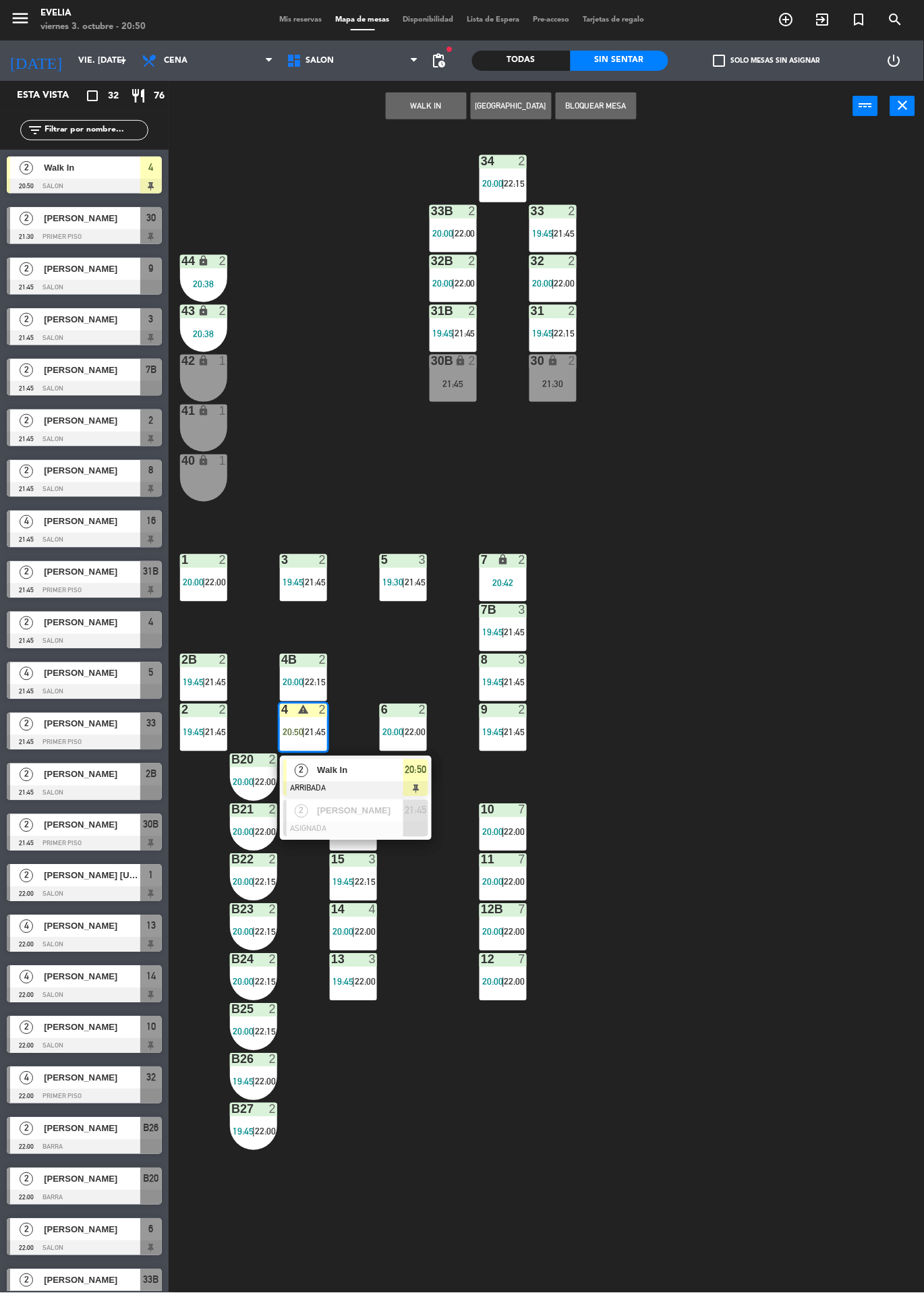
click at [362, 777] on span "Walk In" at bounding box center [360, 770] width 86 height 14
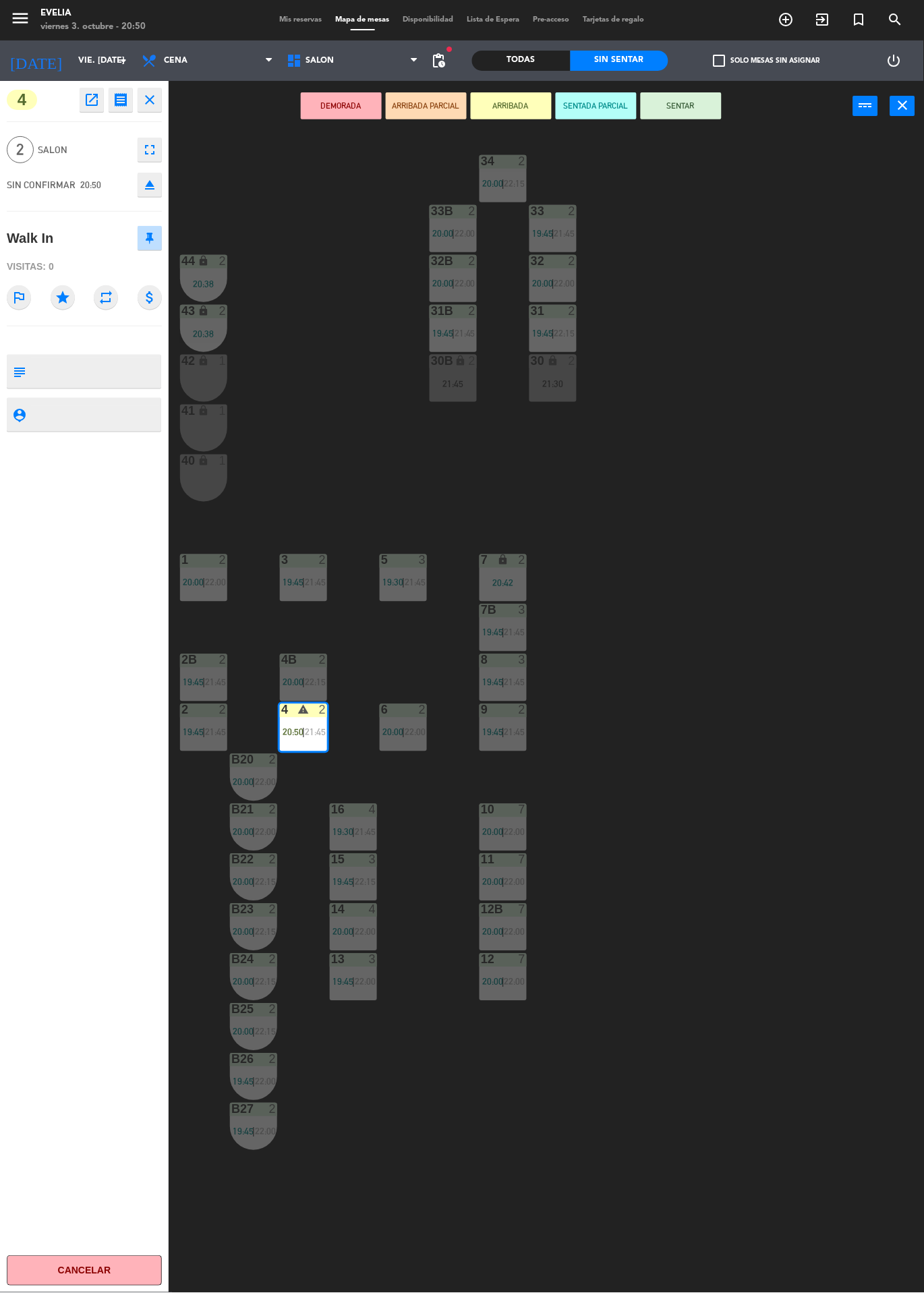
click at [698, 115] on button "SENTAR" at bounding box center [681, 105] width 81 height 27
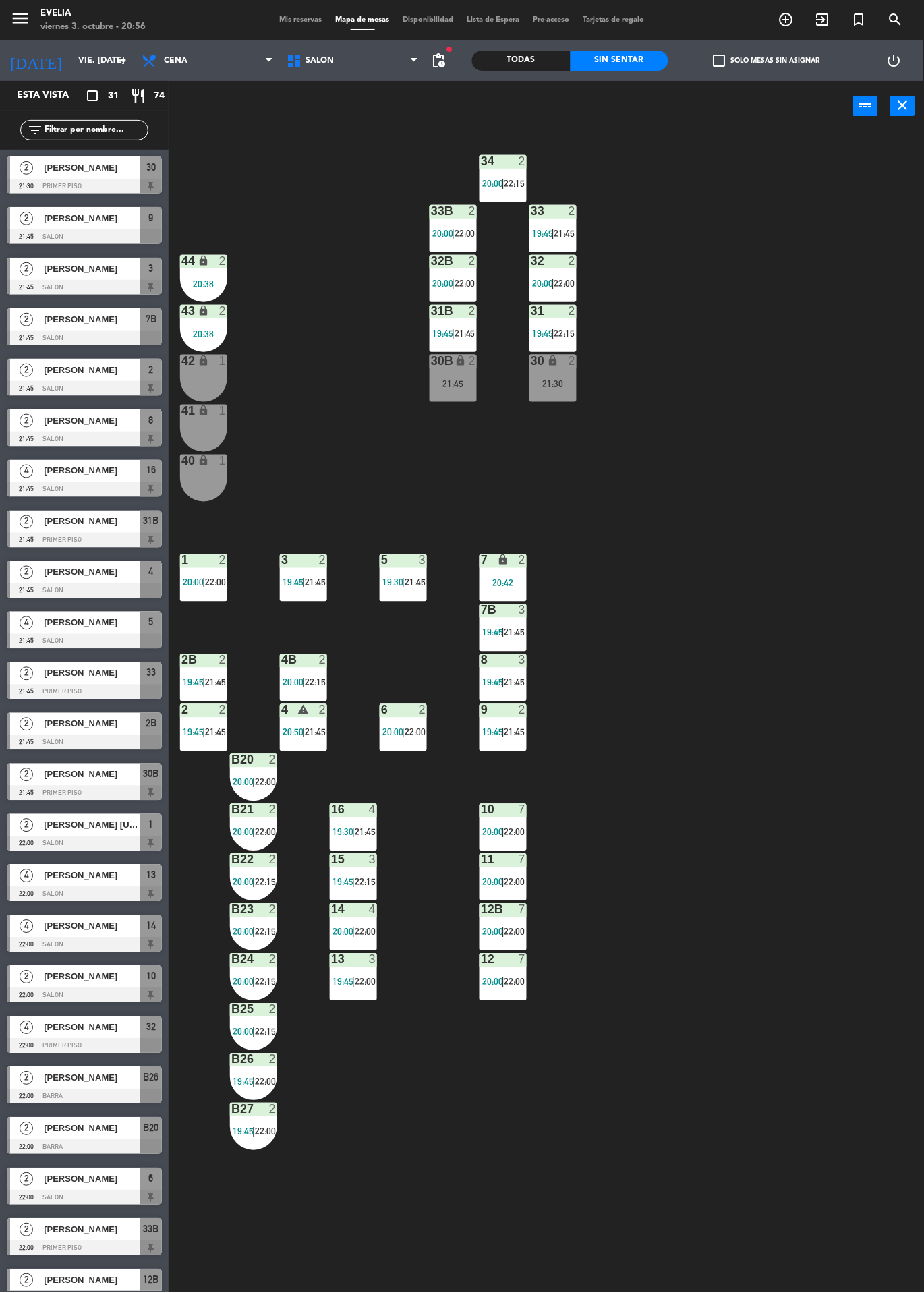
click at [185, 376] on div "42 lock 1" at bounding box center [204, 379] width 48 height 48
click at [181, 459] on div "40" at bounding box center [181, 461] width 1 height 12
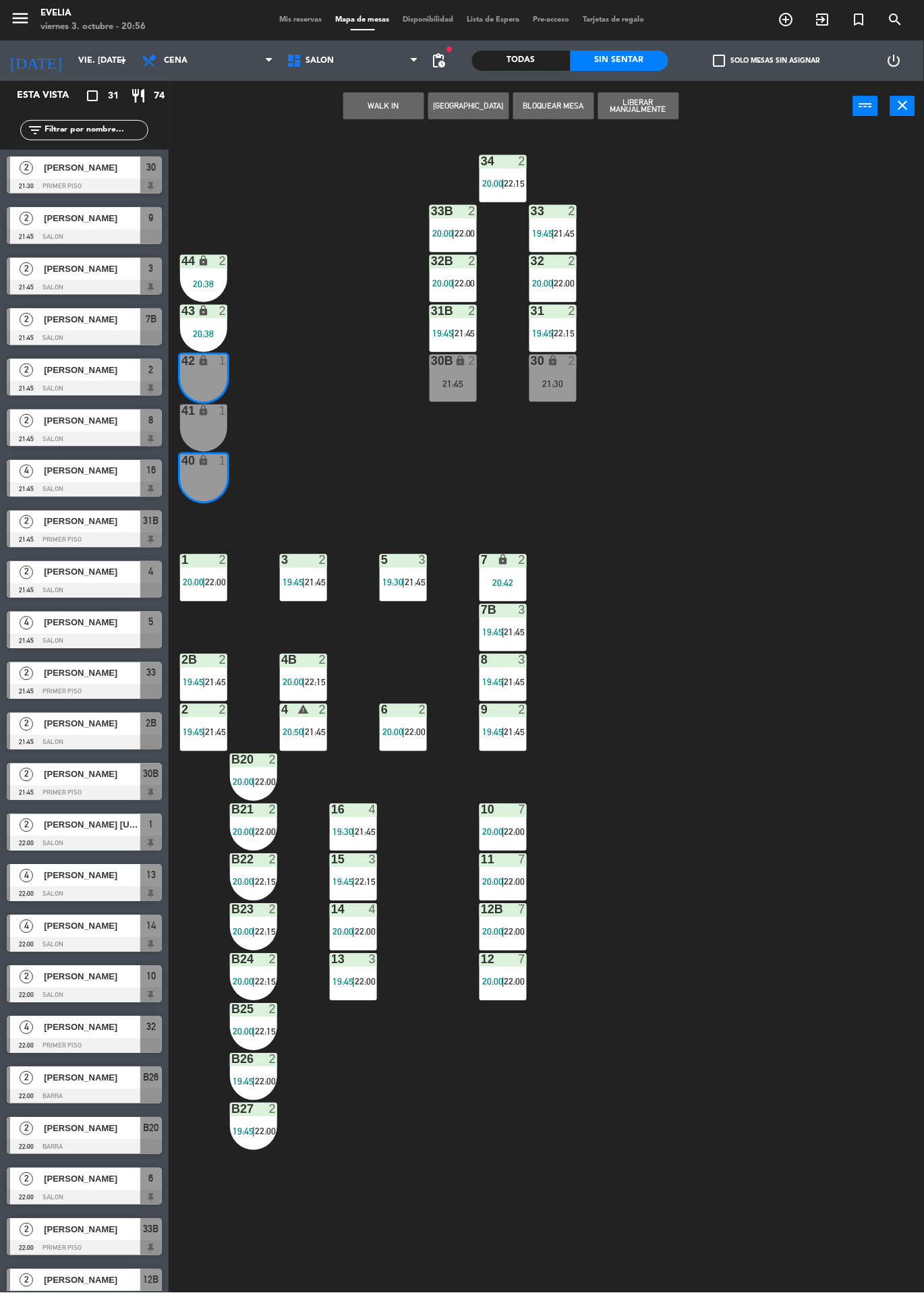
click at [699, 556] on div "34 2 20:00 | 22:15 33B 2 20:00 | 22:00 33 2 19:45 | 21:45 44 lock 2 20:38 32B 2…" at bounding box center [550, 712] width 746 height 1162
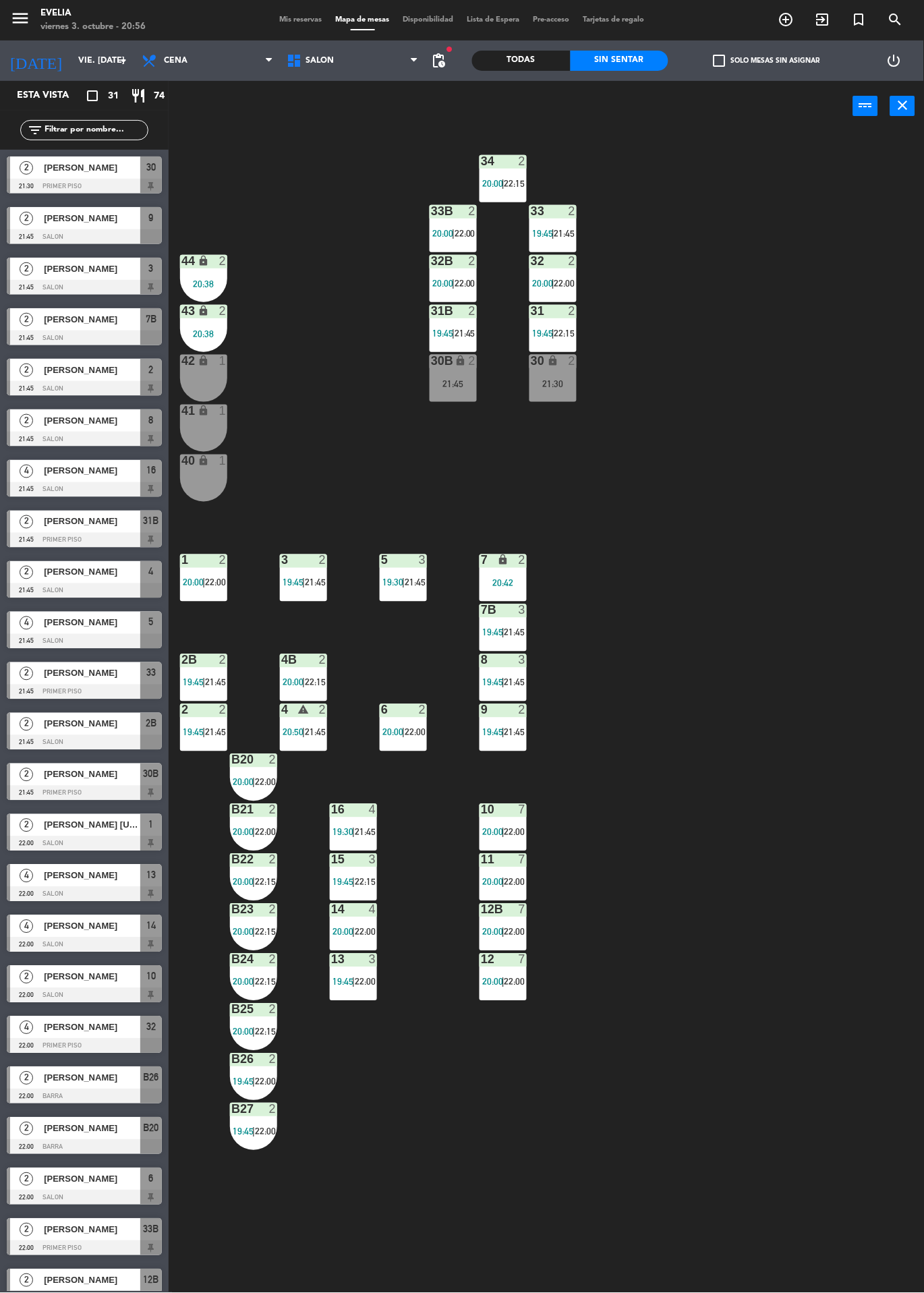
click at [213, 386] on div "42 lock 1" at bounding box center [204, 379] width 48 height 48
click at [223, 410] on div "1" at bounding box center [223, 410] width 8 height 12
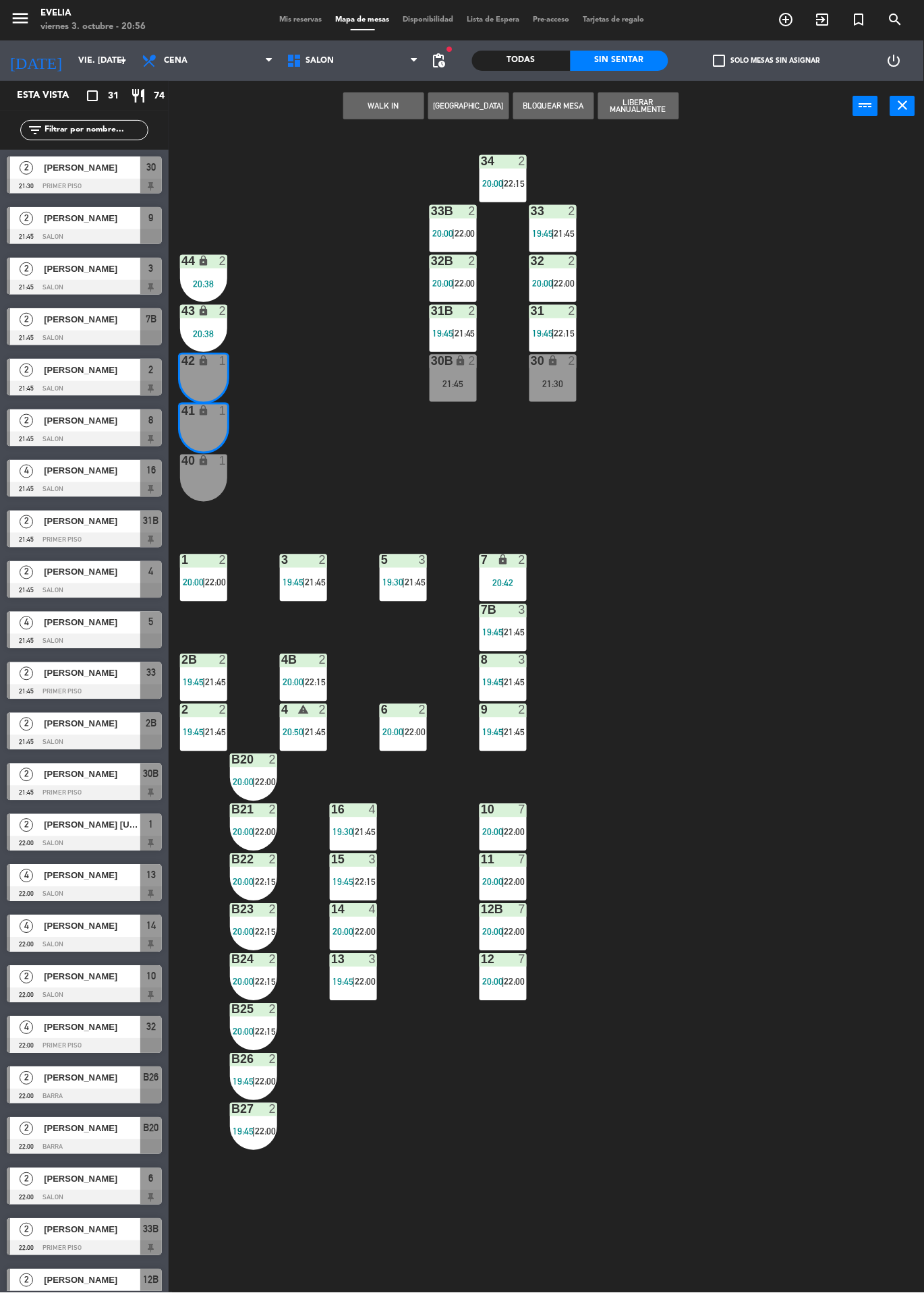
click at [386, 104] on button "WALK IN" at bounding box center [384, 105] width 81 height 27
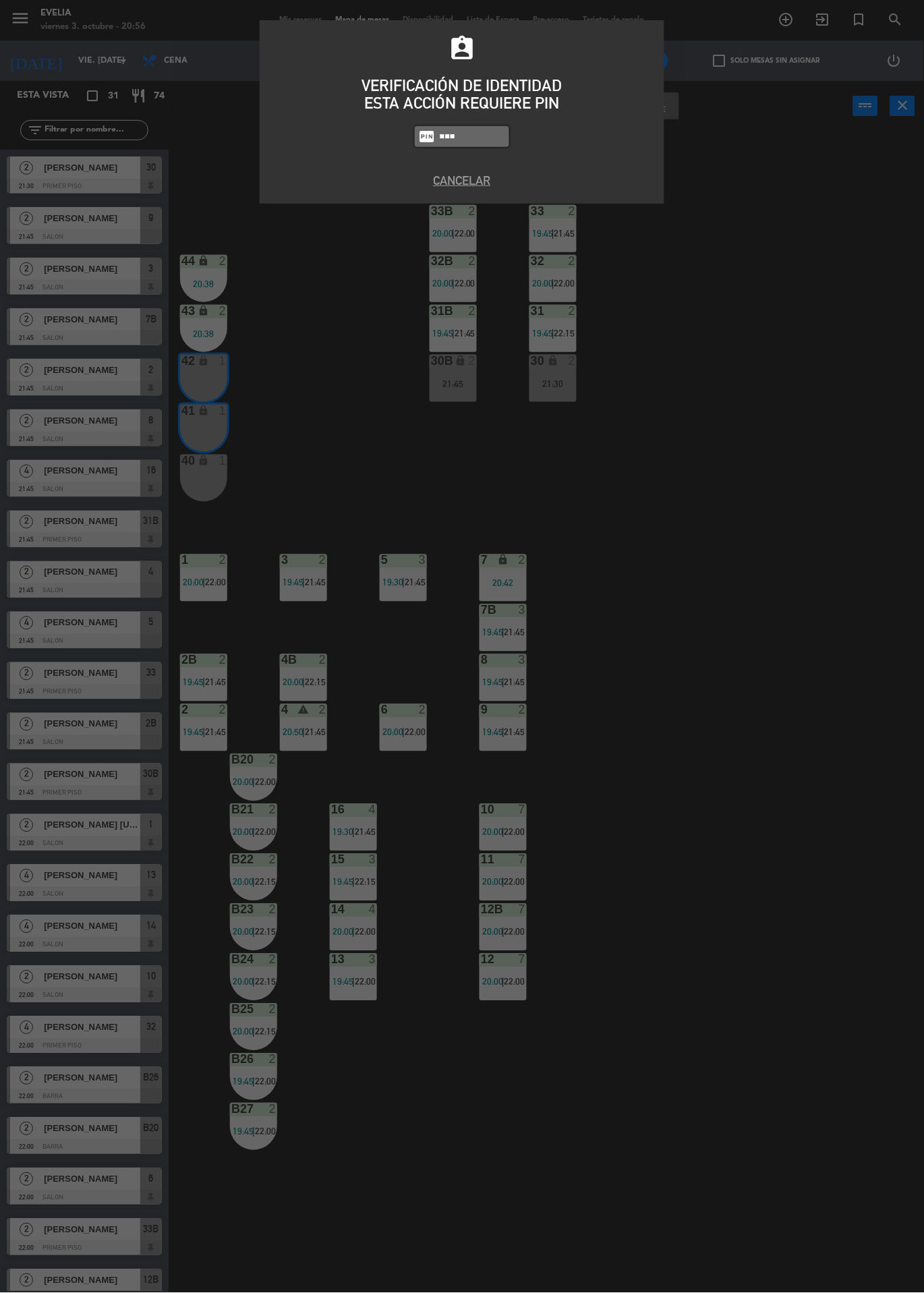
type input "6389"
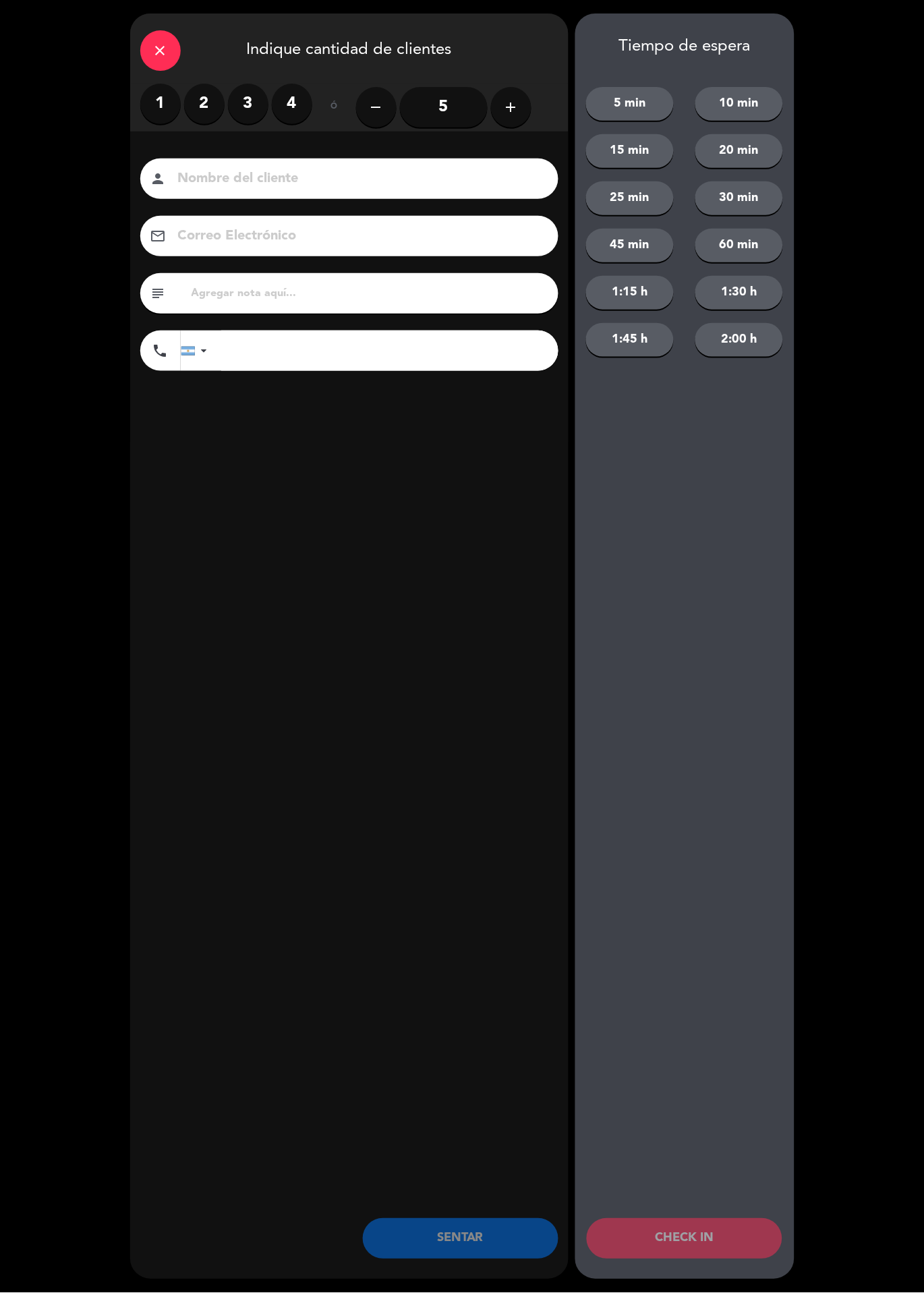
click at [221, 109] on label "2" at bounding box center [204, 103] width 40 height 40
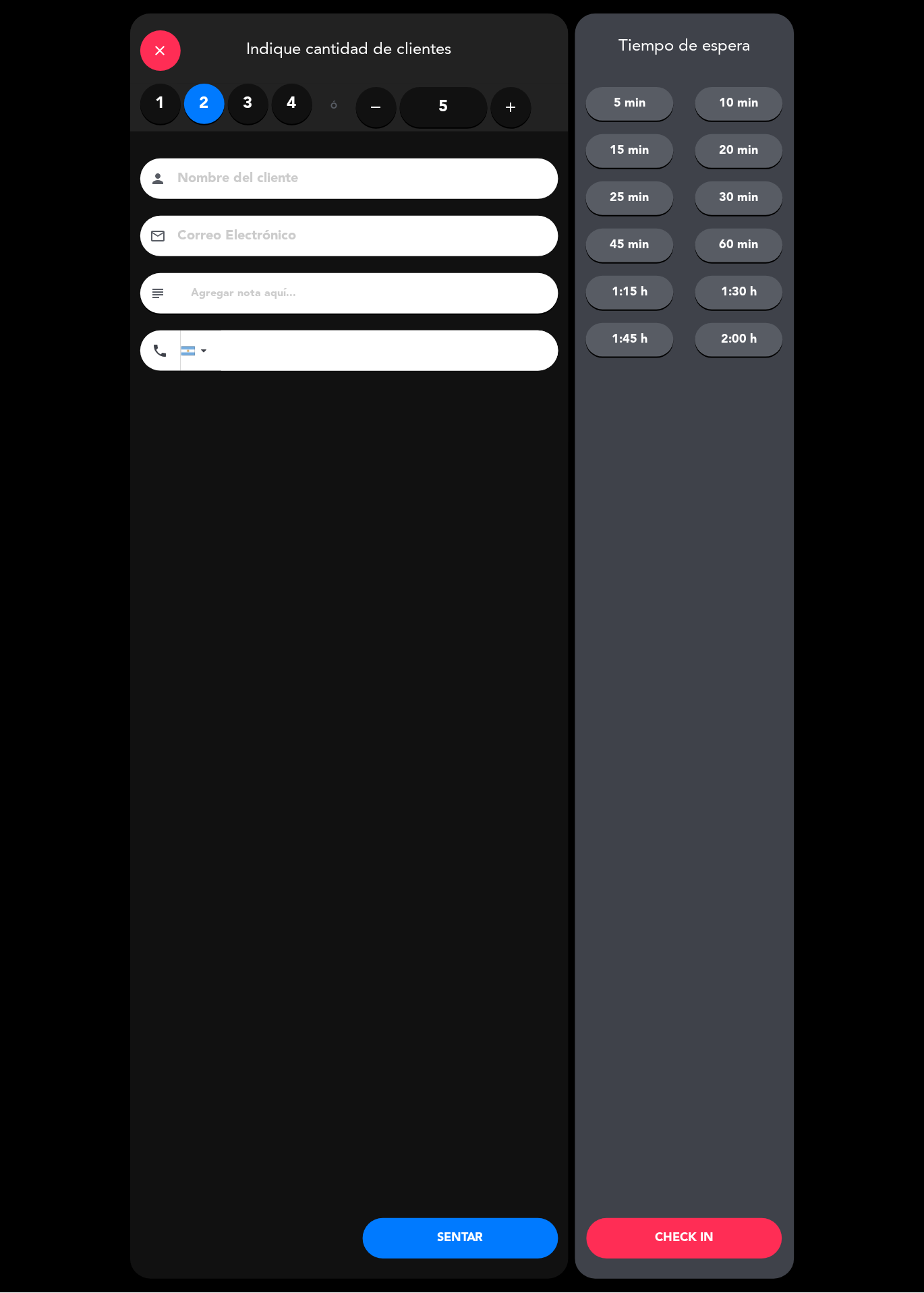
click at [725, 1238] on button "CHECK IN" at bounding box center [685, 1239] width 196 height 40
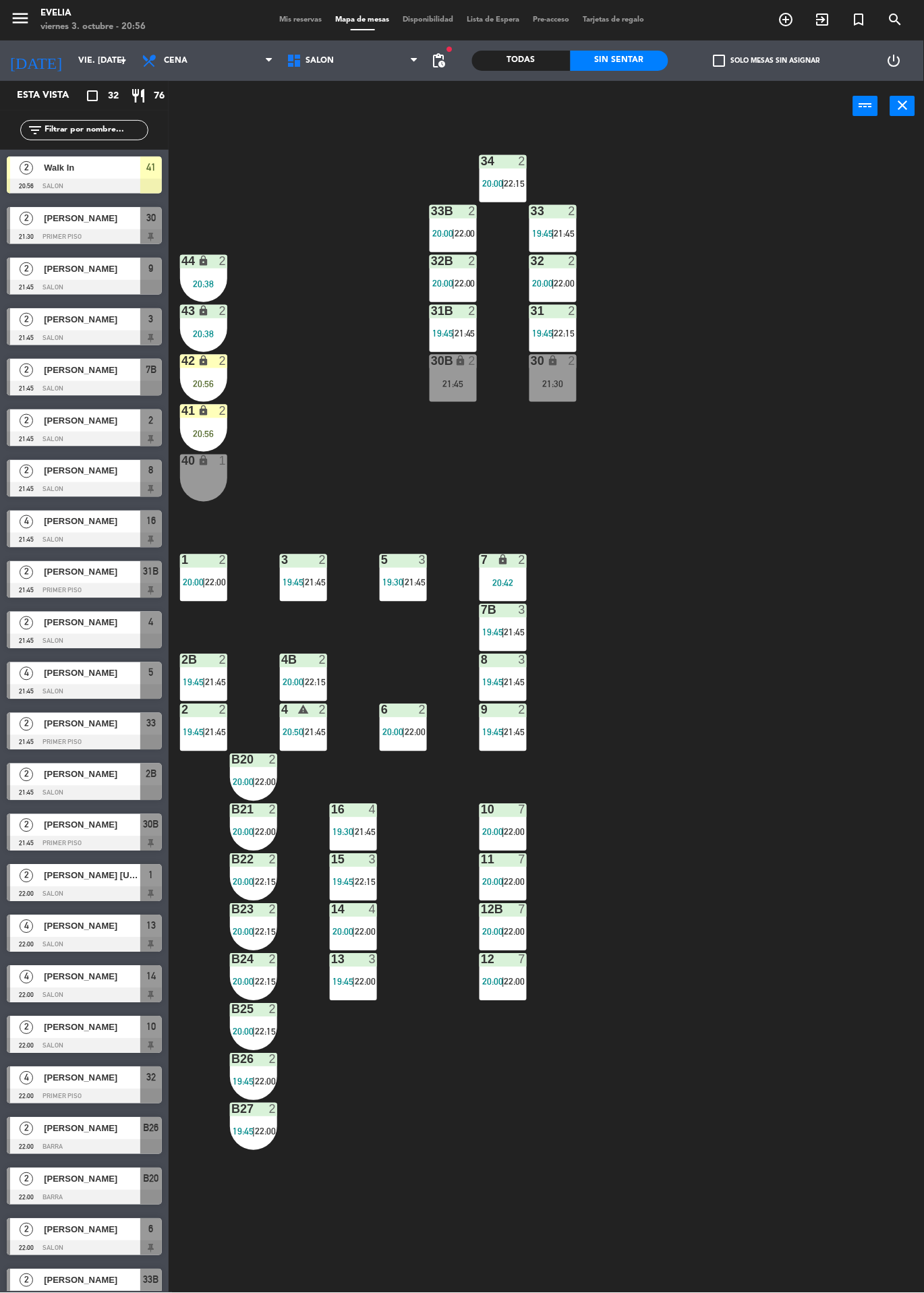
click at [203, 375] on div "42 lock 2 20:56" at bounding box center [204, 379] width 48 height 48
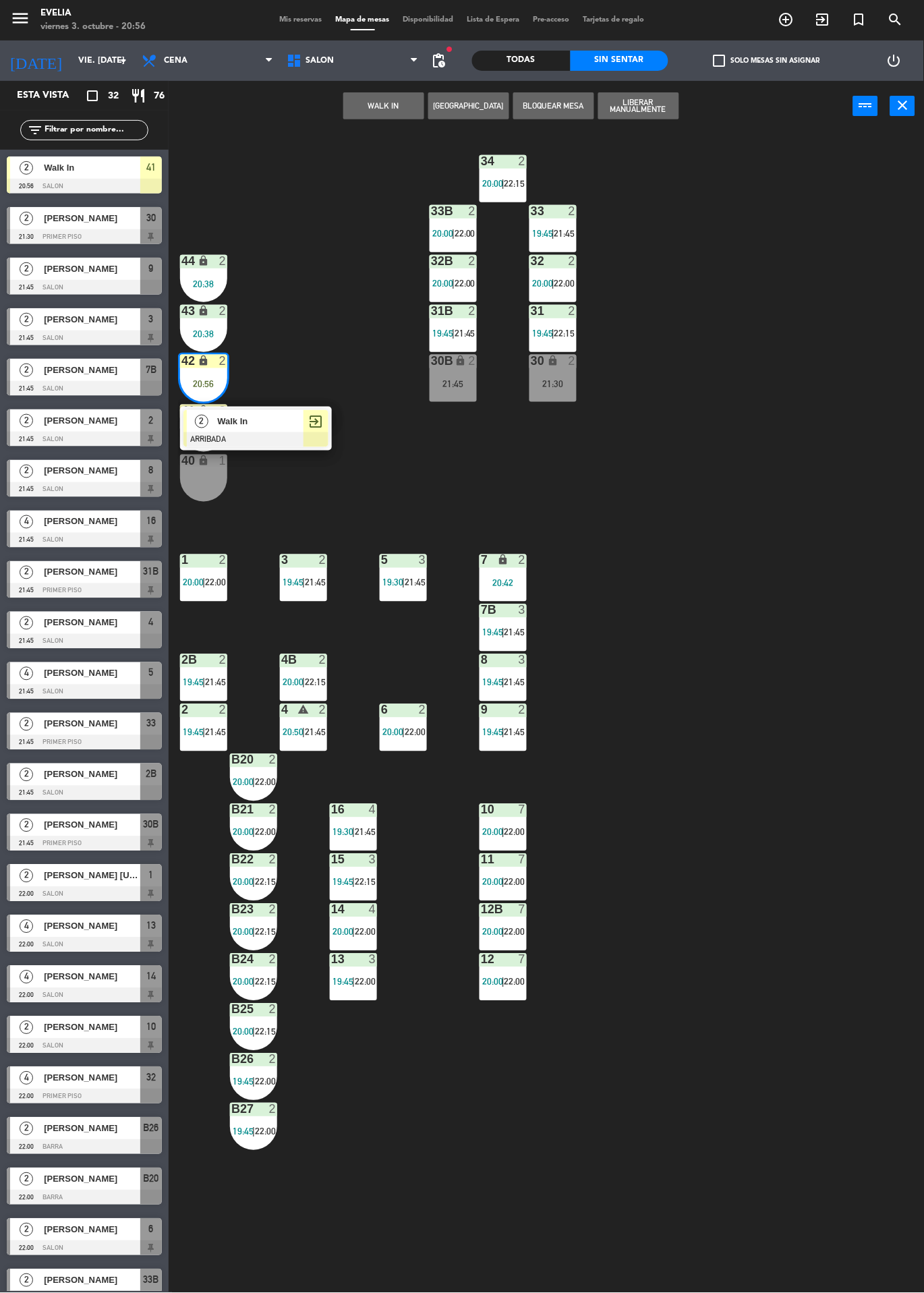
click at [295, 407] on div "2 Walk In ARRIBADA exit_to_app" at bounding box center [256, 429] width 152 height 44
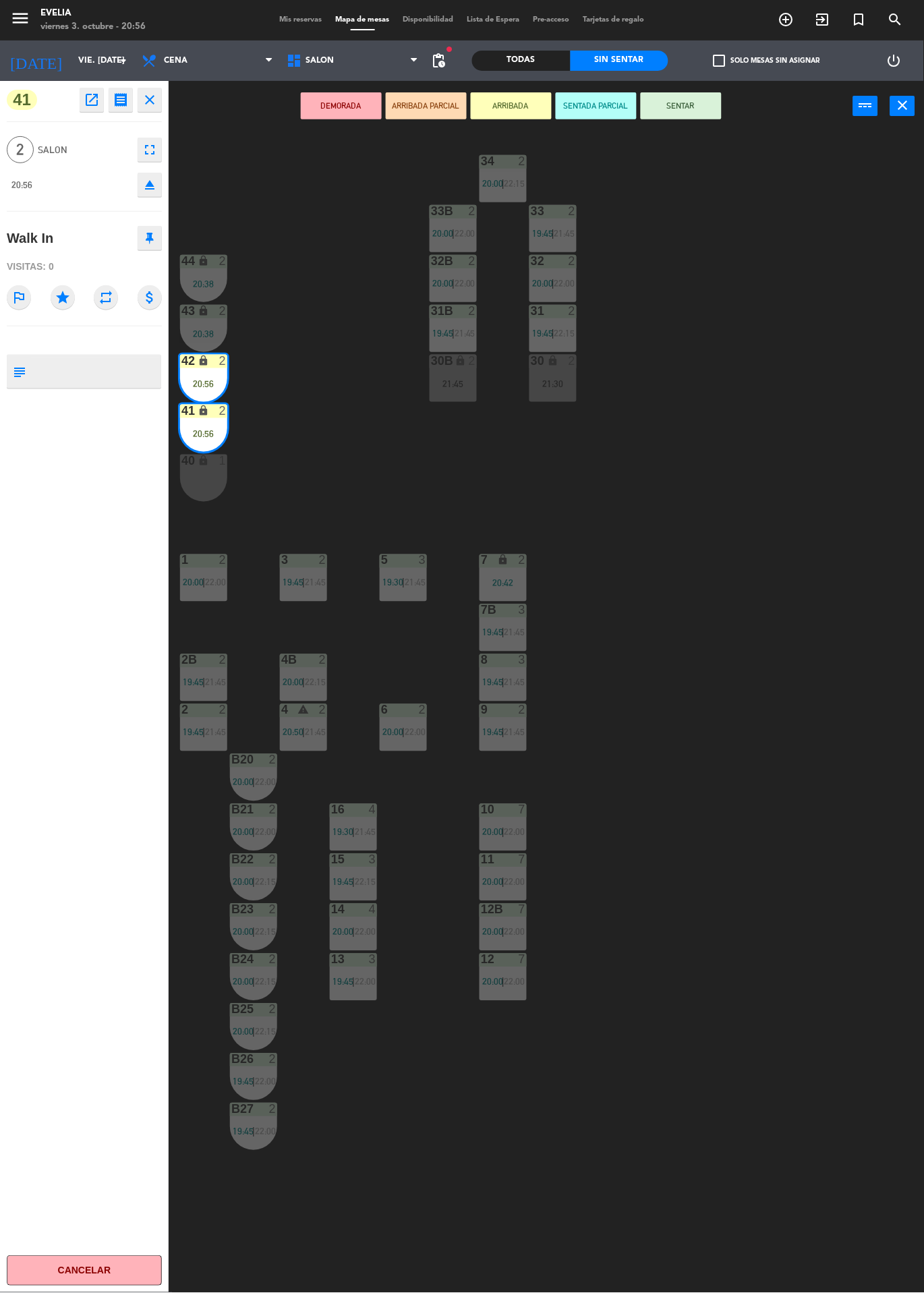
click at [709, 109] on button "SENTAR" at bounding box center [681, 105] width 81 height 27
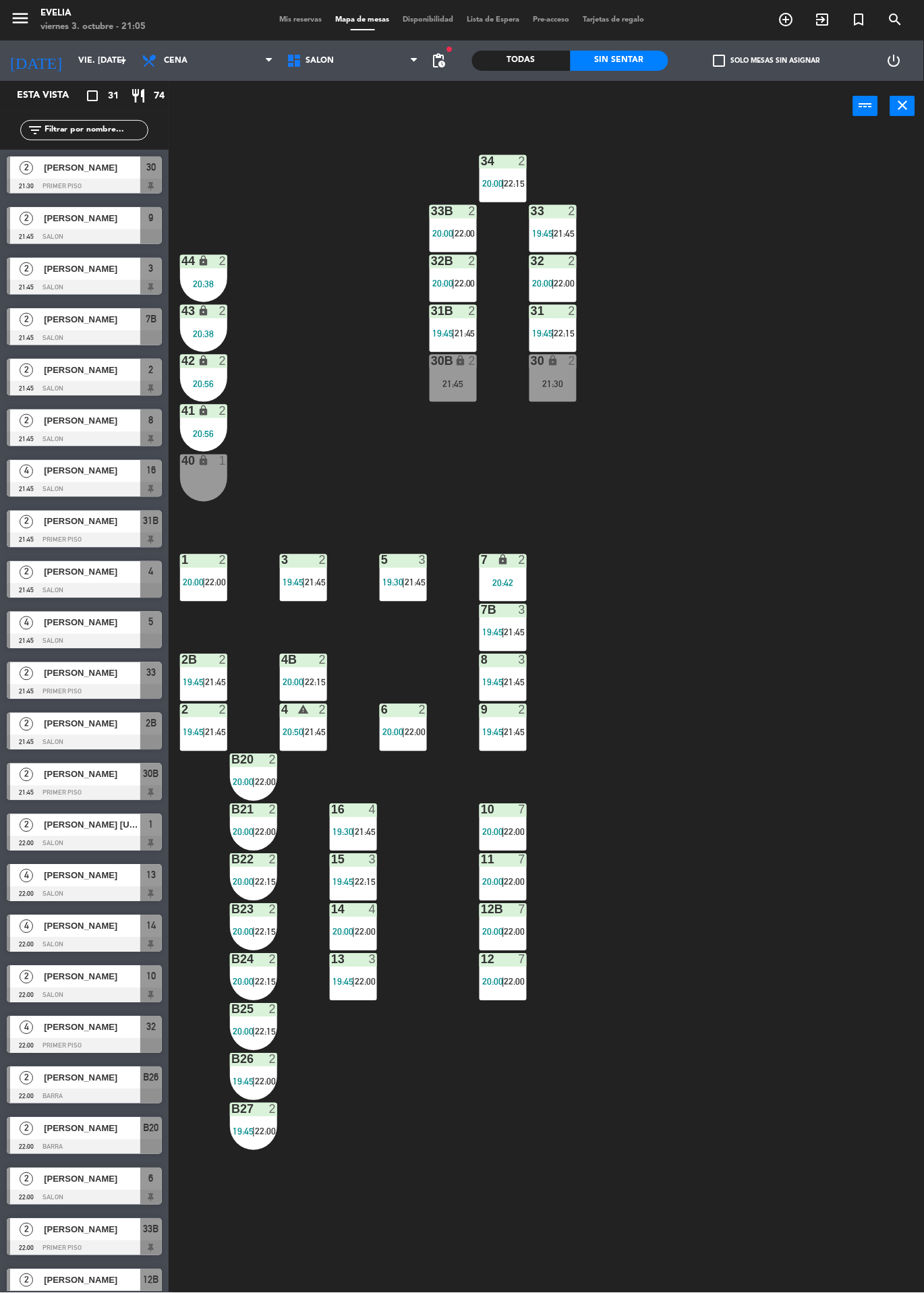
click at [370, 809] on div "4" at bounding box center [373, 809] width 8 height 12
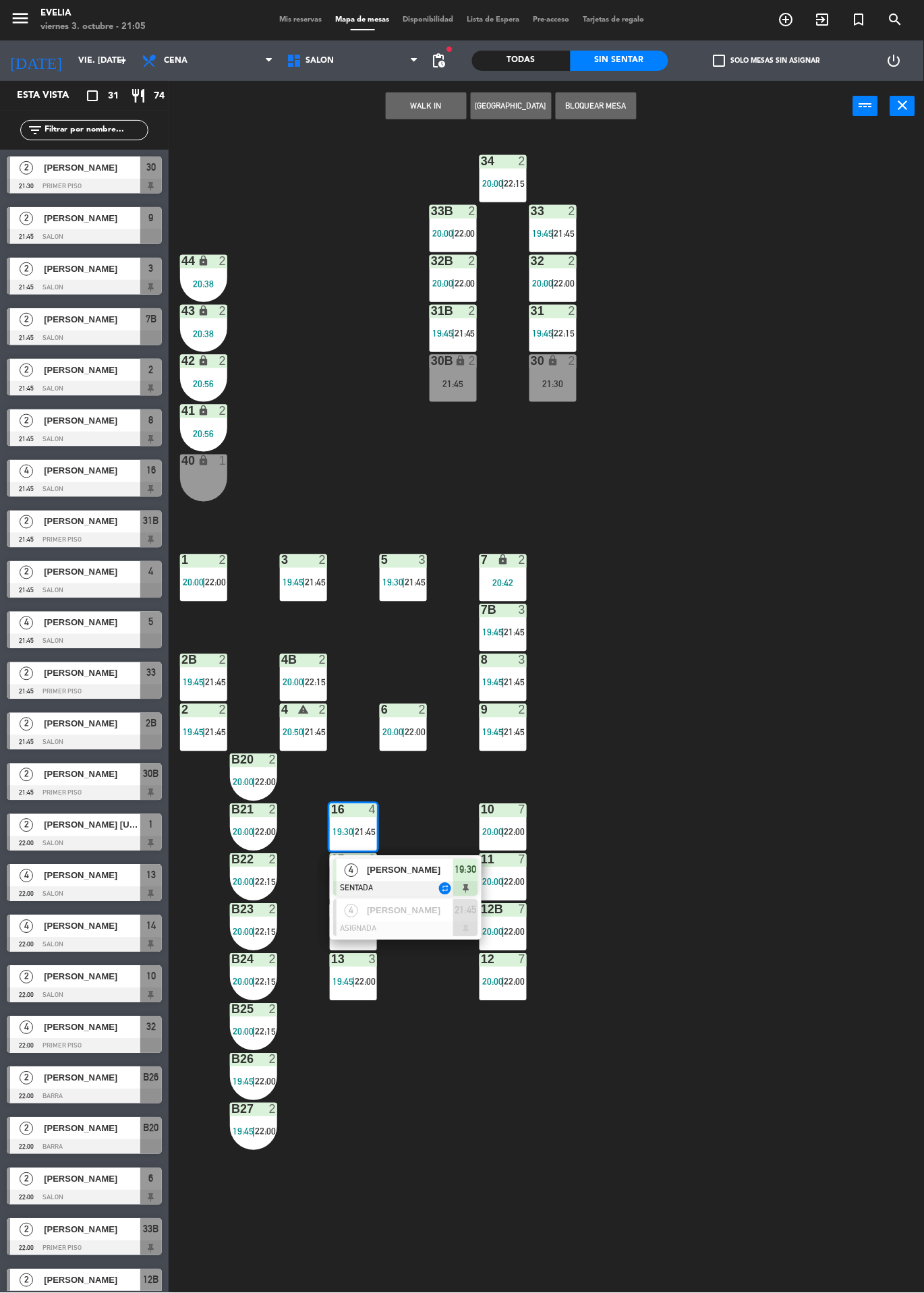
click at [442, 873] on span "[PERSON_NAME]" at bounding box center [410, 870] width 86 height 14
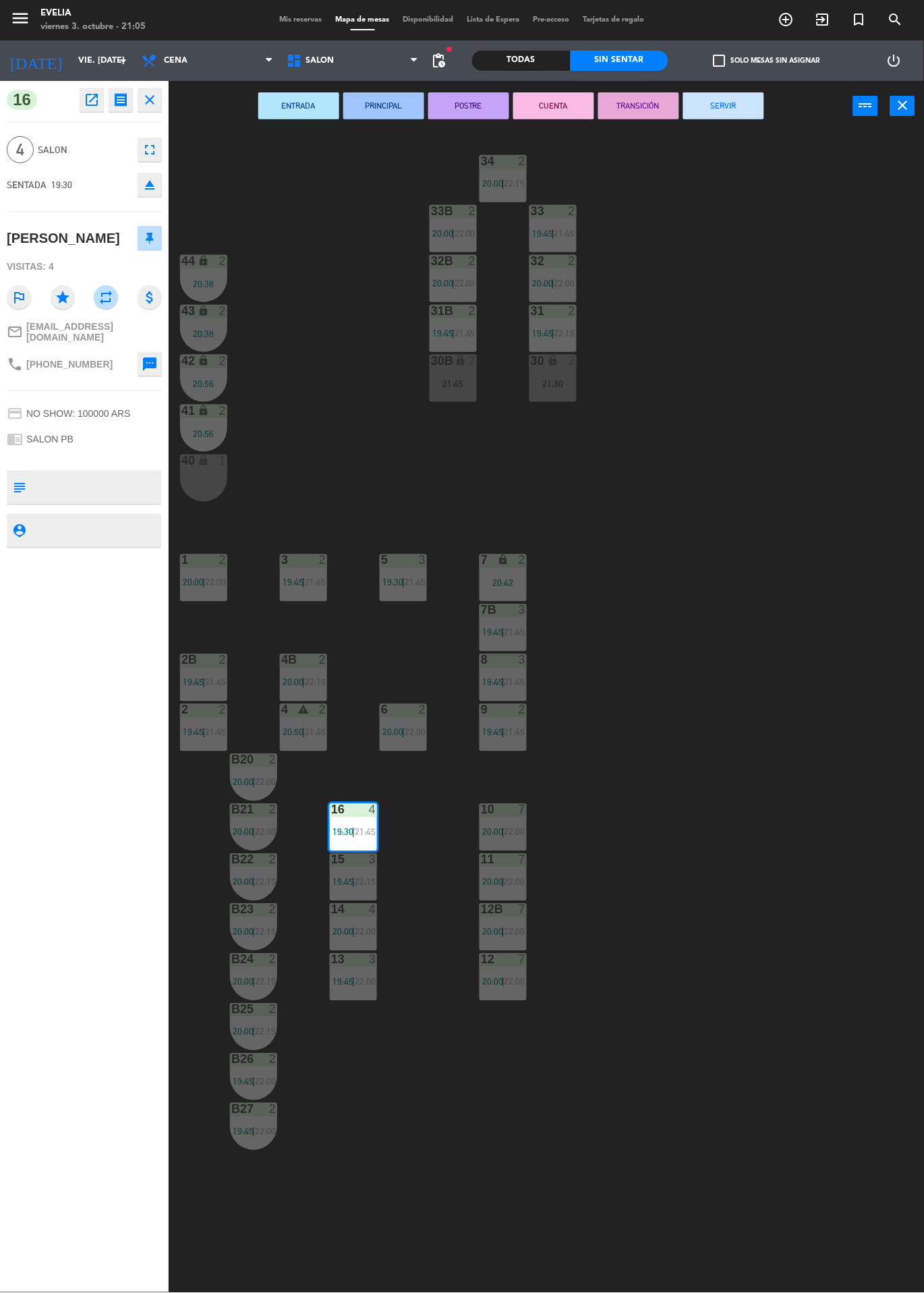
click at [732, 110] on button "SERVIR" at bounding box center [723, 105] width 81 height 27
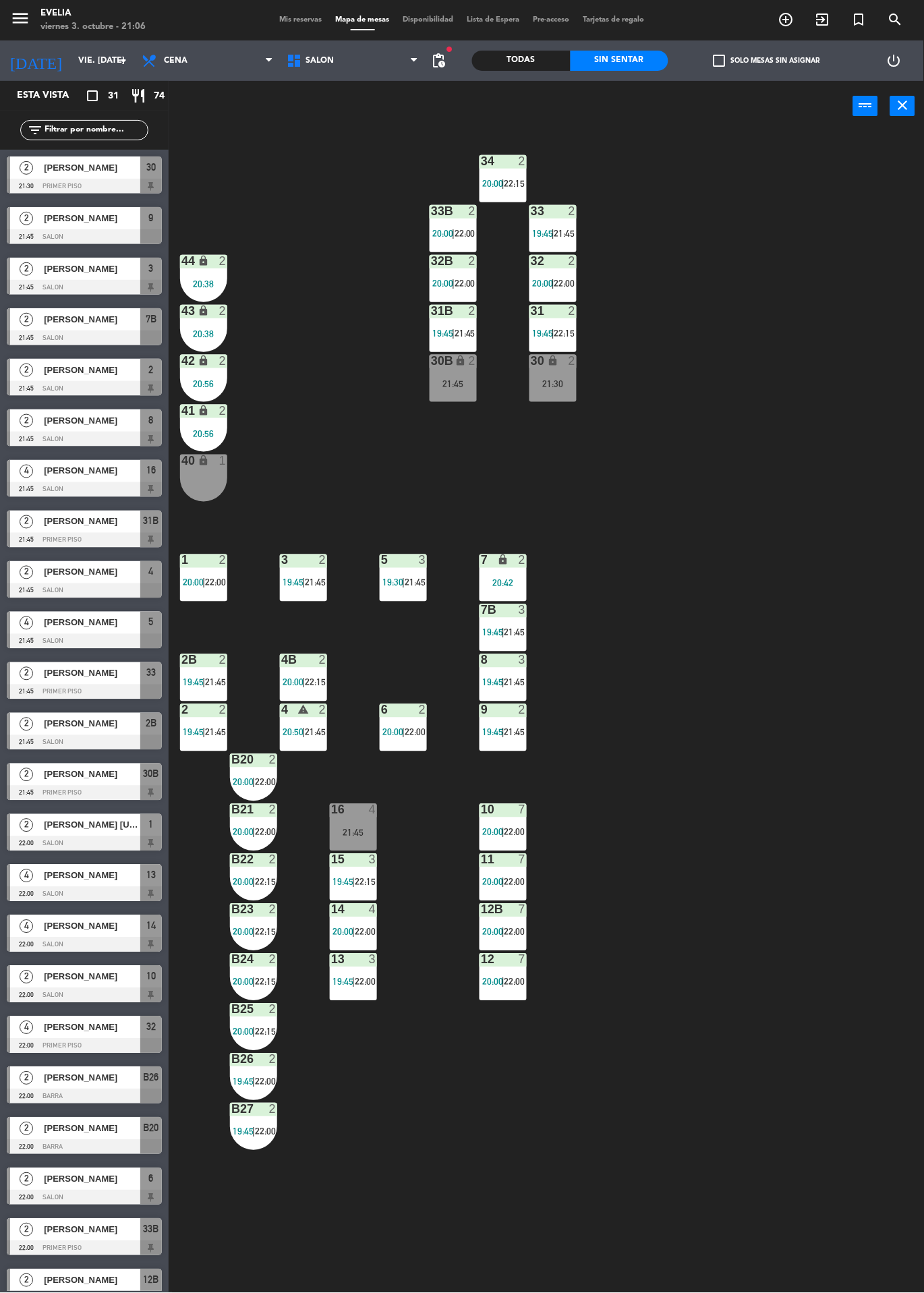
click at [831, 17] on icon "exit_to_app" at bounding box center [823, 20] width 16 height 16
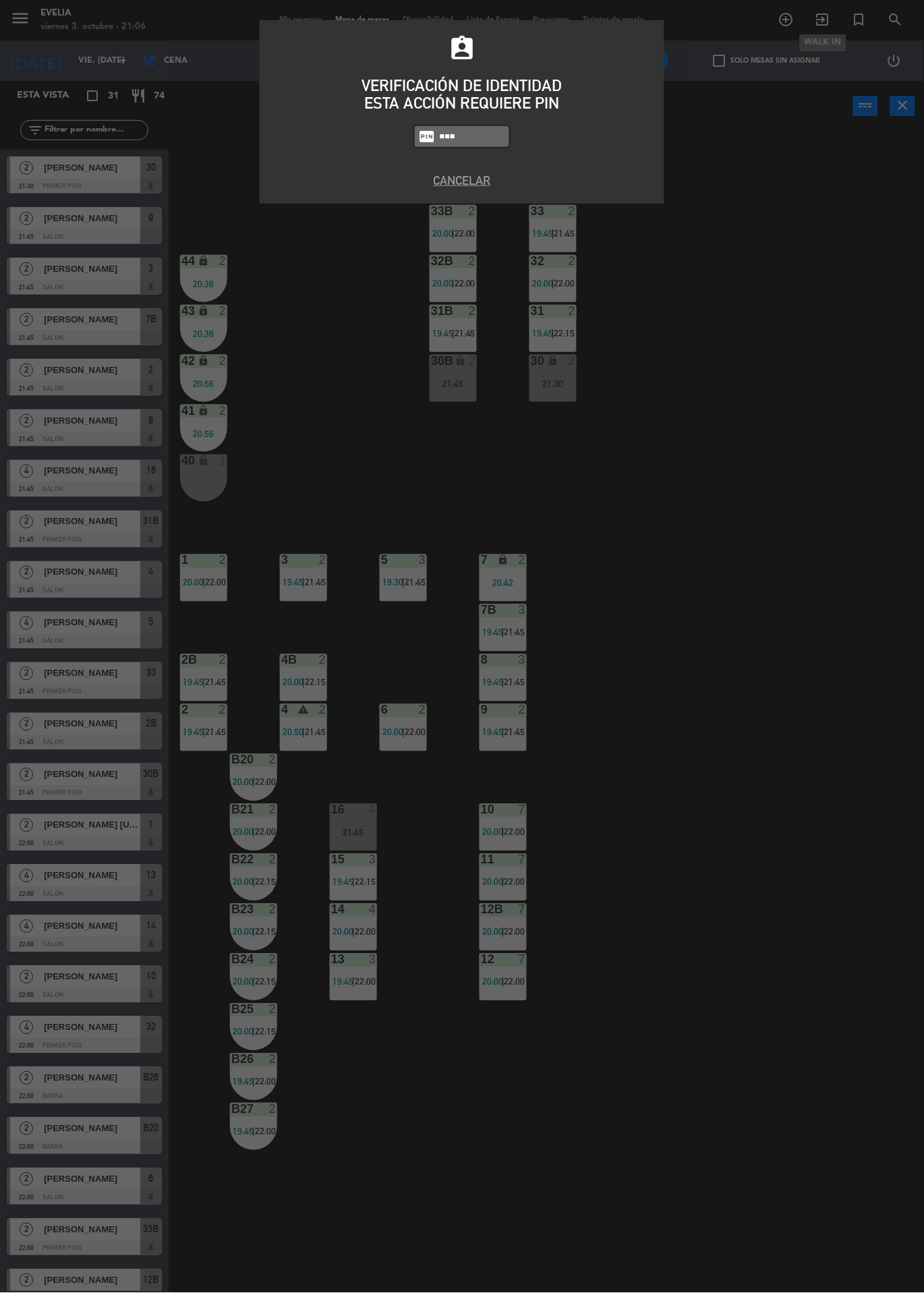
type input "6389"
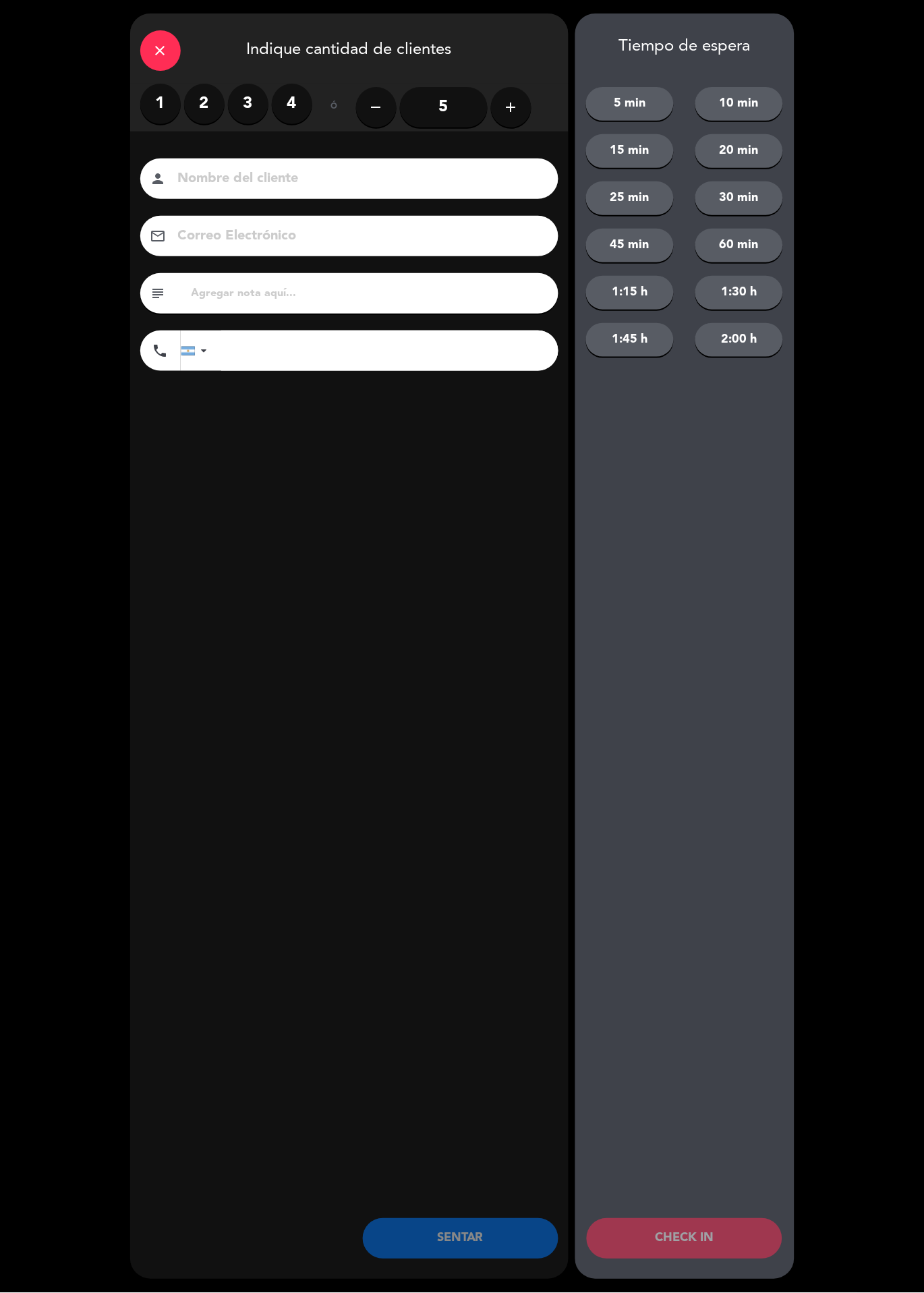
click at [208, 104] on label "2" at bounding box center [204, 103] width 40 height 40
click at [333, 186] on input at bounding box center [359, 179] width 364 height 24
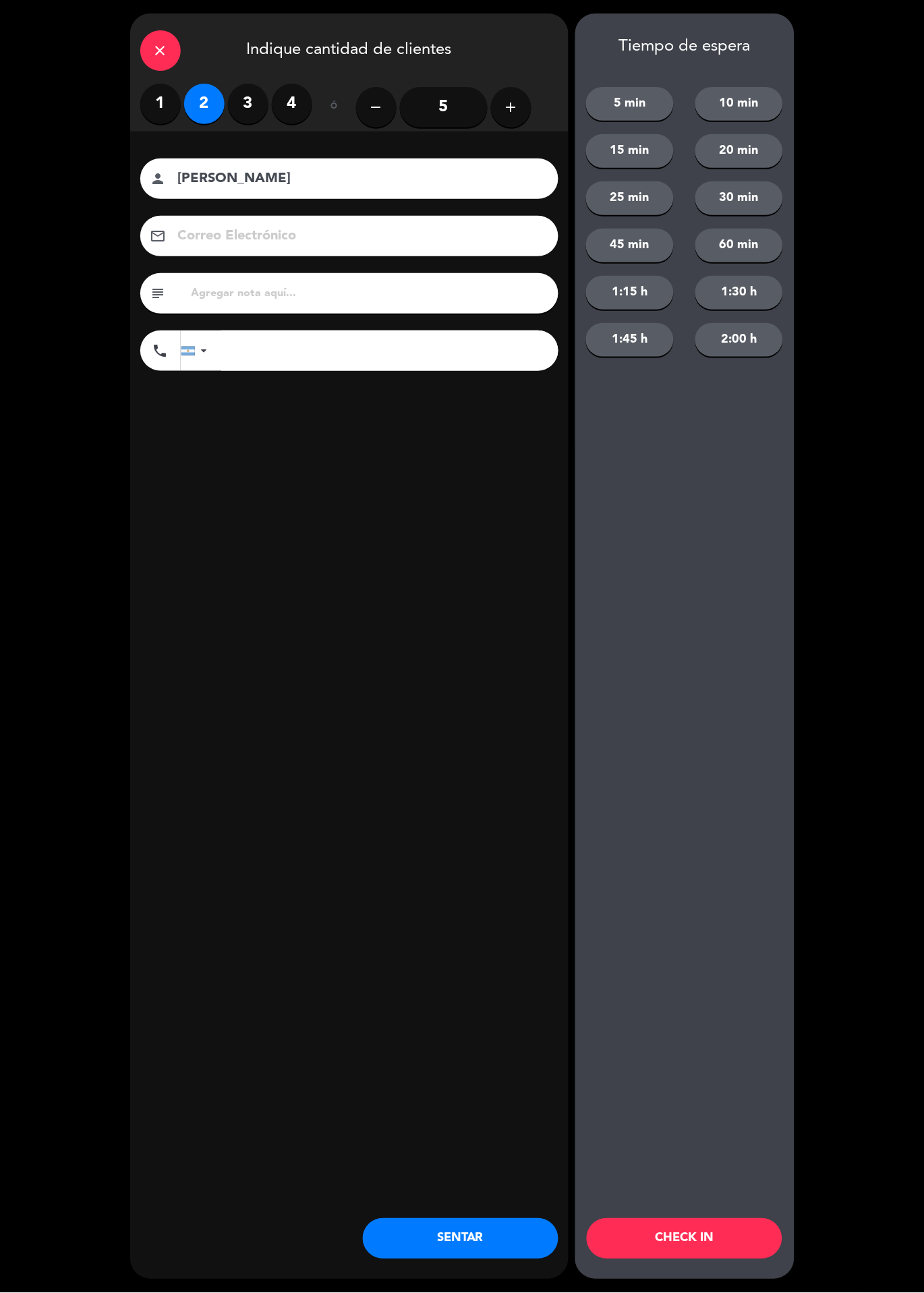
type input "[PERSON_NAME]"
click at [365, 245] on input at bounding box center [359, 236] width 364 height 24
click at [353, 301] on input "text" at bounding box center [369, 293] width 358 height 19
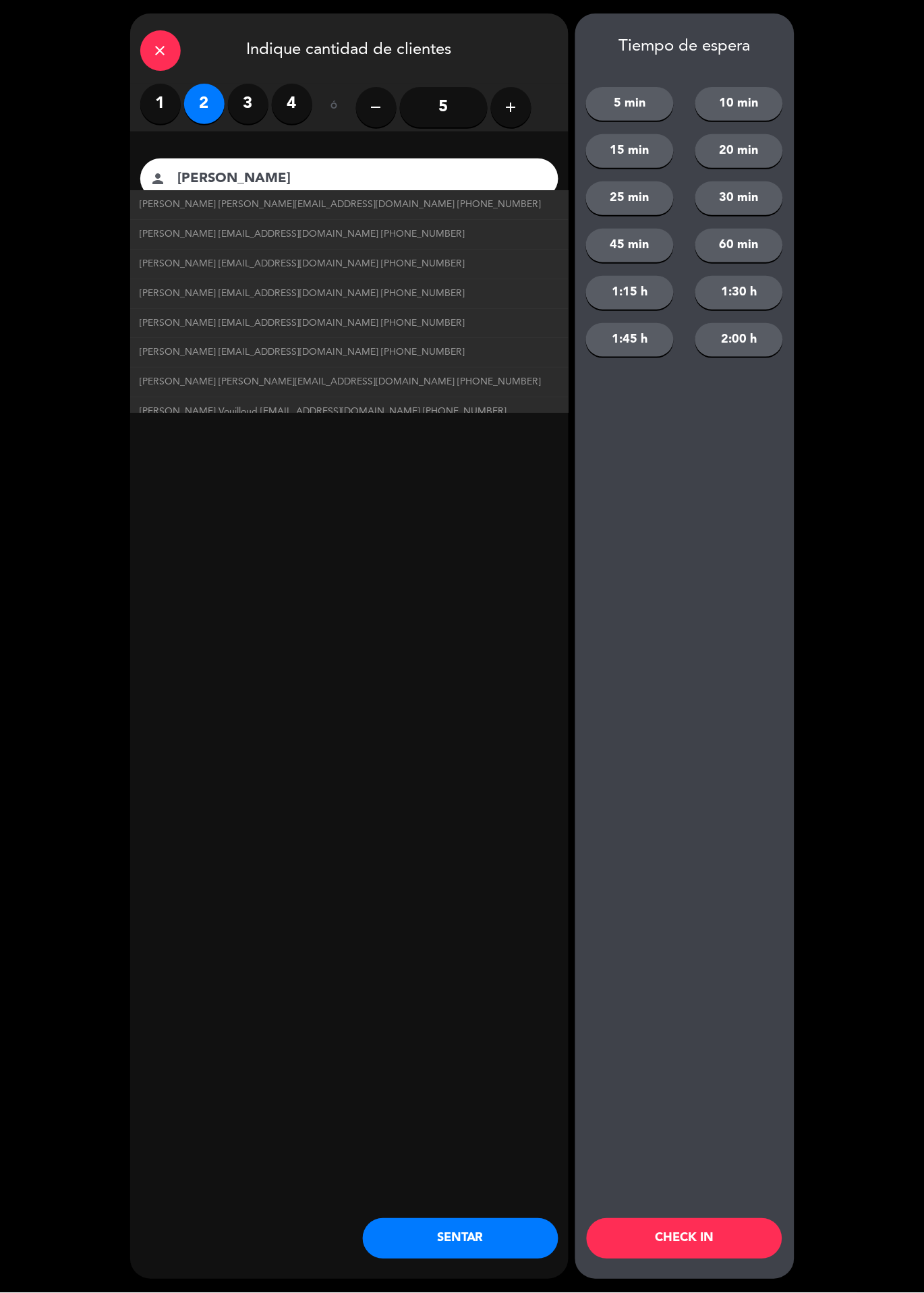
type input "1"
click at [380, 511] on div "close Indique cantidad de clientes 1 2 3 4 ó remove 5 add Nombre del cliente pe…" at bounding box center [349, 646] width 439 height 1266
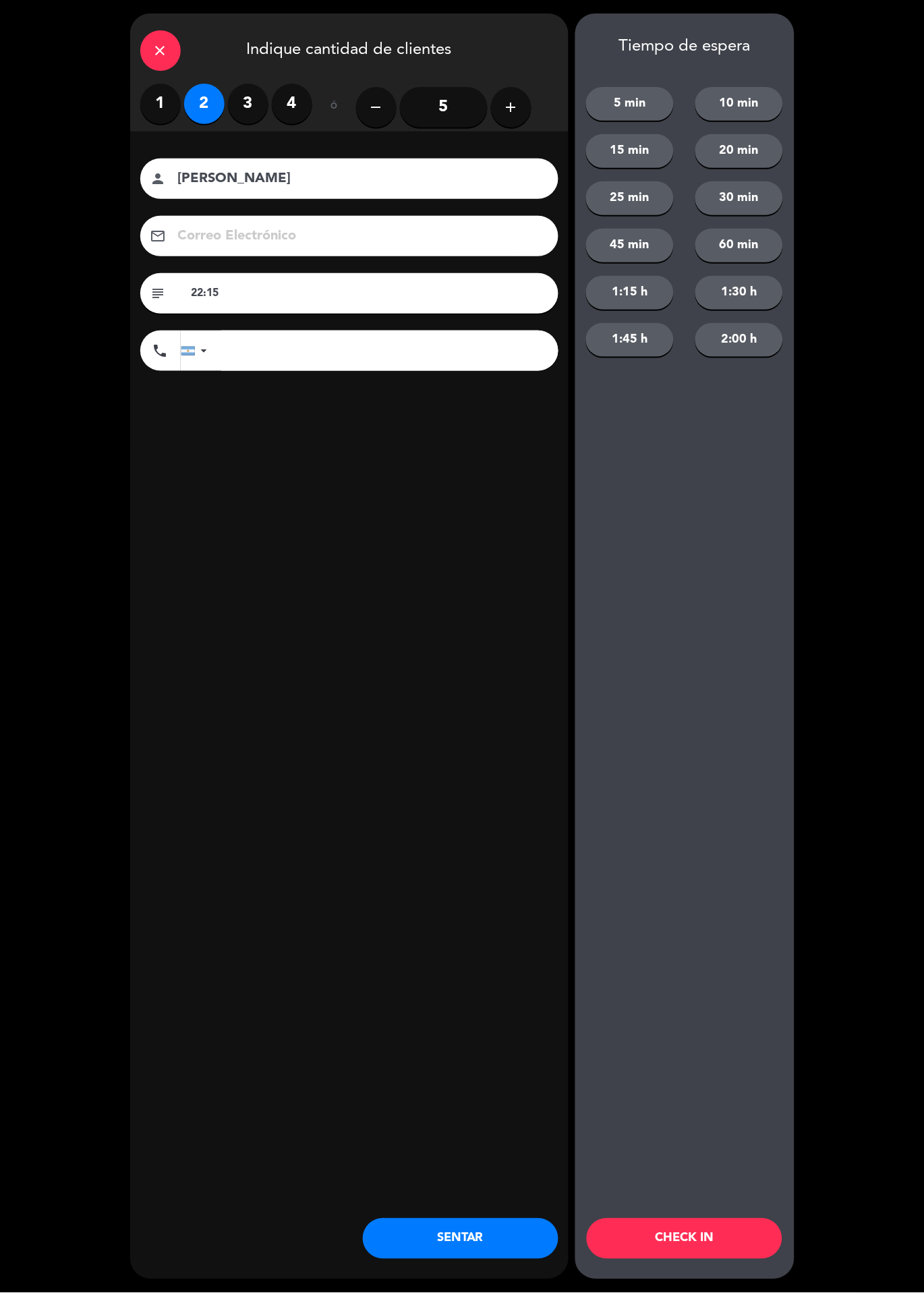
click at [351, 295] on input "22:15" at bounding box center [369, 293] width 358 height 19
type input "22:40"
click at [401, 467] on div "close Indique cantidad de clientes 1 2 3 4 ó remove 5 add Nombre del cliente pe…" at bounding box center [349, 646] width 439 height 1266
click at [712, 1233] on button "CHECK IN" at bounding box center [685, 1239] width 196 height 40
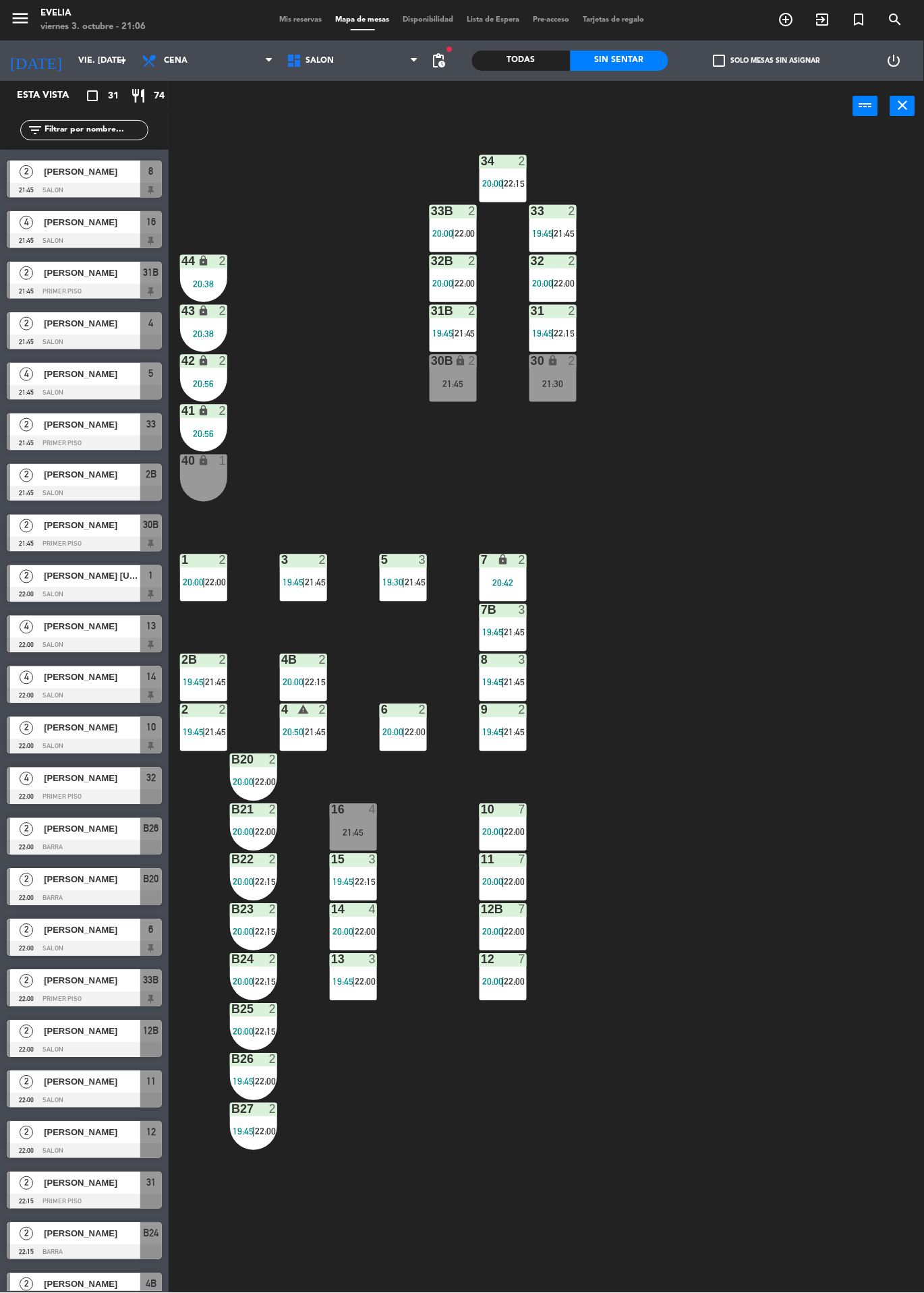
scroll to position [426, 0]
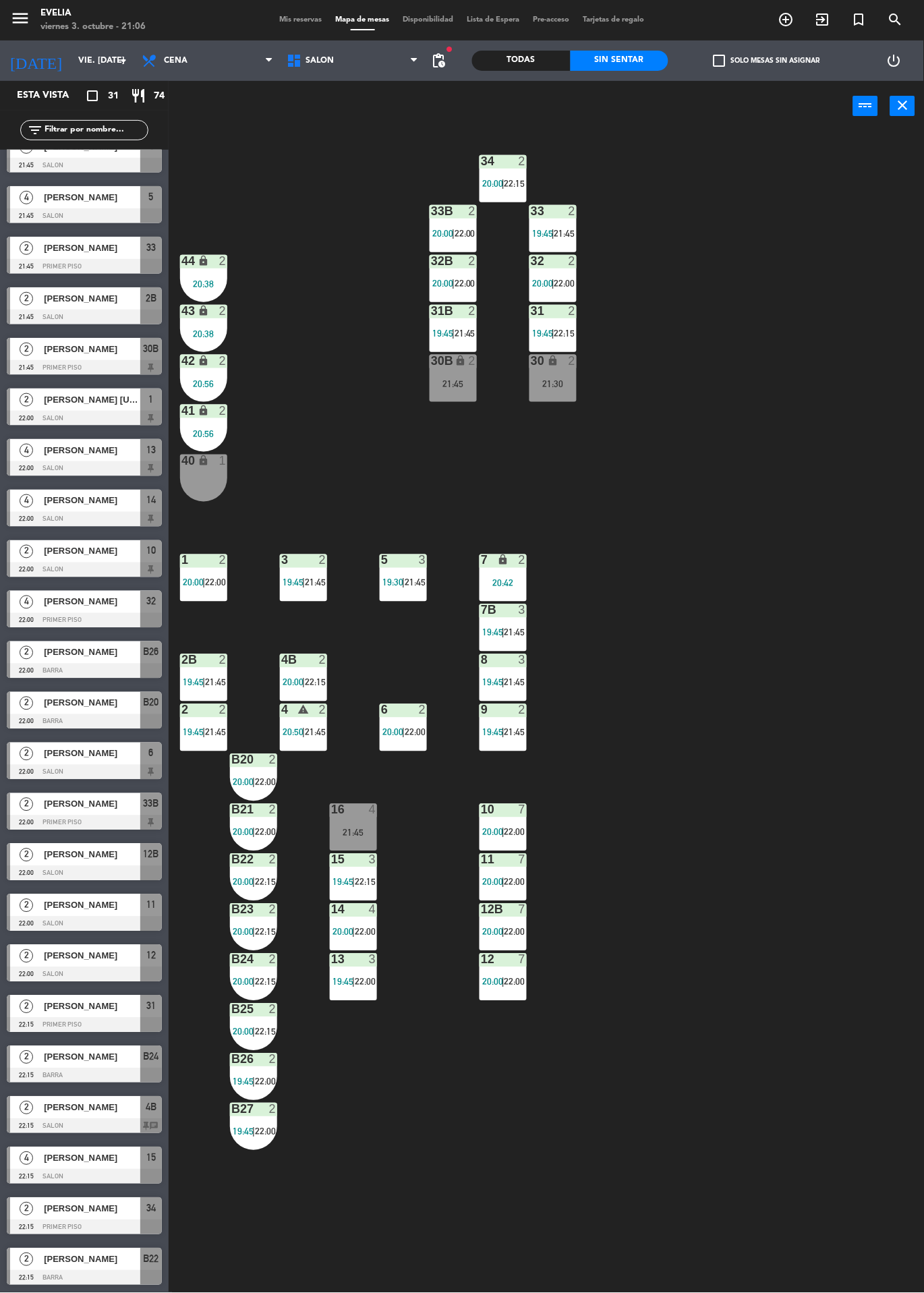
click at [35, 706] on div "2" at bounding box center [26, 703] width 32 height 22
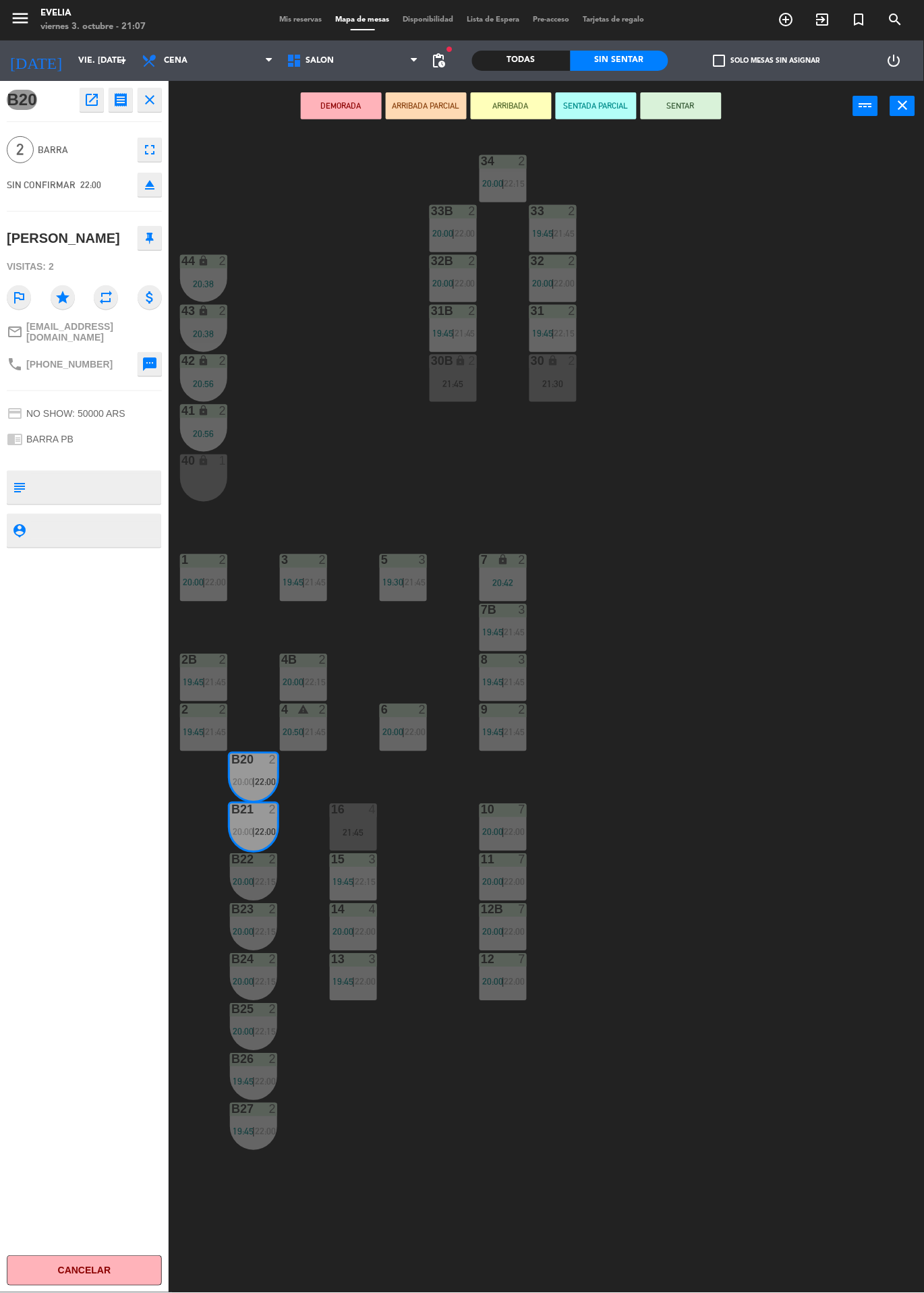
click at [723, 696] on div "34 2 20:00 | 22:15 33B 2 20:00 | 22:00 33 2 19:45 | 21:45 44 lock 2 20:38 32B 2…" at bounding box center [550, 712] width 746 height 1162
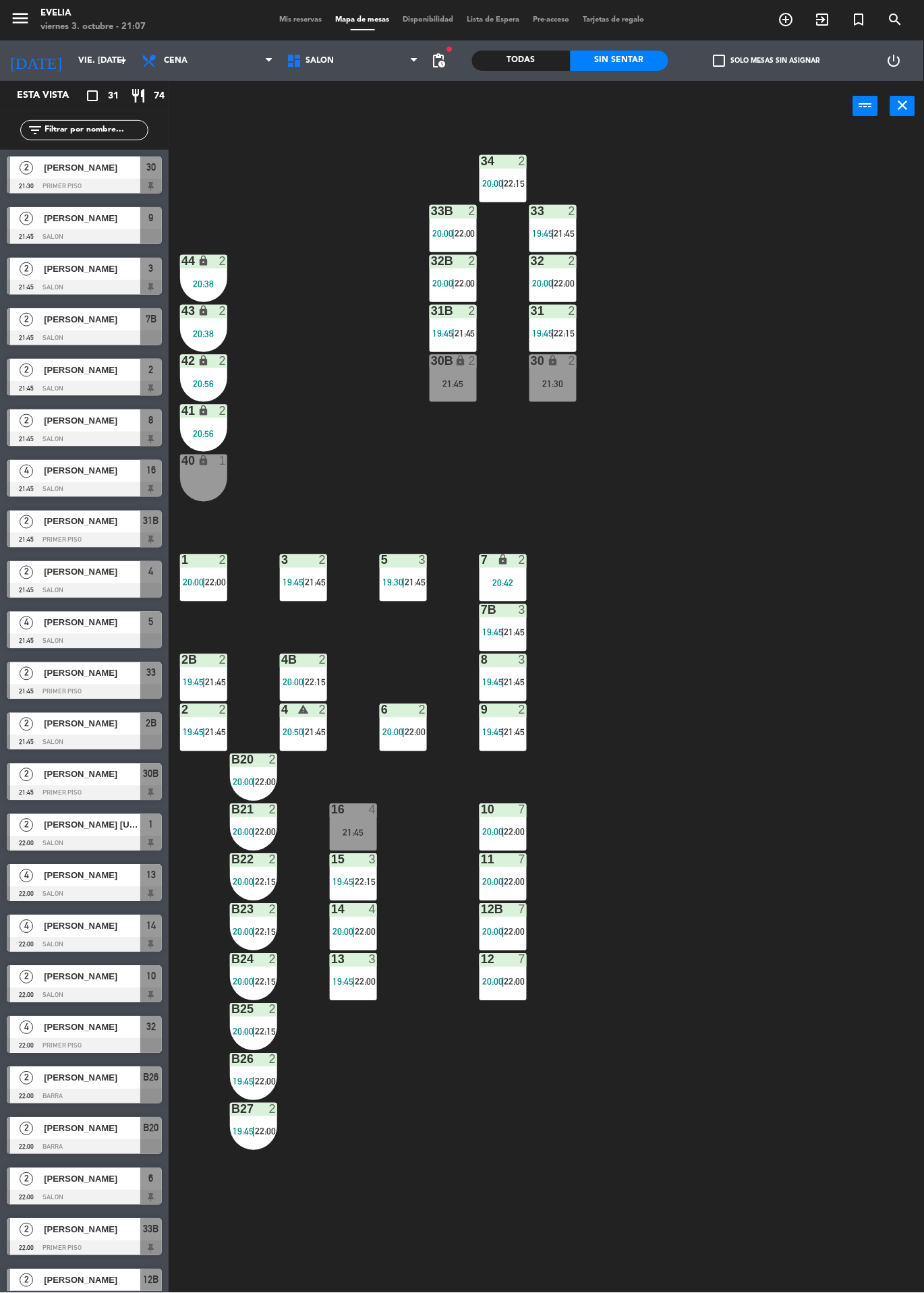
click at [272, 807] on div "2" at bounding box center [273, 809] width 8 height 12
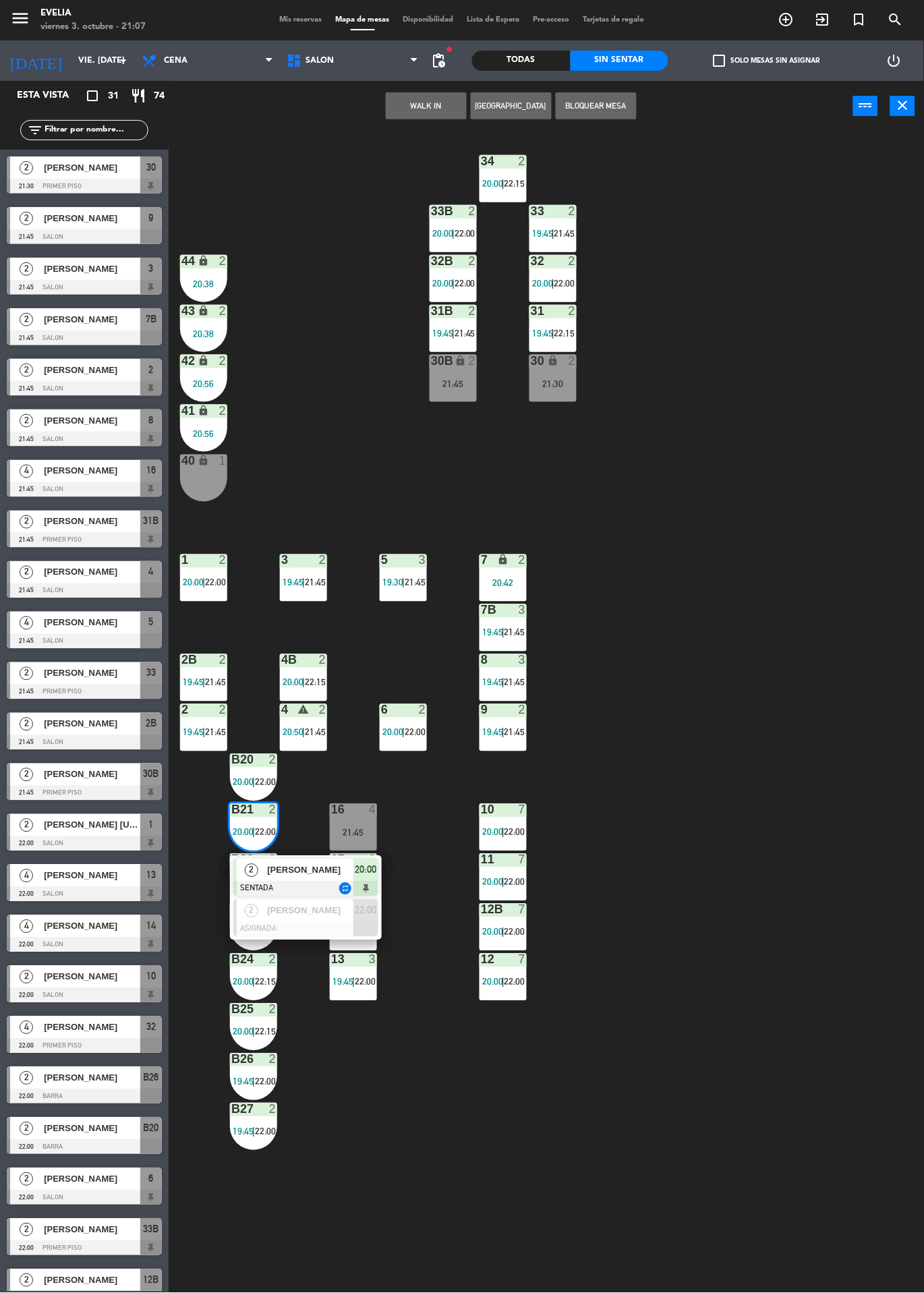
click at [311, 889] on div at bounding box center [306, 889] width 145 height 15
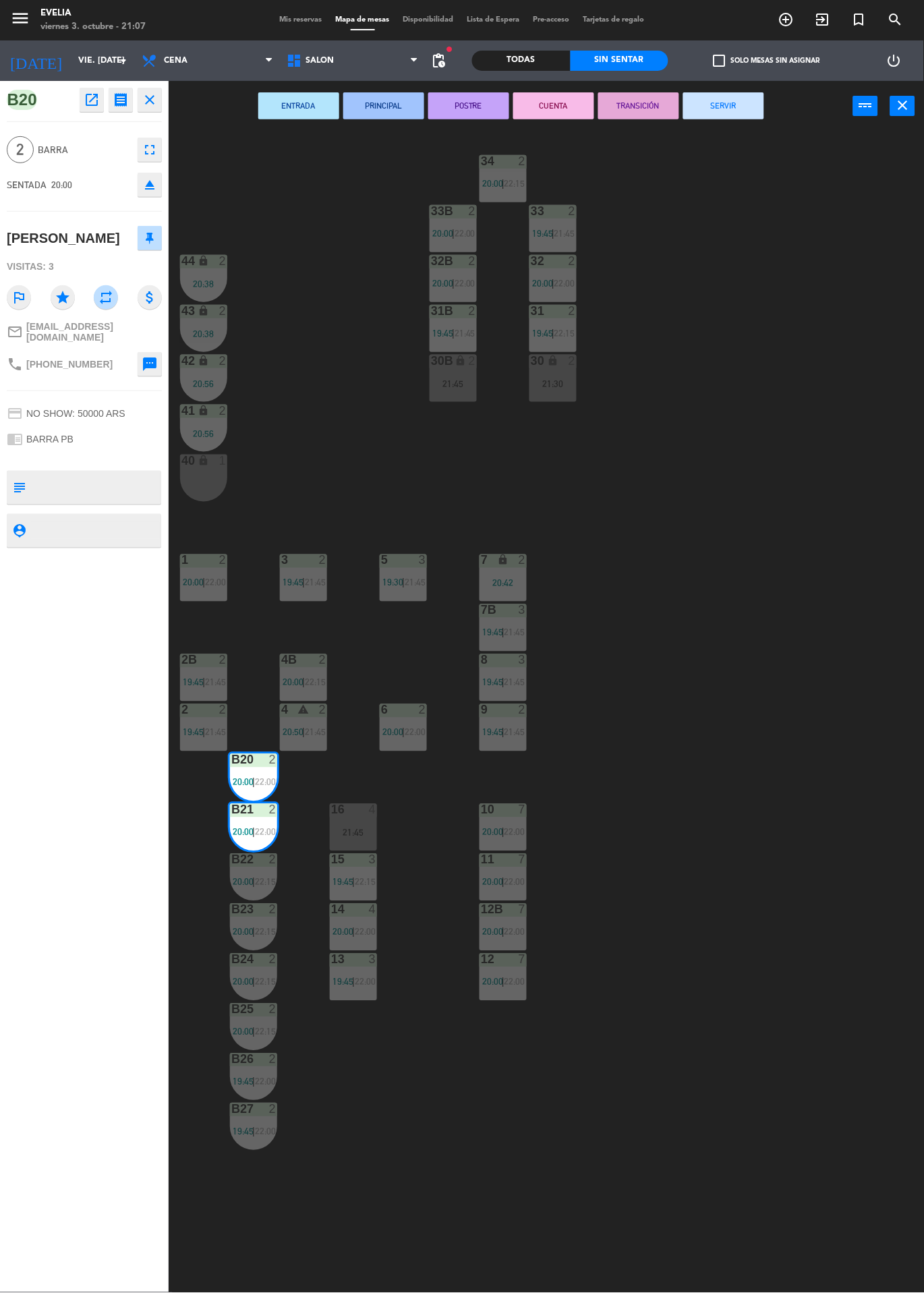
click at [720, 713] on div "34 2 20:00 | 22:15 33B 2 20:00 | 22:00 33 2 19:45 | 21:45 44 lock 2 20:38 32B 2…" at bounding box center [550, 712] width 746 height 1162
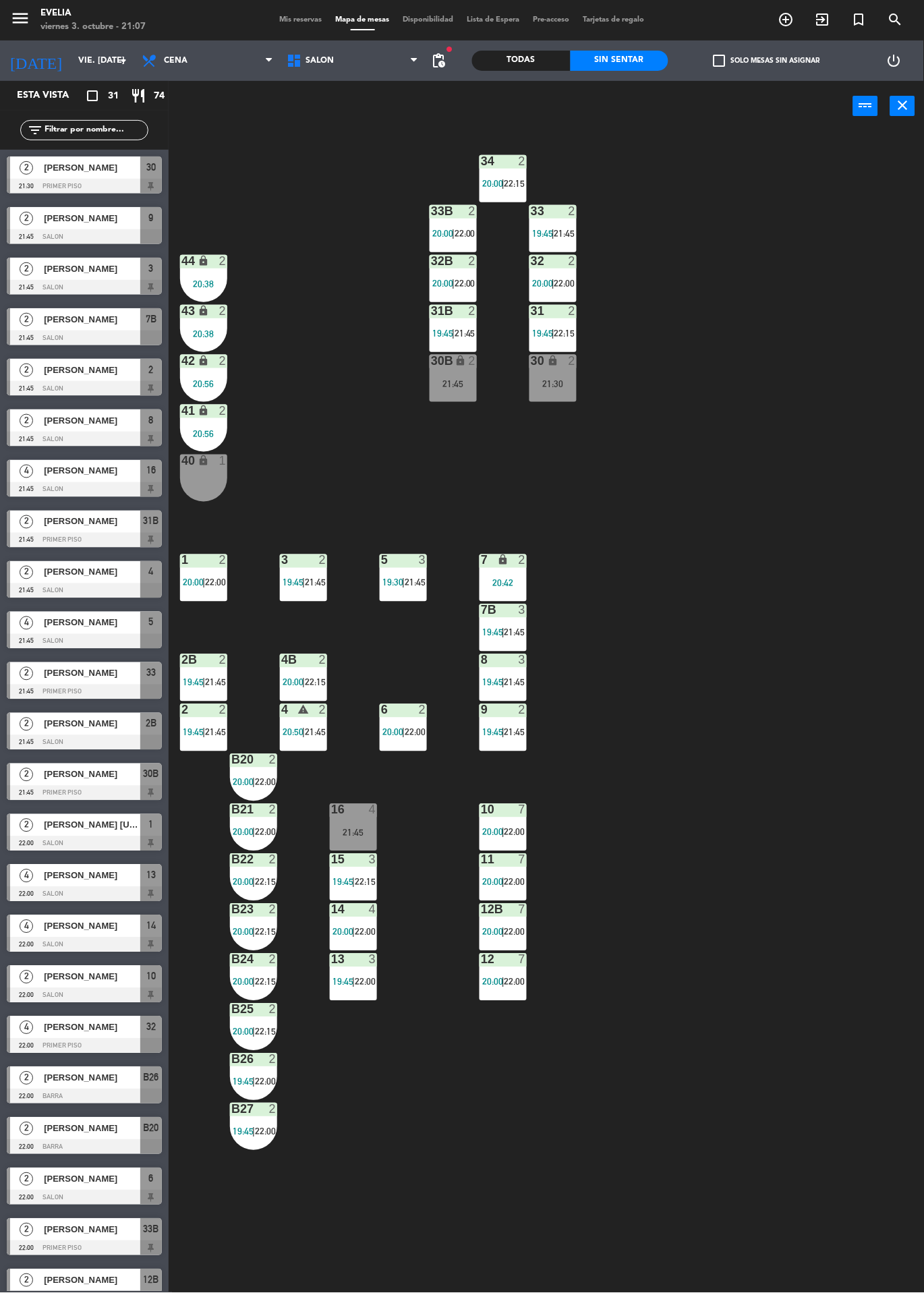
click at [232, 756] on div "B20" at bounding box center [232, 760] width 1 height 12
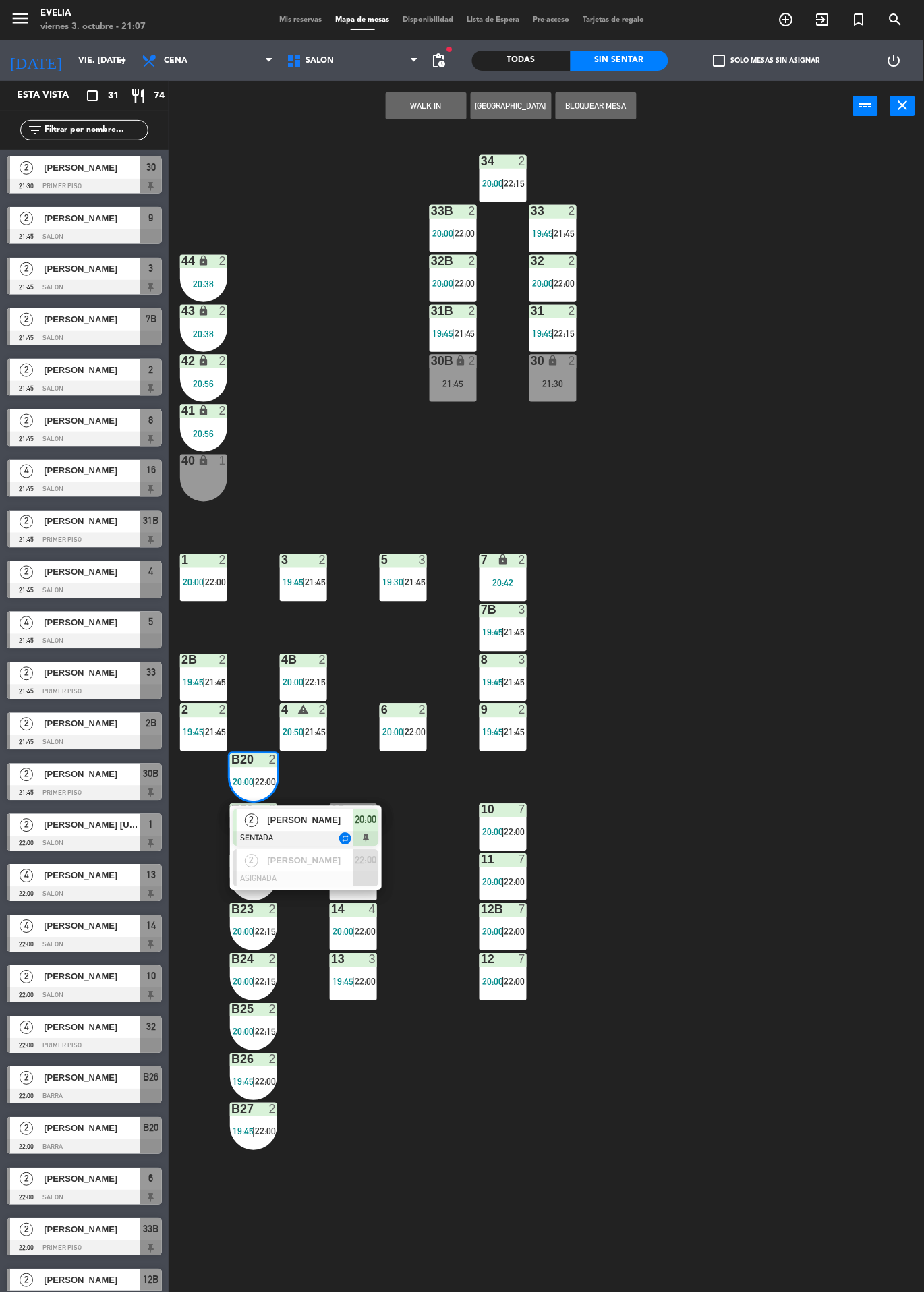
click at [327, 873] on div at bounding box center [306, 880] width 145 height 15
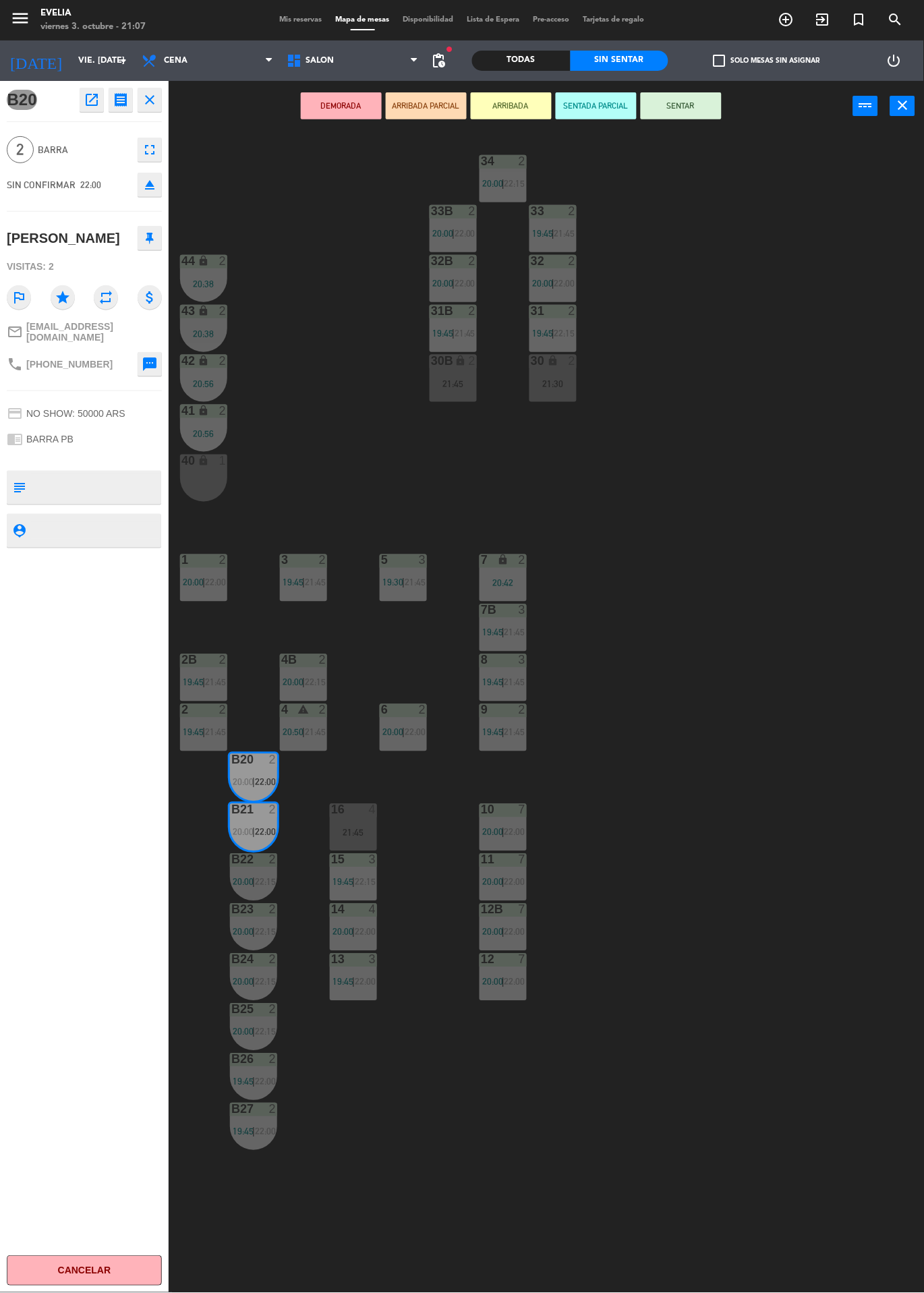
click at [528, 114] on button "ARRIBADA" at bounding box center [511, 105] width 81 height 27
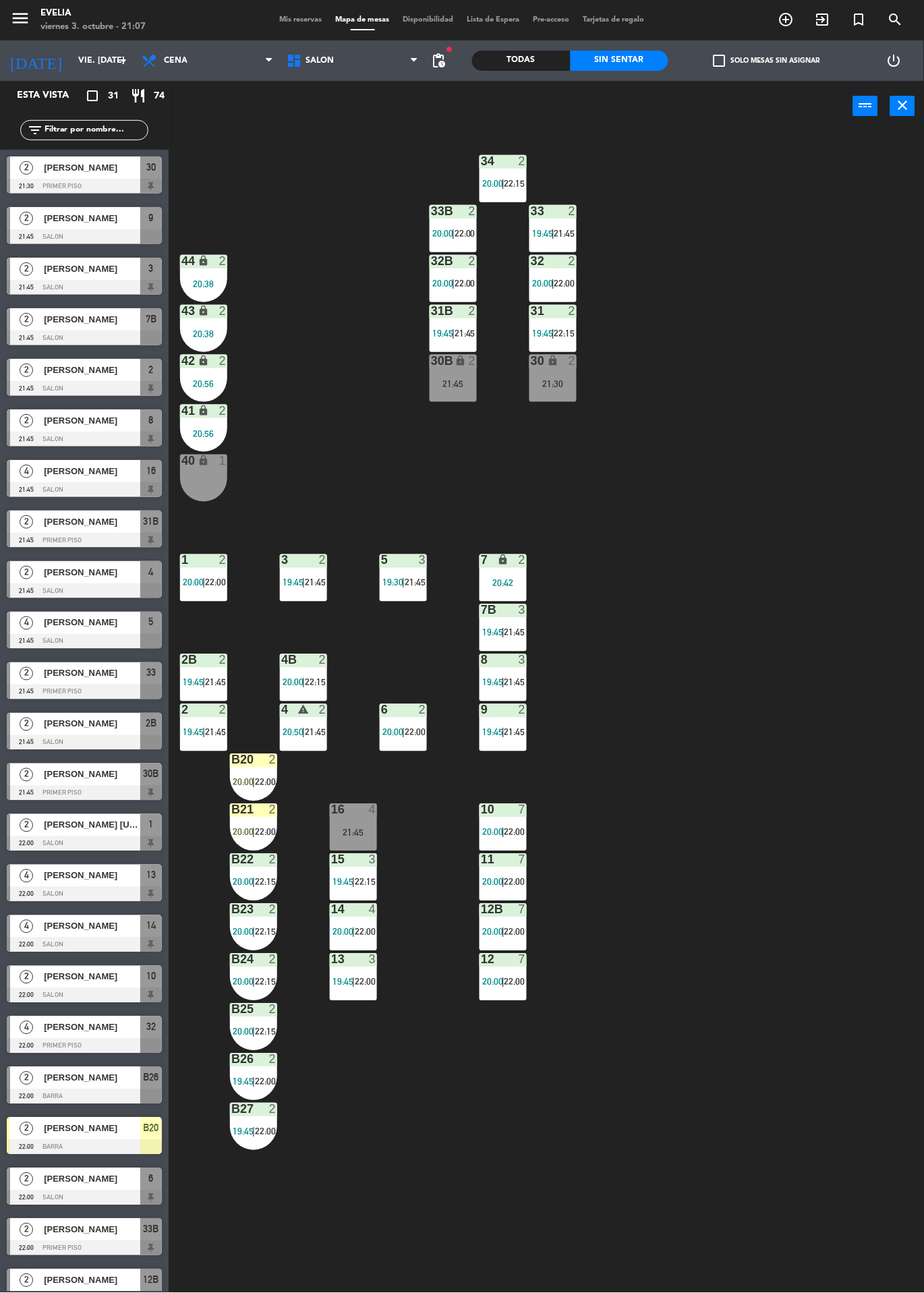
click at [749, 563] on div "34 2 20:00 | 22:15 33B 2 20:00 | 22:00 33 2 19:45 | 21:45 44 lock 2 20:38 32B 2…" at bounding box center [550, 712] width 746 height 1162
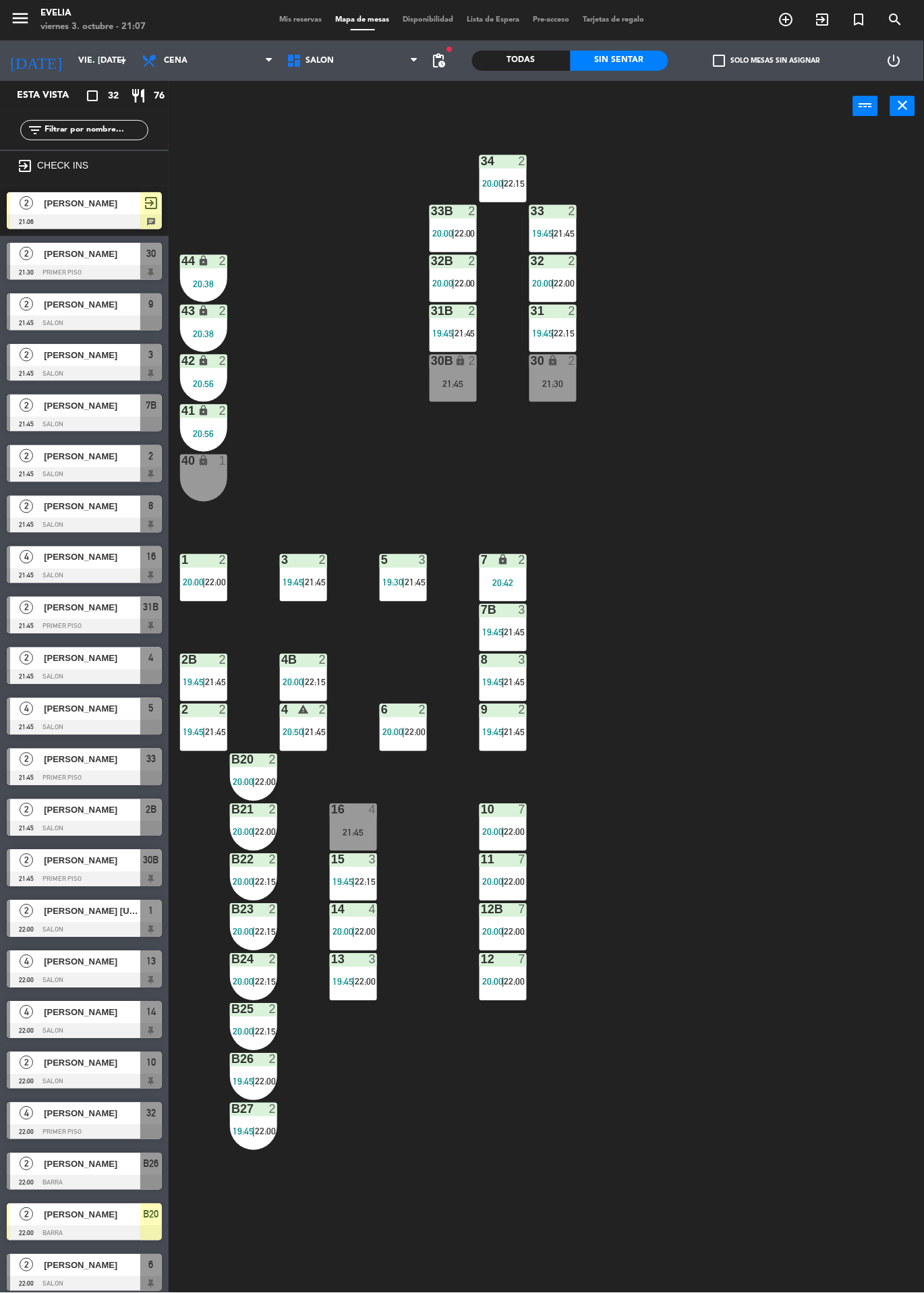
click at [255, 782] on span "|" at bounding box center [254, 783] width 3 height 11
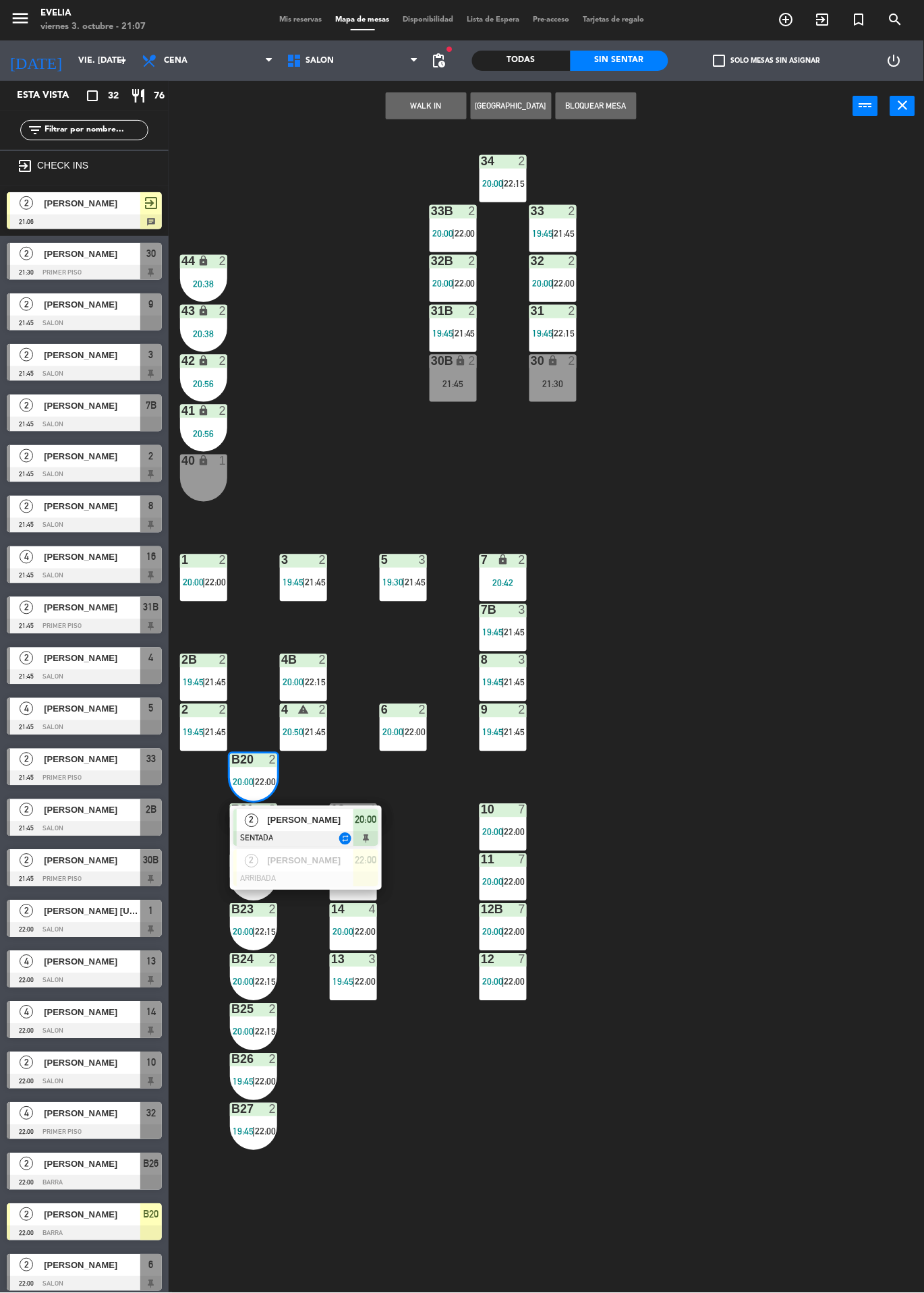
click at [347, 861] on span "[PERSON_NAME]" at bounding box center [310, 861] width 86 height 14
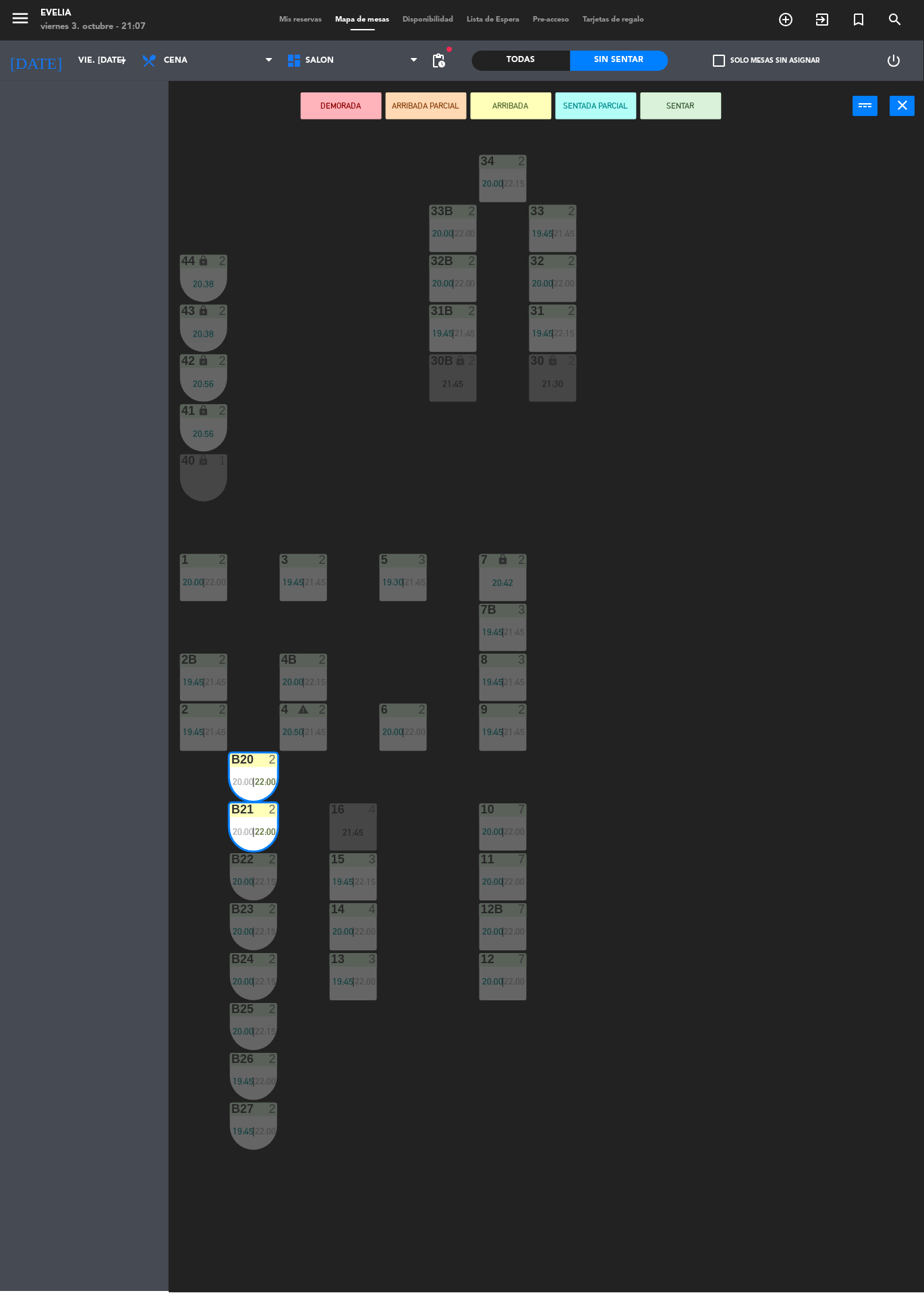
click at [763, 750] on div "34 2 20:00 | 22:15 33B 2 20:00 | 22:00 33 2 19:45 | 21:45 44 lock 2 20:38 32B 2…" at bounding box center [550, 712] width 746 height 1162
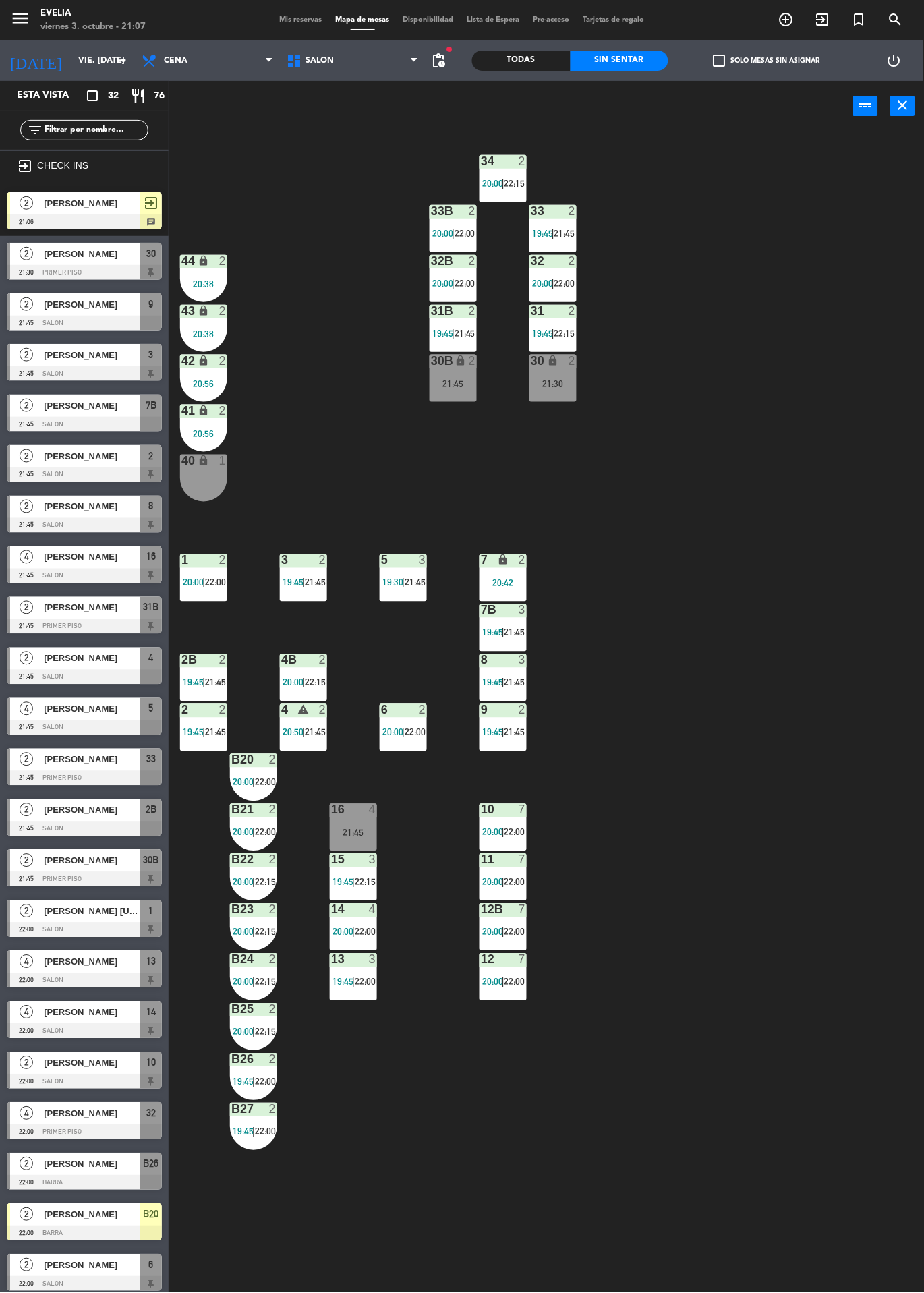
click at [839, 530] on div "34 2 20:00 | 22:15 33B 2 20:00 | 22:00 33 2 19:45 | 21:45 44 lock 2 20:38 32B 2…" at bounding box center [550, 712] width 746 height 1162
click at [278, 763] on div "2" at bounding box center [277, 760] width 22 height 12
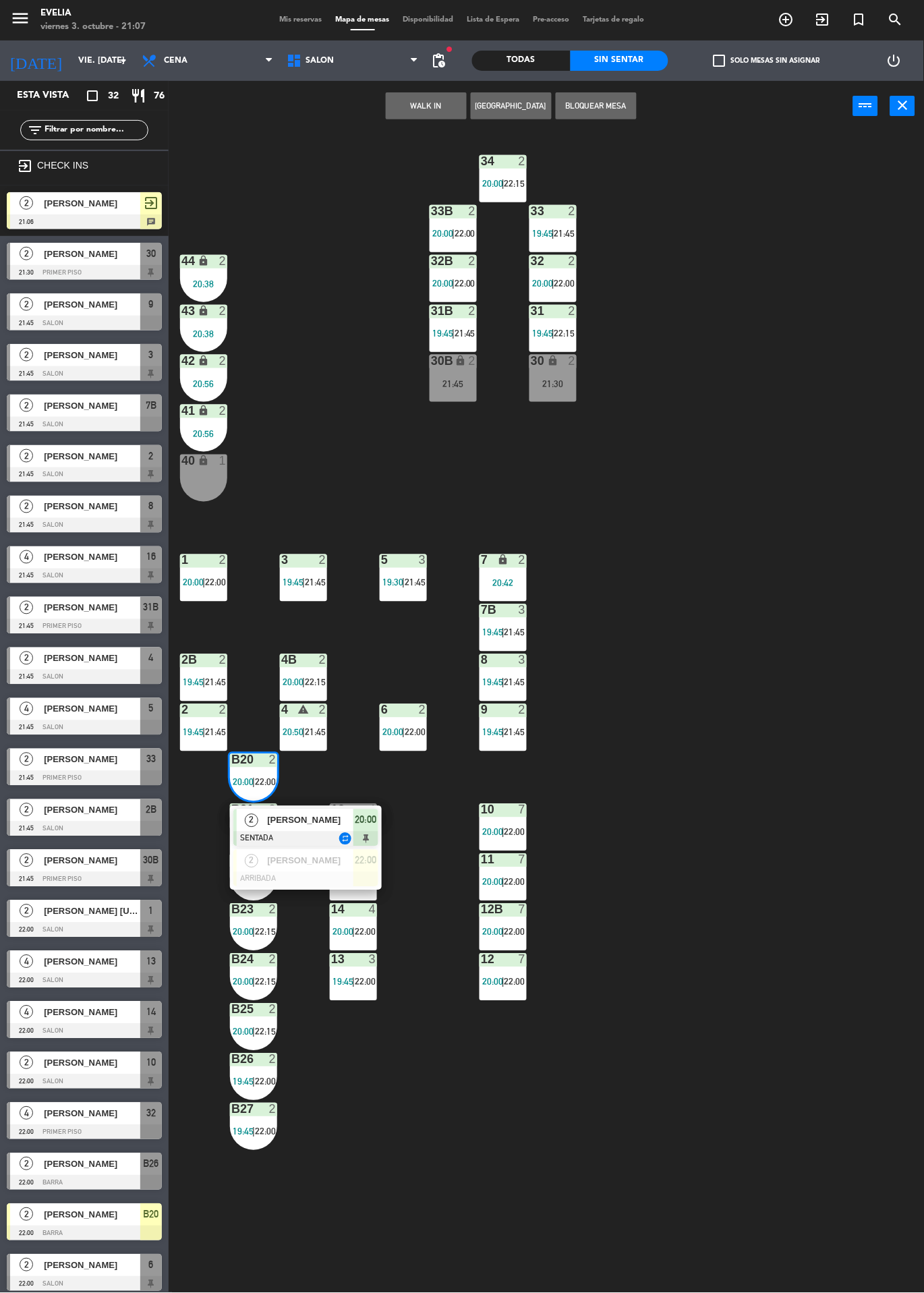
click at [317, 878] on div at bounding box center [306, 880] width 145 height 15
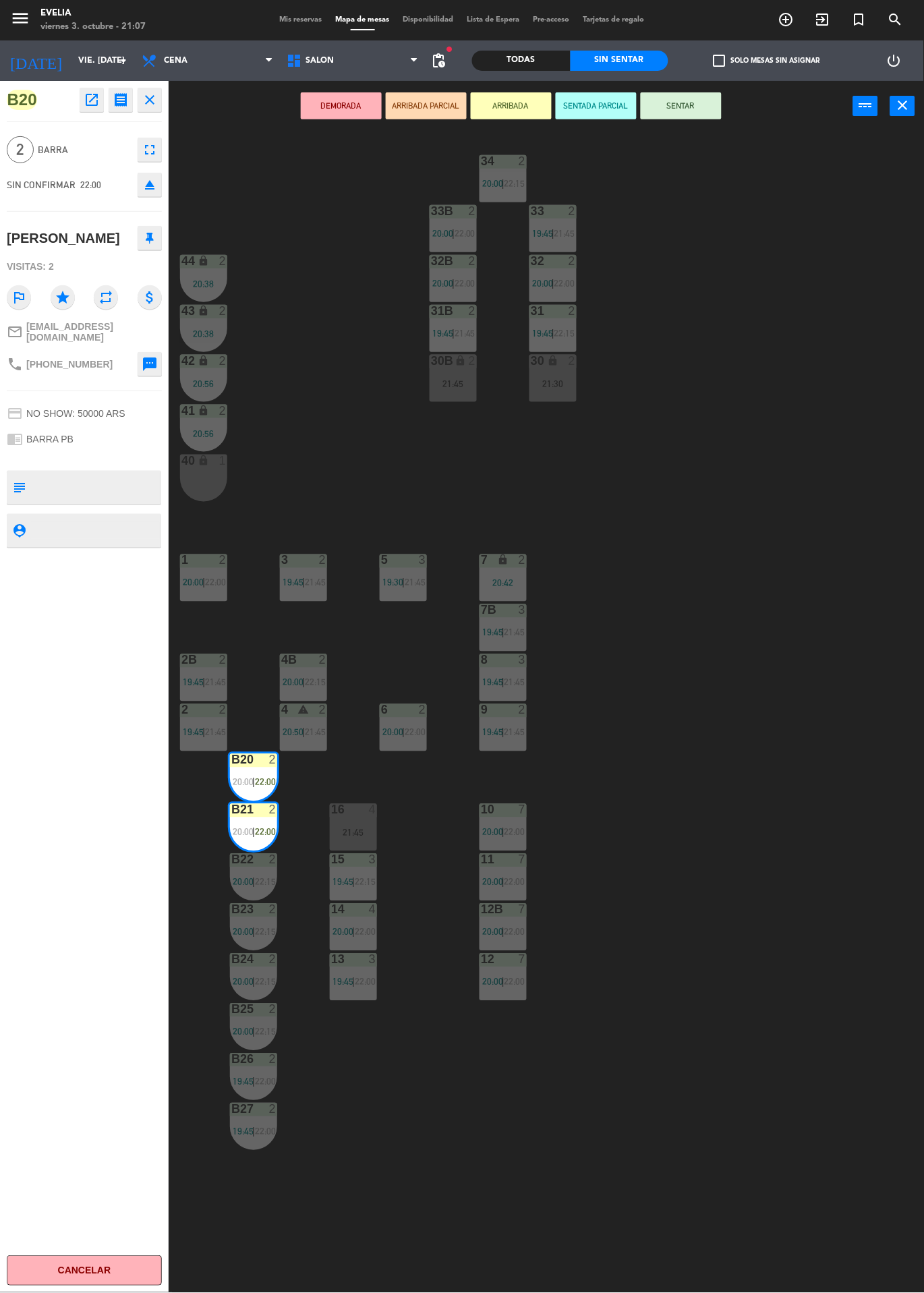
click at [111, 494] on textarea at bounding box center [95, 487] width 129 height 28
type textarea "Sra tapado rubia de negro"
click at [99, 686] on div "B20 open_in_new receipt 10:00 PM vie., [DATE] 2 personas [PERSON_NAME] Mesa B20…" at bounding box center [84, 687] width 168 height 1212
click at [716, 585] on div "34 2 20:00 | 22:15 33B 2 20:00 | 22:00 33 2 19:45 | 21:45 44 lock 2 20:38 32B 2…" at bounding box center [550, 712] width 746 height 1162
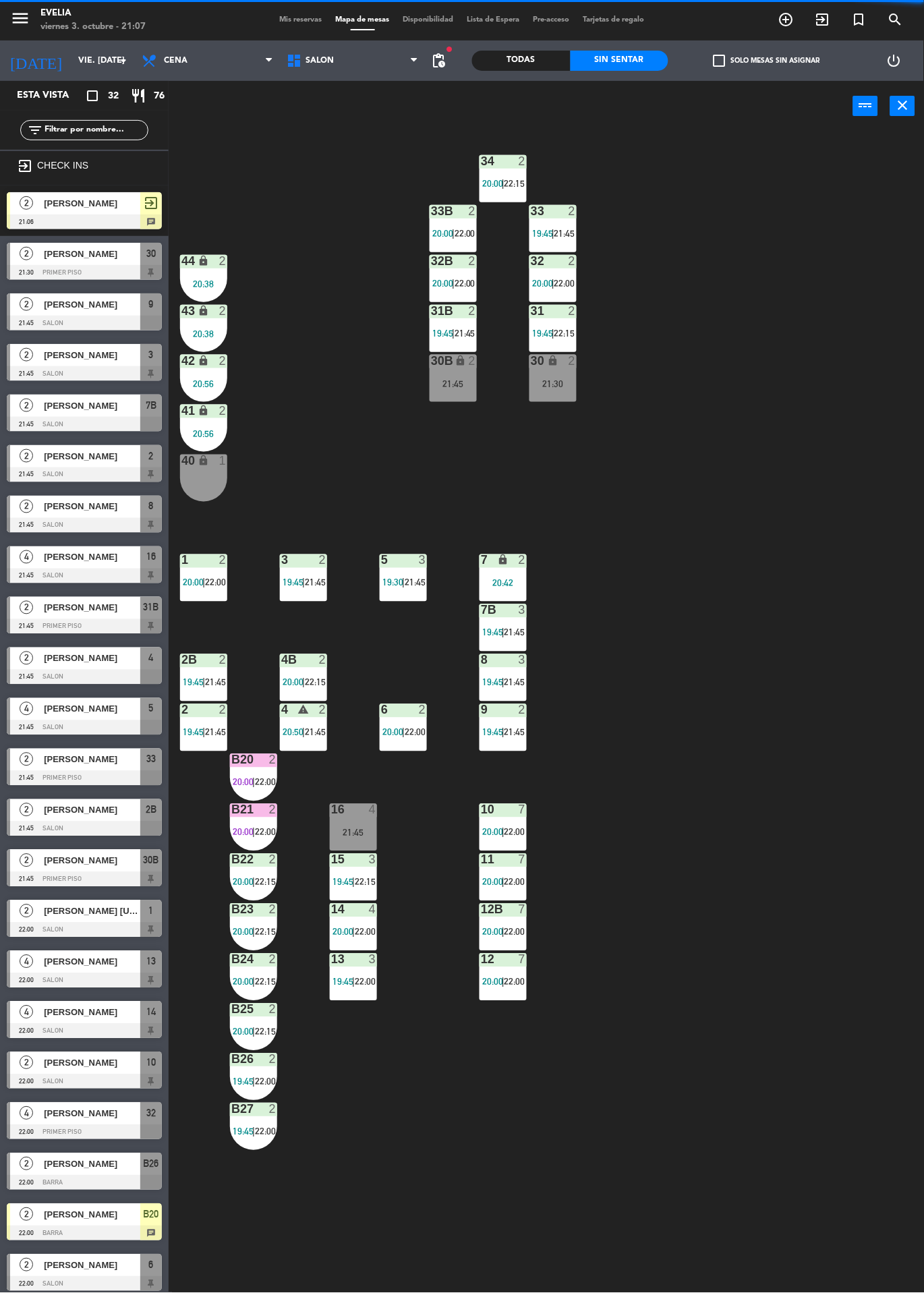
click at [263, 779] on span "22:00" at bounding box center [265, 783] width 21 height 11
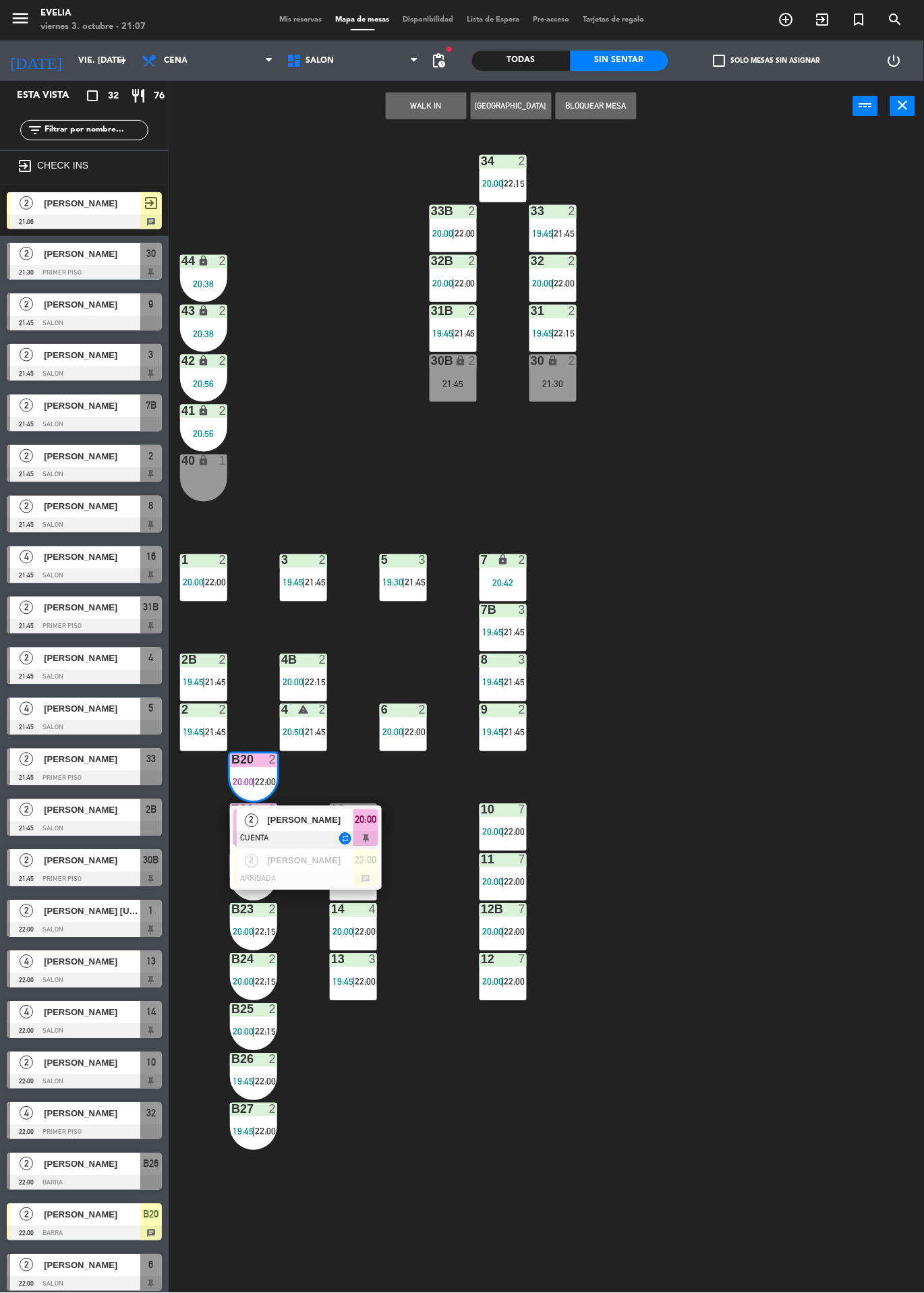
click at [722, 624] on div "34 2 20:00 | 22:15 33B 2 20:00 | 22:00 33 2 19:45 | 21:45 44 lock 2 20:38 32B 2…" at bounding box center [550, 712] width 746 height 1162
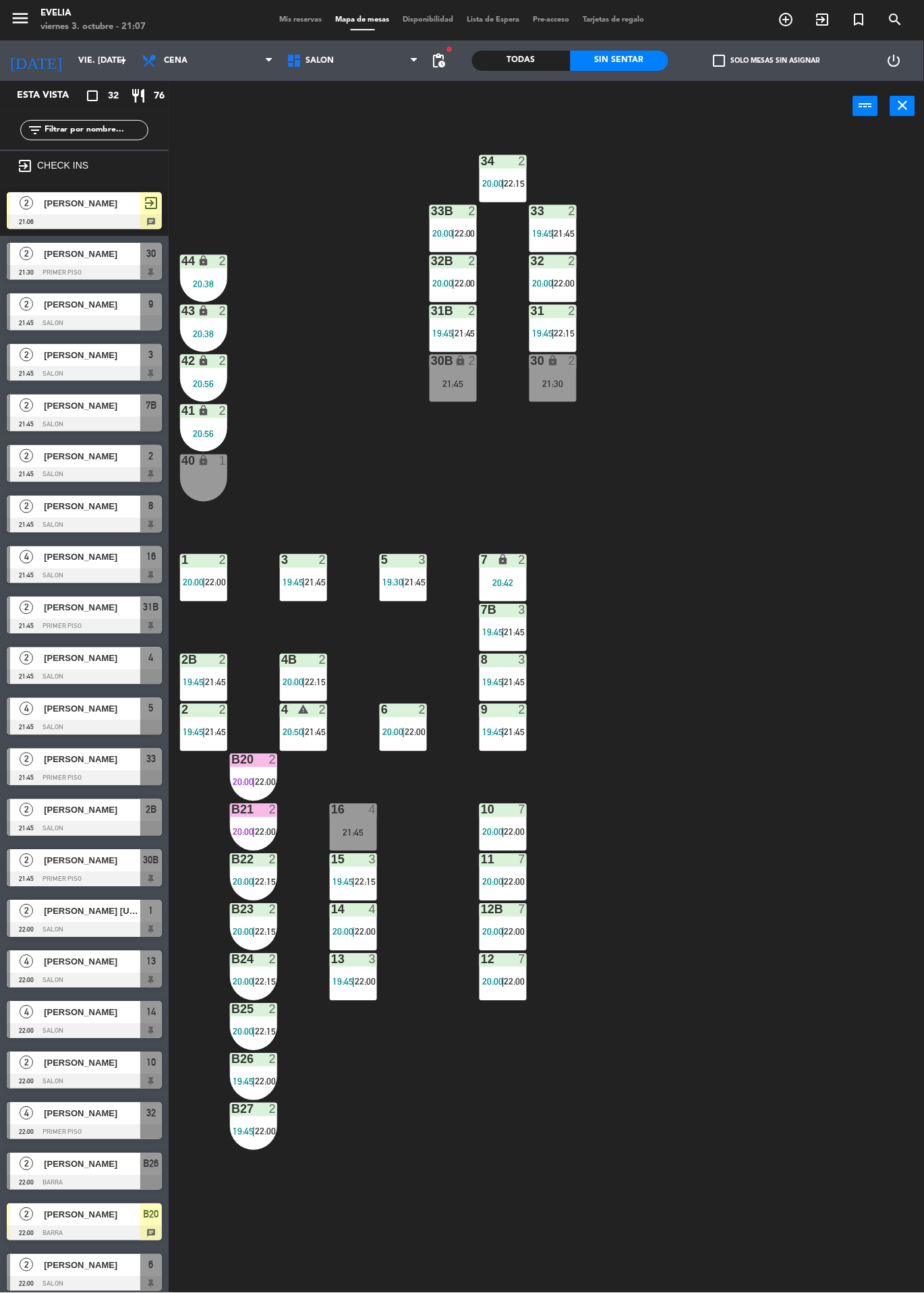
click at [266, 786] on span "22:00" at bounding box center [265, 783] width 21 height 11
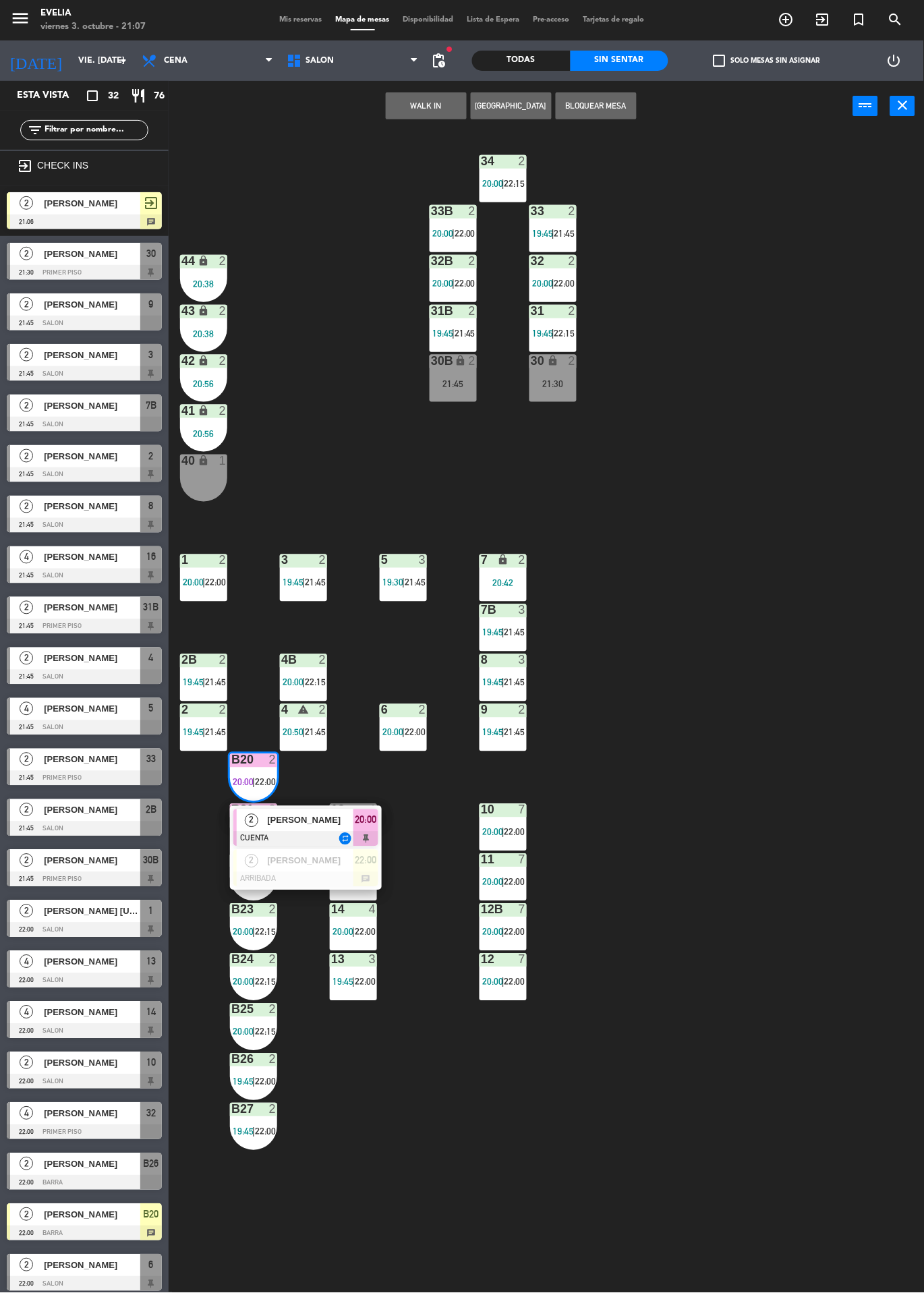
click at [320, 864] on span "[PERSON_NAME]" at bounding box center [310, 861] width 86 height 14
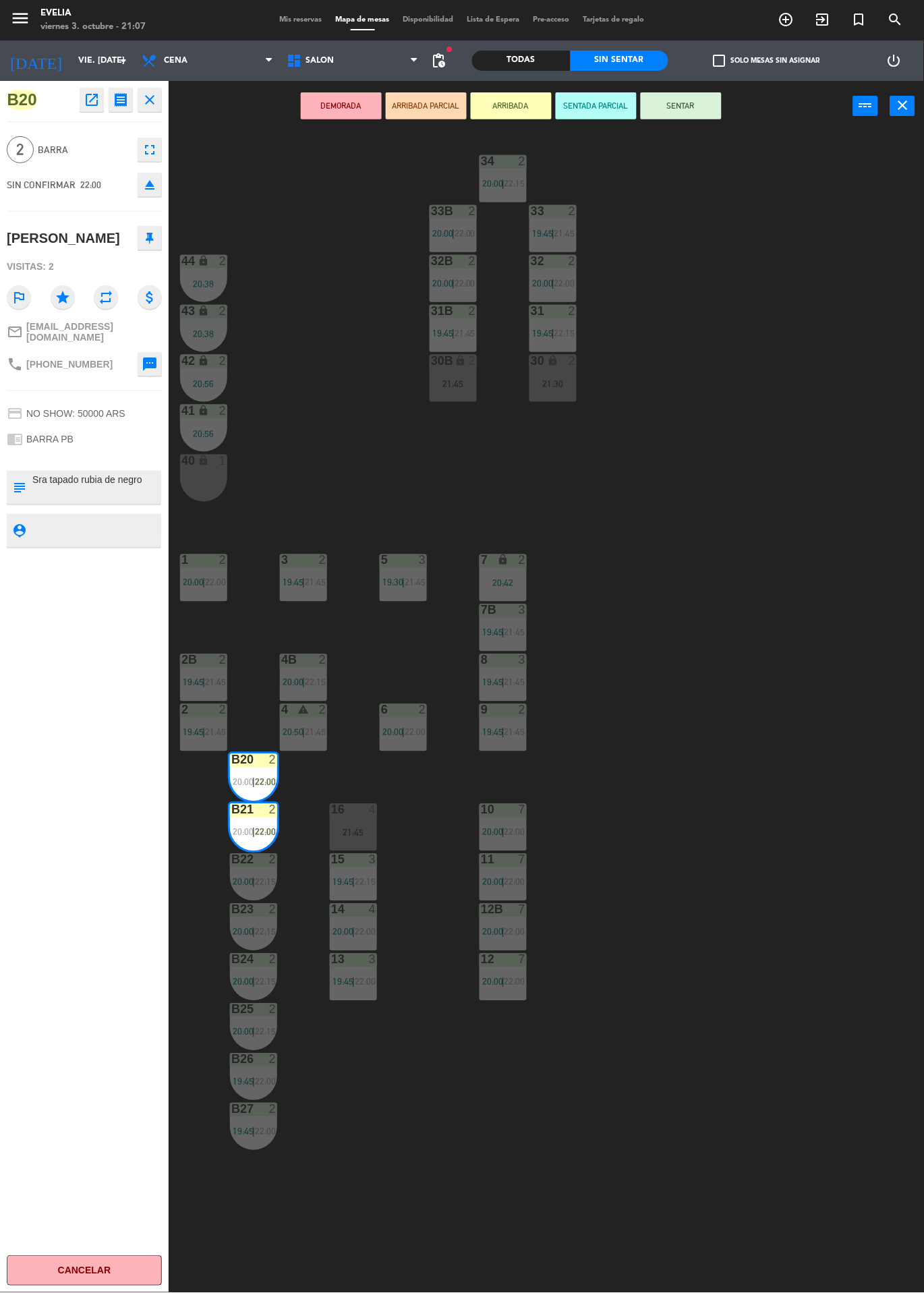
click at [759, 671] on div "34 2 20:00 | 22:15 33B 2 20:00 | 22:00 33 2 19:45 | 21:45 44 lock 2 20:38 32B 2…" at bounding box center [550, 712] width 746 height 1162
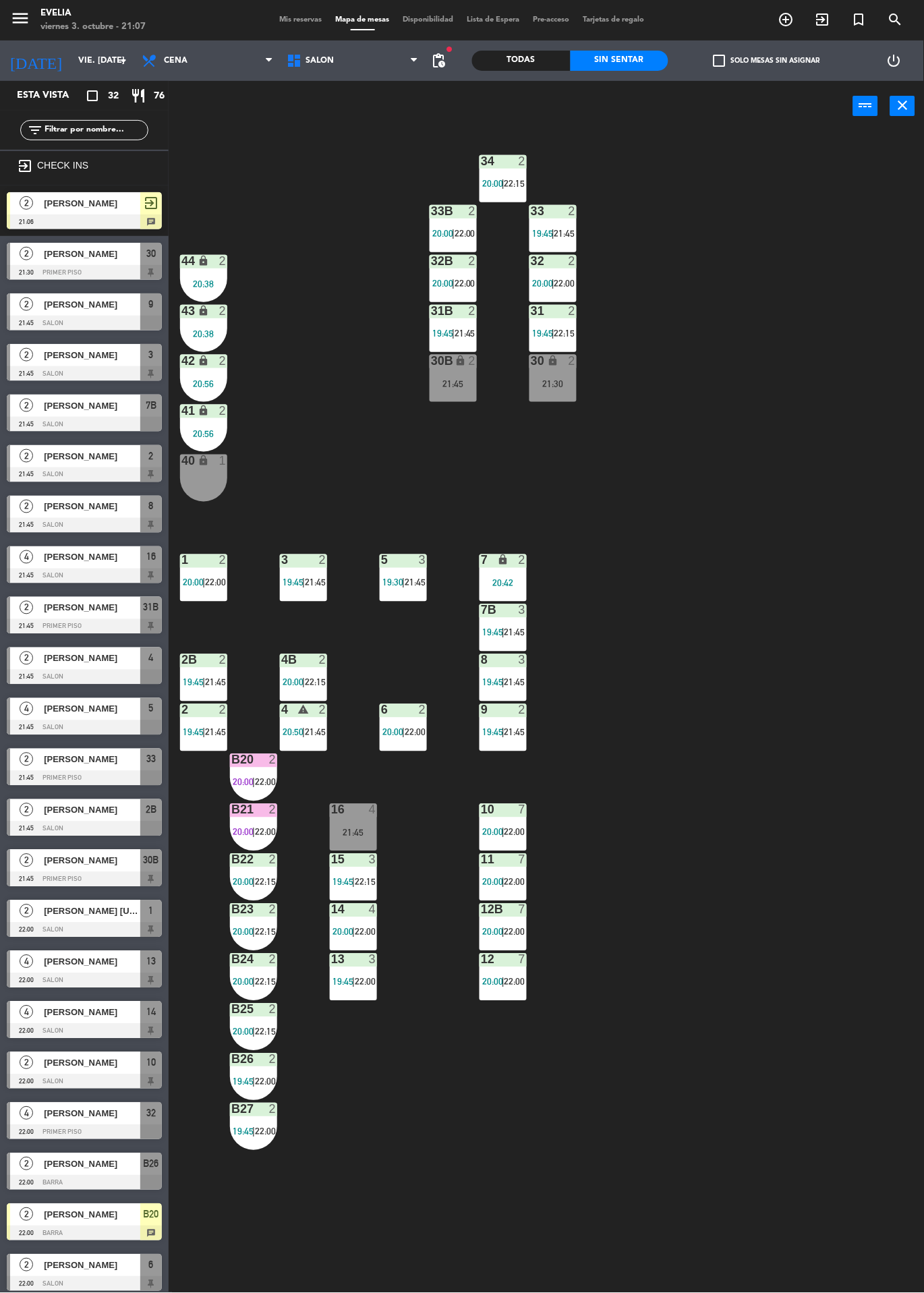
click at [819, 1015] on div "34 2 20:00 | 22:15 33B 2 20:00 | 22:00 33 2 19:45 | 21:45 44 lock 2 20:38 32B 2…" at bounding box center [550, 712] width 746 height 1162
click at [253, 779] on span "20:00" at bounding box center [243, 783] width 21 height 11
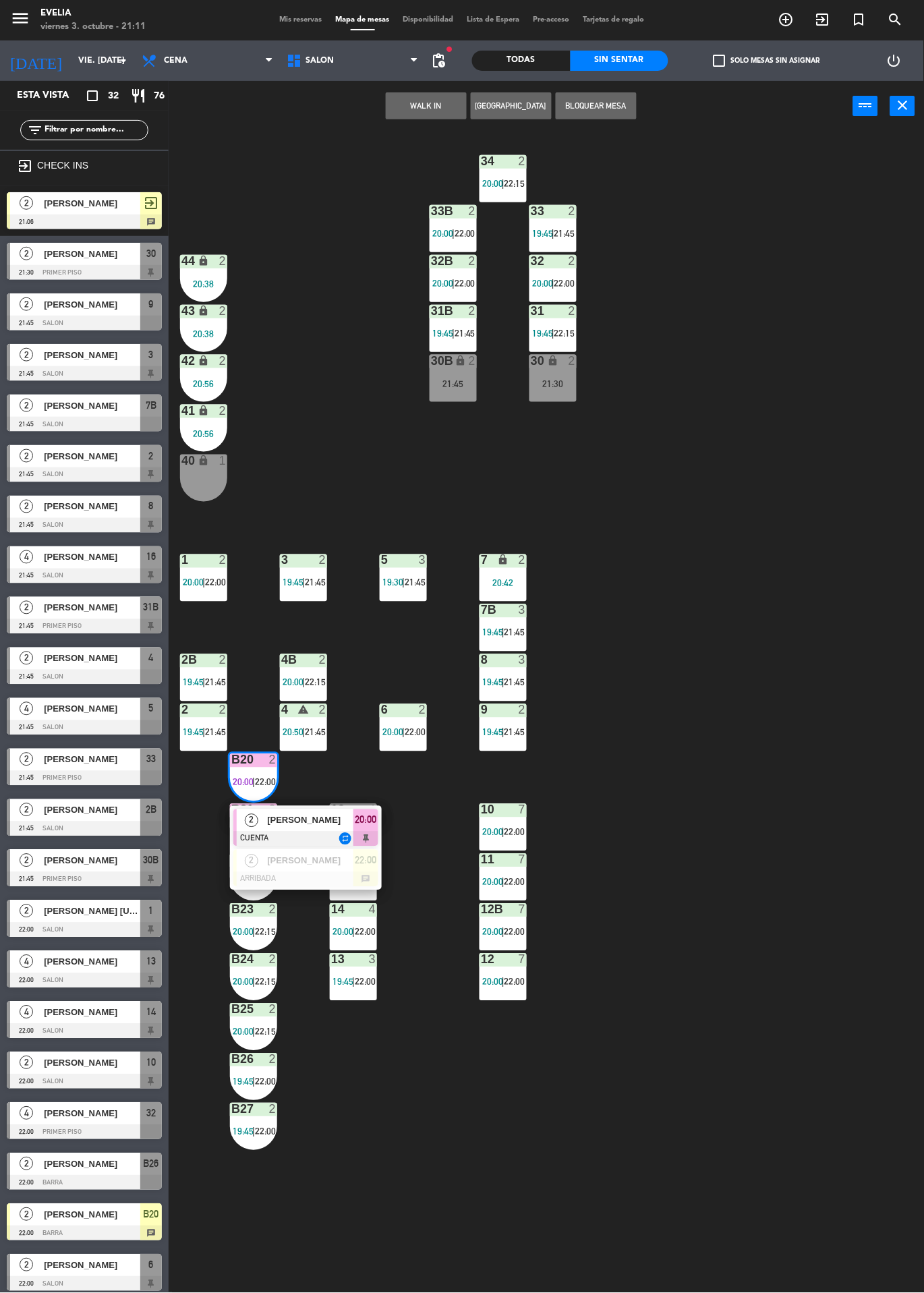
click at [283, 834] on div at bounding box center [306, 839] width 145 height 15
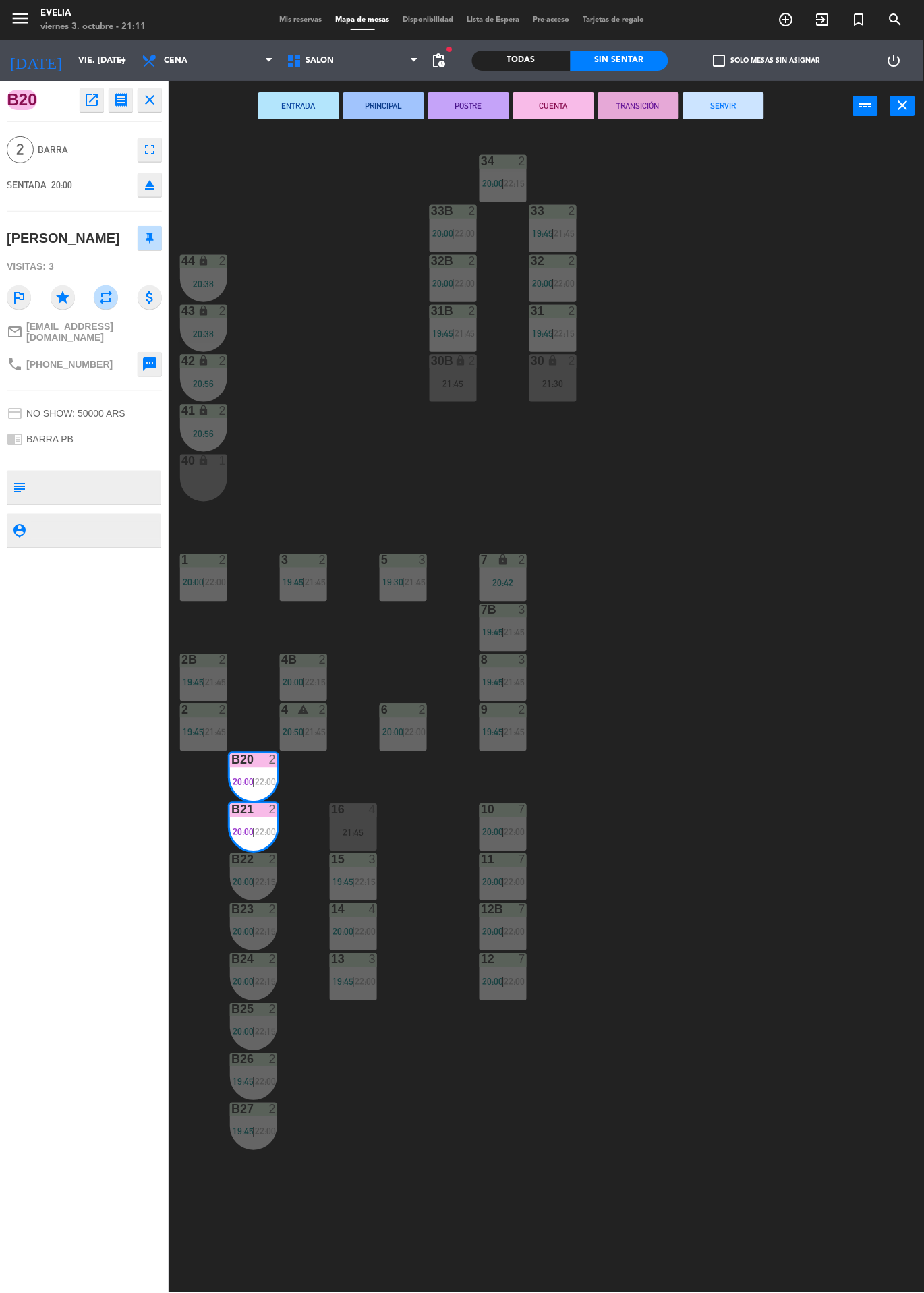
click at [725, 116] on button "SERVIR" at bounding box center [723, 105] width 81 height 27
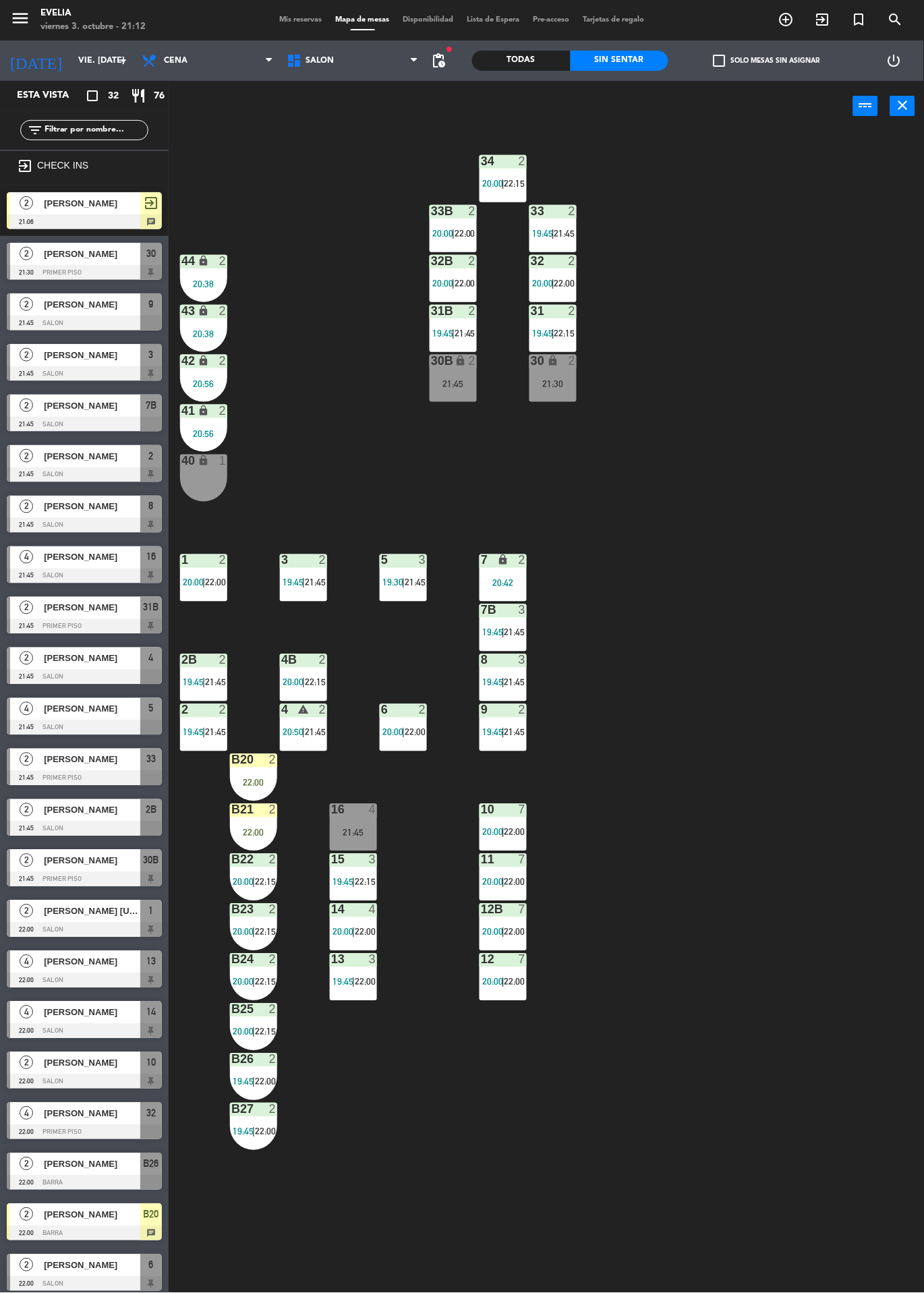
click at [723, 511] on div "34 2 20:00 | 22:15 33B 2 20:00 | 22:00 33 2 19:45 | 21:45 44 lock 2 20:38 32B 2…" at bounding box center [550, 712] width 746 height 1162
click at [256, 767] on div "B20 2" at bounding box center [254, 761] width 48 height 14
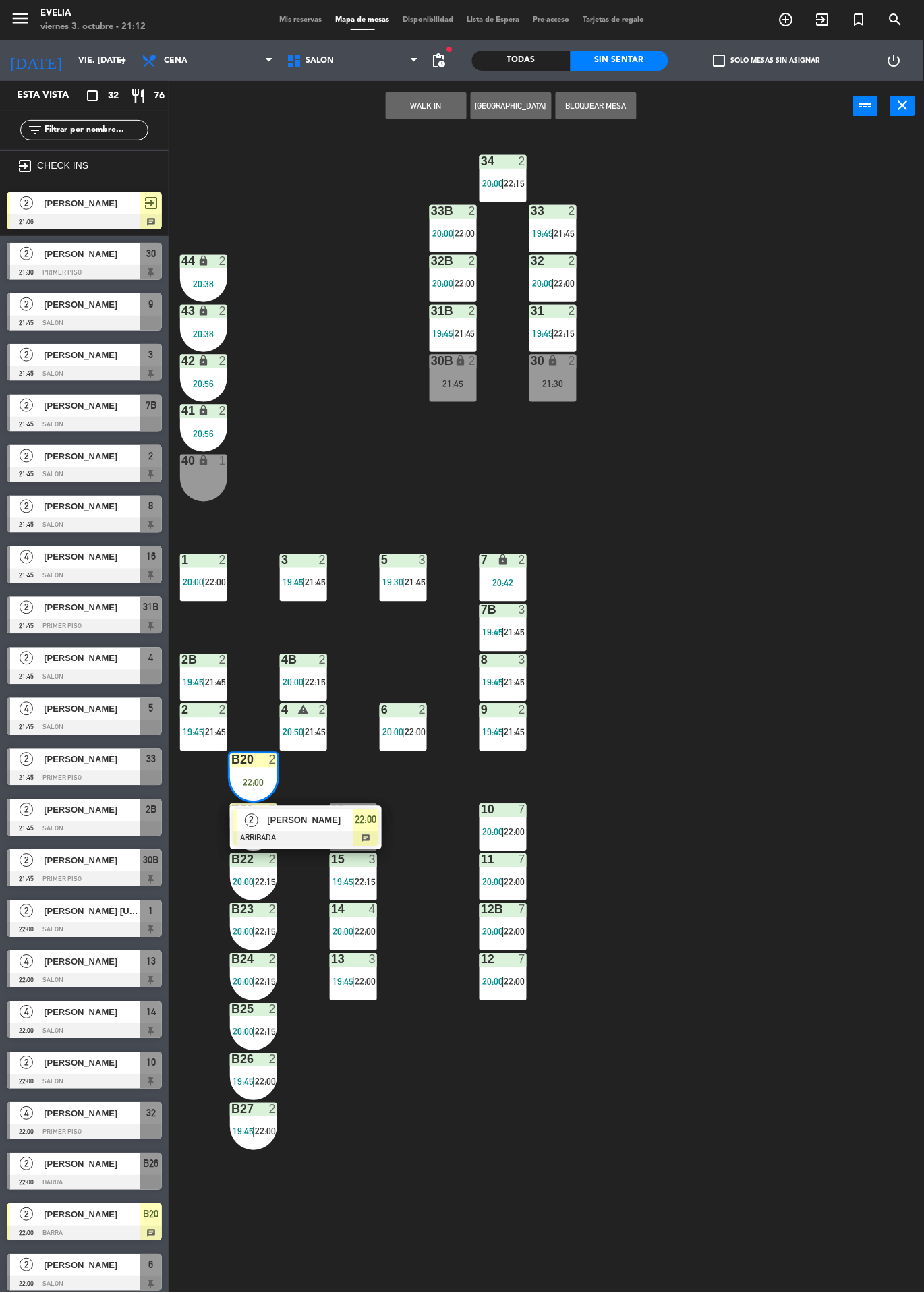
click at [283, 839] on div at bounding box center [306, 839] width 145 height 15
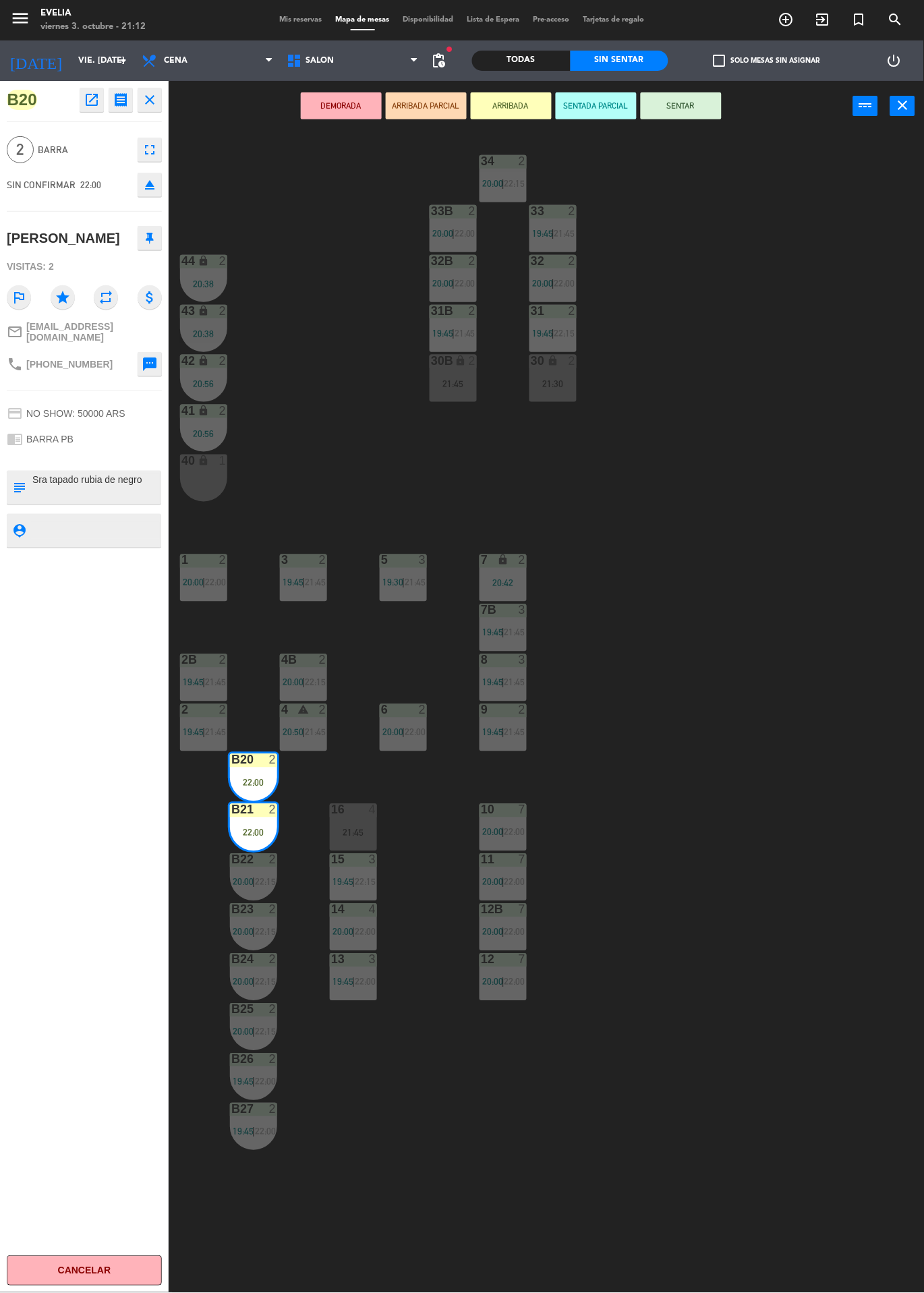
click at [693, 116] on button "SENTAR" at bounding box center [681, 105] width 81 height 27
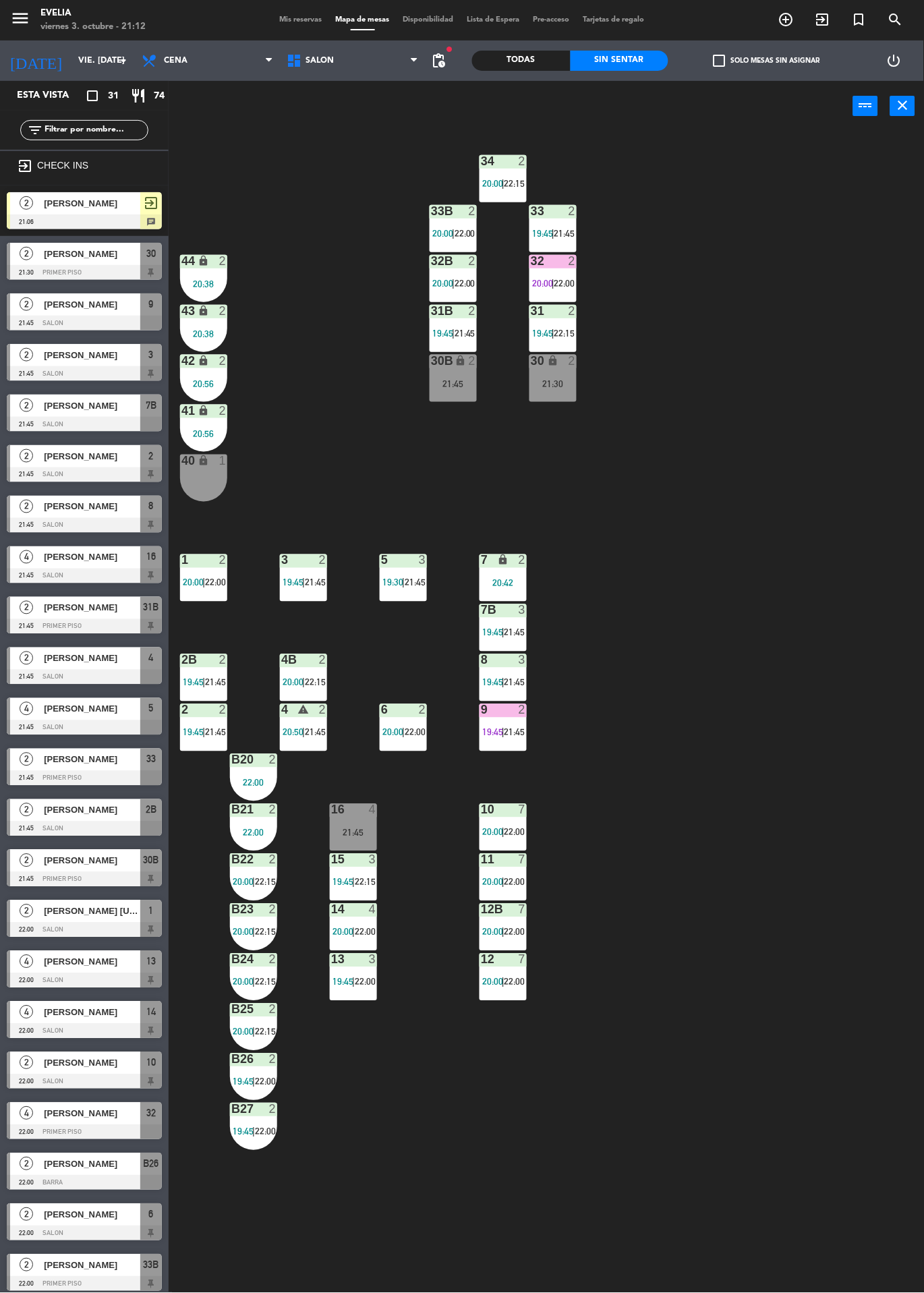
click at [270, 1286] on div "34 2 20:00 | 22:15 33B 2 20:00 | 22:00 33 2 19:45 | 21:45 44 lock 2 20:38 32B 2…" at bounding box center [550, 712] width 746 height 1162
click at [8, 809] on div at bounding box center [8, 818] width 4 height 38
click at [490, 733] on span "19:45" at bounding box center [493, 733] width 21 height 11
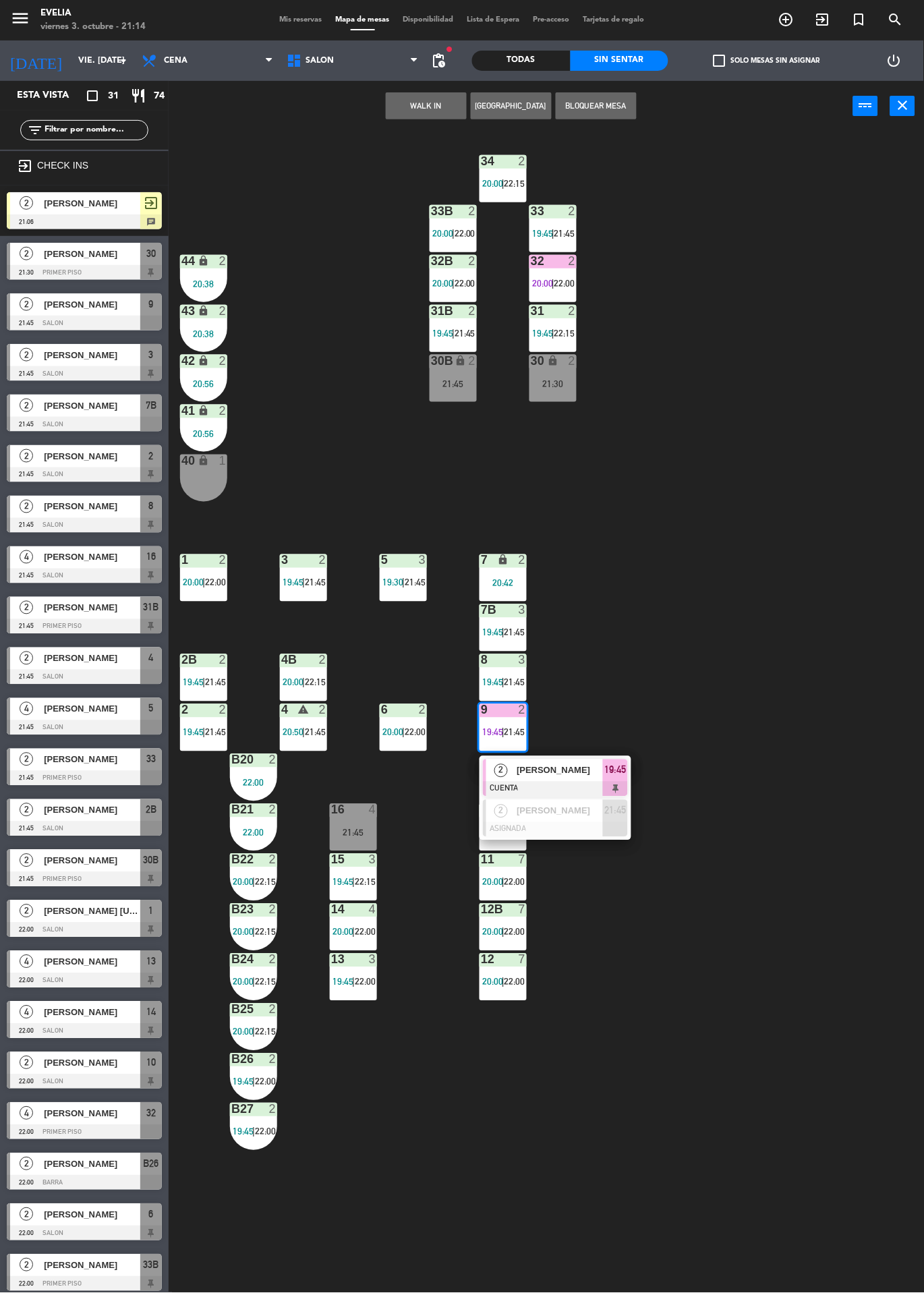
click at [514, 773] on div "2" at bounding box center [501, 771] width 29 height 22
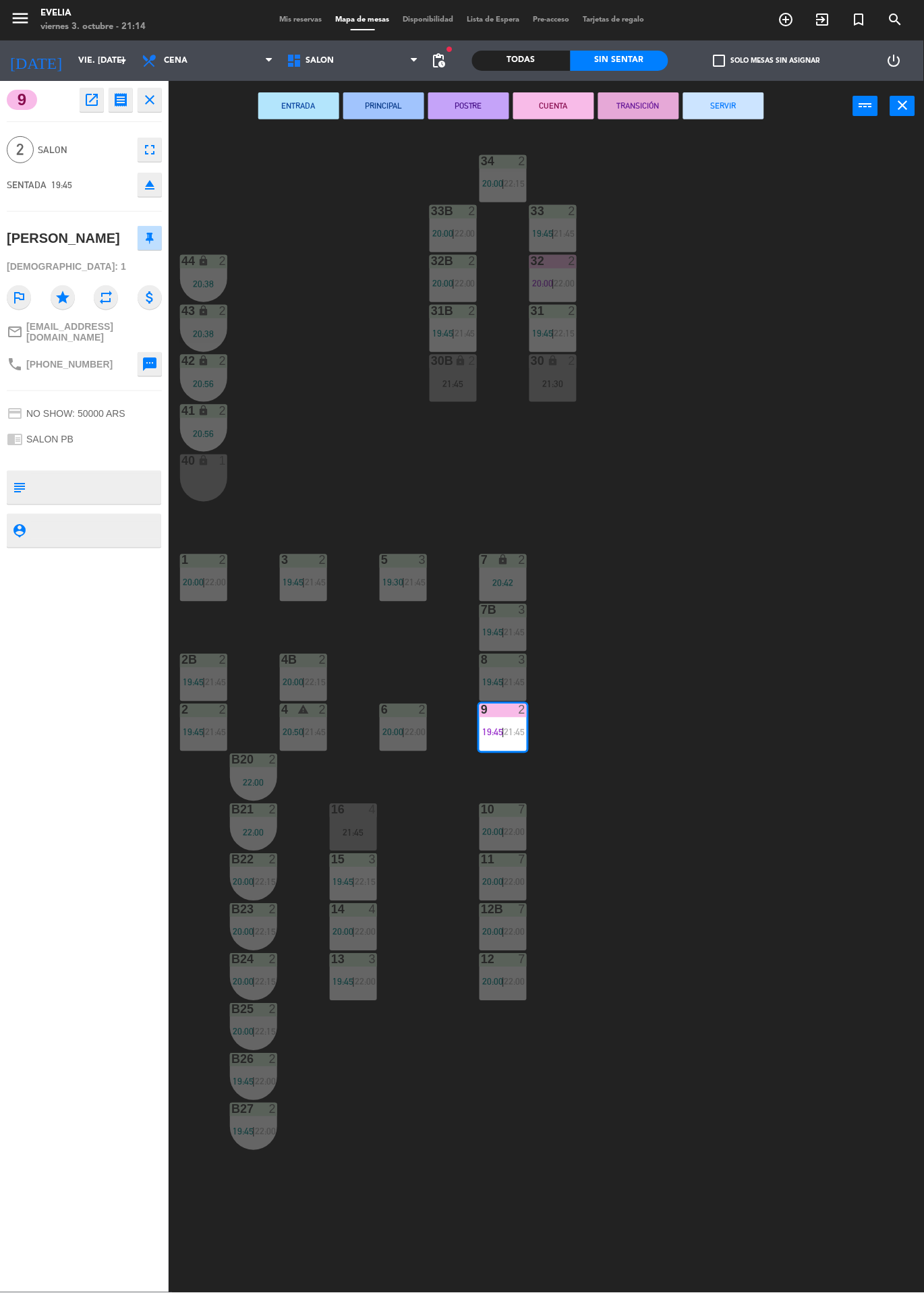
click at [755, 95] on button "SERVIR" at bounding box center [723, 105] width 81 height 27
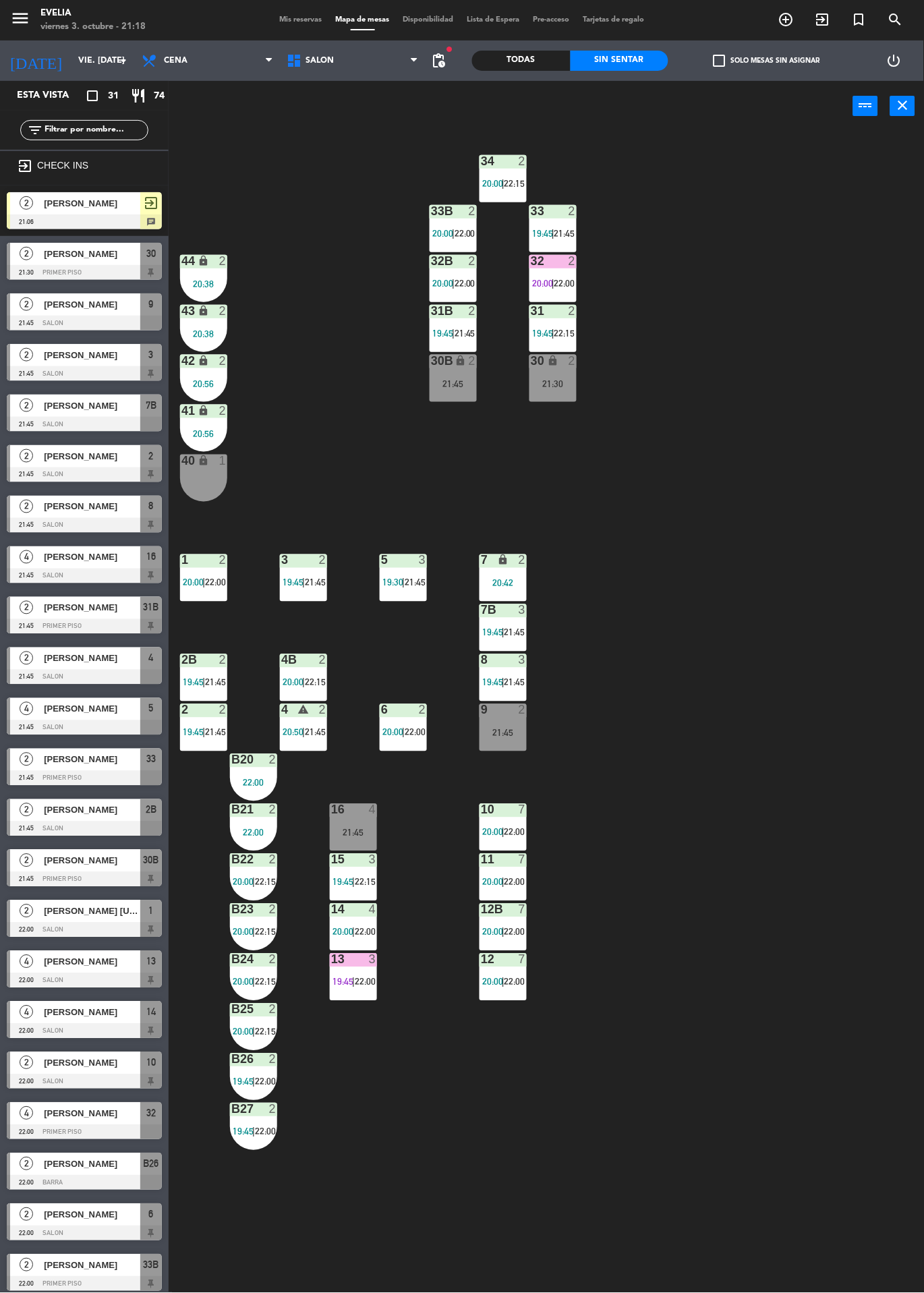
click at [924, 924] on div "34 2 20:00 | 22:15 33B 2 20:00 | 22:00 33 2 19:45 | 21:45 44 lock 2 20:38 32B 2…" at bounding box center [550, 712] width 746 height 1162
click at [532, 262] on div "32" at bounding box center [531, 260] width 1 height 12
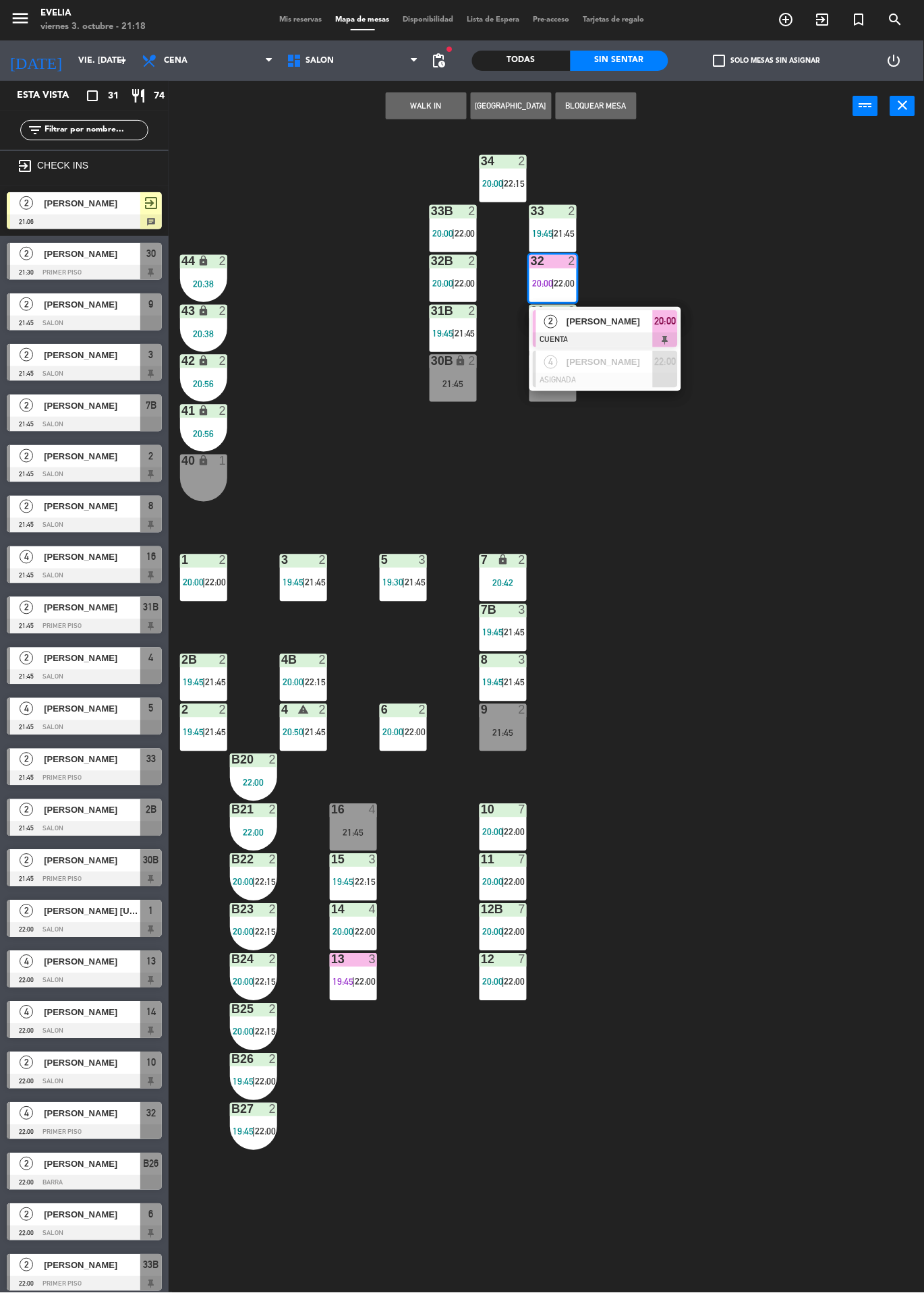
click at [639, 320] on span "[PERSON_NAME]" at bounding box center [610, 321] width 86 height 14
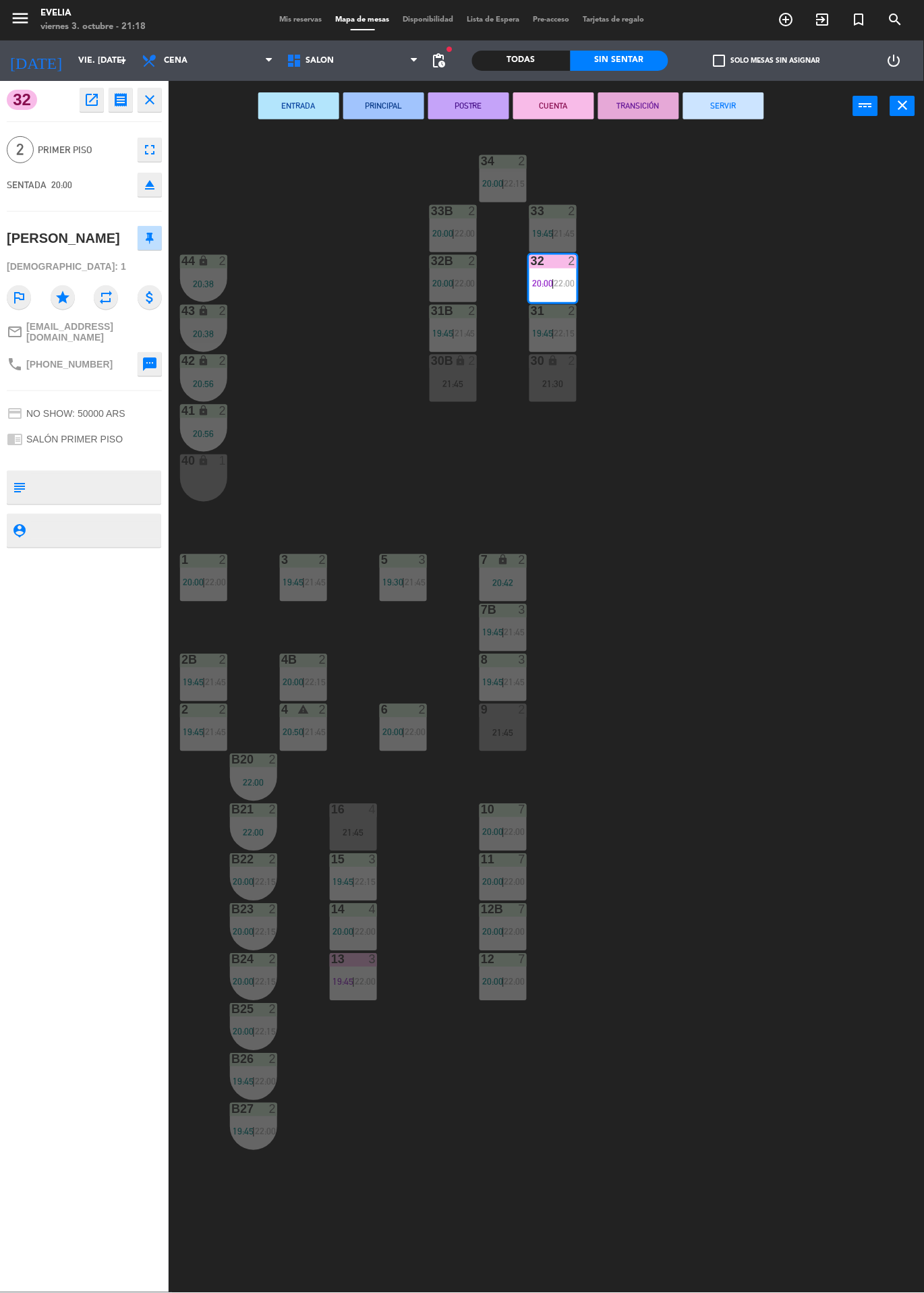
click at [738, 96] on button "SERVIR" at bounding box center [723, 105] width 81 height 27
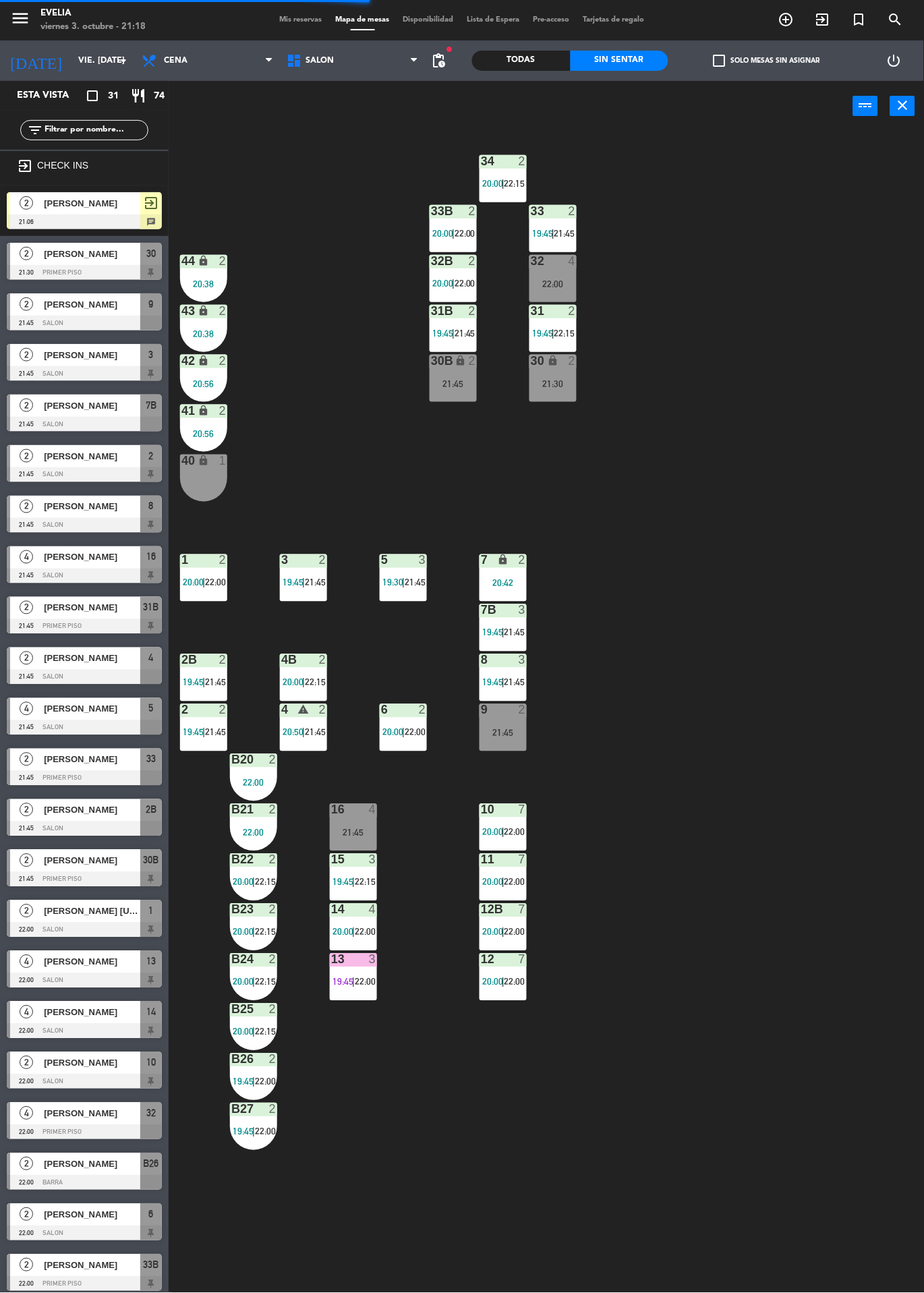
click at [393, 582] on span "19:30" at bounding box center [393, 583] width 21 height 11
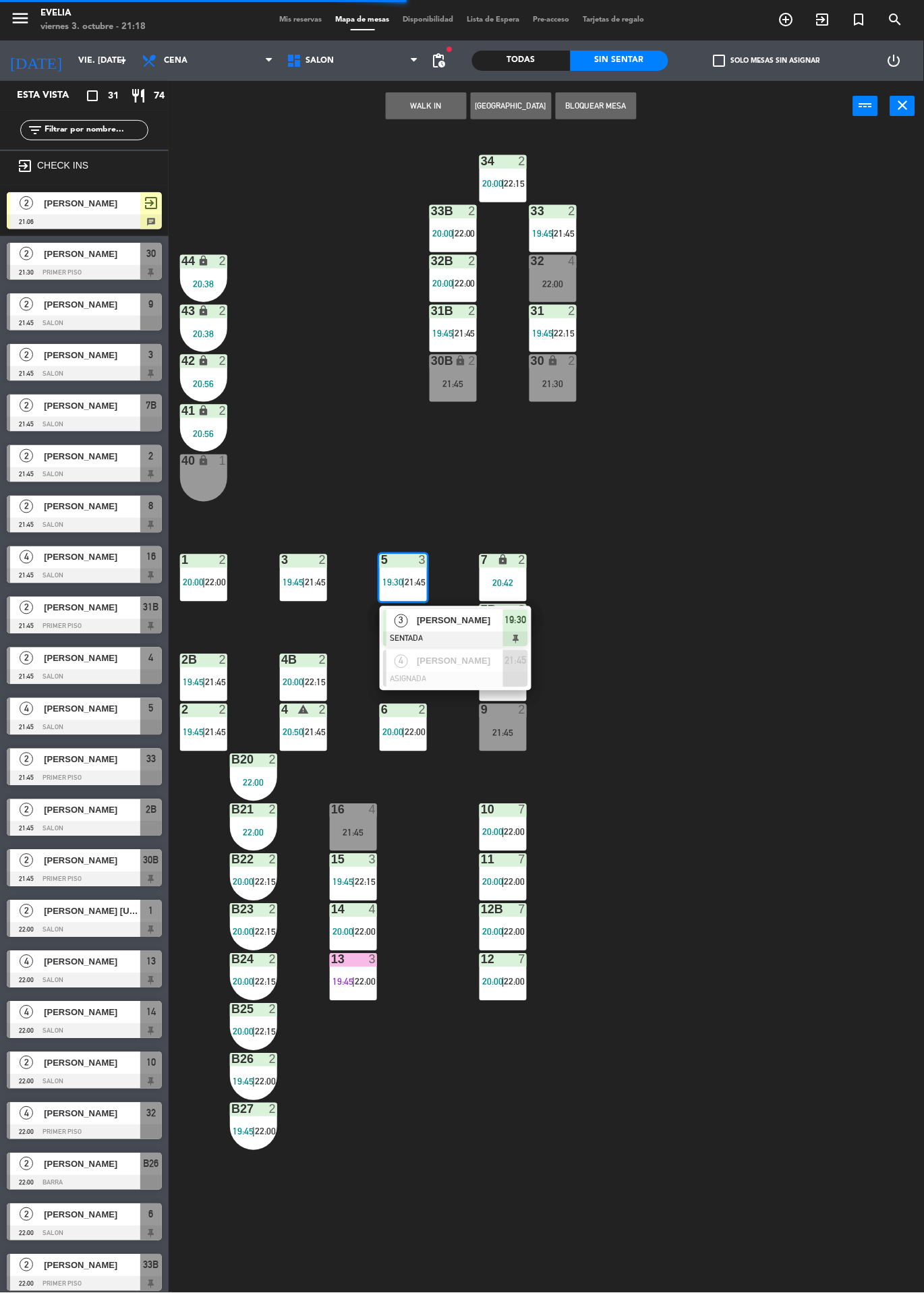
click at [419, 624] on span "[PERSON_NAME]" at bounding box center [460, 620] width 86 height 14
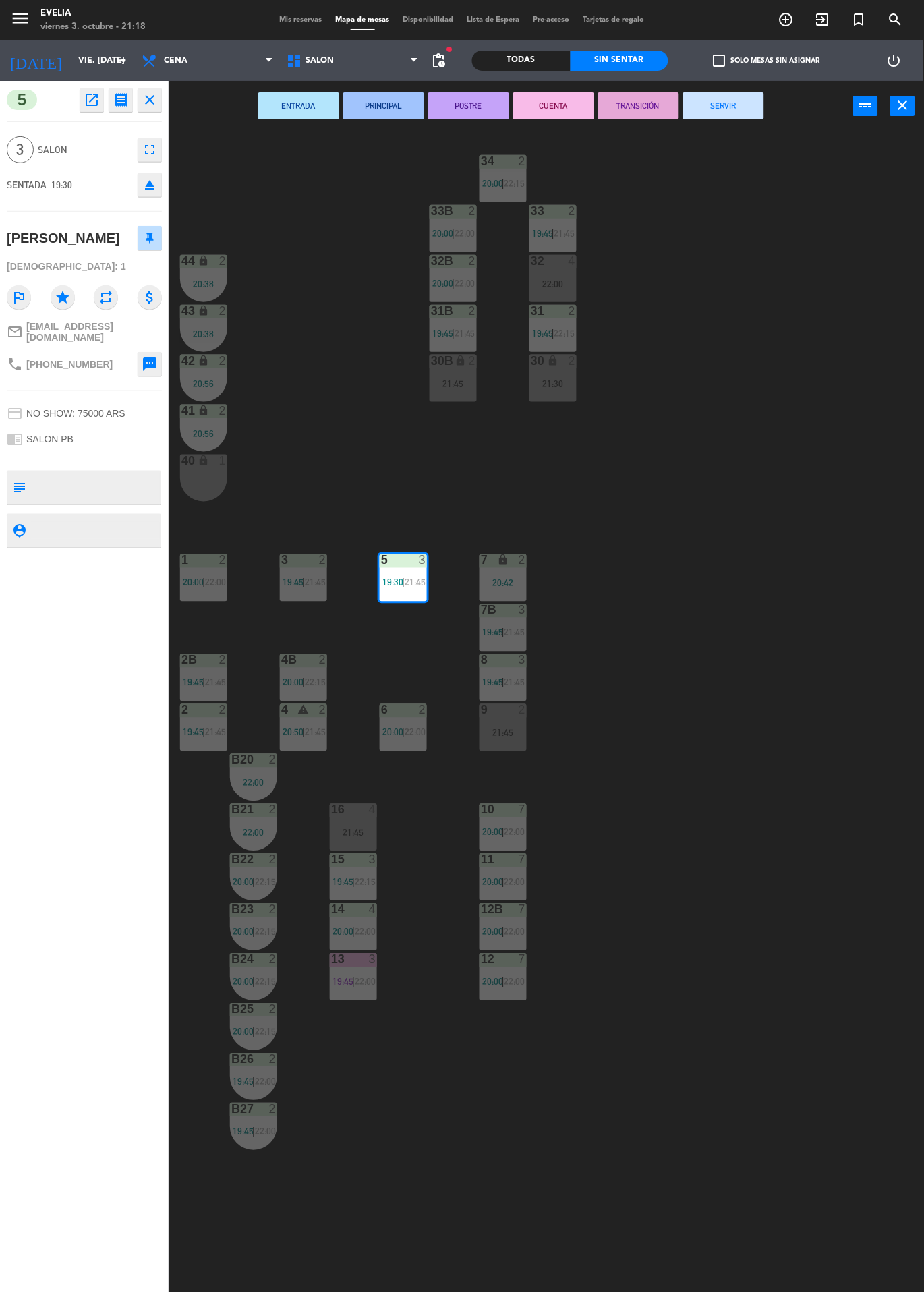
click at [472, 104] on button "POSTRE" at bounding box center [469, 105] width 81 height 27
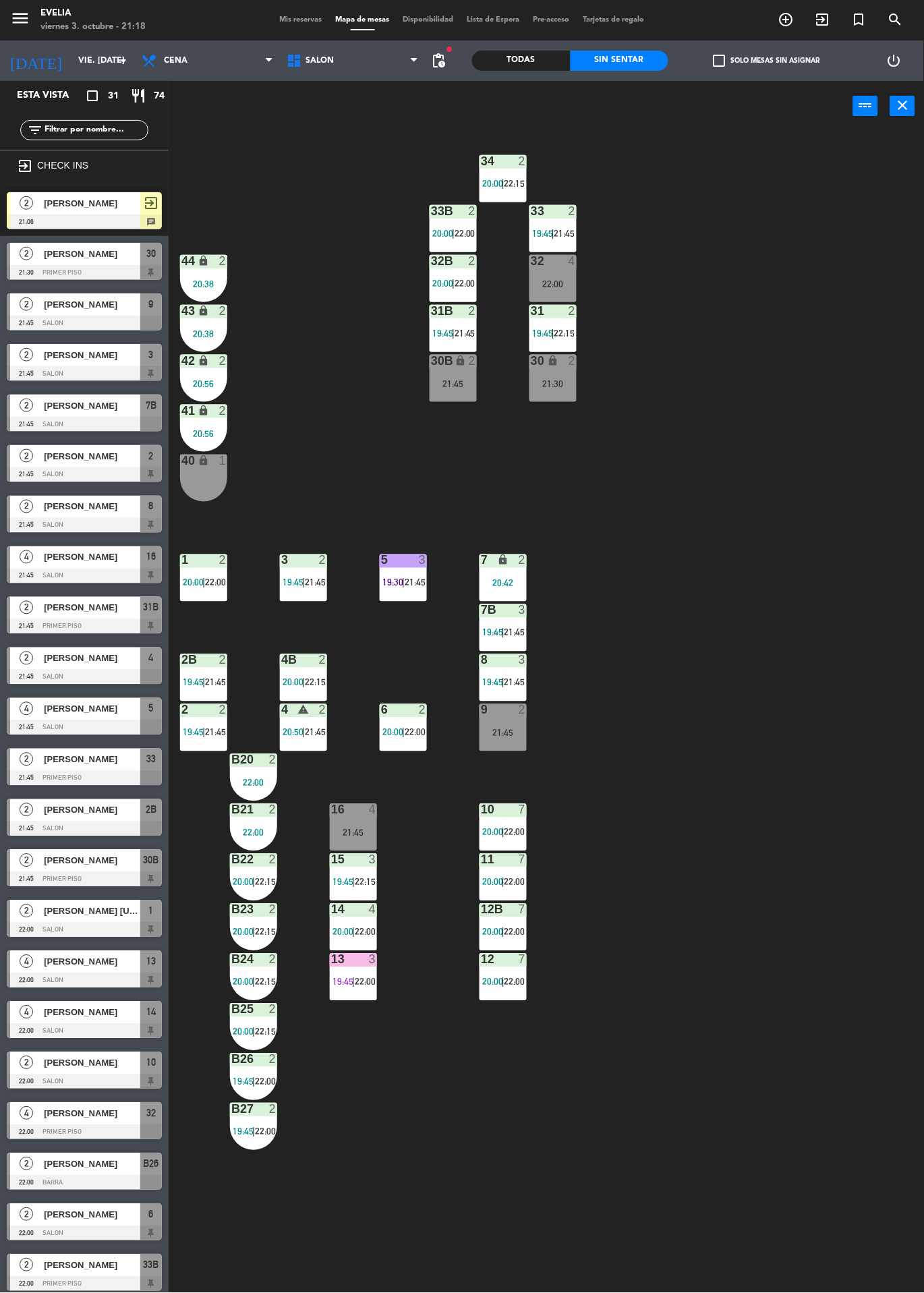
click at [316, 684] on span "22:15" at bounding box center [315, 683] width 21 height 11
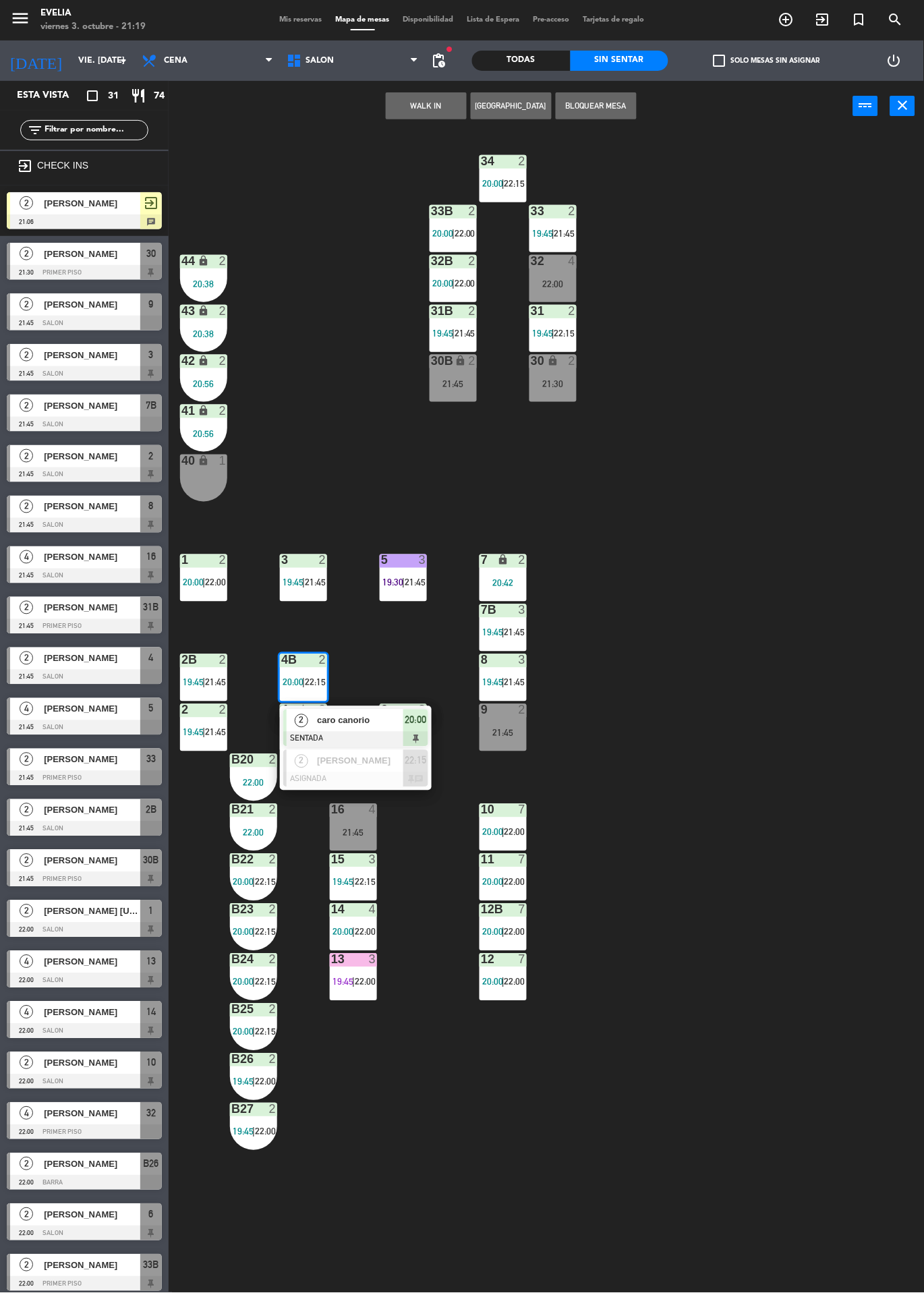
click at [376, 717] on span "caro canorio" at bounding box center [360, 720] width 86 height 14
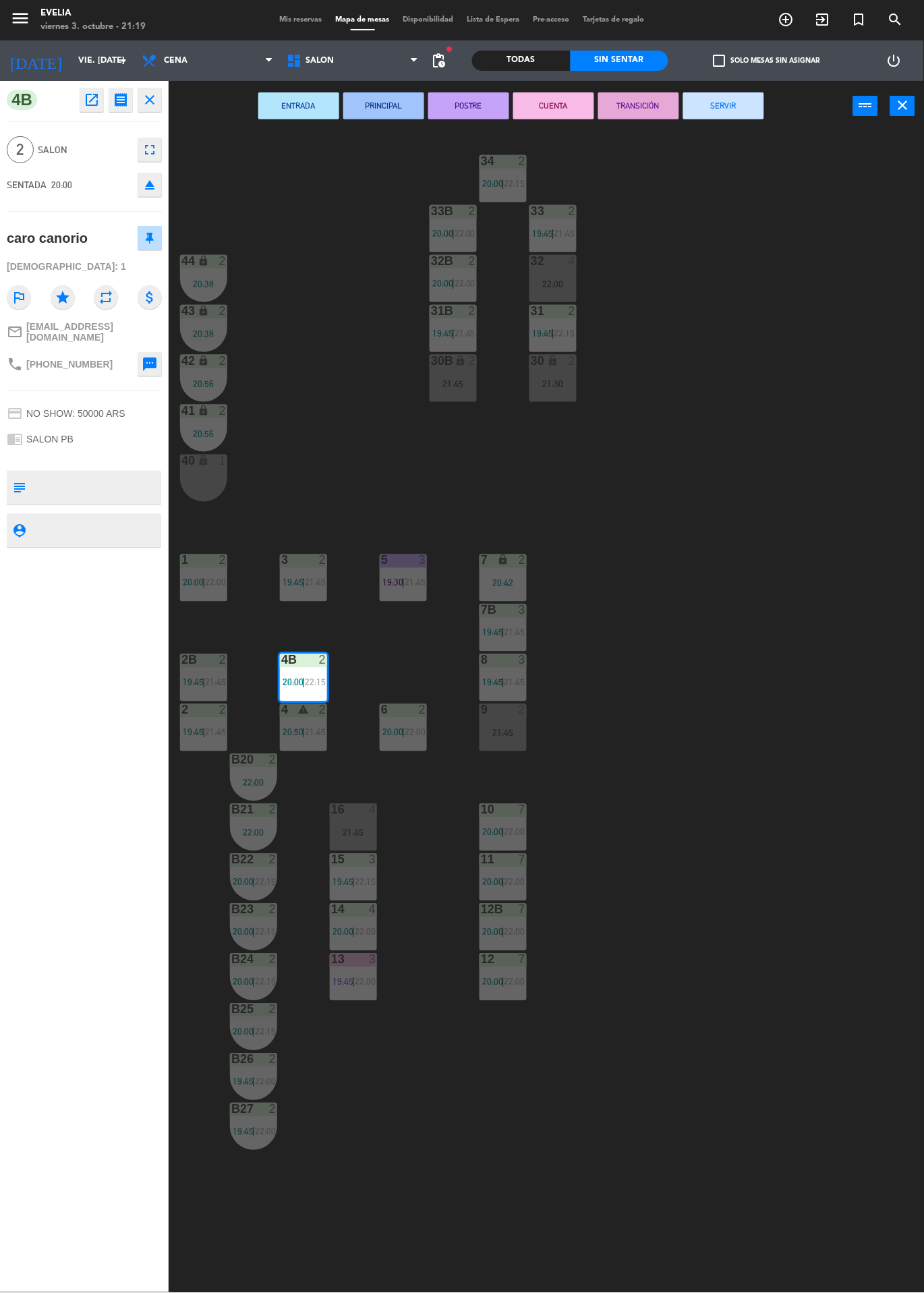
click at [472, 102] on button "POSTRE" at bounding box center [469, 105] width 81 height 27
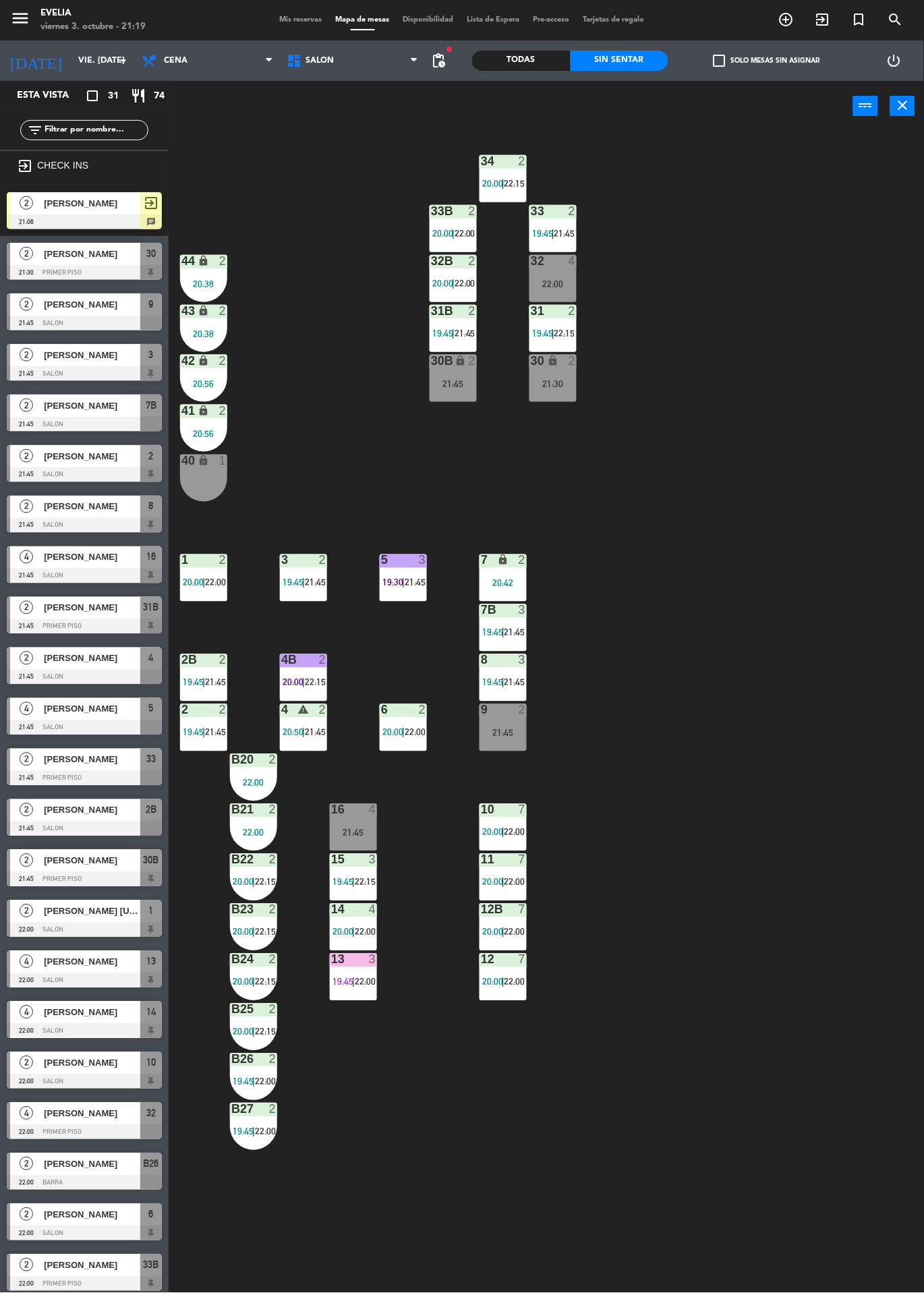
click at [260, 785] on div "22:00" at bounding box center [254, 783] width 48 height 9
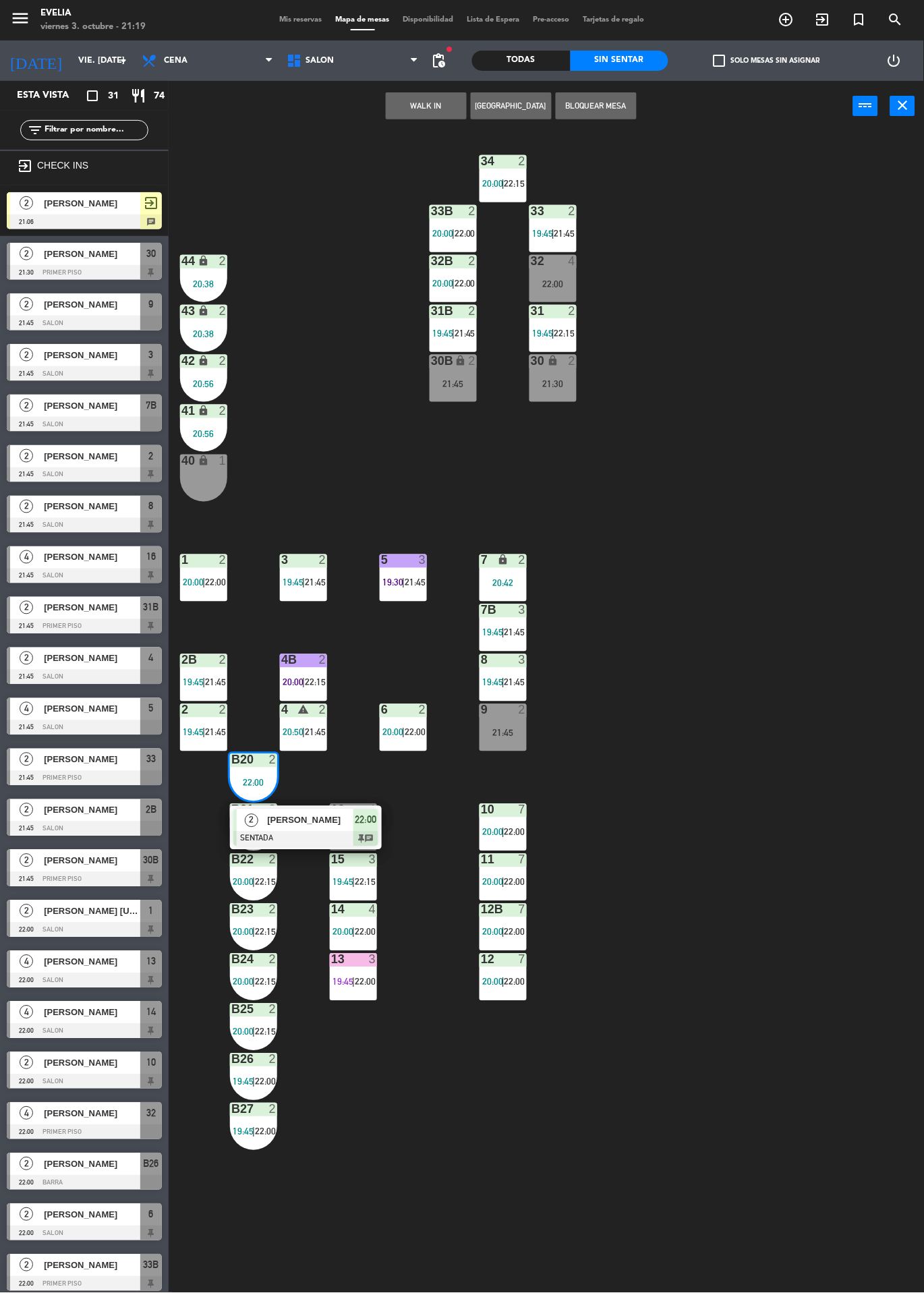
click at [783, 534] on div "34 2 20:00 | 22:15 33B 2 20:00 | 22:00 33 2 19:45 | 21:45 44 lock 2 20:38 32B 2…" at bounding box center [550, 712] width 746 height 1162
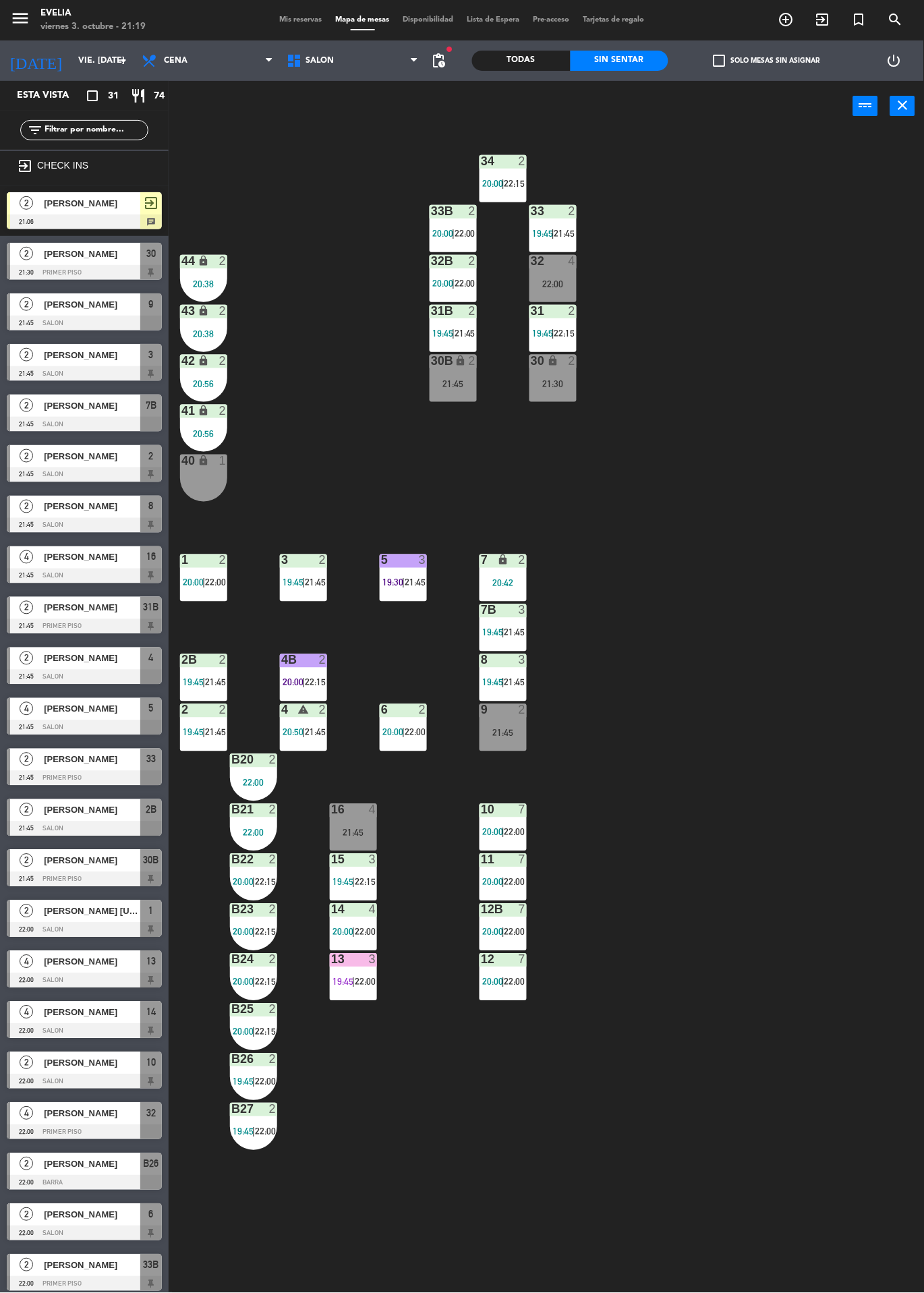
click at [209, 732] on span "21:45" at bounding box center [215, 733] width 21 height 11
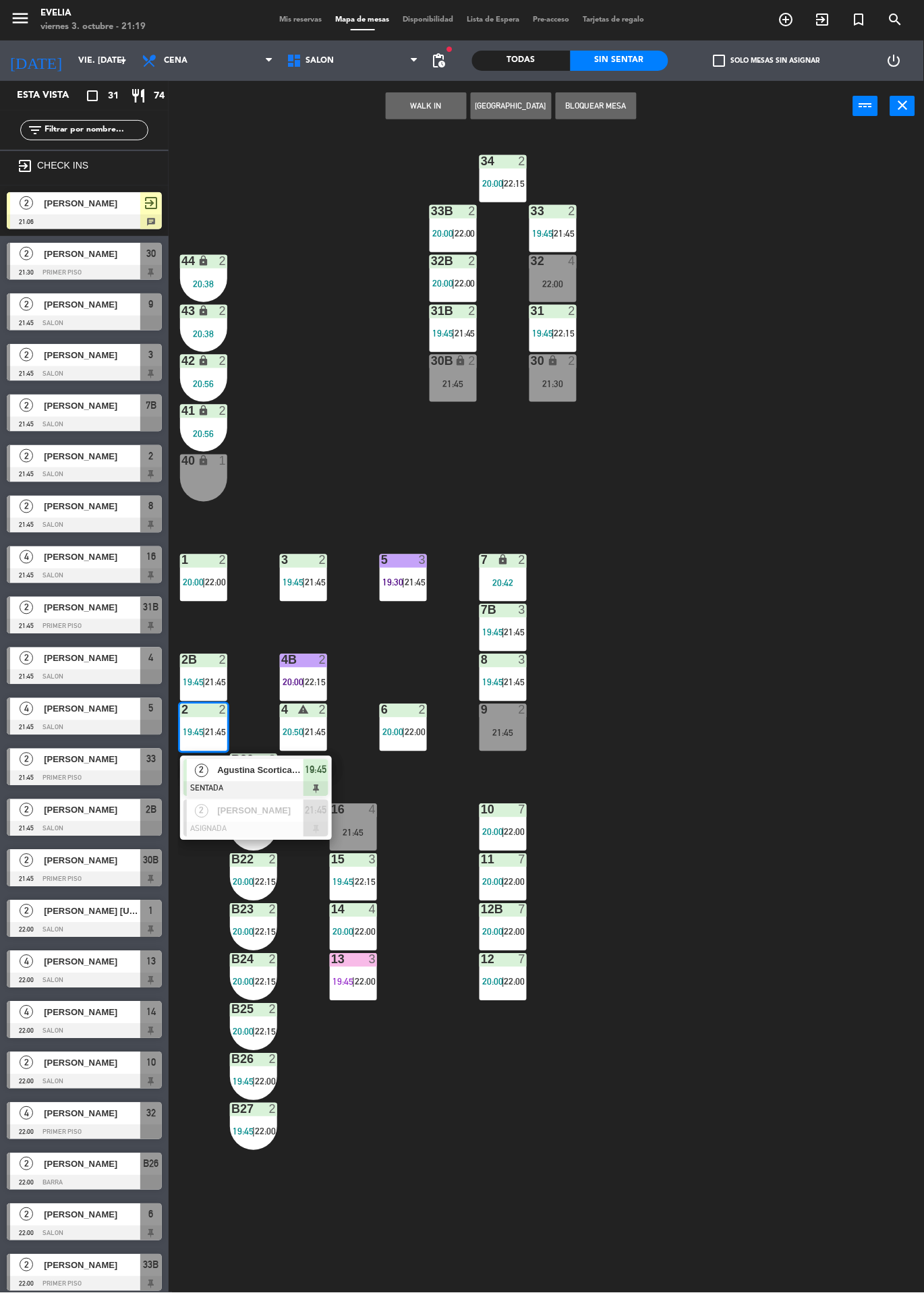
click at [792, 527] on div "34 2 20:00 | 22:15 33B 2 20:00 | 22:00 33 2 19:45 | 21:45 44 lock 2 20:38 32B 2…" at bounding box center [550, 712] width 746 height 1162
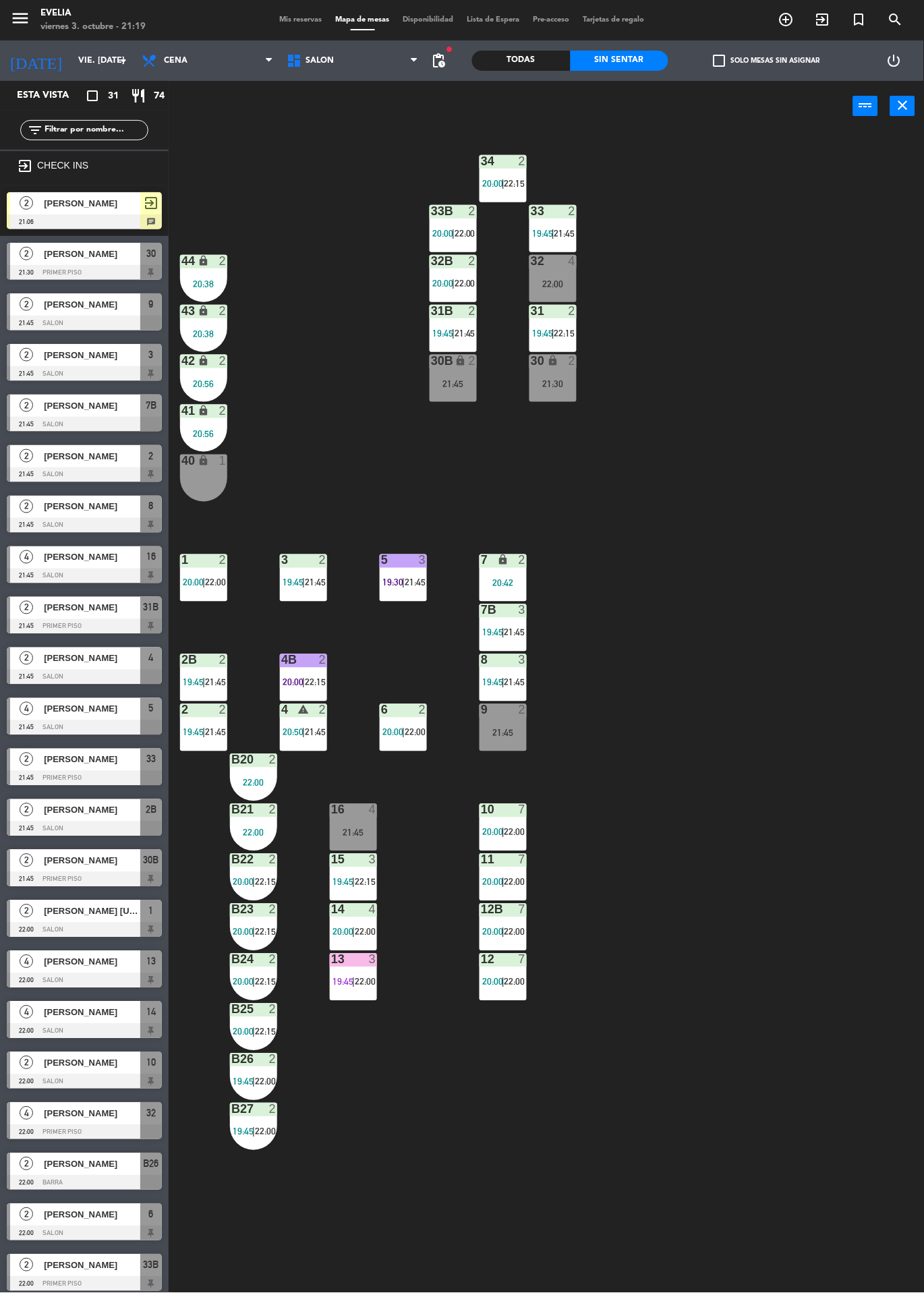
click at [193, 668] on div "2B 2 19:45 | 21:45" at bounding box center [204, 679] width 48 height 48
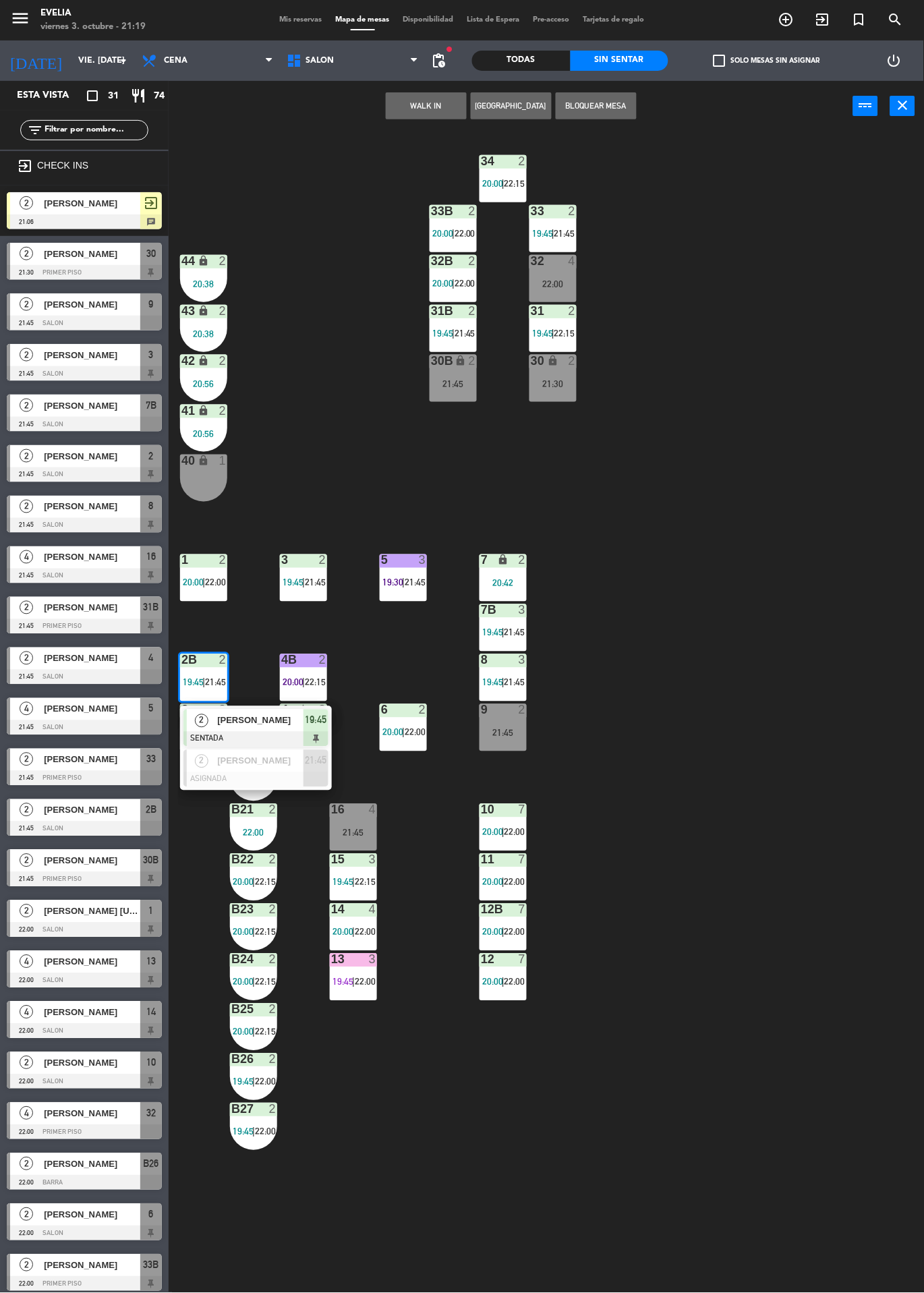
click at [252, 723] on span "[PERSON_NAME]" at bounding box center [260, 720] width 86 height 14
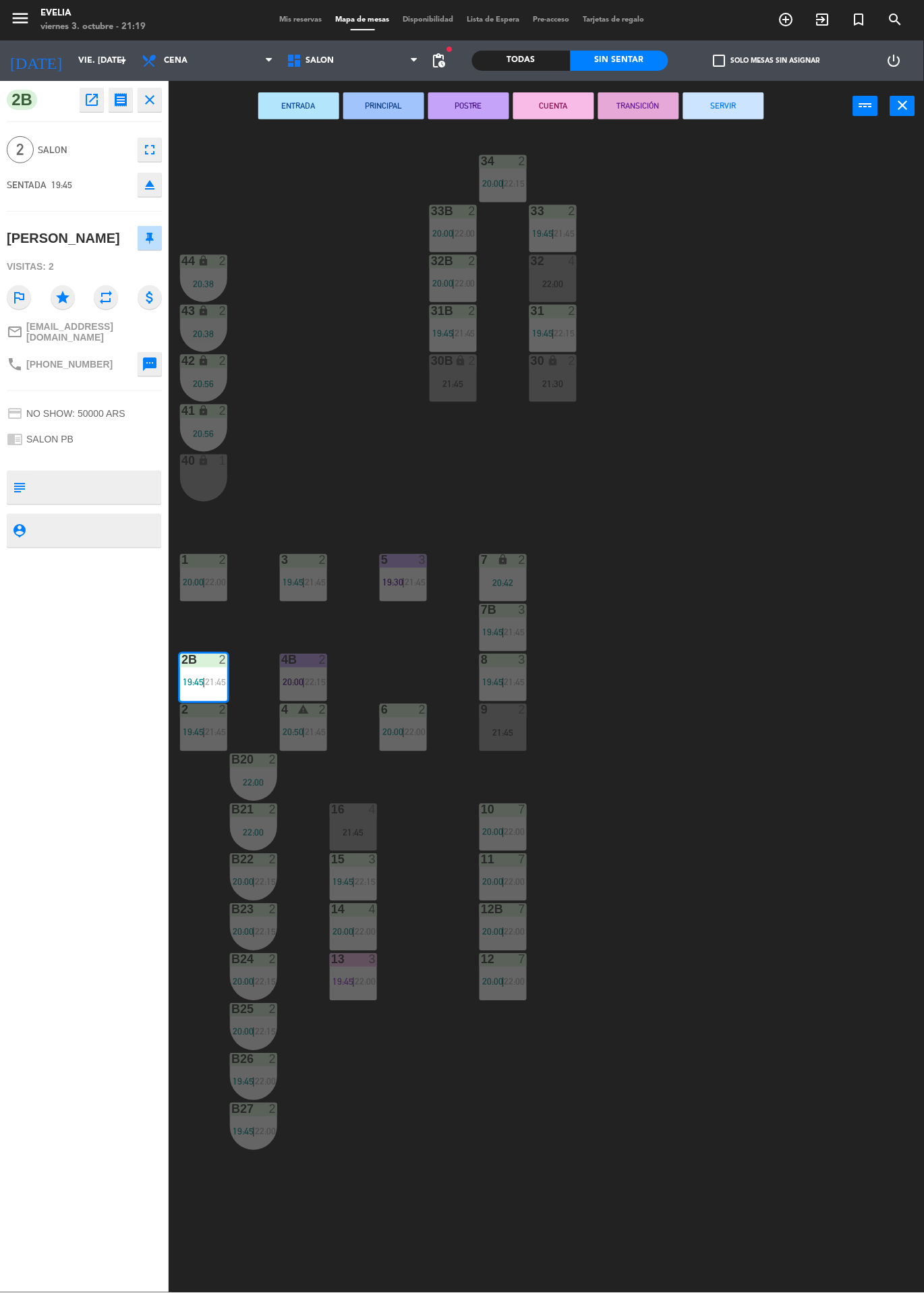
click at [485, 103] on button "POSTRE" at bounding box center [469, 105] width 81 height 27
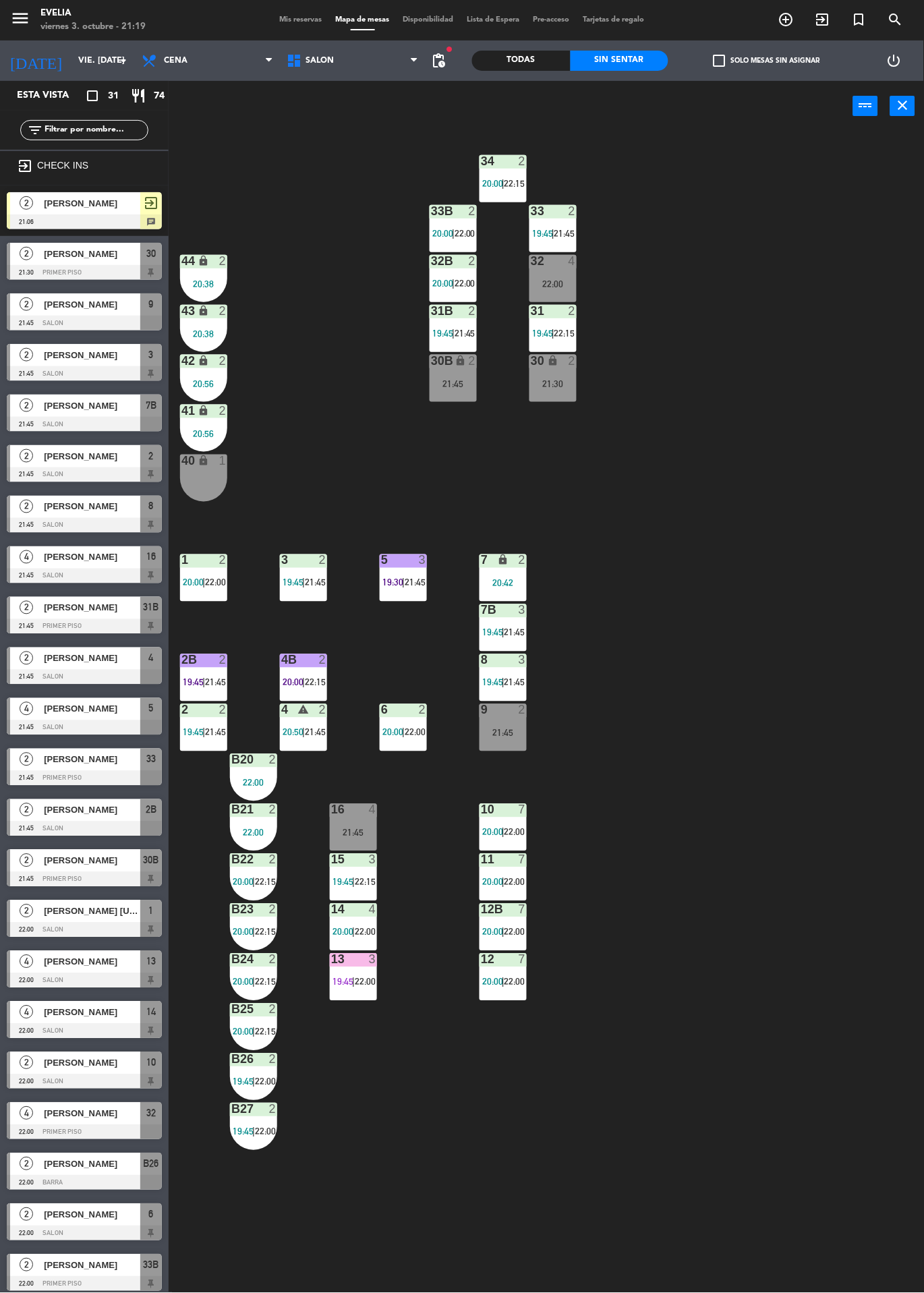
click at [323, 587] on span "21:45" at bounding box center [315, 583] width 21 height 11
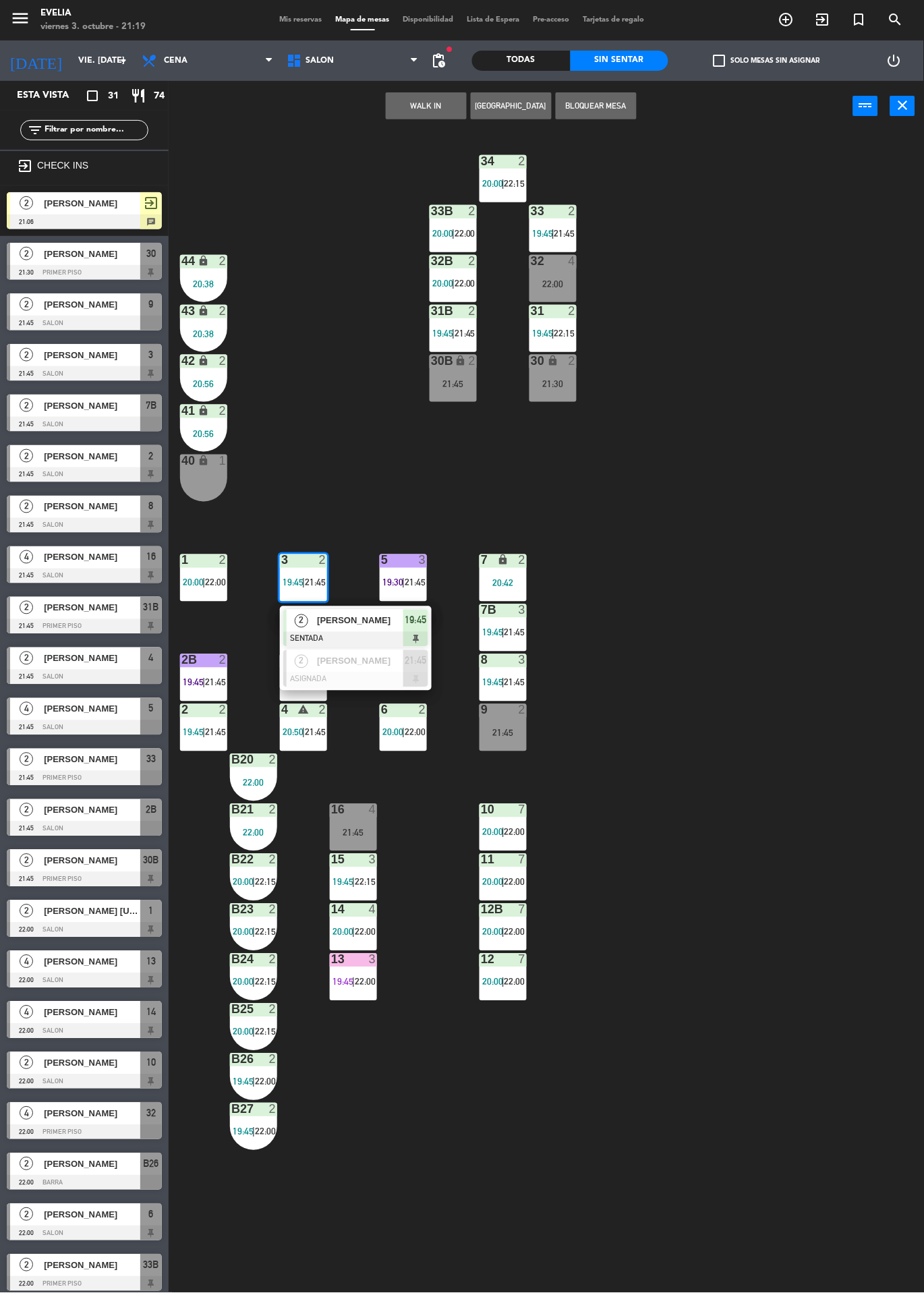
click at [365, 637] on div at bounding box center [355, 639] width 145 height 15
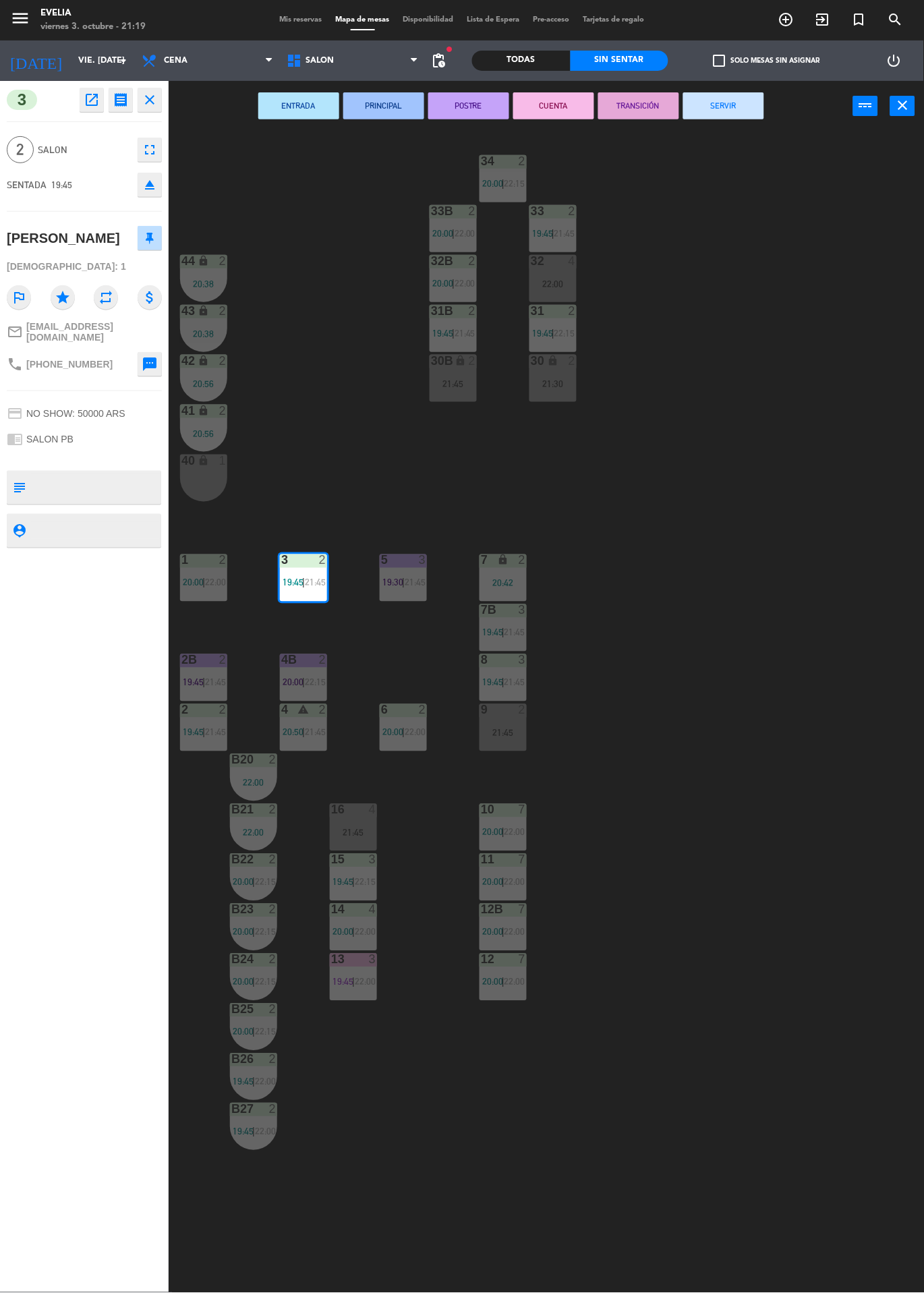
click at [476, 103] on button "POSTRE" at bounding box center [469, 105] width 81 height 27
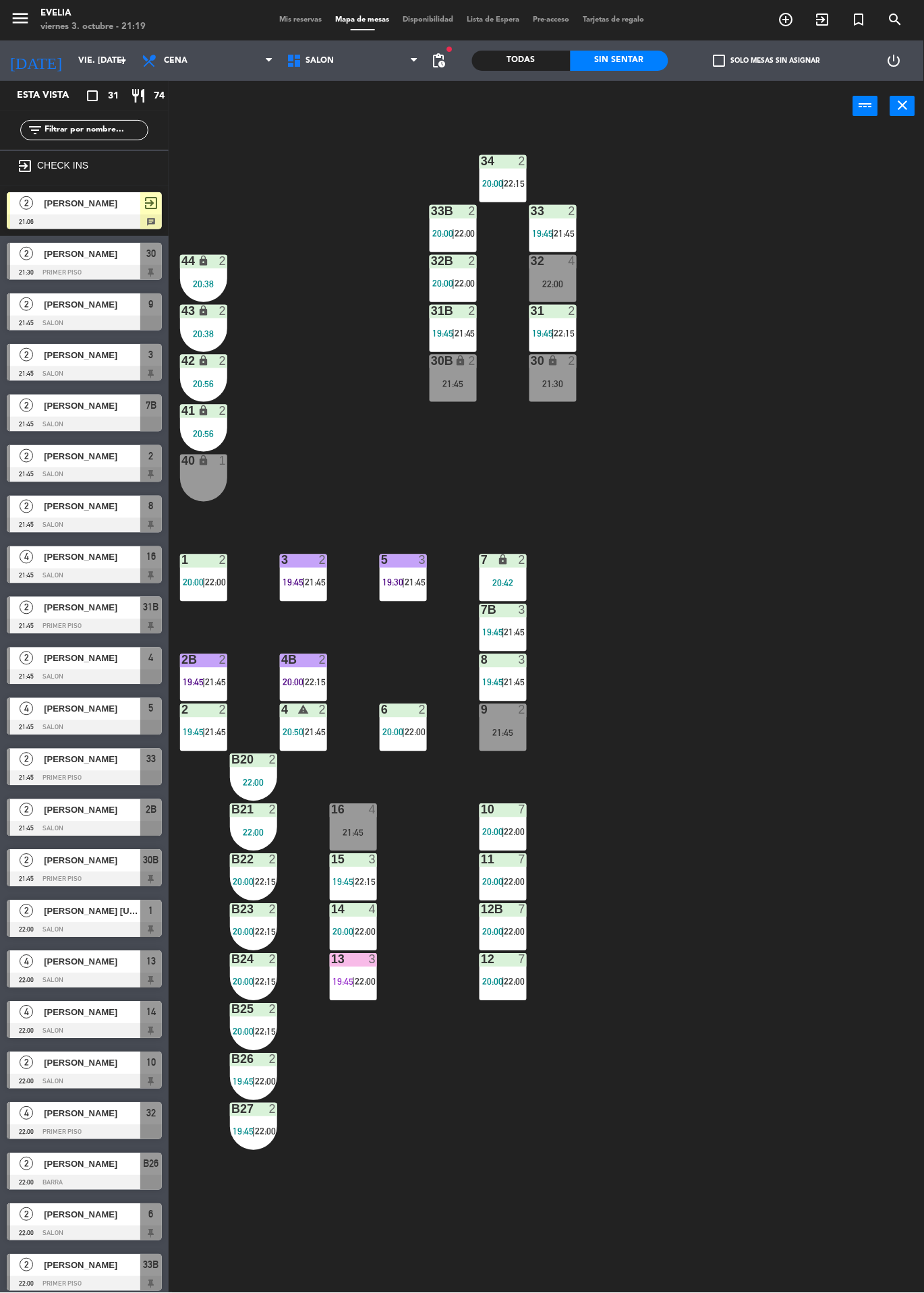
click at [193, 732] on span "19:45" at bounding box center [193, 733] width 21 height 11
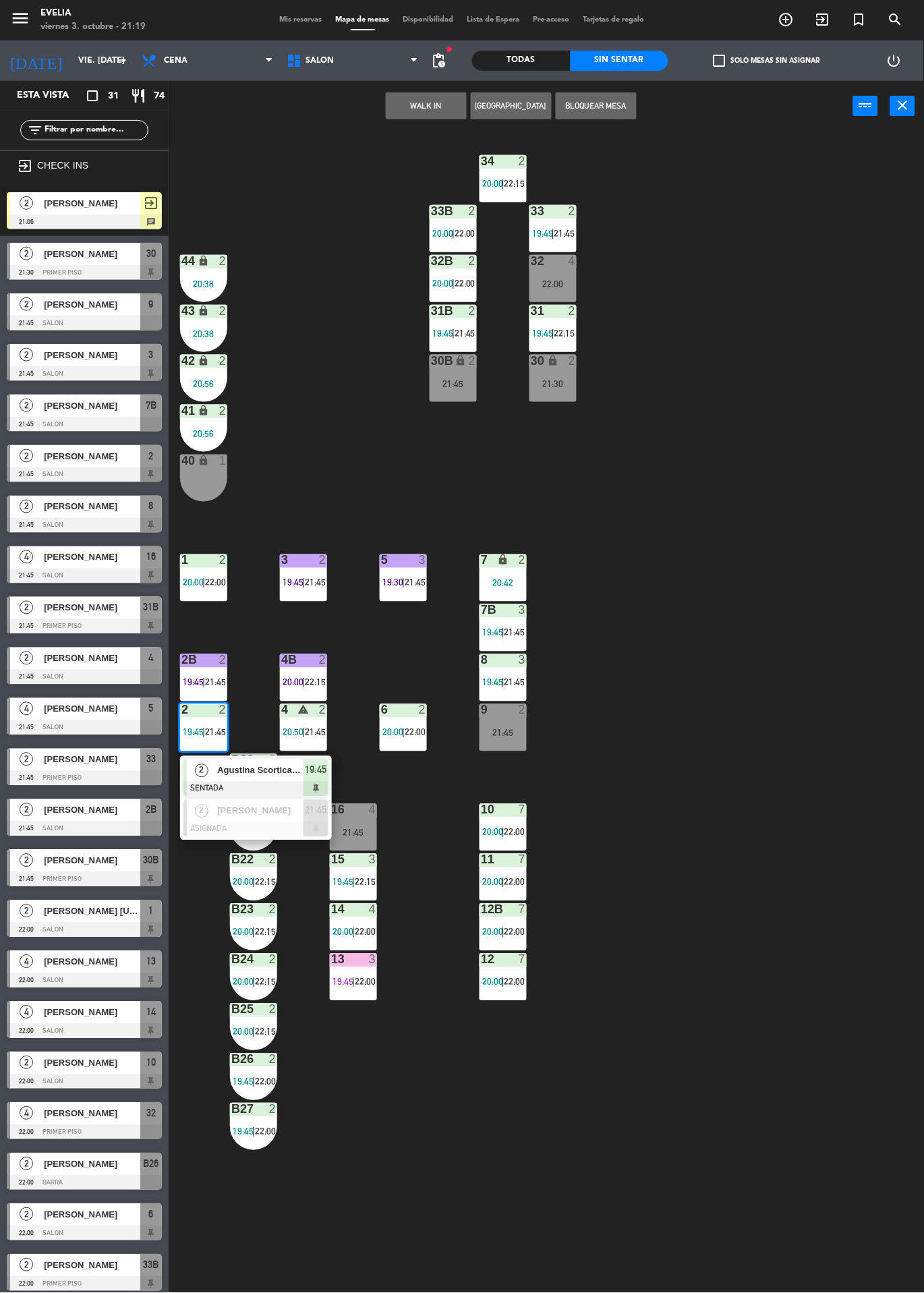
click at [245, 765] on span "Agustina Scorticati Louro" at bounding box center [260, 770] width 86 height 14
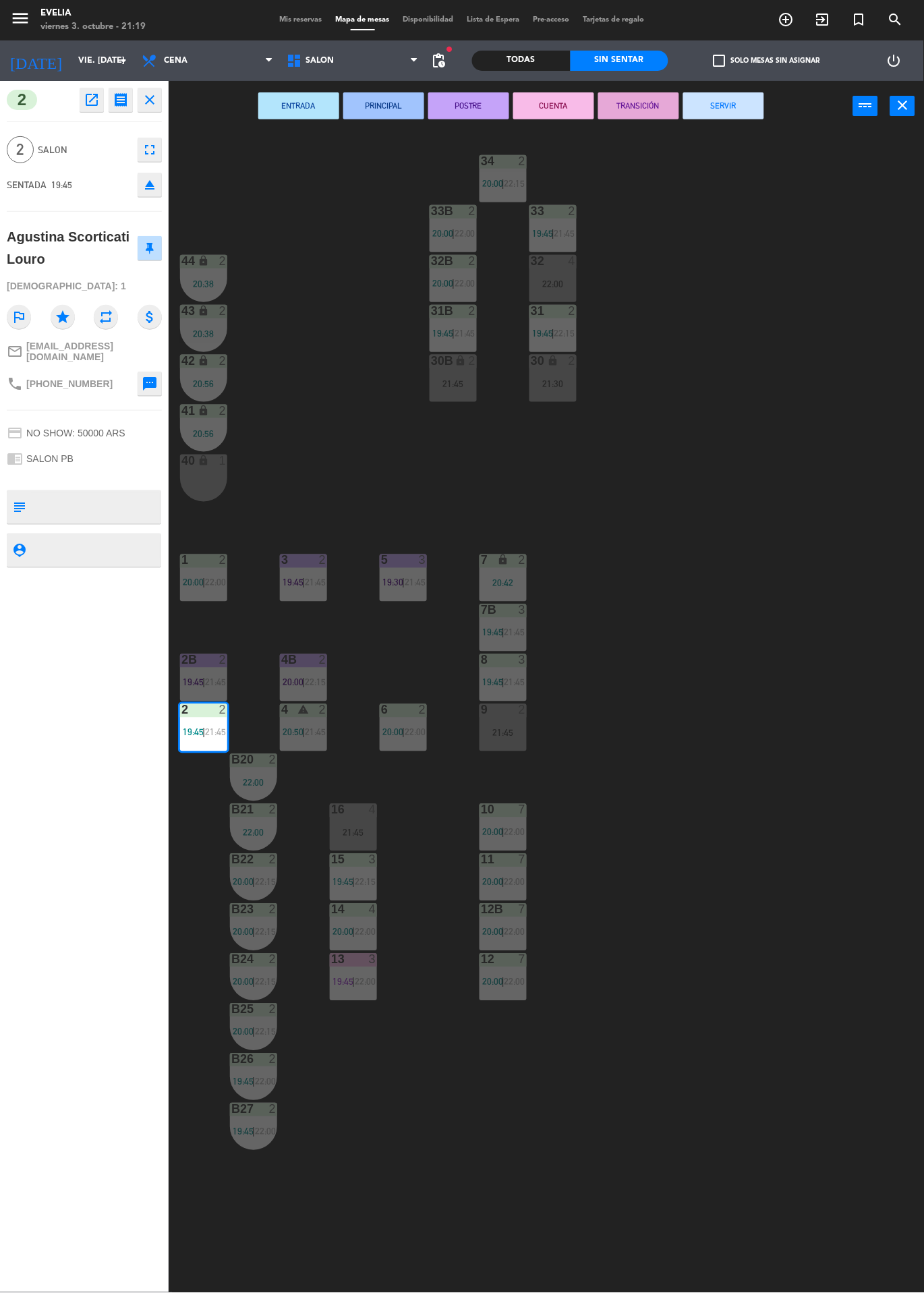
click at [473, 103] on button "POSTRE" at bounding box center [469, 105] width 81 height 27
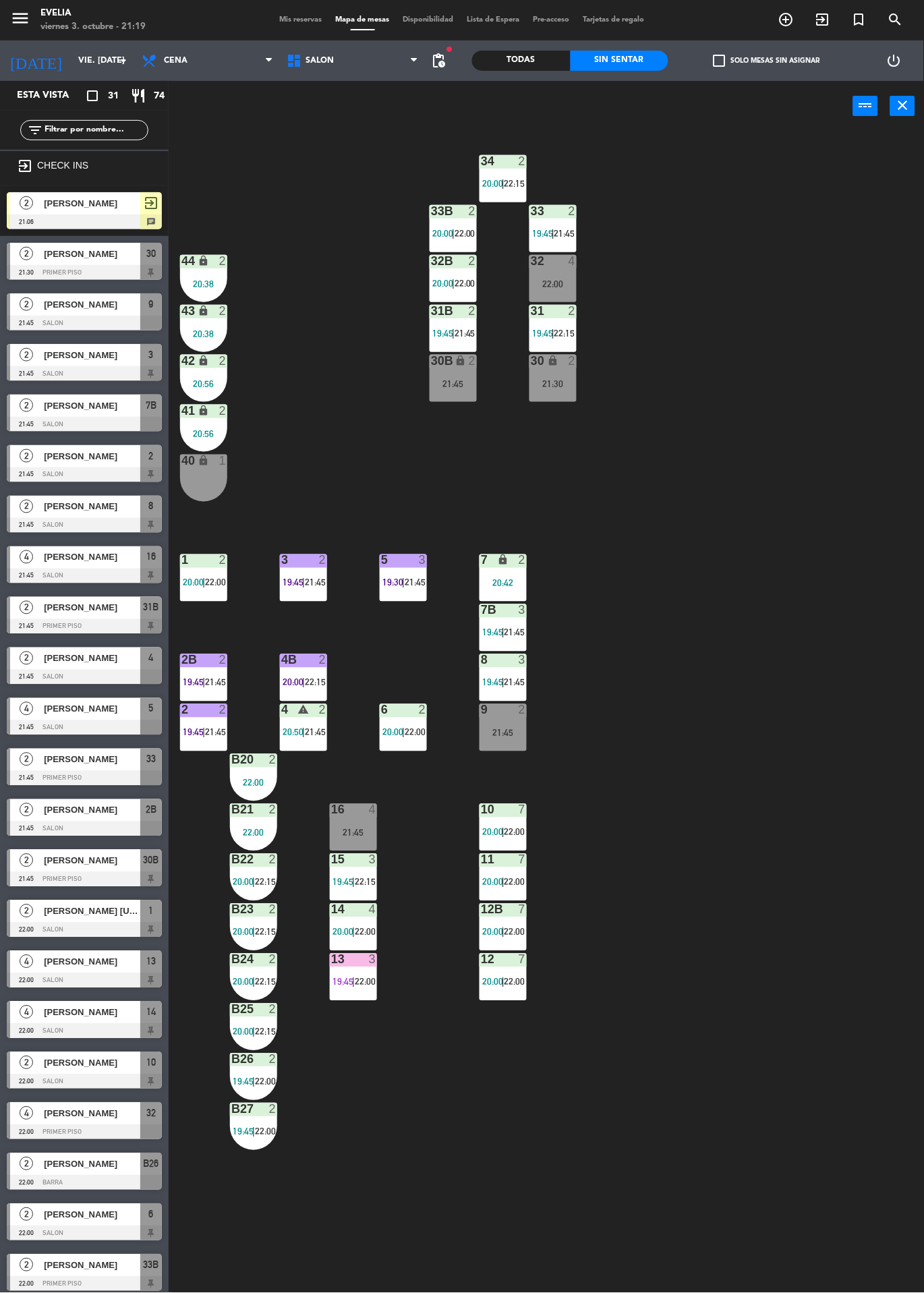
click at [221, 571] on div "1 2 20:00 | 22:00" at bounding box center [204, 579] width 48 height 48
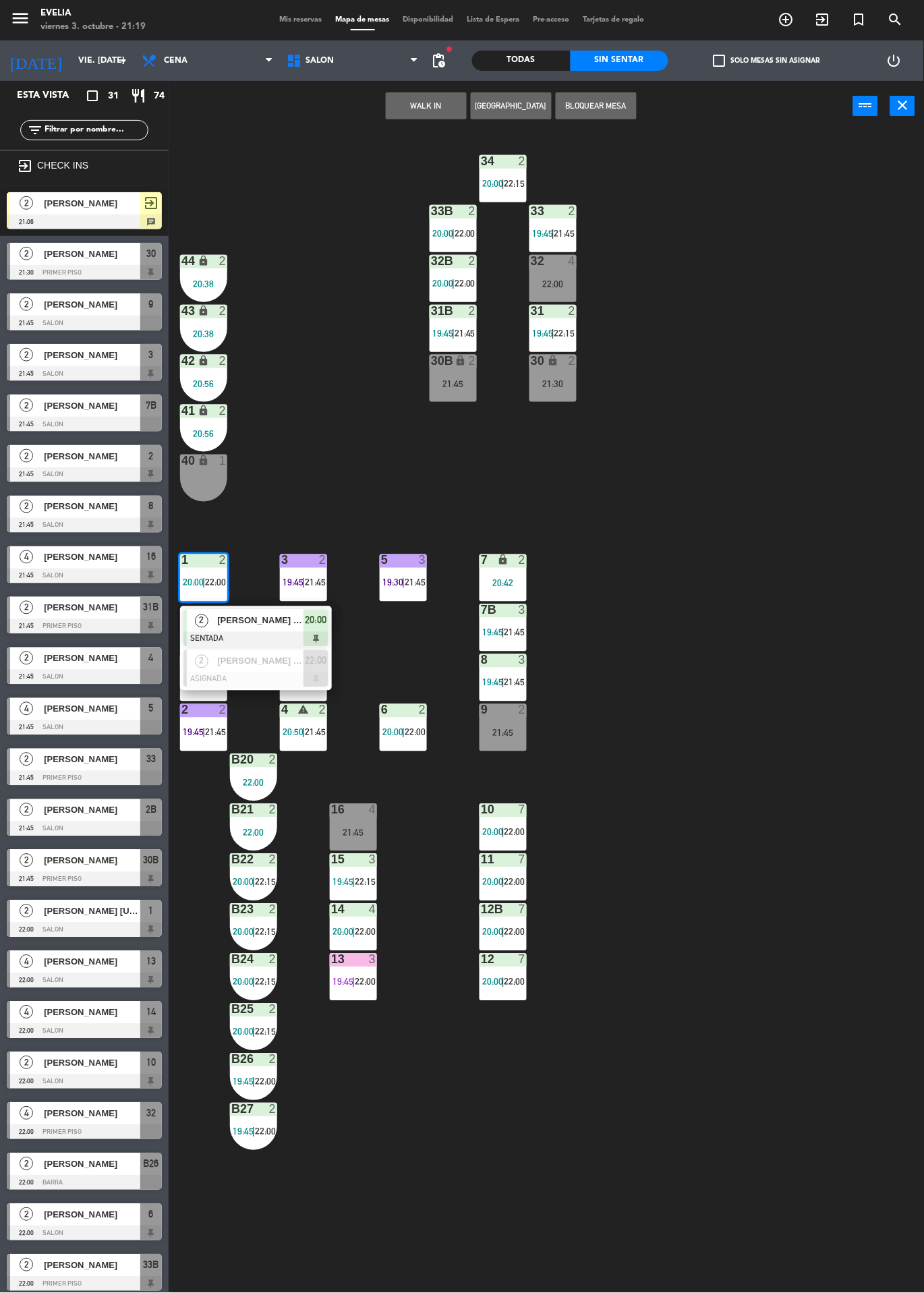
click at [271, 620] on span "[PERSON_NAME] [PERSON_NAME]" at bounding box center [260, 620] width 86 height 14
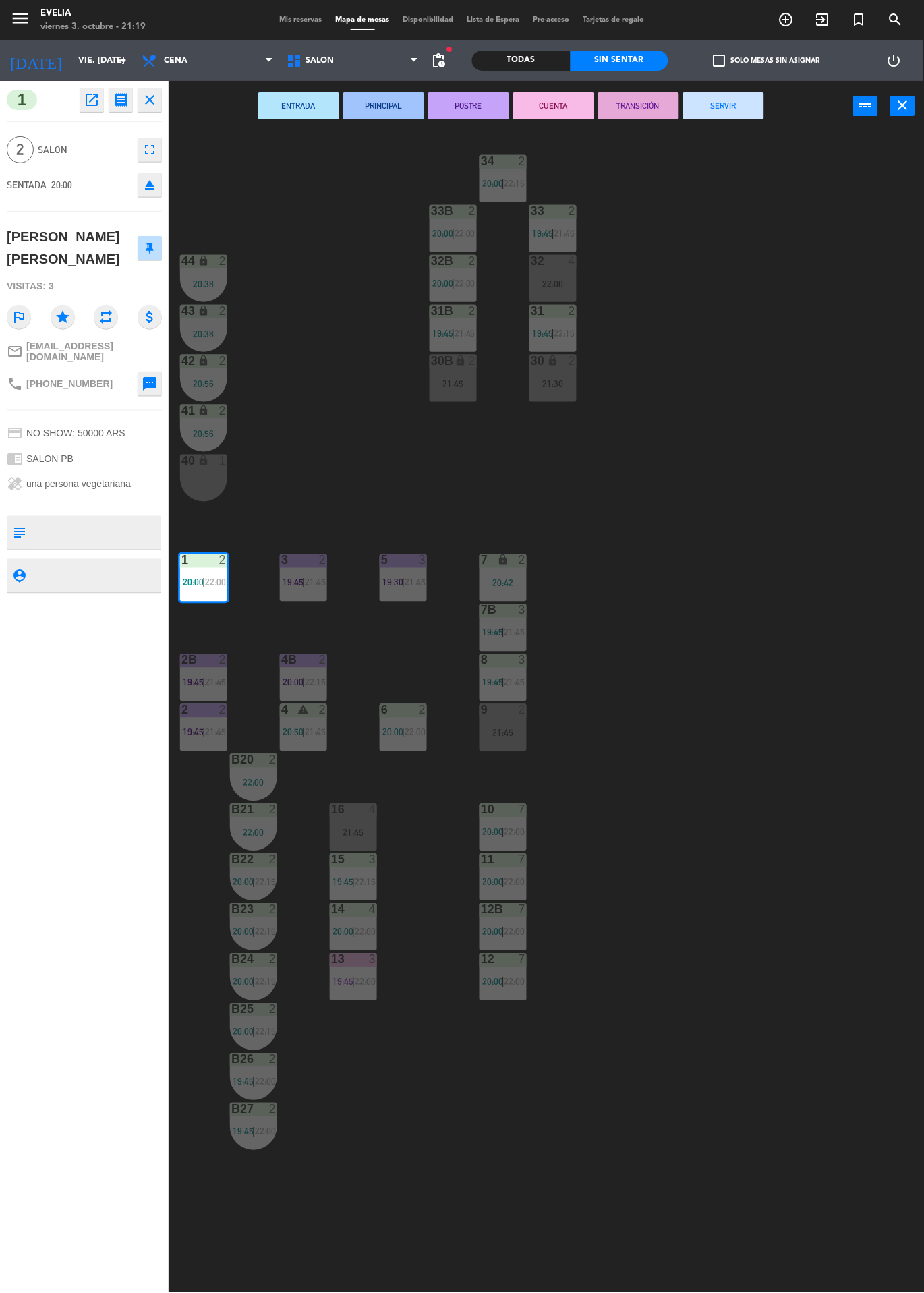
click at [456, 103] on button "POSTRE" at bounding box center [469, 105] width 81 height 27
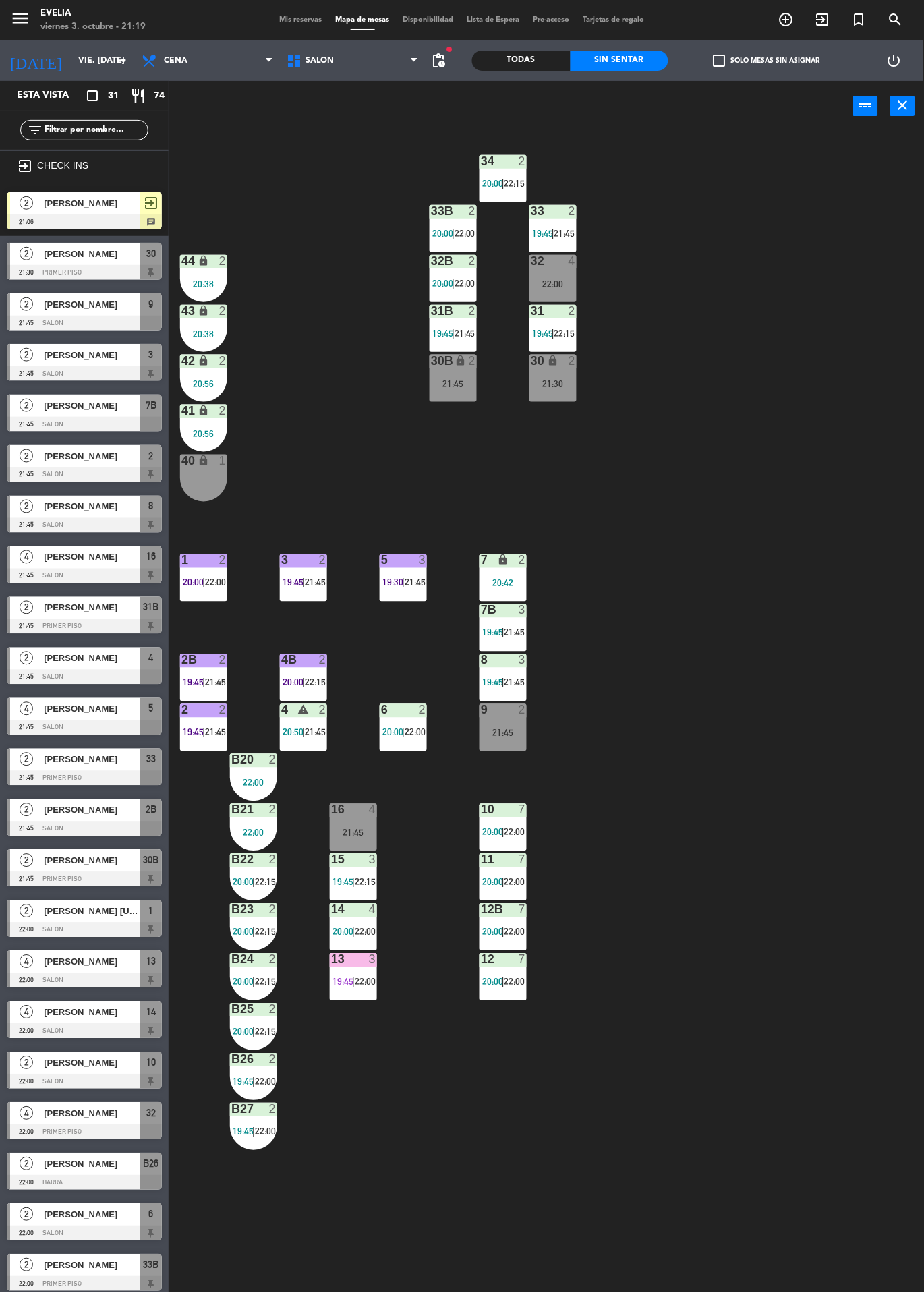
click at [6, 820] on div at bounding box center [8, 818] width 4 height 38
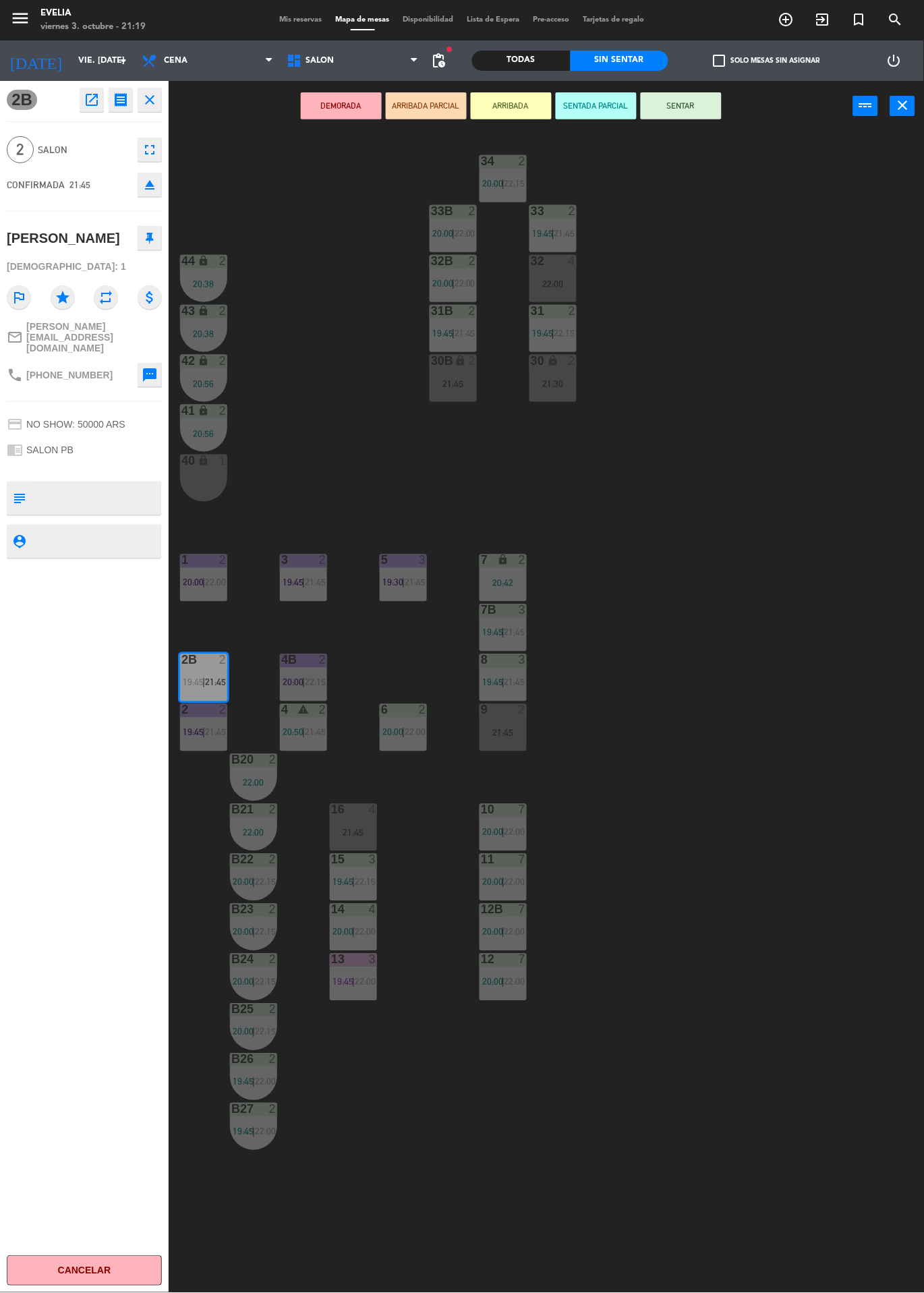
click at [837, 512] on div "34 2 20:00 | 22:15 33B 2 20:00 | 22:00 33 2 19:45 | 21:45 44 lock 2 20:38 32B 2…" at bounding box center [550, 712] width 746 height 1162
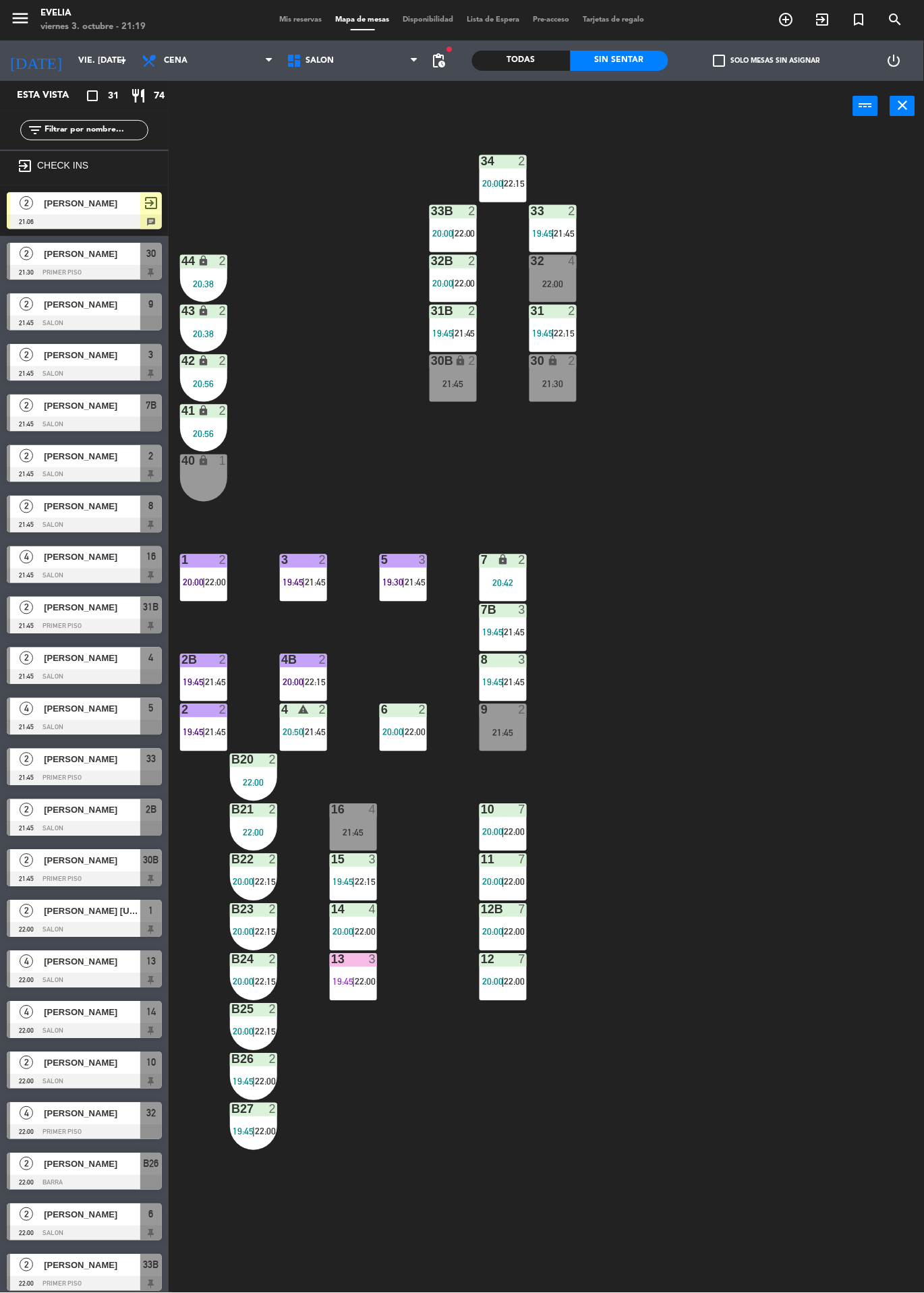
click at [203, 660] on div at bounding box center [204, 660] width 22 height 12
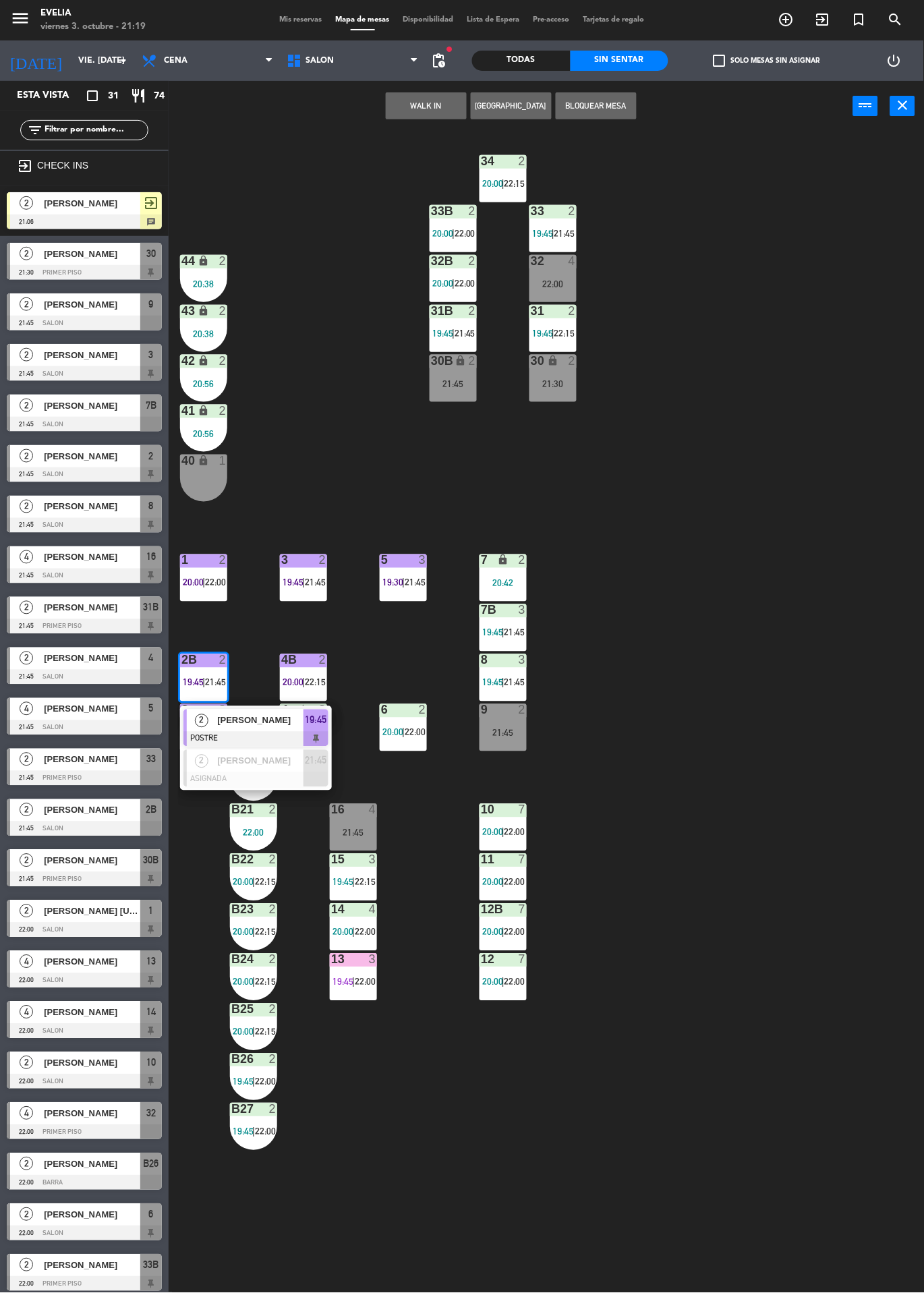
click at [709, 490] on div "34 2 20:00 | 22:15 33B 2 20:00 | 22:00 33 2 19:45 | 21:45 44 lock 2 20:38 32B 2…" at bounding box center [550, 712] width 746 height 1162
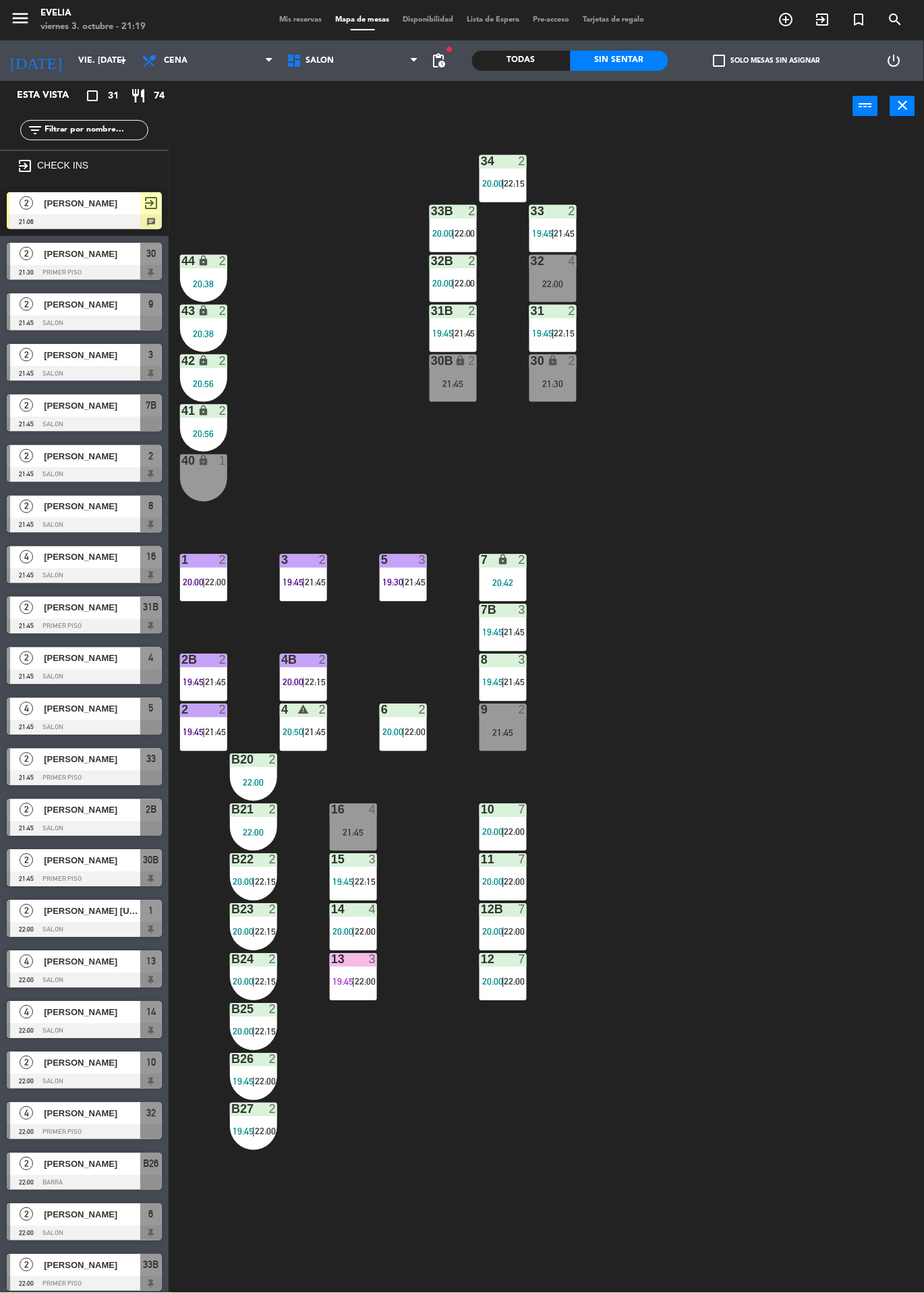
click at [521, 734] on div "21:45" at bounding box center [504, 733] width 48 height 9
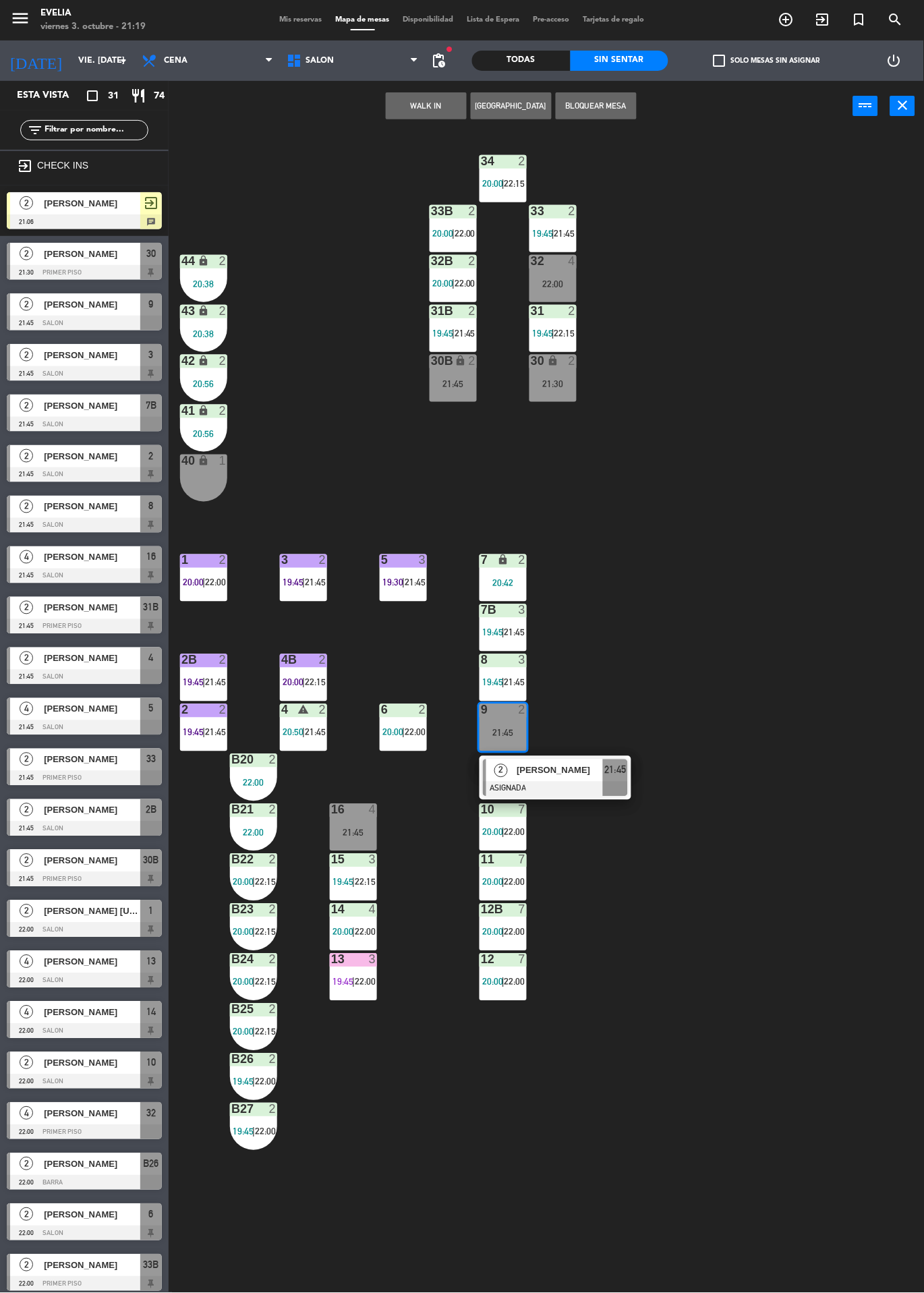
click at [773, 594] on div "34 2 20:00 | 22:15 33B 2 20:00 | 22:00 33 2 19:45 | 21:45 44 lock 2 20:38 32B 2…" at bounding box center [550, 712] width 746 height 1162
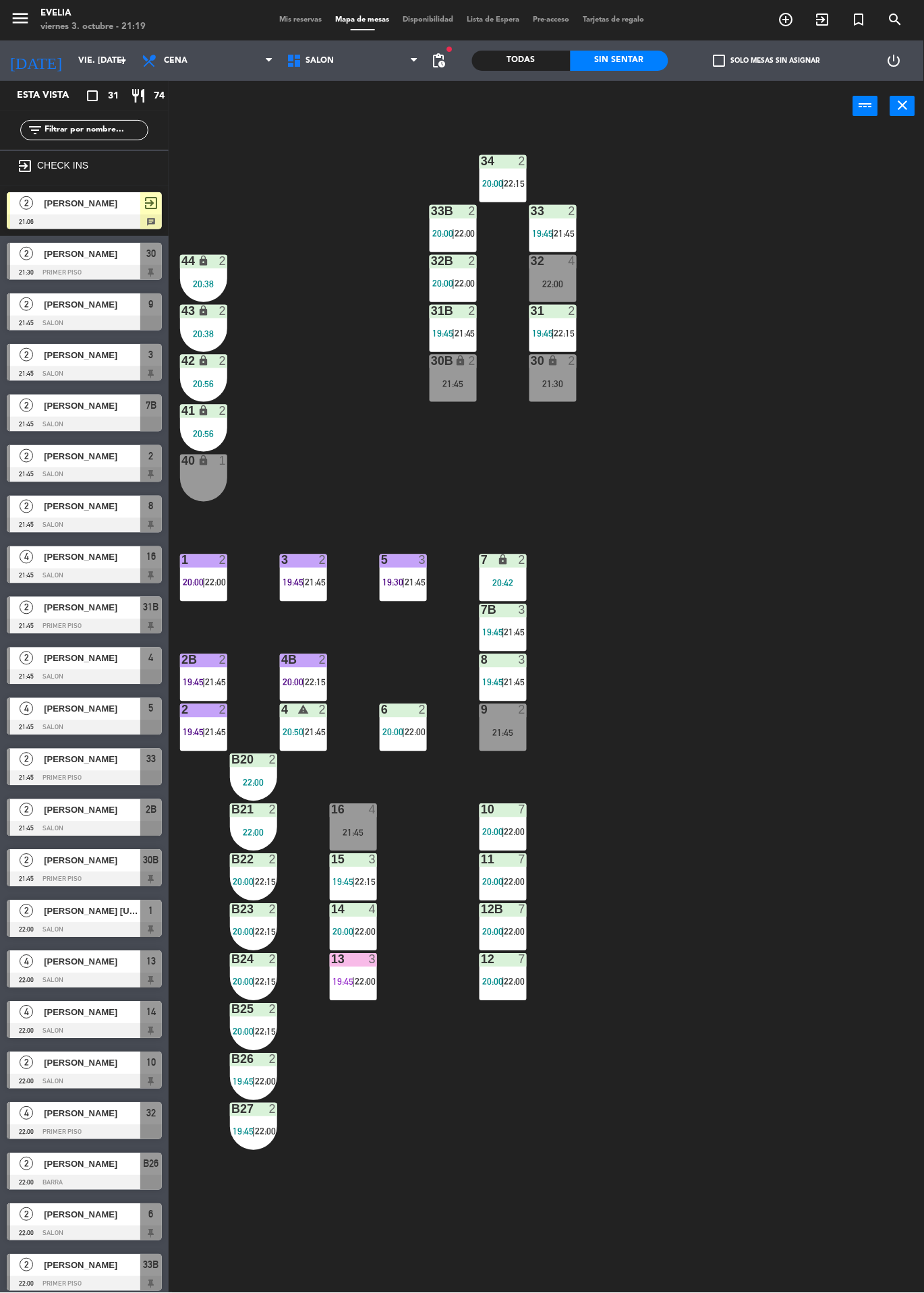
click at [223, 560] on div "2" at bounding box center [223, 560] width 8 height 12
click at [204, 682] on span "|" at bounding box center [203, 683] width 3 height 11
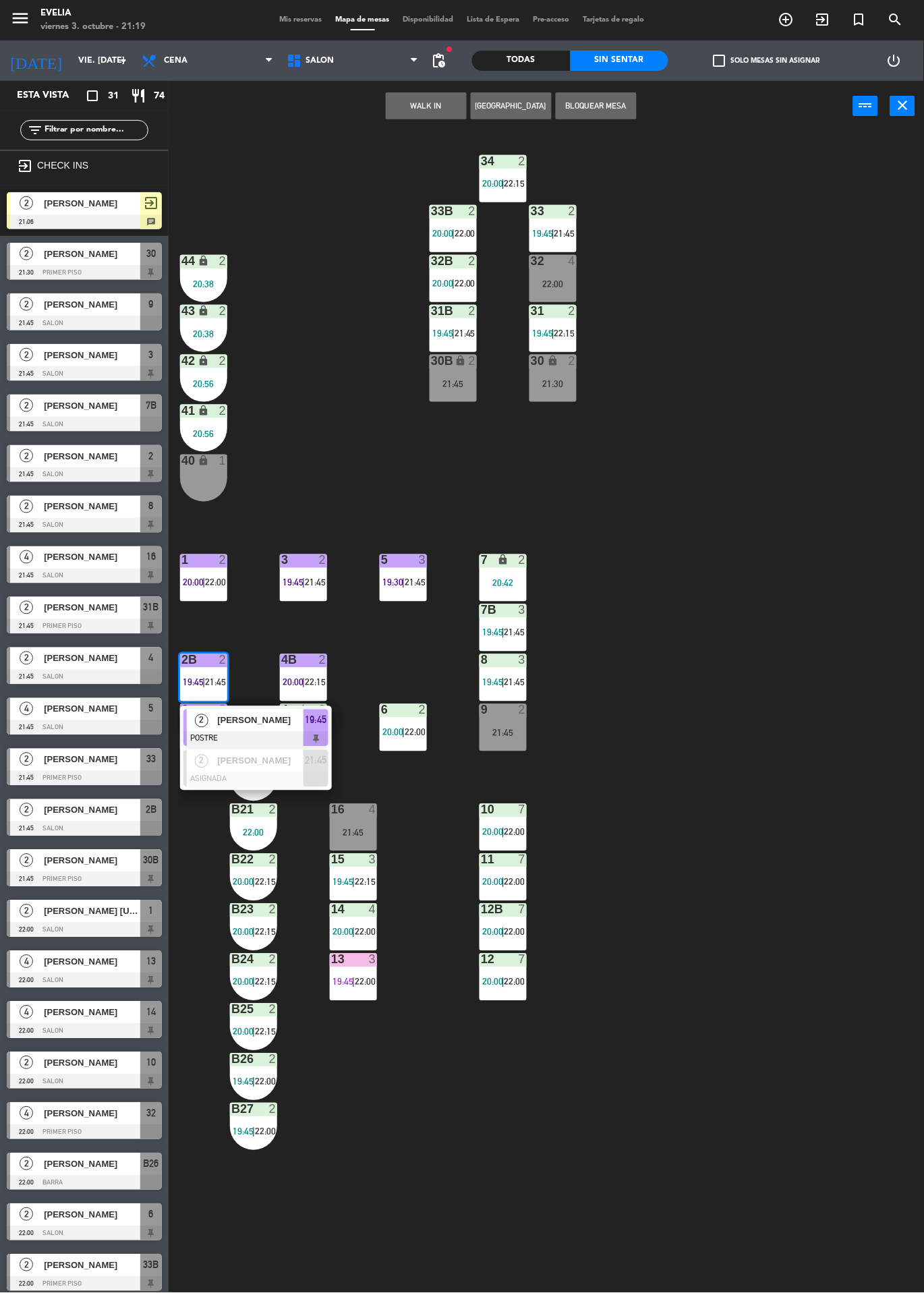
click at [308, 786] on div at bounding box center [255, 780] width 145 height 15
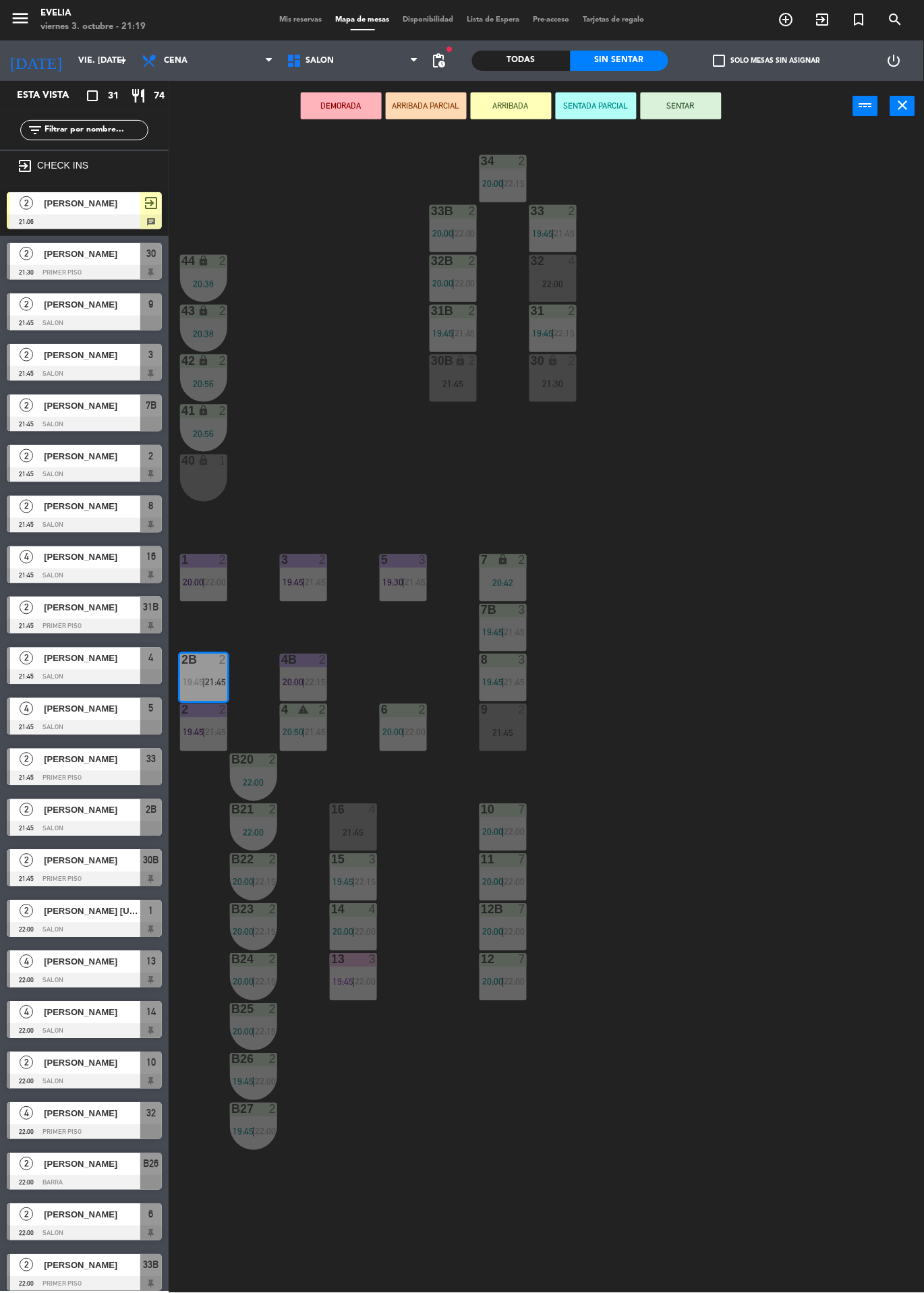
click at [510, 747] on div "9 2 21:45" at bounding box center [504, 728] width 48 height 48
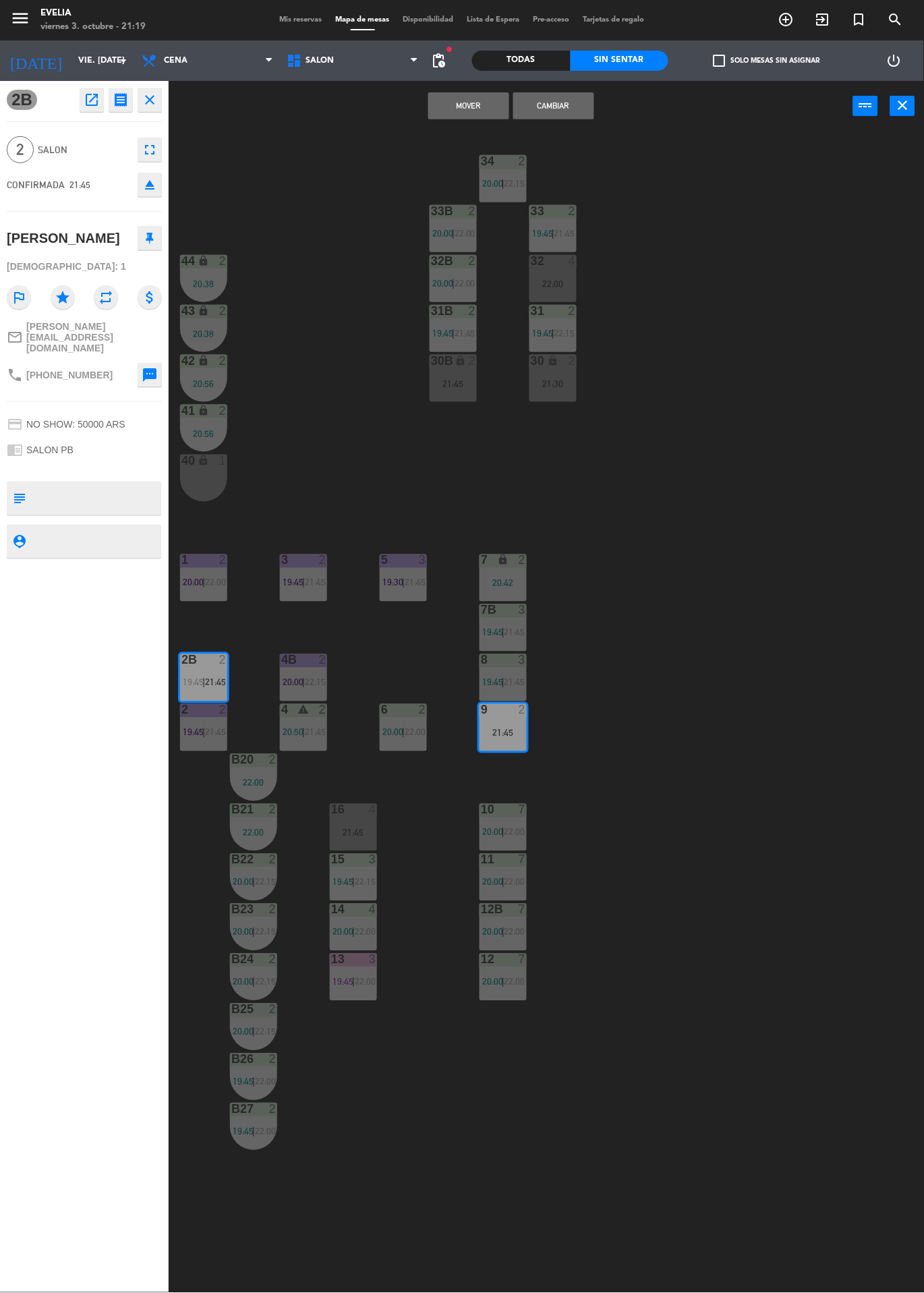
click at [586, 110] on button "Cambiar" at bounding box center [554, 105] width 81 height 27
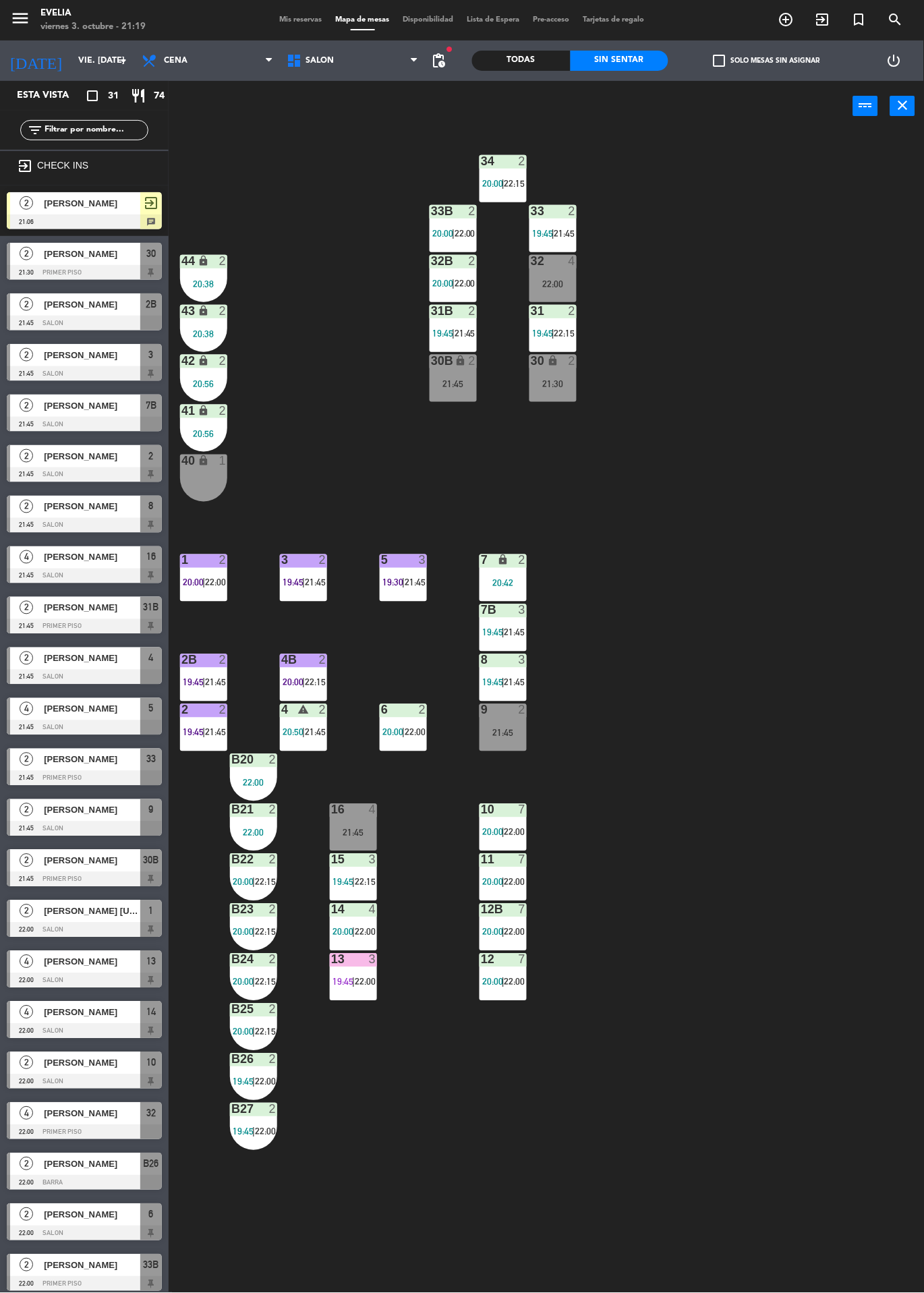
click at [523, 749] on div "9 2 21:45" at bounding box center [504, 728] width 48 height 48
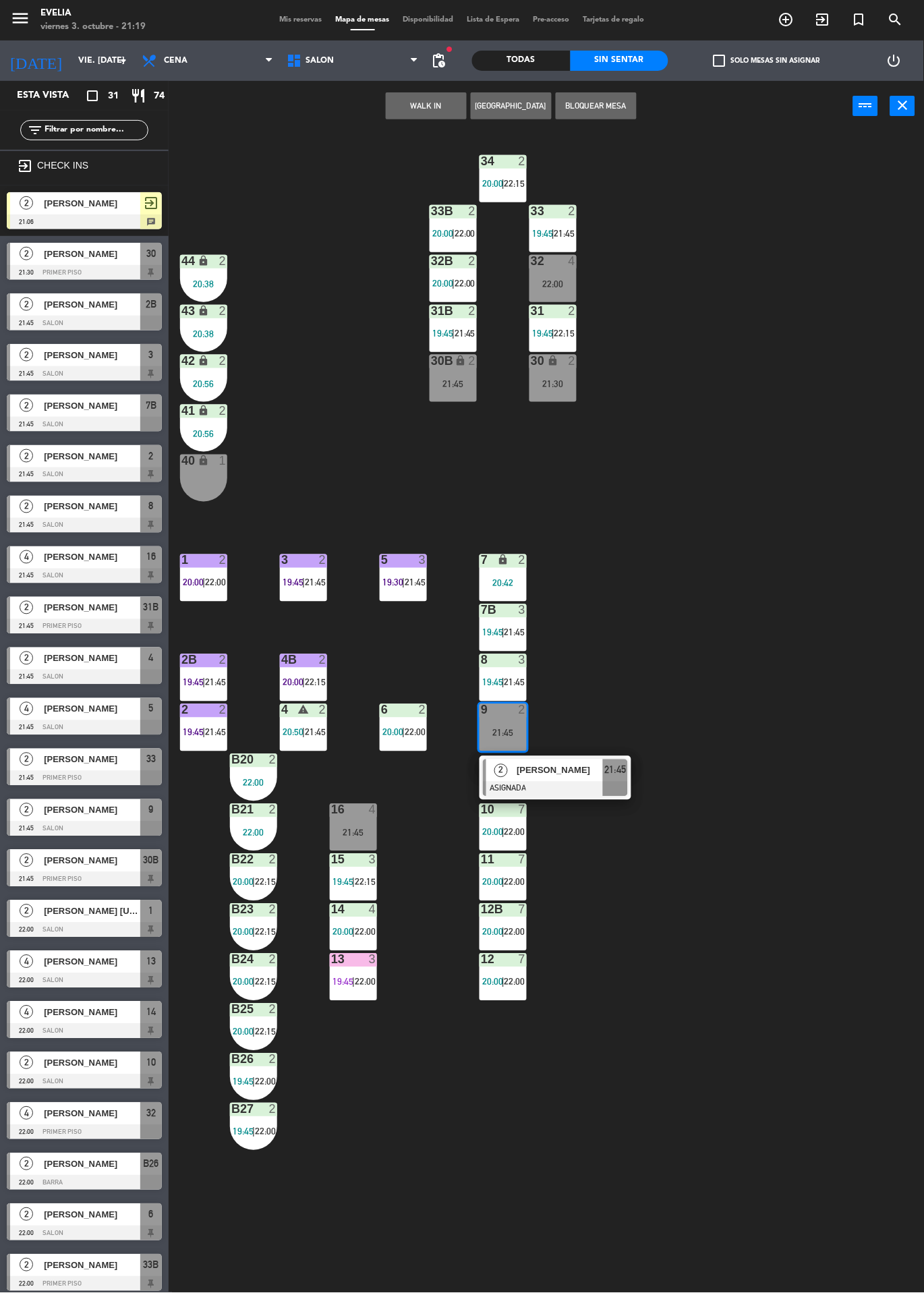
click at [614, 790] on div at bounding box center [555, 789] width 145 height 15
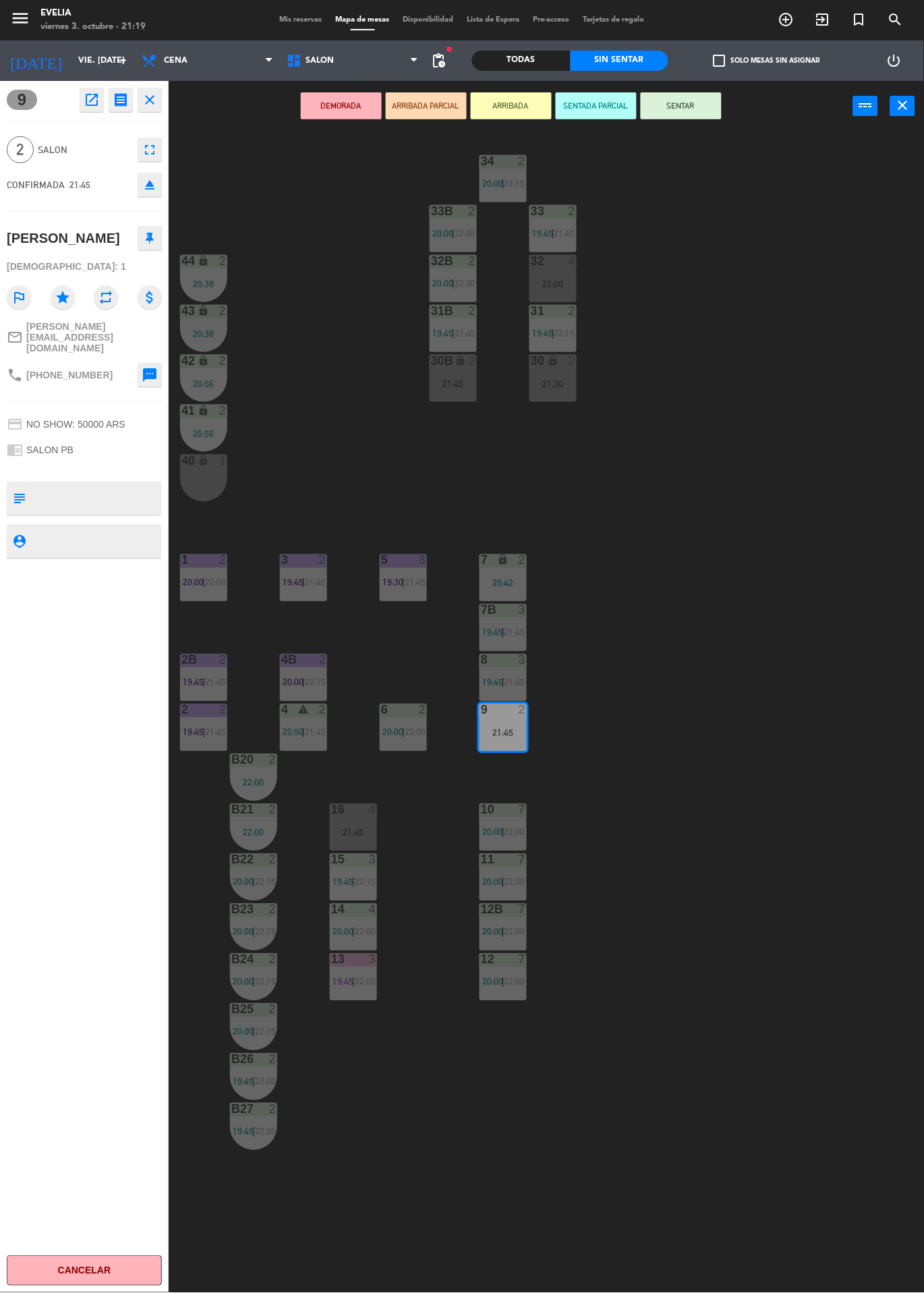
click at [703, 114] on button "SENTAR" at bounding box center [681, 105] width 81 height 27
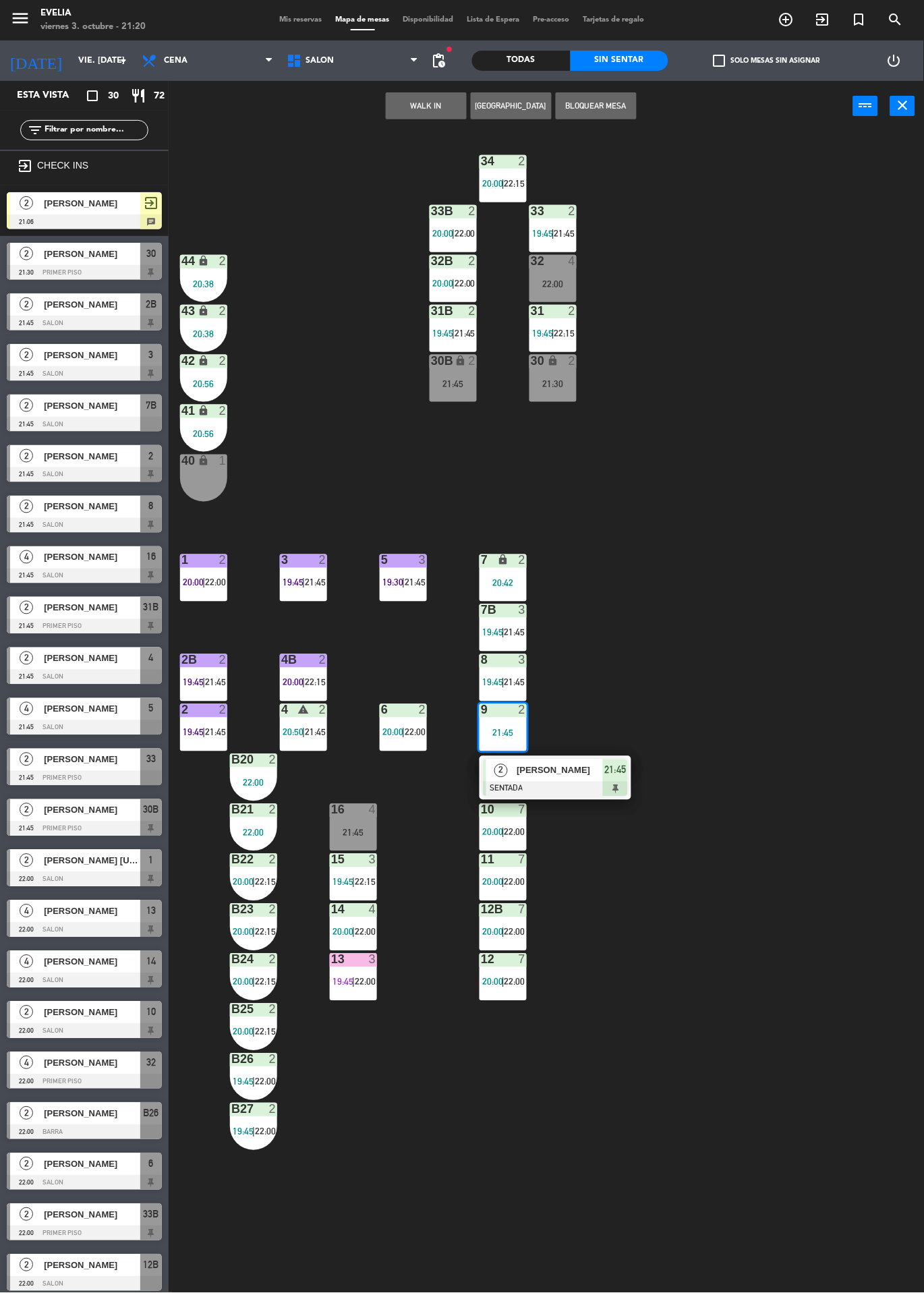
click at [701, 610] on div "34 2 20:00 | 22:15 33B 2 20:00 | 22:00 33 2 19:45 | 21:45 44 lock 2 20:38 32B 2…" at bounding box center [550, 712] width 746 height 1162
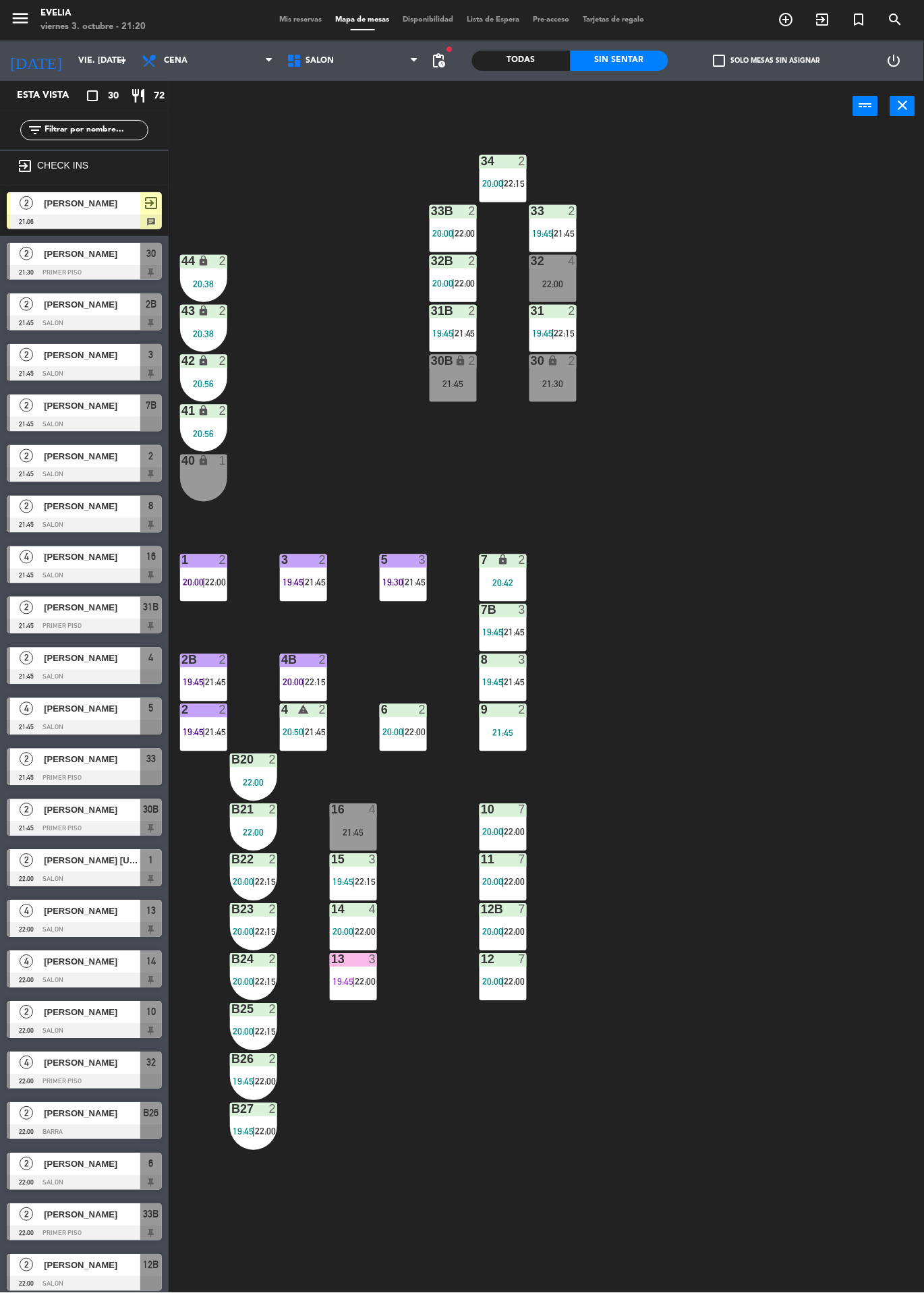
click at [373, 860] on div "3" at bounding box center [373, 860] width 8 height 12
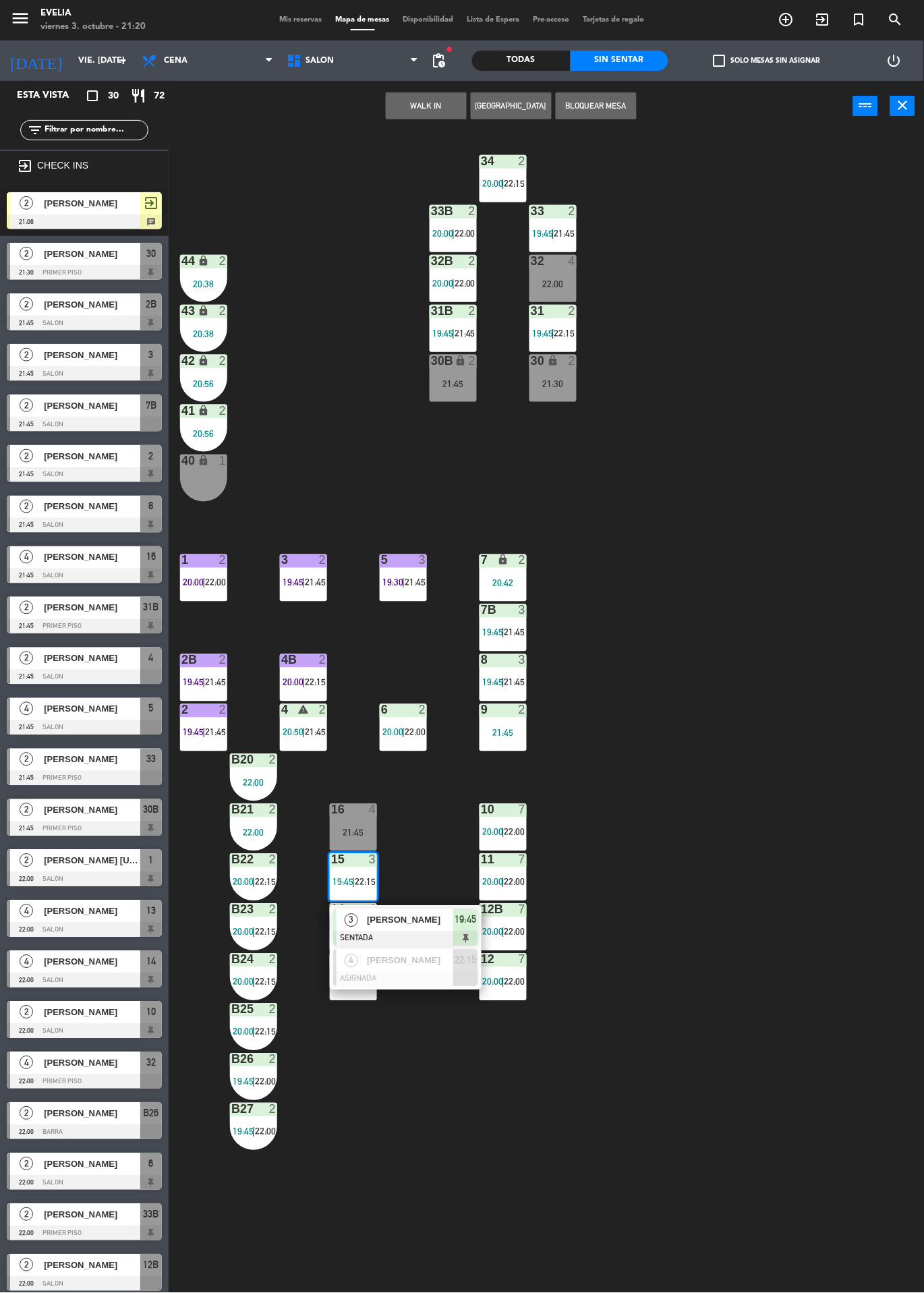
click at [446, 922] on span "[PERSON_NAME]" at bounding box center [410, 919] width 86 height 14
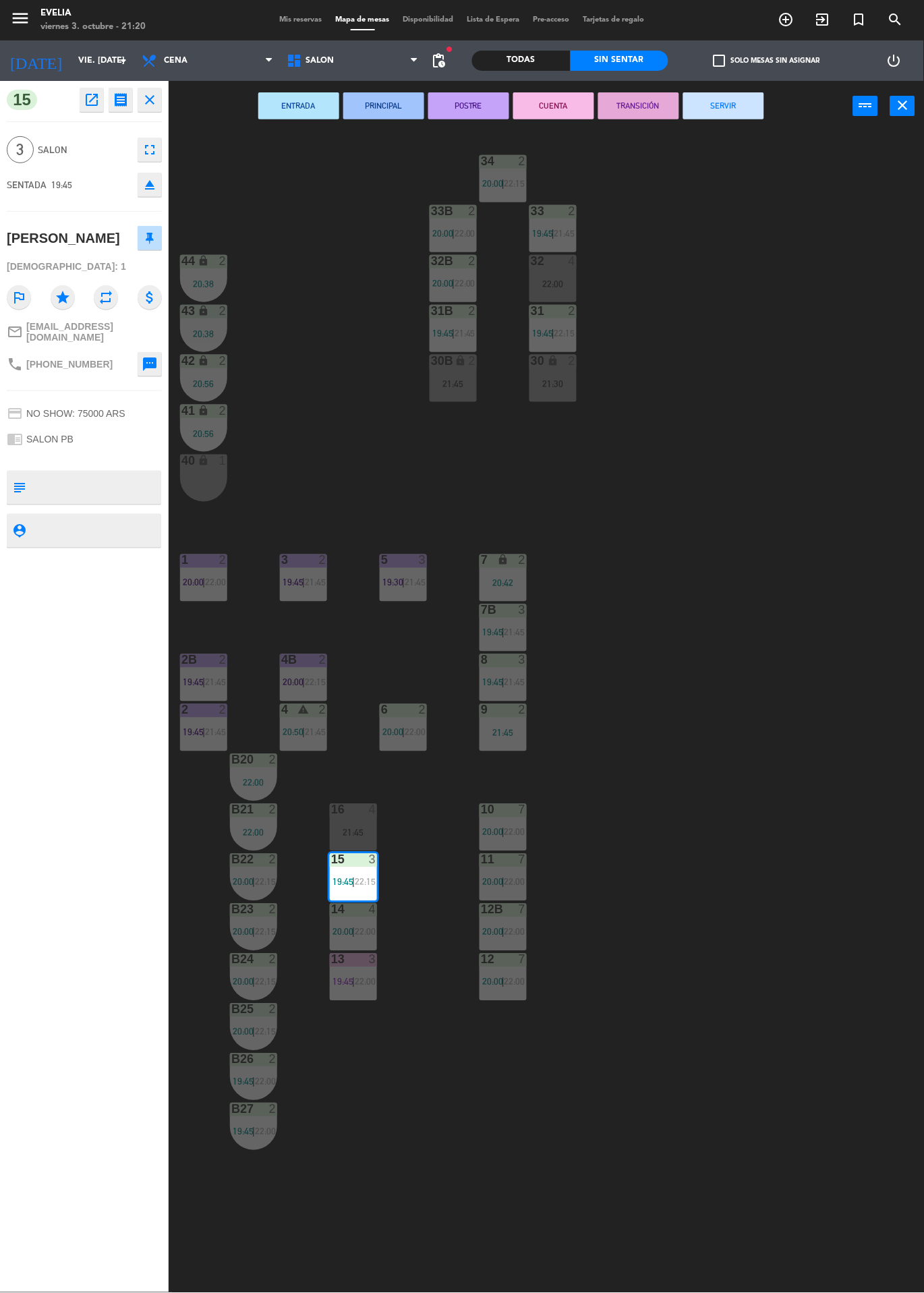
click at [564, 110] on button "CUENTA" at bounding box center [554, 105] width 81 height 27
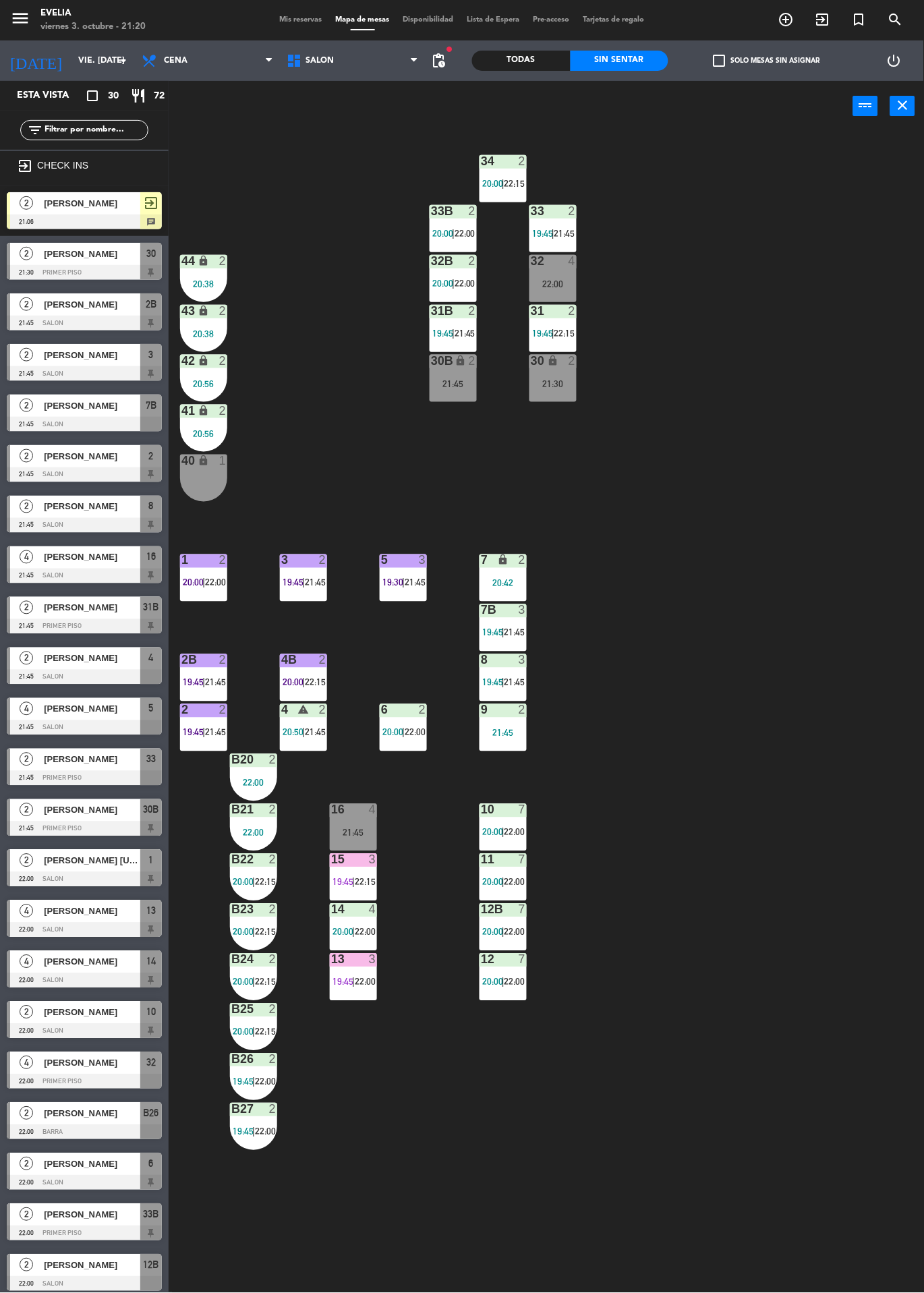
click at [334, 877] on span "19:45" at bounding box center [342, 883] width 21 height 11
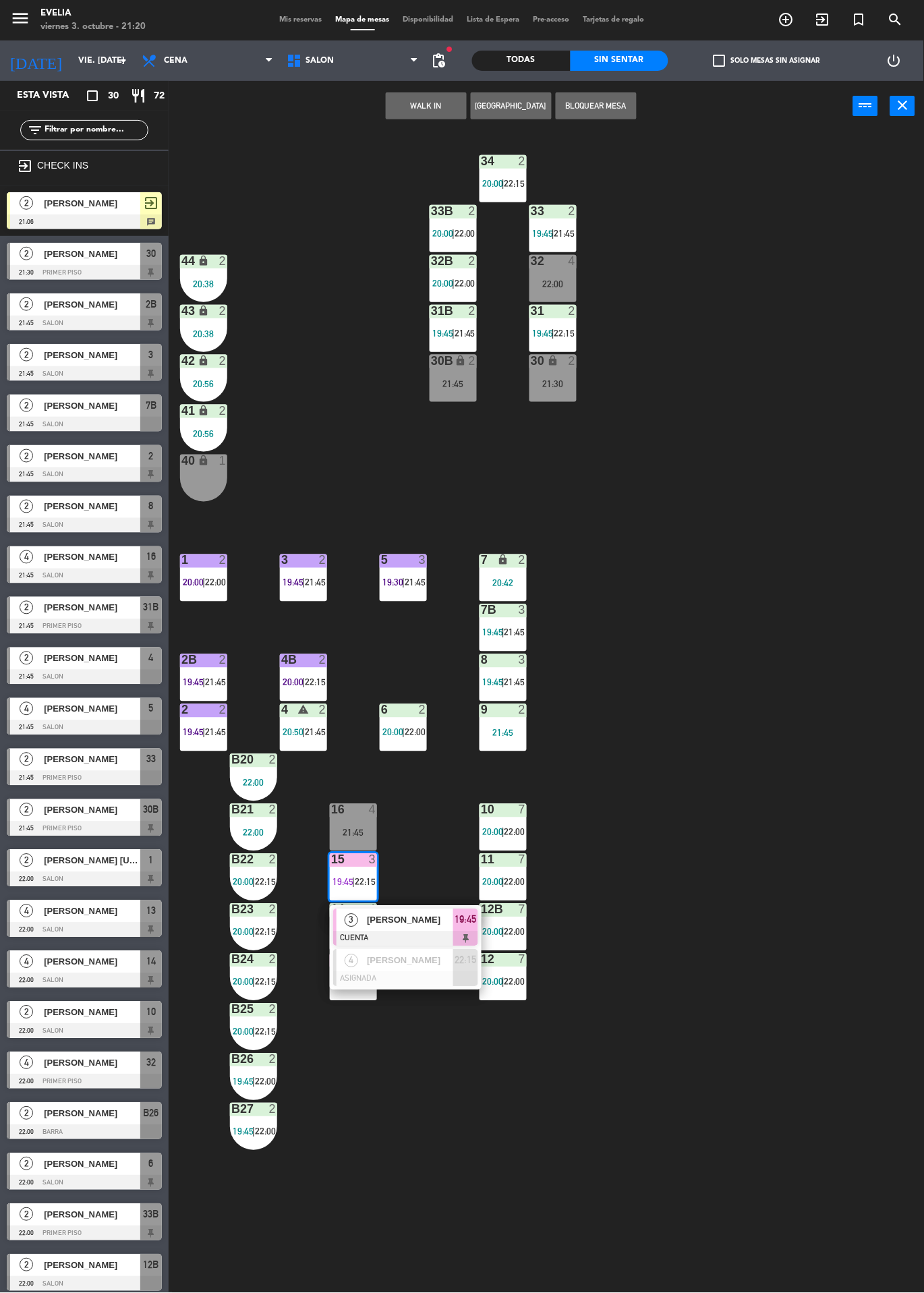
click at [437, 929] on div "[PERSON_NAME]" at bounding box center [409, 920] width 88 height 22
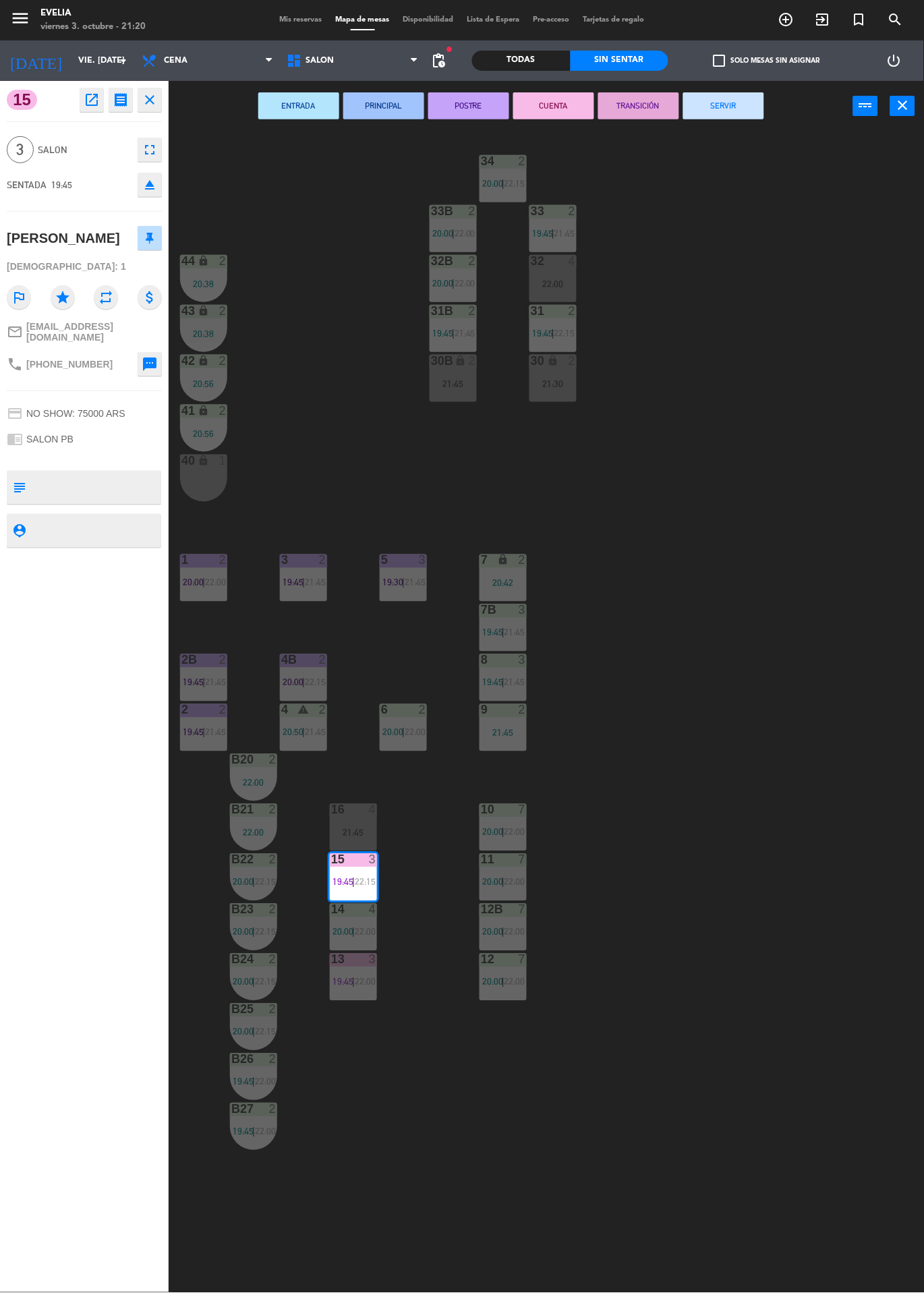
click at [495, 115] on button "POSTRE" at bounding box center [469, 105] width 81 height 27
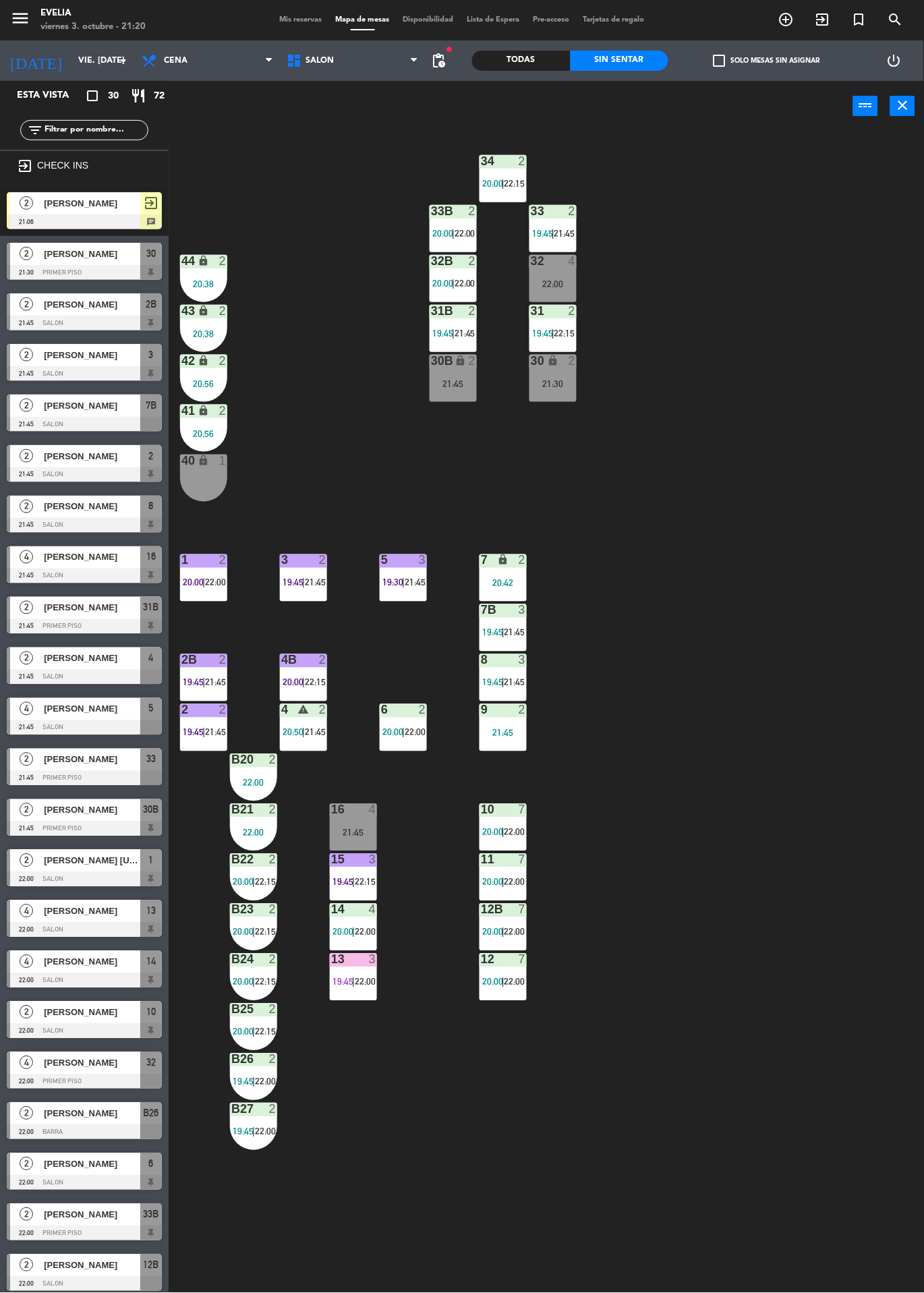
click at [350, 923] on div "14 4 20:00 | 22:00" at bounding box center [353, 928] width 48 height 48
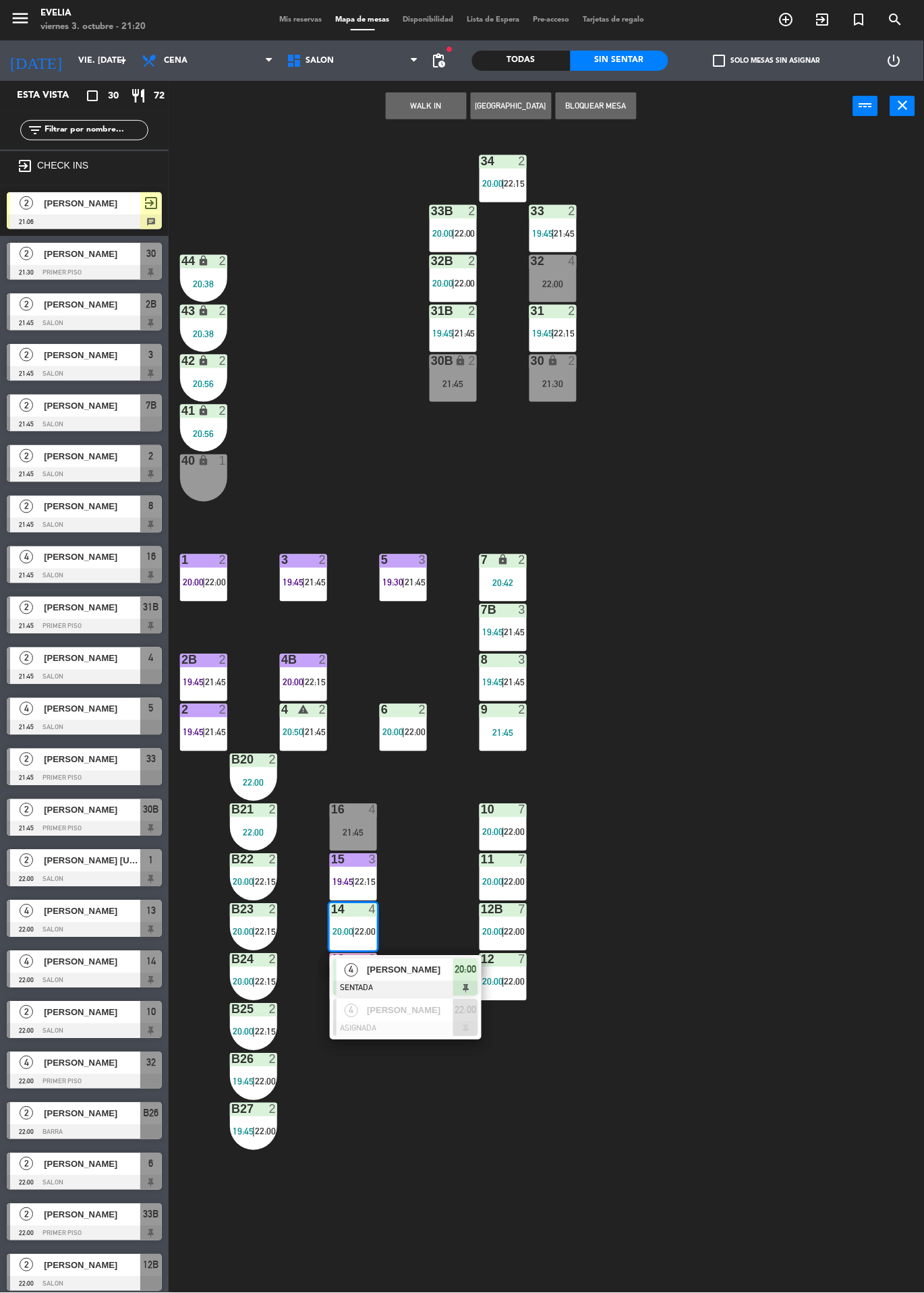
click at [447, 964] on span "[PERSON_NAME]" at bounding box center [410, 970] width 86 height 14
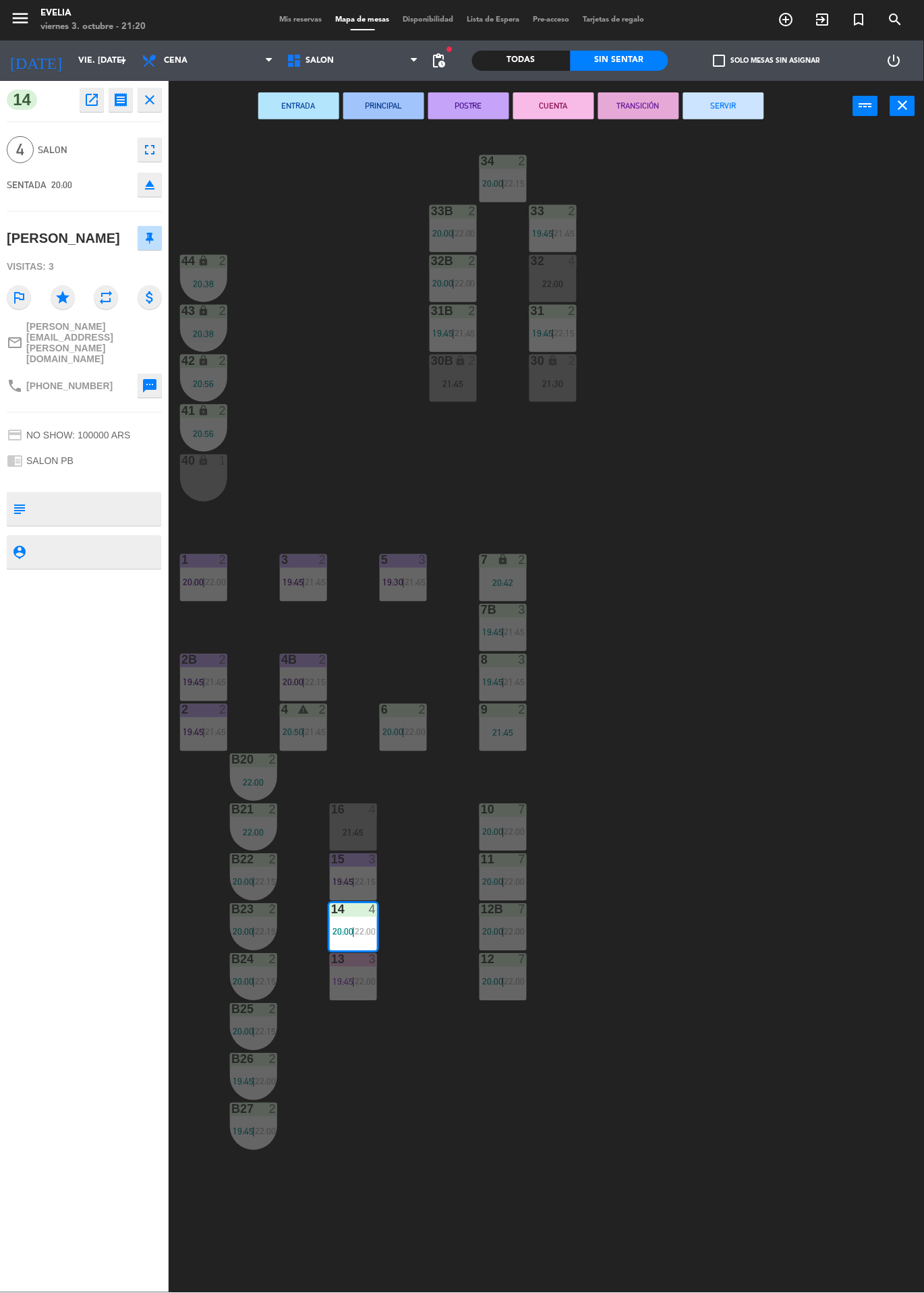
click at [498, 104] on button "POSTRE" at bounding box center [469, 105] width 81 height 27
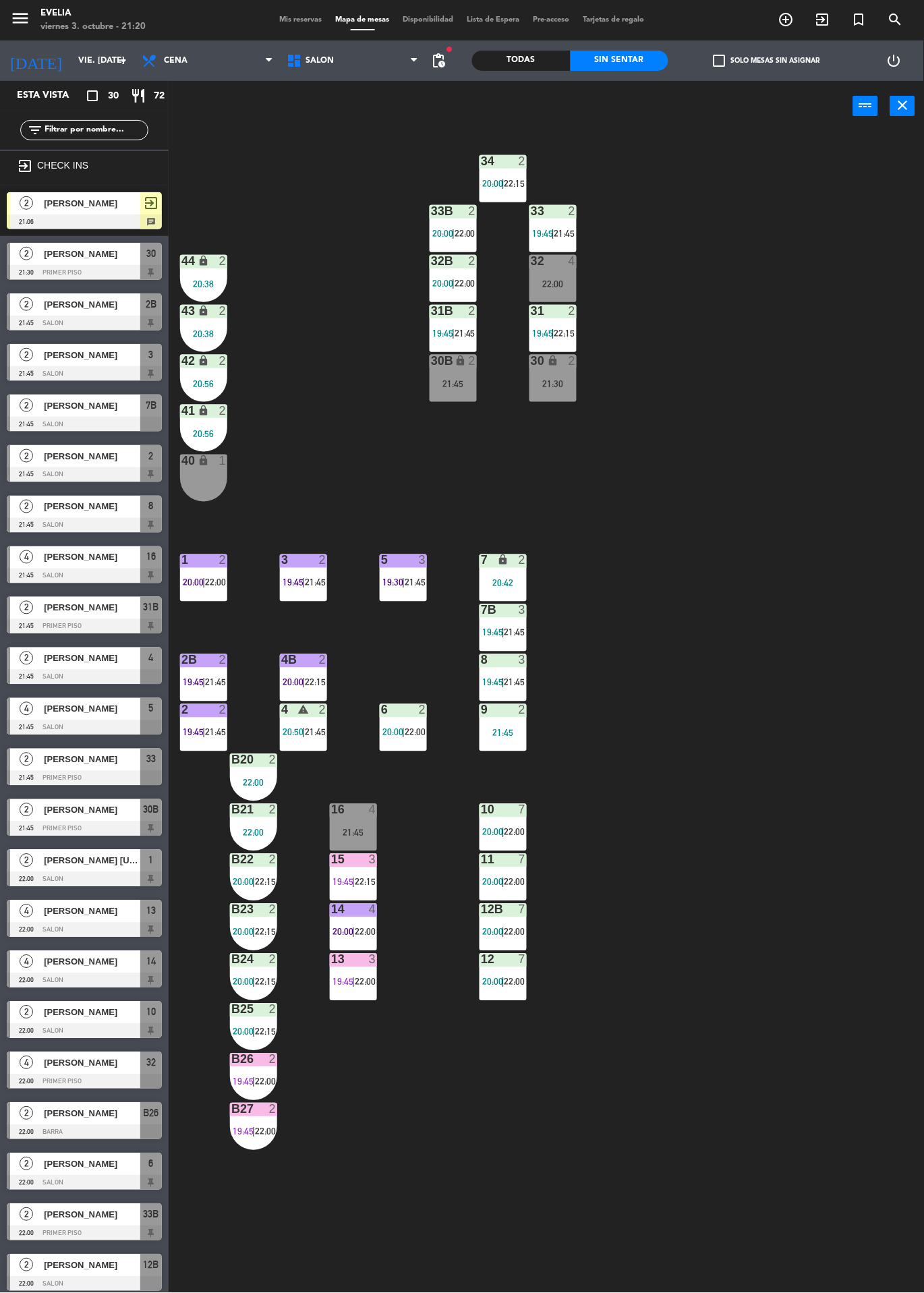
click at [462, 326] on div "31B 2 19:45 | 21:45" at bounding box center [453, 329] width 48 height 48
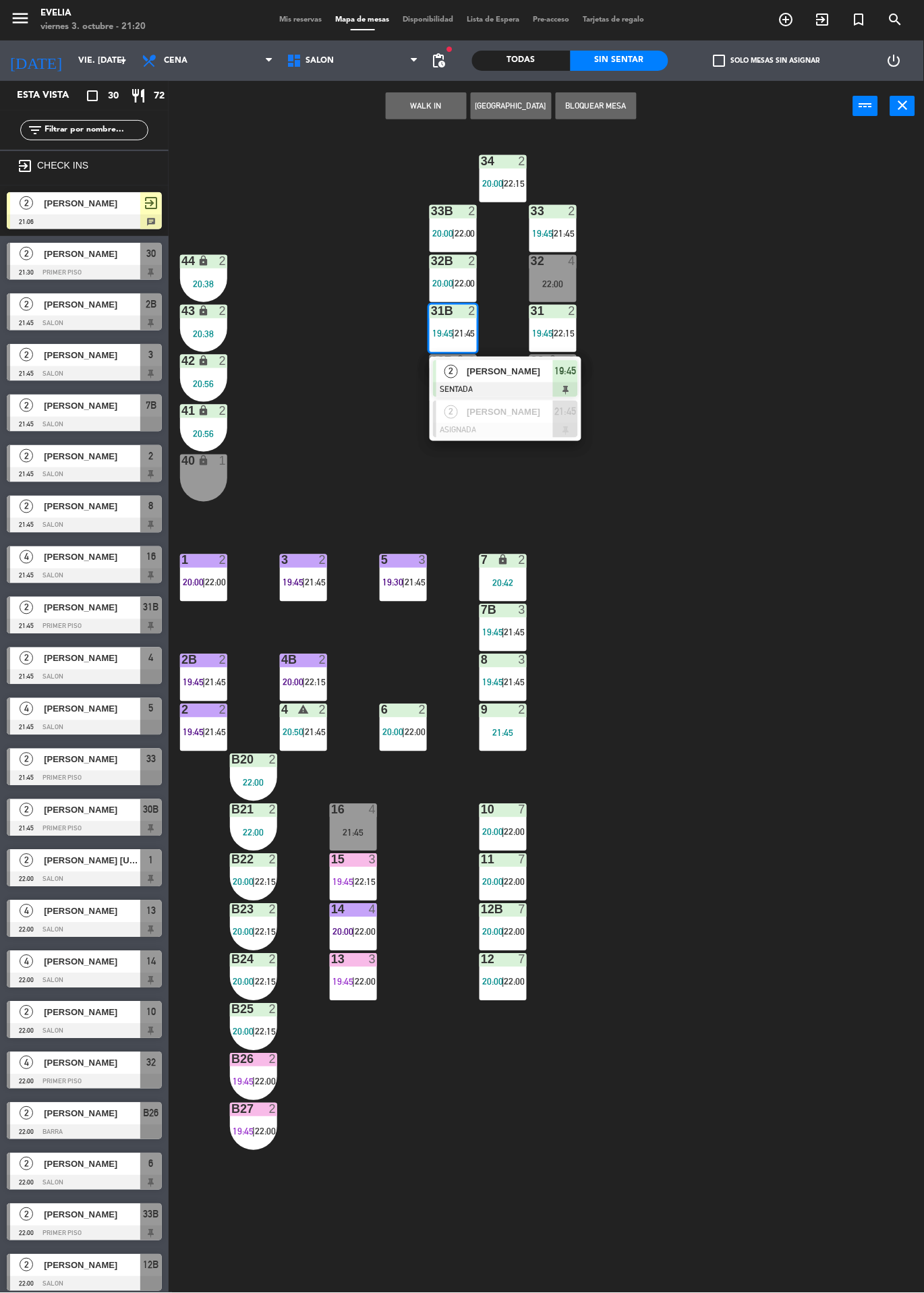
click at [536, 378] on span "[PERSON_NAME]" at bounding box center [510, 371] width 86 height 14
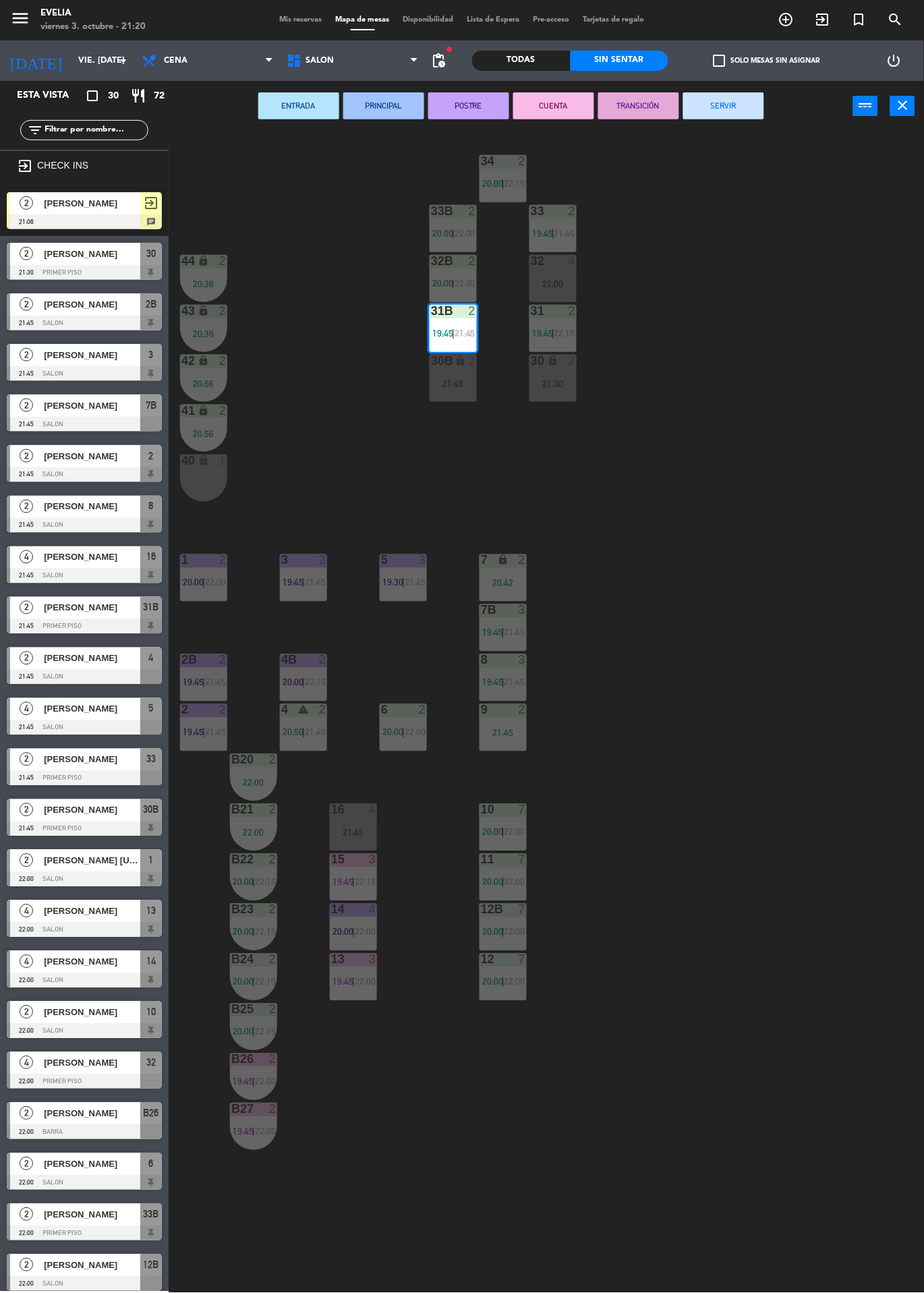
click at [794, 321] on div "34 2 20:00 | 22:15 33B 2 20:00 | 22:00 33 2 19:45 | 21:45 44 lock 2 20:38 32B 2…" at bounding box center [550, 712] width 746 height 1162
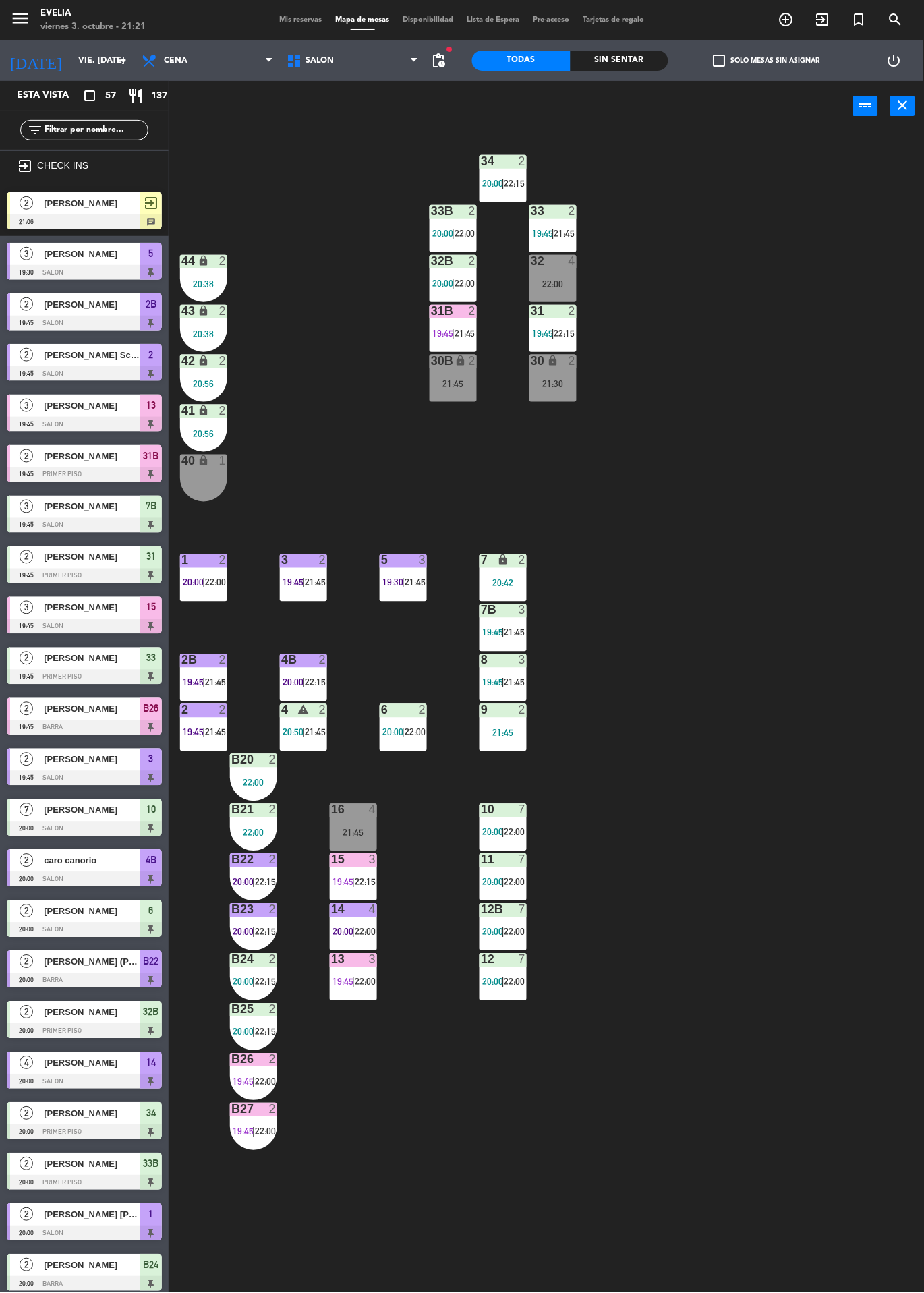
click at [8, 657] on div at bounding box center [8, 666] width 4 height 38
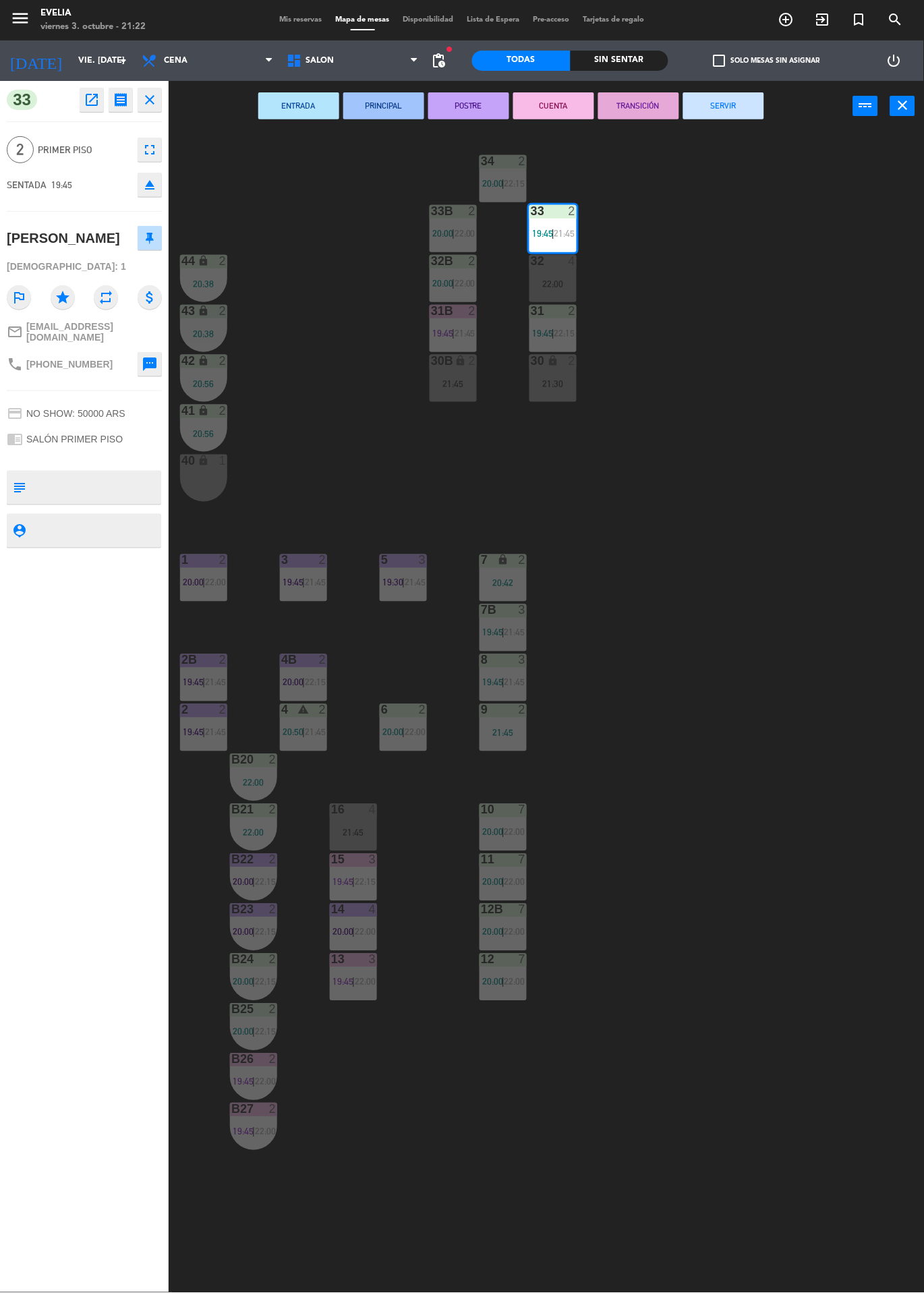
click at [823, 577] on div "34 2 20:00 | 22:15 33B 2 20:00 | 22:00 33 2 19:45 | 21:45 44 lock 2 20:38 32B 2…" at bounding box center [550, 712] width 746 height 1162
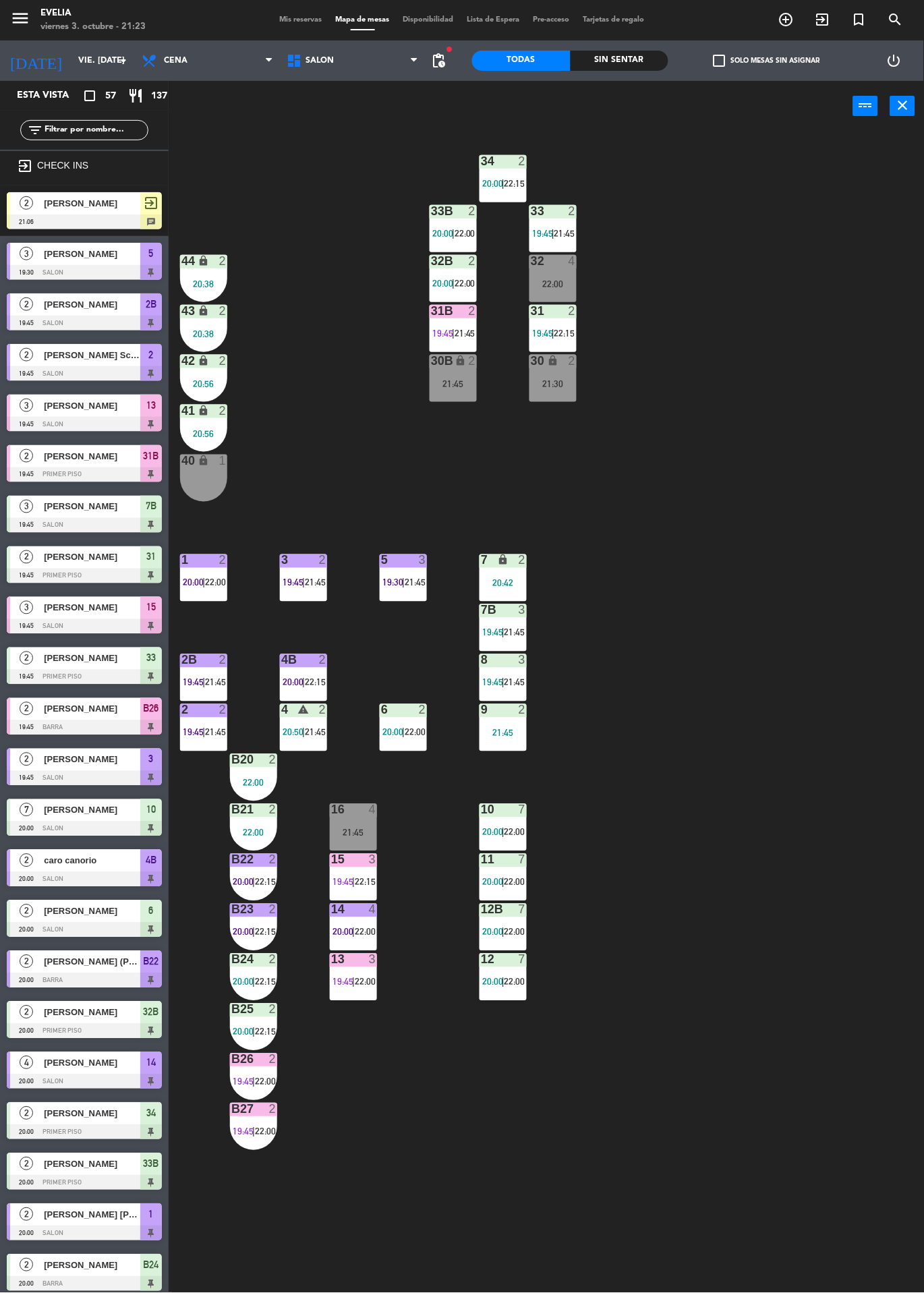
click at [342, 884] on span "19:45" at bounding box center [342, 883] width 21 height 11
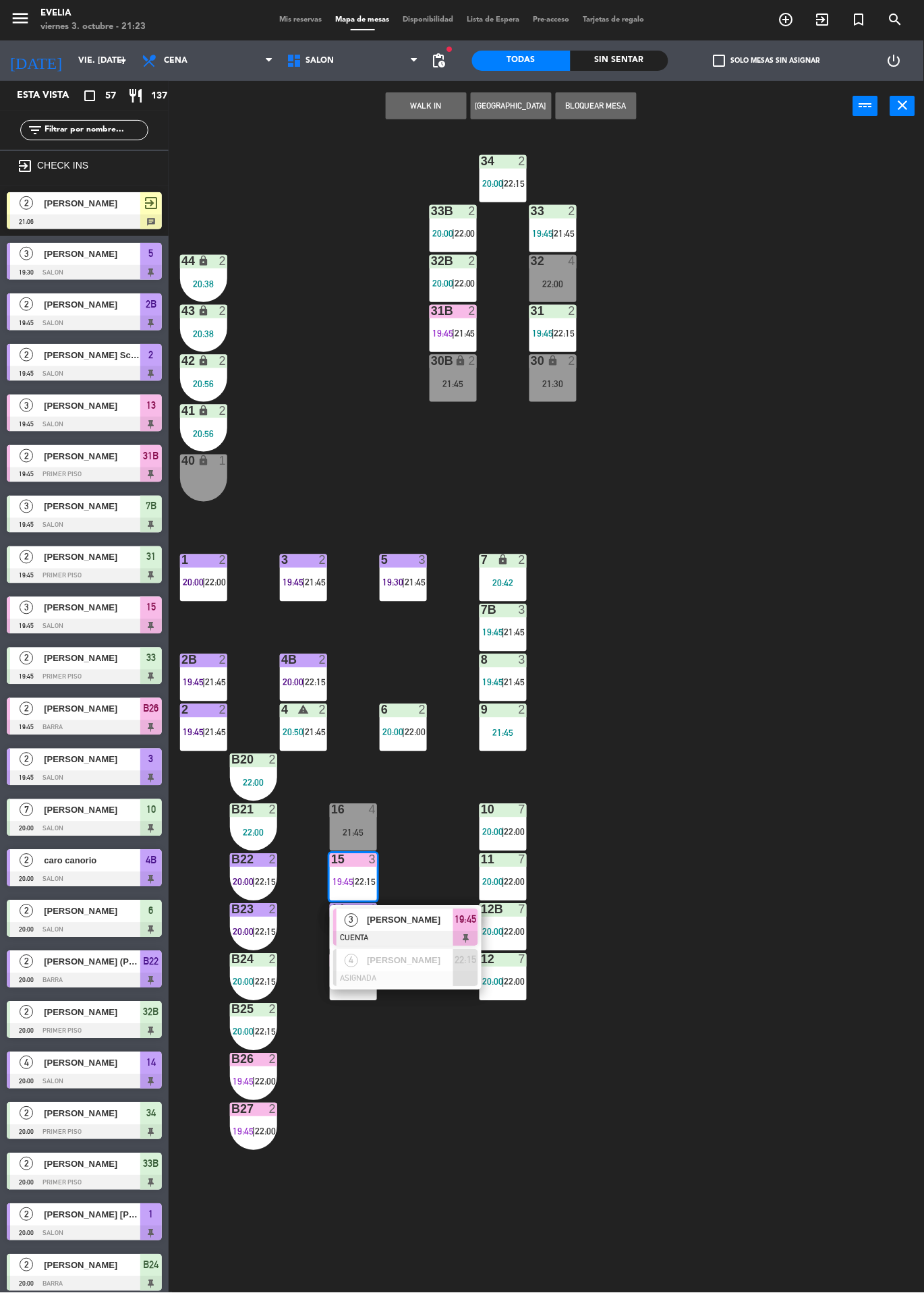
click at [422, 918] on span "[PERSON_NAME]" at bounding box center [410, 919] width 86 height 14
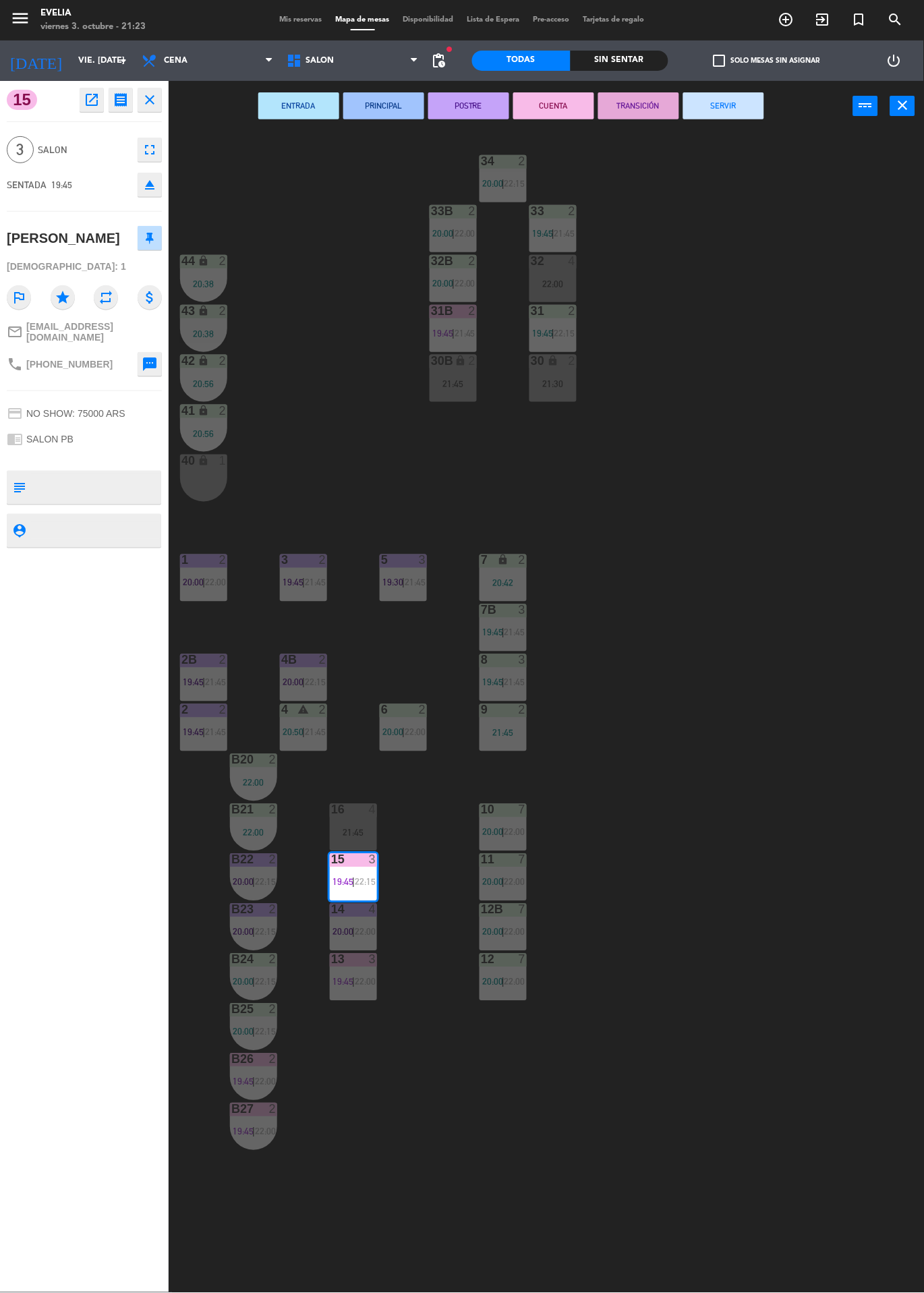
click at [717, 93] on button "SERVIR" at bounding box center [723, 105] width 81 height 27
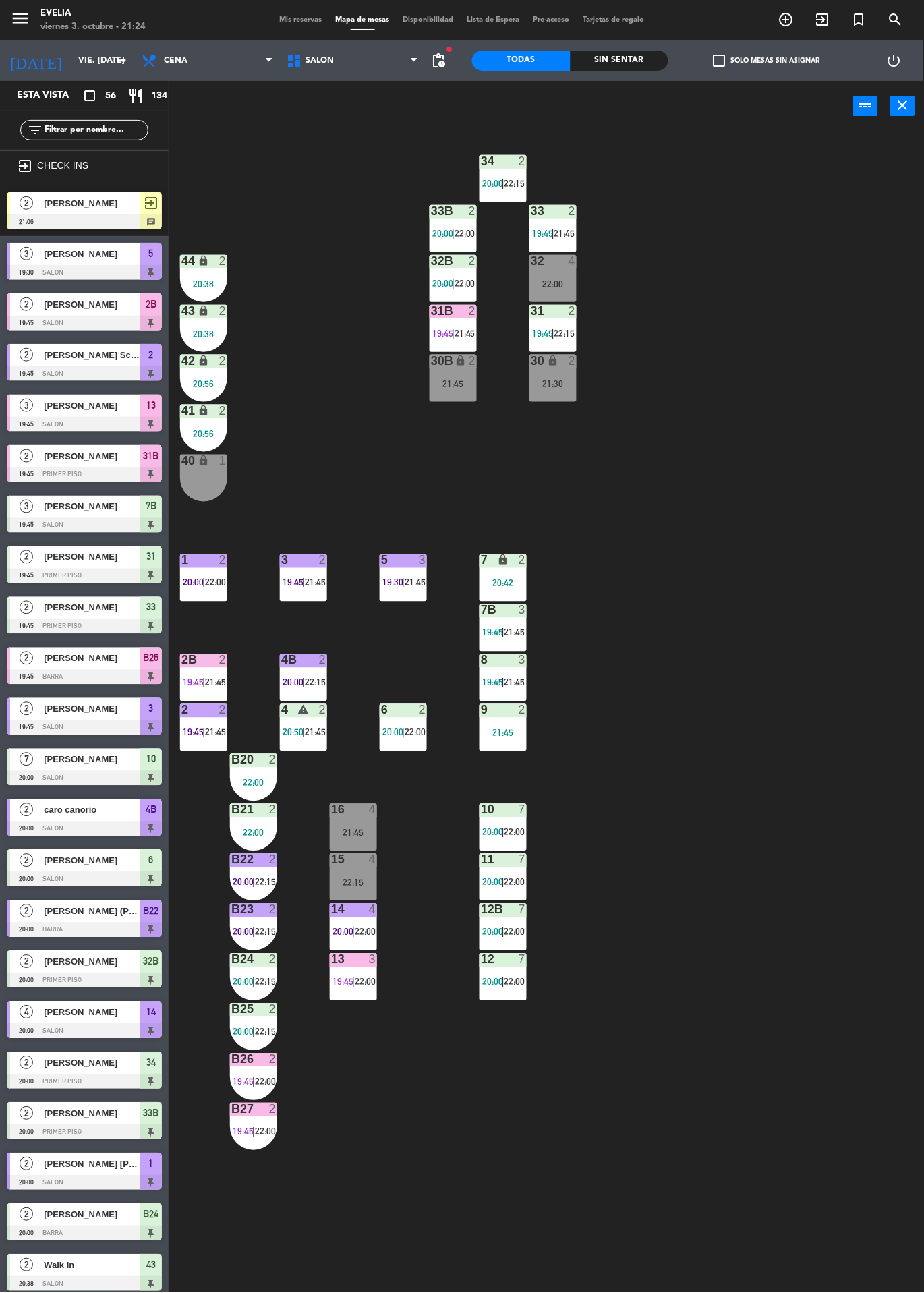
click at [516, 160] on div "2" at bounding box center [526, 160] width 22 height 12
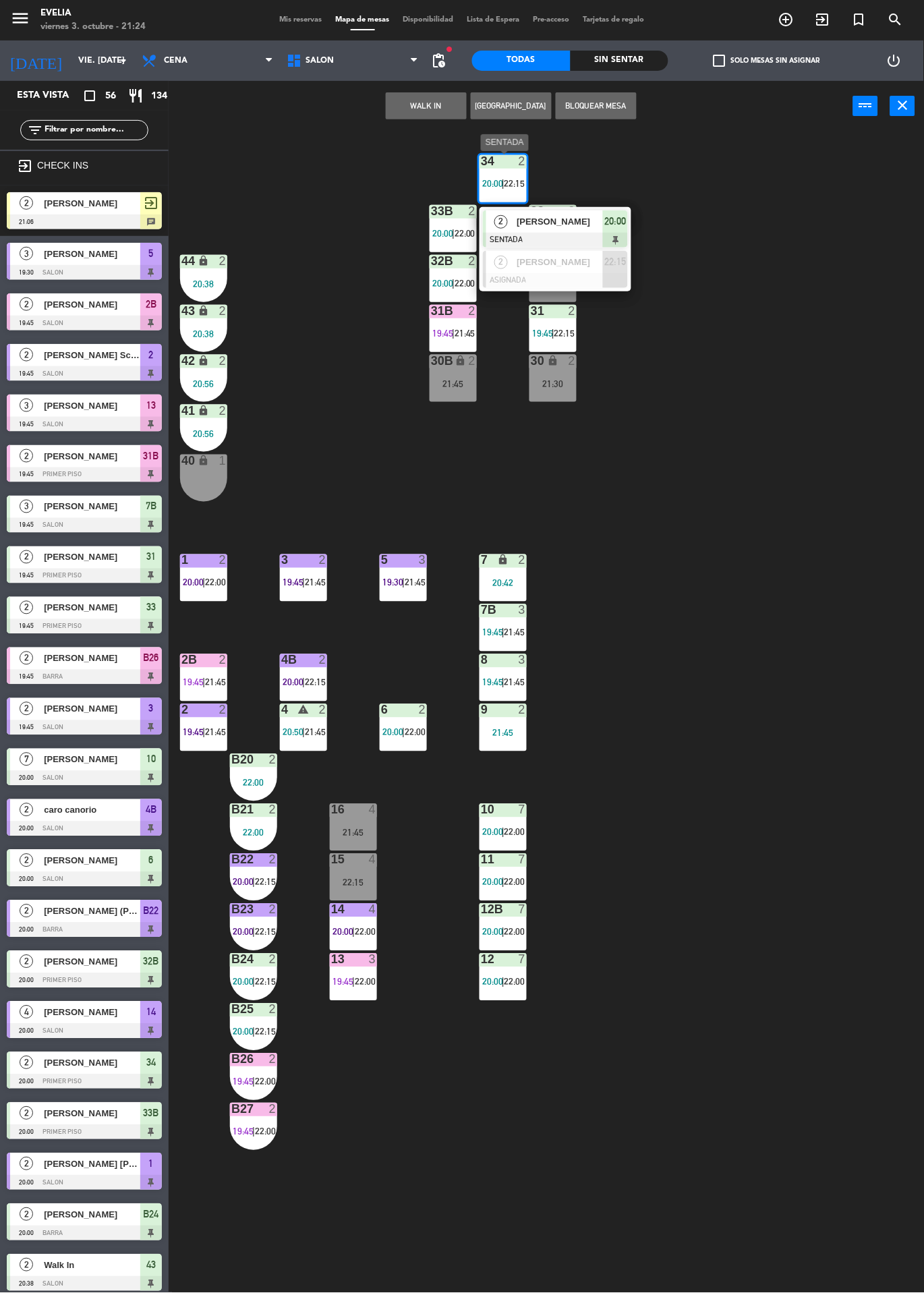
click at [612, 207] on div "2 Juan Frisoli SENTADA 20:00" at bounding box center [556, 229] width 152 height 44
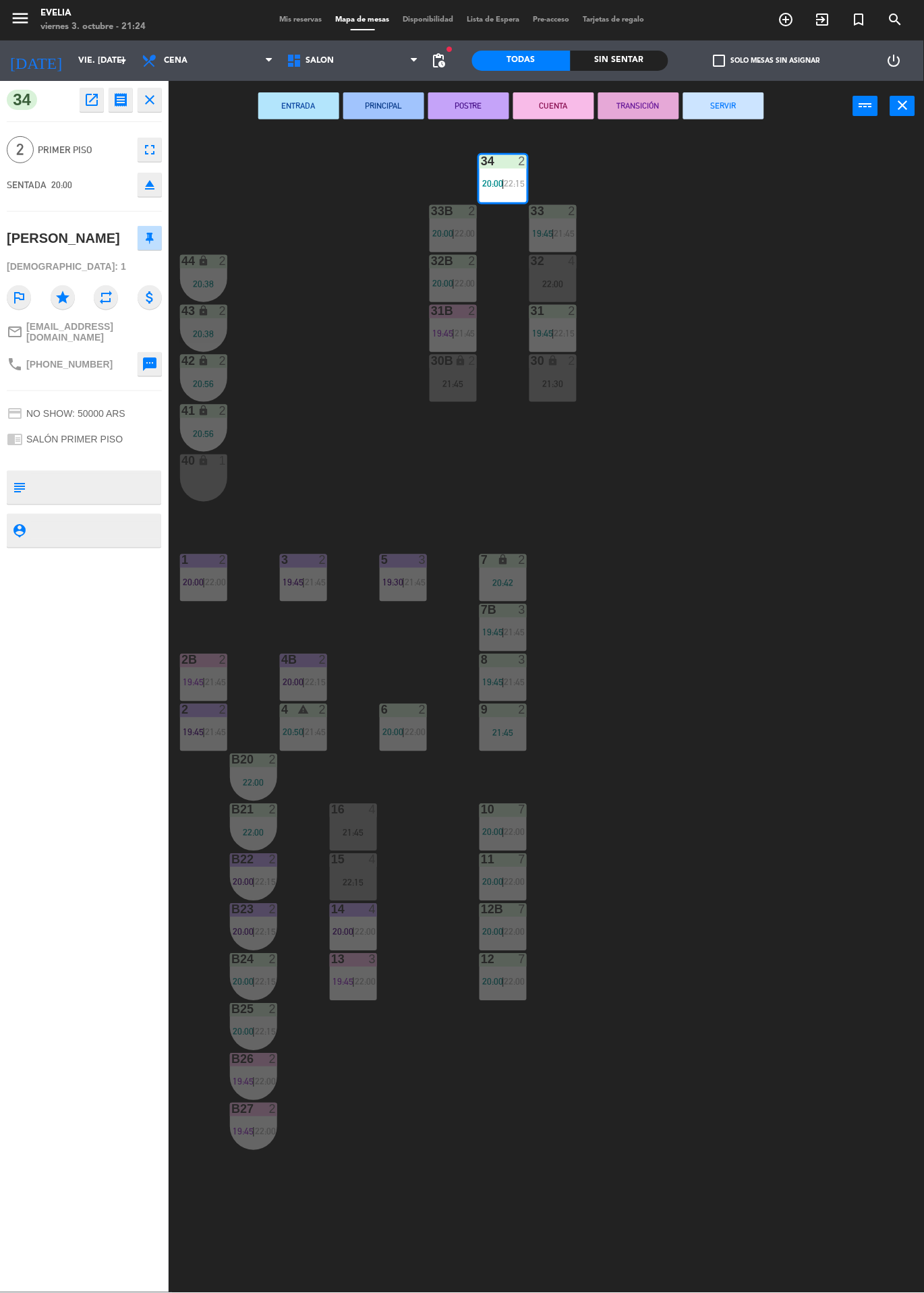
click at [552, 109] on button "CUENTA" at bounding box center [554, 105] width 81 height 27
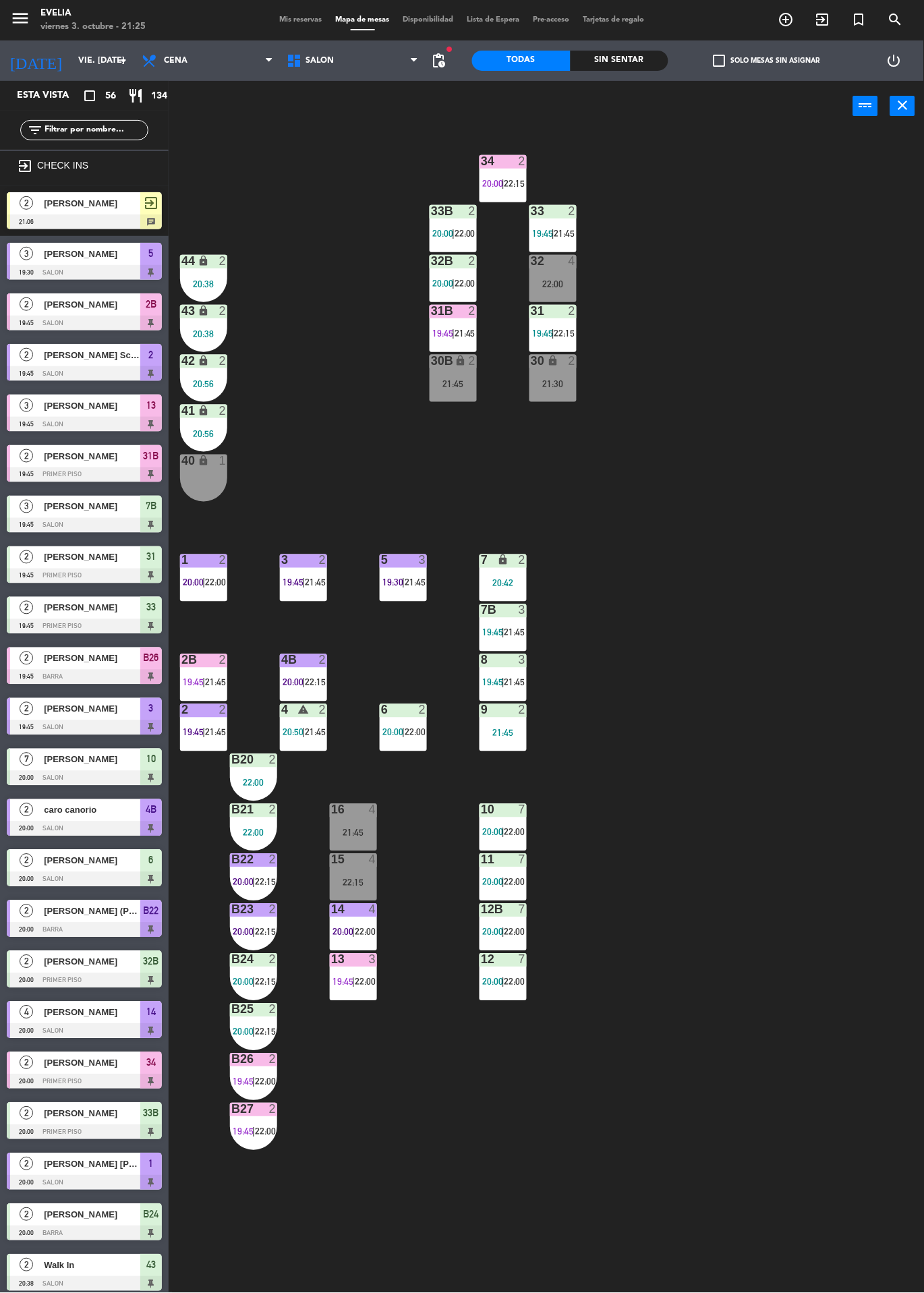
click at [516, 198] on div "34 2 20:00 | 22:15" at bounding box center [504, 179] width 48 height 48
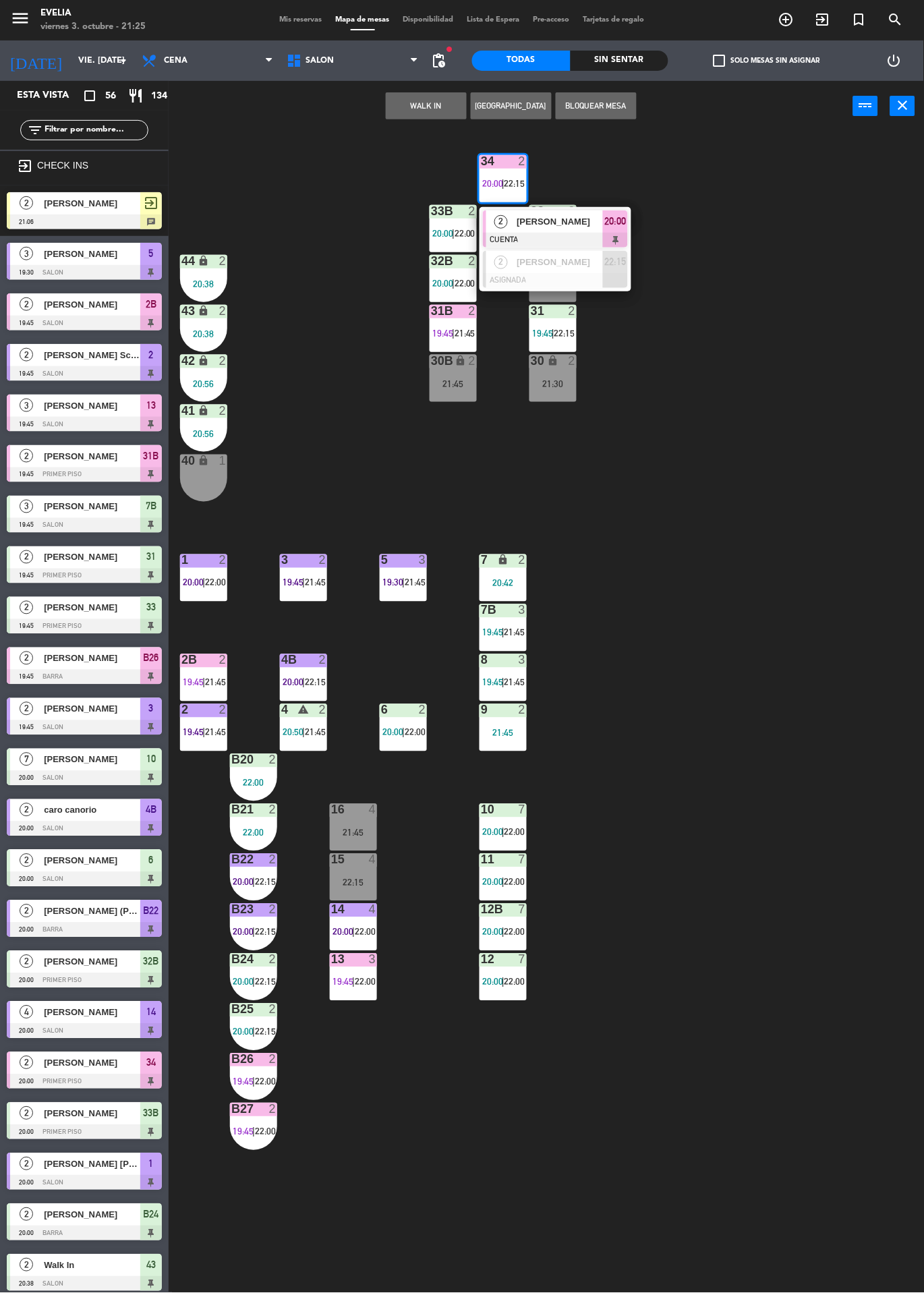
click at [790, 281] on div "34 2 20:00 | 22:15 2 Juan Frisoli CUENTA 20:00 2 Paula Gruñeiro ASIGNADA 22:15 …" at bounding box center [550, 712] width 746 height 1162
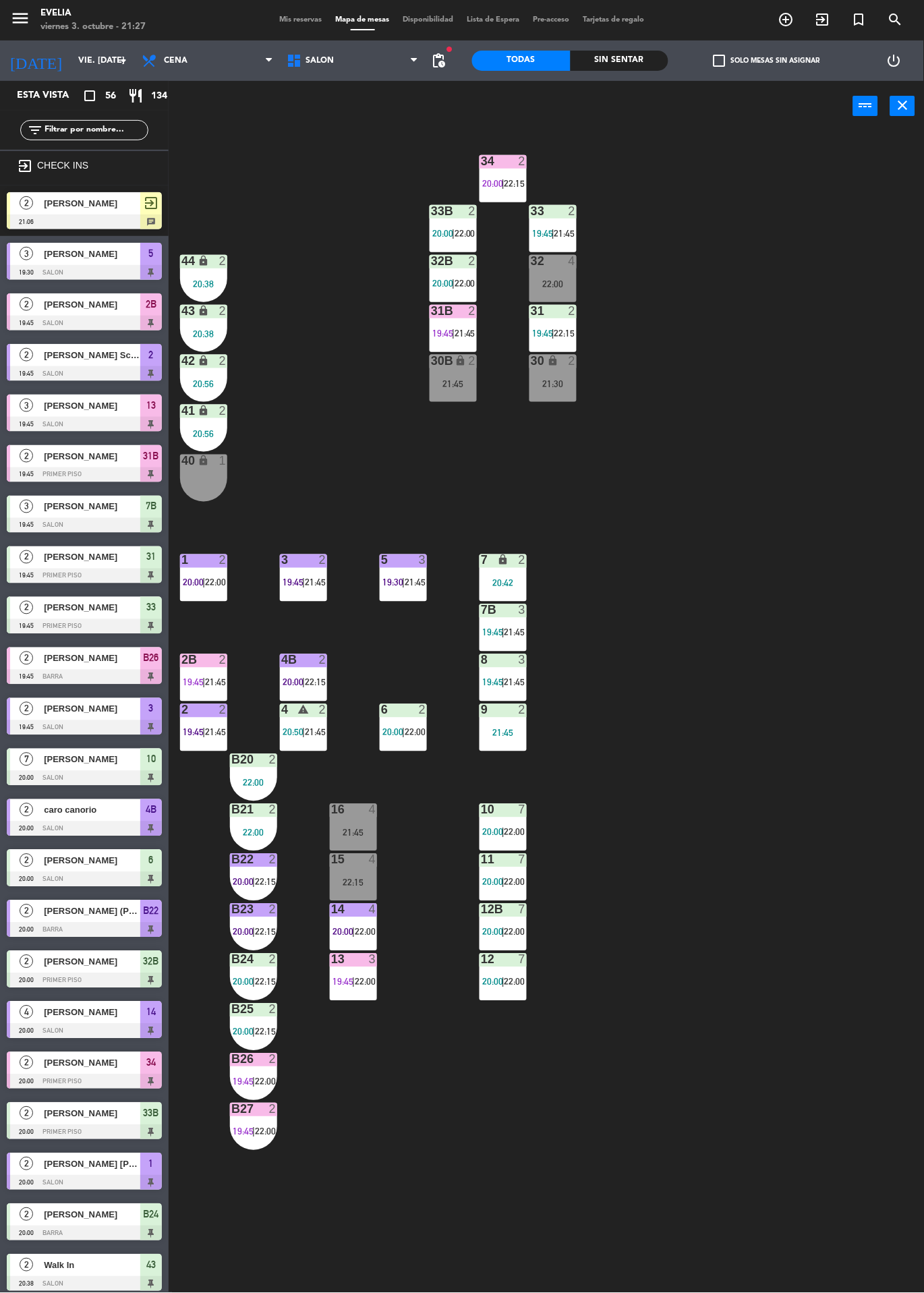
click at [383, 578] on span "19:30" at bounding box center [393, 583] width 21 height 11
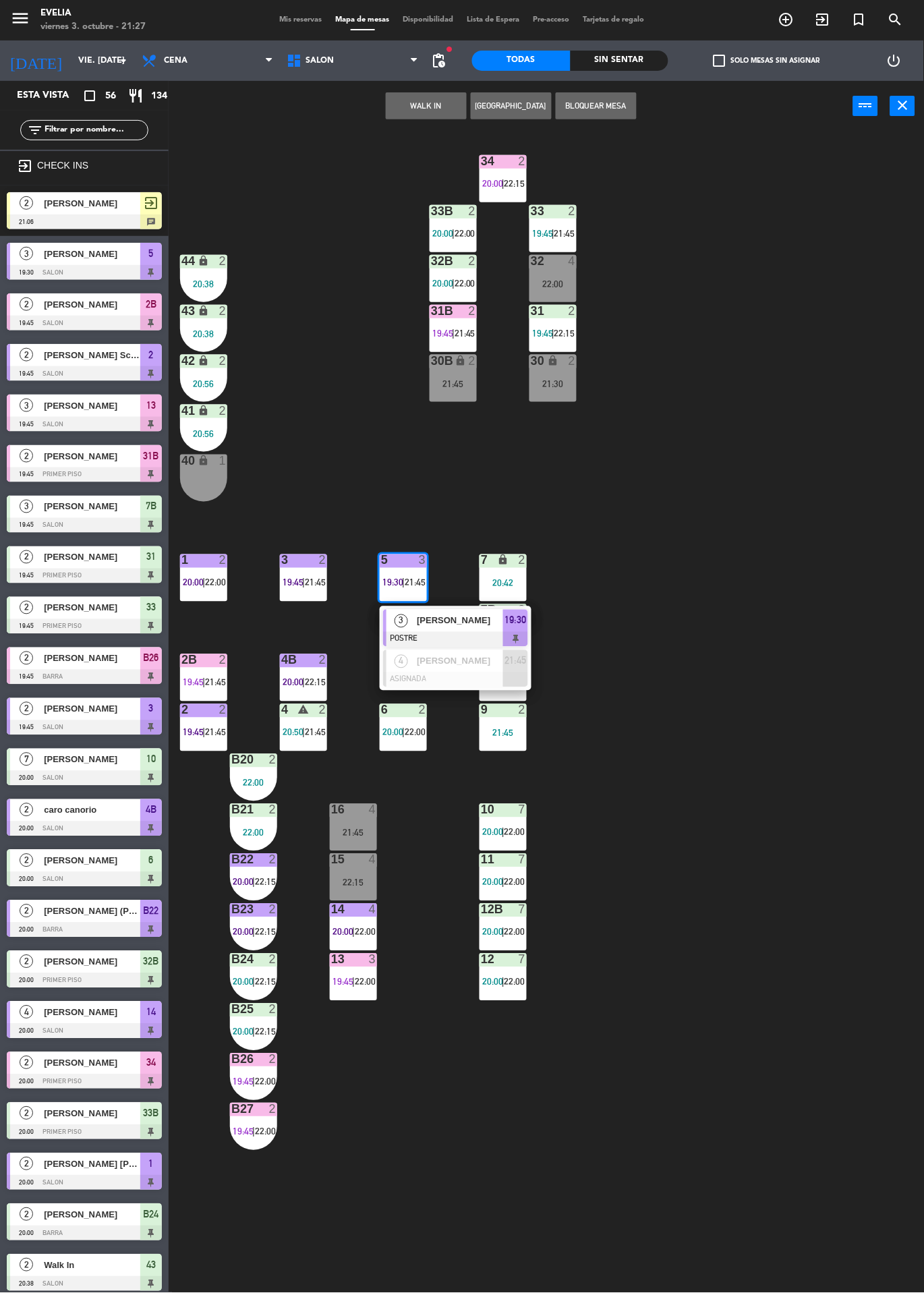
click at [745, 549] on div "34 2 20:00 | 22:15 33B 2 20:00 | 22:00 33 2 19:45 | 21:45 44 lock 2 20:38 32B 2…" at bounding box center [550, 712] width 746 height 1162
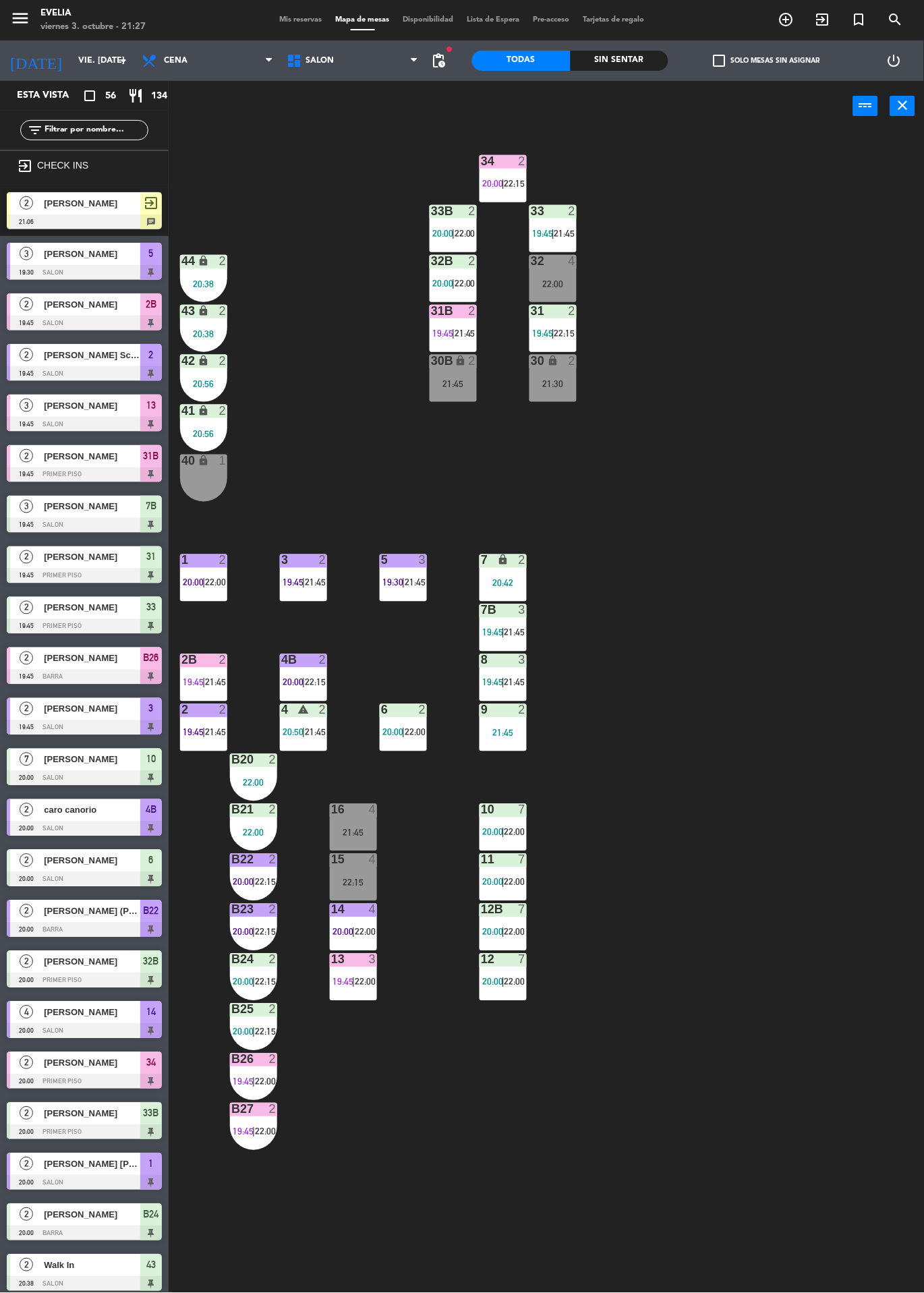
click at [311, 726] on div "4 warning 2 20:50 | 21:45" at bounding box center [304, 728] width 48 height 48
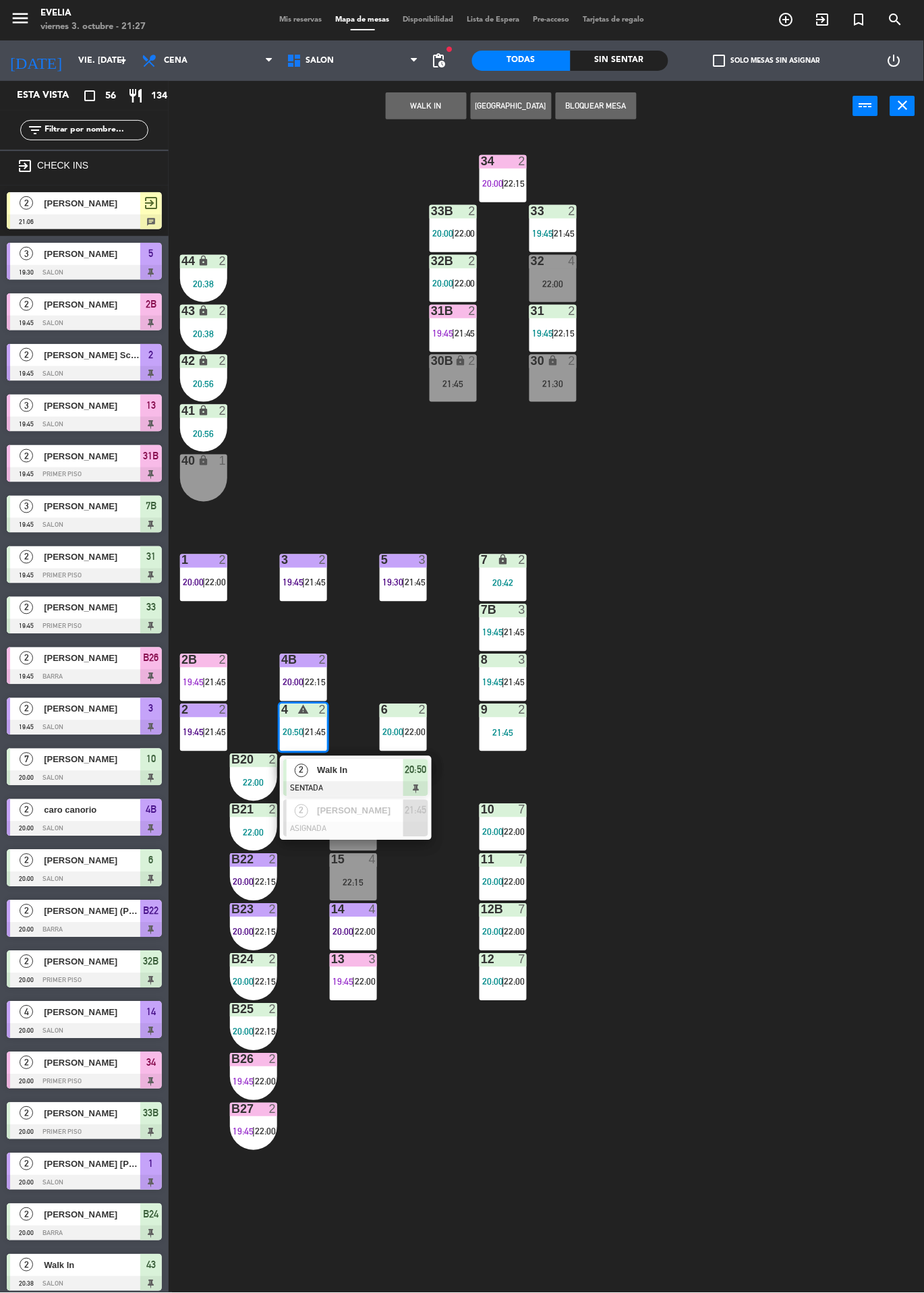
click at [370, 782] on div at bounding box center [355, 789] width 145 height 15
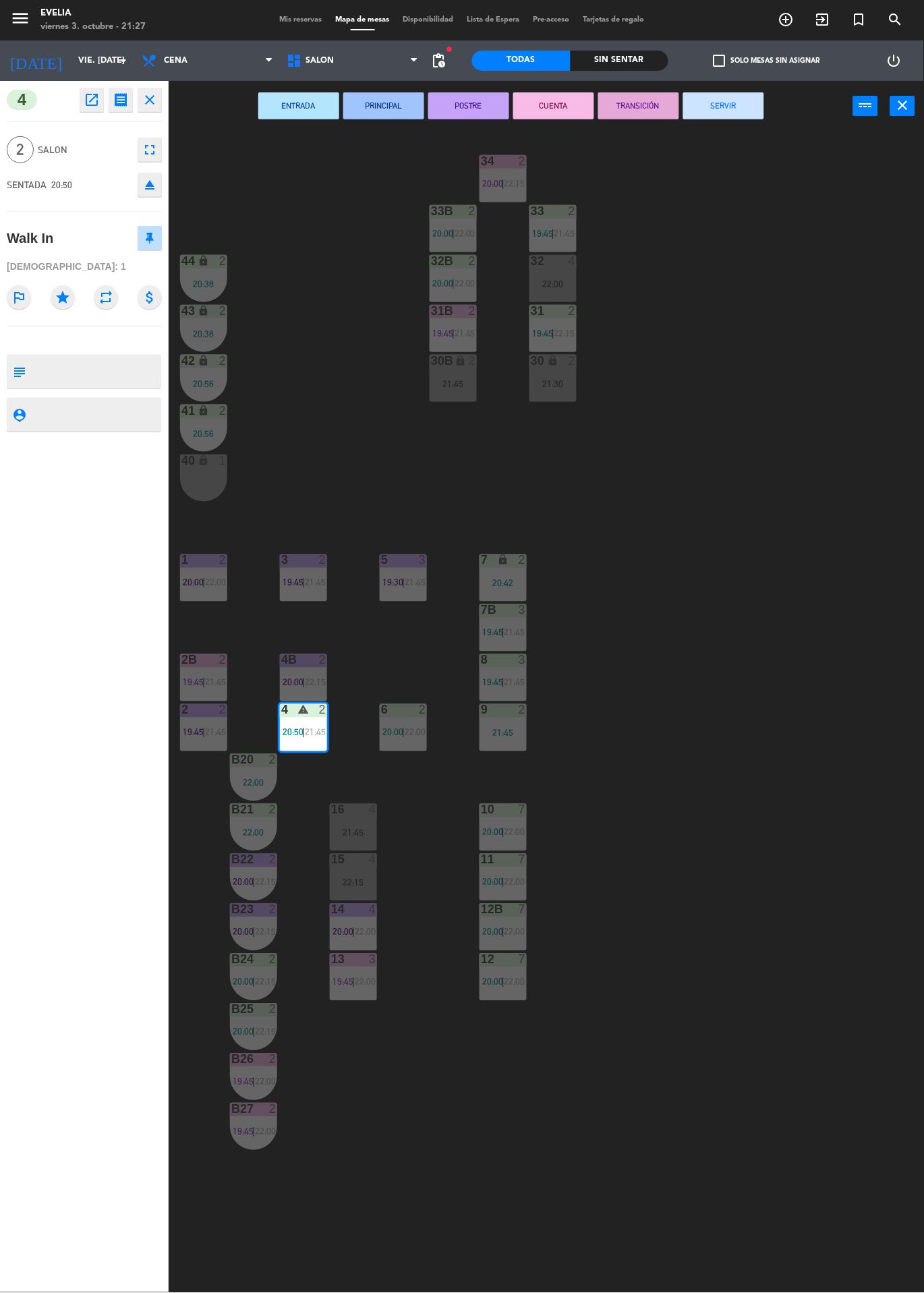
click at [554, 113] on button "CUENTA" at bounding box center [554, 105] width 81 height 27
click at [749, 447] on div "34 2 20:00 | 22:15 33B 2 20:00 | 22:00 33 2 19:45 | 21:45 44 lock 2 20:38 32B 2…" at bounding box center [550, 712] width 746 height 1162
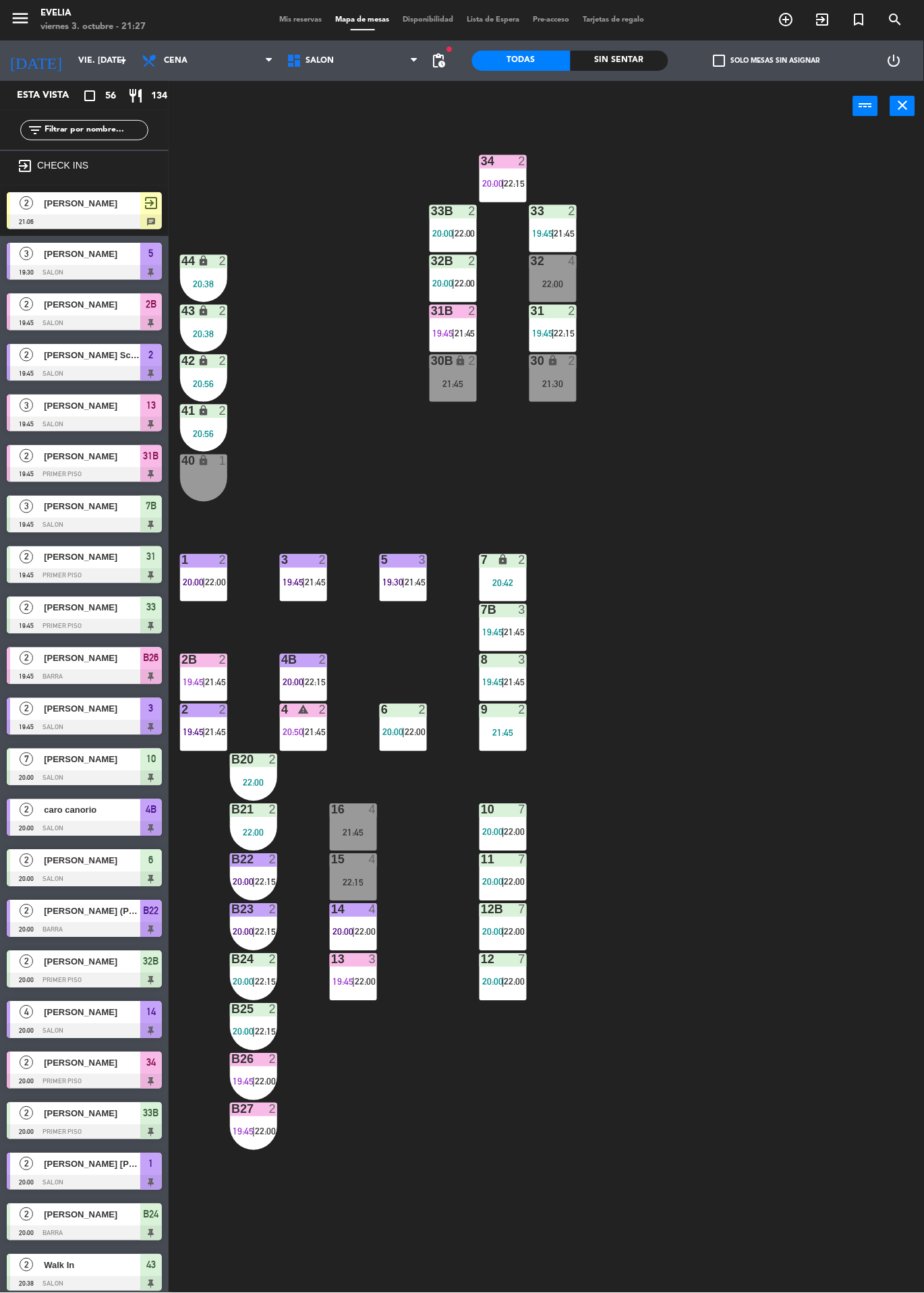
click at [688, 526] on div "34 2 20:00 | 22:15 33B 2 20:00 | 22:00 33 2 19:45 | 21:45 44 lock 2 20:38 32B 2…" at bounding box center [550, 712] width 746 height 1162
click at [753, 342] on div "34 2 20:00 | 22:15 33B 2 20:00 | 22:00 33 2 19:45 | 21:45 44 lock 2 20:38 32B 2…" at bounding box center [550, 712] width 746 height 1162
click at [292, 17] on span "Mis reservas" at bounding box center [300, 20] width 56 height 7
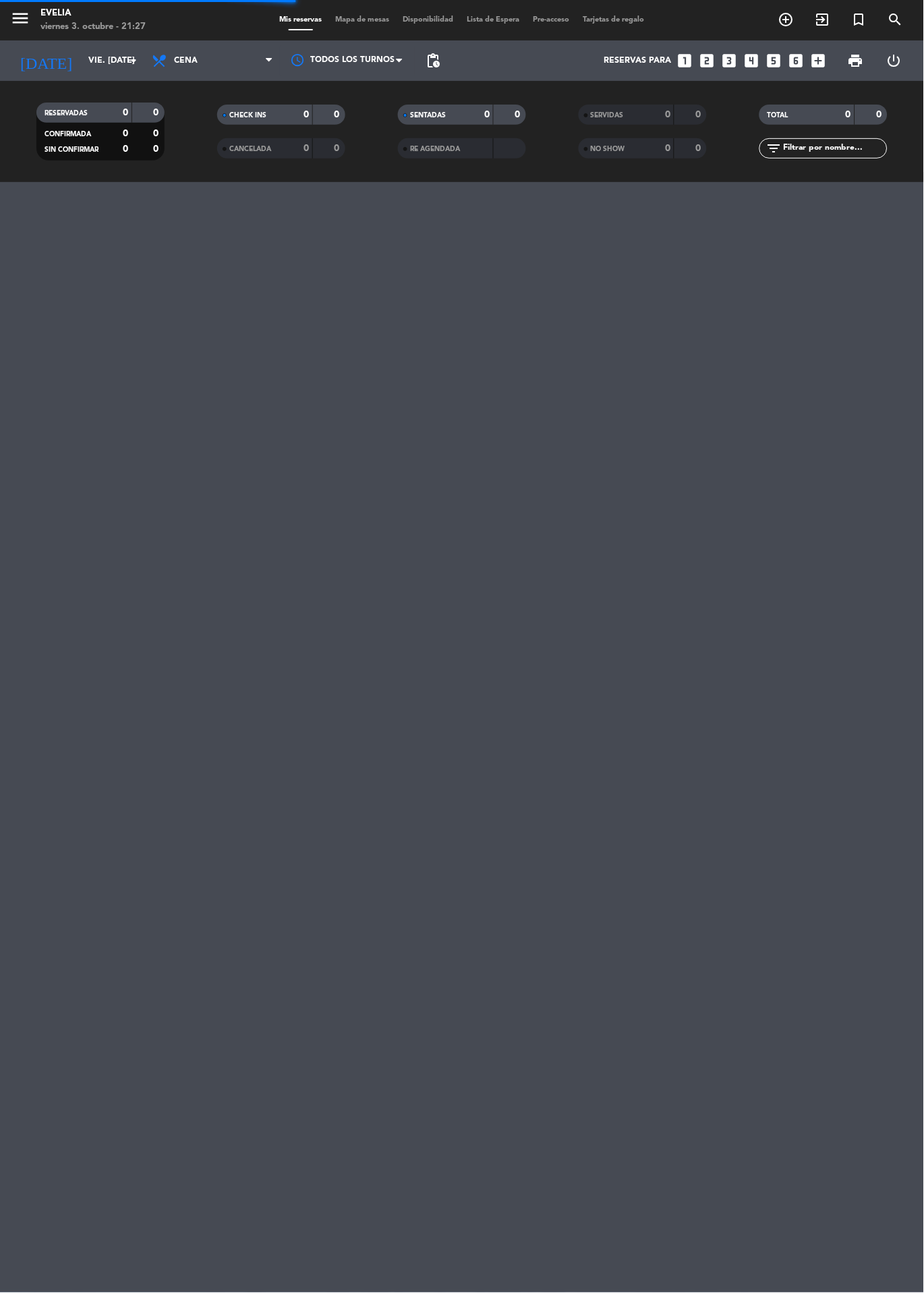
click at [367, 19] on span "Mapa de mesas" at bounding box center [364, 20] width 68 height 7
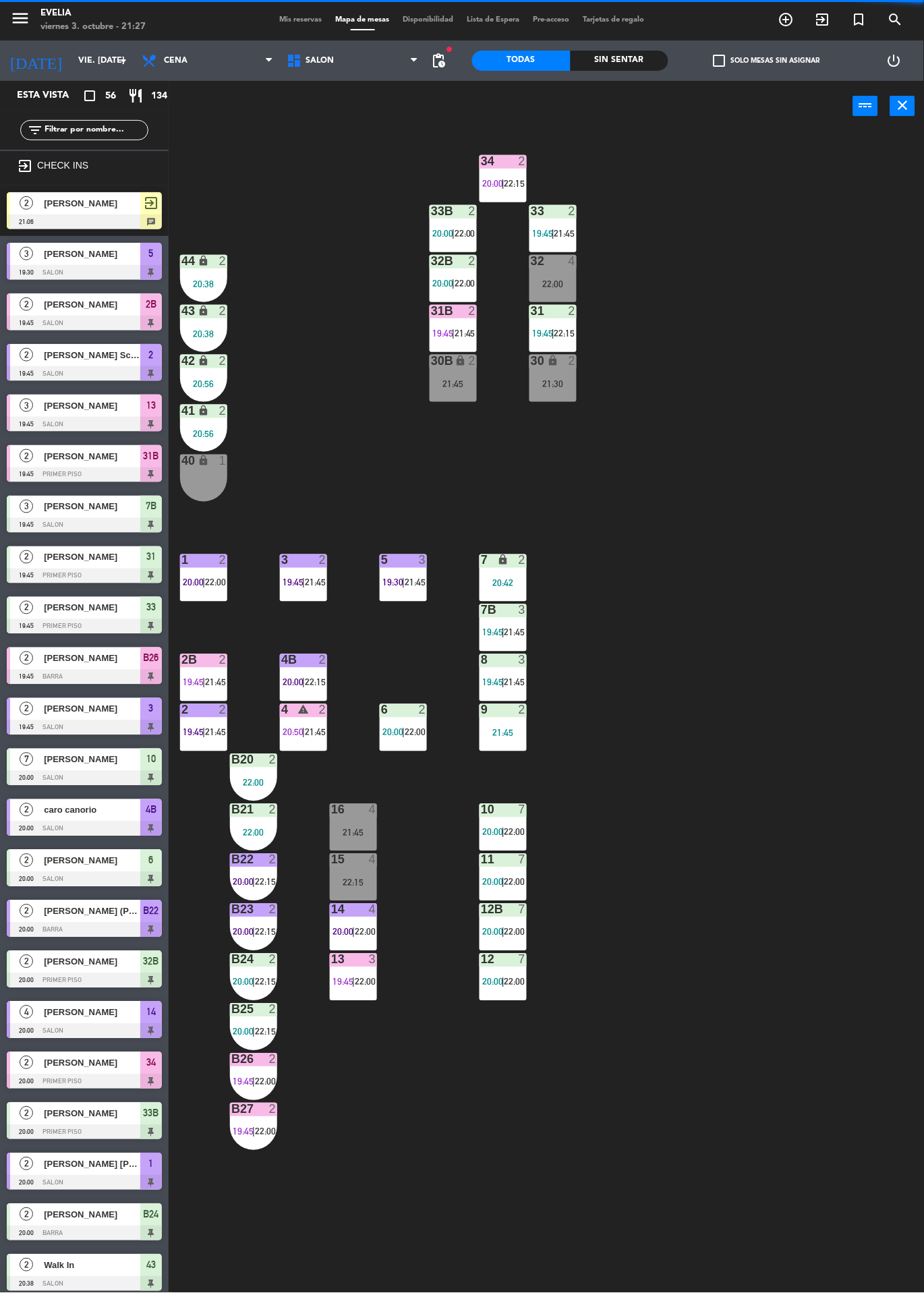
click at [758, 568] on div "34 2 20:00 | 22:15 33B 2 20:00 | 22:00 33 2 19:45 | 21:45 44 lock 2 20:38 32B 2…" at bounding box center [550, 712] width 746 height 1162
click at [824, 21] on icon "exit_to_app" at bounding box center [823, 20] width 16 height 16
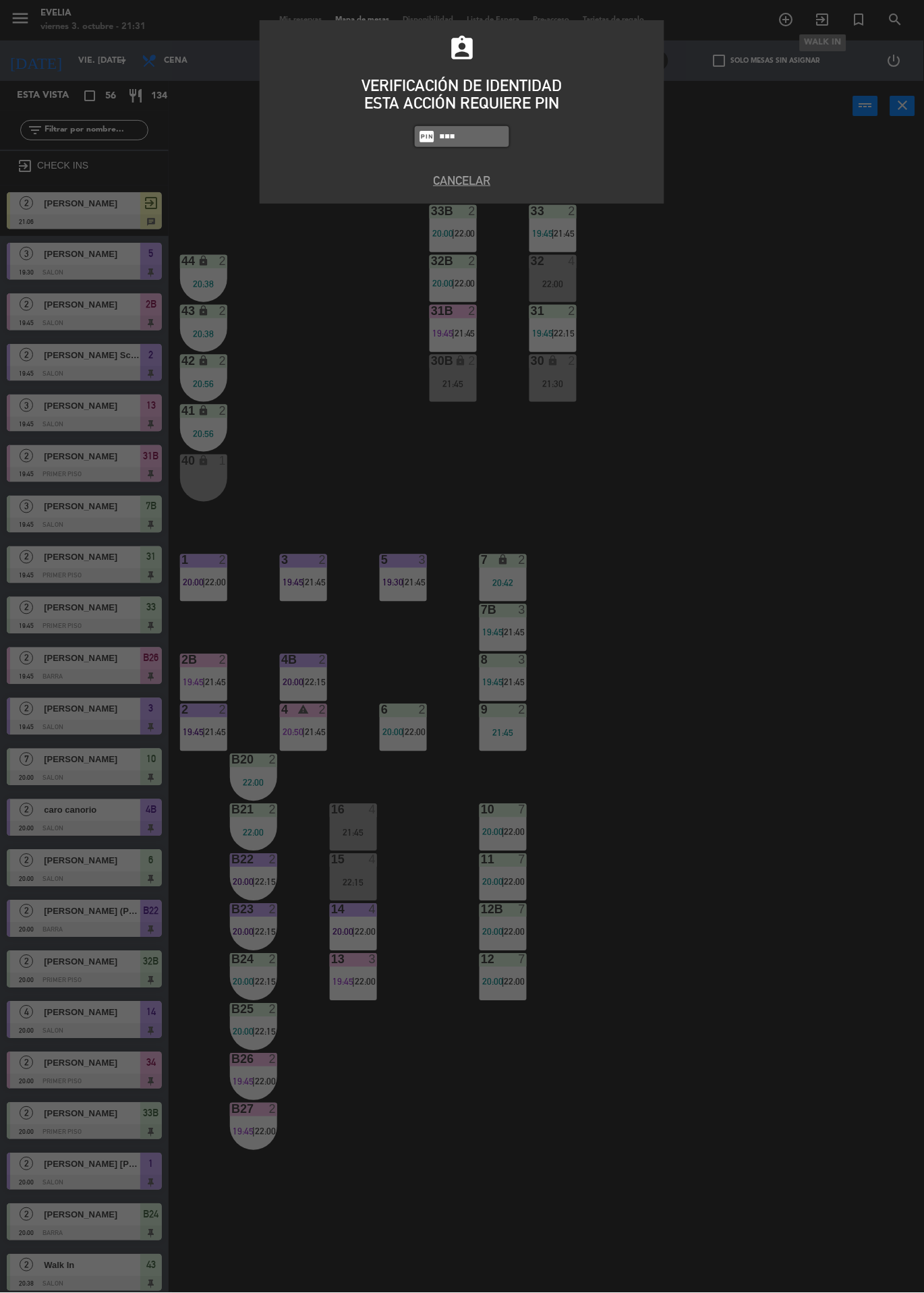
type input "6389"
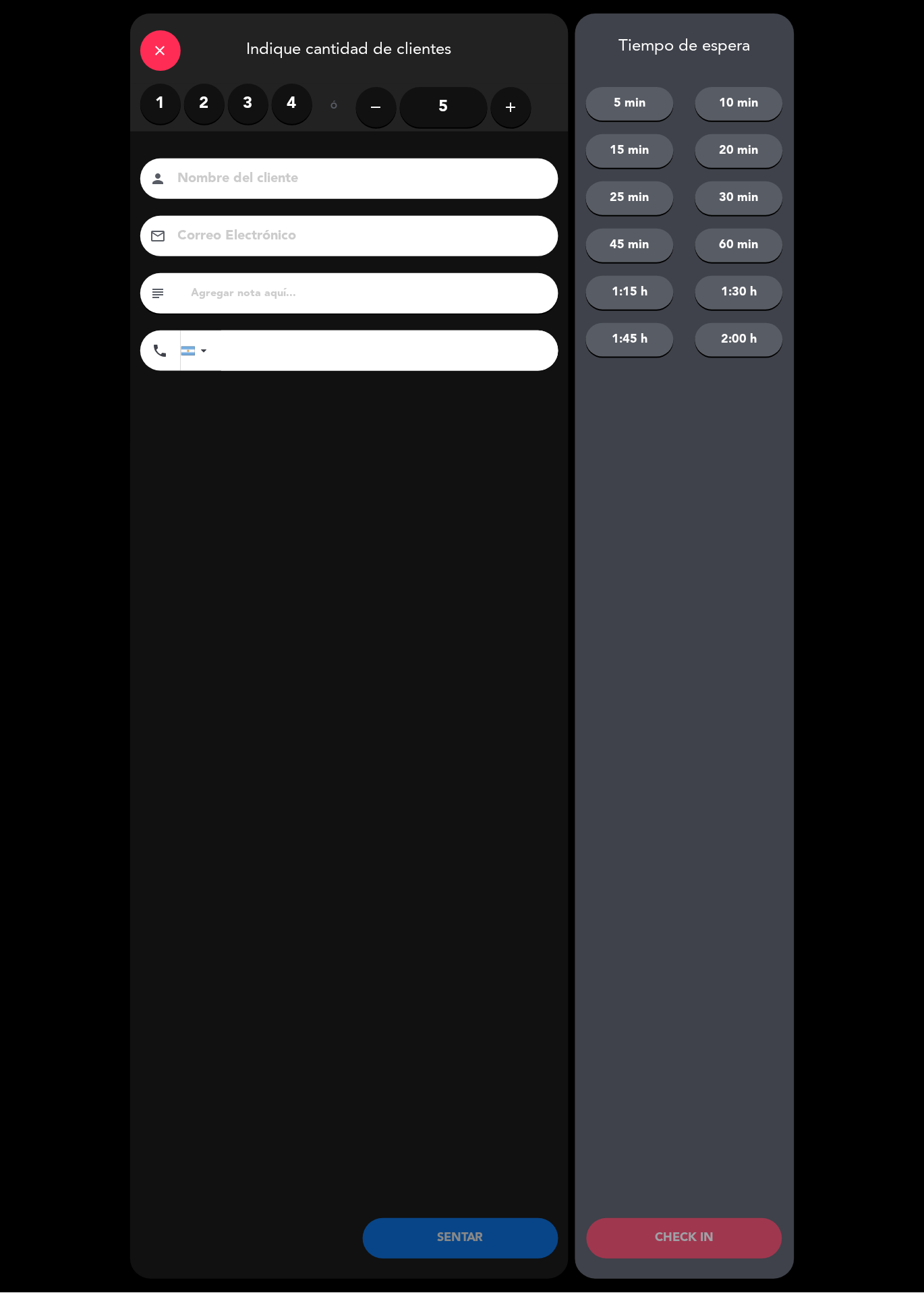
click at [214, 93] on label "2" at bounding box center [204, 103] width 40 height 40
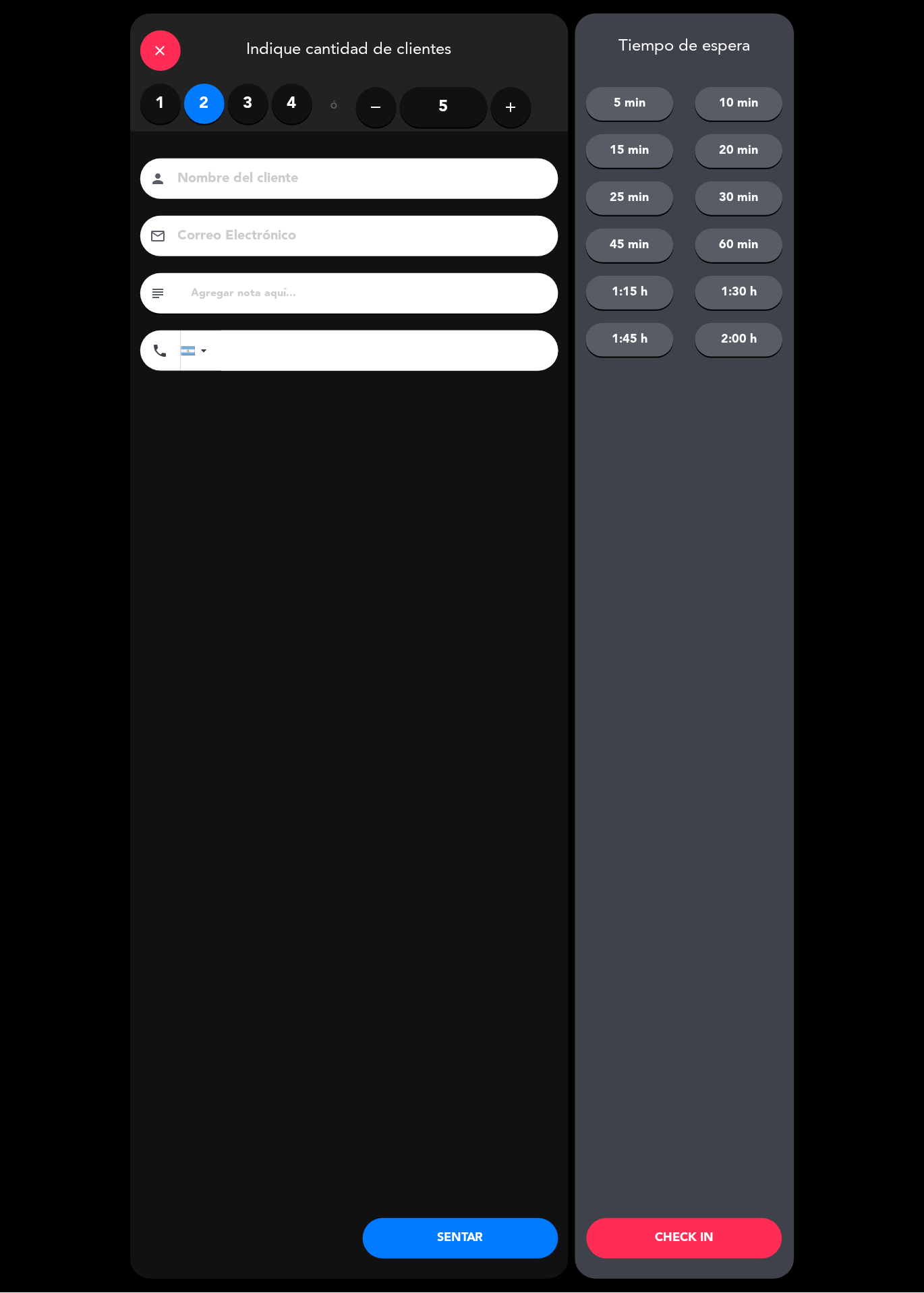
click at [313, 168] on input at bounding box center [359, 179] width 364 height 24
click at [332, 353] on input "tel" at bounding box center [390, 351] width 337 height 40
type input "1168654102"
click at [383, 185] on input at bounding box center [359, 179] width 364 height 24
type input "K"
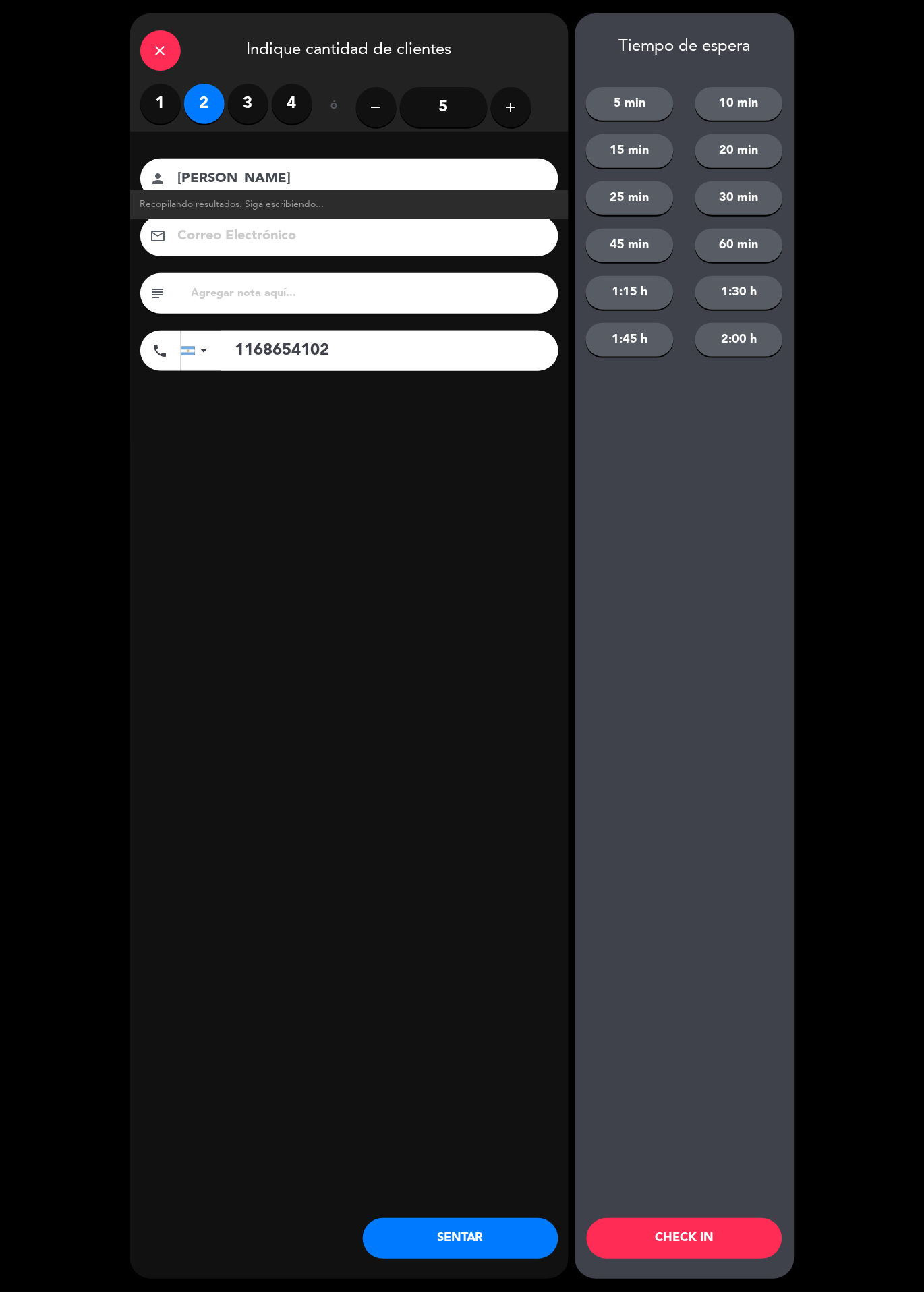
type input "Javier"
click at [363, 552] on div "close Indique cantidad de clientes 1 2 3 4 ó remove 5 add Nombre del cliente pe…" at bounding box center [349, 646] width 439 height 1266
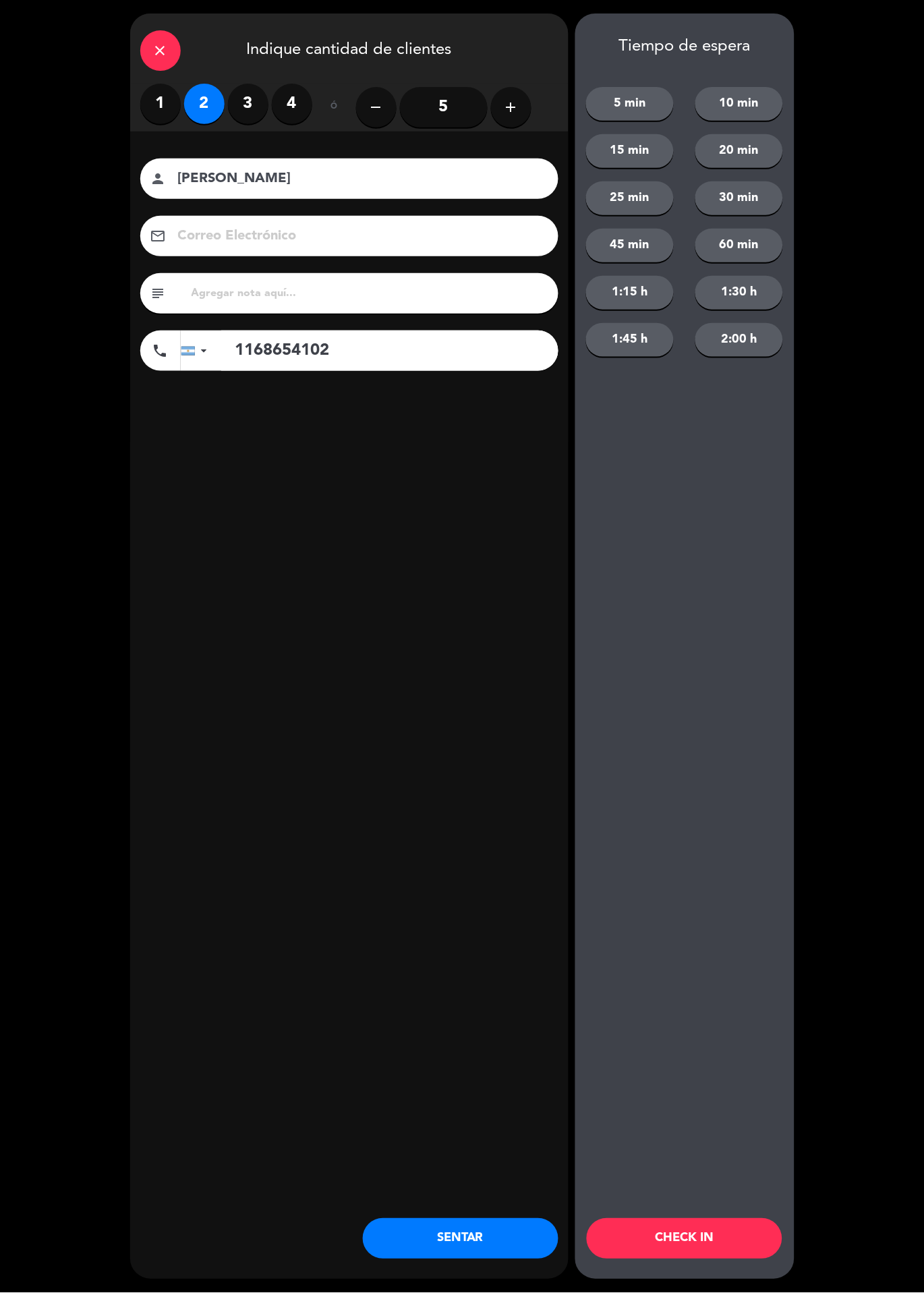
click at [707, 1238] on button "CHECK IN" at bounding box center [685, 1239] width 196 height 40
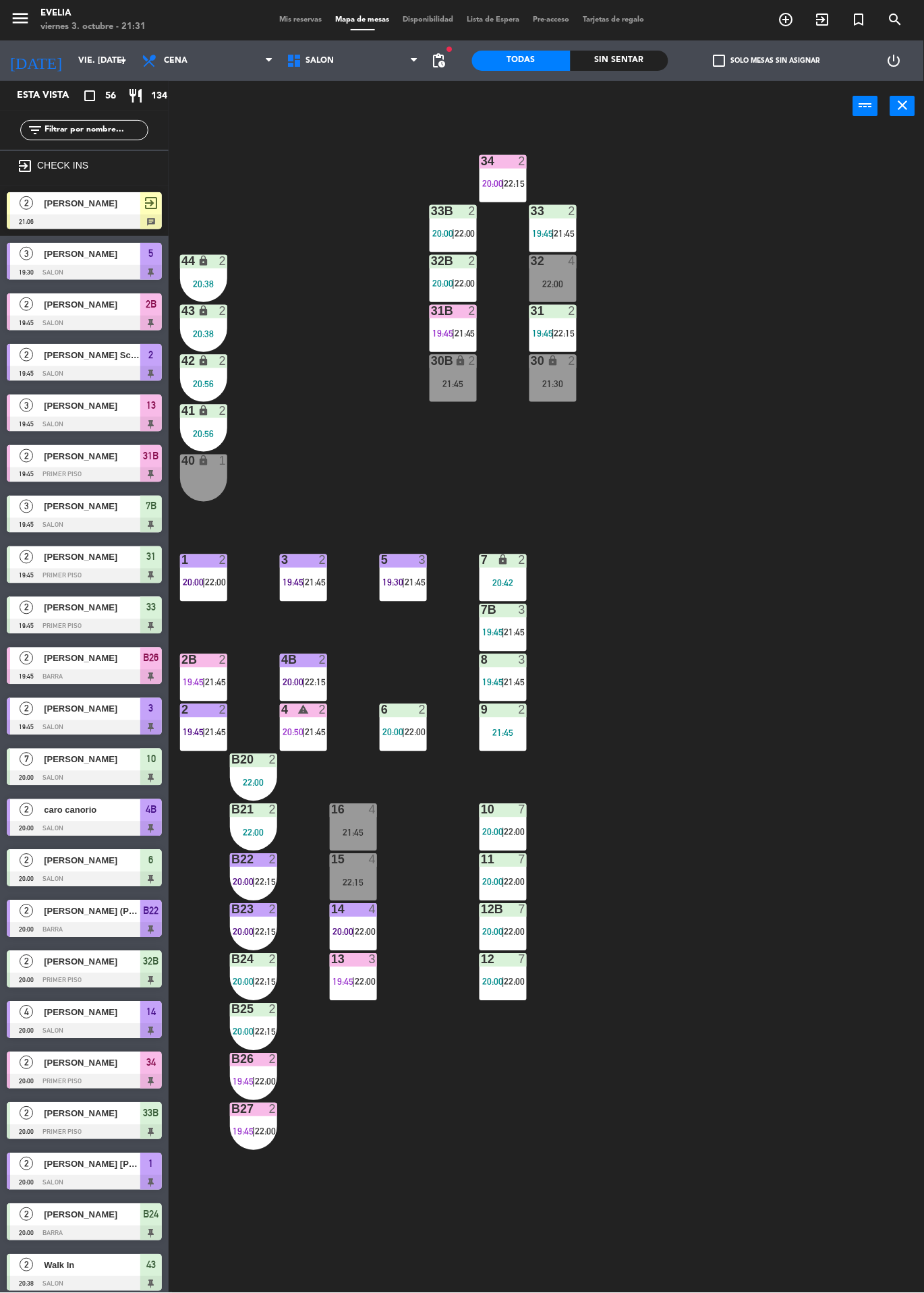
click at [777, 565] on div "34 2 20:00 | 22:15 33B 2 20:00 | 22:00 33 2 19:45 | 21:45 44 lock 2 20:38 32B 2…" at bounding box center [550, 712] width 746 height 1162
click at [306, 23] on div "Mis reservas Mapa de mesas Disponibilidad Lista de Espera Pre-acceso Tarjetas d…" at bounding box center [462, 19] width 378 height 12
click at [100, 209] on span "[PERSON_NAME]" at bounding box center [92, 202] width 96 height 14
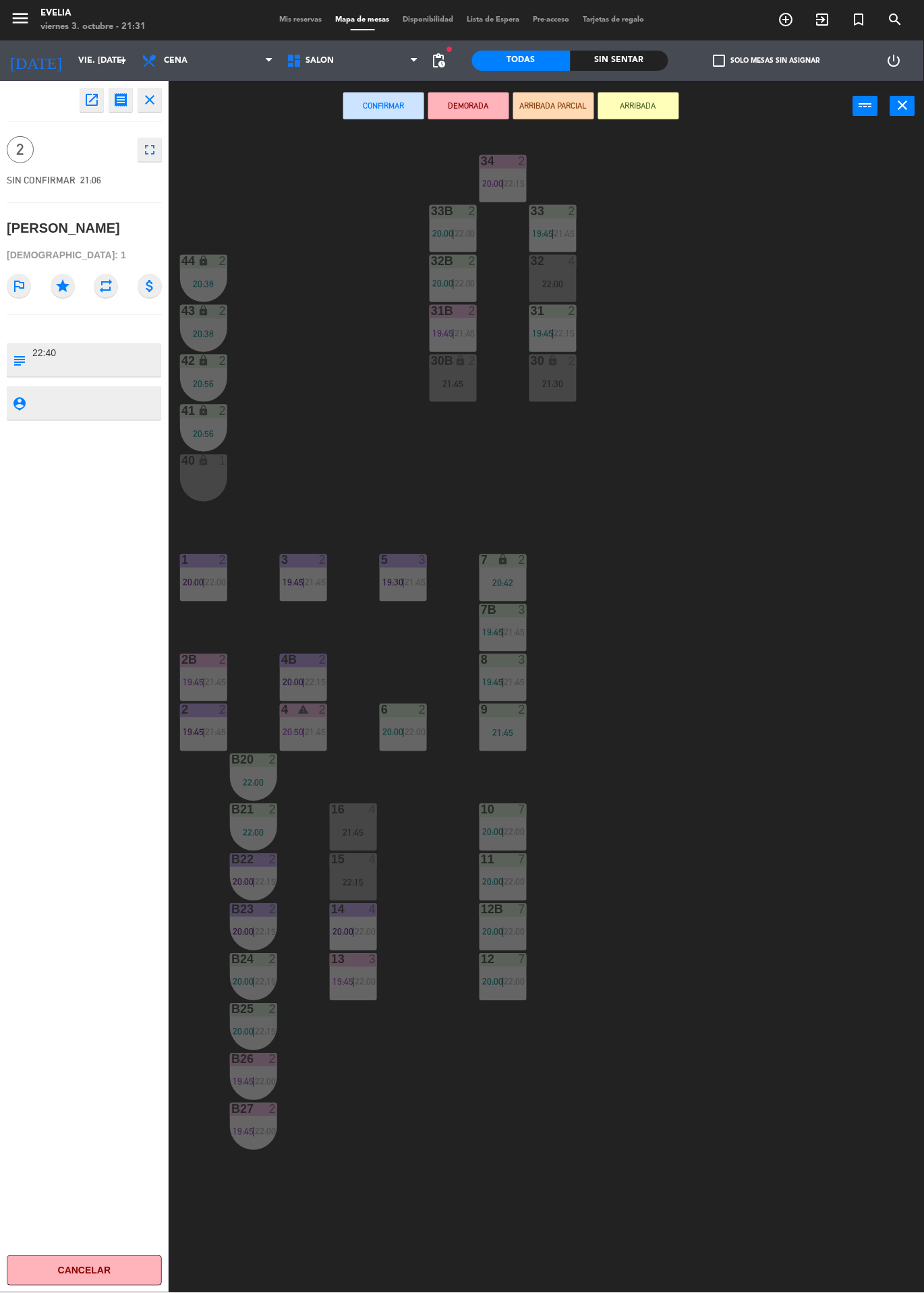
click at [310, 287] on div "34 2 20:00 | 22:15 33B 2 20:00 | 22:00 33 2 19:45 | 21:45 44 lock 2 20:38 32B 2…" at bounding box center [550, 712] width 746 height 1162
